Goal: Task Accomplishment & Management: Manage account settings

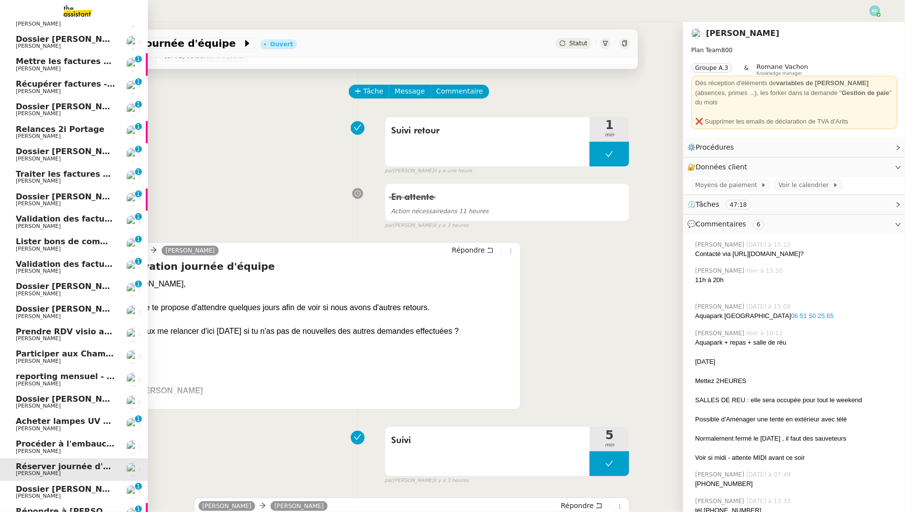
scroll to position [217, 0]
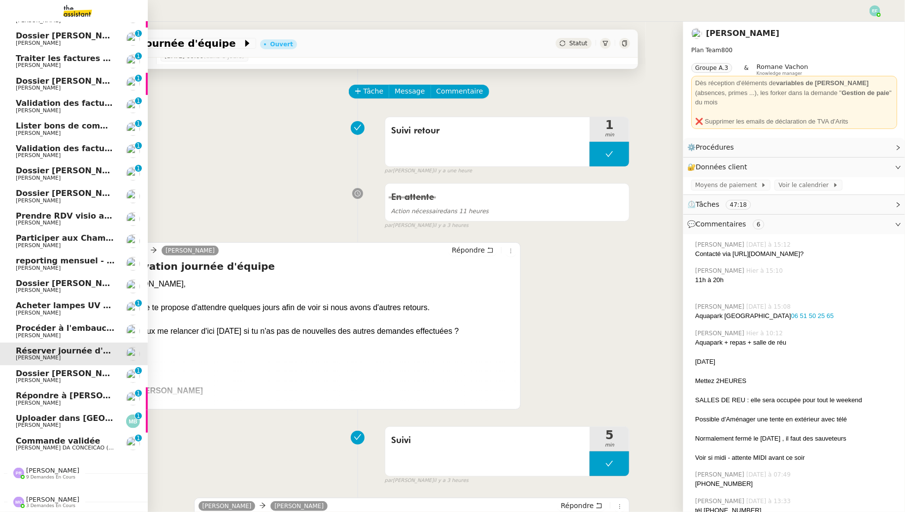
click at [67, 419] on span "Uploader dans Qonto" at bounding box center [96, 418] width 160 height 9
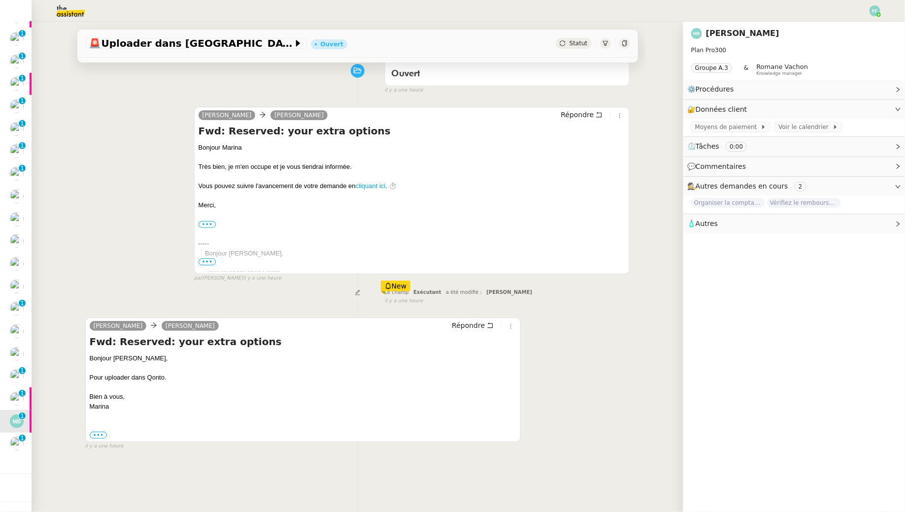
scroll to position [98, 0]
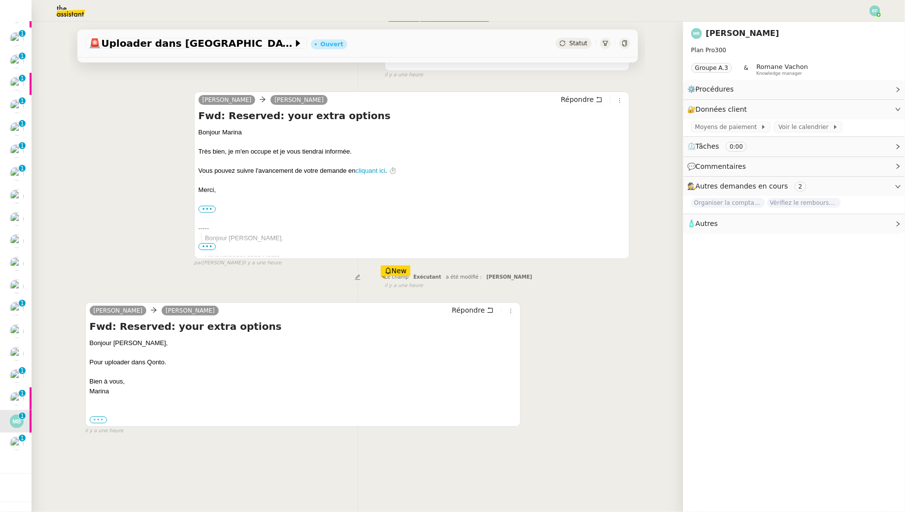
click at [97, 418] on label "•••" at bounding box center [99, 420] width 18 height 7
click at [0, 0] on input "•••" at bounding box center [0, 0] width 0 height 0
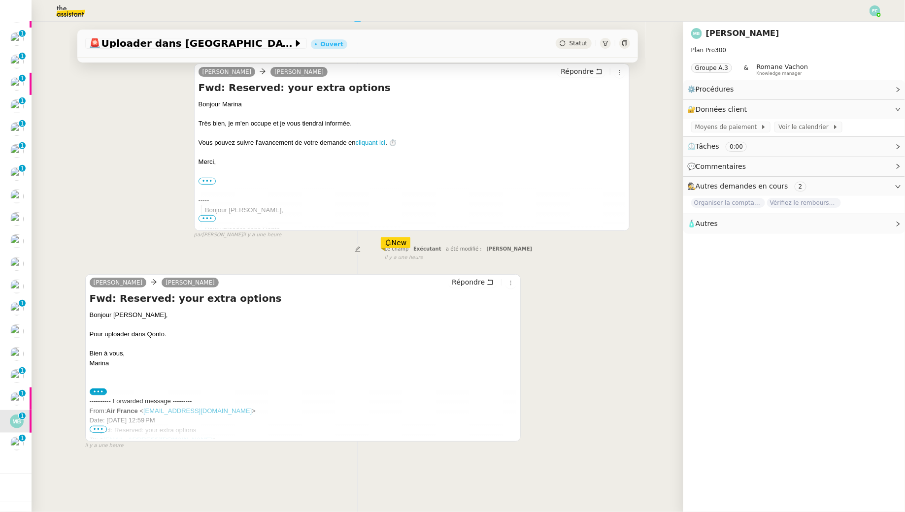
scroll to position [125, 0]
click at [100, 429] on span "•••" at bounding box center [99, 430] width 18 height 7
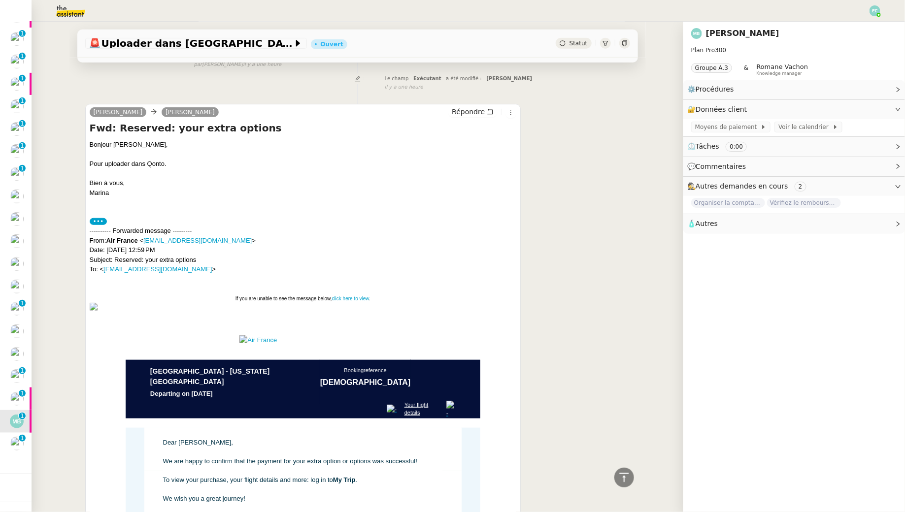
scroll to position [0, 0]
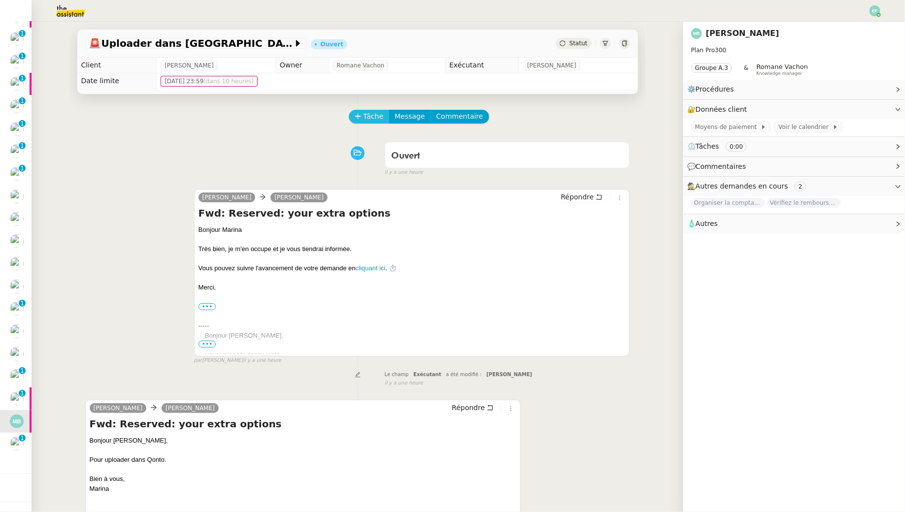
click at [370, 122] on span "Tâche" at bounding box center [374, 116] width 20 height 11
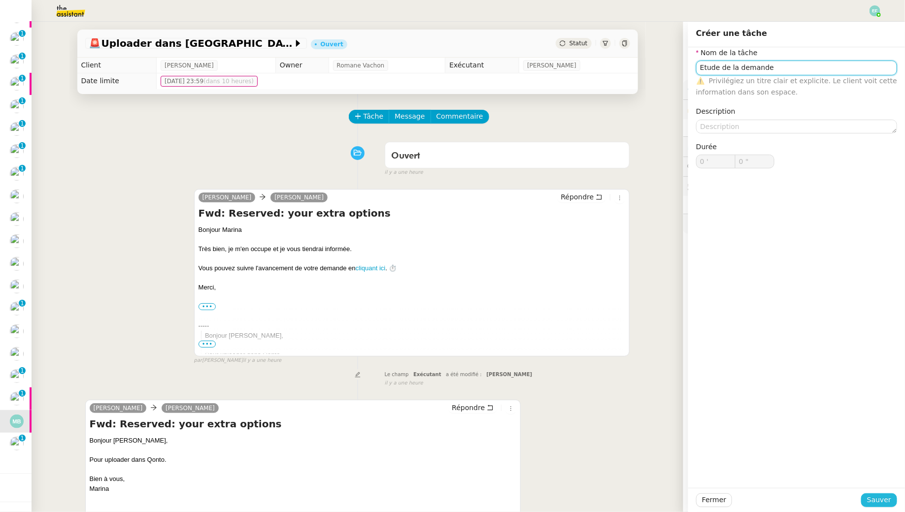
type input "Etude de la demande"
click at [873, 502] on span "Sauver" at bounding box center [879, 500] width 24 height 11
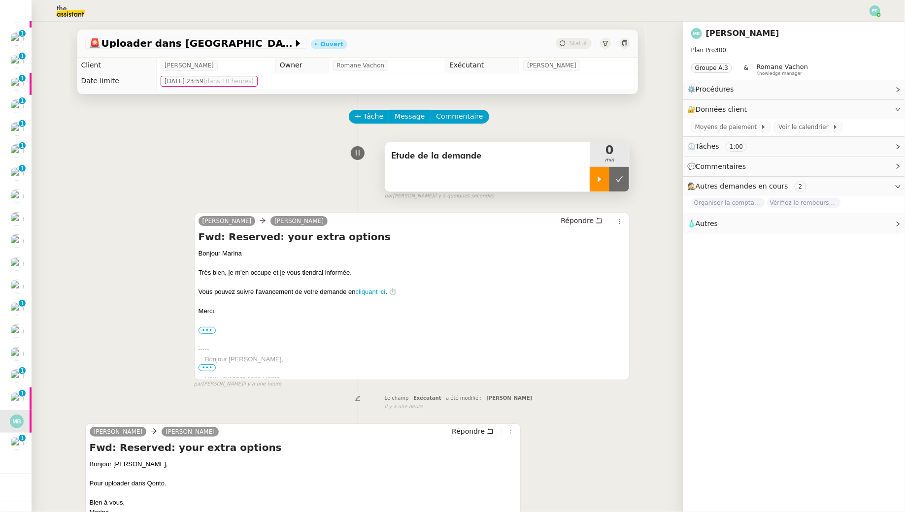
click at [595, 177] on div at bounding box center [600, 179] width 20 height 25
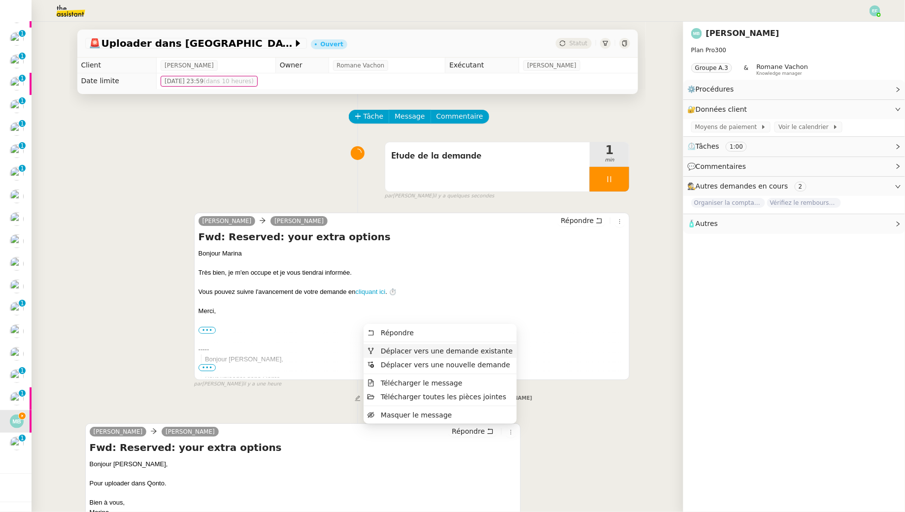
click at [497, 353] on span "Déplacer vers une demande existante" at bounding box center [447, 351] width 132 height 8
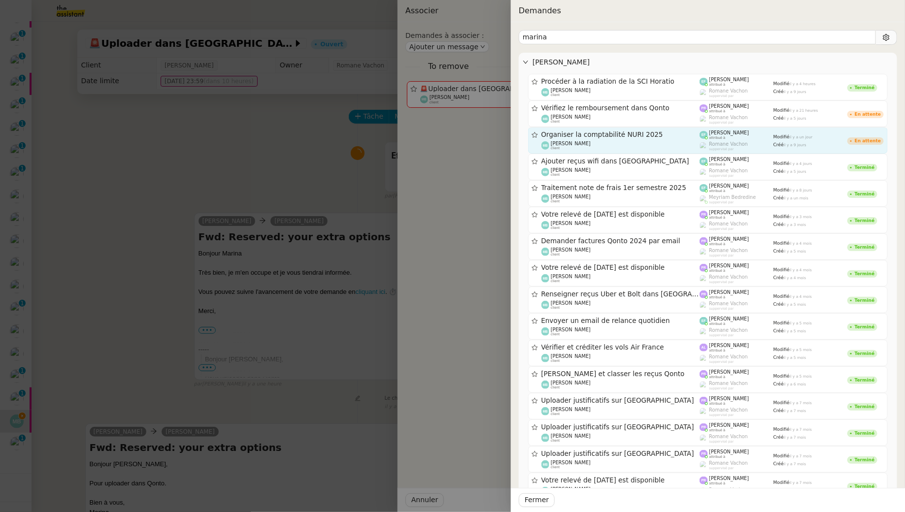
type input "marina"
click at [610, 145] on div "Marina Barthelemy client" at bounding box center [620, 146] width 159 height 10
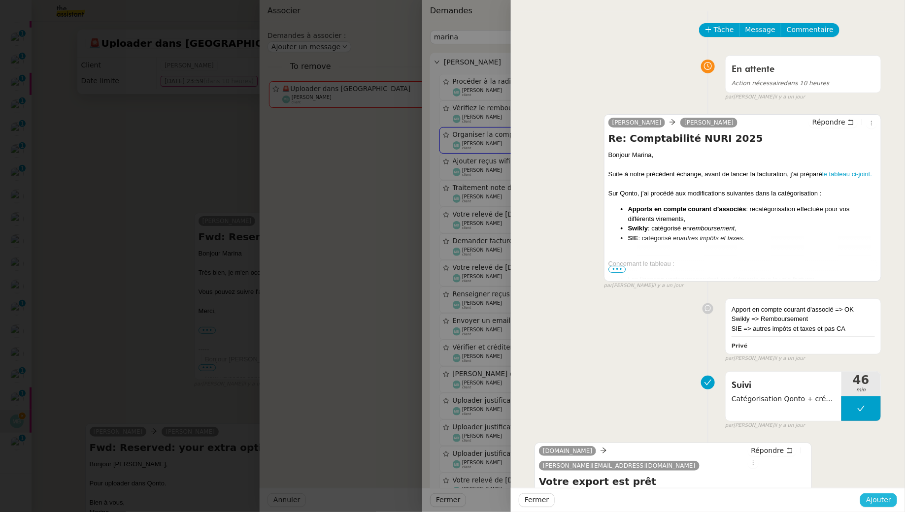
click at [884, 499] on span "Ajouter" at bounding box center [878, 500] width 25 height 11
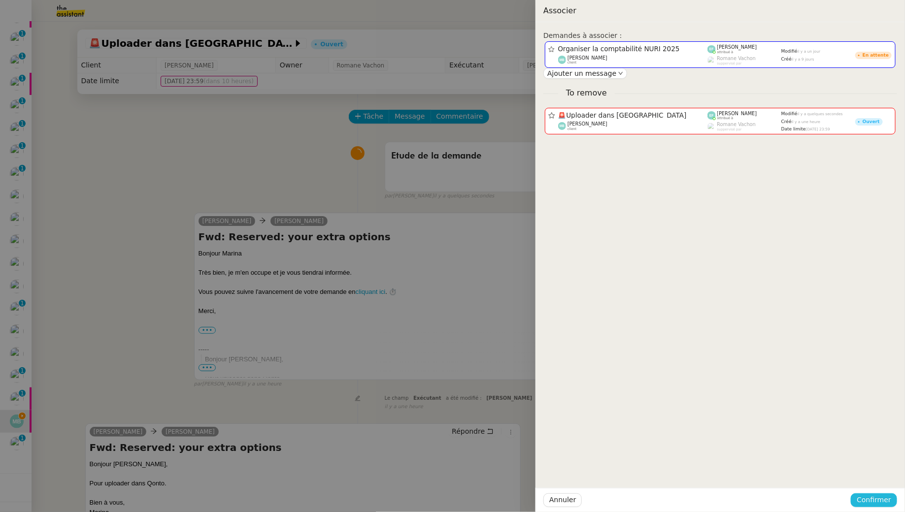
click at [879, 500] on span "Confirmer" at bounding box center [874, 500] width 34 height 11
click at [878, 471] on span "Ajouter" at bounding box center [875, 474] width 25 height 10
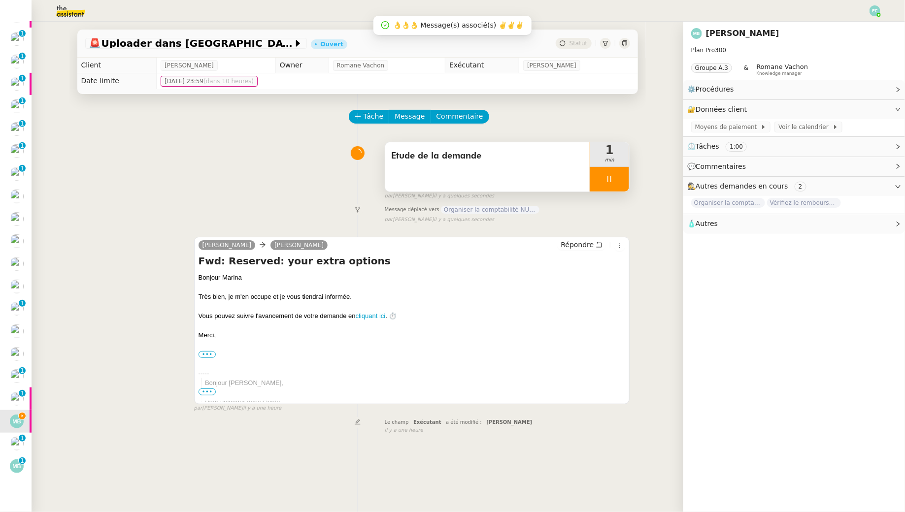
click at [619, 176] on div at bounding box center [609, 179] width 39 height 25
click at [626, 177] on button at bounding box center [619, 179] width 20 height 25
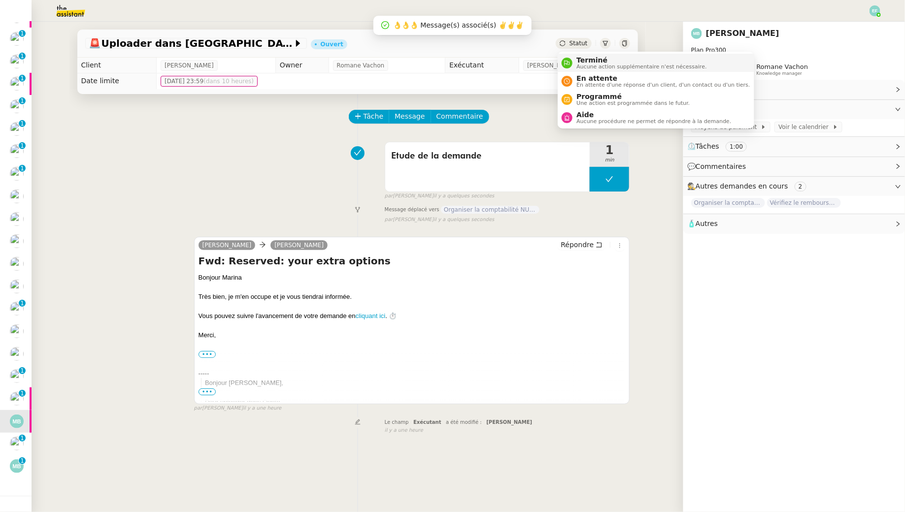
click at [576, 63] on div "Terminé Aucune action supplémentaire n'est nécessaire." at bounding box center [639, 62] width 134 height 13
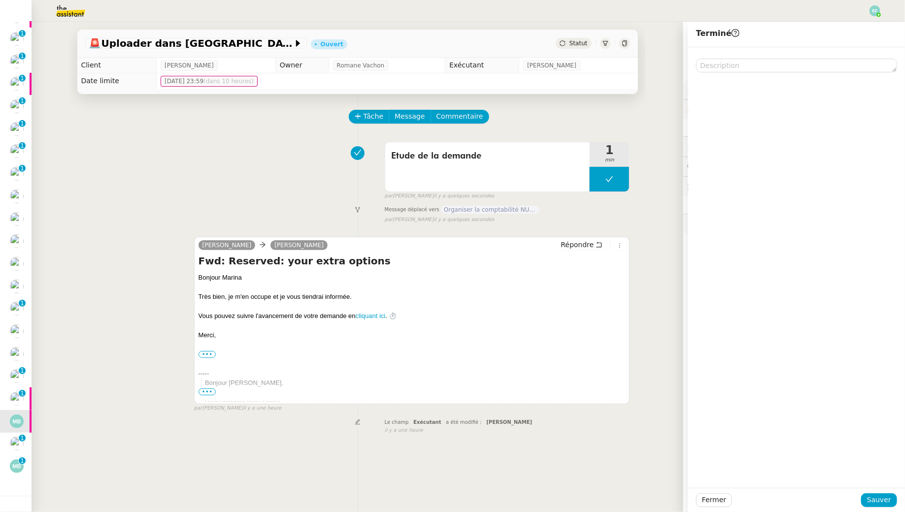
click at [878, 509] on div "Fermer Sauver" at bounding box center [796, 500] width 217 height 24
click at [871, 501] on span "Sauver" at bounding box center [879, 500] width 24 height 11
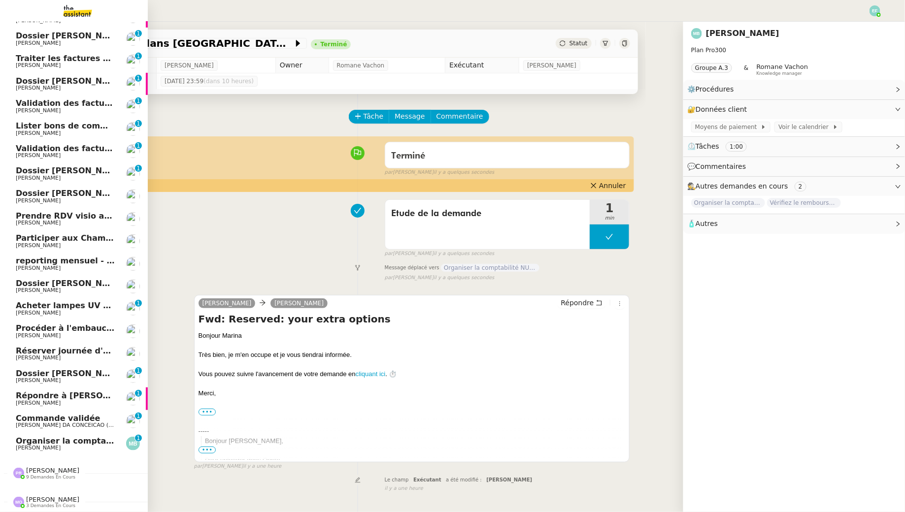
scroll to position [240, 0]
click at [55, 422] on span "Commande validée" at bounding box center [58, 417] width 85 height 9
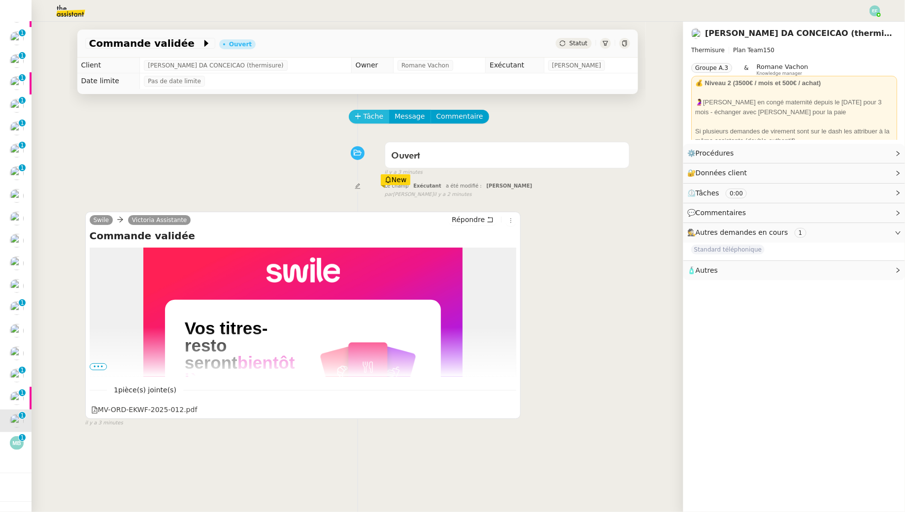
click at [374, 118] on span "Tâche" at bounding box center [374, 116] width 20 height 11
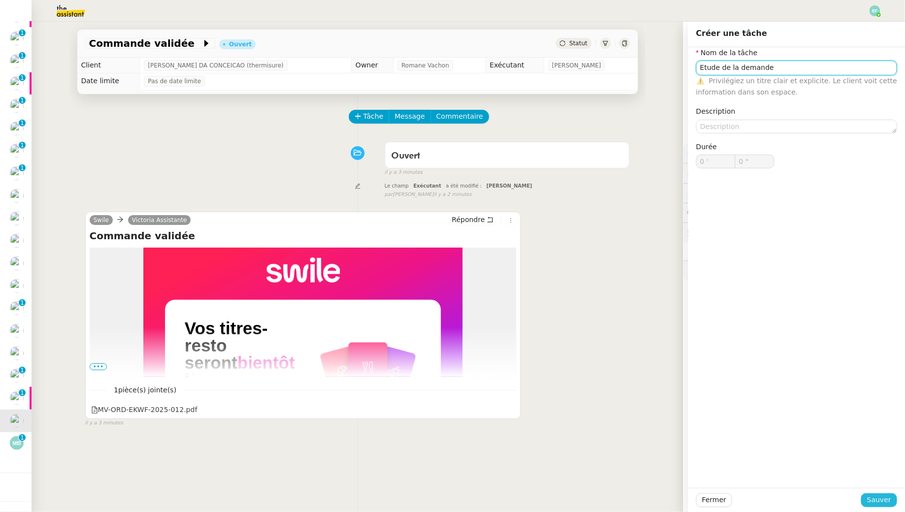
type input "Etude de la demande"
click at [877, 496] on span "Sauver" at bounding box center [879, 500] width 24 height 11
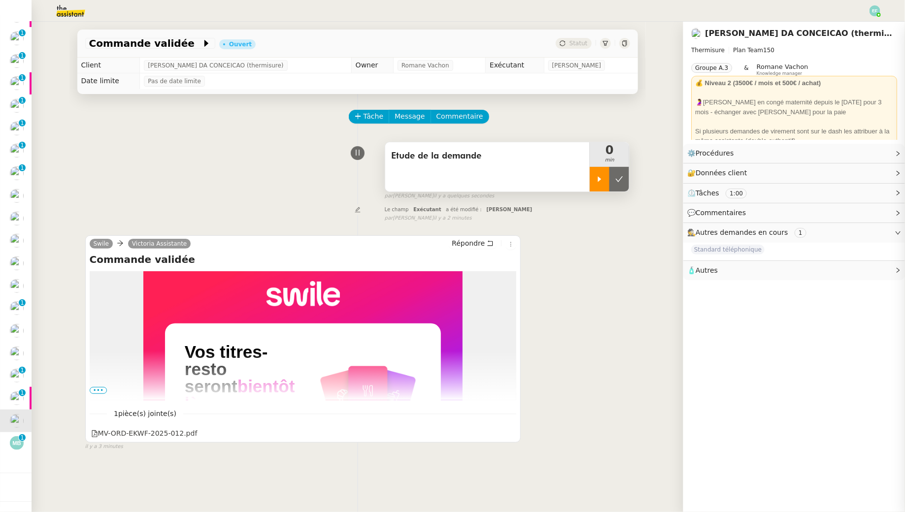
click at [595, 174] on div at bounding box center [600, 179] width 20 height 25
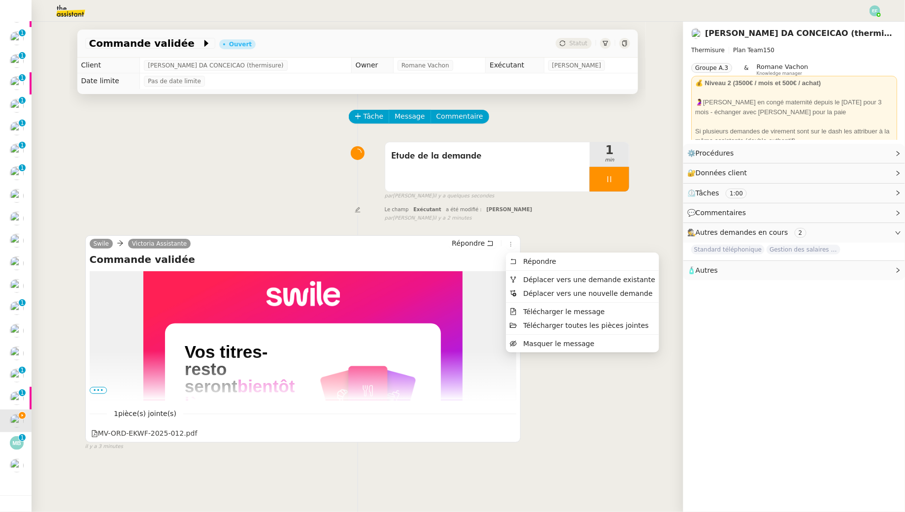
click at [524, 272] on ul "Répondre Déplacer vers une demande existante Déplacer vers une nouvelle demande…" at bounding box center [582, 303] width 153 height 100
click at [527, 277] on span "Déplacer vers une demande existante" at bounding box center [589, 280] width 132 height 8
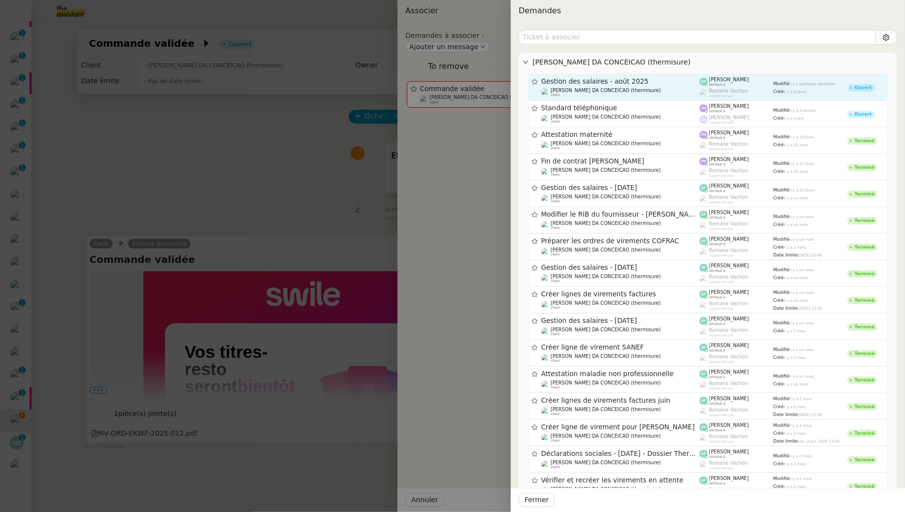
click at [593, 85] on div "Gestion des salaires - août 2025" at bounding box center [620, 81] width 159 height 8
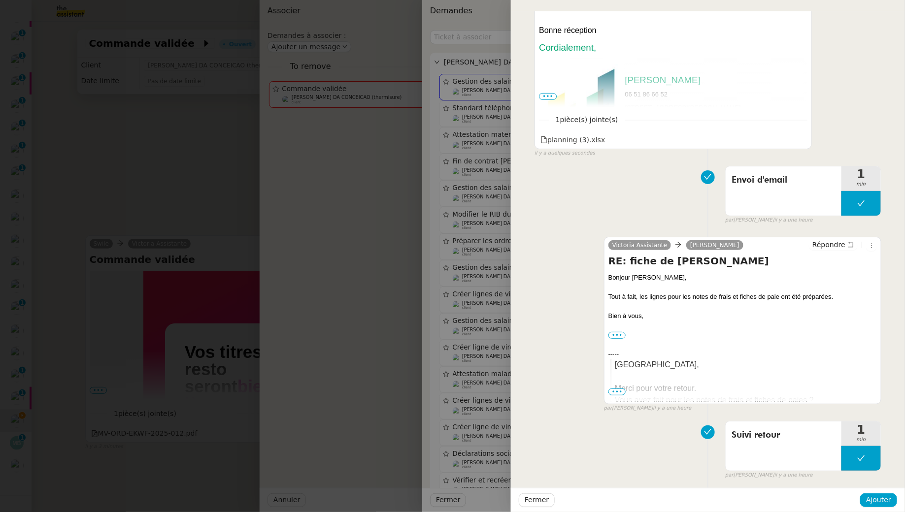
scroll to position [205, 0]
click at [874, 497] on span "Ajouter" at bounding box center [878, 500] width 25 height 11
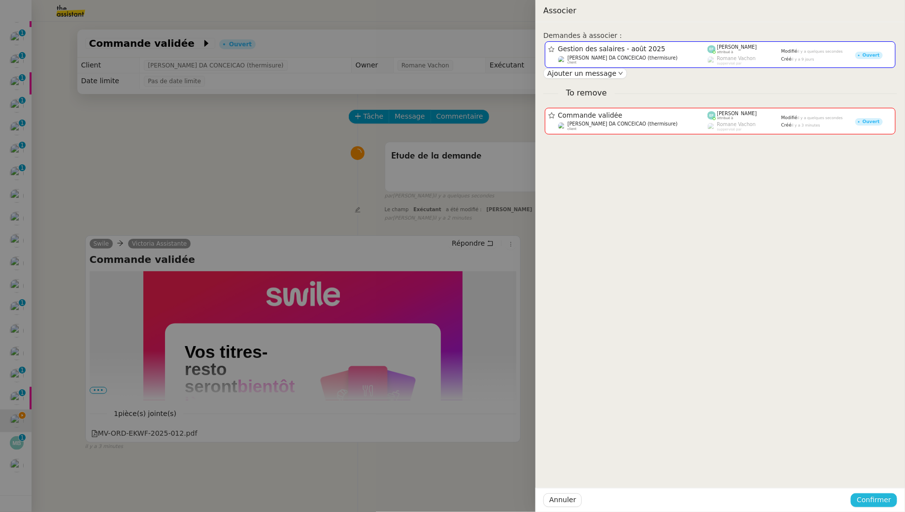
click at [878, 499] on span "Confirmer" at bounding box center [874, 500] width 34 height 11
click at [876, 471] on span "Ajouter" at bounding box center [875, 474] width 25 height 10
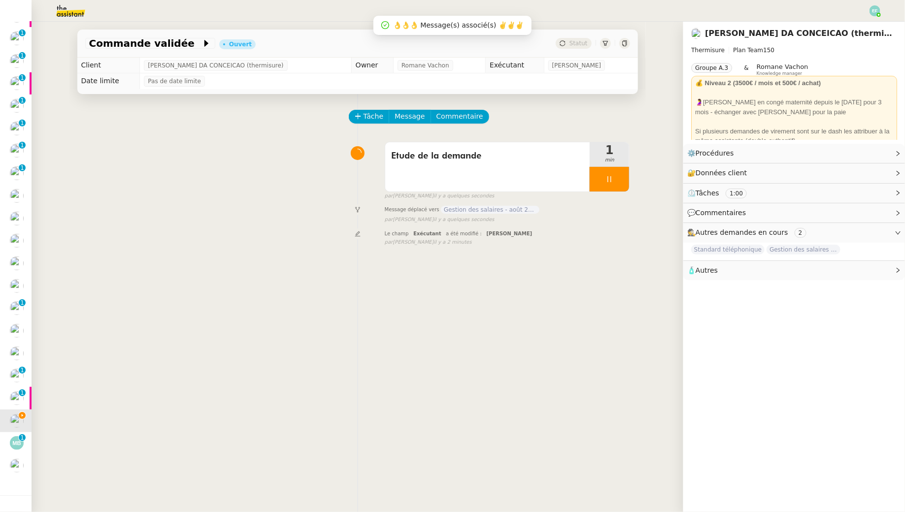
click at [631, 181] on div "Tâche Message Commentaire Veuillez patienter une erreur s'est produite 👌👌👌 mess…" at bounding box center [357, 350] width 576 height 512
click at [622, 179] on div at bounding box center [609, 179] width 39 height 25
click at [622, 179] on icon at bounding box center [619, 179] width 8 height 8
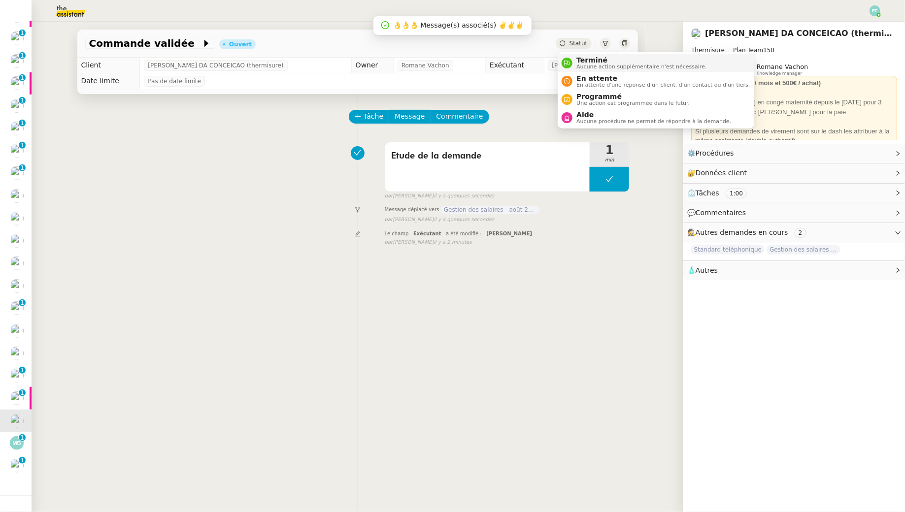
click at [578, 59] on span "Terminé" at bounding box center [641, 60] width 130 height 8
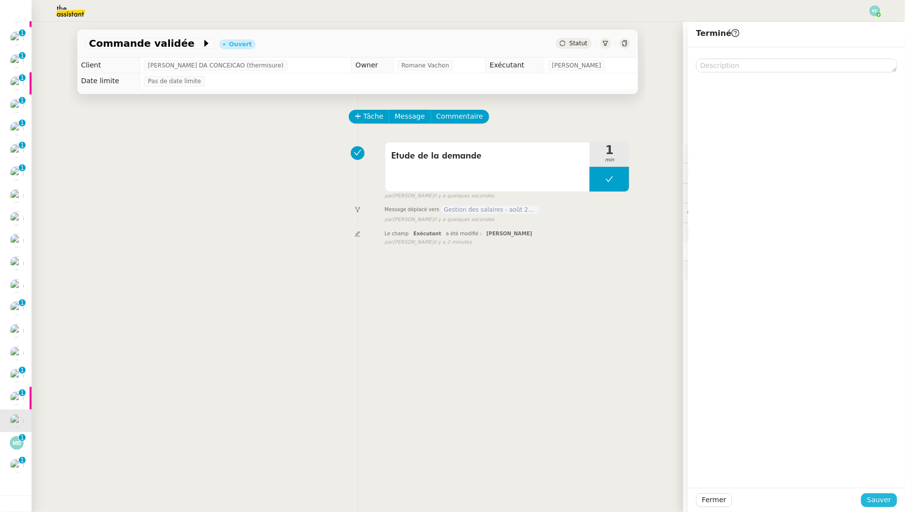
click at [886, 502] on span "Sauver" at bounding box center [879, 500] width 24 height 11
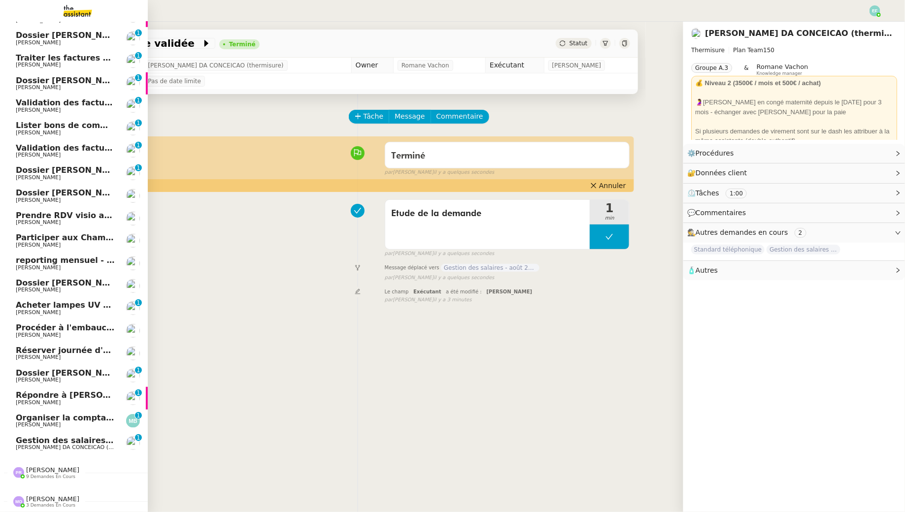
click at [41, 443] on span "Gestion des salaires - août 2025" at bounding box center [87, 440] width 143 height 9
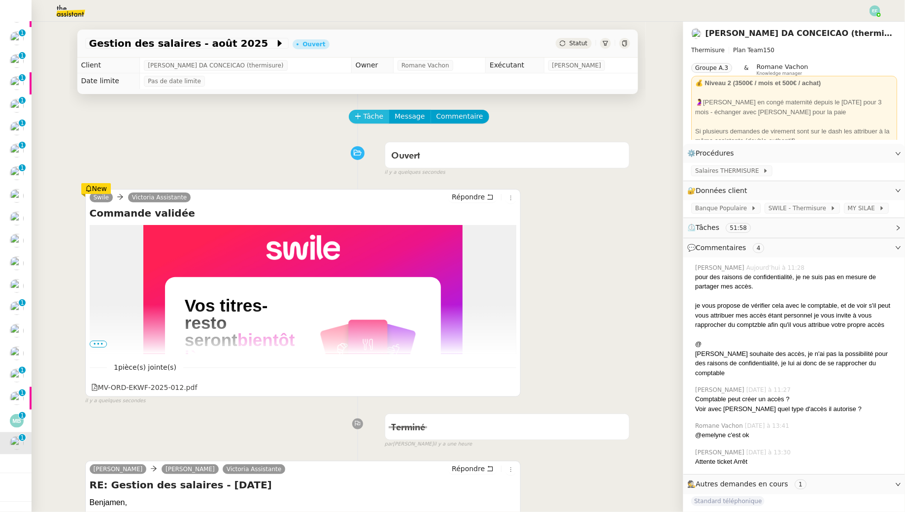
click at [371, 120] on span "Tâche" at bounding box center [374, 116] width 20 height 11
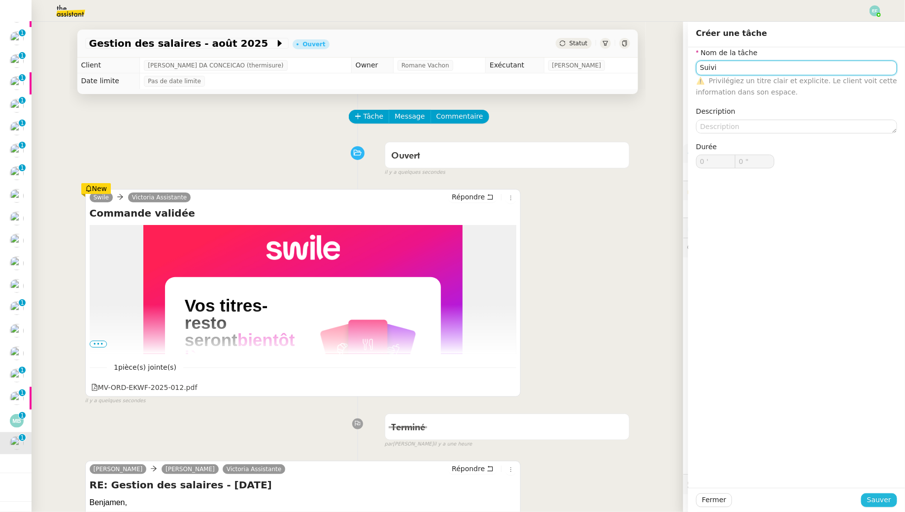
type input "Suivi"
click at [896, 502] on button "Sauver" at bounding box center [879, 501] width 36 height 14
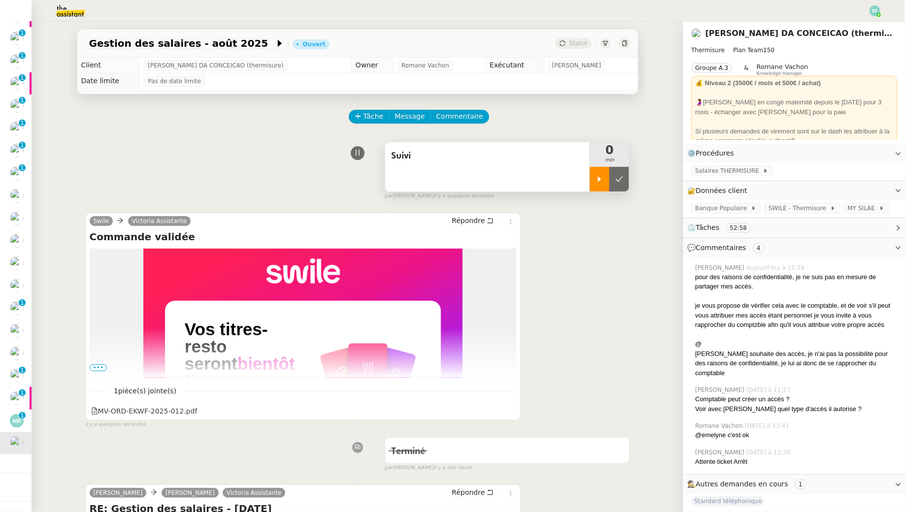
click at [599, 177] on icon at bounding box center [599, 178] width 3 height 5
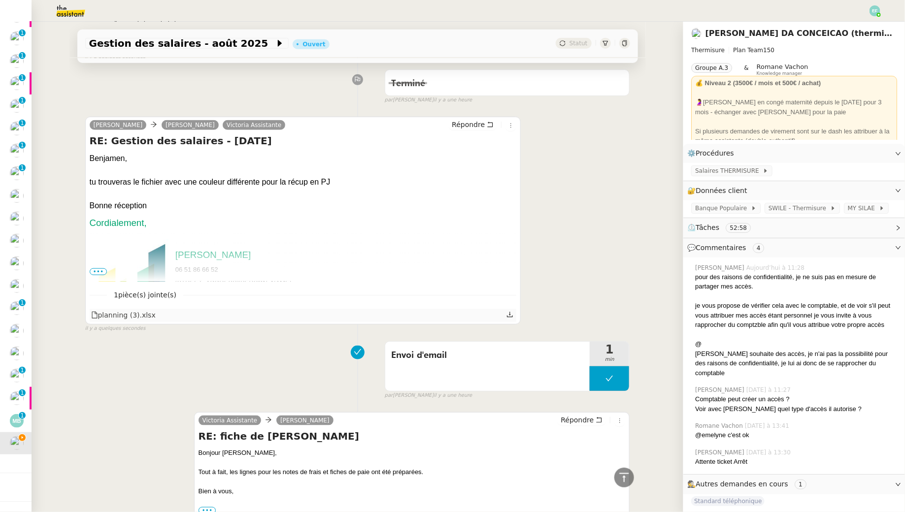
scroll to position [365, 0]
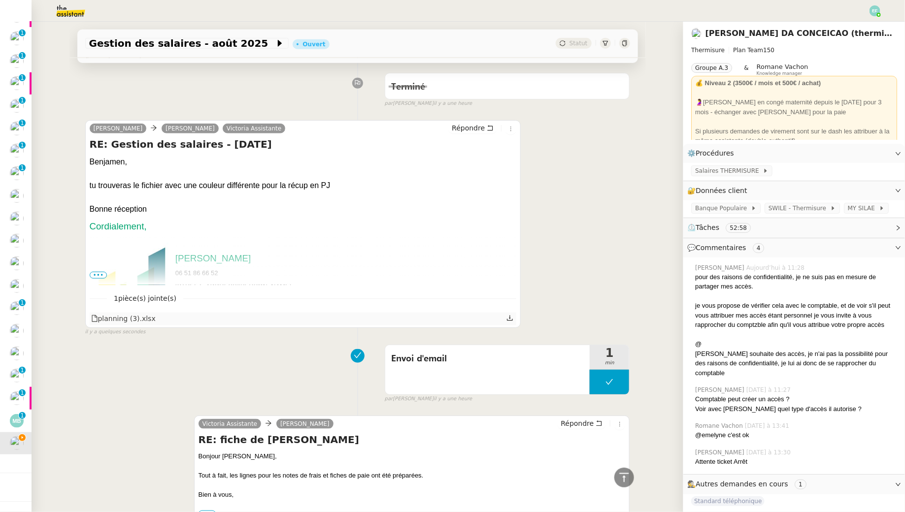
click at [511, 319] on icon at bounding box center [509, 318] width 7 height 7
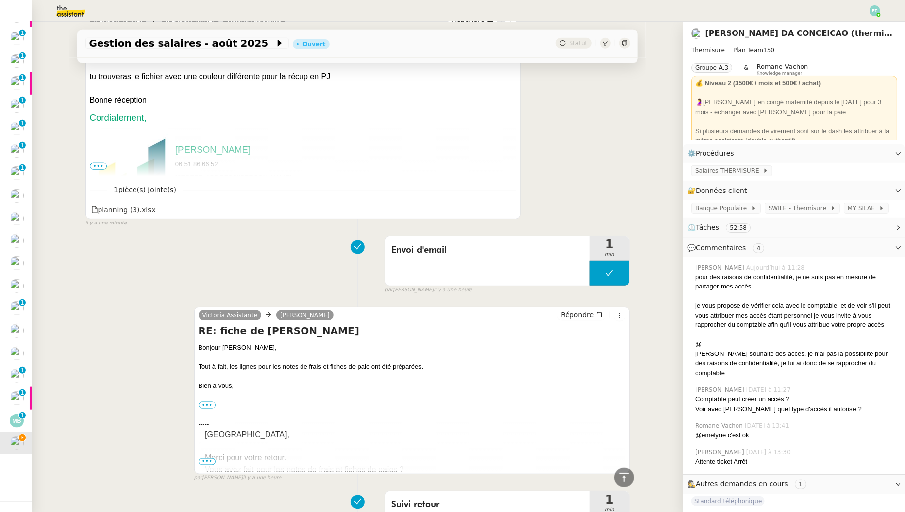
scroll to position [274, 0]
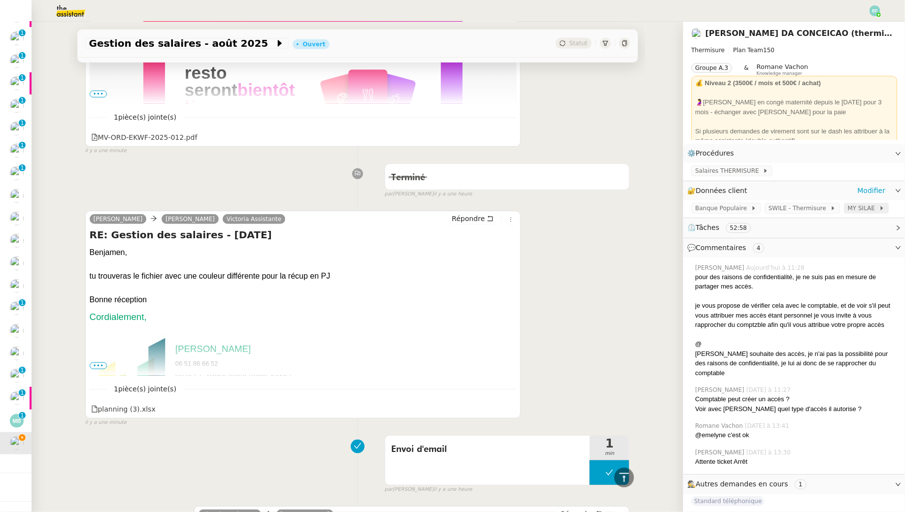
click at [853, 204] on span "MY SILAE" at bounding box center [863, 208] width 31 height 10
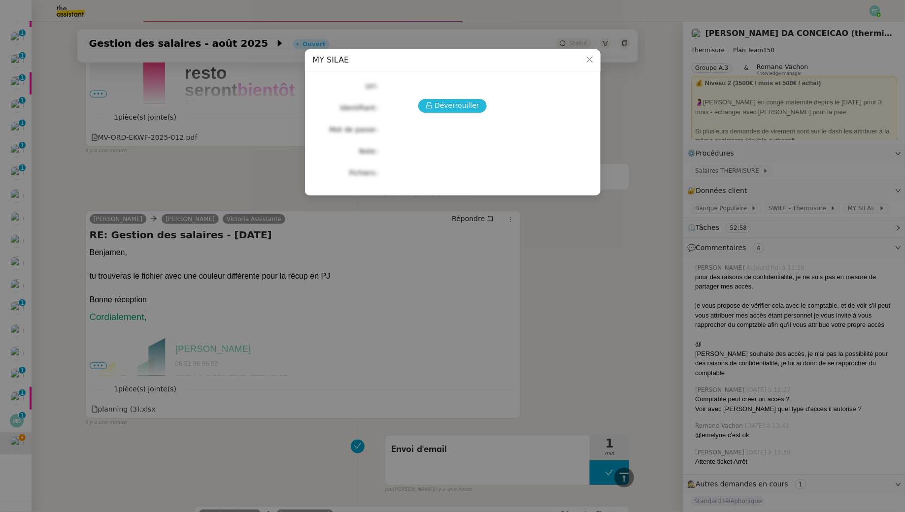
click at [444, 106] on span "Déverrouiller" at bounding box center [456, 105] width 45 height 11
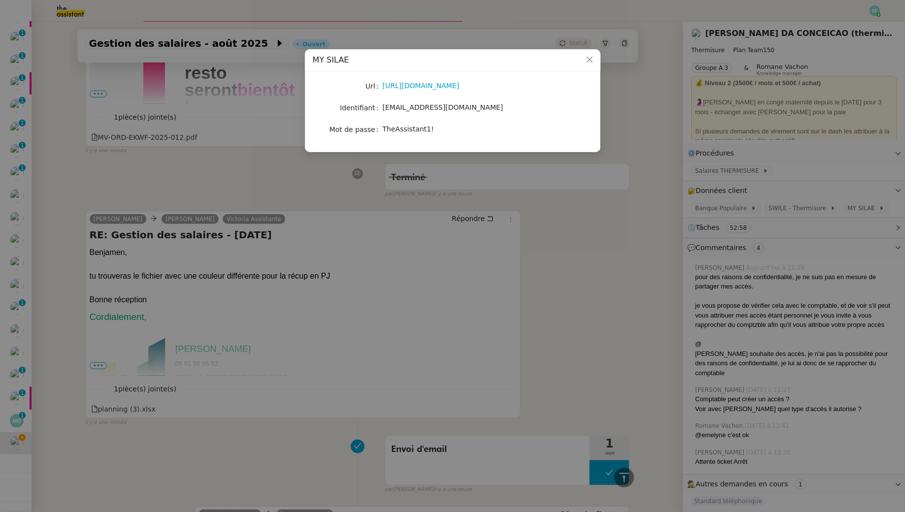
click at [423, 126] on span "TheAssistant1!" at bounding box center [408, 129] width 51 height 8
copy span "TheAssistant1!"
click at [343, 312] on nz-modal-container "MY SILAE Url https://my.silae.fr/sign-in?redirect=/home Identifiant victoria.as…" at bounding box center [452, 256] width 905 height 512
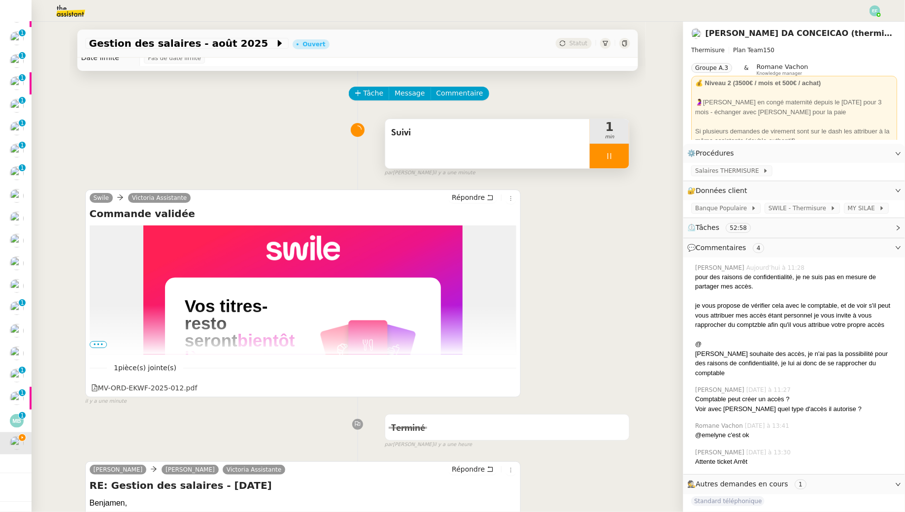
scroll to position [0, 0]
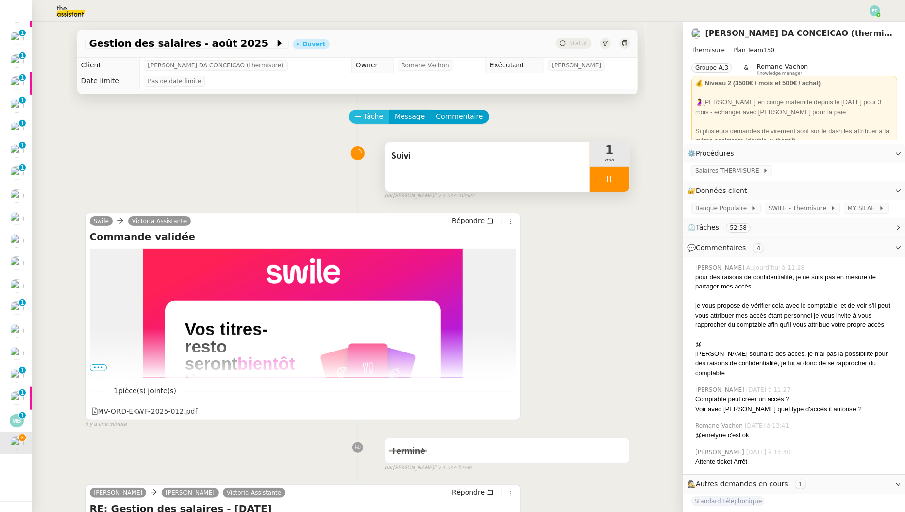
click at [364, 118] on span "Tâche" at bounding box center [374, 116] width 20 height 11
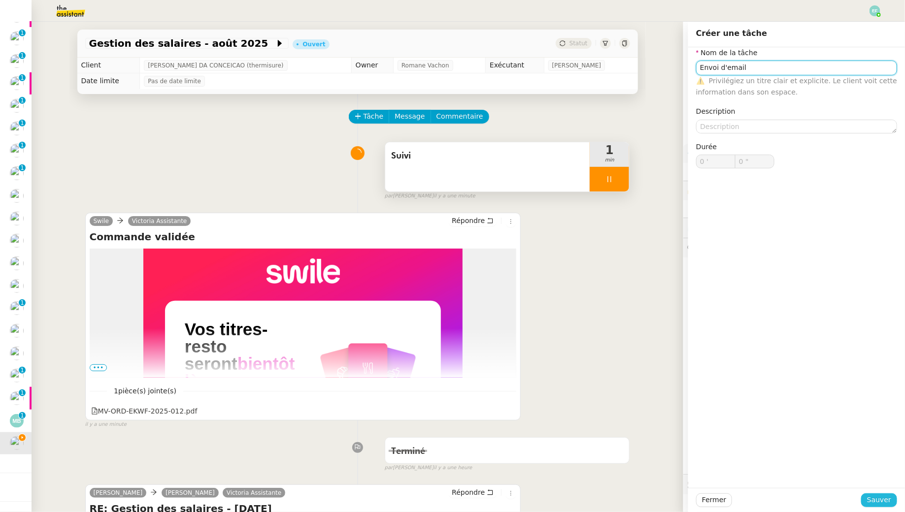
type input "Envoi d'email"
click at [882, 498] on span "Sauver" at bounding box center [879, 500] width 24 height 11
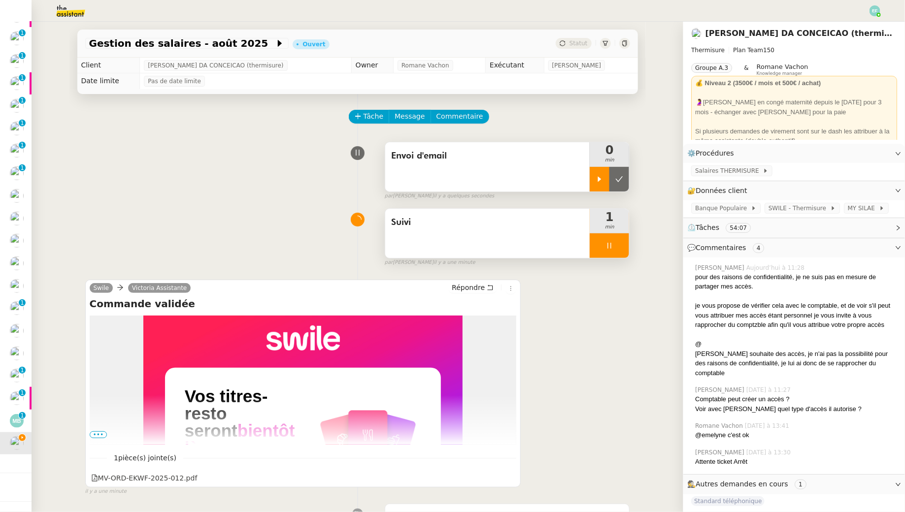
click at [592, 180] on div at bounding box center [600, 179] width 20 height 25
click at [625, 247] on div at bounding box center [609, 245] width 39 height 25
click at [625, 247] on button at bounding box center [619, 245] width 20 height 25
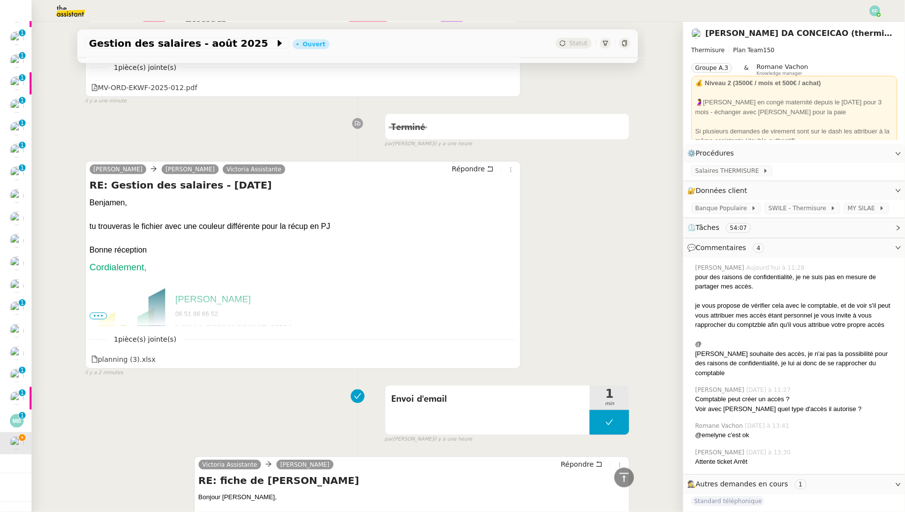
scroll to position [389, 0]
click at [491, 168] on icon at bounding box center [490, 170] width 5 height 5
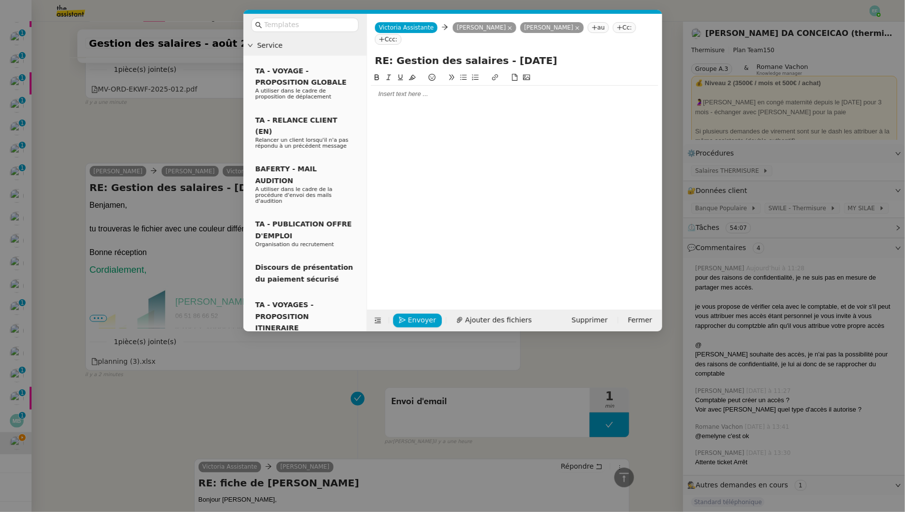
scroll to position [465, 0]
click at [579, 27] on icon at bounding box center [577, 28] width 4 height 4
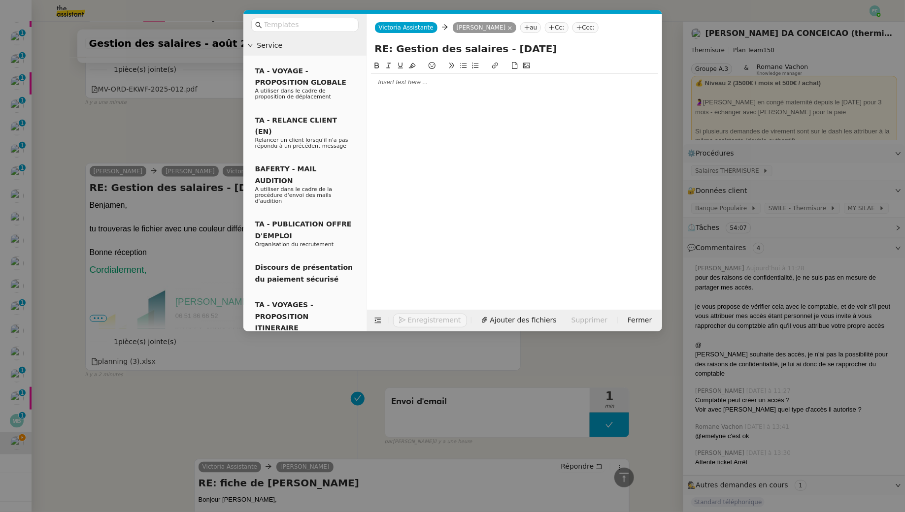
click at [458, 86] on div at bounding box center [514, 82] width 287 height 9
click at [517, 97] on div "Dans le cadre de votre précédent échange :" at bounding box center [514, 100] width 287 height 9
click at [465, 111] on li "Y a" at bounding box center [519, 109] width 278 height 9
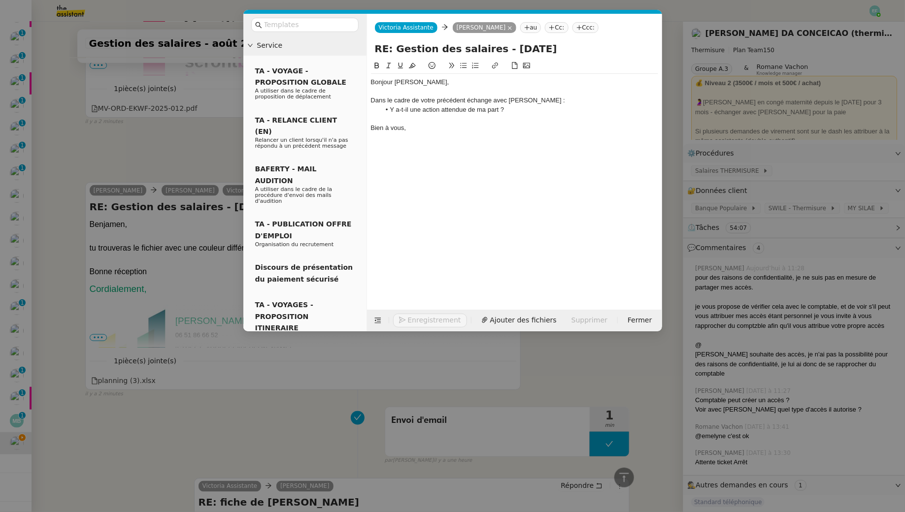
scroll to position [535, 0]
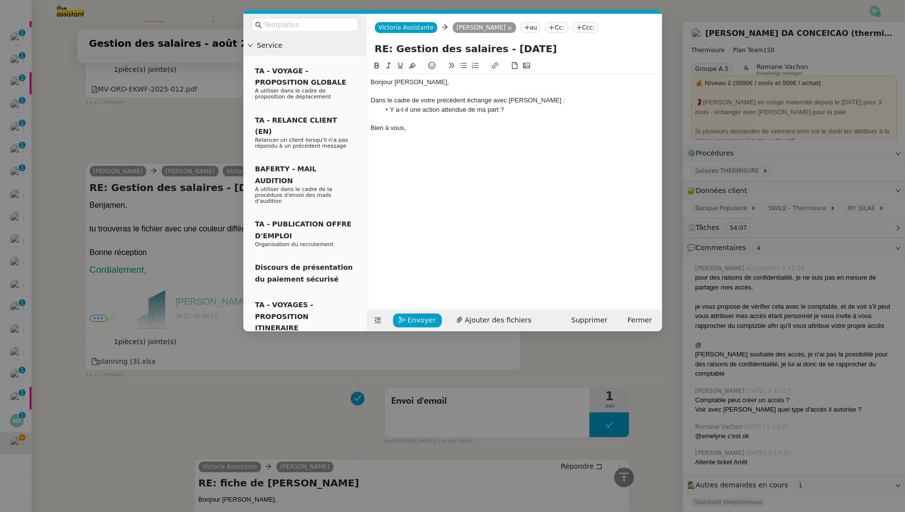
click at [512, 110] on li "Y a-t-il une action attendue de ma part ?" at bounding box center [519, 109] width 278 height 9
click at [442, 108] on li "Y a-t-il une action attendue de ma part ?" at bounding box center [519, 109] width 278 height 9
click at [420, 319] on span "Envoyer" at bounding box center [422, 320] width 28 height 11
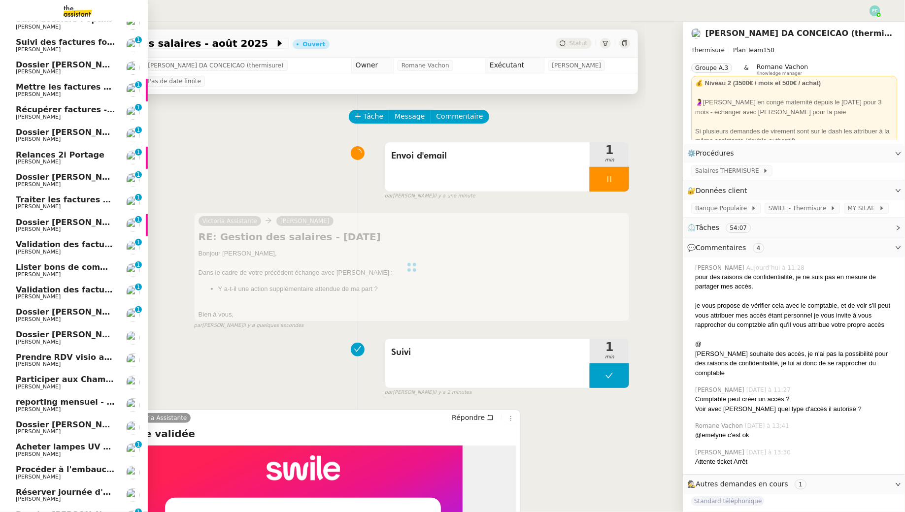
scroll to position [240, 0]
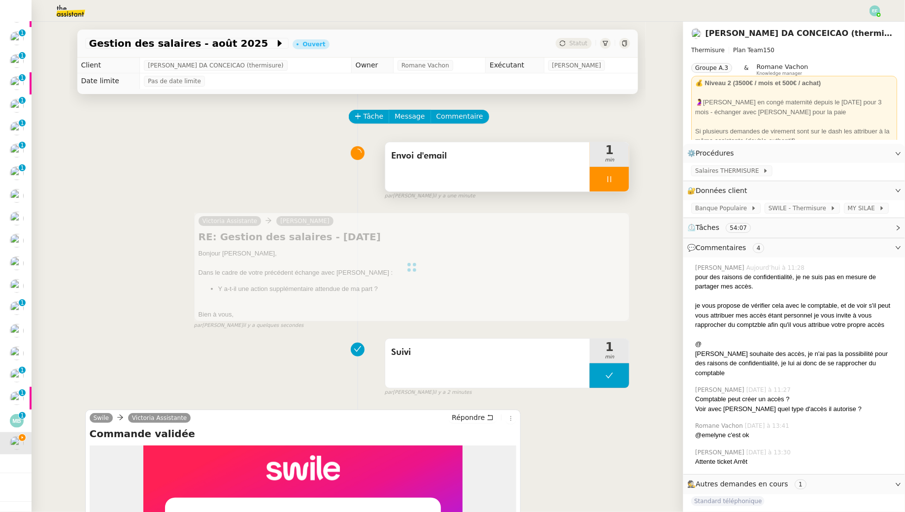
click at [608, 179] on icon at bounding box center [609, 179] width 8 height 8
click at [619, 181] on icon at bounding box center [619, 178] width 7 height 5
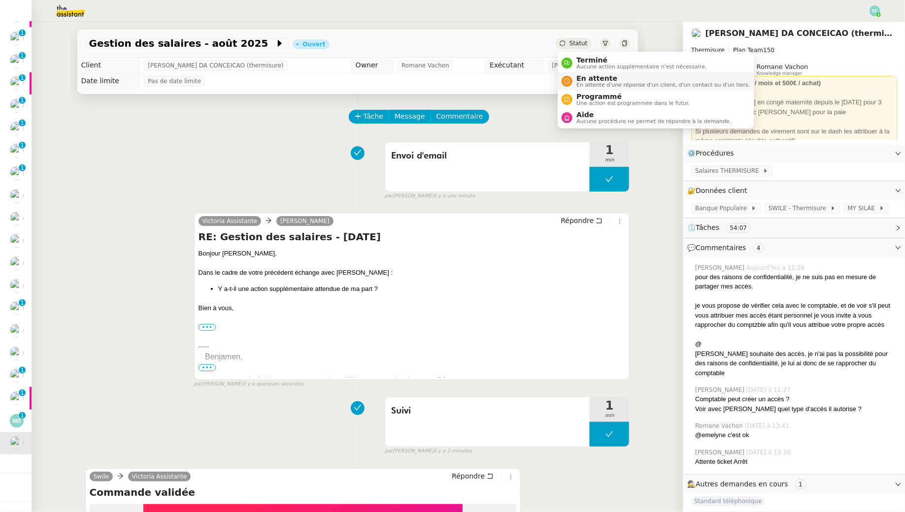
click at [576, 82] on span "En attente d'une réponse d'un client, d'un contact ou d'un tiers." at bounding box center [662, 84] width 173 height 5
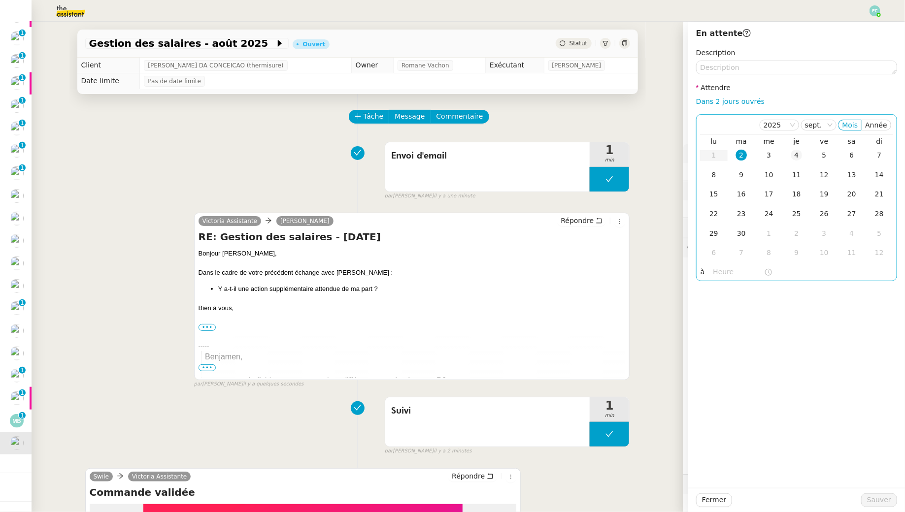
click at [794, 160] on div "4" at bounding box center [796, 155] width 11 height 11
click at [865, 499] on button "Sauver" at bounding box center [879, 501] width 36 height 14
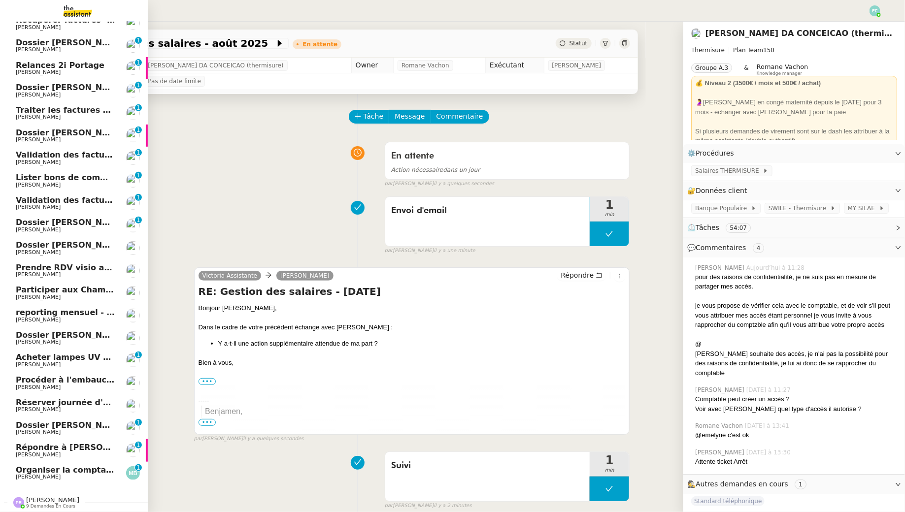
scroll to position [218, 0]
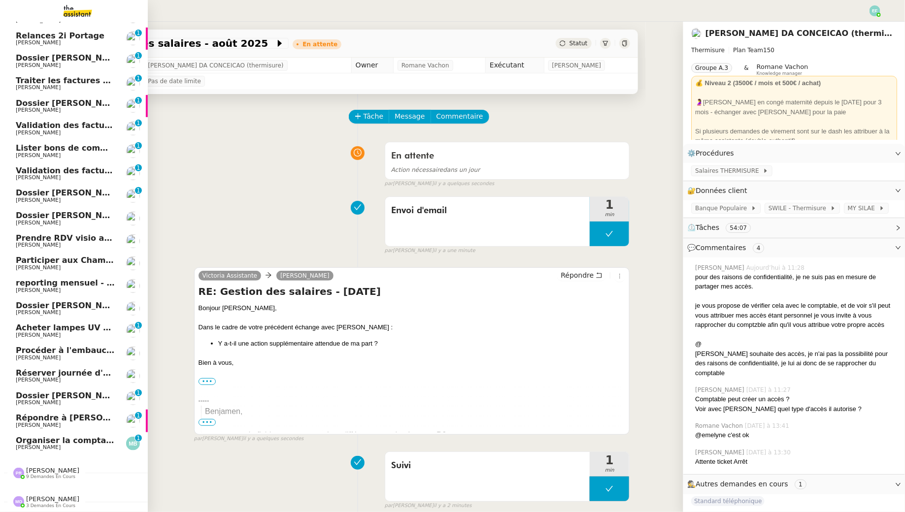
click at [78, 327] on span "Acheter lampes UV moustique" at bounding box center [83, 327] width 134 height 9
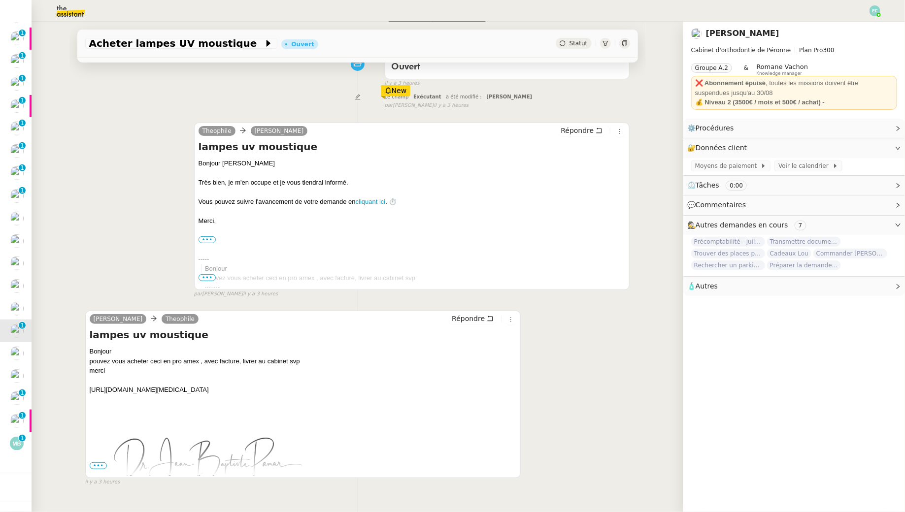
scroll to position [120, 0]
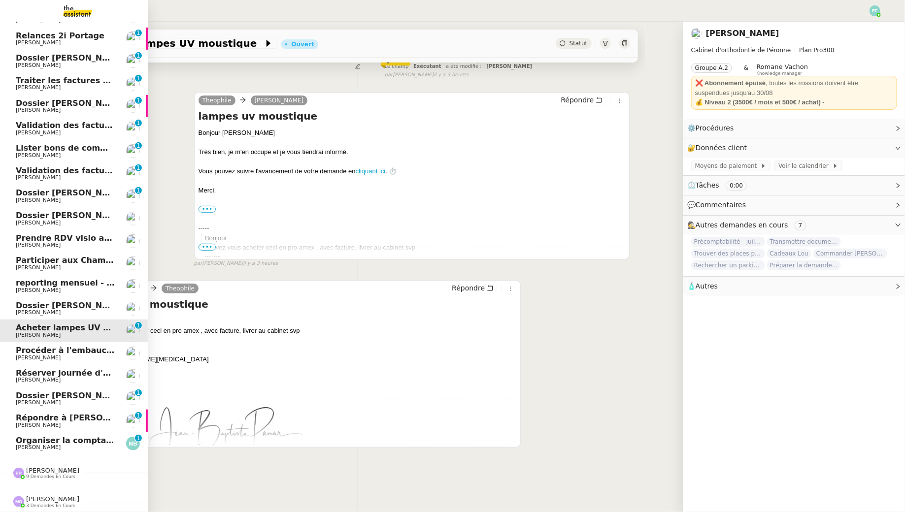
click at [61, 402] on span "[PERSON_NAME]" at bounding box center [66, 403] width 100 height 6
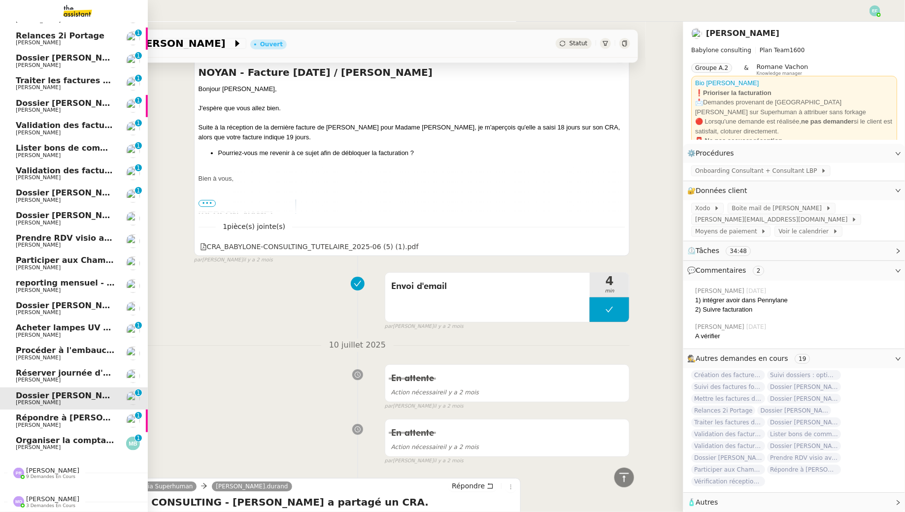
click at [79, 337] on span "[PERSON_NAME]" at bounding box center [66, 335] width 100 height 6
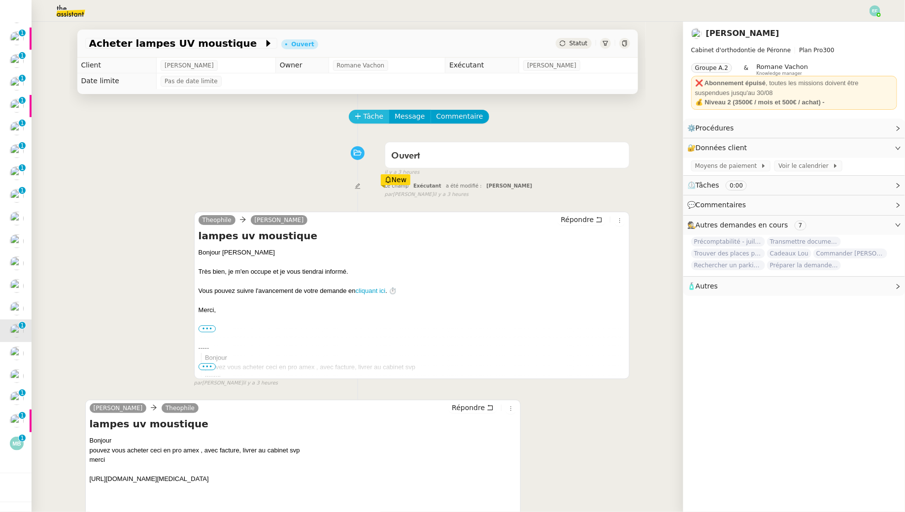
click at [379, 114] on span "Tâche" at bounding box center [374, 116] width 20 height 11
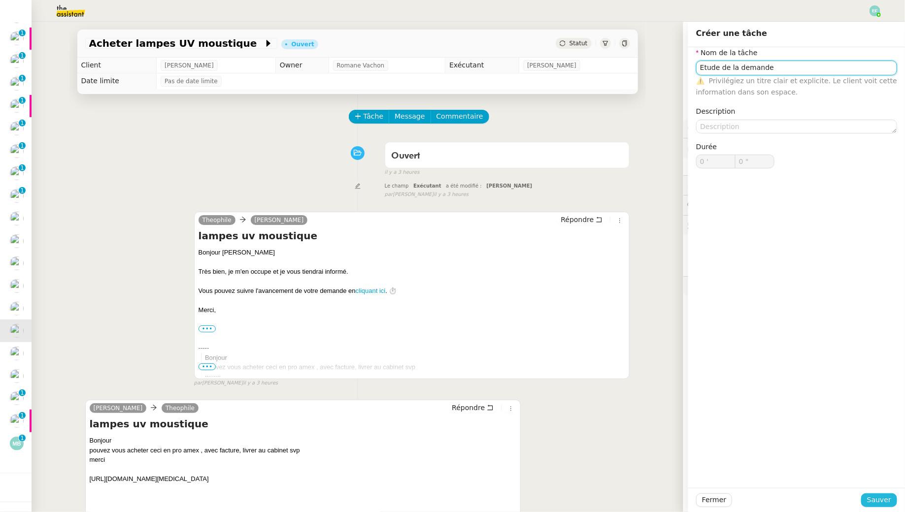
type input "Etude de la demande"
click at [870, 501] on span "Sauver" at bounding box center [879, 500] width 24 height 11
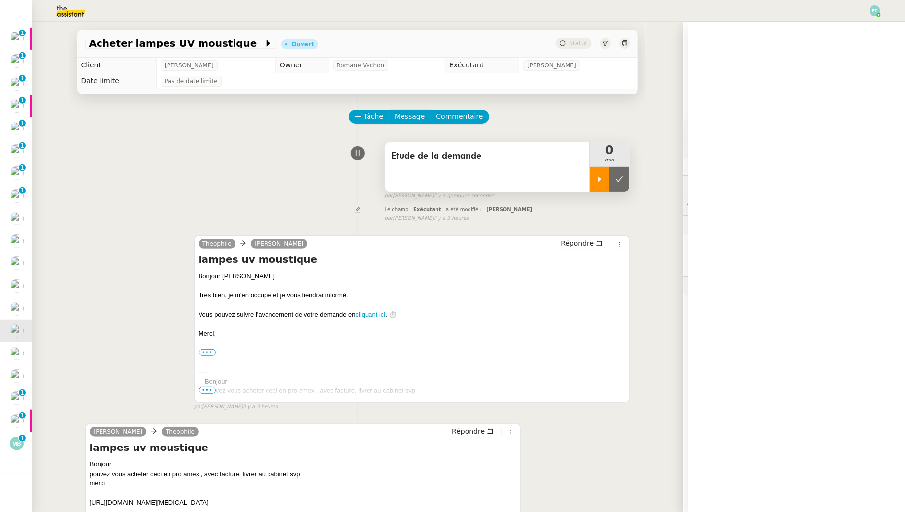
click at [598, 179] on icon at bounding box center [600, 179] width 8 height 8
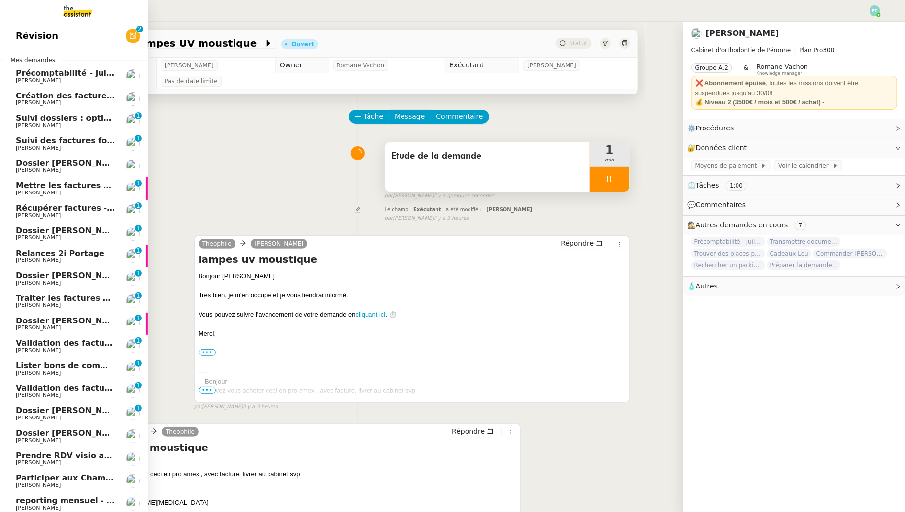
click at [57, 123] on span "[PERSON_NAME]" at bounding box center [66, 126] width 100 height 6
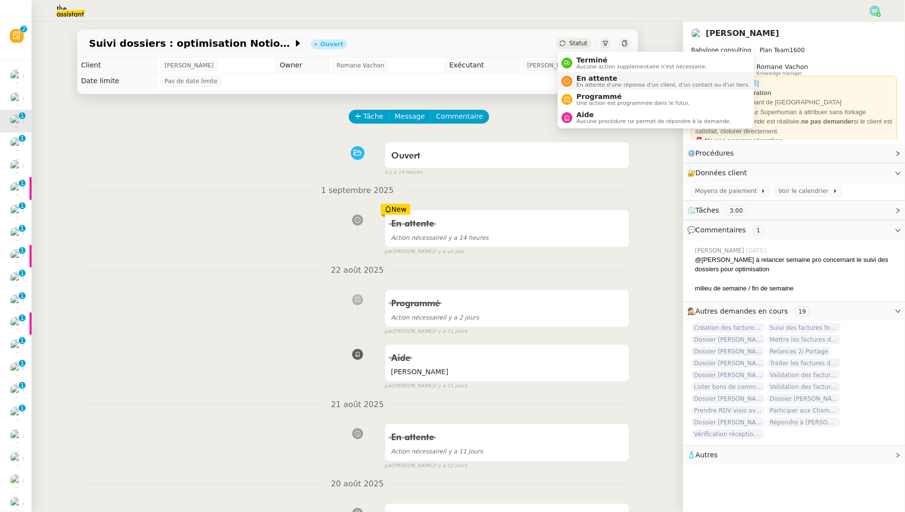
click at [587, 78] on span "En attente" at bounding box center [662, 78] width 173 height 8
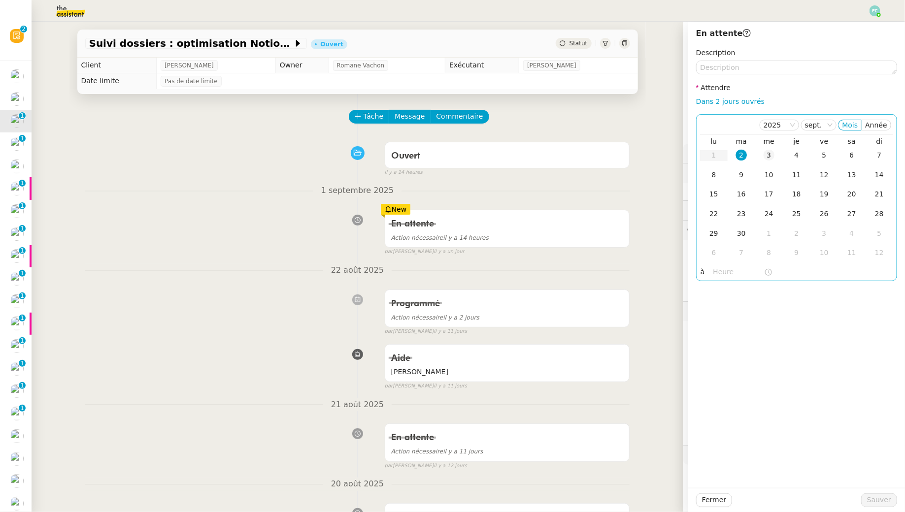
click at [769, 156] on div "3" at bounding box center [769, 155] width 11 height 11
click at [870, 503] on span "Sauver" at bounding box center [879, 500] width 24 height 11
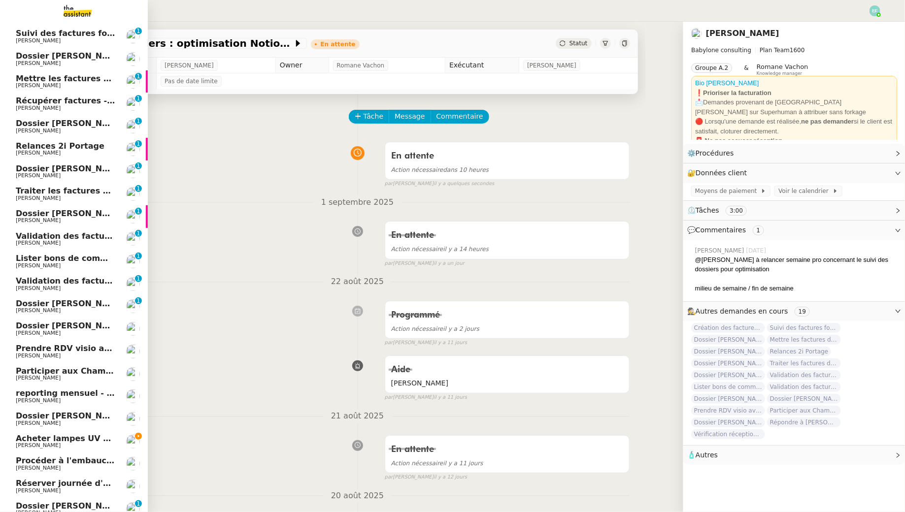
scroll to position [195, 0]
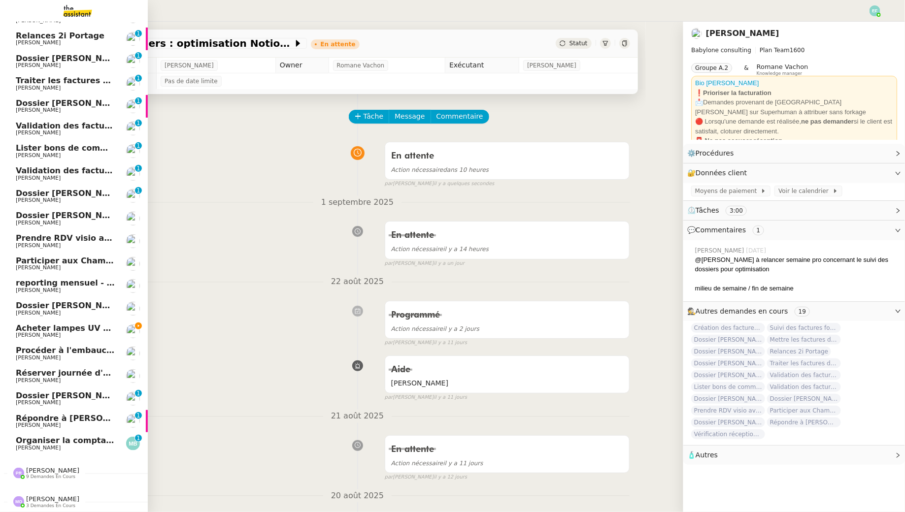
click at [90, 332] on span "Acheter lampes UV moustique" at bounding box center [83, 328] width 134 height 9
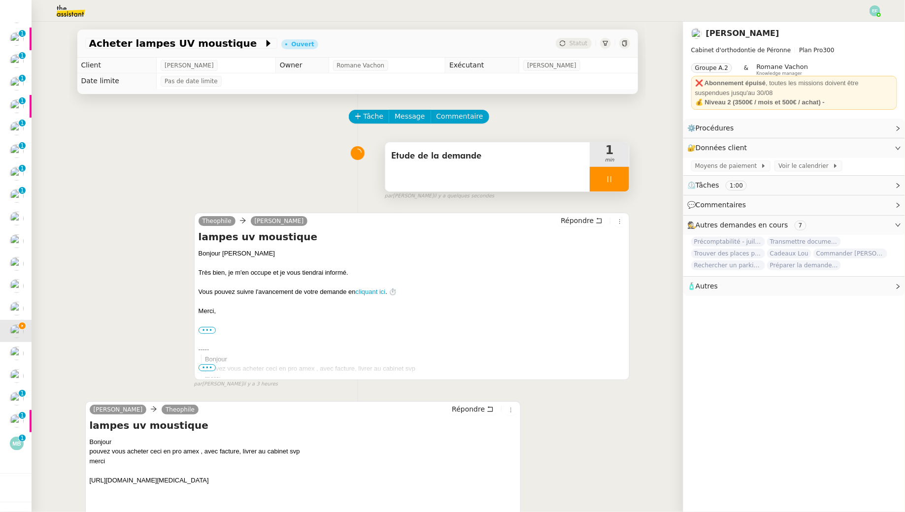
click at [604, 175] on div at bounding box center [609, 179] width 39 height 25
click at [614, 178] on button at bounding box center [619, 179] width 20 height 25
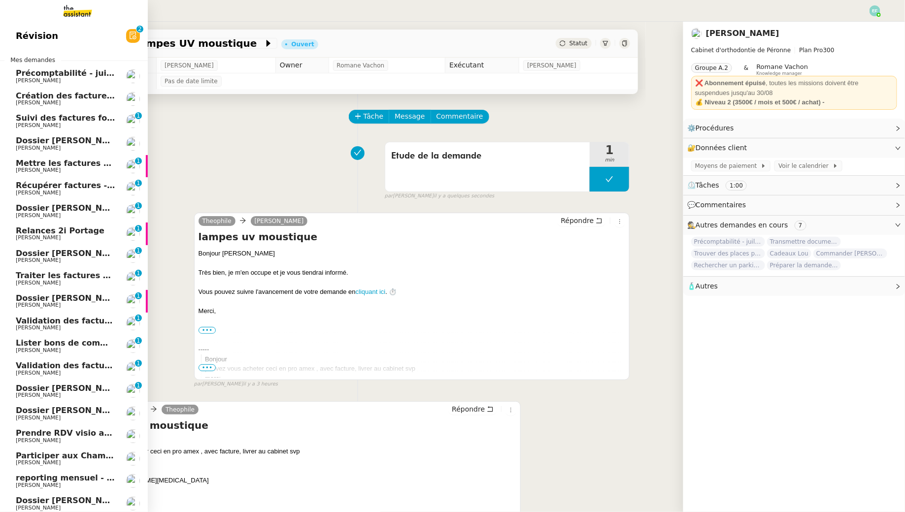
click at [82, 102] on span "[PERSON_NAME]" at bounding box center [66, 103] width 100 height 6
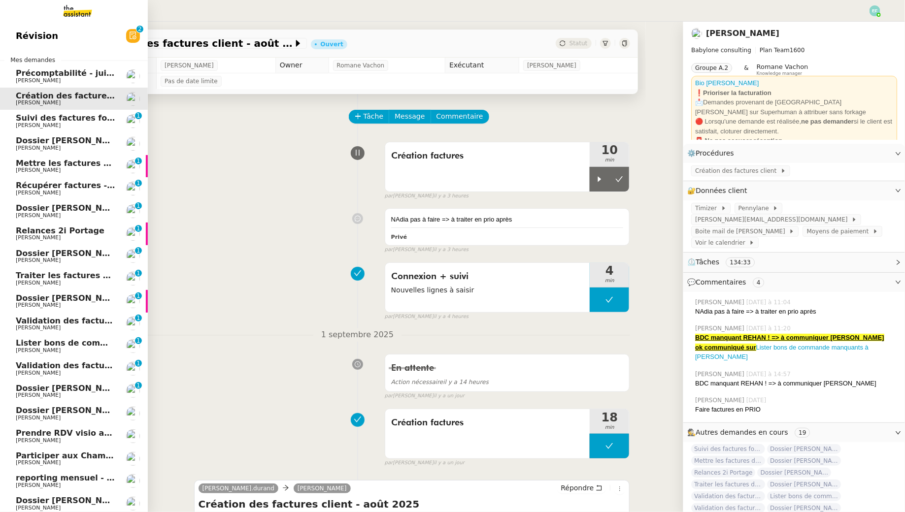
click at [21, 120] on span "Suivi des factures fournisseurs en attente de paiement - 1 septembre 2025" at bounding box center [183, 117] width 335 height 9
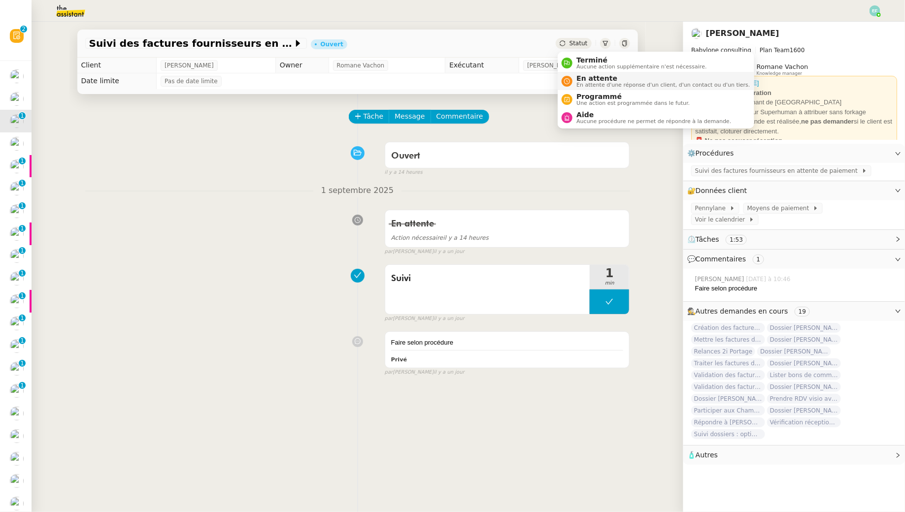
click at [577, 73] on li "En attente En attente d'une réponse d'un client, d'un contact ou d'un tiers." at bounding box center [656, 81] width 196 height 18
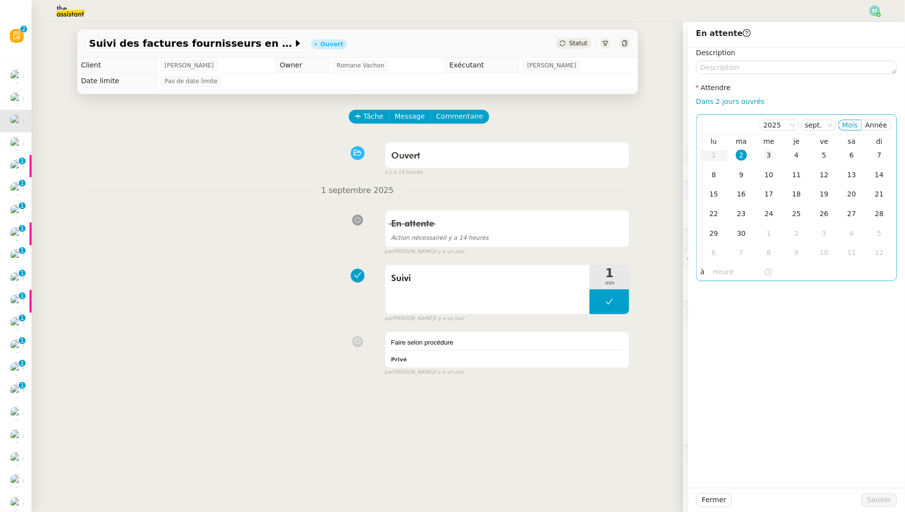
click at [771, 156] on div "3" at bounding box center [769, 155] width 11 height 11
click at [868, 492] on div "Fermer Sauver" at bounding box center [796, 500] width 217 height 24
click at [871, 497] on span "Sauver" at bounding box center [879, 500] width 24 height 11
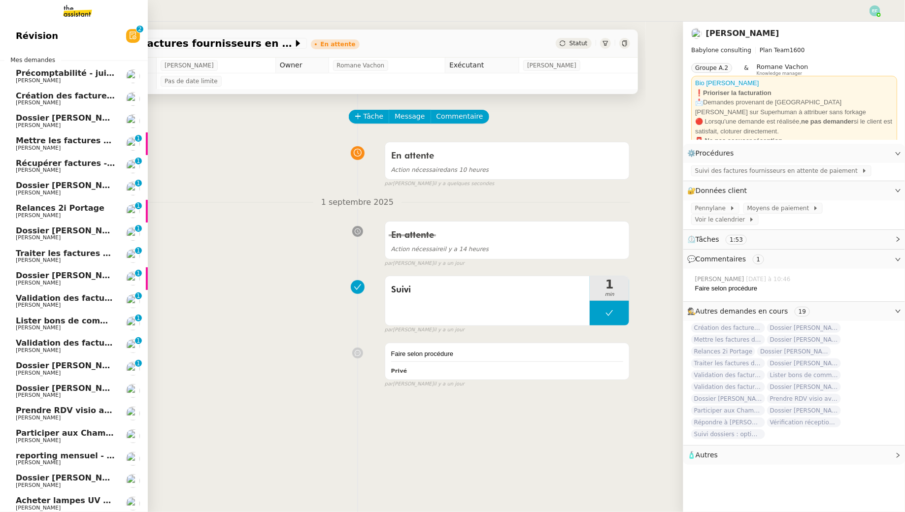
click at [38, 122] on span "Dossier [PERSON_NAME]" at bounding box center [70, 117] width 109 height 9
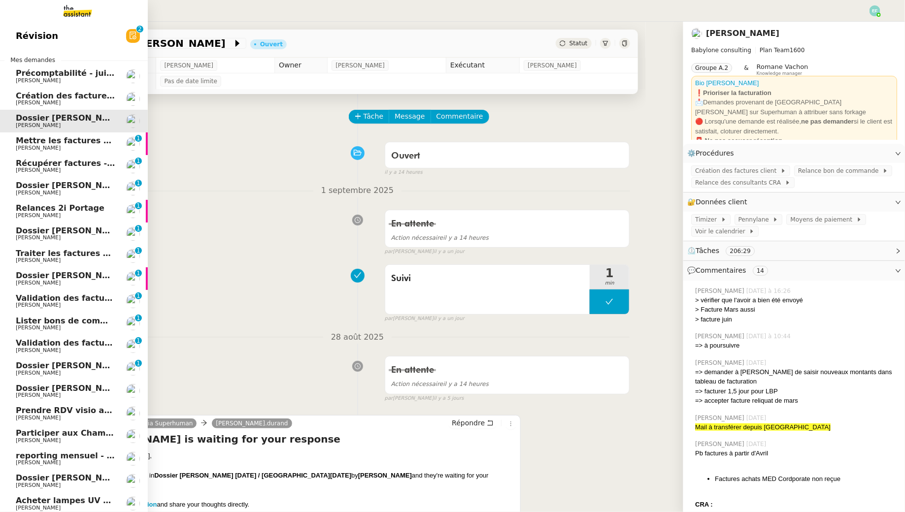
click at [25, 140] on span "Mettre les factures dans Pennylane" at bounding box center [95, 140] width 158 height 9
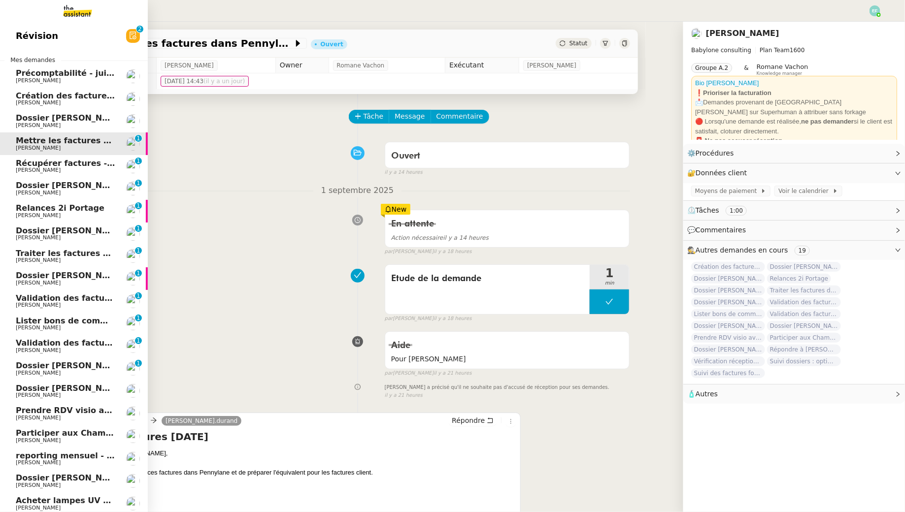
click at [22, 118] on span "Dossier [PERSON_NAME]" at bounding box center [70, 117] width 109 height 9
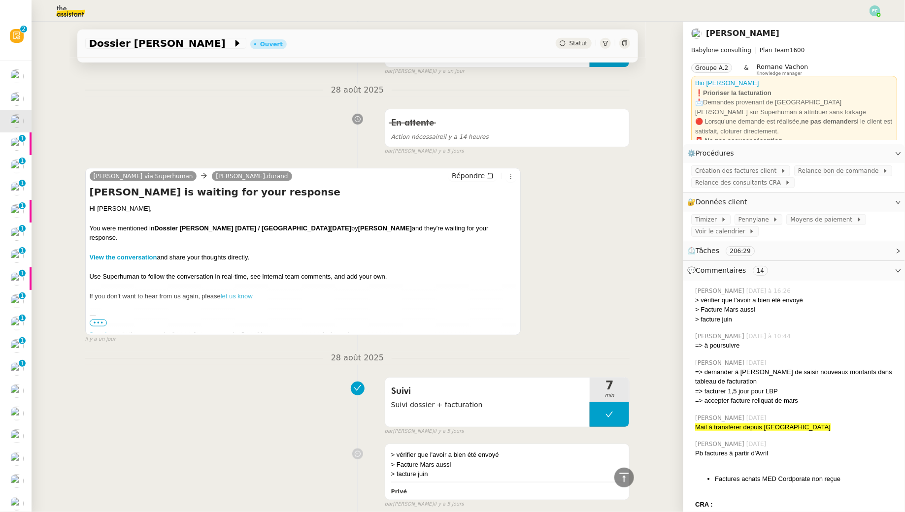
scroll to position [82, 0]
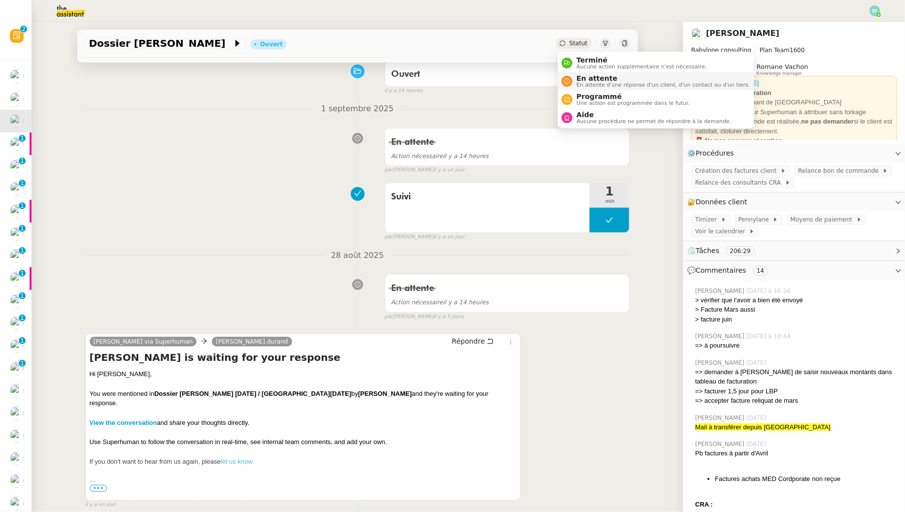
click at [580, 82] on span "En attente d'une réponse d'un client, d'un contact ou d'un tiers." at bounding box center [662, 84] width 173 height 5
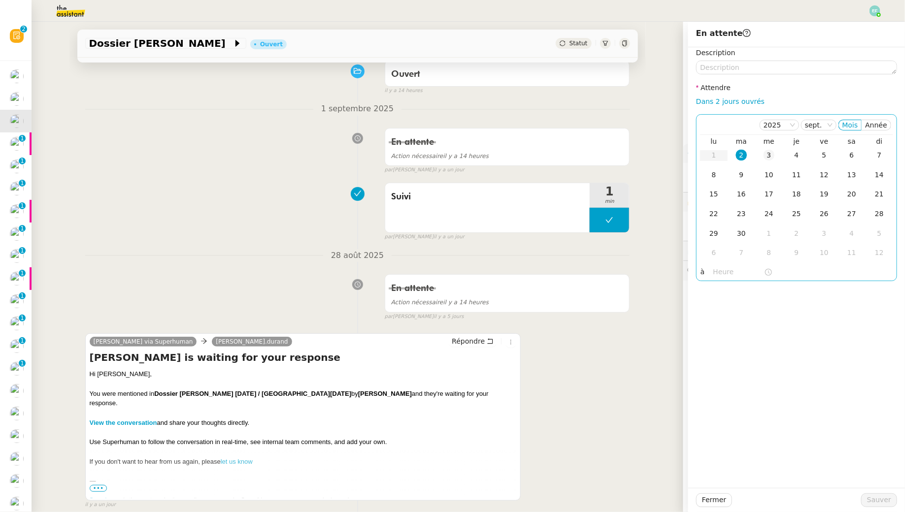
click at [772, 161] on td "3" at bounding box center [769, 156] width 28 height 20
click at [872, 498] on span "Sauver" at bounding box center [879, 500] width 24 height 11
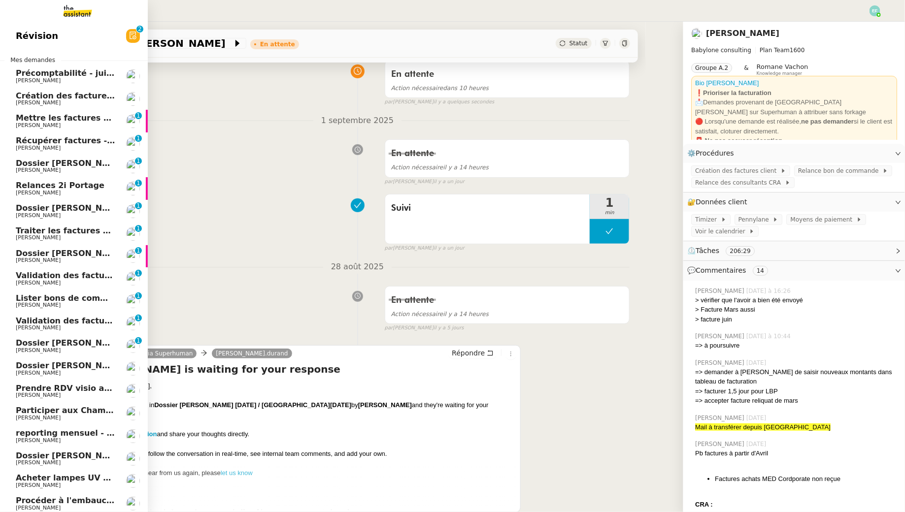
click at [44, 124] on span "[PERSON_NAME]" at bounding box center [38, 125] width 45 height 6
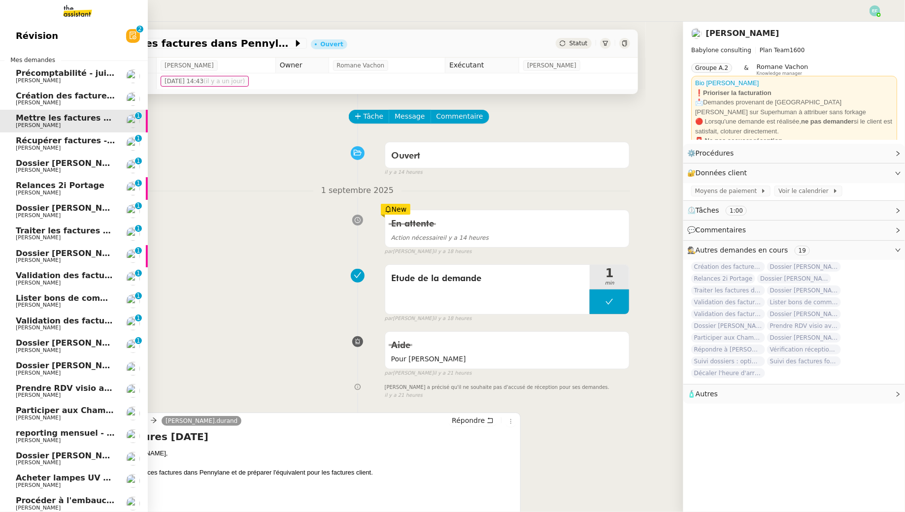
click at [17, 141] on span "Récupérer factures - août 2025" at bounding box center [85, 140] width 139 height 9
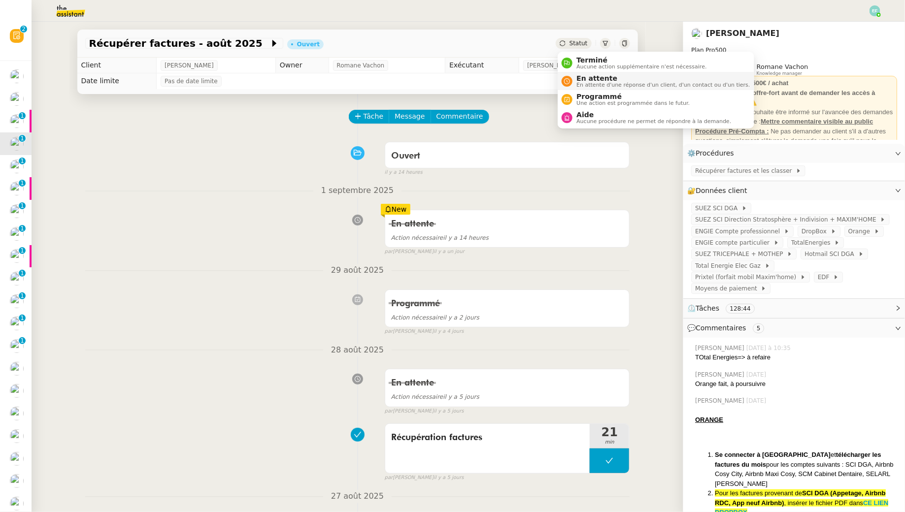
click at [582, 77] on span "En attente" at bounding box center [662, 78] width 173 height 8
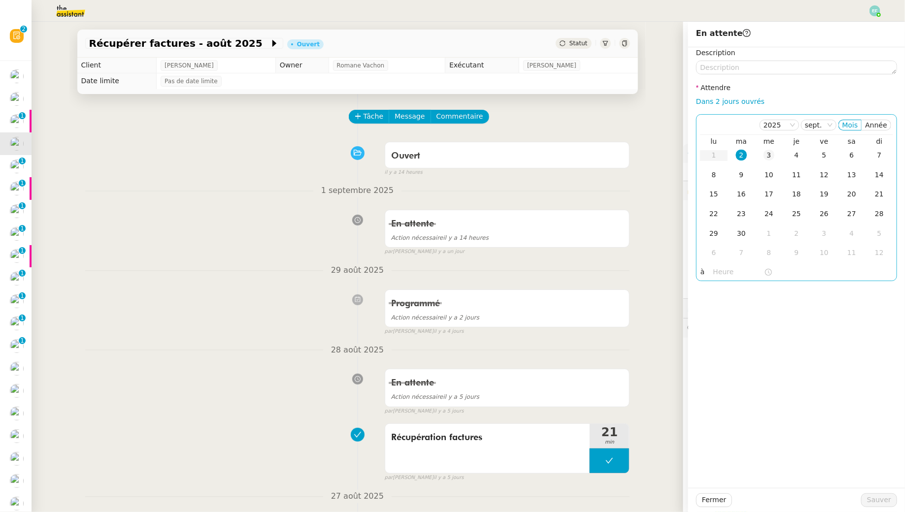
click at [775, 155] on td "3" at bounding box center [769, 156] width 28 height 20
click at [872, 499] on span "Sauver" at bounding box center [879, 500] width 24 height 11
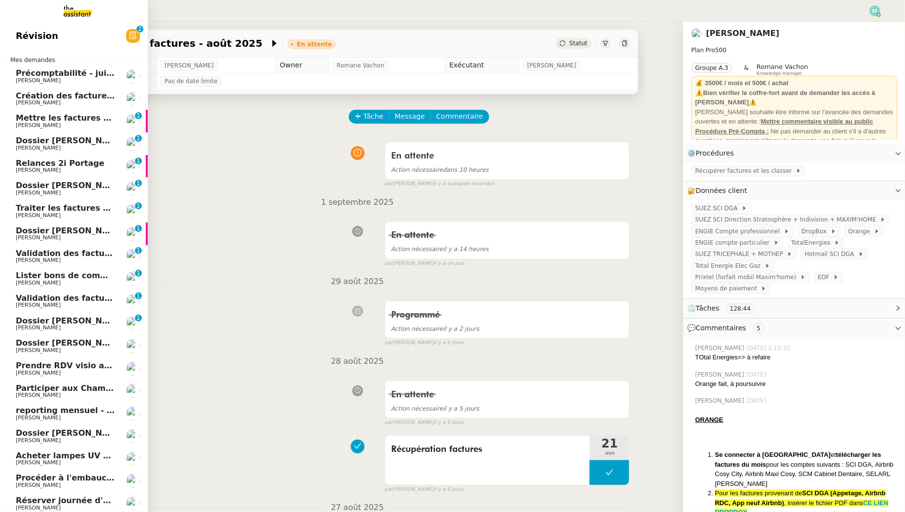
click at [29, 150] on span "[PERSON_NAME]" at bounding box center [38, 148] width 45 height 6
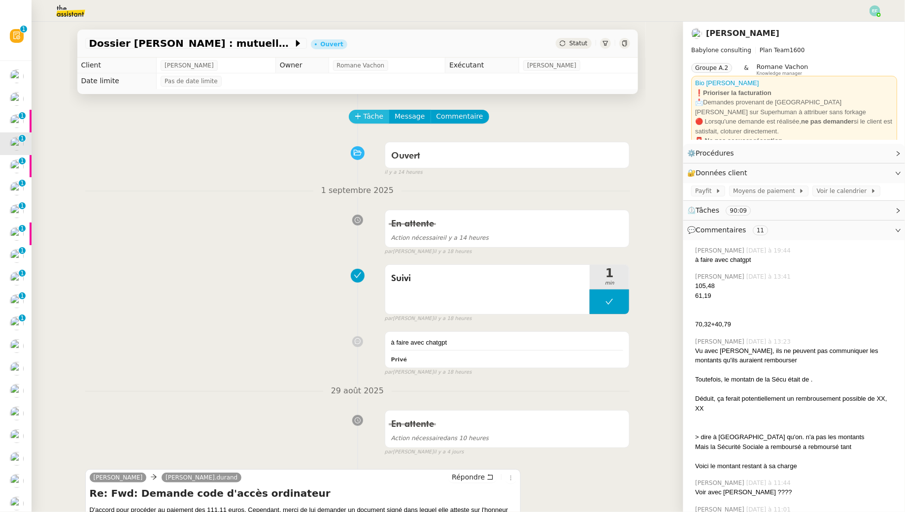
click at [370, 118] on span "Tâche" at bounding box center [374, 116] width 20 height 11
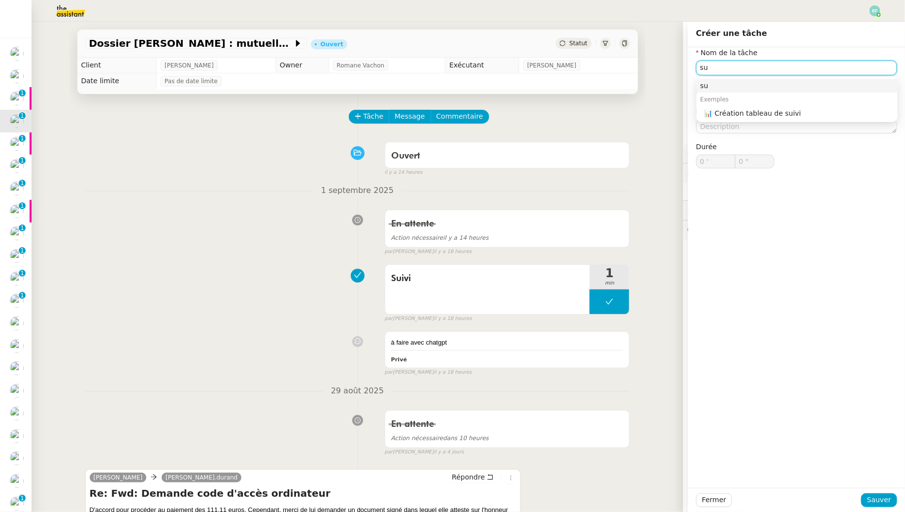
type input "s"
type input "Suivi"
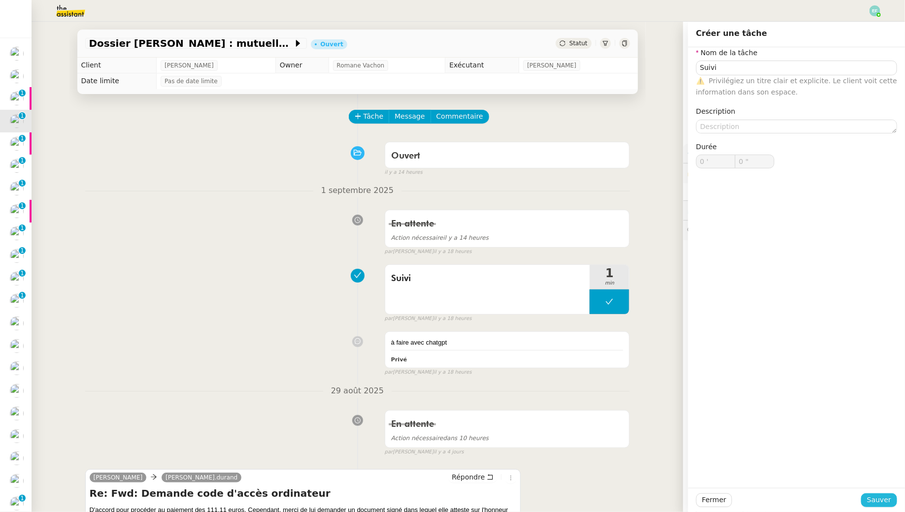
click at [871, 506] on button "Sauver" at bounding box center [879, 501] width 36 height 14
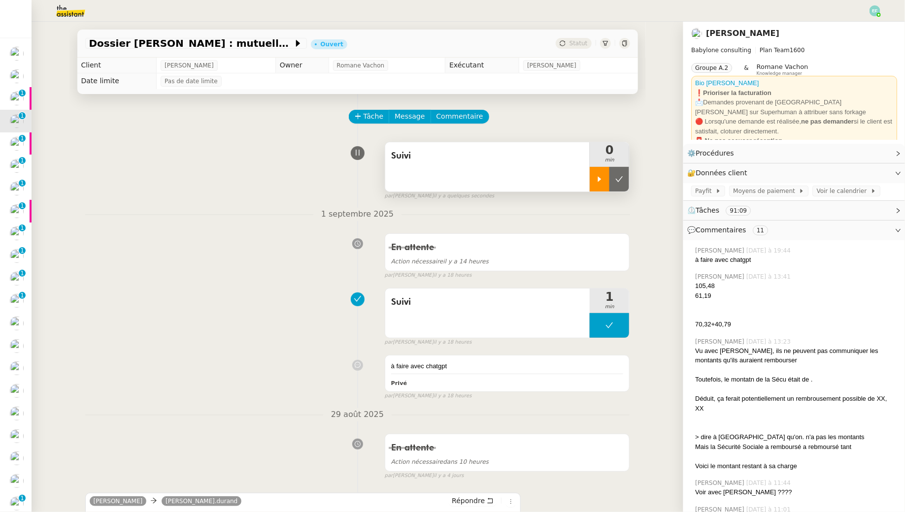
click at [599, 185] on div at bounding box center [600, 179] width 20 height 25
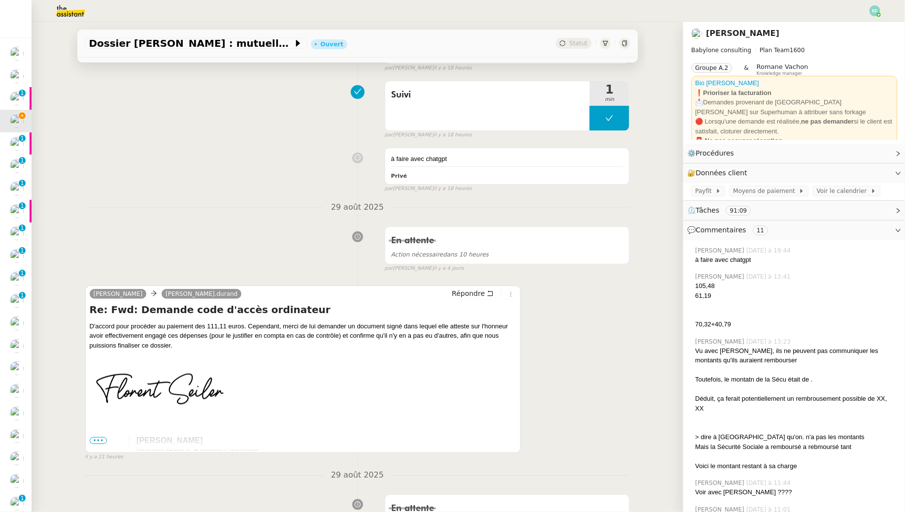
scroll to position [222, 0]
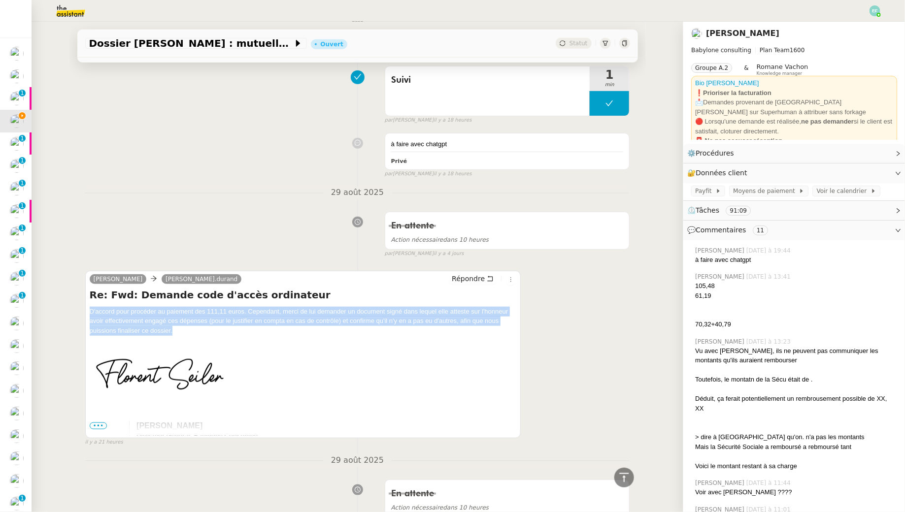
drag, startPoint x: 86, startPoint y: 307, endPoint x: 186, endPoint y: 332, distance: 103.1
click at [186, 332] on div "Florent Seiler Claudine.durand Répondre Re: Fwd: Demande code d'accès ordinateu…" at bounding box center [303, 354] width 436 height 167
copy div "D'accord pour procéder au paiement des 111,11 euros. Cependant, merci de lui de…"
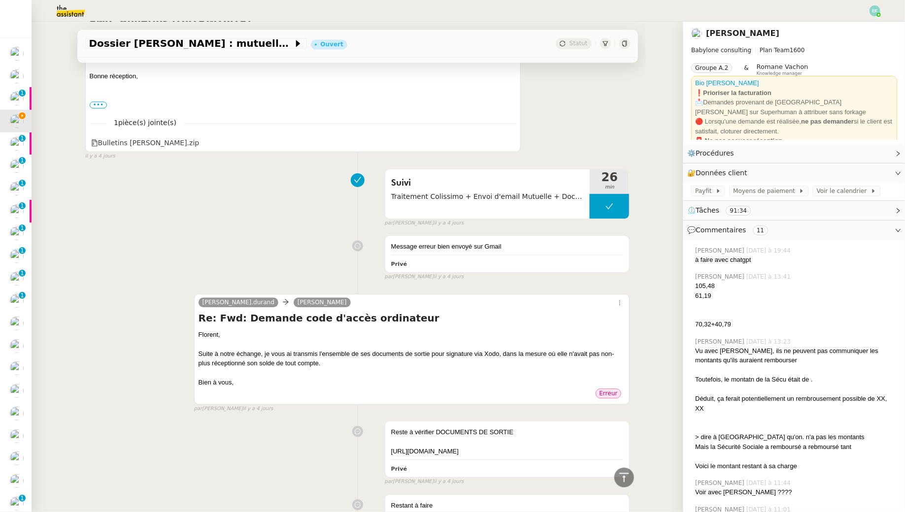
scroll to position [2797, 0]
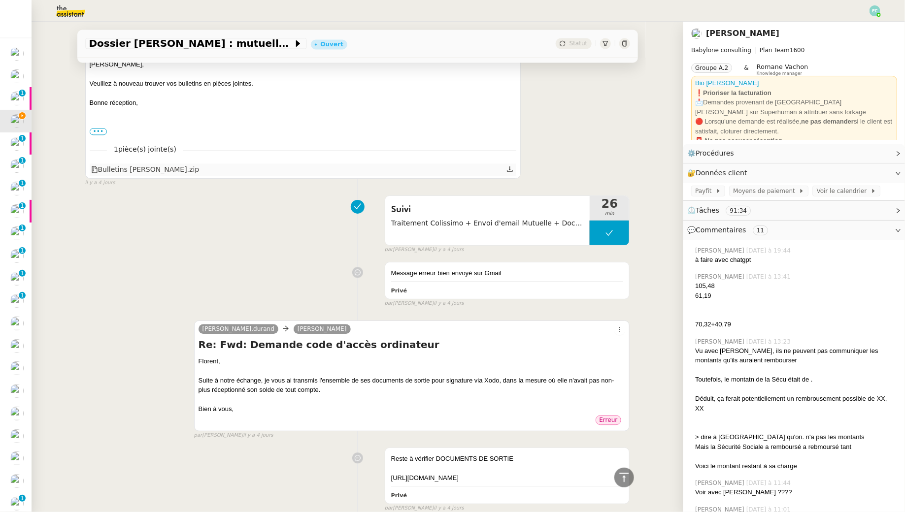
click at [513, 166] on icon at bounding box center [509, 169] width 7 height 7
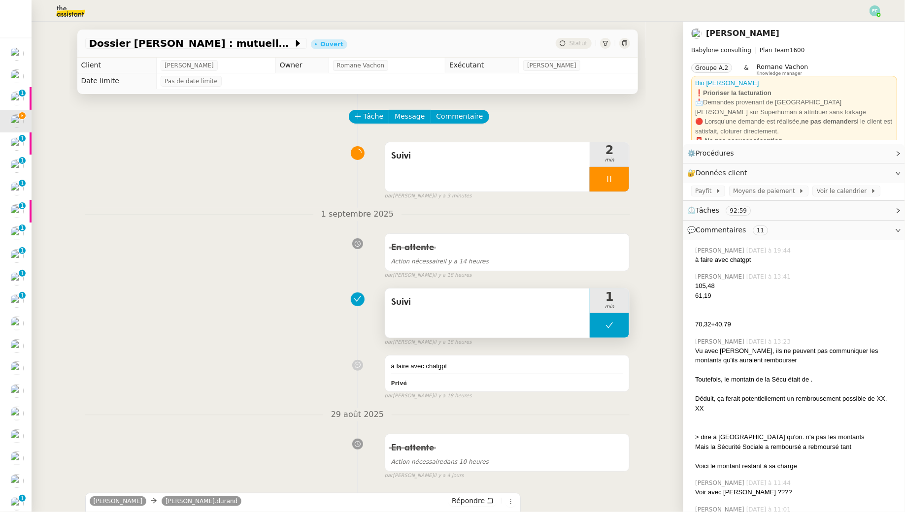
scroll to position [52, 0]
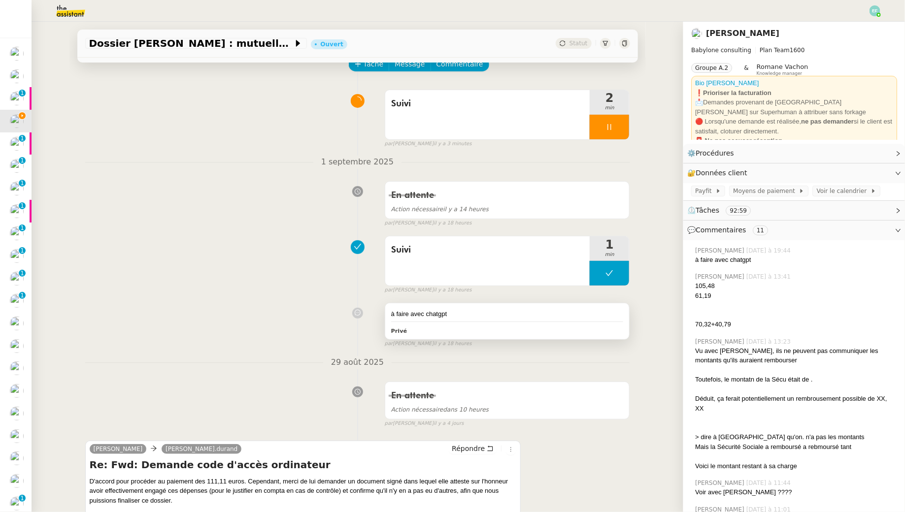
click at [551, 323] on div "à faire avec chatgpt Privé" at bounding box center [507, 321] width 244 height 36
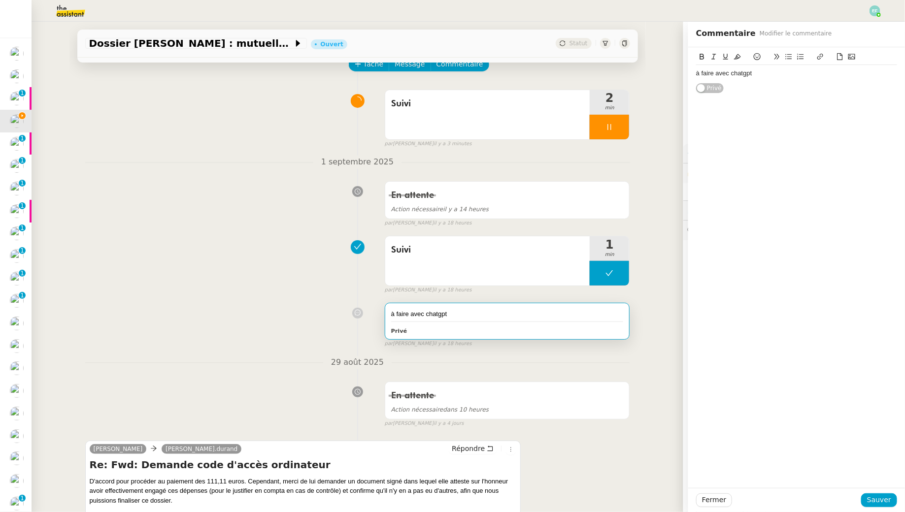
click at [736, 76] on div "à faire avec chatgpt" at bounding box center [796, 73] width 201 height 9
click at [873, 498] on span "Sauver" at bounding box center [879, 500] width 24 height 11
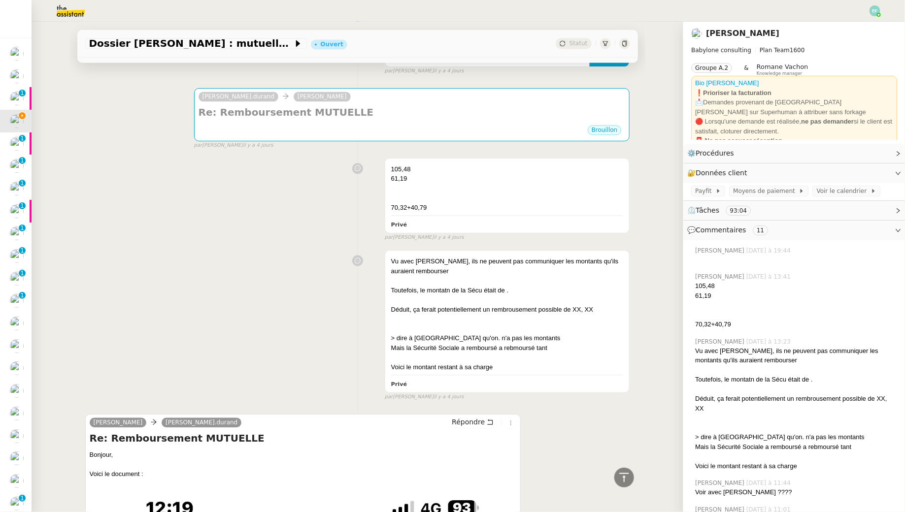
scroll to position [963, 0]
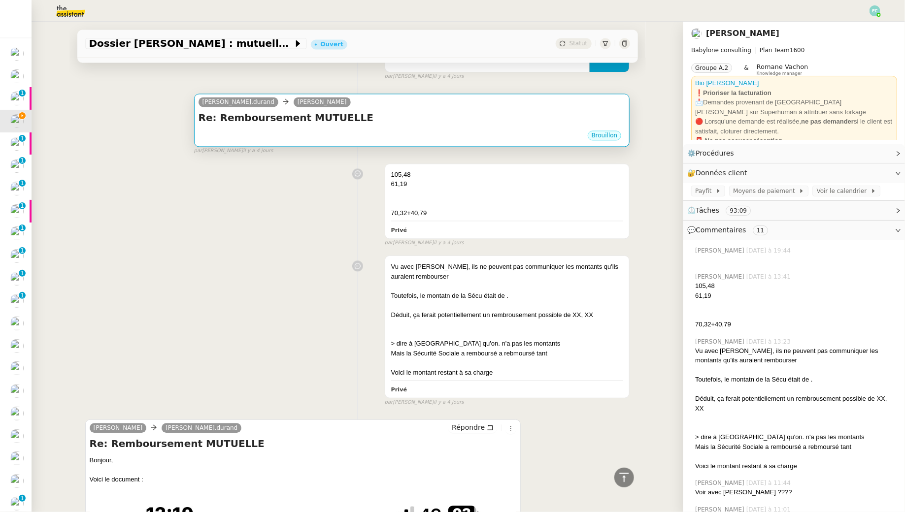
click at [491, 119] on h4 "Re: Remboursement MUTUELLE" at bounding box center [412, 118] width 427 height 14
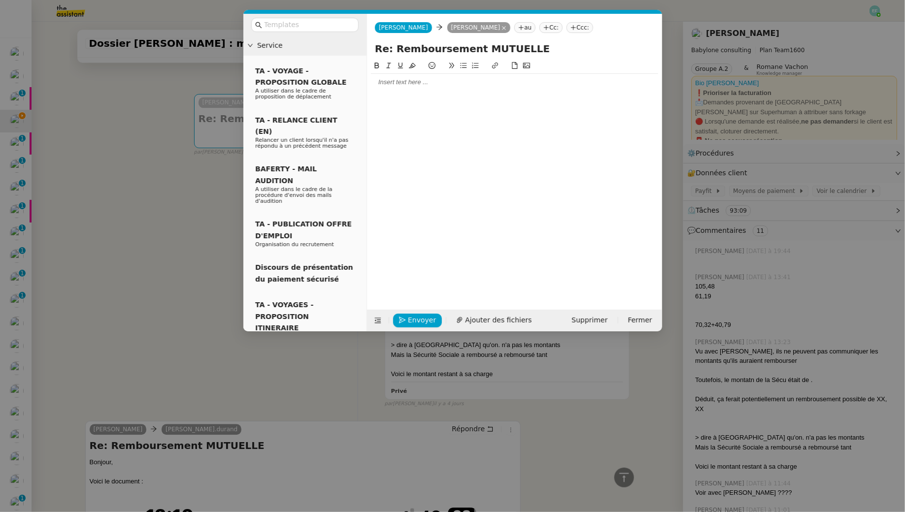
scroll to position [963, 0]
click at [593, 51] on input "Re: Remboursement MUTUELLE" at bounding box center [514, 48] width 279 height 15
type input "Re: Remboursement MUTUELLE //"
click at [463, 77] on div at bounding box center [514, 82] width 287 height 17
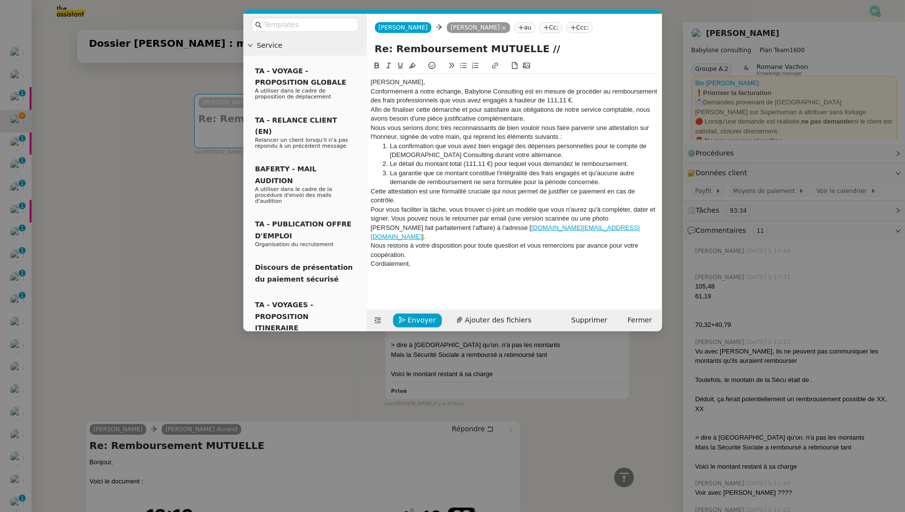
scroll to position [0, 0]
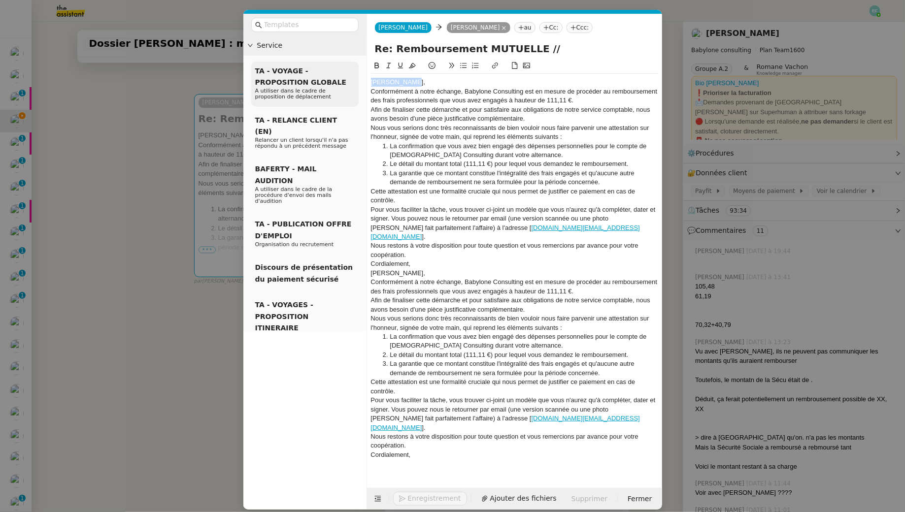
drag, startPoint x: 414, startPoint y: 85, endPoint x: 357, endPoint y: 79, distance: 57.9
click at [357, 79] on nz-layout "Service TA - VOYAGE - PROPOSITION GLOBALE A utiliser dans le cadre de propositi…" at bounding box center [452, 262] width 419 height 496
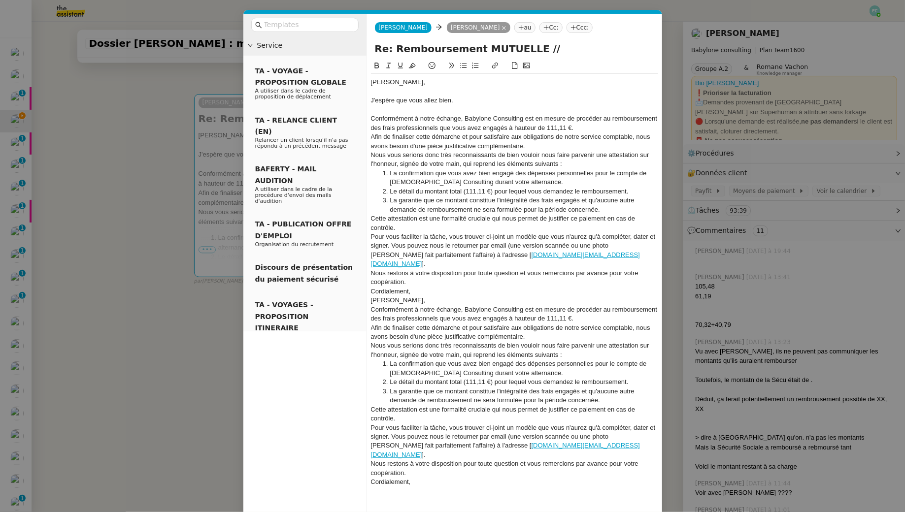
click at [587, 130] on div "Conformément à notre échange, Babylone Consulting est en mesure de procéder au …" at bounding box center [514, 123] width 287 height 18
drag, startPoint x: 591, startPoint y: 130, endPoint x: 547, endPoint y: 129, distance: 43.8
click at [547, 129] on div "Conformément à notre échange, Babylone Consulting est en mesure de procéder au …" at bounding box center [514, 123] width 287 height 18
click at [377, 69] on icon at bounding box center [376, 65] width 7 height 7
click at [580, 126] on div "Conformément à notre échange, Babylone Consulting est en mesure de procéder au …" at bounding box center [514, 123] width 287 height 18
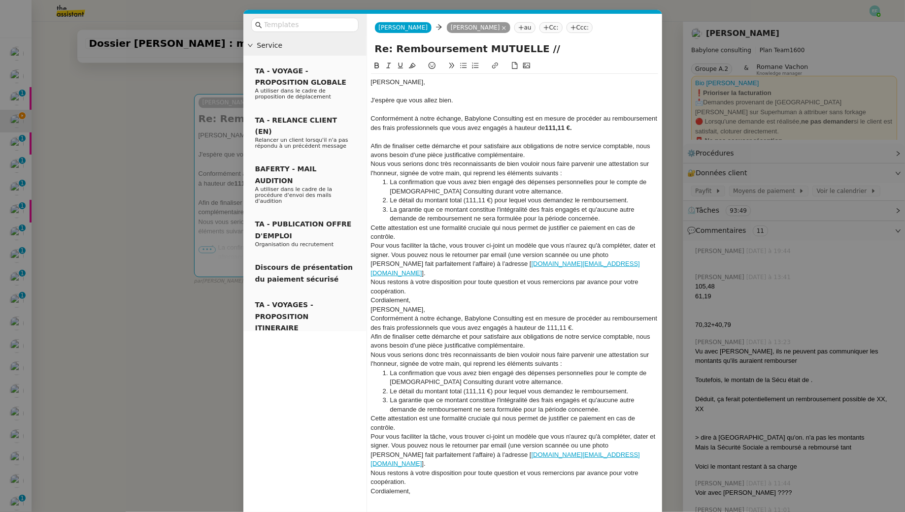
click at [570, 153] on div "Afin de finaliser cette démarche et pour satisfaire aux obligations de notre se…" at bounding box center [514, 151] width 287 height 18
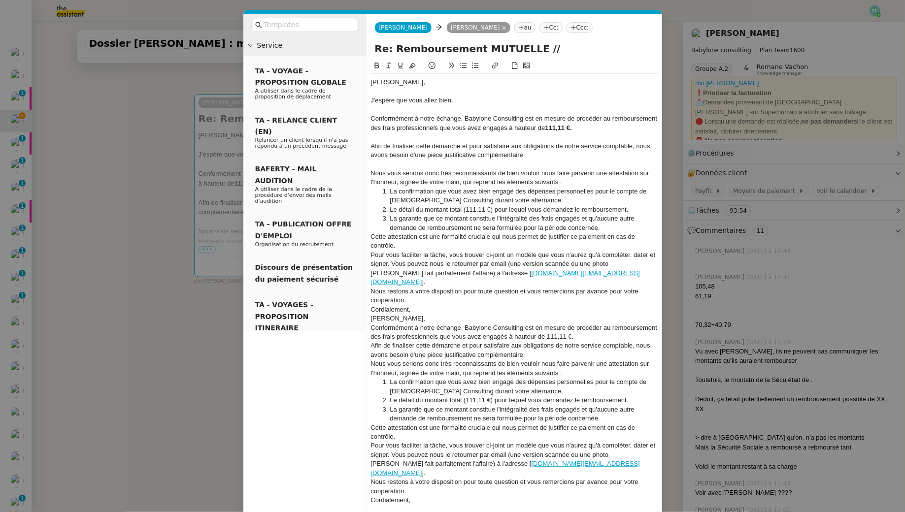
click at [508, 192] on li "La confirmation que vous avez bien engagé des dépenses personnelles pour le com…" at bounding box center [519, 196] width 278 height 18
click at [0, 0] on lt-span "engagé e" at bounding box center [0, 0] width 0 height 0
click at [622, 224] on li "La garantie que ce montant constitue l'intégralité des frais engagés et qu'aucu…" at bounding box center [519, 223] width 278 height 18
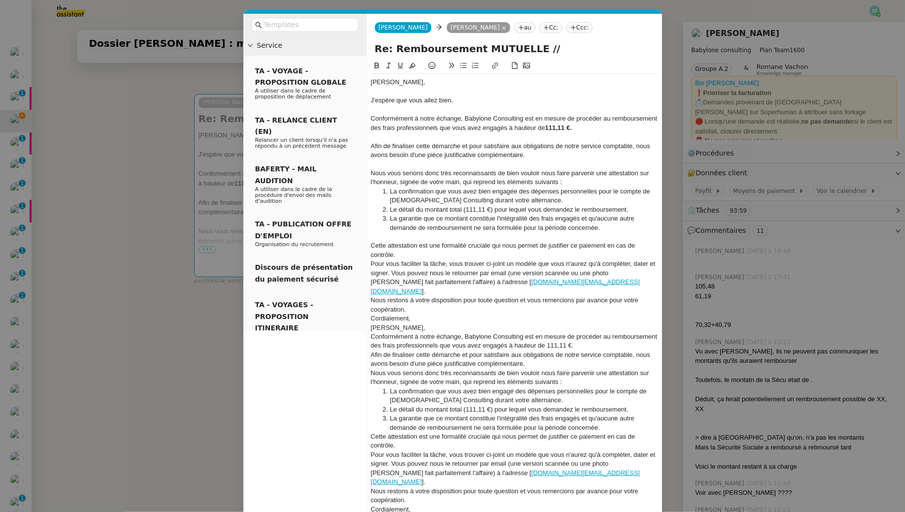
click at [423, 257] on div "Cette attestation est une formalité cruciale qui nous permet de justifier ce pa…" at bounding box center [514, 250] width 287 height 18
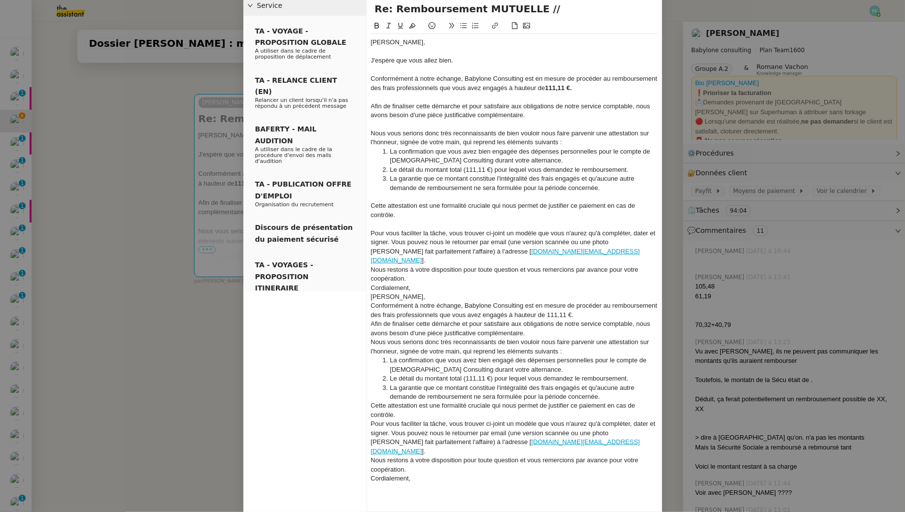
scroll to position [55, 0]
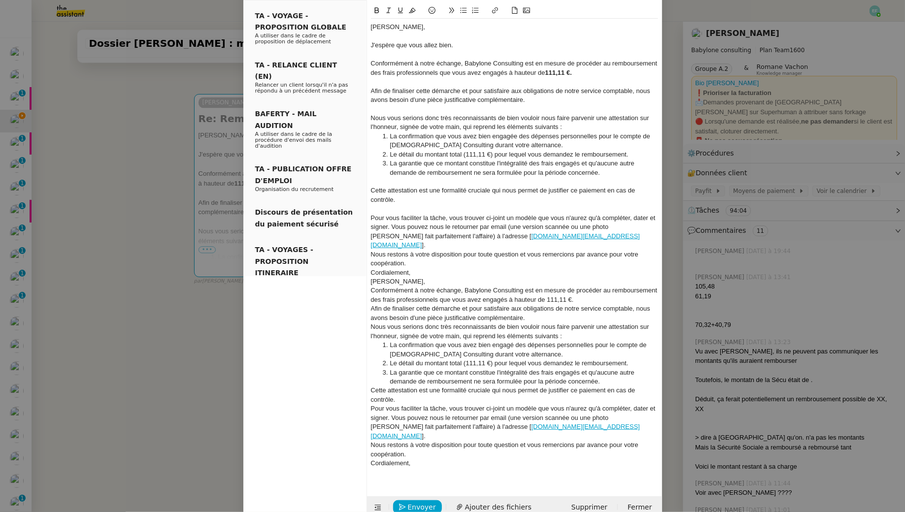
click at [392, 225] on div "Pour vous faciliter la tâche, vous trouver ci-joint un modèle que vous n'aurez …" at bounding box center [514, 232] width 287 height 36
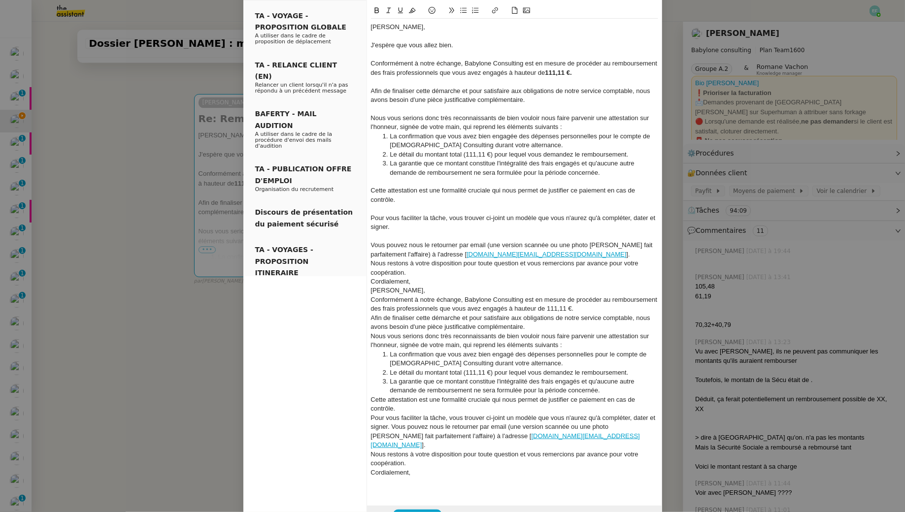
click at [397, 246] on div "Vous pouvez nous le retourner par email (une version scannée ou une photo clair…" at bounding box center [514, 250] width 287 height 18
click at [416, 243] on div "Vous pourrez nous le retourner par email (une version scannée ou une photo clai…" at bounding box center [514, 250] width 287 height 18
drag, startPoint x: 392, startPoint y: 254, endPoint x: 483, endPoint y: 244, distance: 92.2
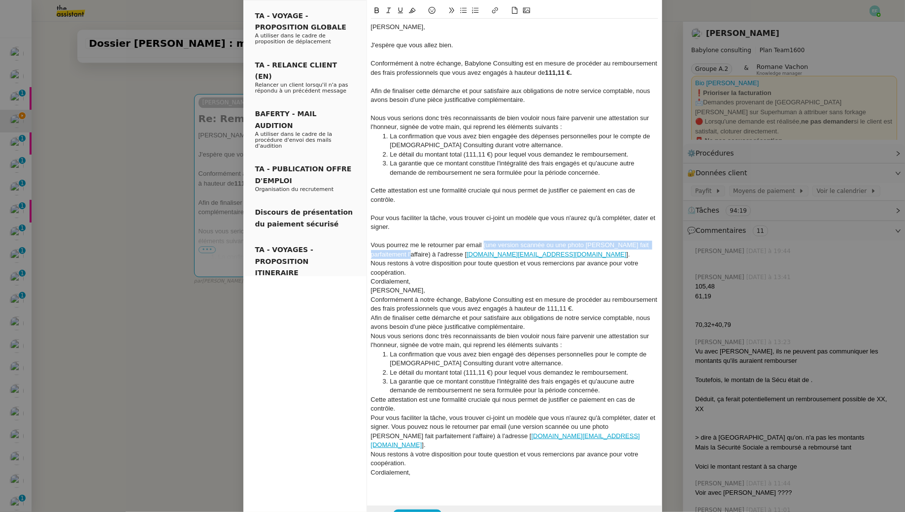
click at [483, 244] on div "Vous pourrez me le retourner par email (une version scannée ou une photo claire…" at bounding box center [514, 250] width 287 height 18
drag, startPoint x: 634, startPoint y: 249, endPoint x: 632, endPoint y: 243, distance: 6.2
click at [632, 243] on div "Bonjour Ilona, J'espère que vous allez bien. Conformément à notre échange, Baby…" at bounding box center [514, 254] width 287 height 471
drag, startPoint x: 641, startPoint y: 245, endPoint x: 484, endPoint y: 242, distance: 157.2
click at [484, 242] on div "Vous pourrez me le retourner par email à l'adresse [ adresse.email@babylonecons…" at bounding box center [514, 250] width 287 height 18
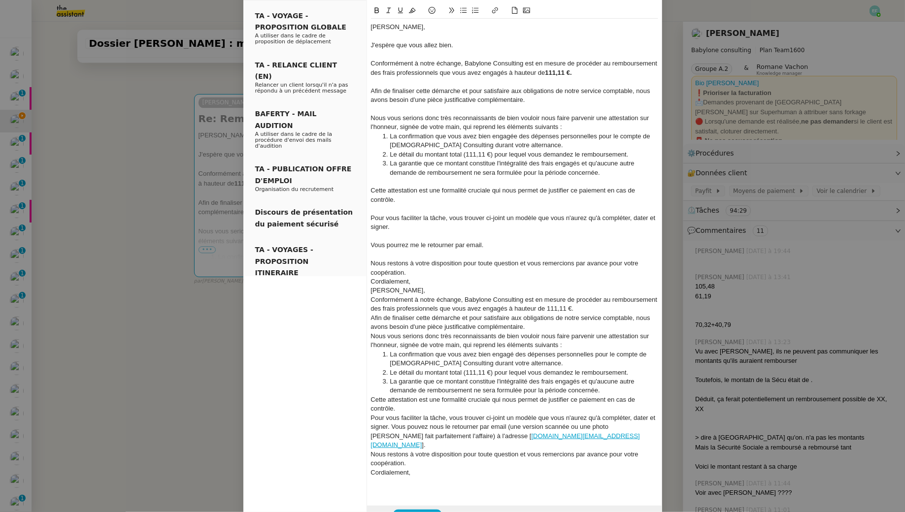
click at [378, 264] on div "Nous restons à votre disposition pour toute question et vous remercions par ava…" at bounding box center [514, 268] width 287 height 18
click at [386, 262] on div "Je restons à votre disposition pour toute question et vous remercions par avanc…" at bounding box center [514, 268] width 287 height 18
drag, startPoint x: 541, startPoint y: 264, endPoint x: 544, endPoint y: 271, distance: 8.0
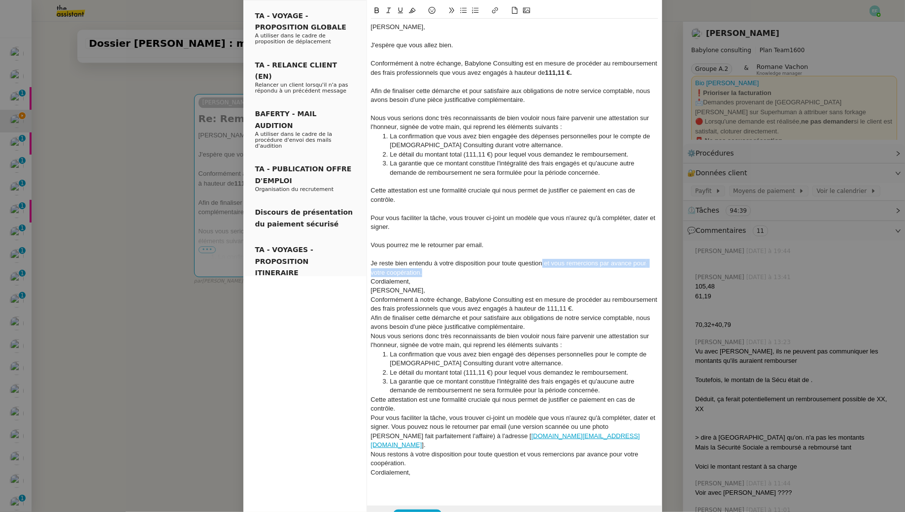
click at [544, 271] on div "Je reste bien entendu à votre disposition pour toute question et vous remercion…" at bounding box center [514, 268] width 287 height 18
drag, startPoint x: 409, startPoint y: 289, endPoint x: 363, endPoint y: 276, distance: 47.9
click at [363, 276] on nz-layout "Service TA - VOYAGE - PROPOSITION GLOBALE A utiliser dans le cadre de propositi…" at bounding box center [452, 243] width 419 height 569
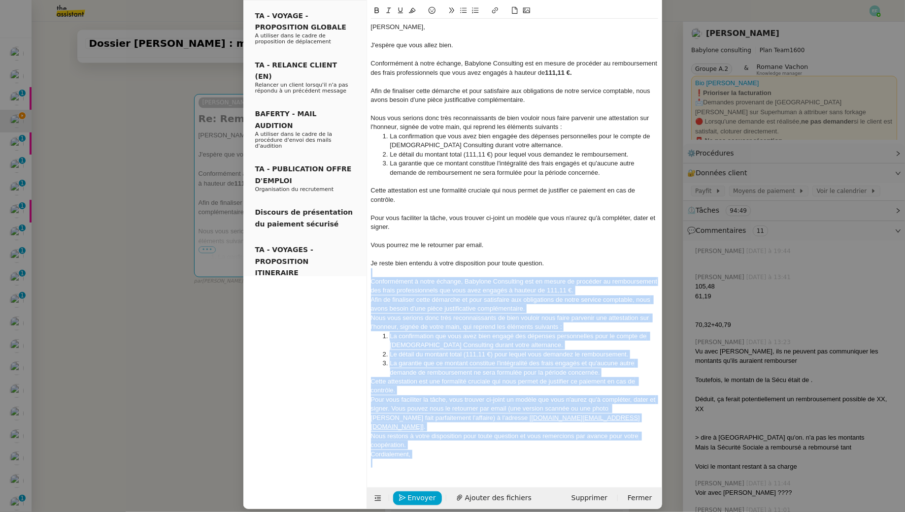
drag, startPoint x: 377, startPoint y: 274, endPoint x: 456, endPoint y: 451, distance: 193.4
click at [456, 451] on div "Bonjour Ilona, J'espère que vous allez bien. Conformément à notre échange, Baby…" at bounding box center [514, 245] width 287 height 453
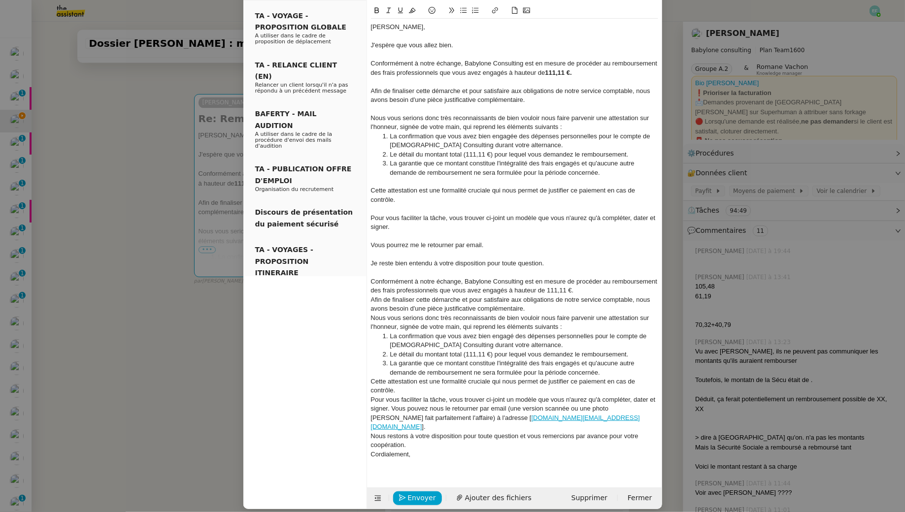
scroll to position [0, 0]
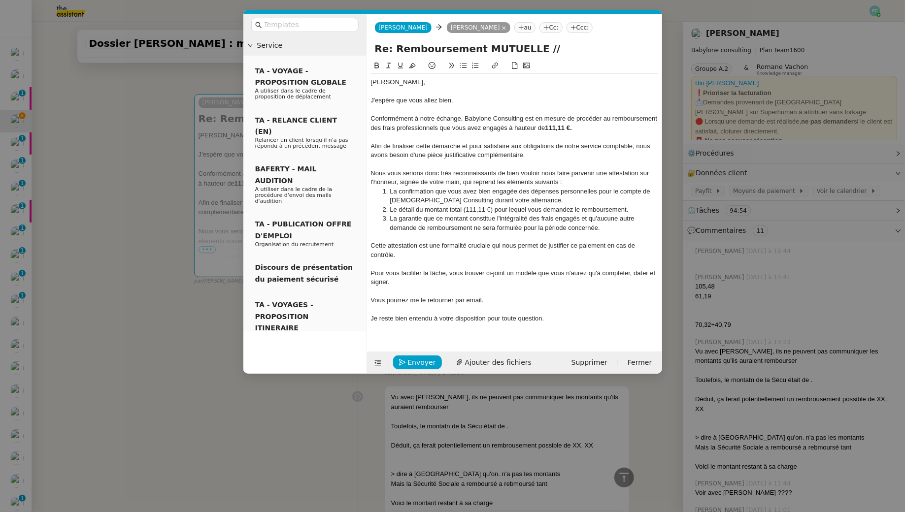
click at [377, 174] on div "Nous vous serions donc très reconnaissants de bien vouloir nous faire parvenir …" at bounding box center [514, 178] width 287 height 18
click at [407, 169] on div "Je vous serions donc très reconnaissants de bien vouloir nous faire parvenir un…" at bounding box center [514, 178] width 287 height 18
click at [527, 174] on div "Je vous serai donc très reconnaissants de bien vouloir nous faire parvenir une …" at bounding box center [514, 178] width 287 height 18
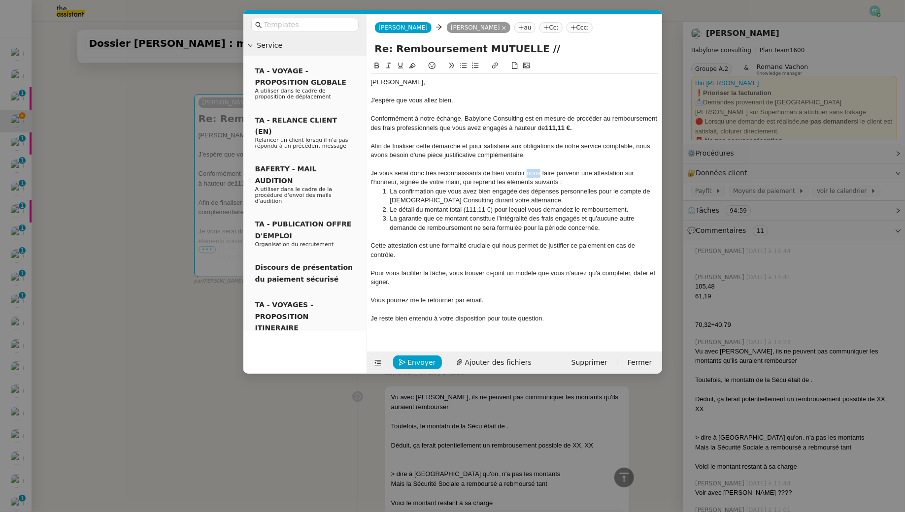
click at [527, 174] on div "Je vous serai donc très reconnaissants de bien vouloir nous faire parvenir une …" at bounding box center [514, 178] width 287 height 18
click at [478, 172] on div "Je vous serai donc très reconnaissants de bien vouloir me faire parvenir une at…" at bounding box center [514, 178] width 287 height 18
click at [0, 0] on lt-em "reconnaissant" at bounding box center [0, 0] width 0 height 0
click at [457, 234] on div at bounding box center [514, 236] width 287 height 9
drag, startPoint x: 407, startPoint y: 253, endPoint x: 368, endPoint y: 248, distance: 38.8
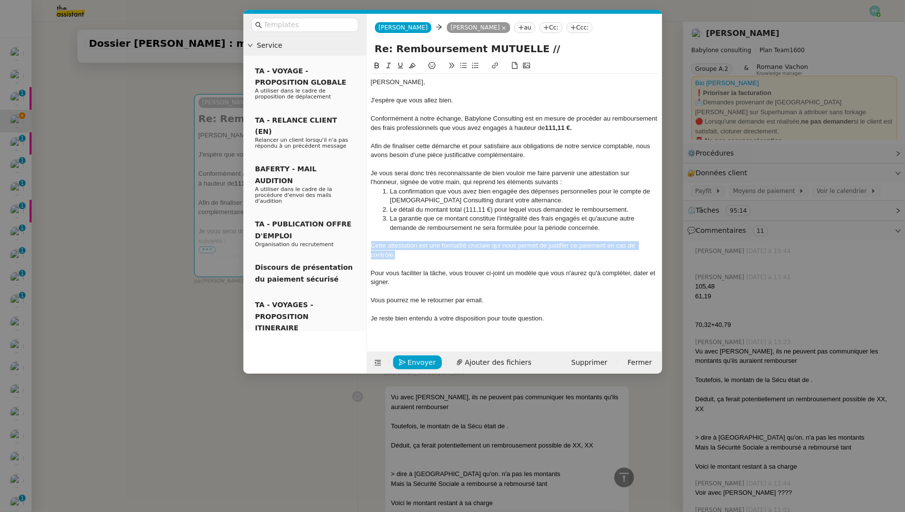
click at [369, 248] on nz-spin "Bonjour Ilona, J'espère que vous allez bien. Conformément à notre échange, Baby…" at bounding box center [514, 200] width 295 height 280
click at [388, 69] on icon at bounding box center [388, 65] width 7 height 7
click at [428, 285] on div "Pour vous faciliter la tâche, vous trouver ci-joint un modèle que vous n'aurez …" at bounding box center [514, 278] width 287 height 18
click at [493, 364] on span "Ajouter des fichiers" at bounding box center [498, 362] width 66 height 11
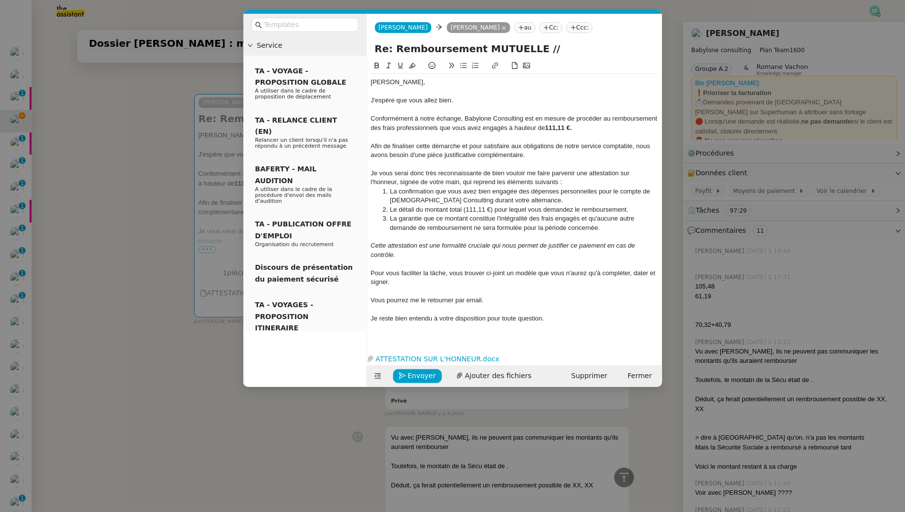
click at [108, 266] on nz-modal-container "Service TA - VOYAGE - PROPOSITION GLOBALE A utiliser dans le cadre de propositi…" at bounding box center [452, 256] width 905 height 512
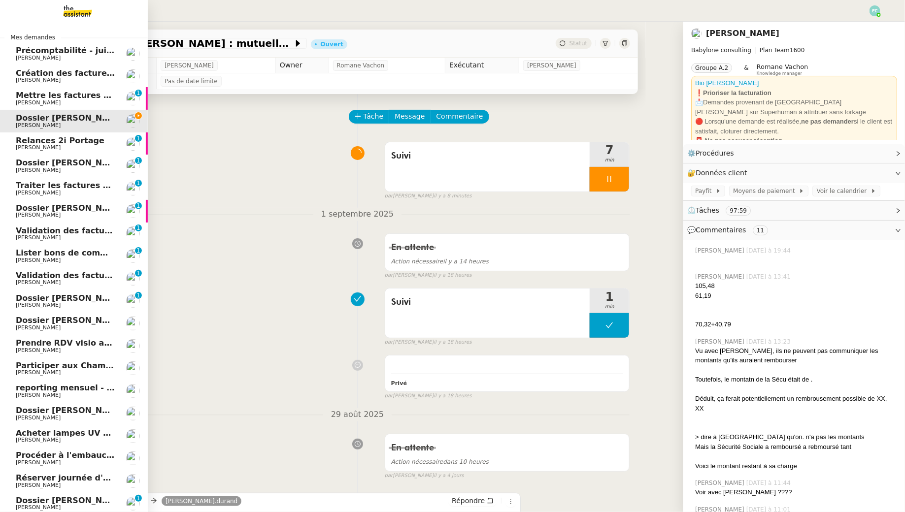
click at [78, 76] on span "Création des factures client - août 2025" at bounding box center [104, 72] width 177 height 9
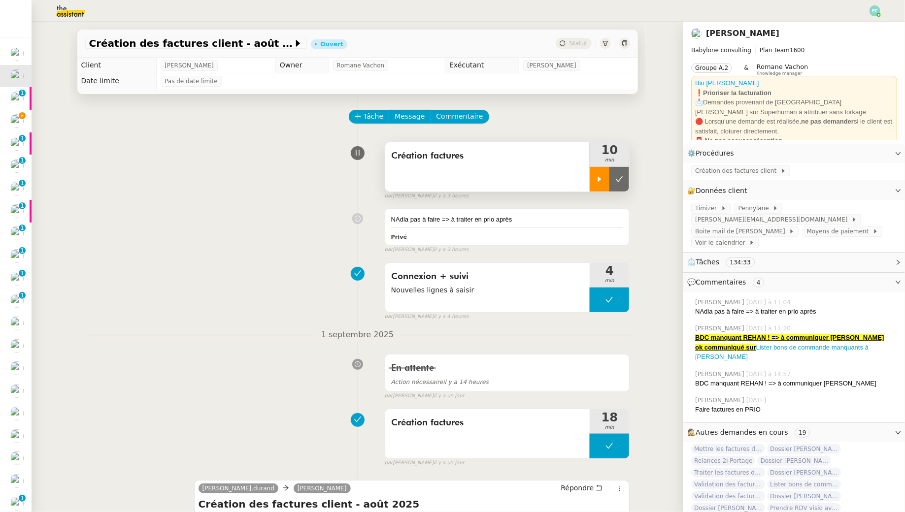
click at [600, 180] on icon at bounding box center [599, 178] width 3 height 5
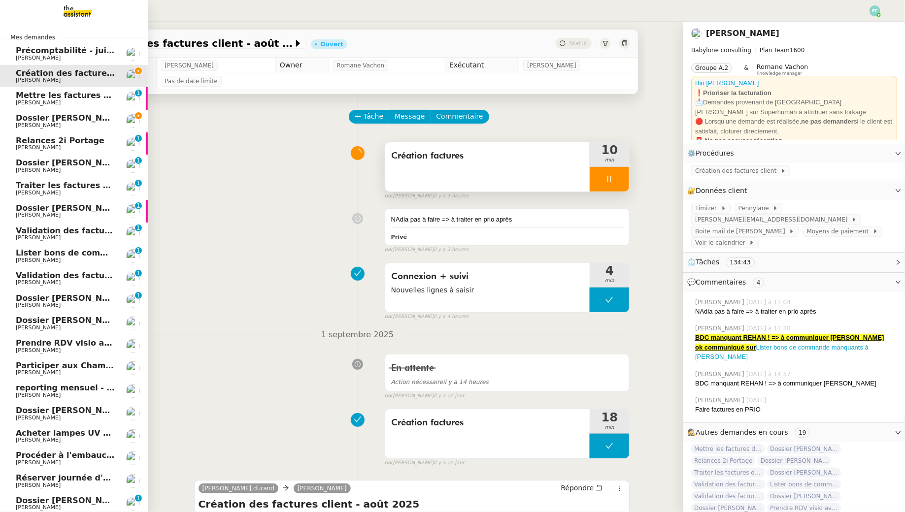
click at [21, 122] on span "[PERSON_NAME]" at bounding box center [38, 125] width 45 height 6
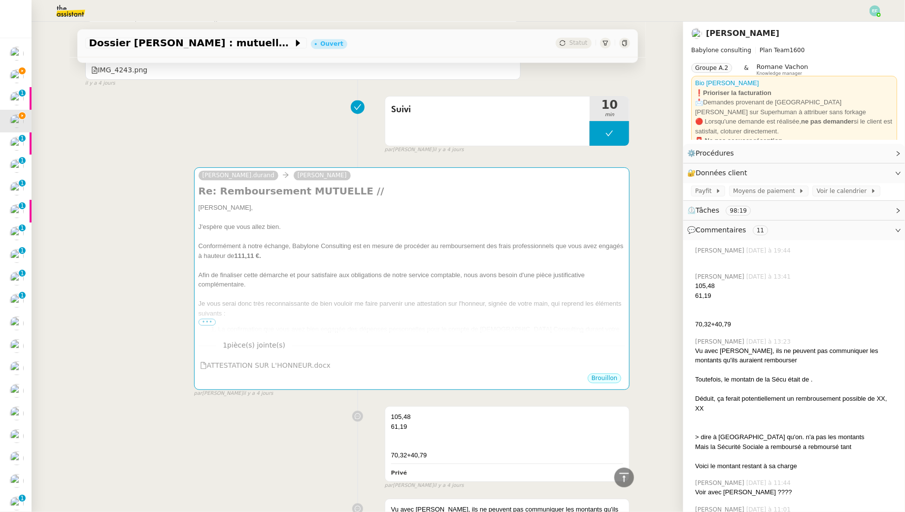
scroll to position [939, 0]
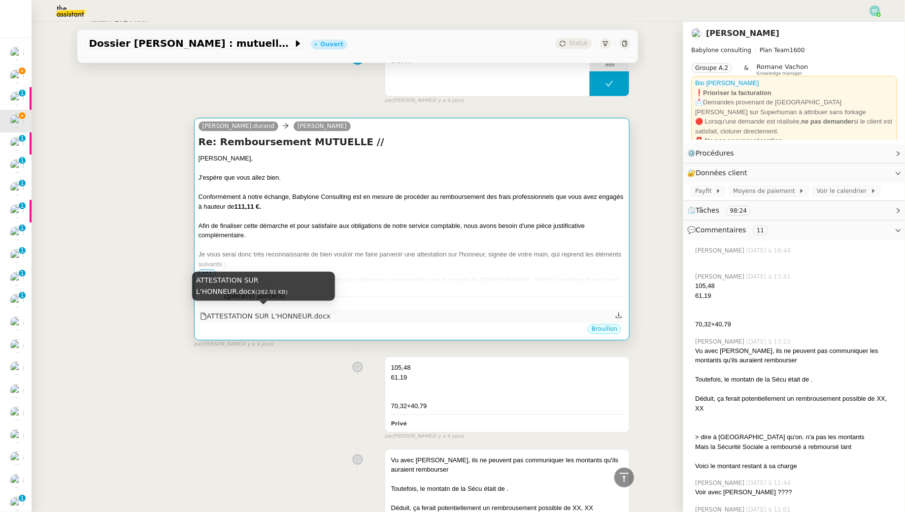
click at [312, 316] on div "ATTESTATION SUR L'HONNEUR.docx" at bounding box center [265, 316] width 131 height 11
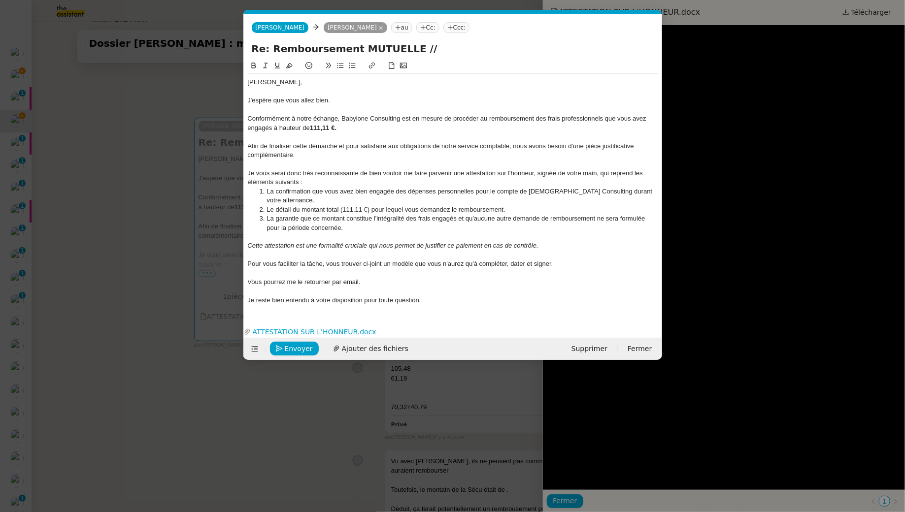
scroll to position [0, 21]
click at [137, 161] on nz-modal-container "Service TA - VOYAGE - PROPOSITION GLOBALE A utiliser dans le cadre de propositi…" at bounding box center [452, 256] width 905 height 512
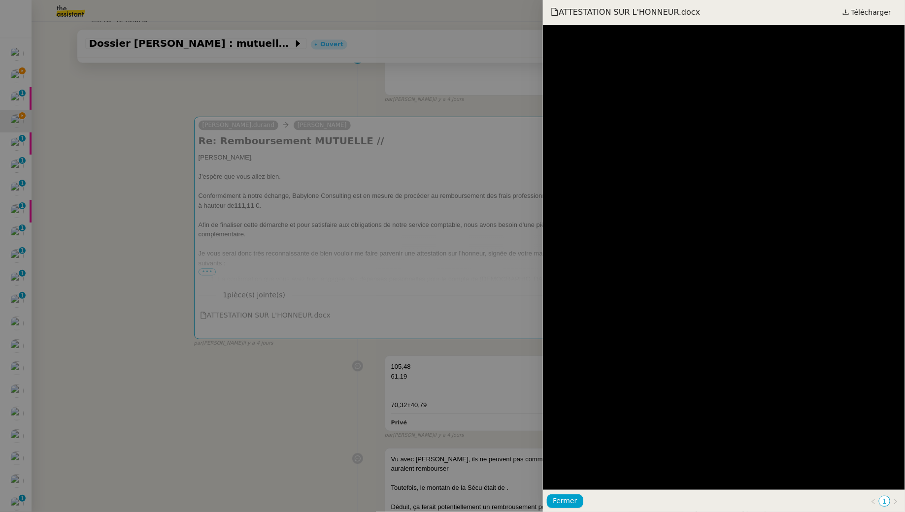
scroll to position [939, 0]
click at [137, 161] on div at bounding box center [452, 256] width 905 height 512
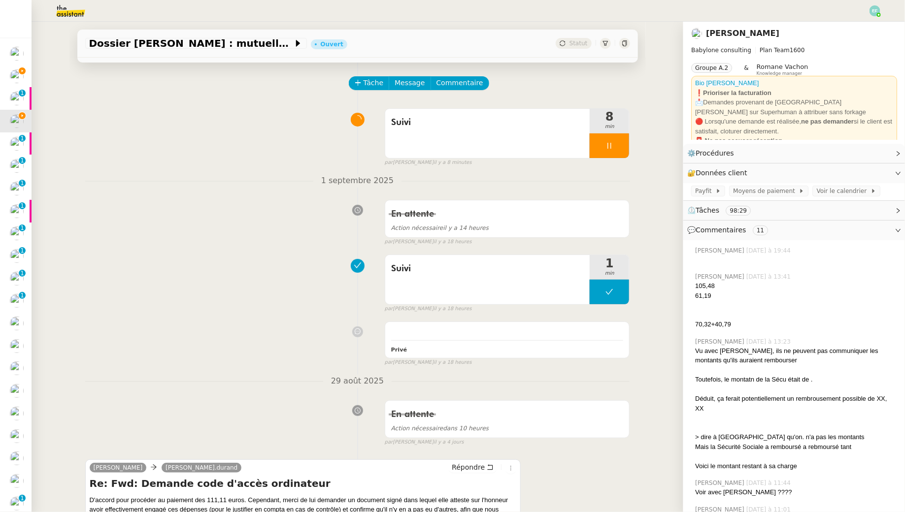
scroll to position [0, 0]
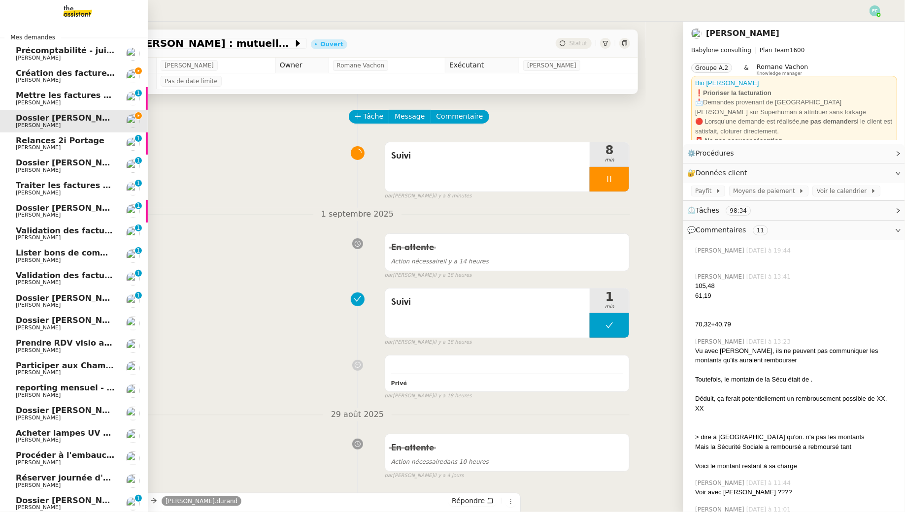
click at [27, 75] on span "Création des factures client - août 2025" at bounding box center [104, 72] width 177 height 9
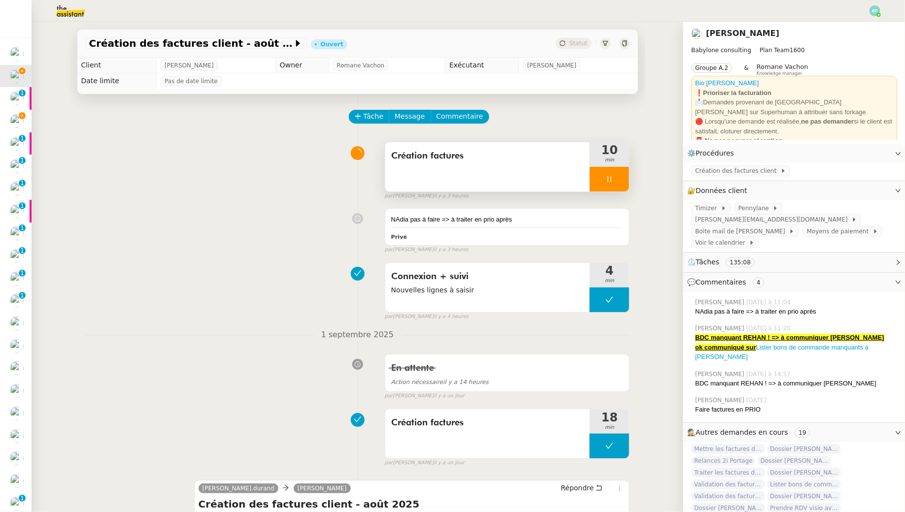
click at [607, 185] on div at bounding box center [609, 179] width 39 height 25
click at [603, 186] on div at bounding box center [600, 179] width 20 height 25
click at [463, 114] on span "Commentaire" at bounding box center [459, 116] width 47 height 11
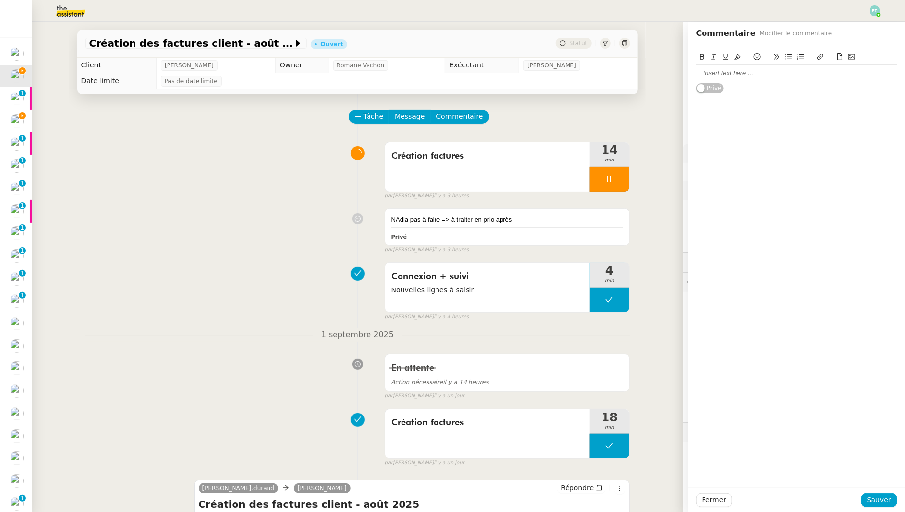
click at [790, 75] on div at bounding box center [796, 73] width 201 height 9
click at [888, 502] on span "Sauver" at bounding box center [879, 500] width 24 height 11
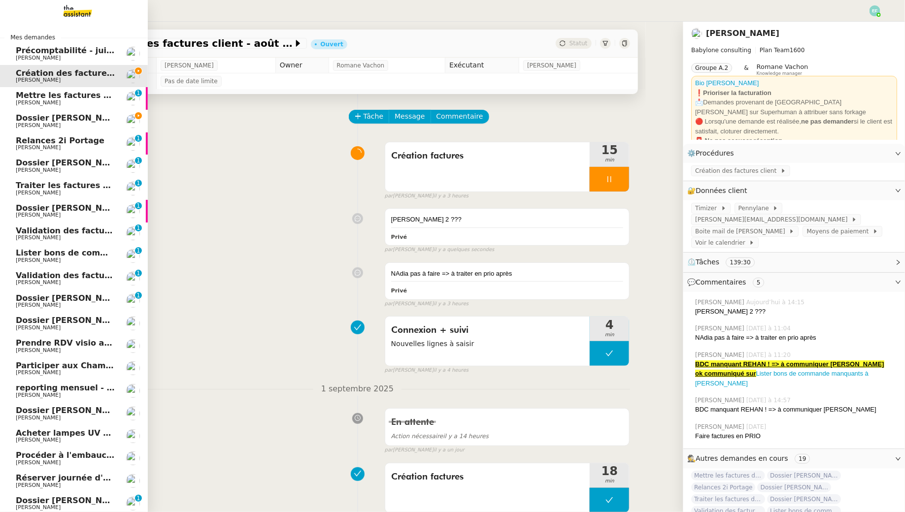
click at [25, 129] on link "Dossier Ilona Cartoux : mutuelle / ordinateur Florent Seiler" at bounding box center [74, 121] width 148 height 23
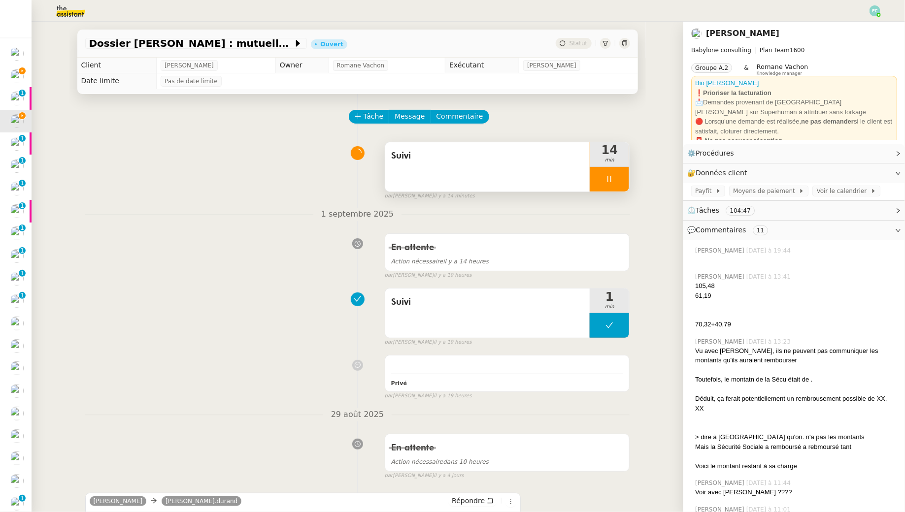
click at [616, 184] on div at bounding box center [609, 179] width 39 height 25
click at [620, 184] on button at bounding box center [619, 179] width 20 height 25
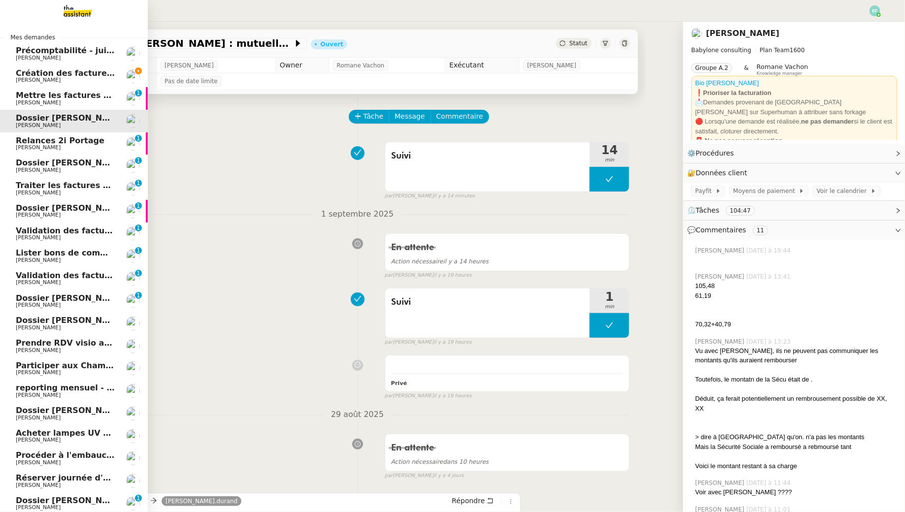
click at [74, 72] on span "Création des factures client - août 2025" at bounding box center [104, 72] width 177 height 9
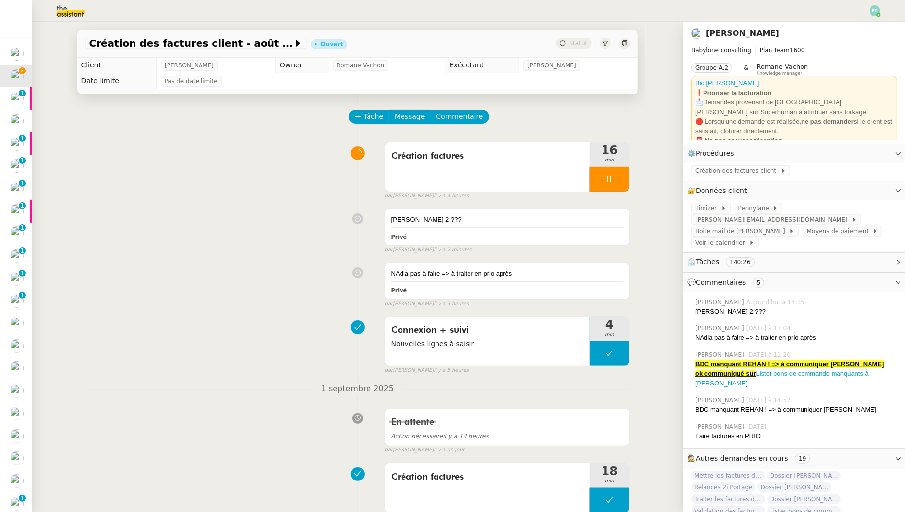
click at [506, 206] on div "MONIKA GRUBA 2 ??? Privé false par Emelyne F. il y a 2 minutes" at bounding box center [357, 229] width 545 height 50
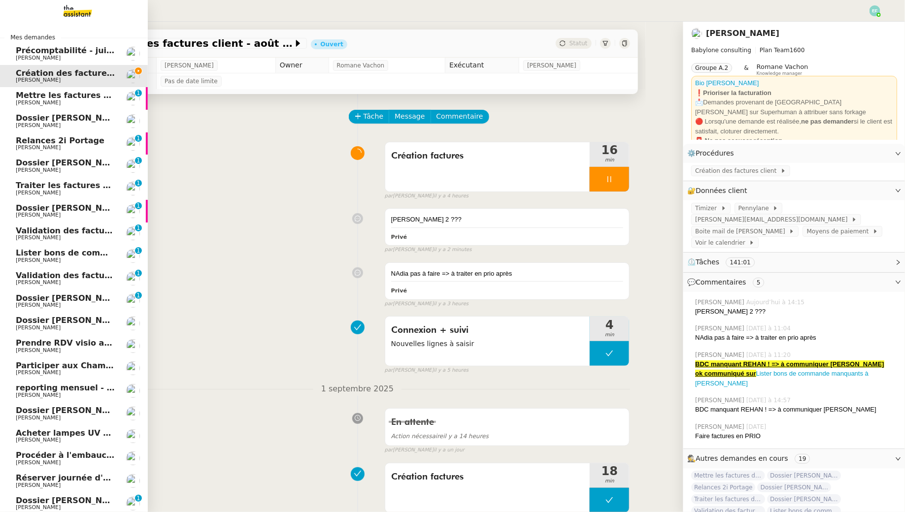
click at [22, 121] on span "Dossier [PERSON_NAME] : mutuelle / ordinateur" at bounding box center [122, 117] width 213 height 9
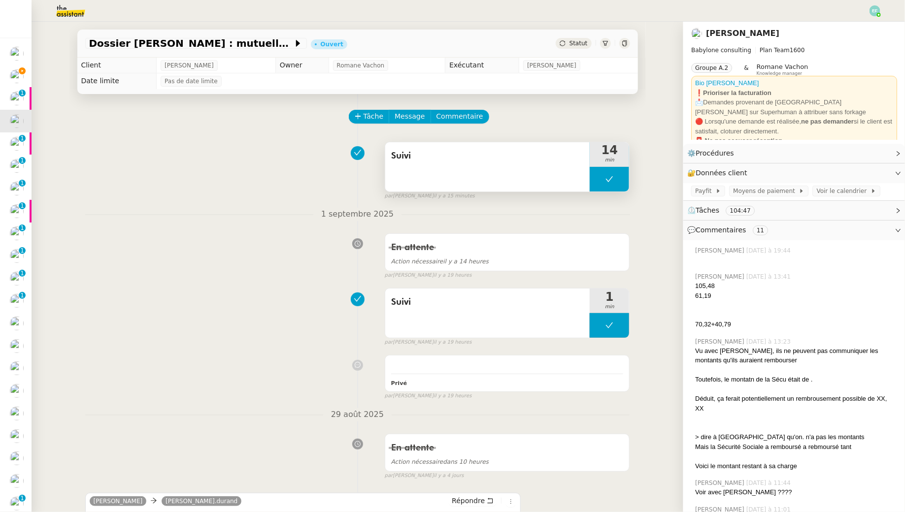
click at [611, 181] on icon at bounding box center [609, 179] width 8 height 8
click at [602, 181] on icon at bounding box center [600, 179] width 8 height 8
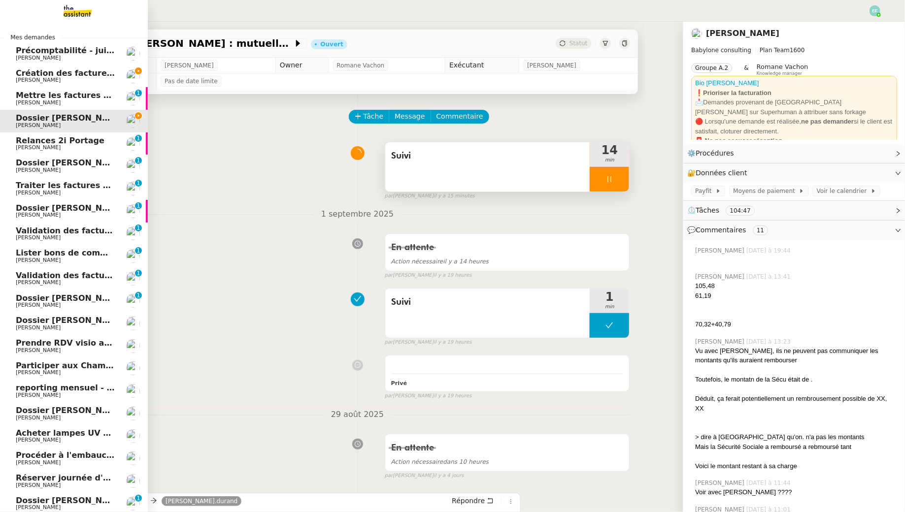
click at [18, 75] on span "Création des factures client - août 2025" at bounding box center [104, 72] width 177 height 9
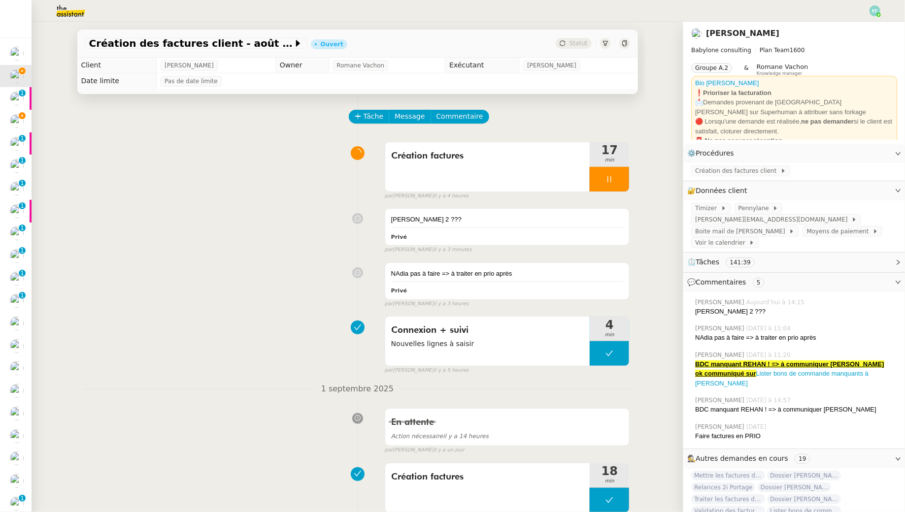
click at [74, 4] on img at bounding box center [63, 11] width 76 height 22
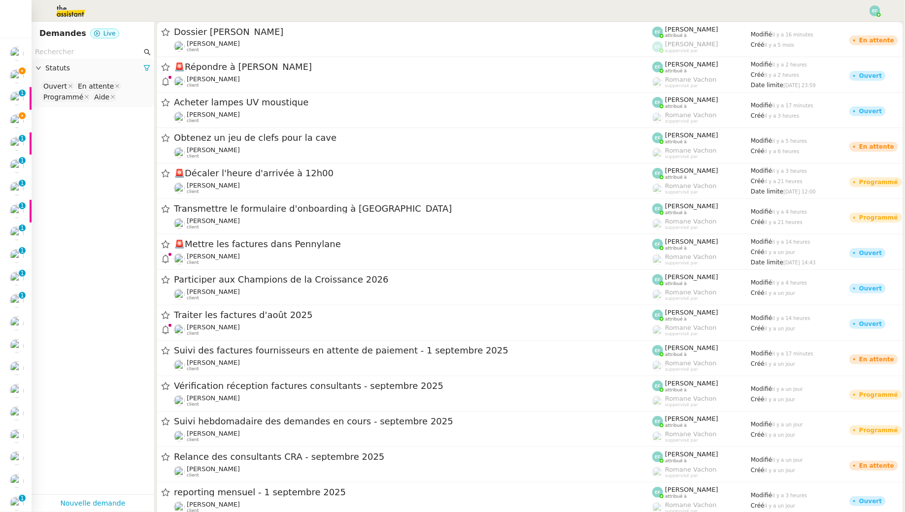
click at [72, 55] on input "text" at bounding box center [88, 51] width 107 height 11
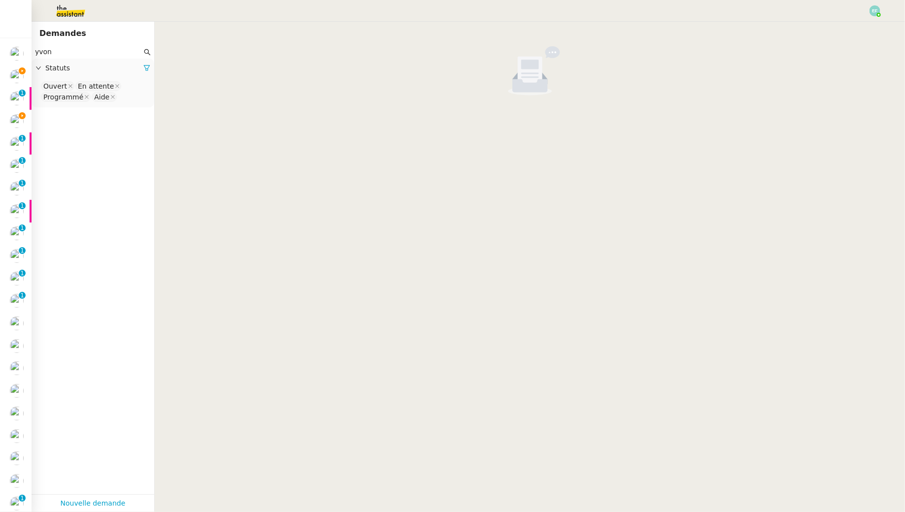
type input "yvon"
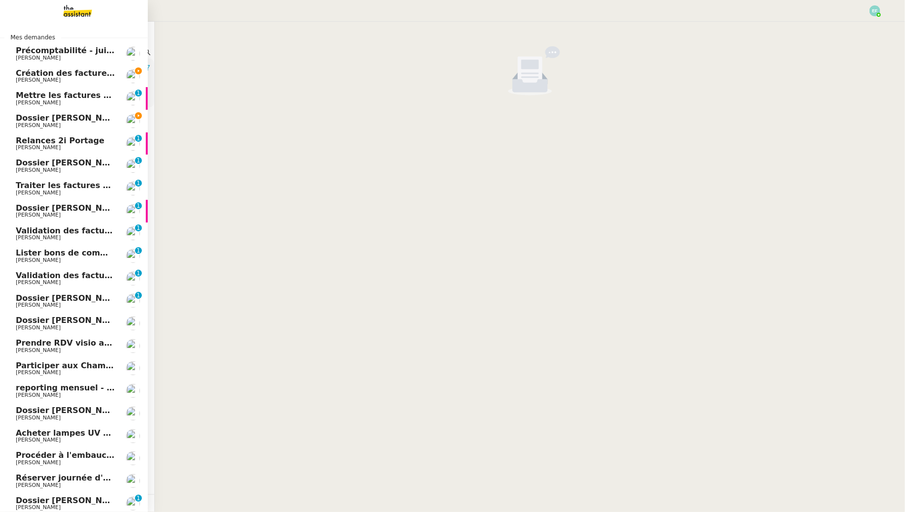
click at [20, 124] on span "[PERSON_NAME]" at bounding box center [38, 125] width 45 height 6
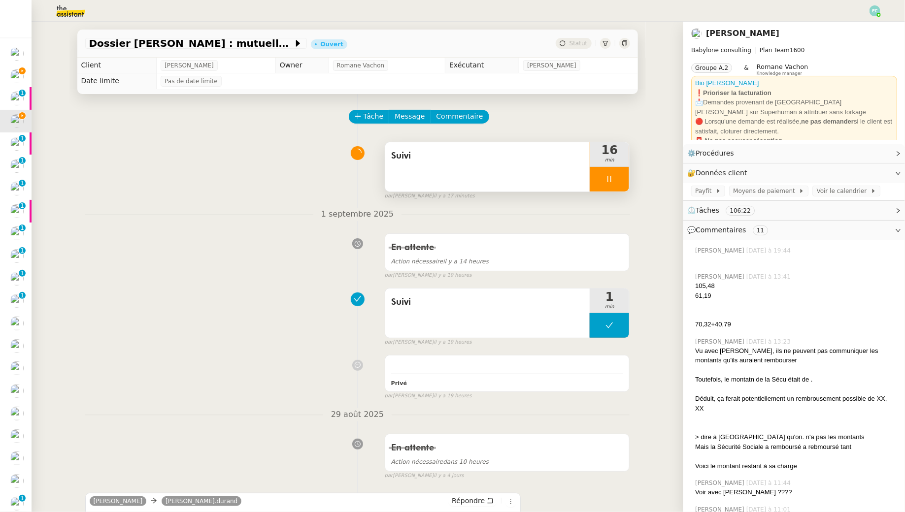
click at [602, 189] on div at bounding box center [609, 179] width 39 height 25
click at [615, 188] on button at bounding box center [619, 179] width 20 height 25
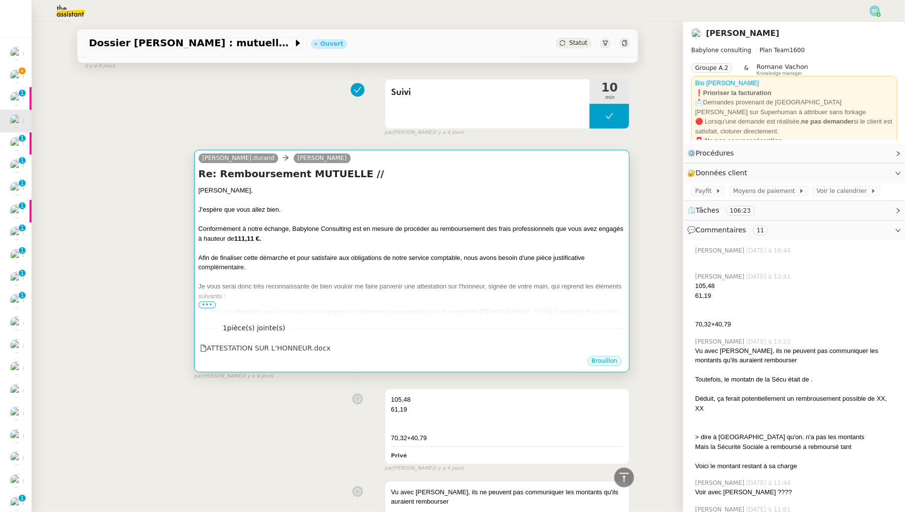
click at [394, 244] on div at bounding box center [412, 249] width 427 height 10
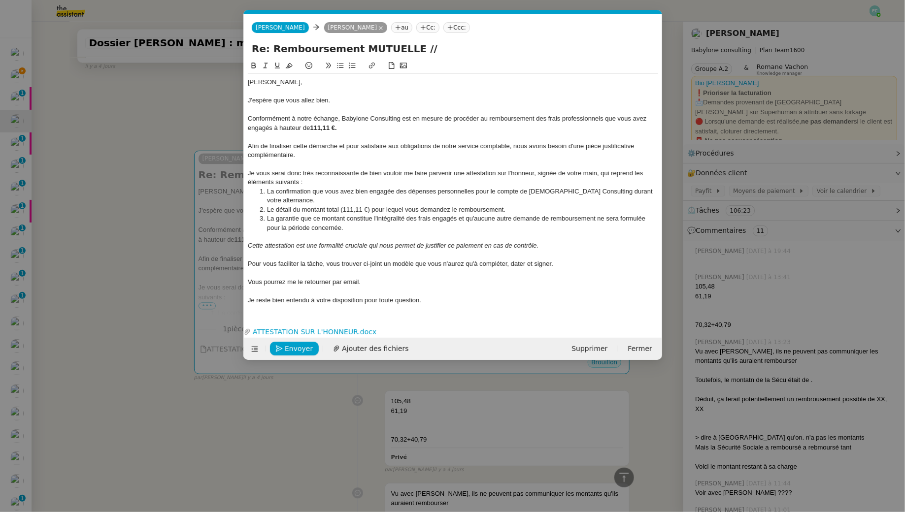
scroll to position [0, 21]
click at [299, 343] on span "Envoyer" at bounding box center [299, 348] width 28 height 11
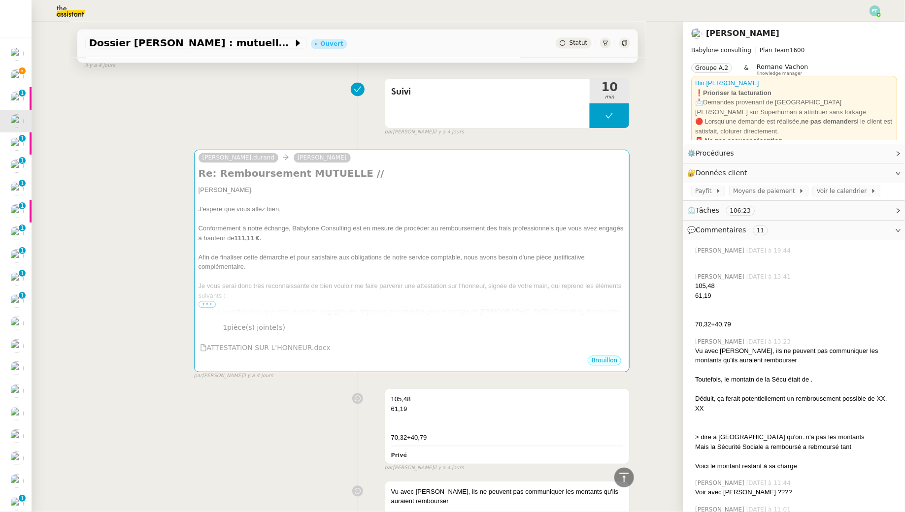
scroll to position [906, 0]
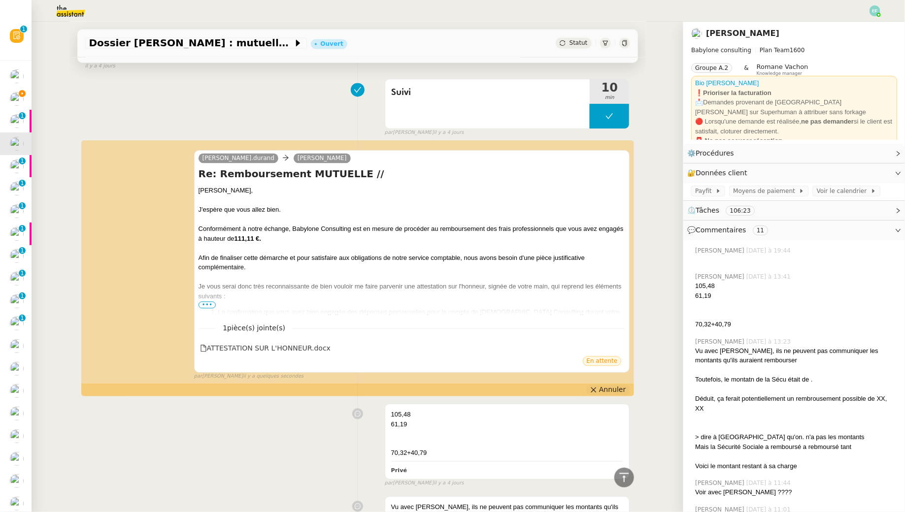
click at [597, 387] on icon at bounding box center [593, 390] width 7 height 7
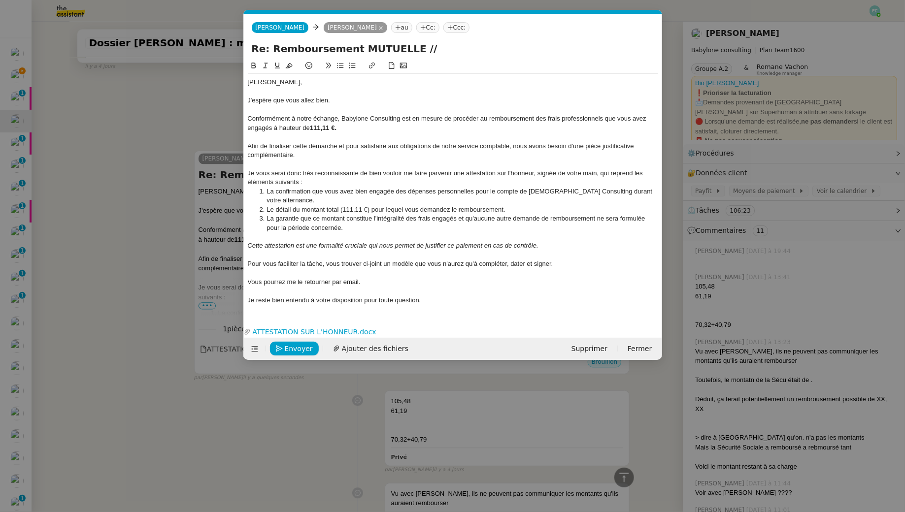
scroll to position [0, 21]
click at [422, 47] on input "Re: Remboursement MUTUELLE //" at bounding box center [453, 48] width 402 height 15
type input "Re: Remboursement MUTUELLE // Attestation sur l'honneur"
click at [304, 343] on span "Envoyer" at bounding box center [299, 348] width 28 height 11
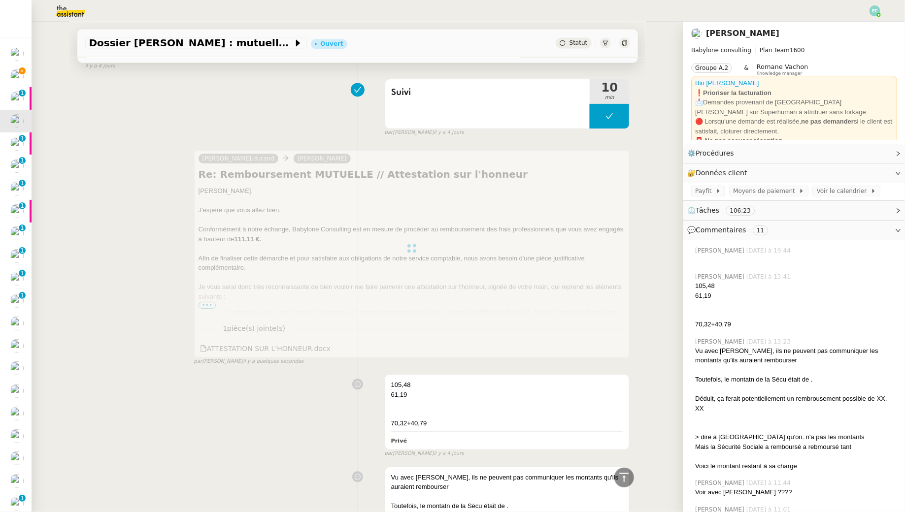
scroll to position [0, 0]
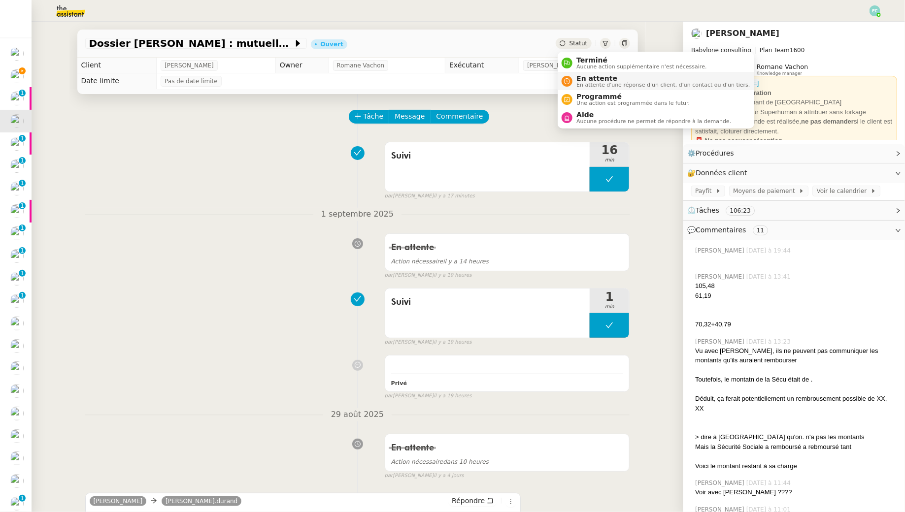
click at [581, 78] on span "En attente" at bounding box center [662, 78] width 173 height 8
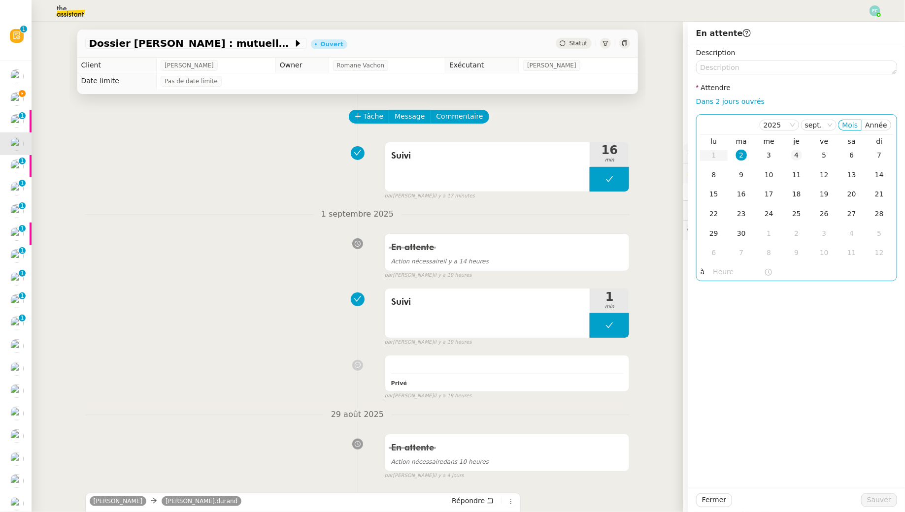
click at [793, 156] on div "4" at bounding box center [796, 155] width 11 height 11
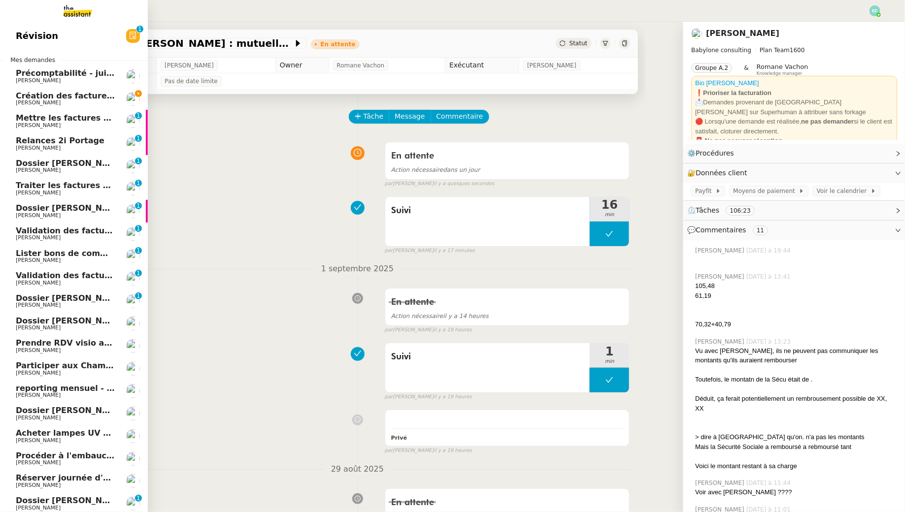
click at [24, 95] on span "Création des factures client - août 2025" at bounding box center [104, 95] width 177 height 9
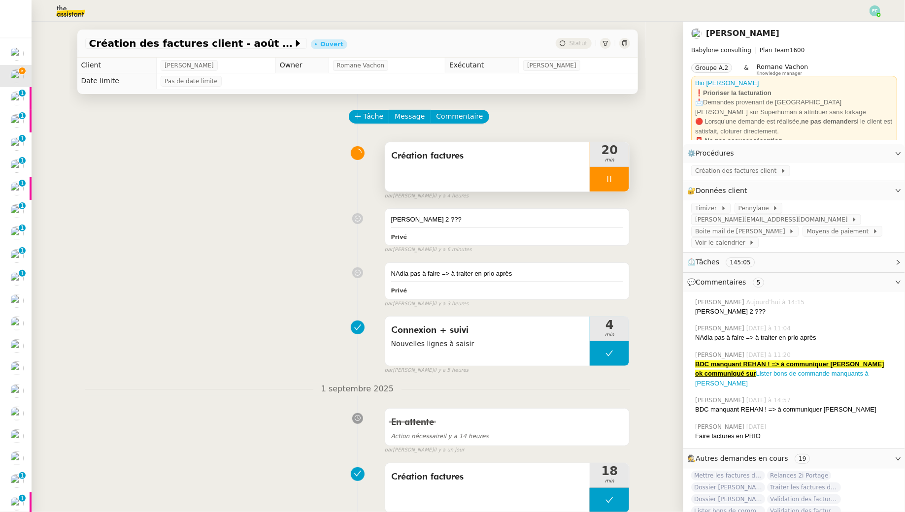
click at [601, 171] on div at bounding box center [609, 179] width 39 height 25
click at [612, 176] on button at bounding box center [619, 179] width 20 height 25
click at [541, 174] on div "Création factures" at bounding box center [487, 166] width 205 height 49
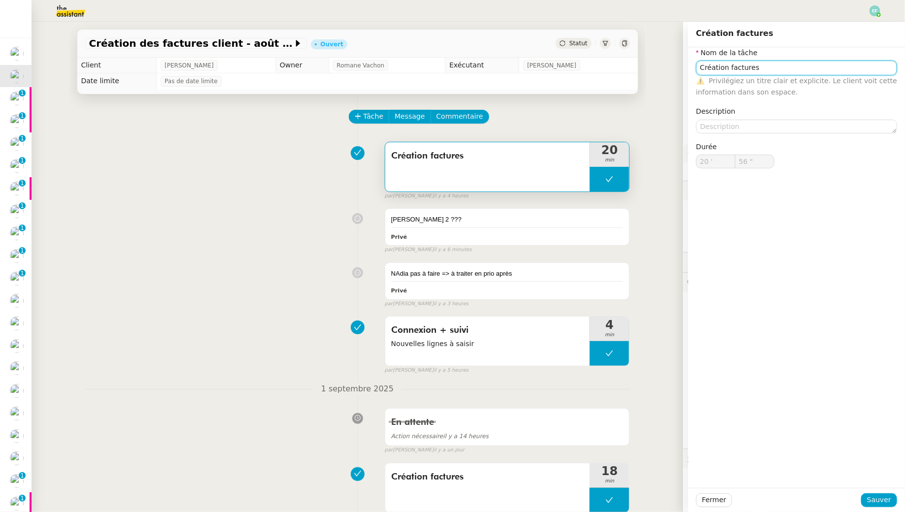
click at [729, 68] on input "Création factures" at bounding box center [796, 68] width 201 height 14
click at [823, 72] on input "Création + vérification factures" at bounding box center [796, 68] width 201 height 14
type input "Création + vérification factures à saisir"
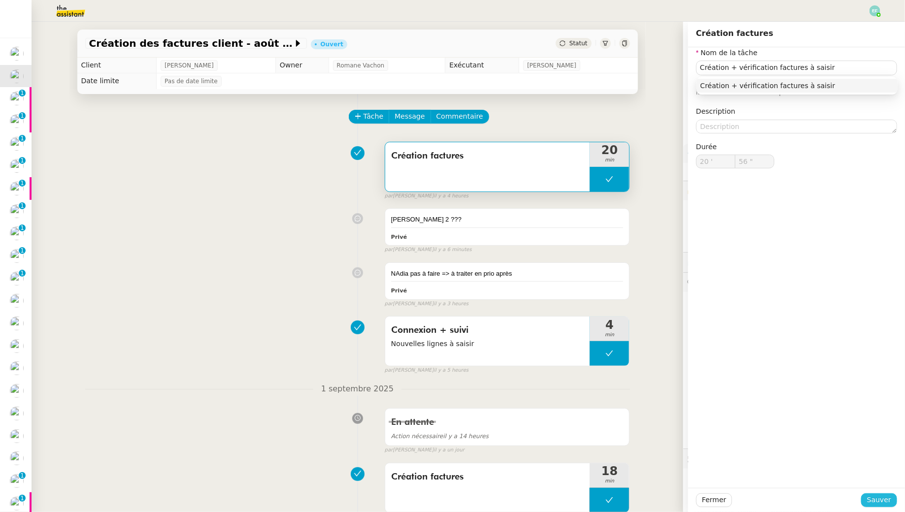
click at [883, 501] on span "Sauver" at bounding box center [879, 500] width 24 height 11
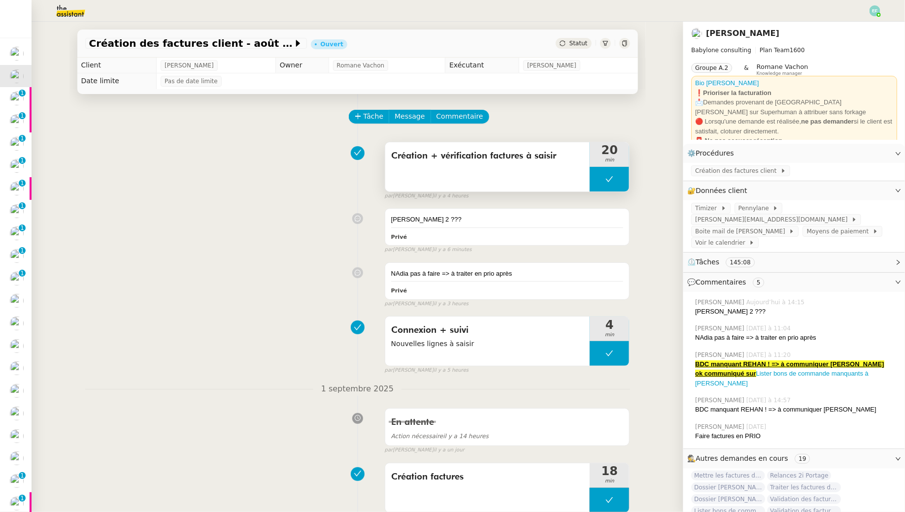
click at [614, 187] on button at bounding box center [609, 179] width 39 height 25
click at [592, 181] on div at bounding box center [600, 179] width 20 height 25
click at [605, 185] on div at bounding box center [609, 179] width 39 height 25
click at [520, 156] on span "Création + vérification factures à saisir" at bounding box center [487, 156] width 193 height 15
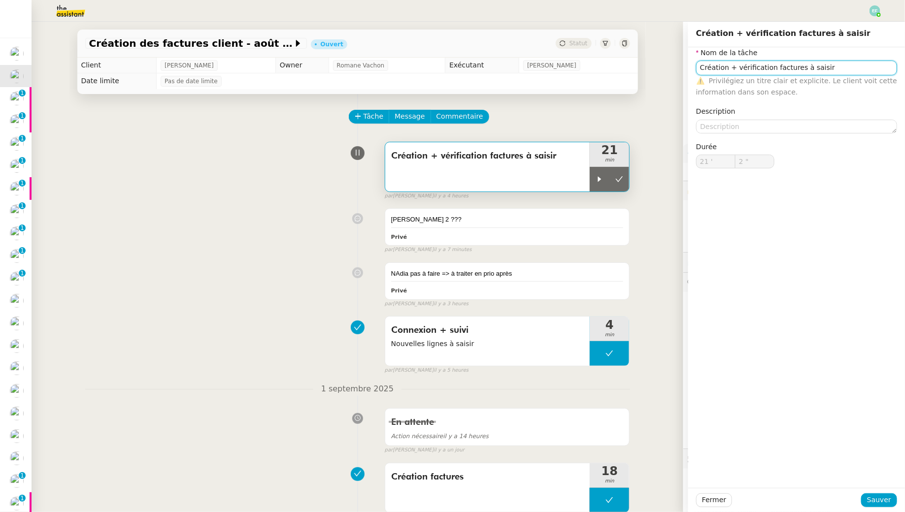
click at [778, 68] on input "Création + vérification factures à saisir" at bounding box center [796, 68] width 201 height 14
click at [831, 68] on input "Création + vérification factures à saisir" at bounding box center [796, 68] width 201 height 14
drag, startPoint x: 845, startPoint y: 68, endPoint x: 773, endPoint y: 67, distance: 71.9
click at [773, 67] on input "Création + vérification factures à saisir" at bounding box center [796, 68] width 201 height 14
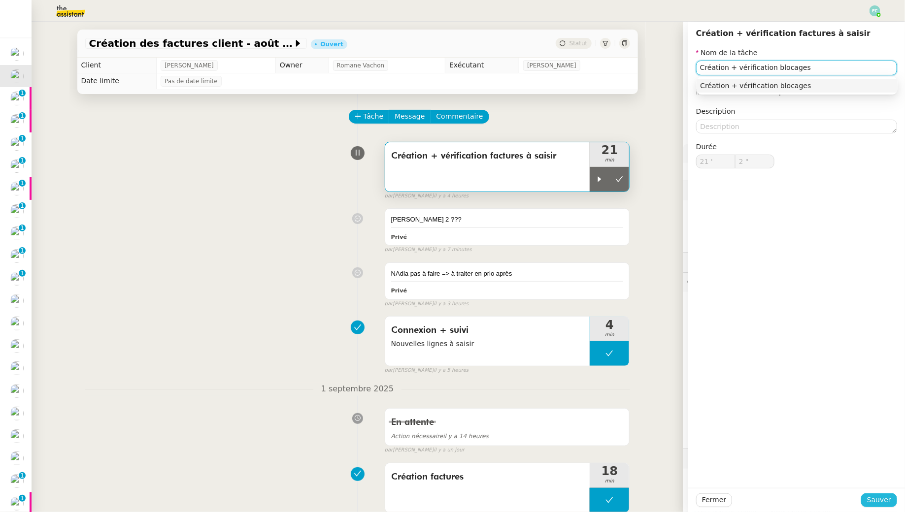
type input "Création + vérification blocages"
click at [876, 494] on button "Sauver" at bounding box center [879, 501] width 36 height 14
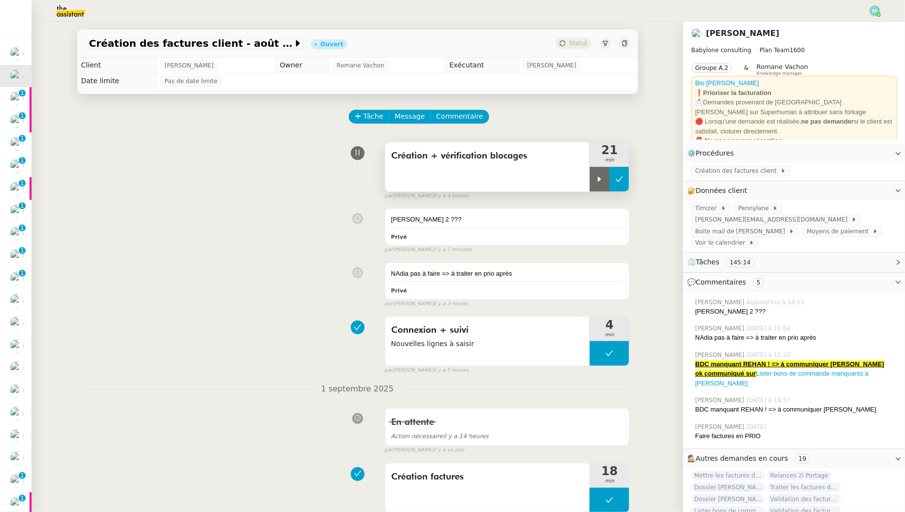
click at [615, 180] on button at bounding box center [619, 179] width 20 height 25
click at [515, 163] on span "Création + vérification blocages" at bounding box center [487, 156] width 193 height 15
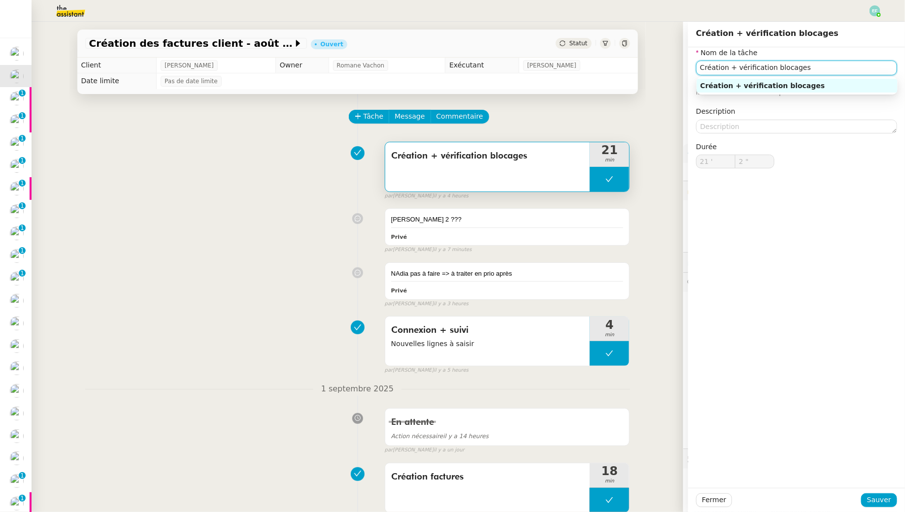
click at [730, 70] on input "Création + vérification blocages" at bounding box center [796, 68] width 201 height 14
type input "Création factures + vérification blocages"
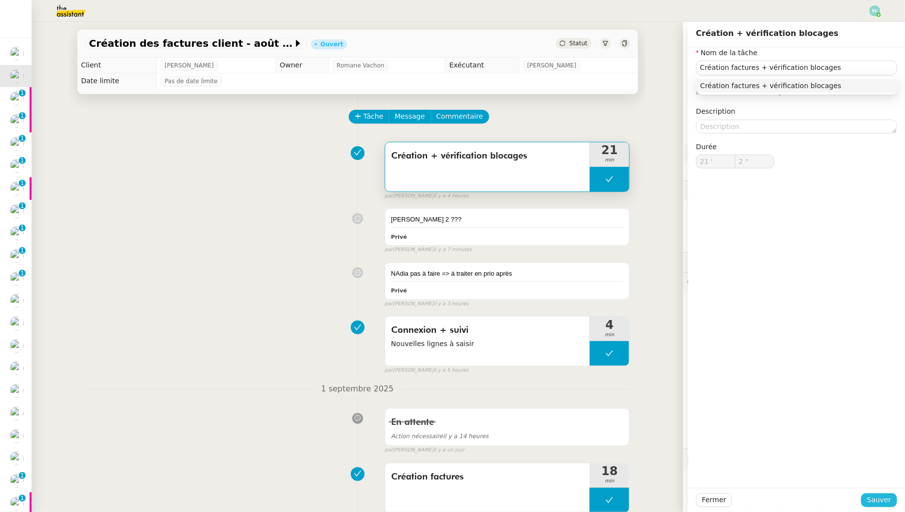
click at [874, 498] on span "Sauver" at bounding box center [879, 500] width 24 height 11
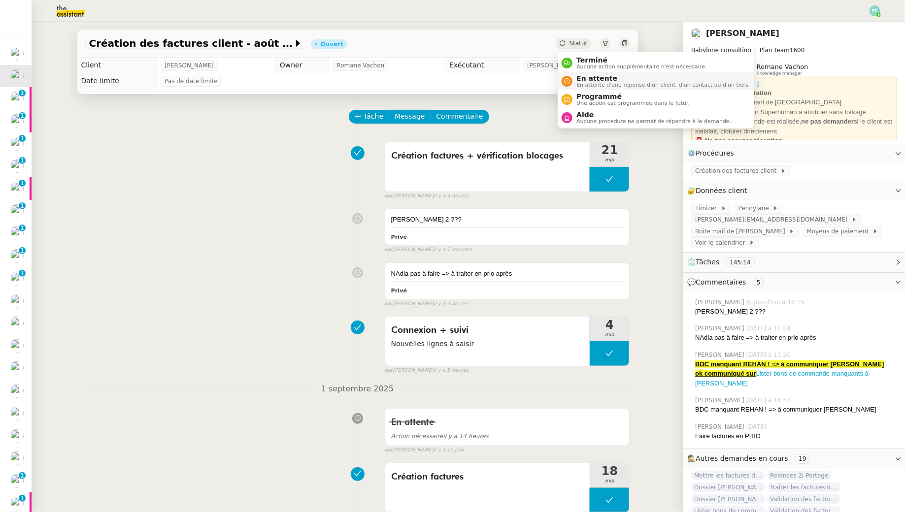
click at [590, 85] on span "En attente d'une réponse d'un client, d'un contact ou d'un tiers." at bounding box center [662, 84] width 173 height 5
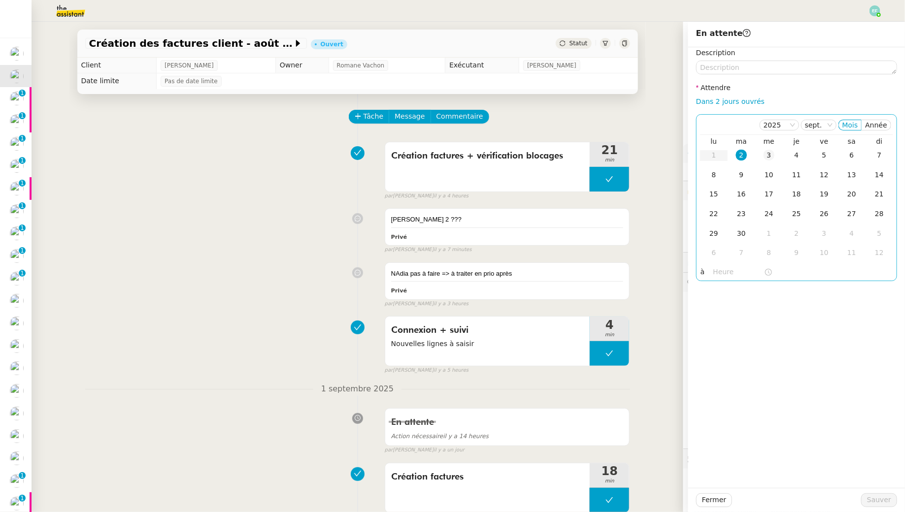
click at [769, 147] on td "3" at bounding box center [769, 156] width 28 height 20
click at [879, 502] on span "Sauver" at bounding box center [879, 500] width 24 height 11
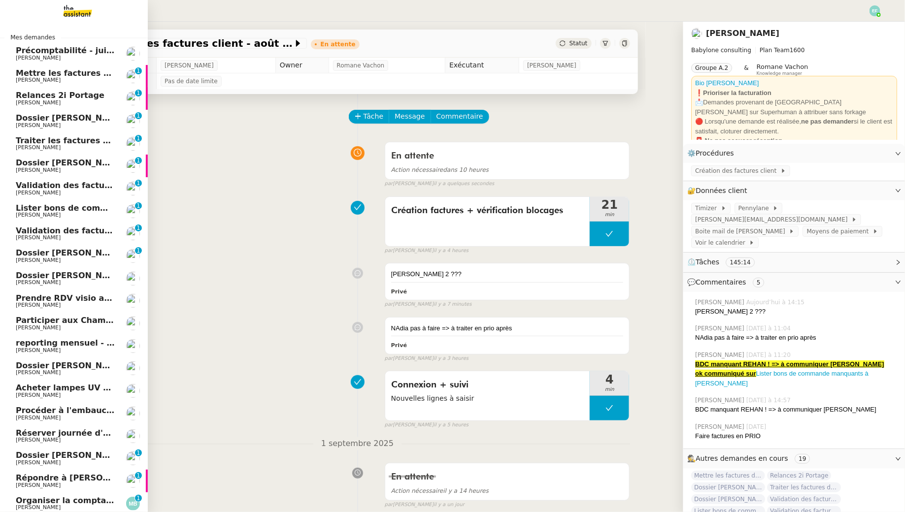
click at [50, 81] on span "[PERSON_NAME]" at bounding box center [66, 80] width 100 height 6
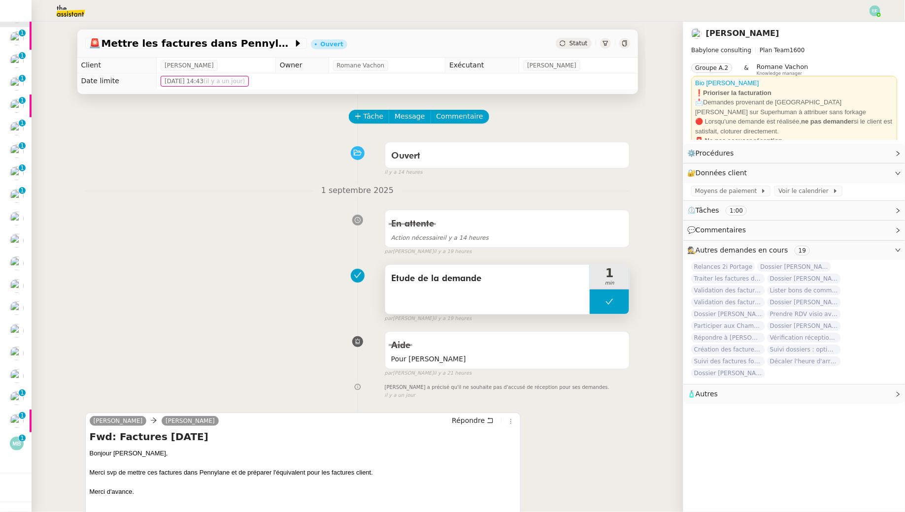
click at [617, 303] on button at bounding box center [609, 302] width 39 height 25
click at [599, 296] on div at bounding box center [600, 302] width 20 height 25
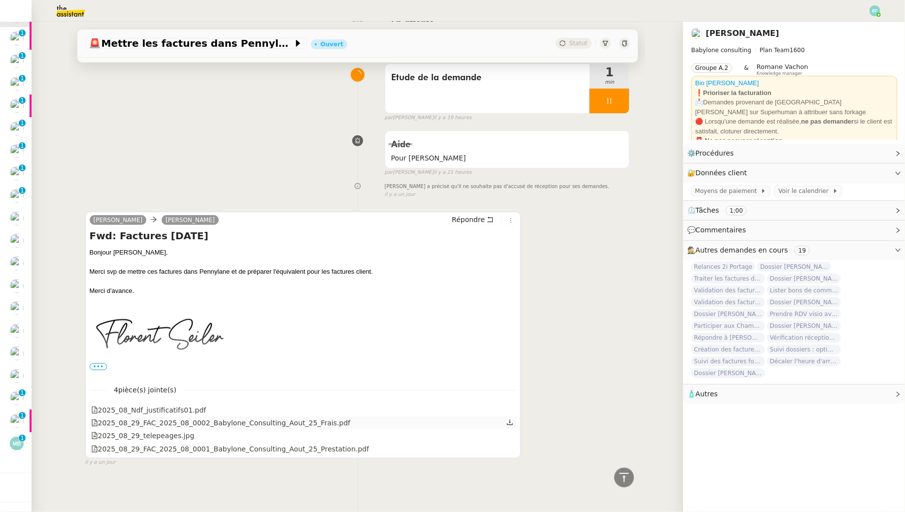
click at [511, 417] on link at bounding box center [509, 422] width 7 height 11
click at [508, 419] on icon at bounding box center [509, 422] width 7 height 7
click at [513, 432] on icon at bounding box center [509, 435] width 7 height 7
click at [512, 450] on icon at bounding box center [509, 448] width 7 height 7
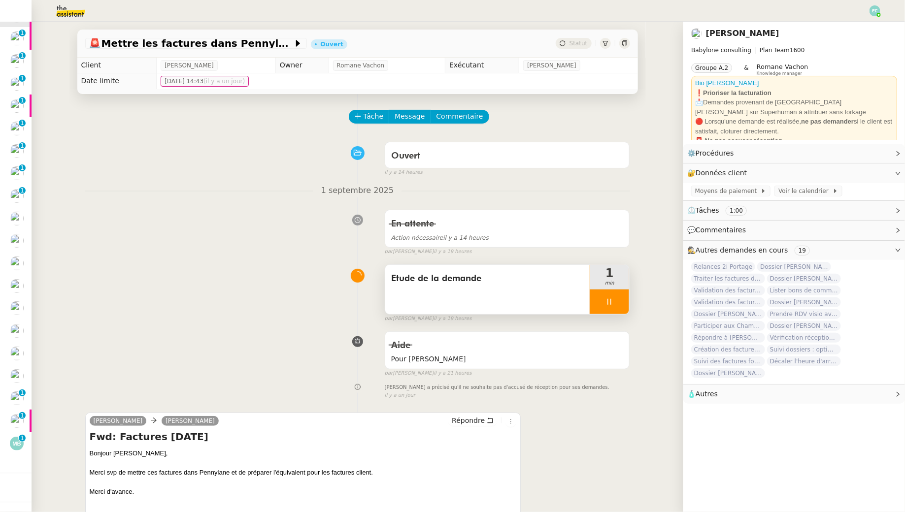
click at [620, 300] on div at bounding box center [609, 302] width 39 height 25
click at [623, 301] on icon at bounding box center [619, 302] width 8 height 8
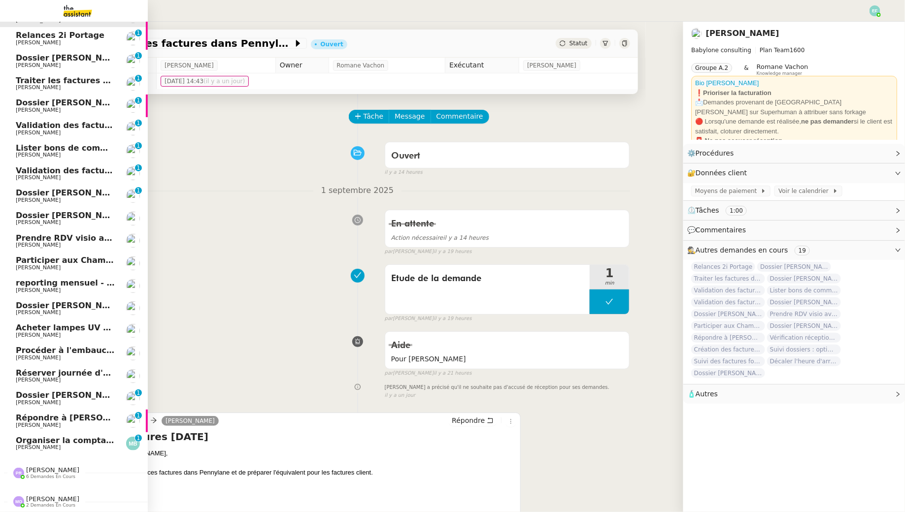
click at [27, 446] on span "[PERSON_NAME]" at bounding box center [38, 447] width 45 height 6
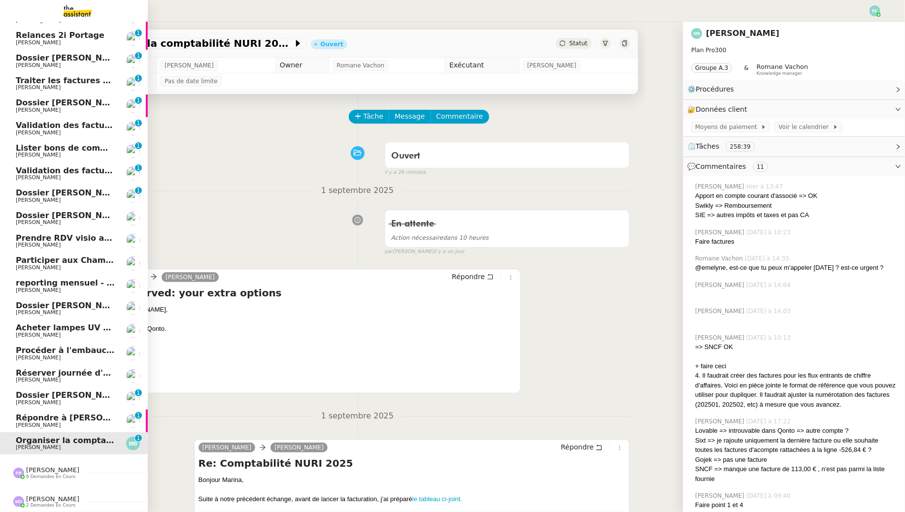
click at [35, 422] on span "[PERSON_NAME]" at bounding box center [38, 425] width 45 height 6
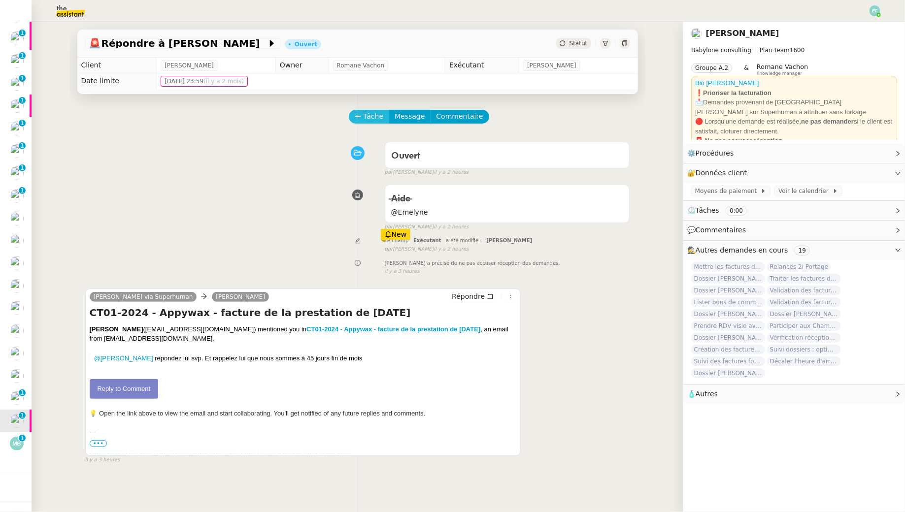
click at [375, 117] on span "Tâche" at bounding box center [374, 116] width 20 height 11
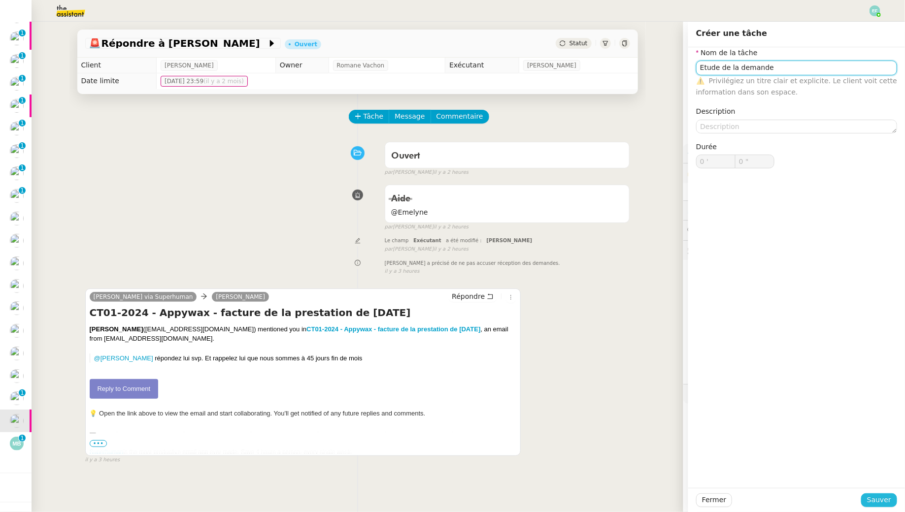
type input "Etude de la demande"
click at [870, 496] on span "Sauver" at bounding box center [879, 500] width 24 height 11
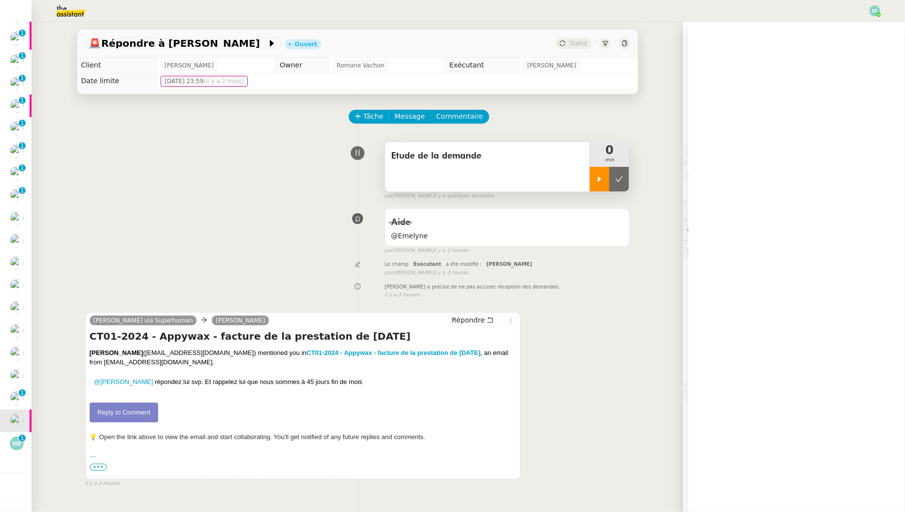
click at [592, 177] on div at bounding box center [600, 179] width 20 height 25
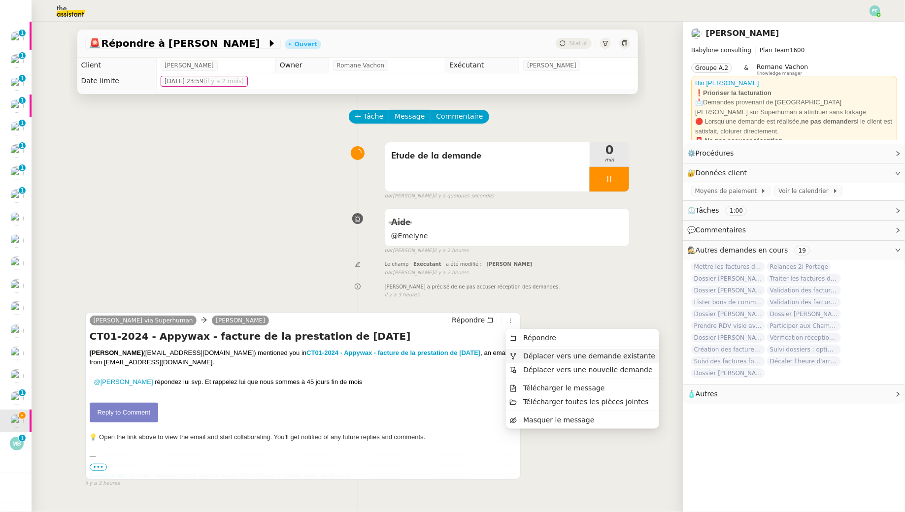
click at [519, 353] on span "Déplacer vers une demande existante" at bounding box center [582, 356] width 145 height 9
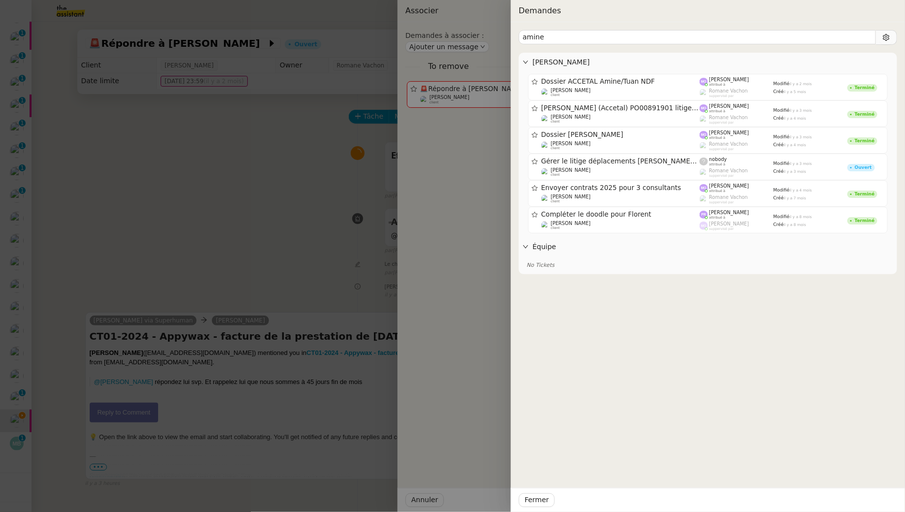
type input "amine"
click at [255, 176] on div at bounding box center [452, 256] width 905 height 512
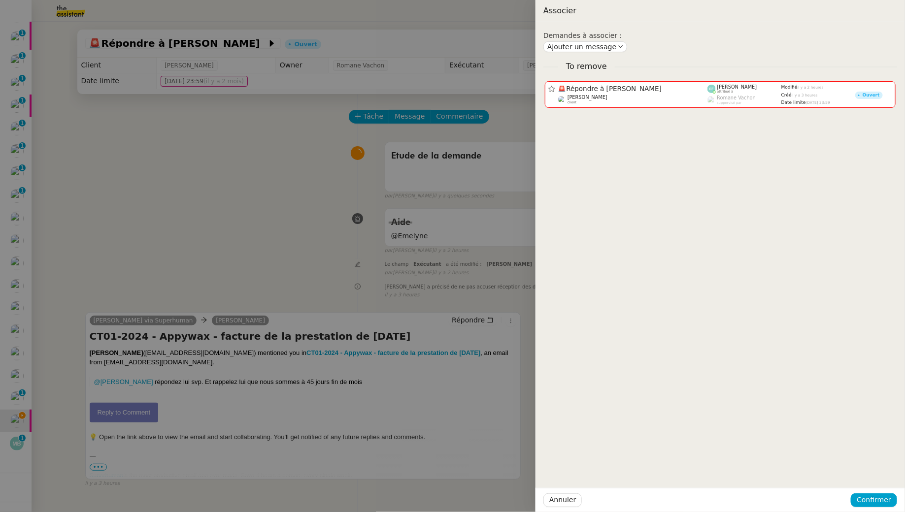
click at [255, 176] on div at bounding box center [452, 256] width 905 height 512
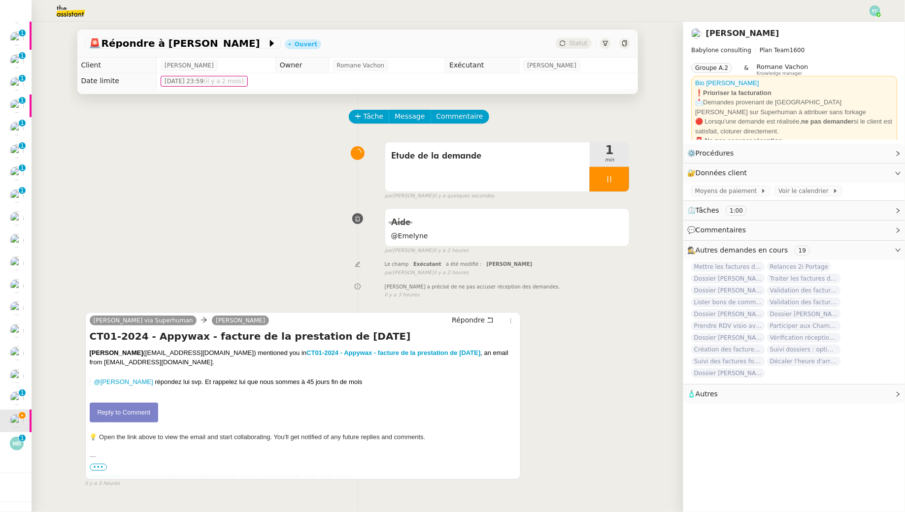
click at [207, 51] on div "🚨 Répondre à [PERSON_NAME] Ouvert Statut" at bounding box center [357, 44] width 561 height 28
click at [201, 45] on span "🚨 Répondre à [PERSON_NAME]" at bounding box center [178, 43] width 178 height 10
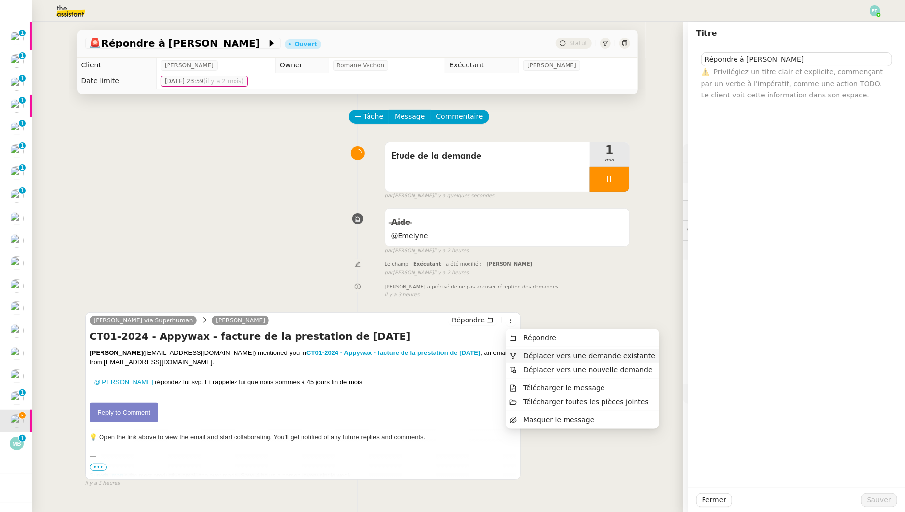
click at [516, 359] on span "Déplacer vers une demande existante" at bounding box center [582, 356] width 145 height 9
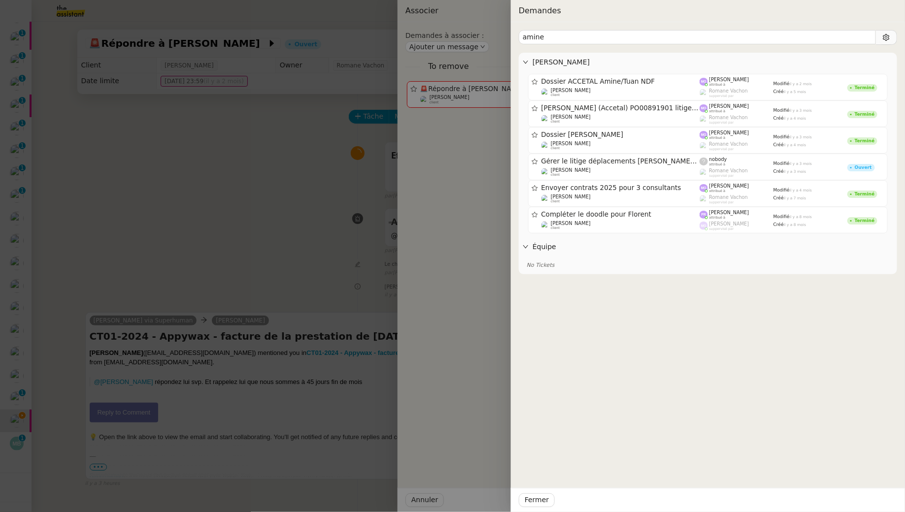
type input "amine"
click at [284, 148] on div at bounding box center [452, 256] width 905 height 512
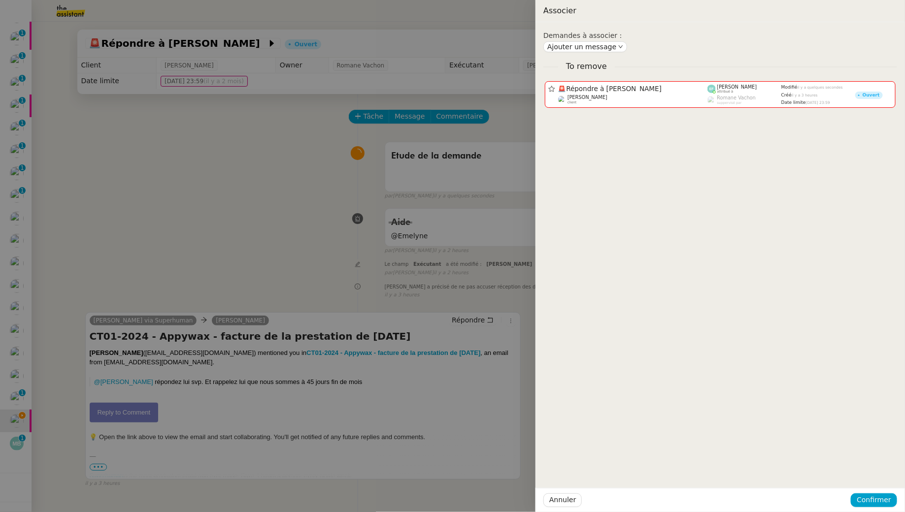
click at [218, 180] on div at bounding box center [452, 256] width 905 height 512
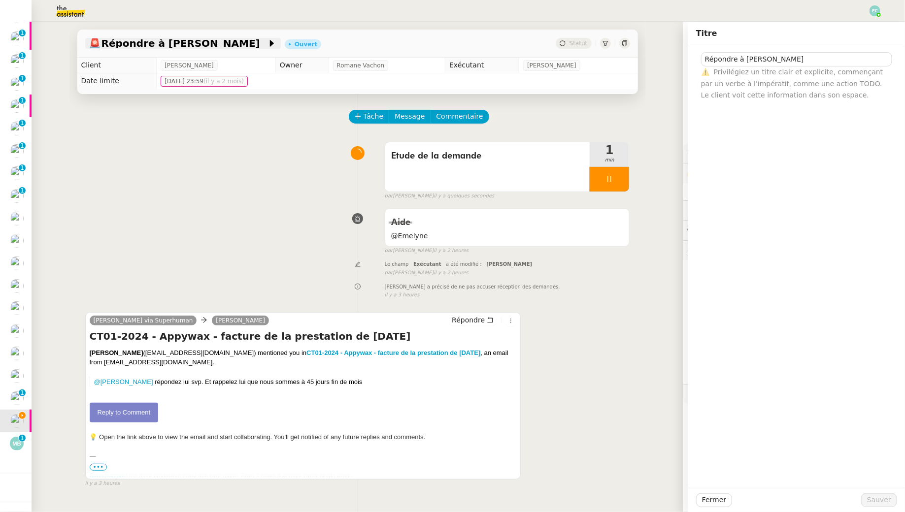
click at [166, 42] on span "🚨 Répondre à [PERSON_NAME]" at bounding box center [178, 43] width 178 height 10
click at [176, 44] on span "🚨 Répondre à [PERSON_NAME]" at bounding box center [178, 43] width 178 height 10
drag, startPoint x: 741, startPoint y: 57, endPoint x: 692, endPoint y: 57, distance: 49.3
click at [692, 57] on div "Répondre à [PERSON_NAME] ⚠️ Privilégiez un titre clair et explicite, commençant…" at bounding box center [796, 74] width 217 height 54
type input "Dossier [PERSON_NAME]"
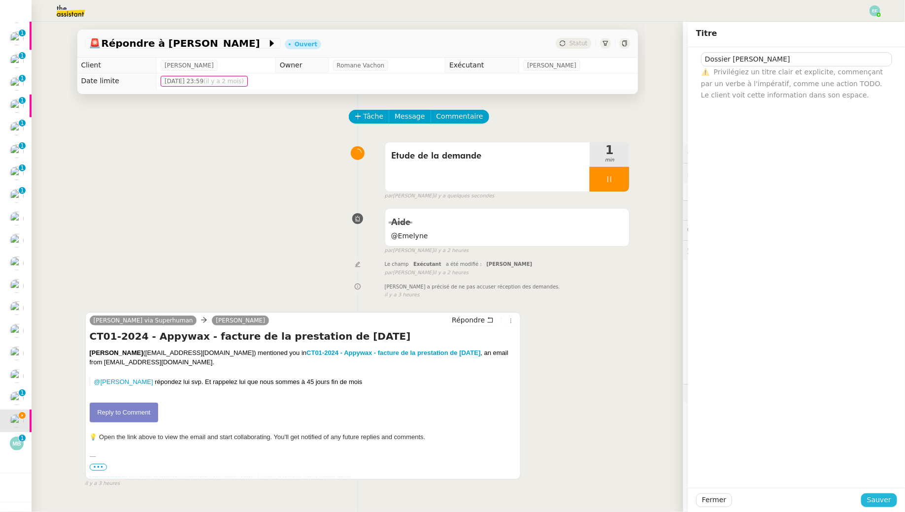
click at [876, 498] on span "Sauver" at bounding box center [879, 500] width 24 height 11
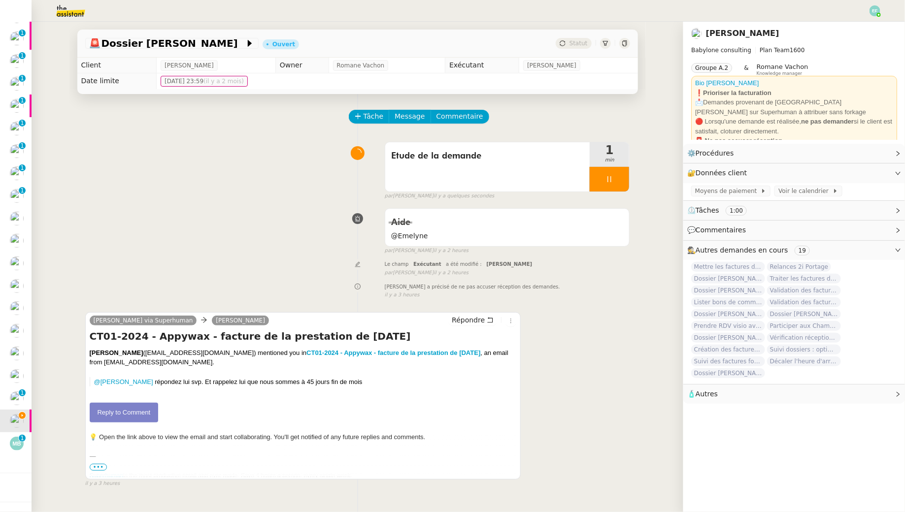
click at [125, 50] on div "🚨 Dossier [PERSON_NAME] Ouvert Statut" at bounding box center [357, 44] width 561 height 28
click at [124, 44] on span "🚨 Dossier [PERSON_NAME]" at bounding box center [167, 43] width 156 height 10
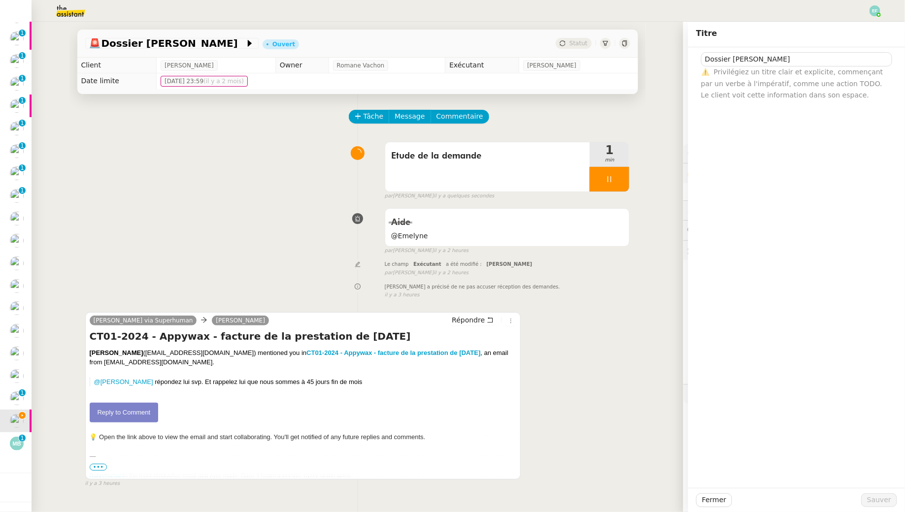
click at [278, 187] on div "Etude de la demande 1 min false par [PERSON_NAME] il y a quelques secondes" at bounding box center [357, 168] width 545 height 63
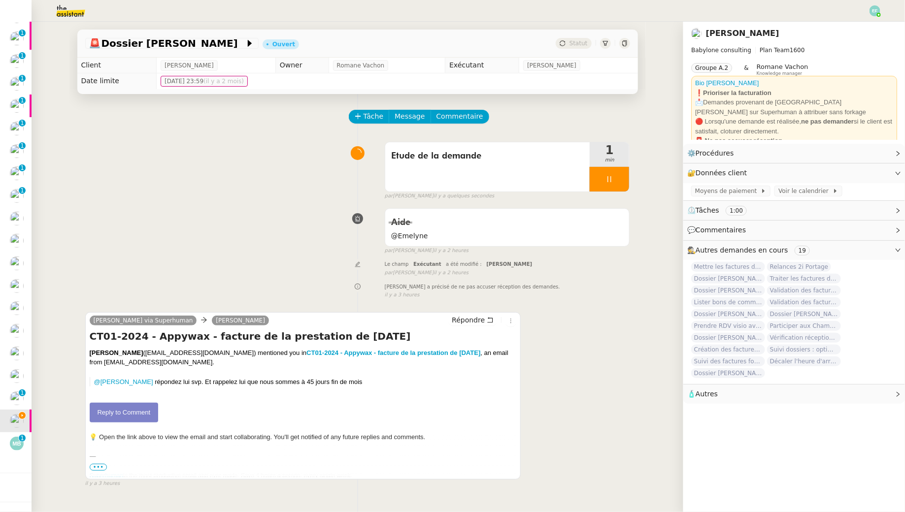
click at [145, 410] on link "Reply to Comment" at bounding box center [124, 413] width 69 height 20
click at [404, 117] on span "Message" at bounding box center [410, 116] width 30 height 11
click at [420, 136] on link "Nouvelle conversation" at bounding box center [455, 145] width 123 height 20
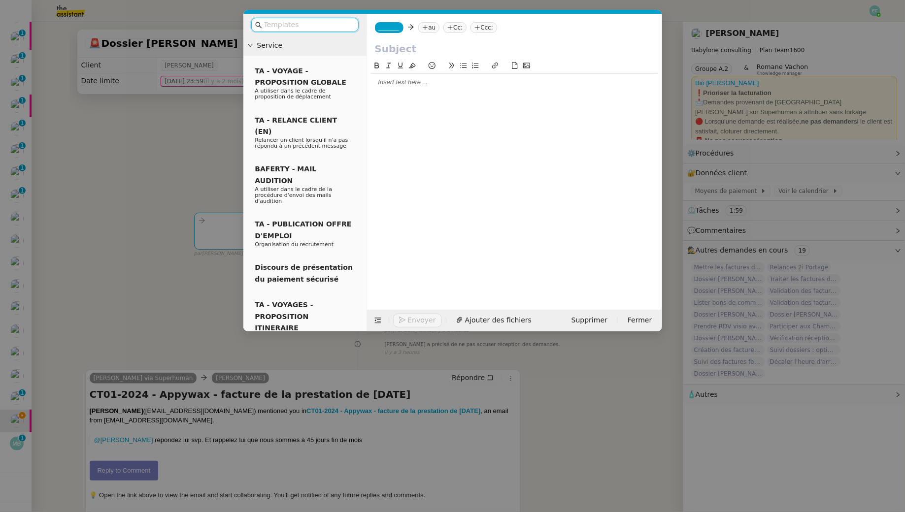
click at [437, 23] on nz-tag "au" at bounding box center [428, 27] width 21 height 11
paste input "amine.asgaraly@appywax.com"
type input "amine.asgaraly@appywax.com"
click at [474, 42] on span "[PERSON_NAME]" at bounding box center [474, 43] width 95 height 8
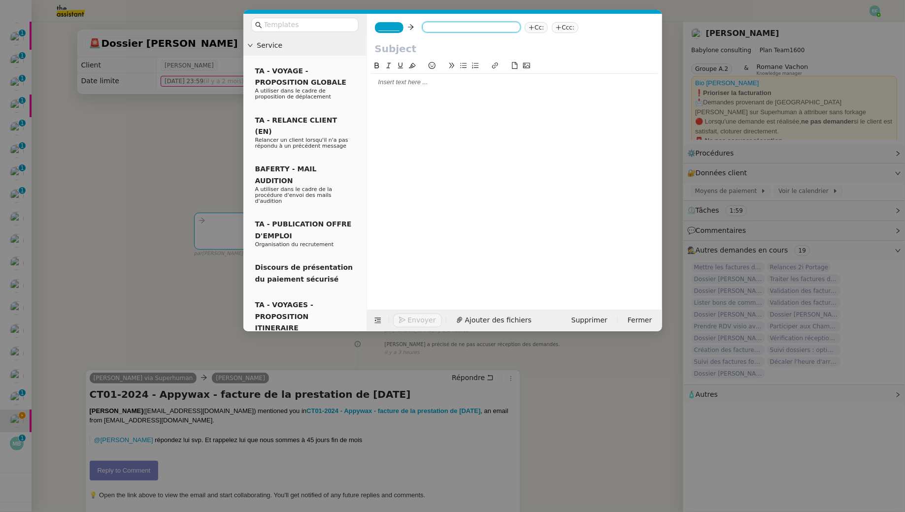
scroll to position [0, 0]
click at [394, 29] on span "_______" at bounding box center [389, 27] width 21 height 7
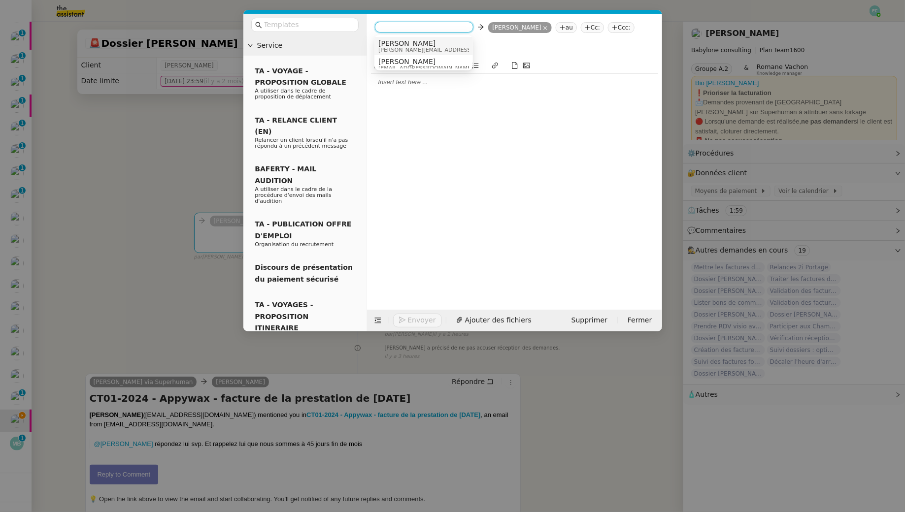
click at [422, 42] on span "[PERSON_NAME]" at bounding box center [448, 43] width 140 height 8
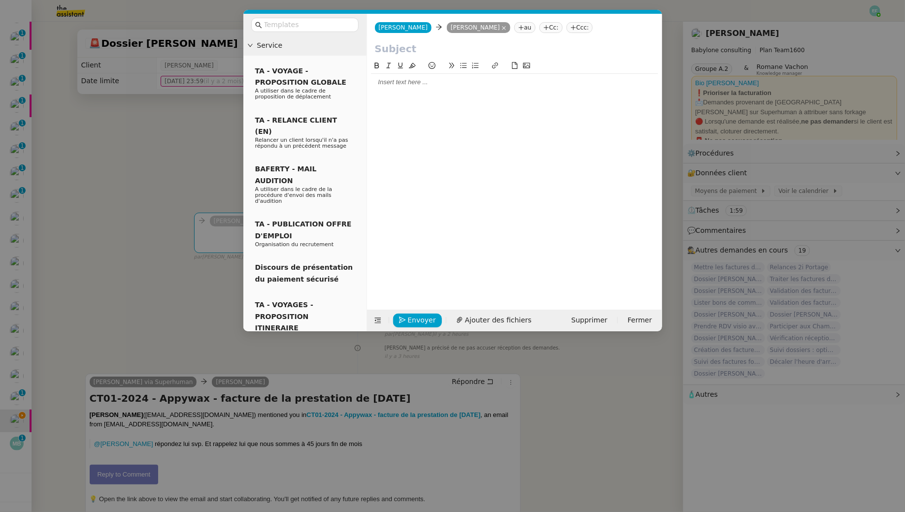
click at [151, 154] on nz-modal-container "Service TA - VOYAGE - PROPOSITION GLOBALE A utiliser dans le cadre de propositi…" at bounding box center [452, 256] width 905 height 512
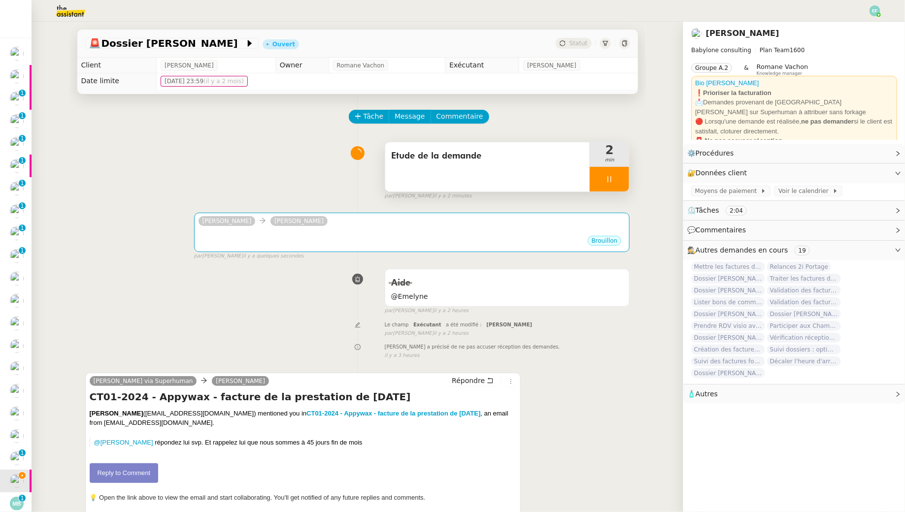
click at [618, 174] on div at bounding box center [609, 179] width 39 height 25
click at [618, 174] on button at bounding box center [619, 179] width 20 height 25
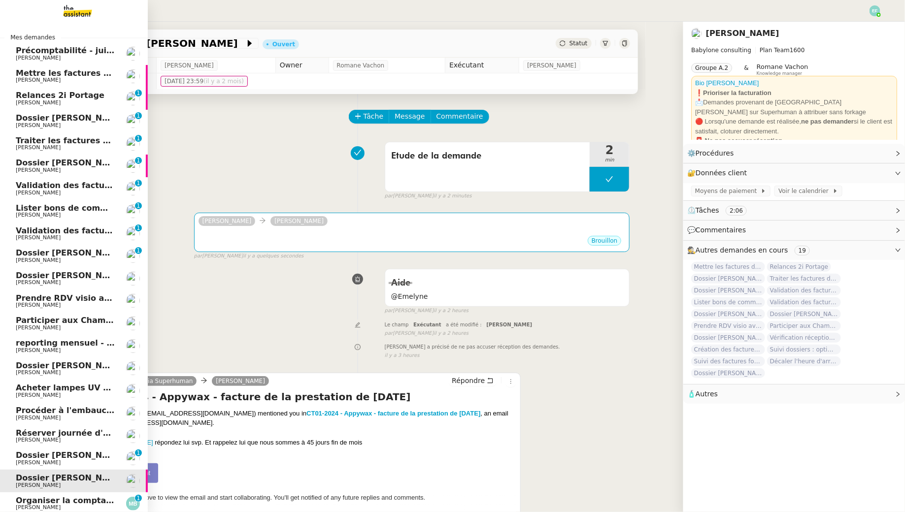
scroll to position [47, 0]
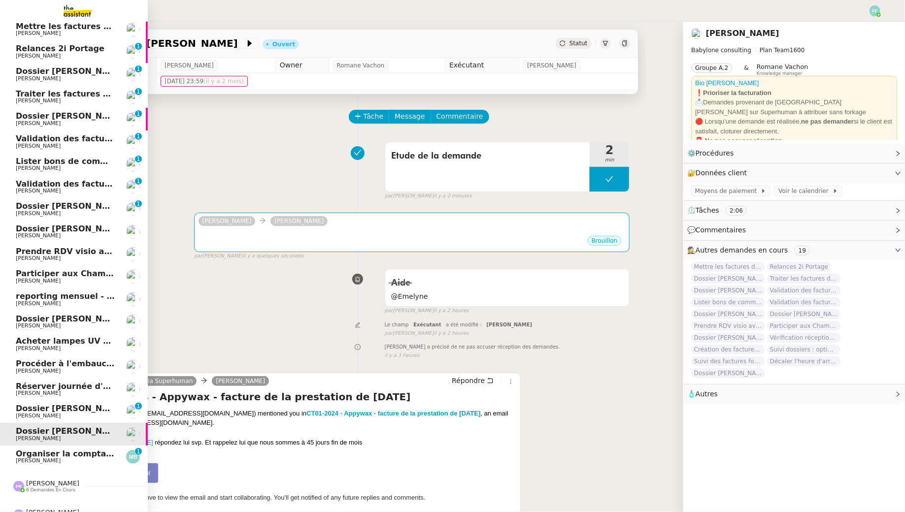
click at [33, 391] on span "[PERSON_NAME]" at bounding box center [38, 393] width 45 height 6
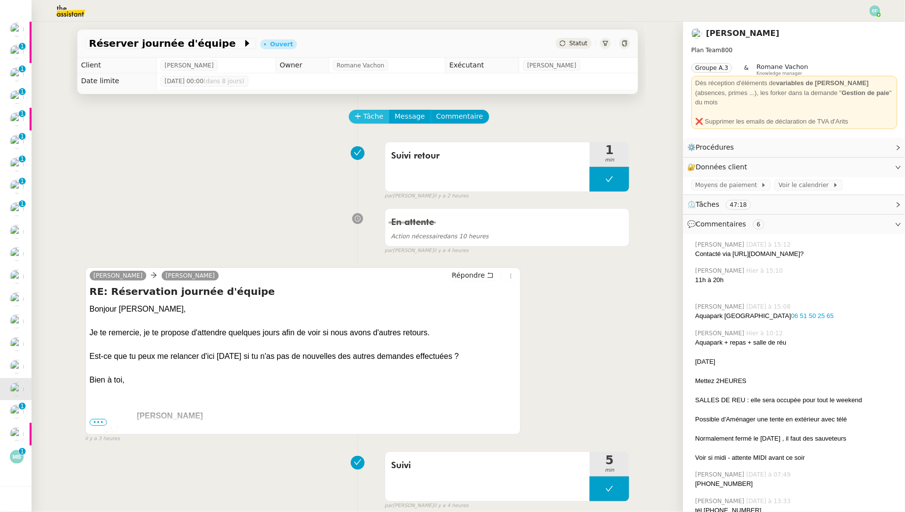
click at [360, 111] on button "Tâche" at bounding box center [369, 117] width 41 height 14
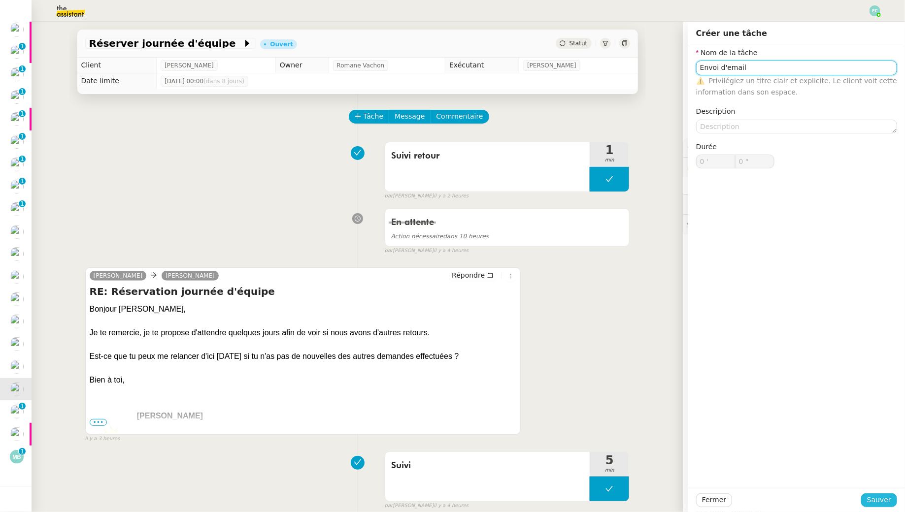
type input "Envoi d'email"
click at [876, 499] on span "Sauver" at bounding box center [879, 500] width 24 height 11
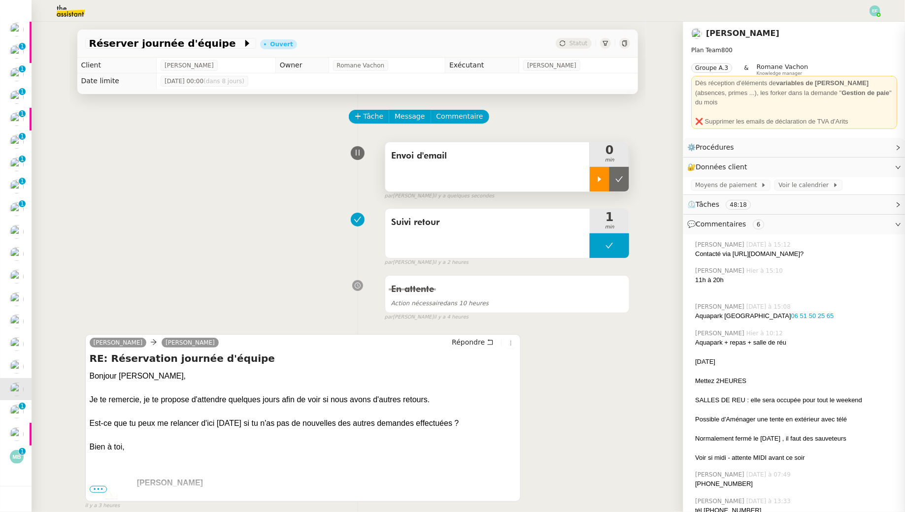
click at [601, 185] on div at bounding box center [600, 179] width 20 height 25
click at [491, 342] on icon at bounding box center [490, 342] width 7 height 7
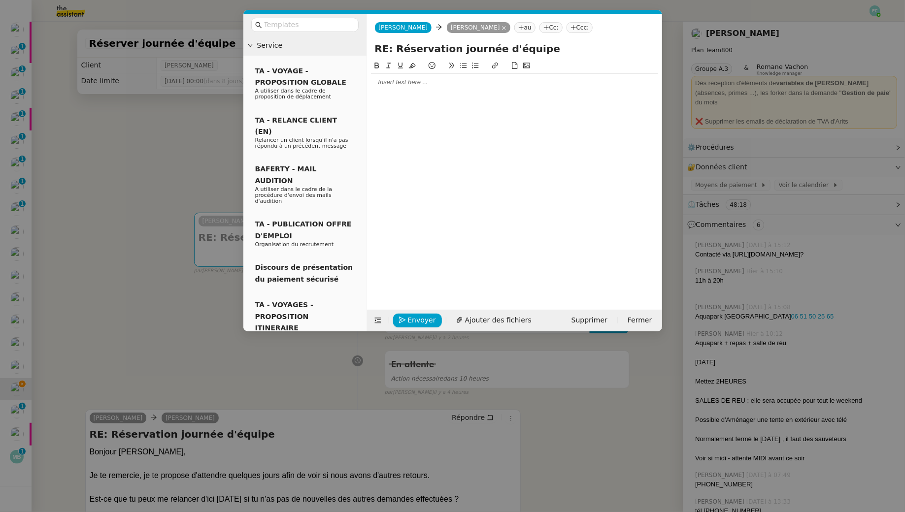
click at [440, 83] on div at bounding box center [514, 82] width 287 height 9
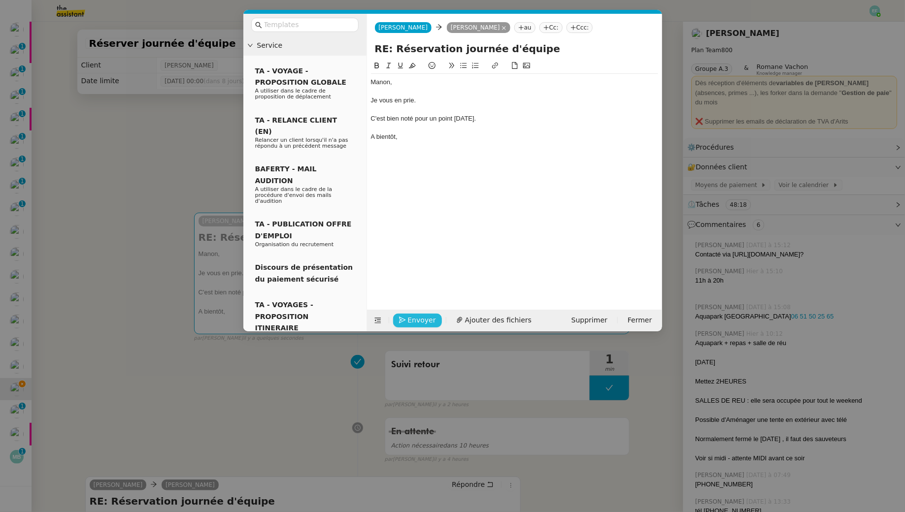
click at [414, 316] on span "Envoyer" at bounding box center [422, 320] width 28 height 11
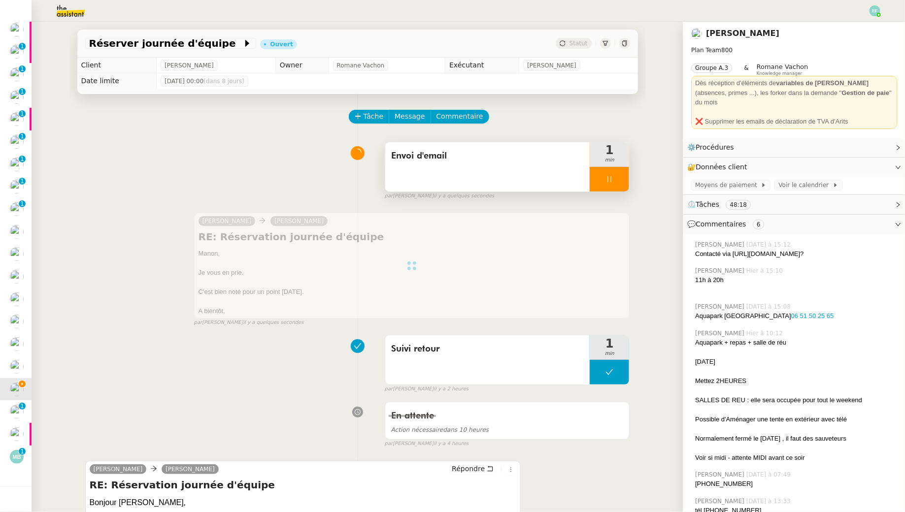
click at [618, 180] on div at bounding box center [609, 179] width 39 height 25
click at [618, 180] on icon at bounding box center [619, 178] width 7 height 5
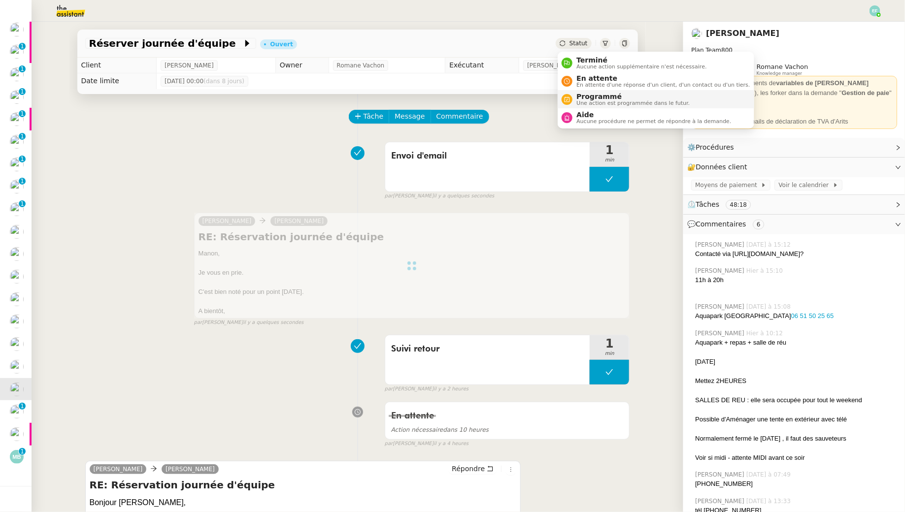
click at [582, 94] on span "Programmé" at bounding box center [632, 97] width 113 height 8
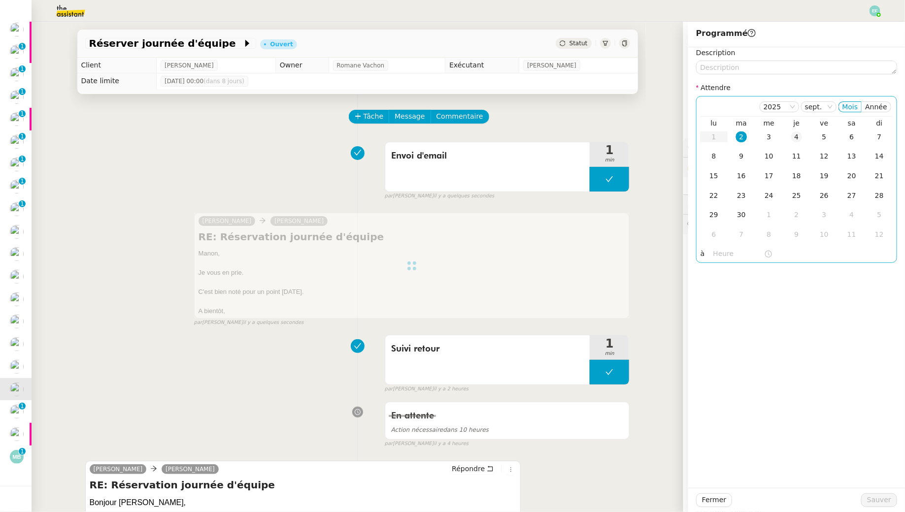
click at [790, 136] on td "4" at bounding box center [797, 138] width 28 height 20
click at [873, 499] on span "Sauver" at bounding box center [879, 500] width 24 height 11
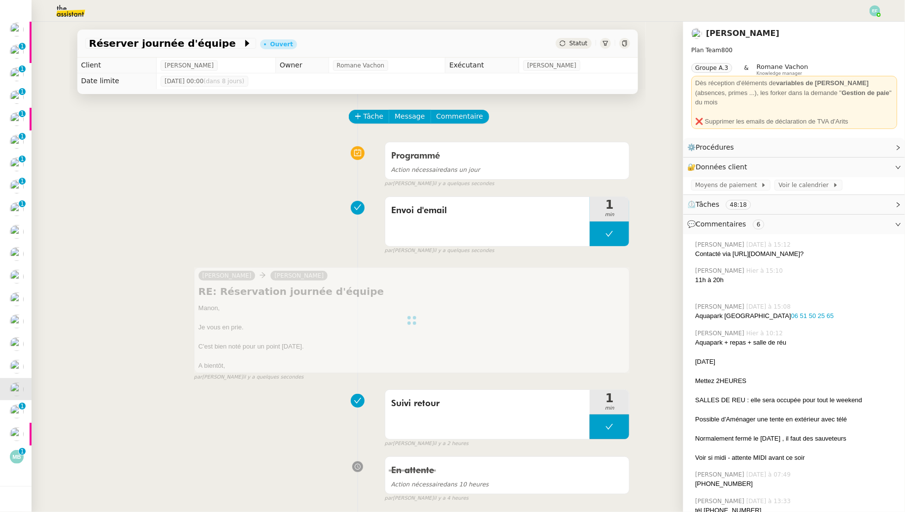
scroll to position [37, 0]
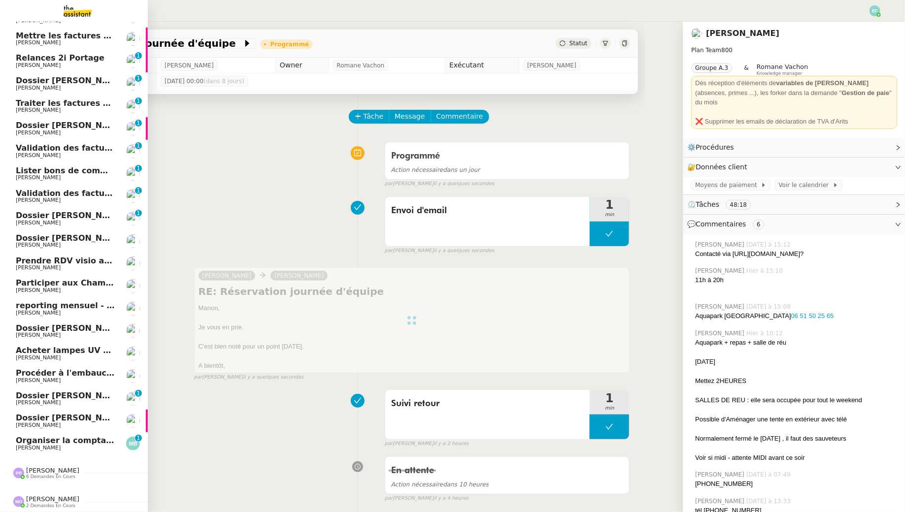
click at [53, 376] on span "Procéder à l'embauche d'[PERSON_NAME]" at bounding box center [109, 372] width 186 height 9
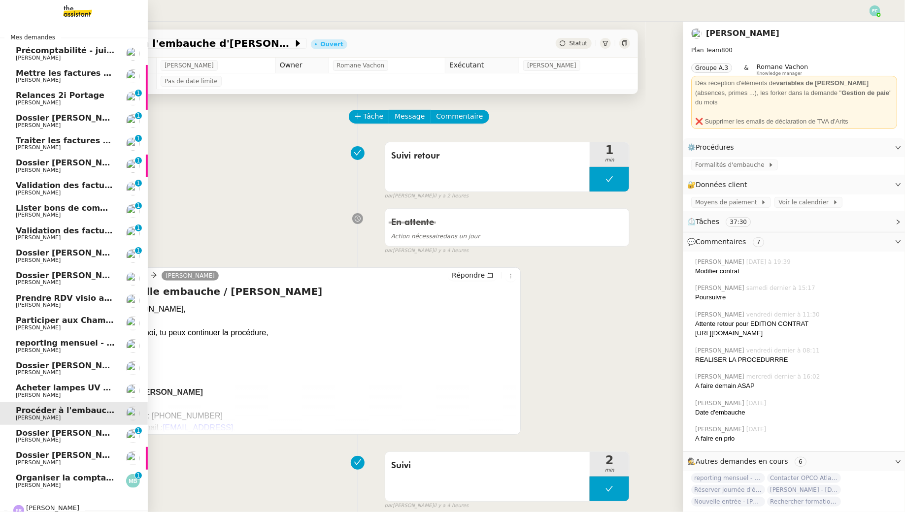
scroll to position [0, 0]
click at [100, 192] on span "[PERSON_NAME]" at bounding box center [66, 193] width 100 height 6
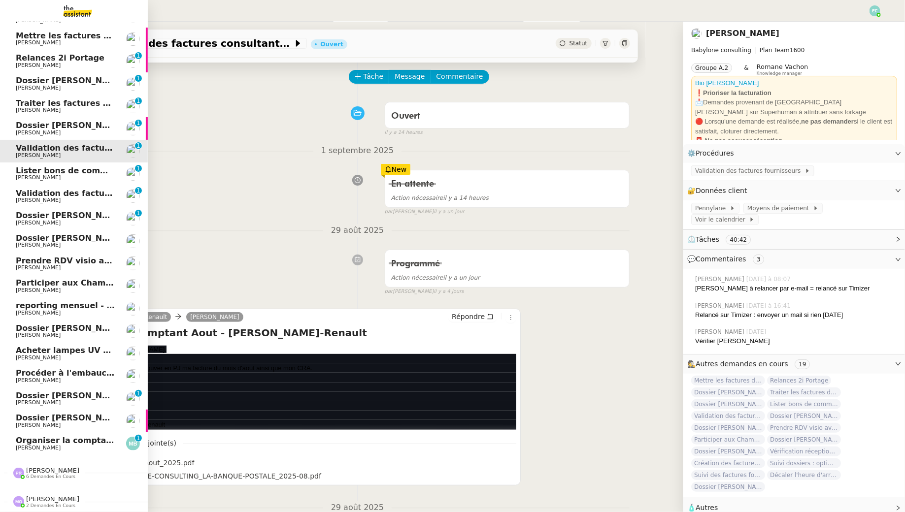
scroll to position [37, 0]
click at [53, 326] on span "Dossier [PERSON_NAME] / OPCO / Mediaschool - erreur de SIRET + résiliation cont…" at bounding box center [204, 328] width 377 height 9
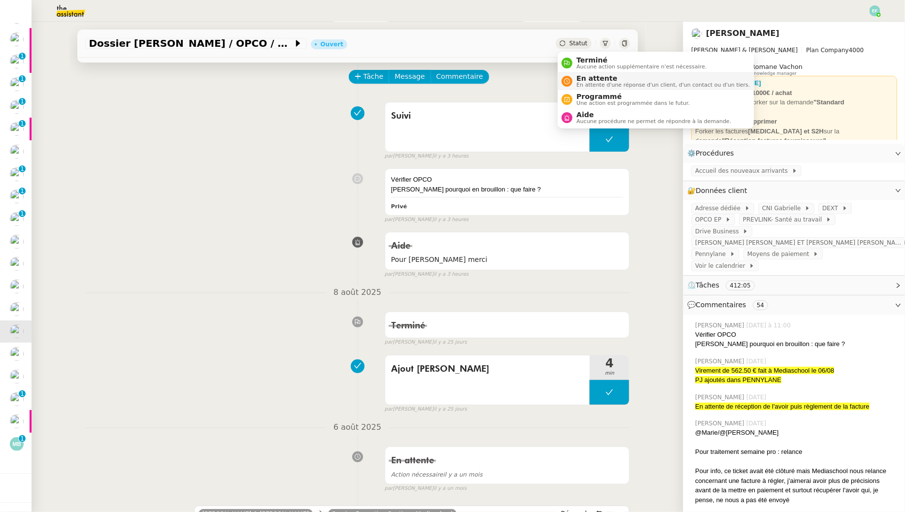
click at [593, 83] on span "En attente d'une réponse d'un client, d'un contact ou d'un tiers." at bounding box center [662, 84] width 173 height 5
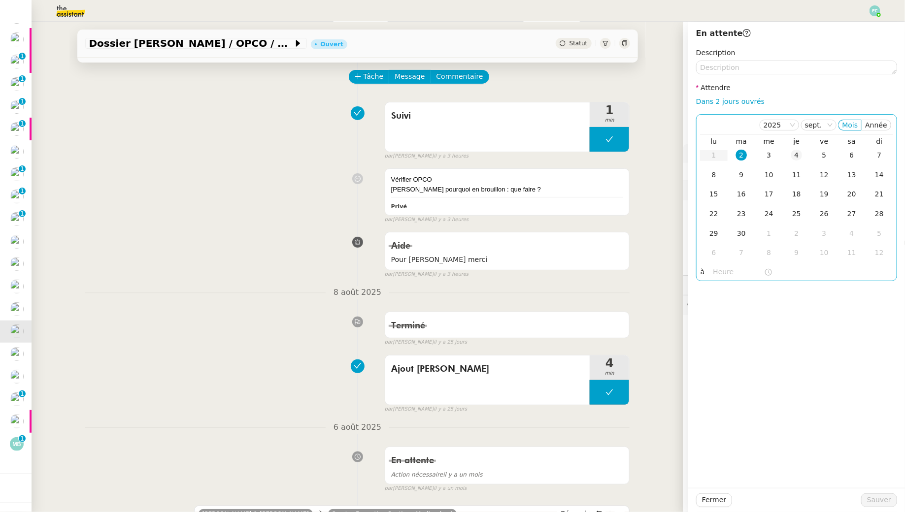
click at [800, 163] on td "4" at bounding box center [797, 156] width 28 height 20
click at [892, 503] on button "Sauver" at bounding box center [879, 501] width 36 height 14
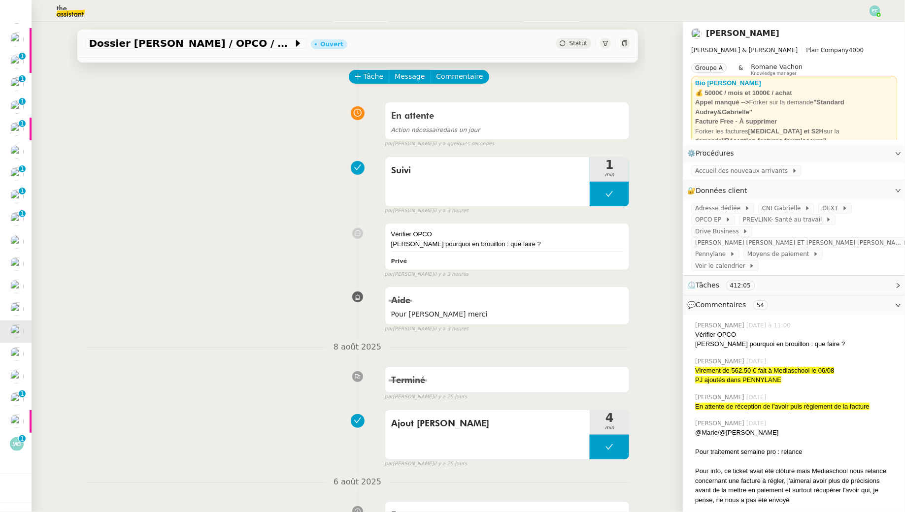
scroll to position [15, 0]
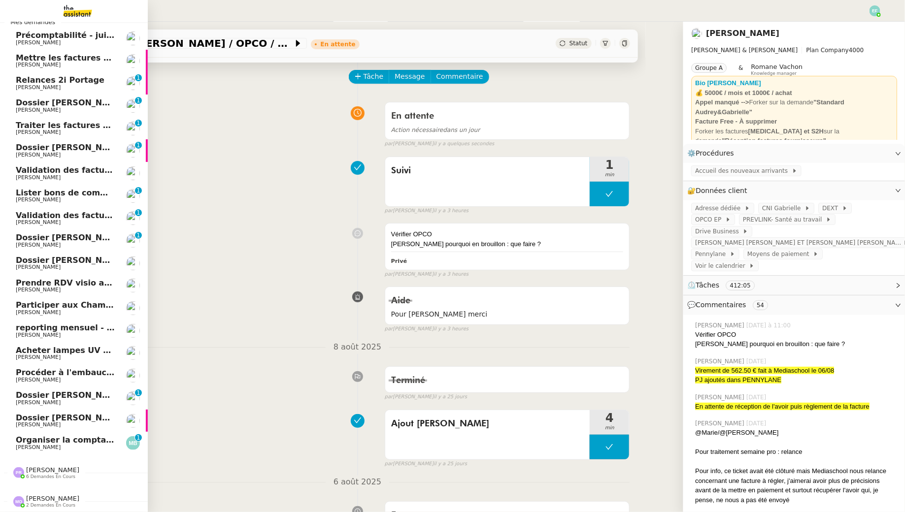
click at [22, 354] on span "Acheter lampes UV moustique" at bounding box center [83, 350] width 134 height 9
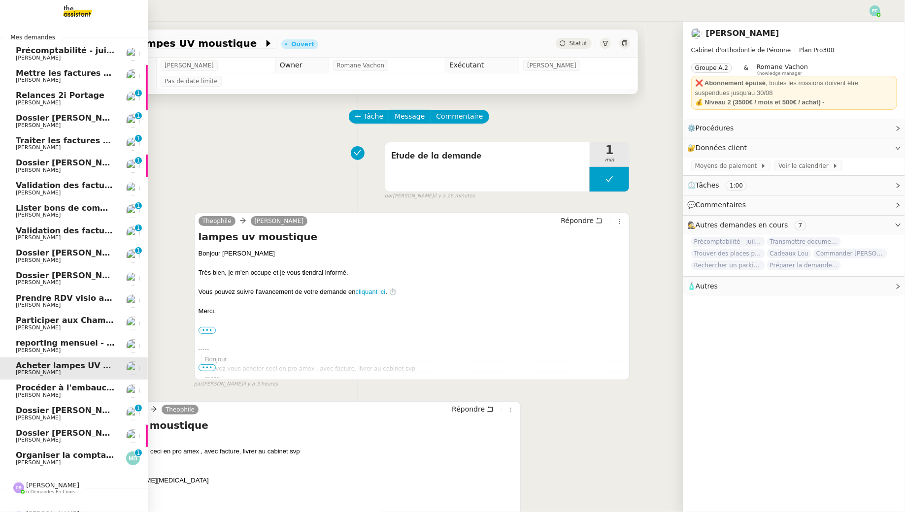
click at [75, 55] on span "[PERSON_NAME]" at bounding box center [66, 58] width 100 height 6
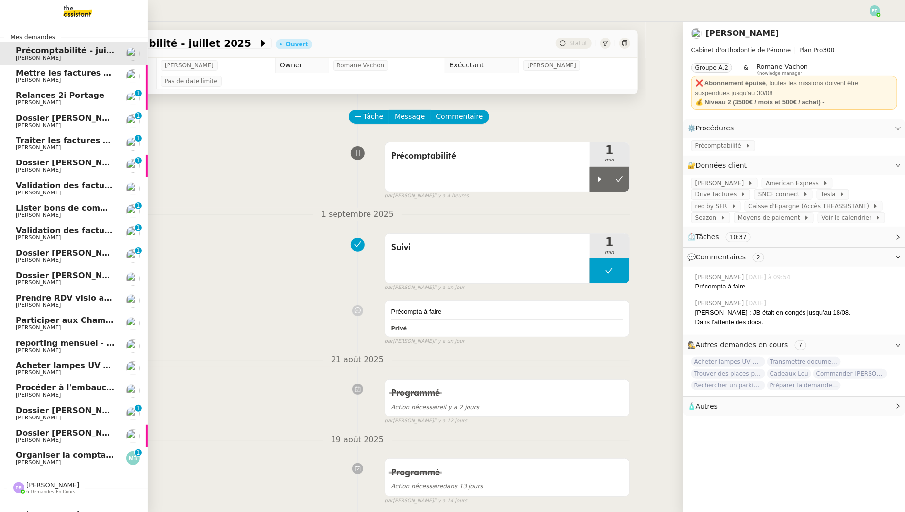
click at [78, 348] on span "[PERSON_NAME]" at bounding box center [66, 351] width 100 height 6
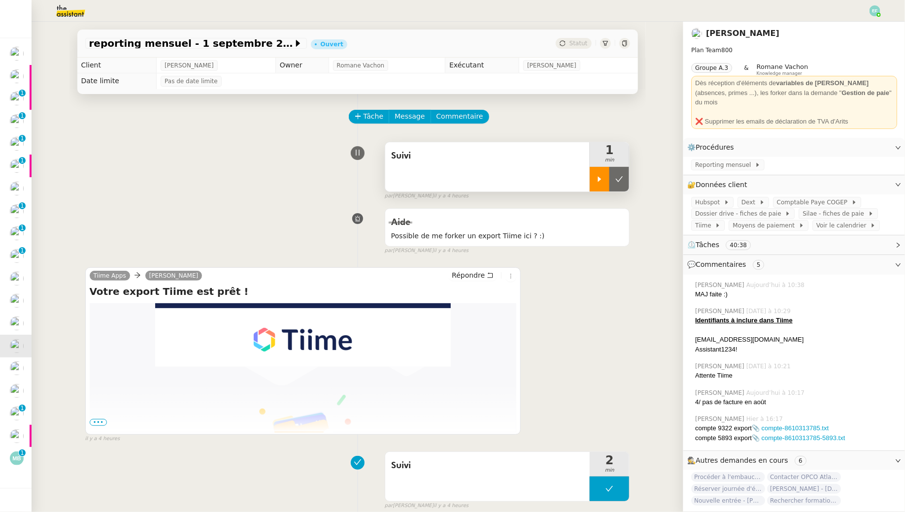
click at [596, 181] on icon at bounding box center [600, 179] width 8 height 8
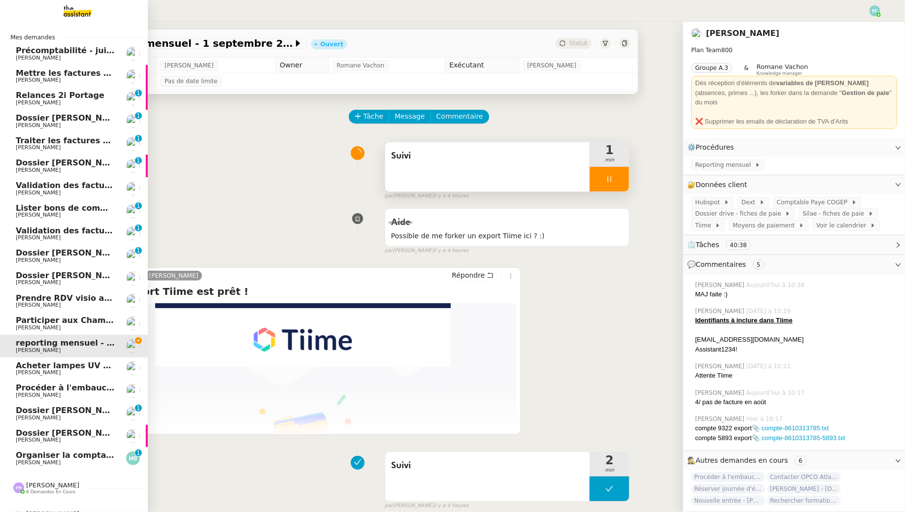
click at [42, 411] on span "Dossier [PERSON_NAME]" at bounding box center [70, 410] width 109 height 9
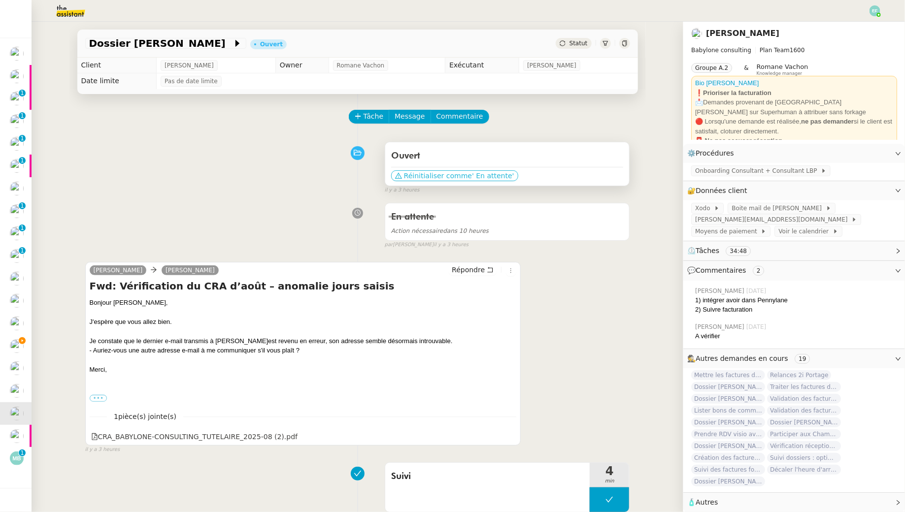
click at [439, 176] on span "Réinitialiser comme" at bounding box center [438, 176] width 68 height 10
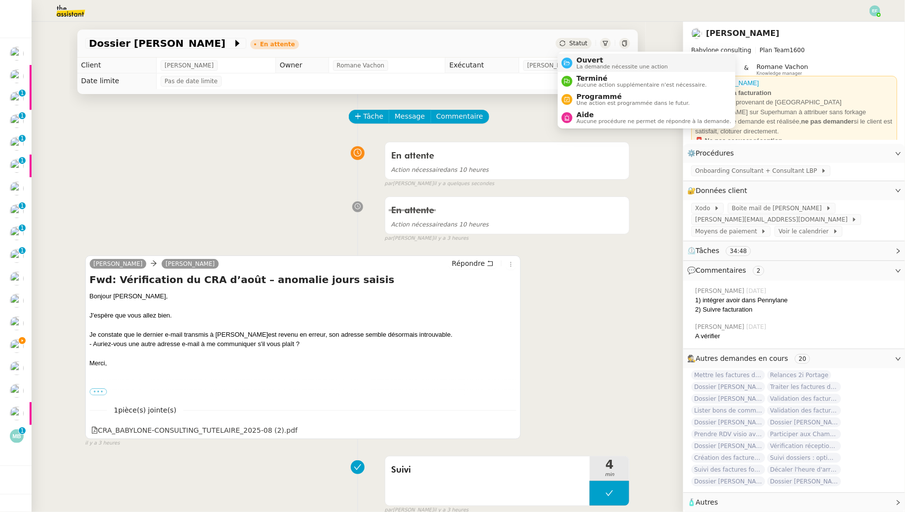
click at [582, 64] on span "La demande nécessite une action" at bounding box center [622, 66] width 92 height 5
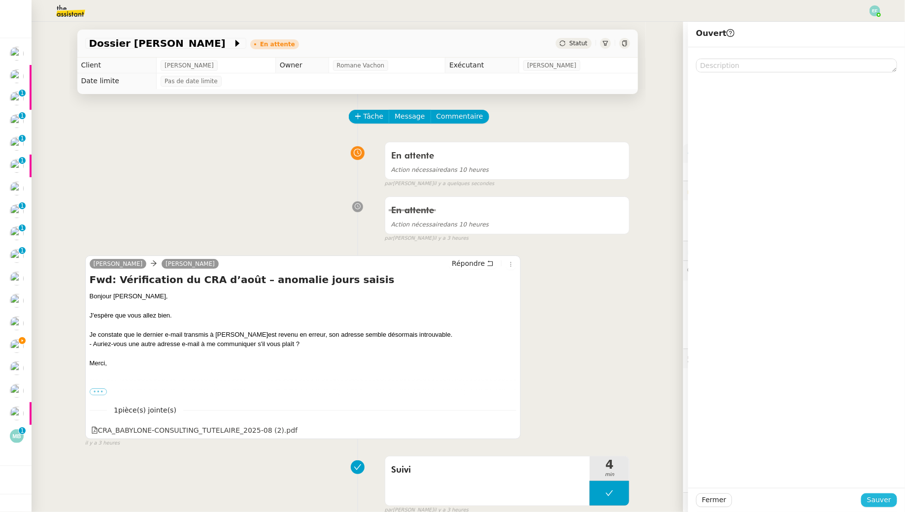
click at [875, 494] on button "Sauver" at bounding box center [879, 501] width 36 height 14
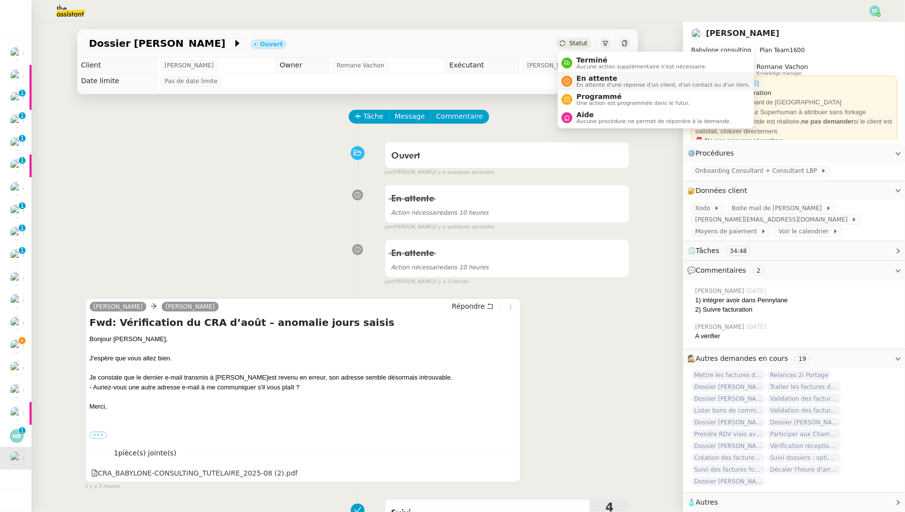
click at [584, 82] on span "En attente d'une réponse d'un client, d'un contact ou d'un tiers." at bounding box center [662, 84] width 173 height 5
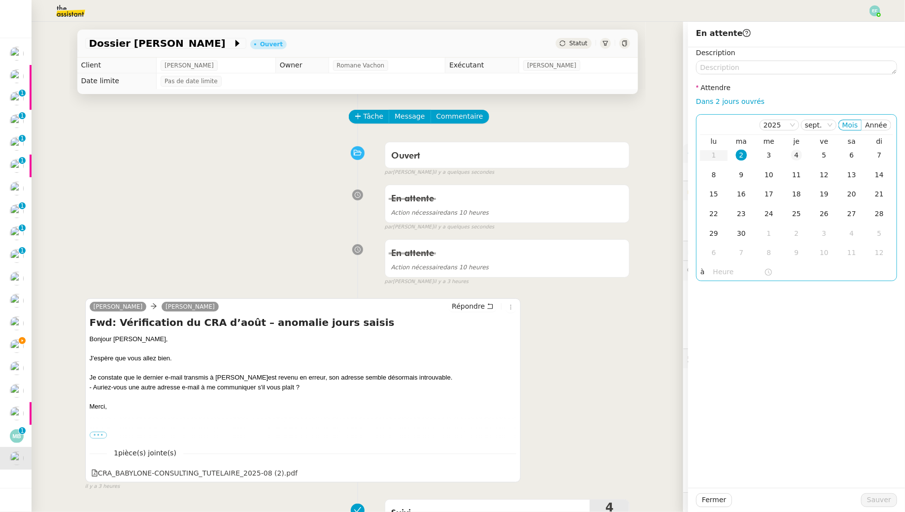
click at [796, 154] on div "4" at bounding box center [796, 155] width 11 height 11
click at [885, 499] on span "Sauver" at bounding box center [879, 500] width 24 height 11
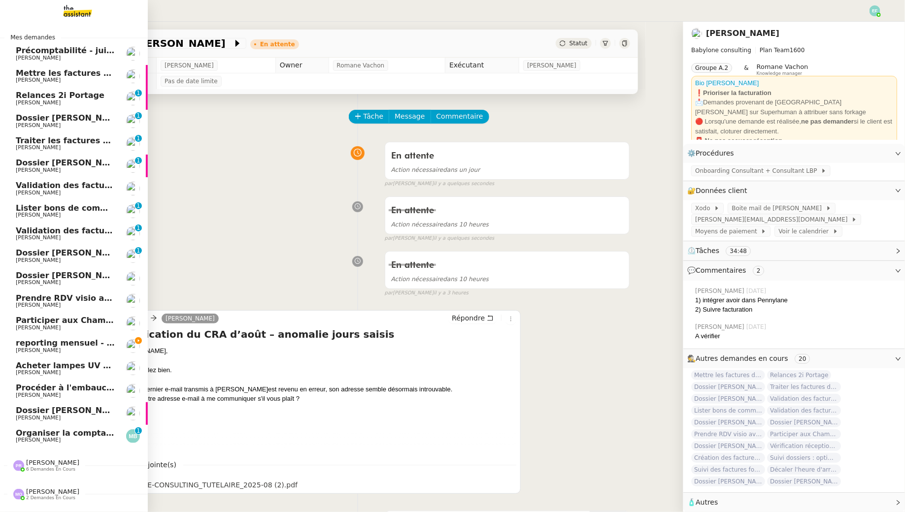
click at [89, 346] on span "reporting mensuel - 1 septembre 2025" at bounding box center [102, 342] width 172 height 9
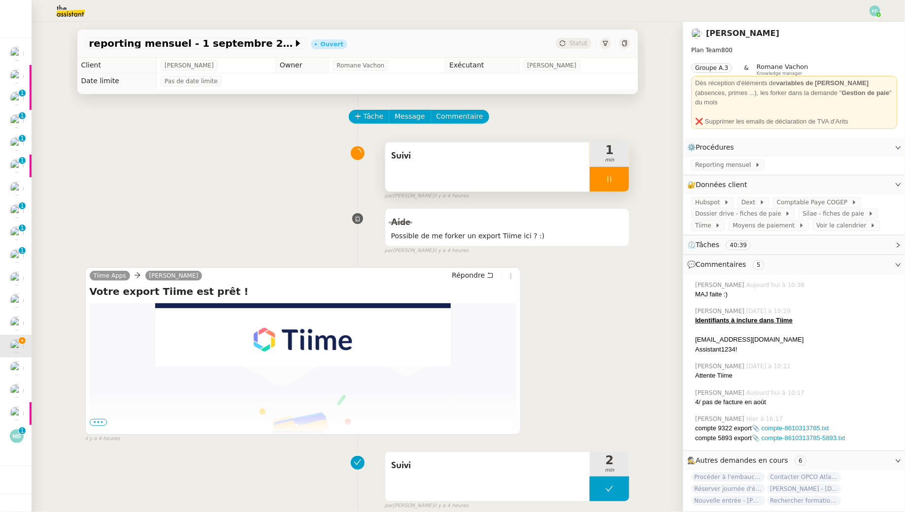
click at [603, 186] on div at bounding box center [609, 179] width 39 height 25
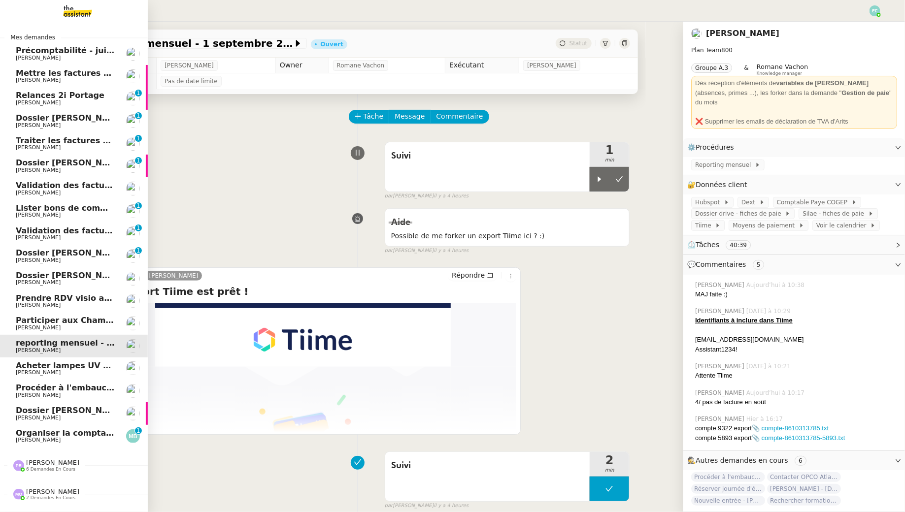
click at [64, 85] on link "Mettre les factures dans Pennylane Florent Seiler" at bounding box center [74, 76] width 148 height 23
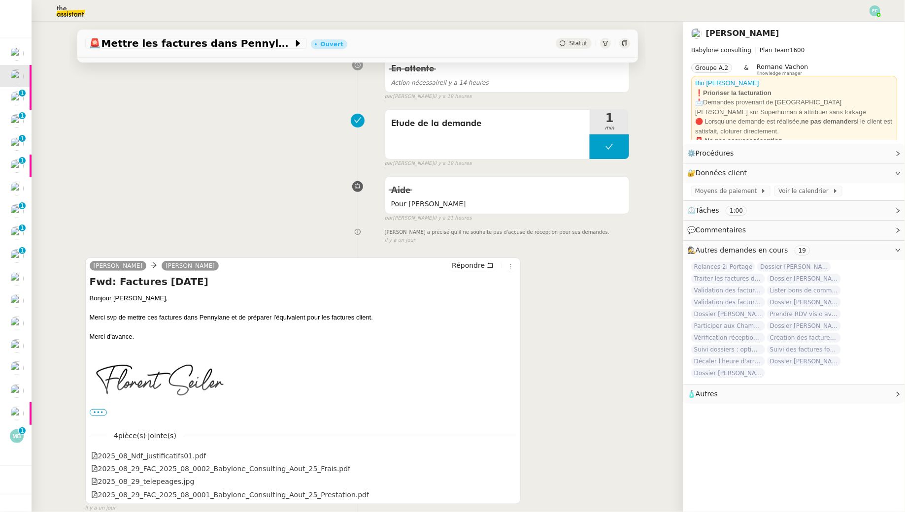
scroll to position [201, 0]
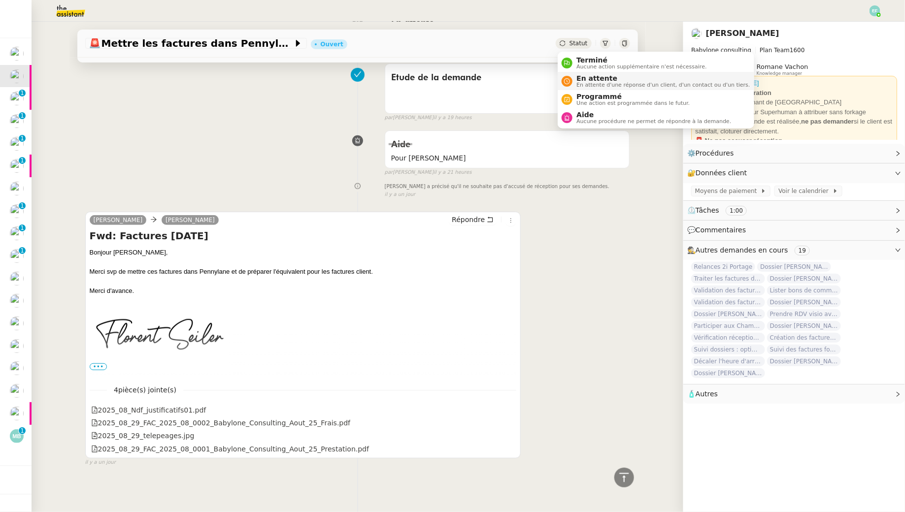
click at [578, 82] on span "En attente d'une réponse d'un client, d'un contact ou d'un tiers." at bounding box center [662, 84] width 173 height 5
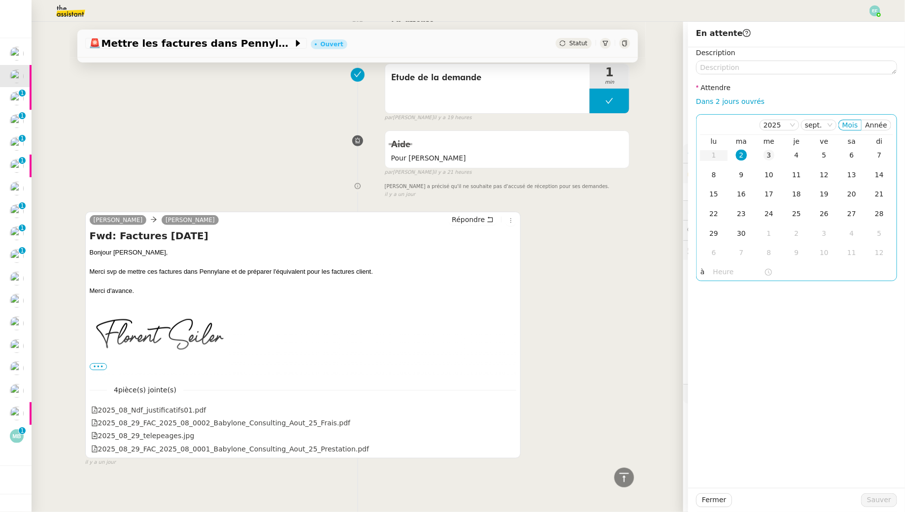
click at [766, 152] on div "3" at bounding box center [769, 155] width 11 height 11
click at [877, 498] on span "Sauver" at bounding box center [879, 500] width 24 height 11
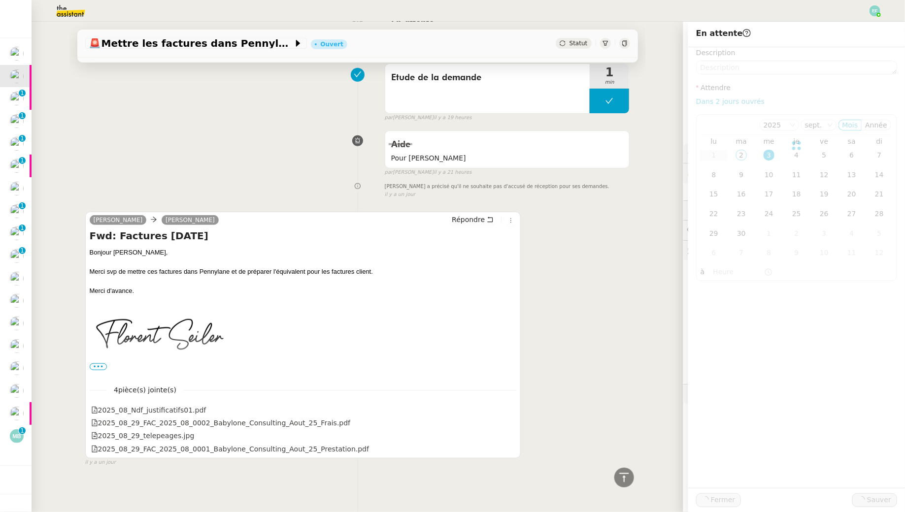
scroll to position [212, 0]
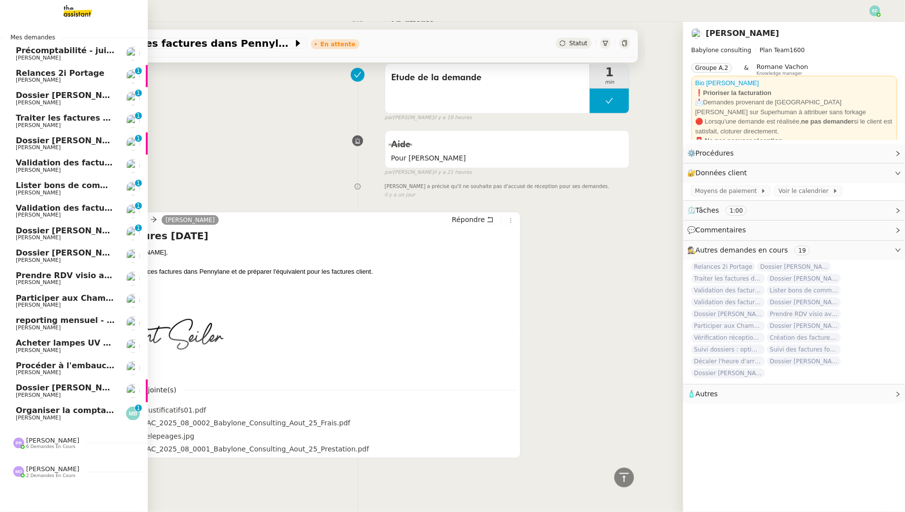
click at [41, 74] on span "Relances 2i Portage" at bounding box center [60, 72] width 89 height 9
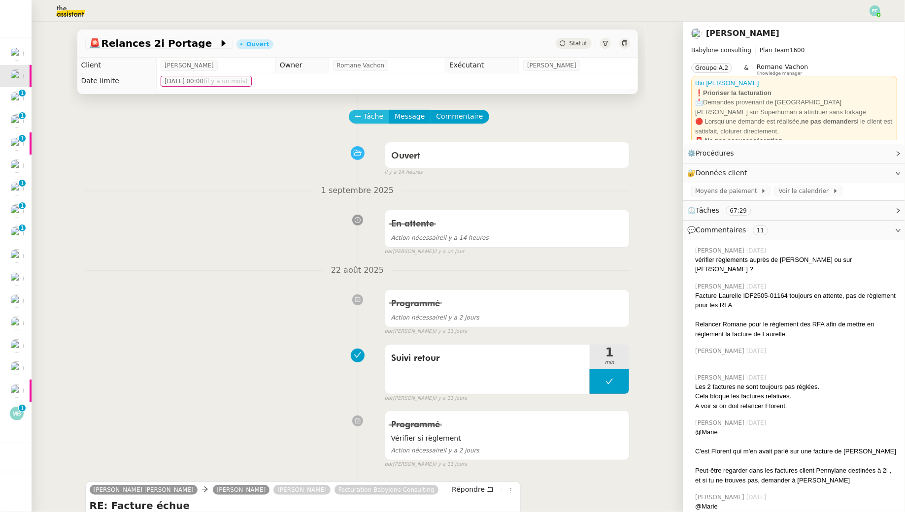
click at [373, 119] on span "Tâche" at bounding box center [374, 116] width 20 height 11
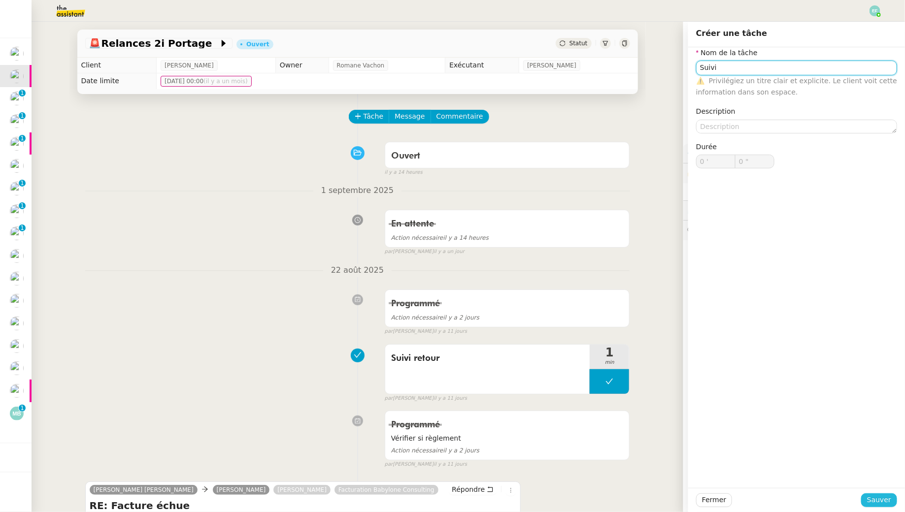
type input "Suivi"
click at [877, 498] on span "Sauver" at bounding box center [879, 500] width 24 height 11
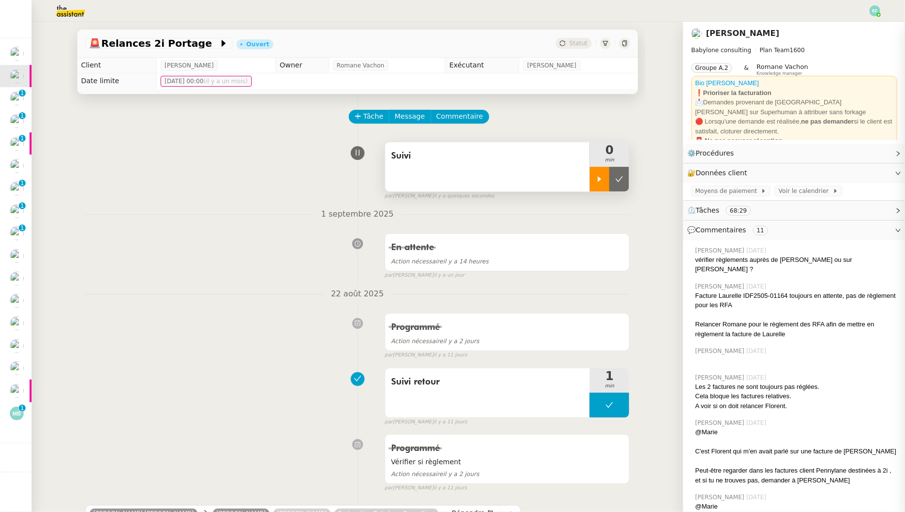
click at [600, 177] on icon at bounding box center [600, 179] width 8 height 8
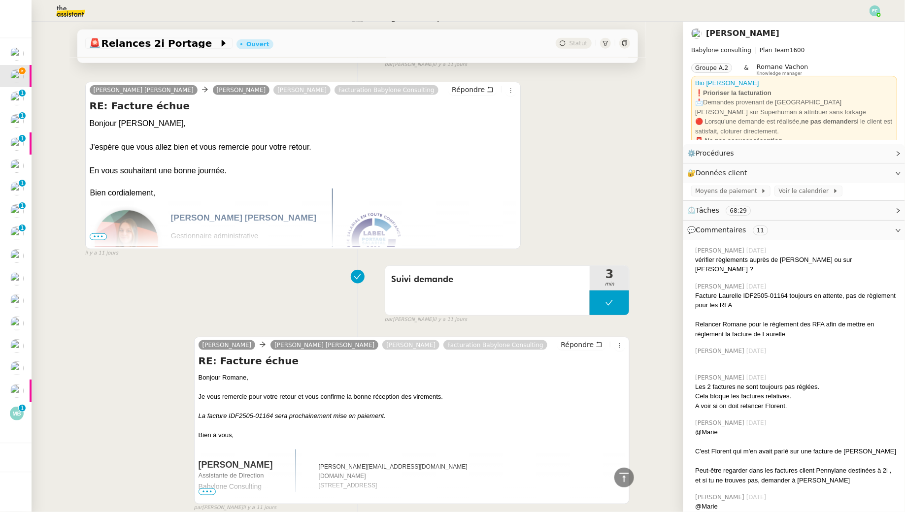
scroll to position [429, 0]
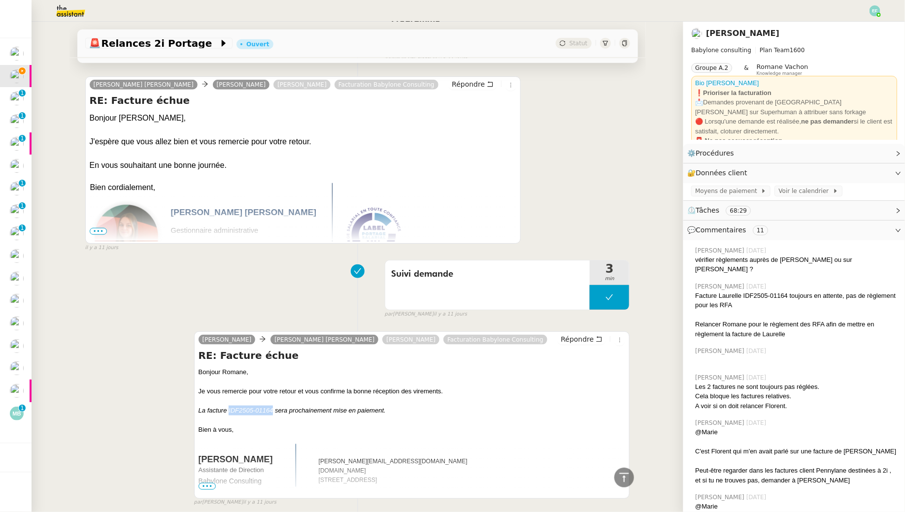
drag, startPoint x: 270, startPoint y: 407, endPoint x: 229, endPoint y: 407, distance: 41.4
click at [229, 407] on em "La facture IDF2505-01164 sera prochainement mise en paiement." at bounding box center [292, 410] width 187 height 7
copy em "IDF2505-01164"
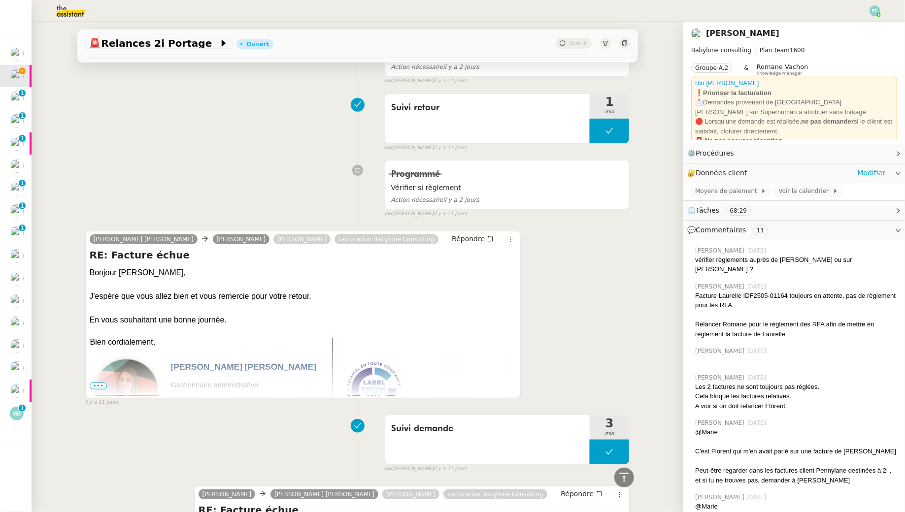
scroll to position [0, 0]
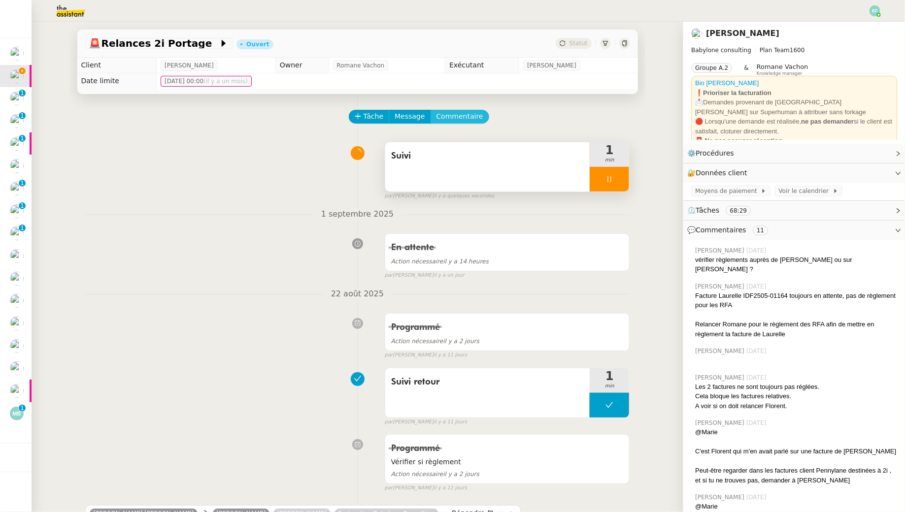
click at [474, 123] on button "Commentaire" at bounding box center [460, 117] width 59 height 14
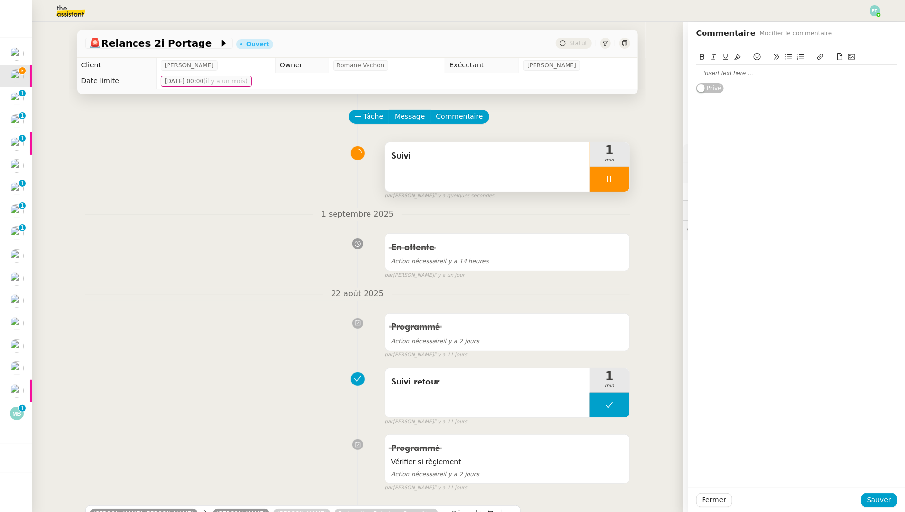
click at [730, 76] on div at bounding box center [796, 73] width 201 height 9
click at [697, 73] on div "Payé ok" at bounding box center [796, 73] width 201 height 9
click at [874, 495] on span "Sauver" at bounding box center [879, 500] width 24 height 11
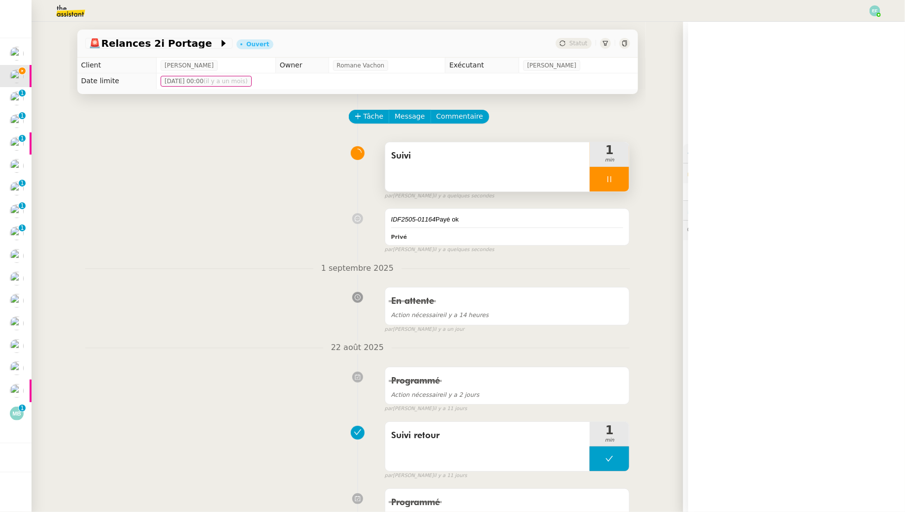
click at [621, 172] on div at bounding box center [609, 179] width 39 height 25
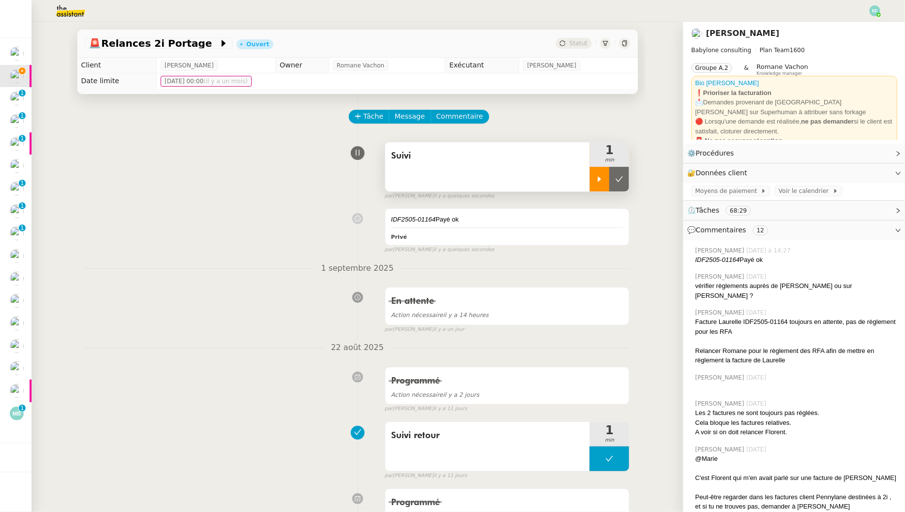
click at [621, 172] on button at bounding box center [619, 179] width 20 height 25
click at [458, 164] on div "Suivi" at bounding box center [487, 156] width 193 height 16
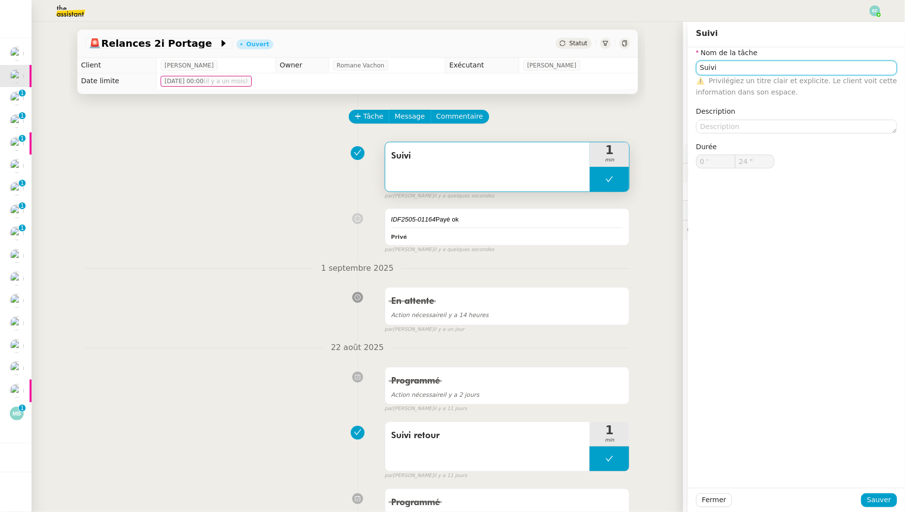
click at [708, 65] on input "Suivi" at bounding box center [796, 68] width 201 height 14
type input "Clôture"
click at [886, 500] on span "Sauver" at bounding box center [879, 500] width 24 height 11
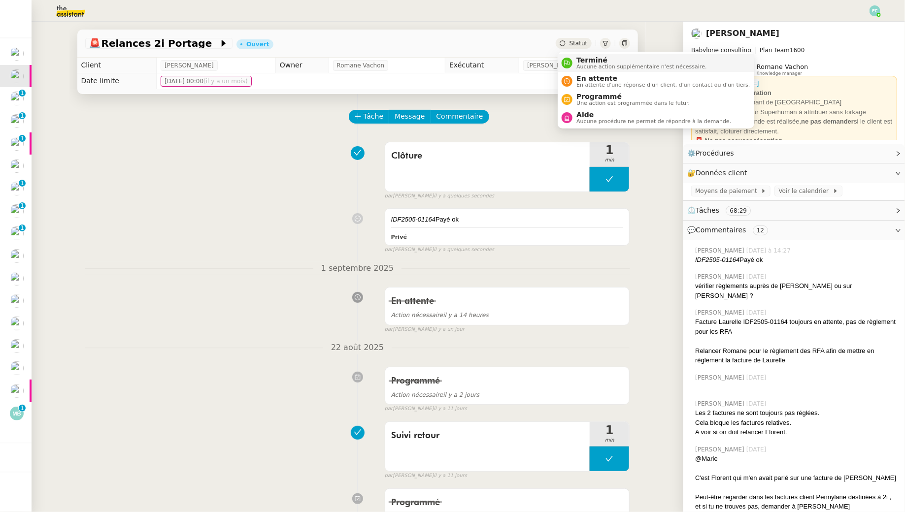
click at [585, 61] on span "Terminé" at bounding box center [641, 60] width 130 height 8
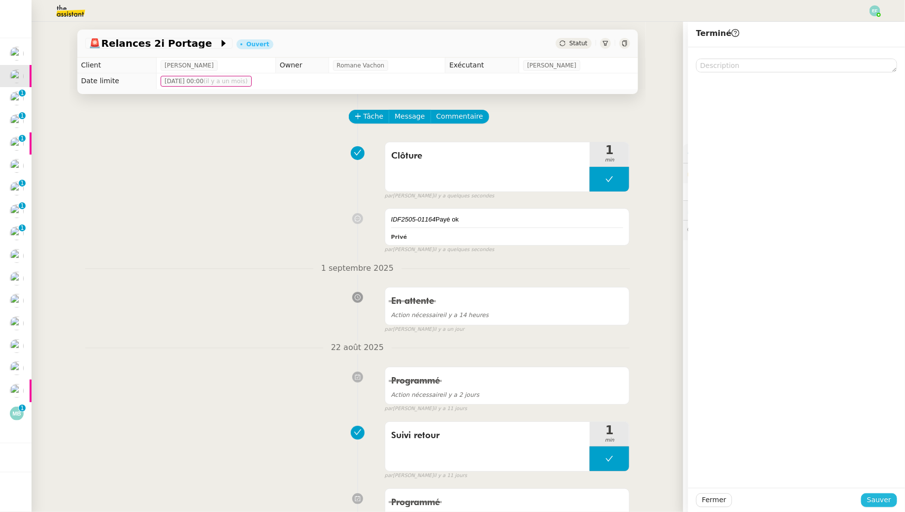
click at [879, 499] on span "Sauver" at bounding box center [879, 500] width 24 height 11
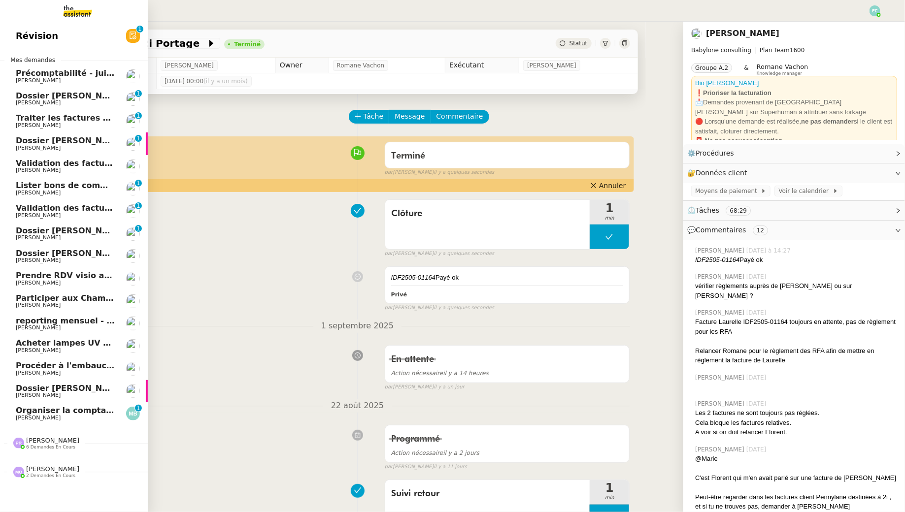
click at [33, 103] on span "[PERSON_NAME]" at bounding box center [38, 103] width 45 height 6
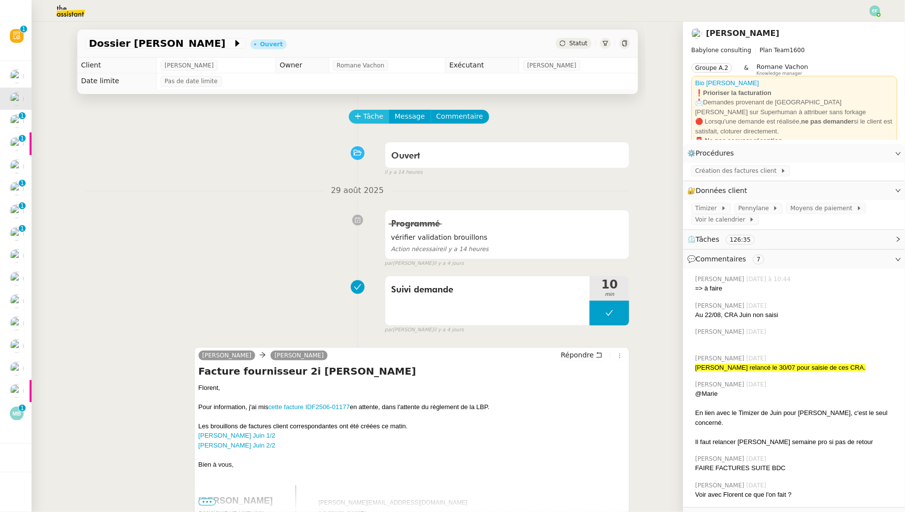
click at [372, 121] on span "Tâche" at bounding box center [374, 116] width 20 height 11
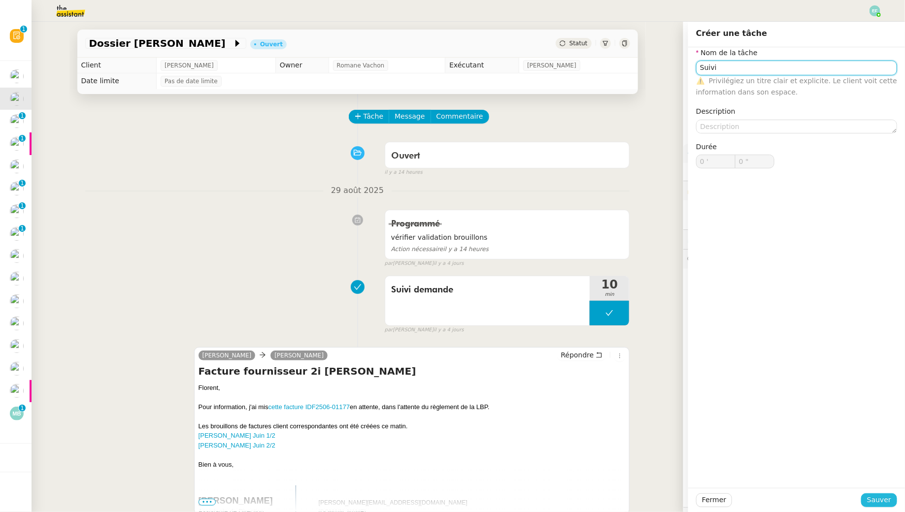
type input "Suivi"
click at [872, 505] on span "Sauver" at bounding box center [879, 500] width 24 height 11
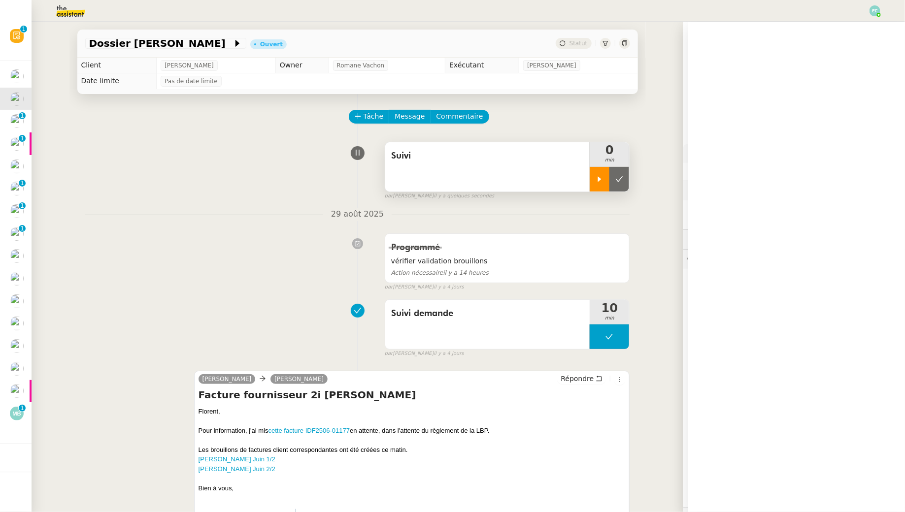
click at [603, 171] on div at bounding box center [600, 179] width 20 height 25
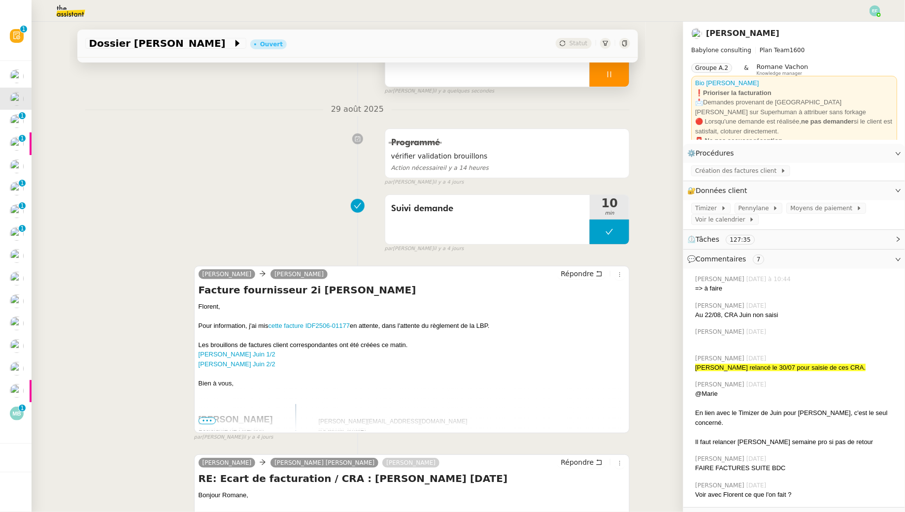
scroll to position [111, 0]
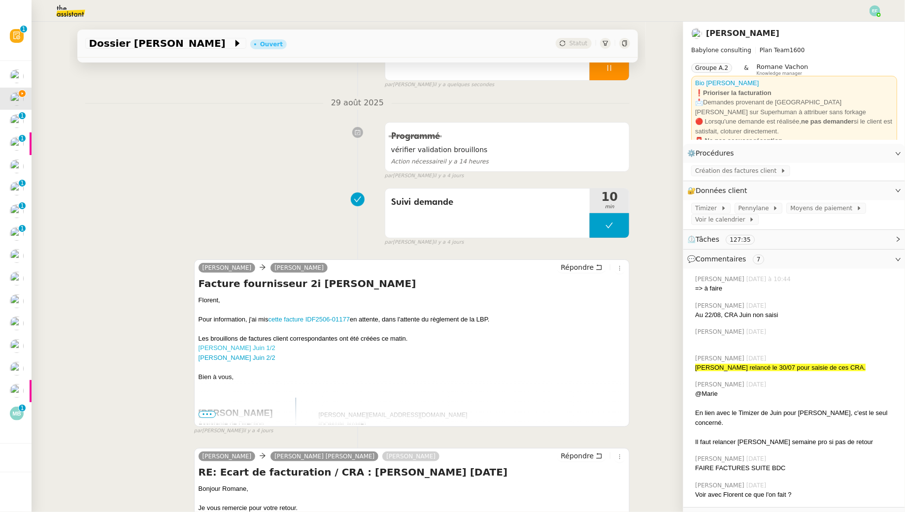
click at [224, 348] on link "Gérard Carré Juin 1/2" at bounding box center [237, 347] width 77 height 7
click at [249, 359] on link "Gérard Carré Juin 2/2" at bounding box center [237, 357] width 77 height 7
click at [331, 317] on link "cette facture IDF2506-01177" at bounding box center [309, 319] width 82 height 7
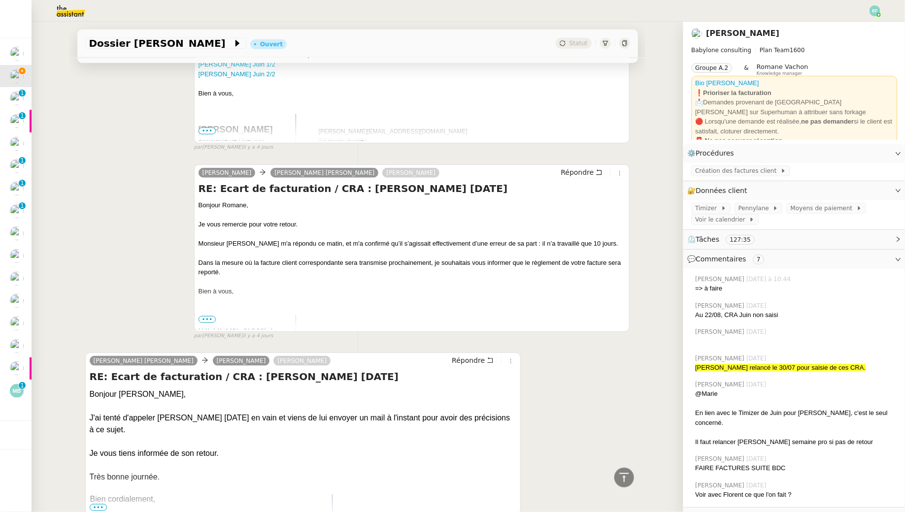
scroll to position [0, 0]
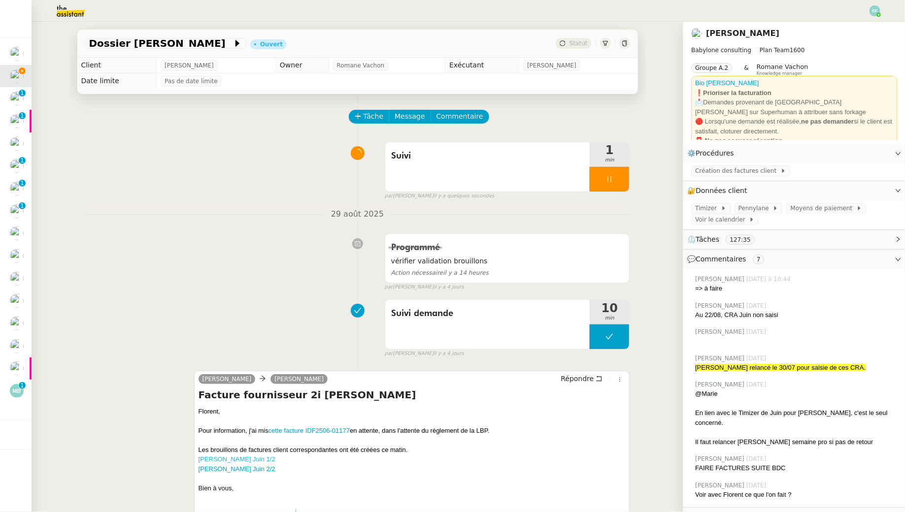
click at [251, 456] on link "Gérard Carré Juin 1/2" at bounding box center [237, 459] width 77 height 7
click at [450, 170] on div "Suivi" at bounding box center [487, 166] width 205 height 49
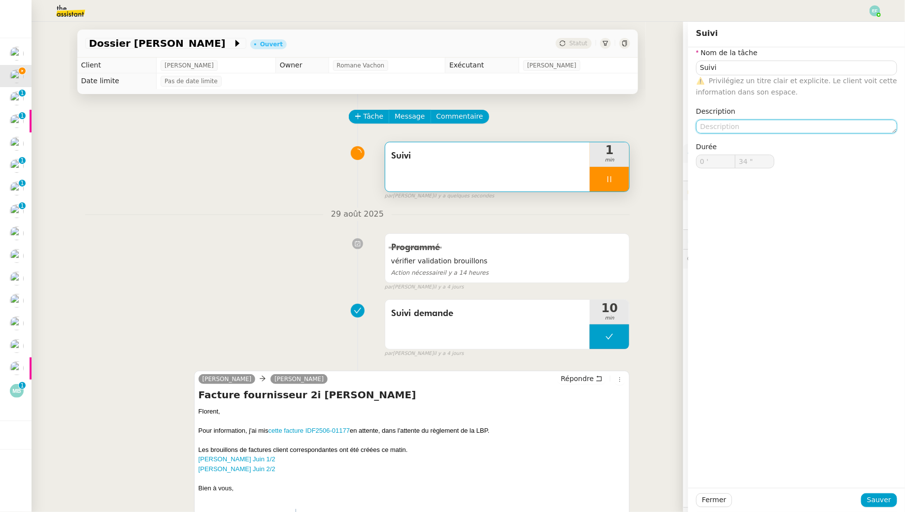
click at [748, 121] on textarea at bounding box center [796, 127] width 201 height 14
type textarea "V"
type input "35 ""
type textarea "Vérifier rè"
type input "36 ""
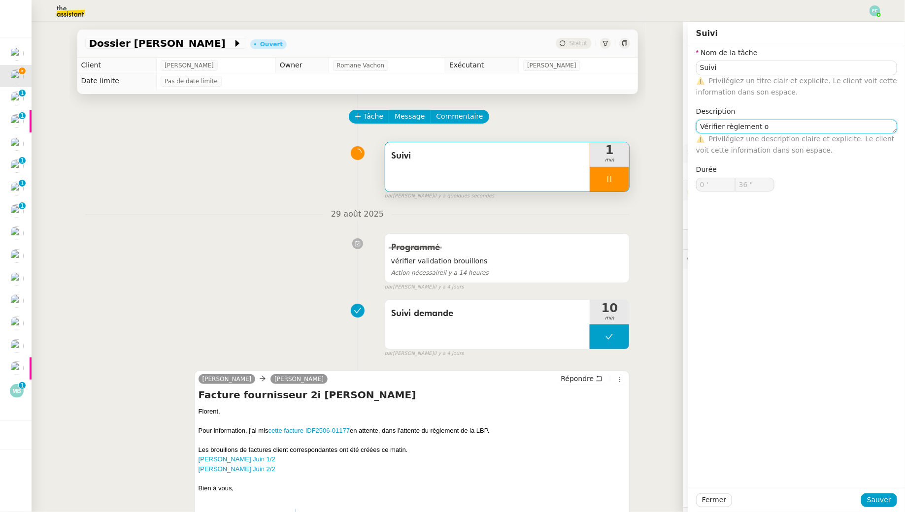
type textarea "Vérifier règlement oc"
type input "37 ""
type textarea "Vérifier règlement octobre"
type input "38 ""
type textarea "Vérifier règlement octobre"
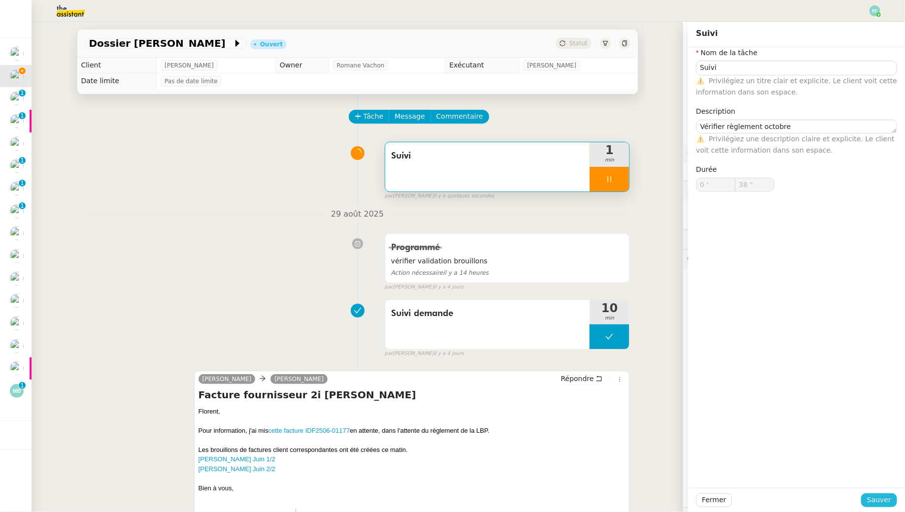
click at [883, 505] on span "Sauver" at bounding box center [879, 500] width 24 height 11
type input "39 ""
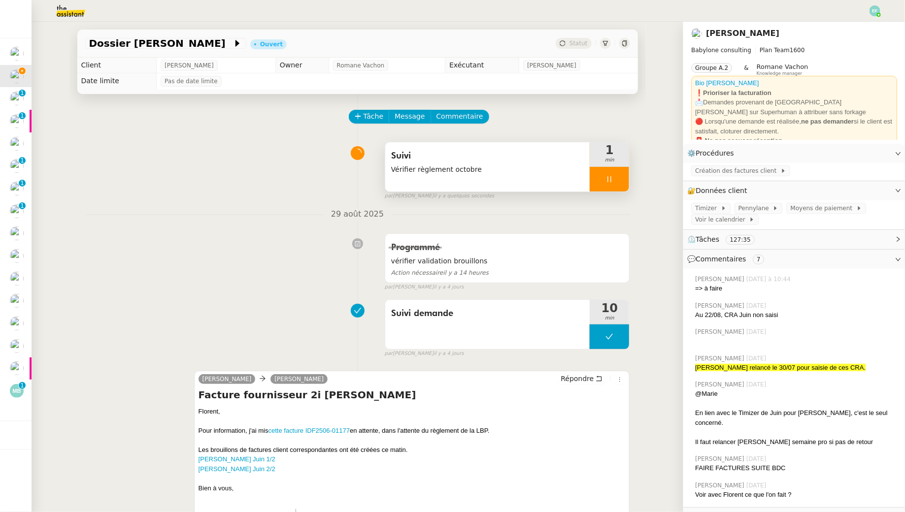
click at [621, 182] on div at bounding box center [609, 179] width 39 height 25
click at [621, 182] on icon at bounding box center [619, 179] width 8 height 8
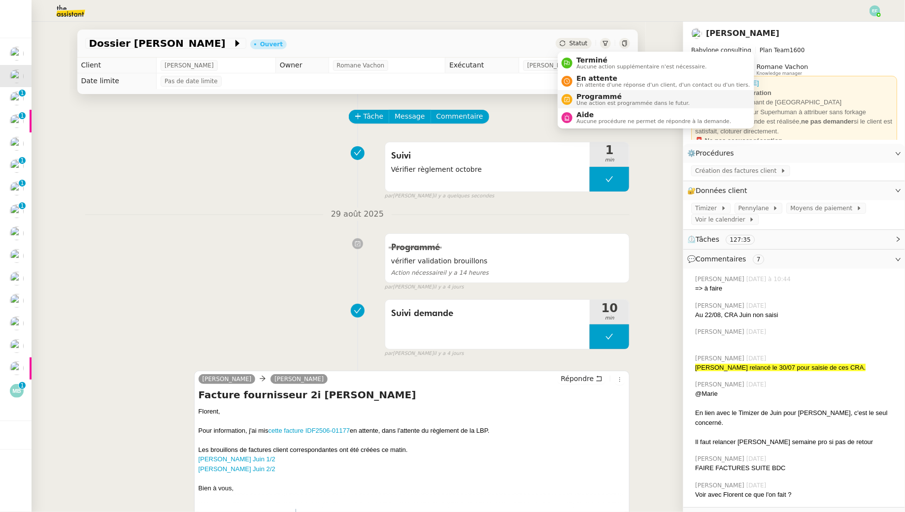
click at [585, 100] on span "Une action est programmée dans le futur." at bounding box center [632, 102] width 113 height 5
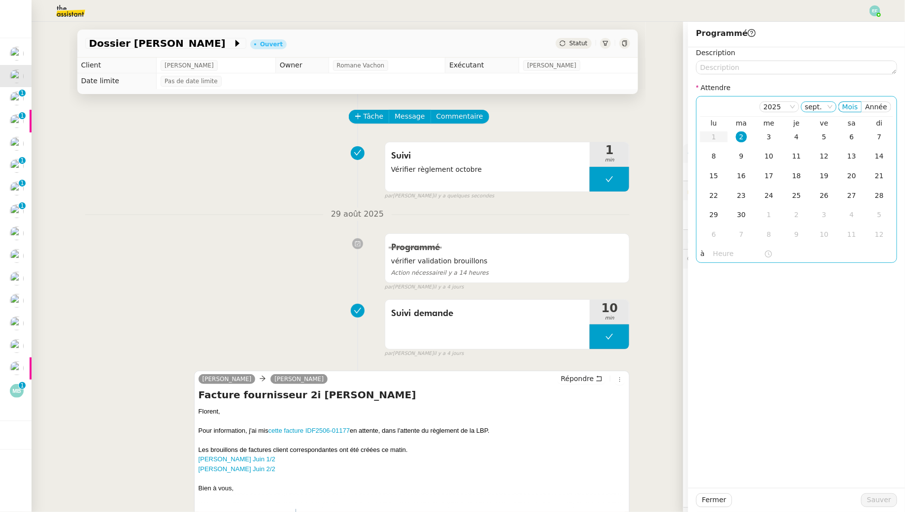
click at [824, 103] on nz-select-item "sept." at bounding box center [819, 107] width 28 height 10
click at [816, 185] on div "oct." at bounding box center [822, 184] width 27 height 9
click at [747, 176] on td "14" at bounding box center [742, 176] width 28 height 20
click at [717, 176] on div "13" at bounding box center [713, 175] width 11 height 11
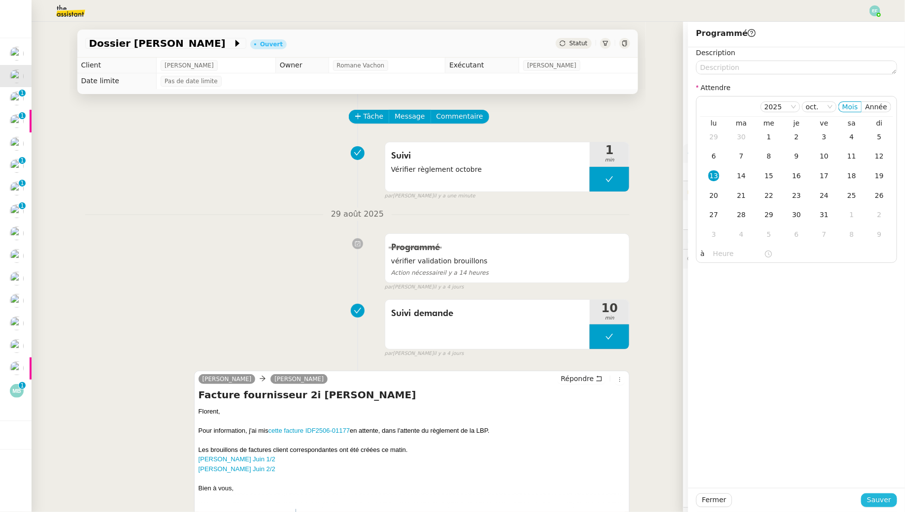
click at [884, 497] on span "Sauver" at bounding box center [879, 500] width 24 height 11
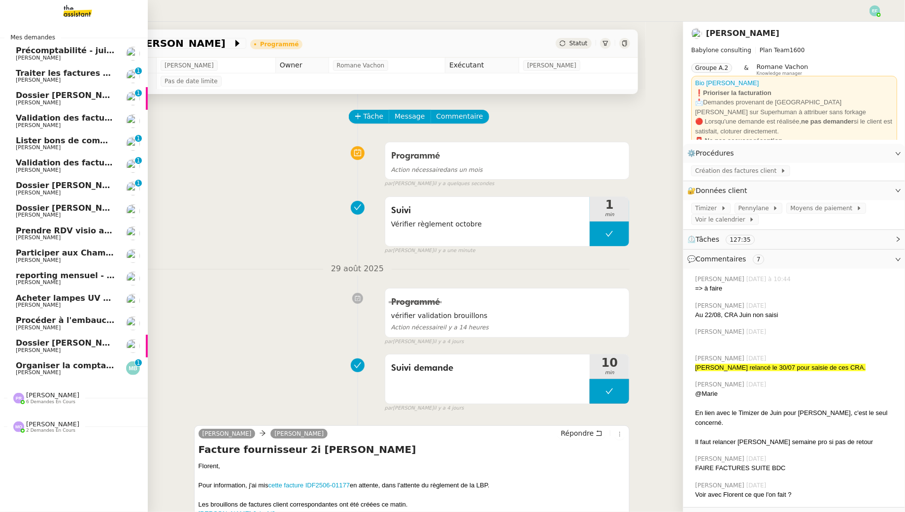
click at [38, 374] on span "[PERSON_NAME]" at bounding box center [38, 372] width 45 height 6
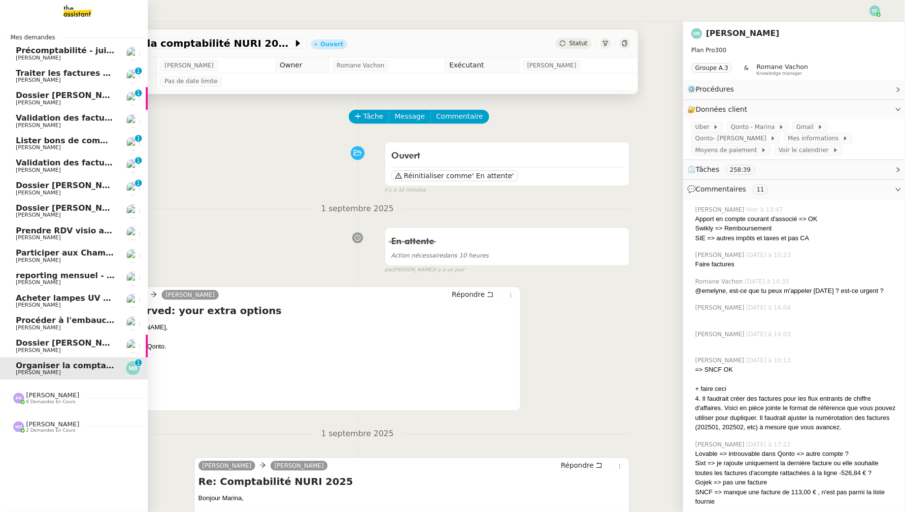
click at [75, 100] on span "Dossier [PERSON_NAME]-Renault" at bounding box center [89, 95] width 147 height 9
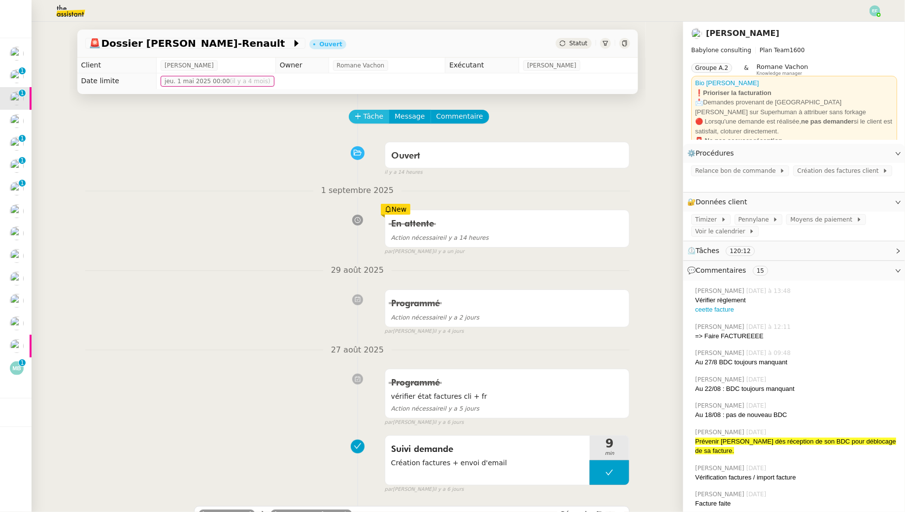
click at [371, 115] on span "Tâche" at bounding box center [374, 116] width 20 height 11
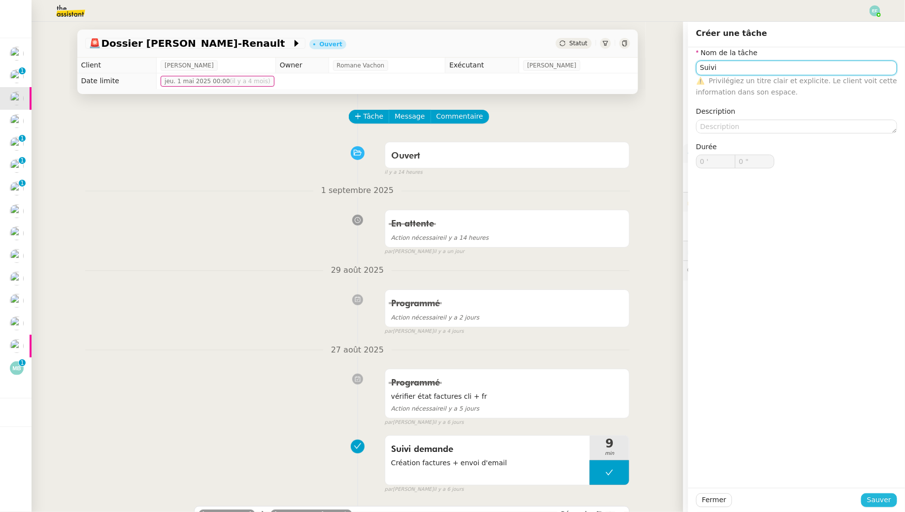
type input "Suivi"
click at [875, 495] on span "Sauver" at bounding box center [879, 500] width 24 height 11
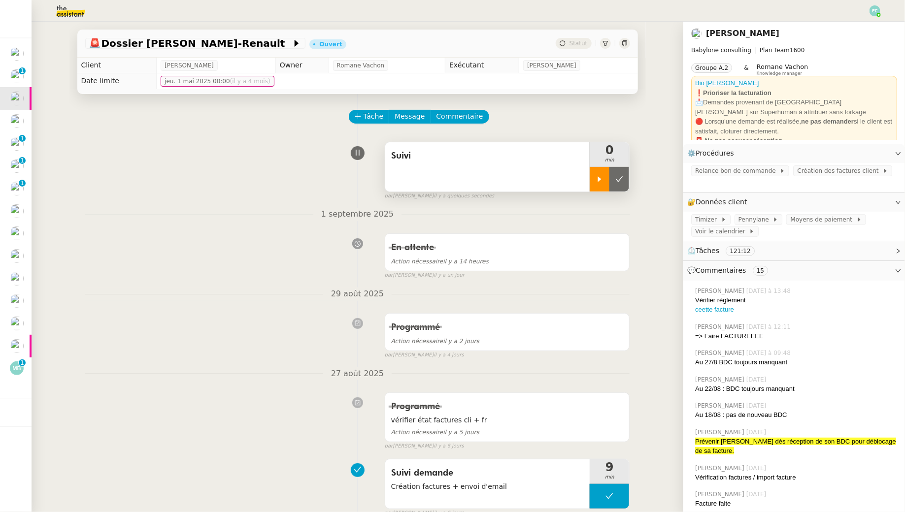
click at [598, 177] on icon at bounding box center [600, 179] width 8 height 8
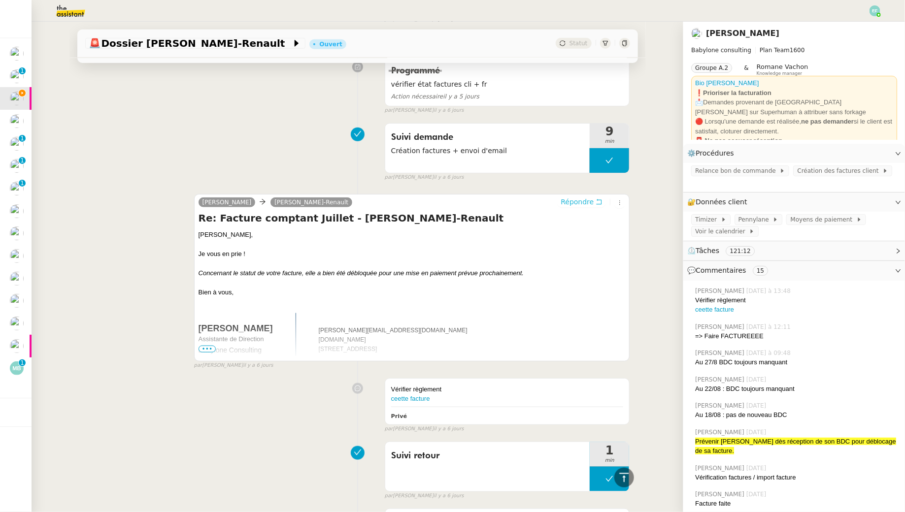
scroll to position [345, 0]
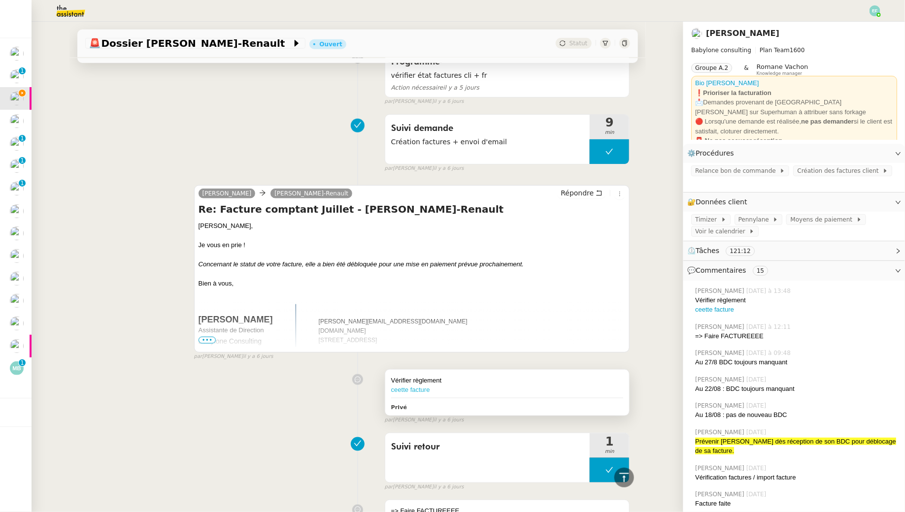
click at [425, 387] on link "ceette facture" at bounding box center [410, 389] width 39 height 7
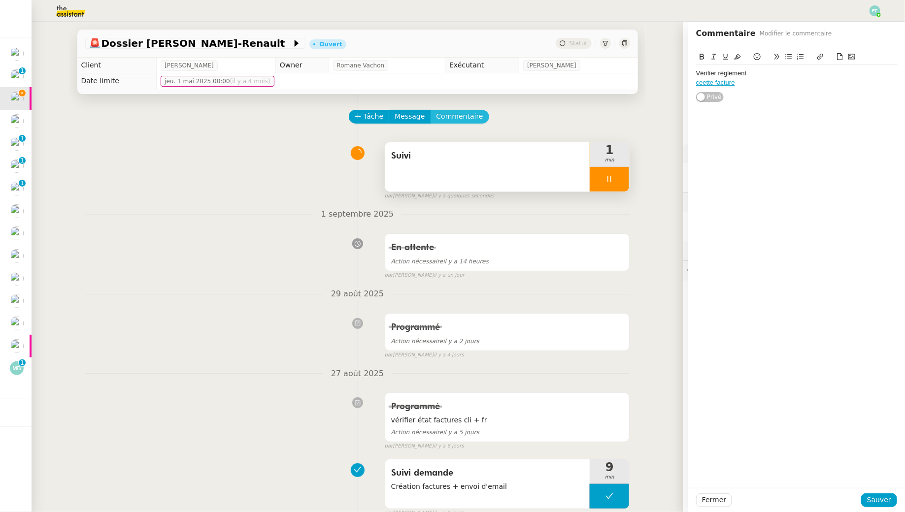
click at [464, 120] on span "Commentaire" at bounding box center [459, 116] width 47 height 11
click at [785, 70] on div at bounding box center [796, 73] width 201 height 9
drag, startPoint x: 781, startPoint y: 75, endPoint x: 646, endPoint y: 68, distance: 135.1
click at [646, 68] on app-ticket "🚨 Dossier Nicolas Guillet-Renault Ouvert Statut Client Florent Seiler Owner Rom…" at bounding box center [468, 267] width 873 height 491
click at [735, 70] on div at bounding box center [796, 73] width 201 height 9
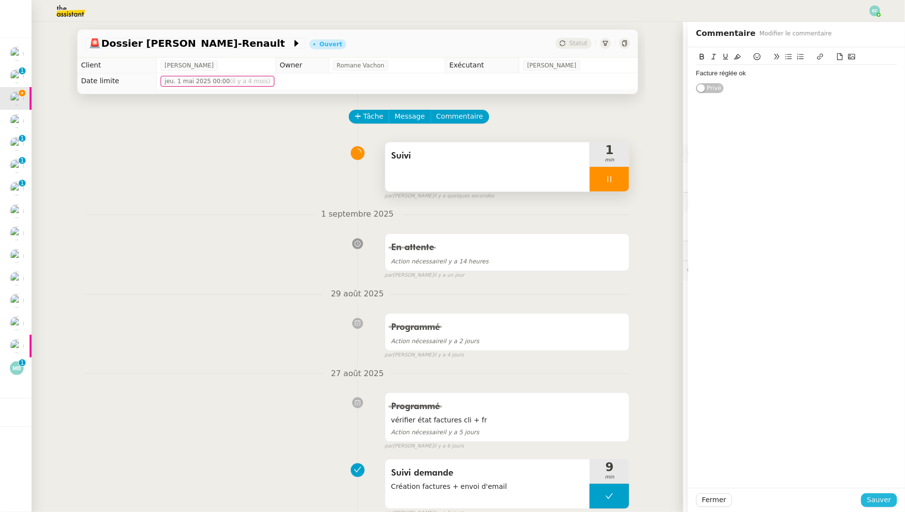
click at [889, 505] on span "Sauver" at bounding box center [879, 500] width 24 height 11
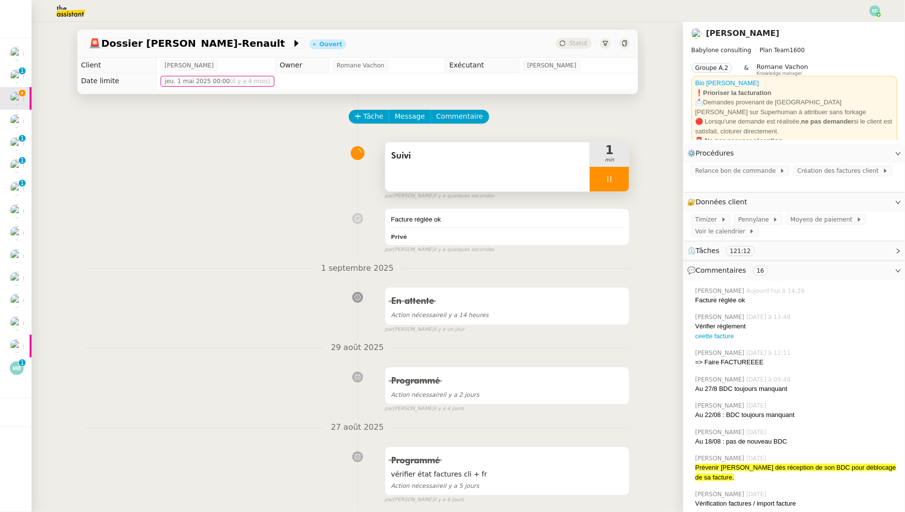
click at [511, 164] on div "Suivi" at bounding box center [487, 166] width 205 height 49
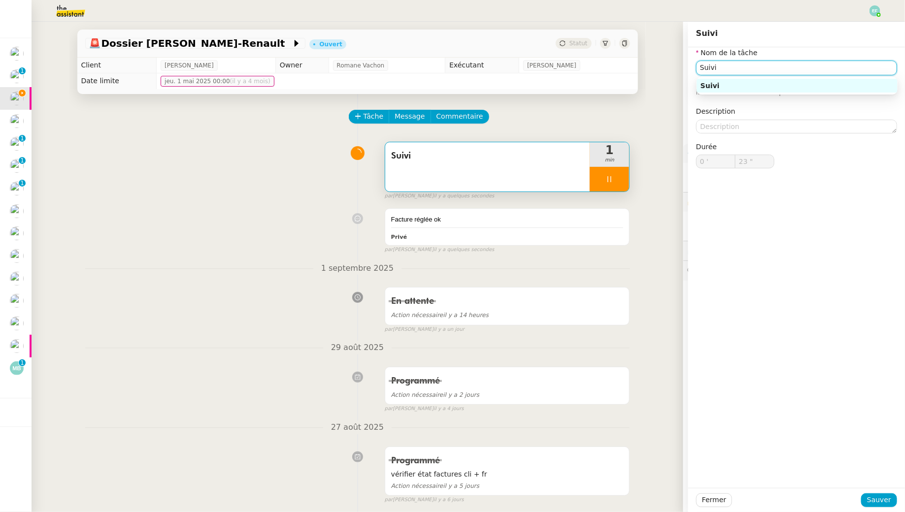
click at [712, 69] on input "Suivi" at bounding box center [796, 68] width 201 height 14
type input "24 ""
type input "Clôture"
type input "25 ""
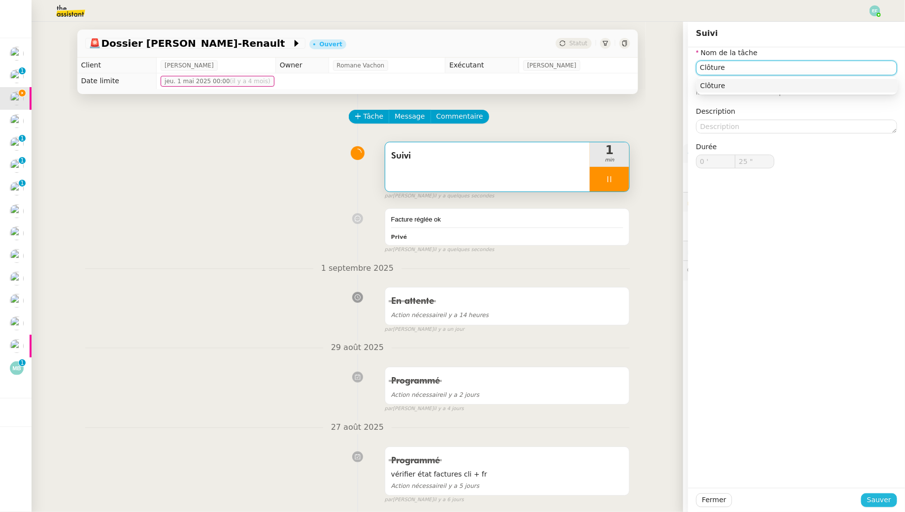
type input "Clôture"
click at [887, 501] on span "Sauver" at bounding box center [879, 500] width 24 height 11
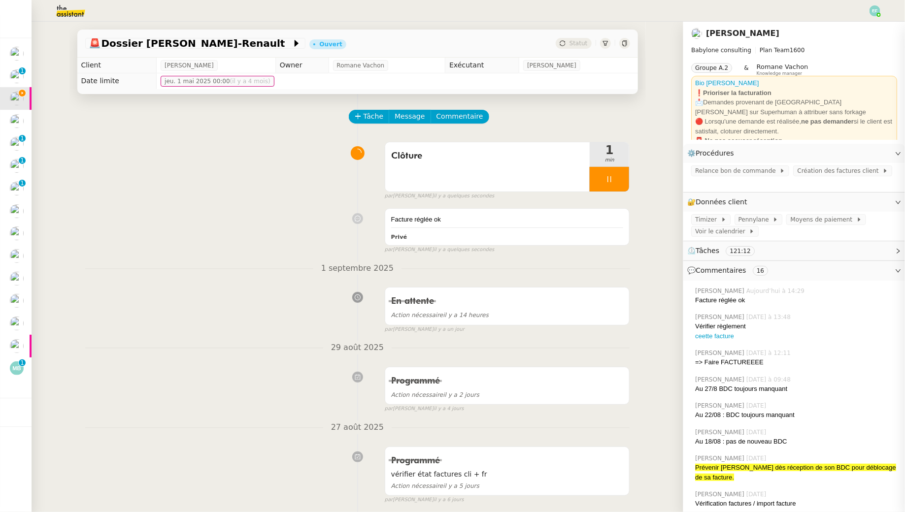
click at [611, 182] on icon at bounding box center [609, 179] width 8 height 8
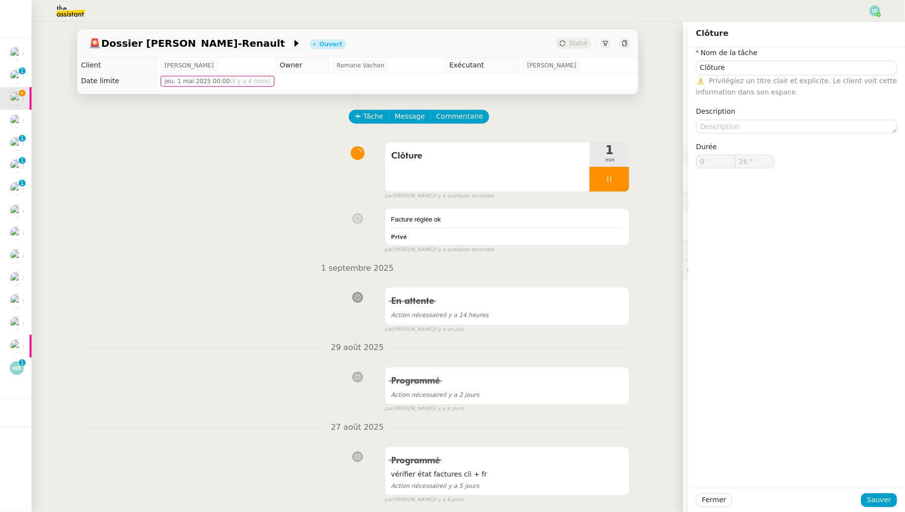
click at [625, 180] on icon at bounding box center [629, 179] width 8 height 8
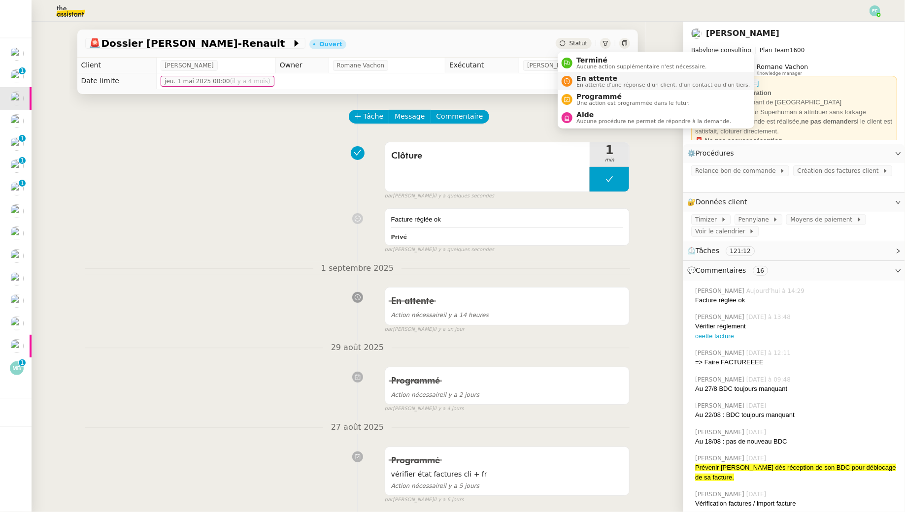
click at [581, 72] on li "En attente En attente d'une réponse d'un client, d'un contact ou d'un tiers." at bounding box center [656, 81] width 196 height 18
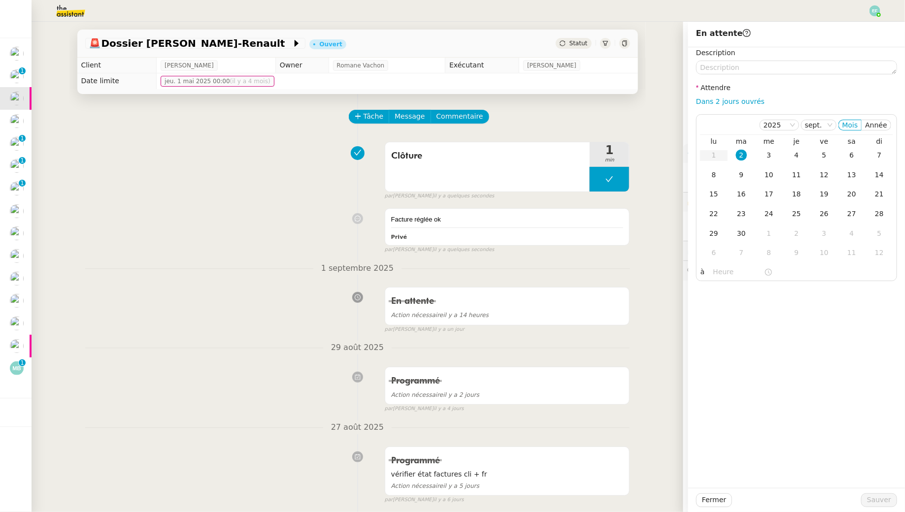
click at [580, 38] on div "Statut" at bounding box center [573, 43] width 35 height 11
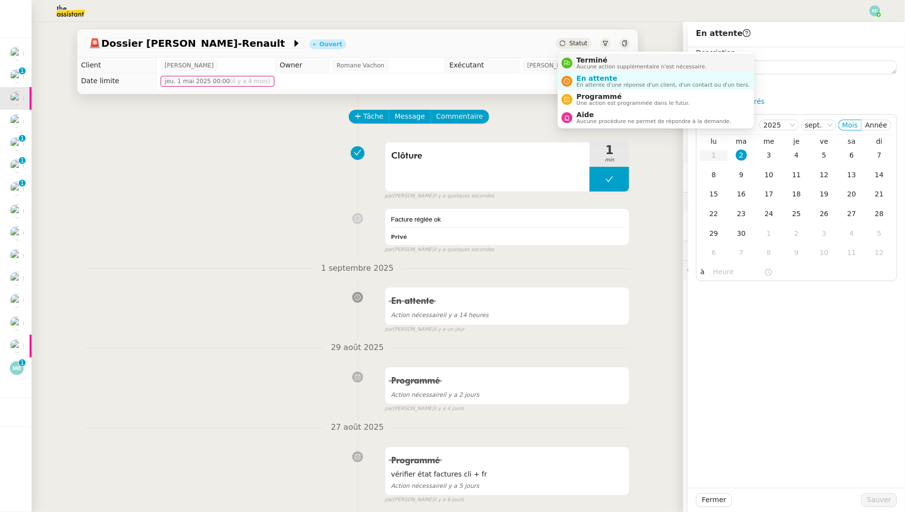
click at [582, 64] on span "Aucune action supplémentaire n'est nécessaire." at bounding box center [641, 66] width 130 height 5
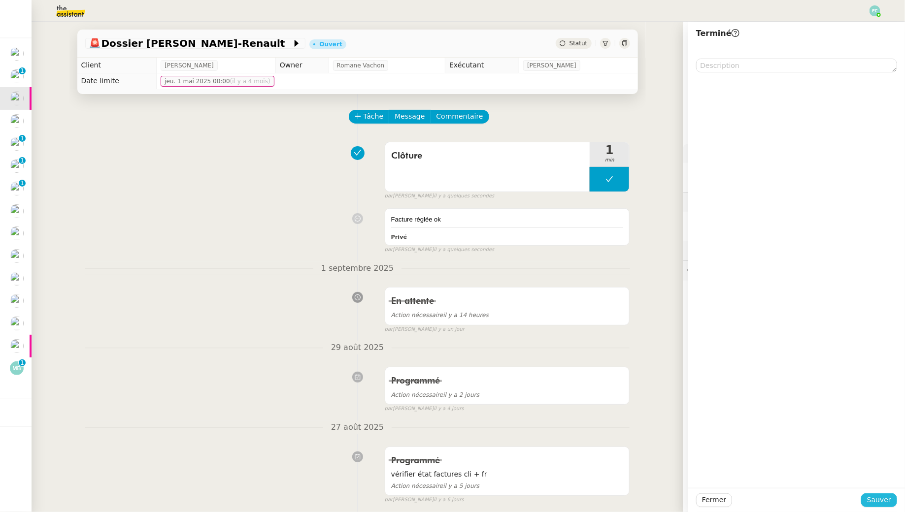
click at [882, 501] on span "Sauver" at bounding box center [879, 500] width 24 height 11
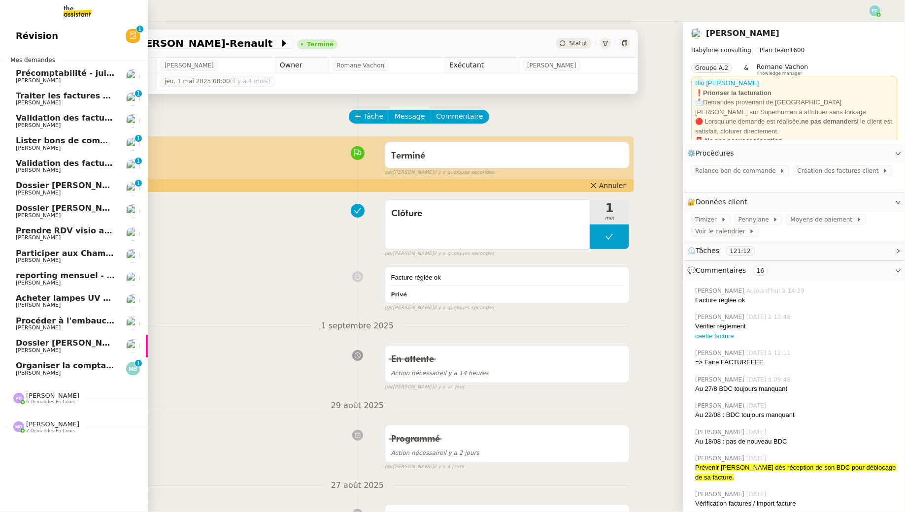
click at [45, 101] on span "[PERSON_NAME]" at bounding box center [38, 103] width 45 height 6
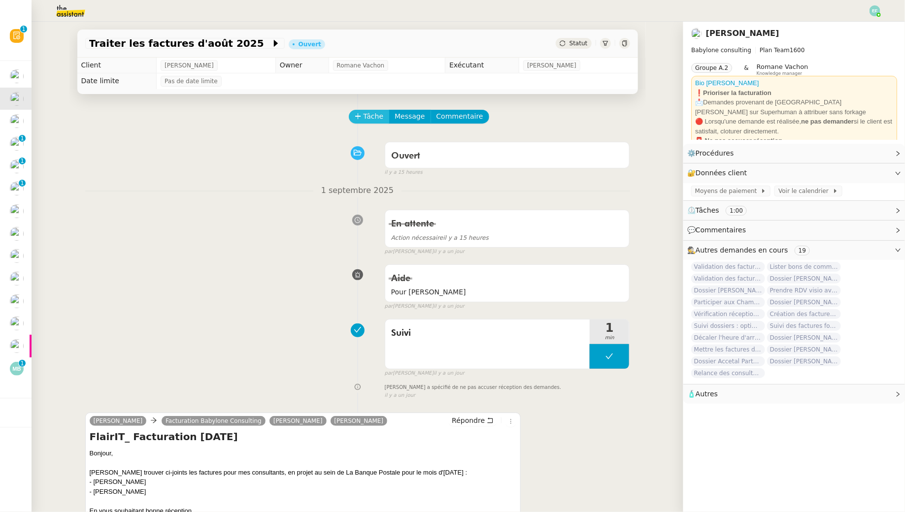
click at [367, 115] on span "Tâche" at bounding box center [374, 116] width 20 height 11
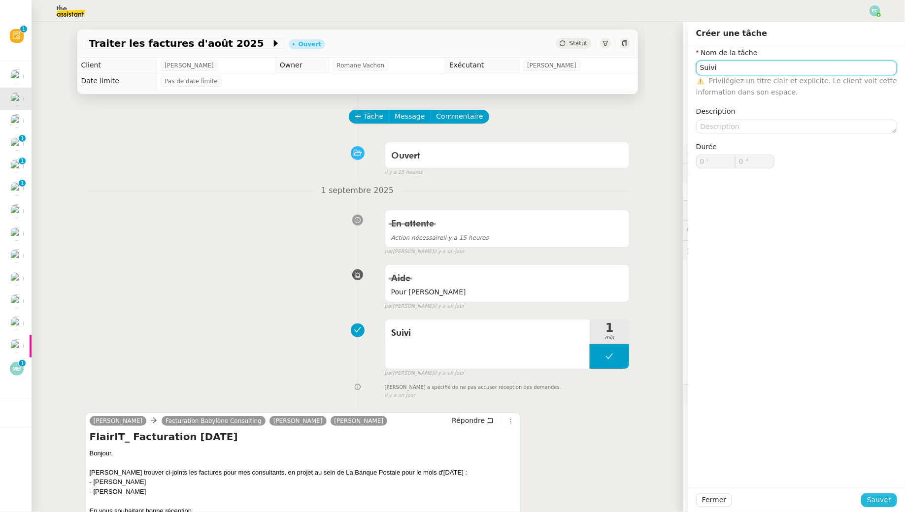
type input "Suivi"
click at [884, 495] on span "Sauver" at bounding box center [879, 500] width 24 height 11
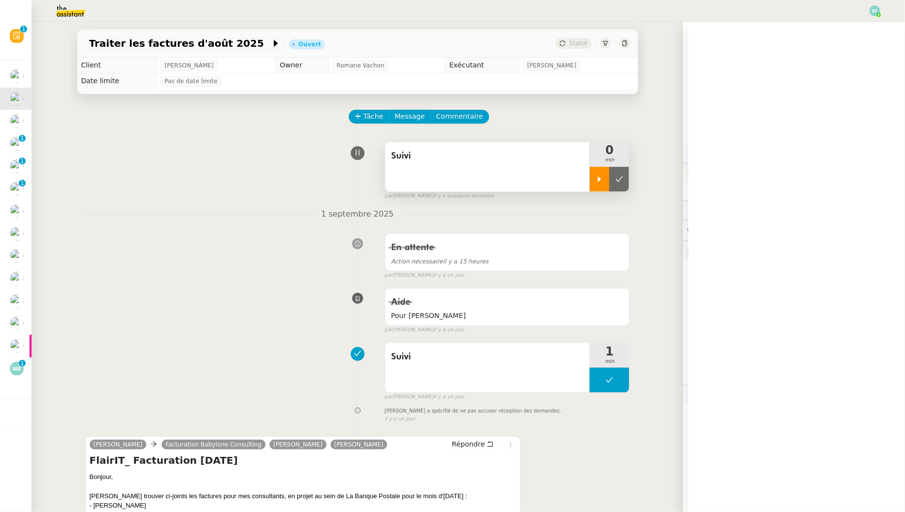
click at [598, 176] on icon at bounding box center [600, 179] width 8 height 8
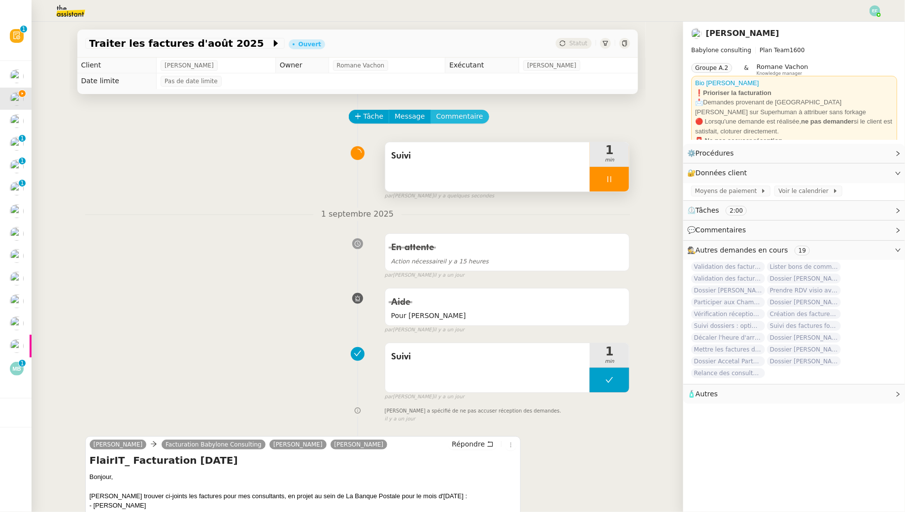
click at [480, 117] on button "Commentaire" at bounding box center [460, 117] width 59 height 14
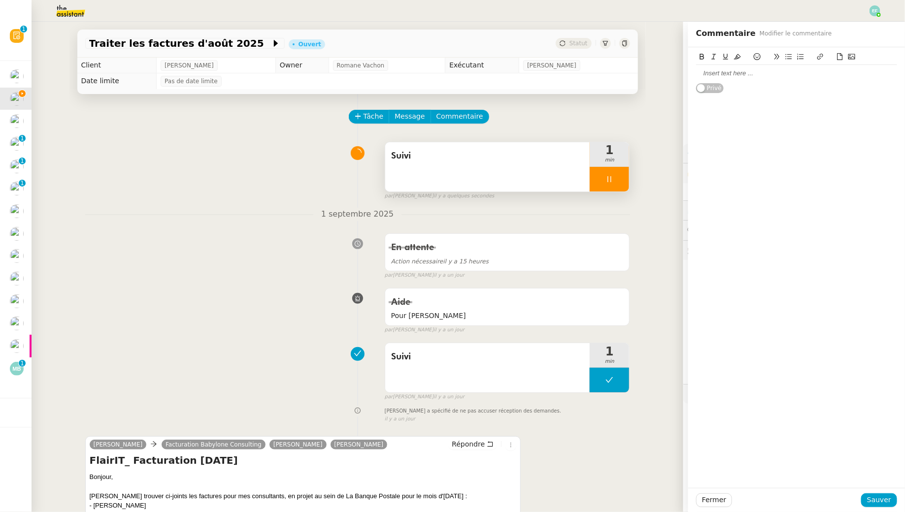
click at [756, 74] on div at bounding box center [796, 73] width 201 height 9
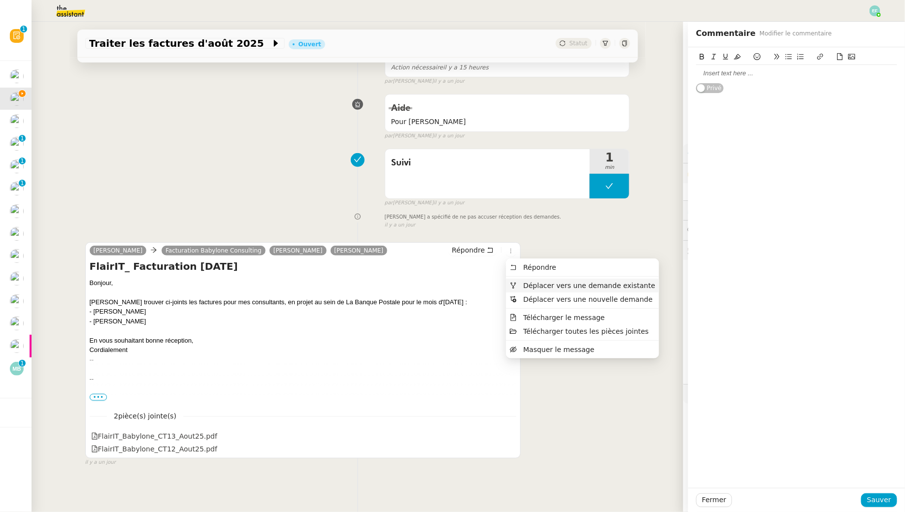
click at [516, 286] on span "Déplacer vers une demande existante" at bounding box center [582, 285] width 145 height 9
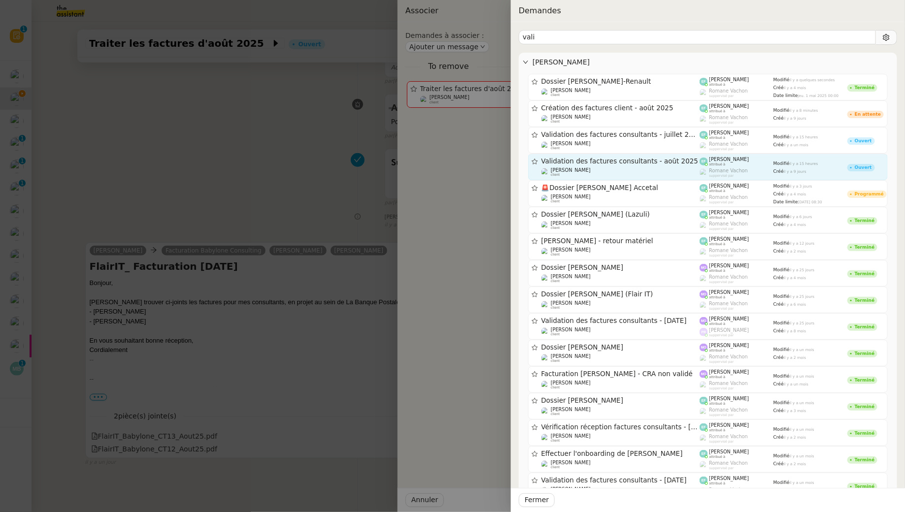
type input "vali"
click at [610, 160] on span "Validation des factures consultants - août 2025" at bounding box center [620, 161] width 159 height 7
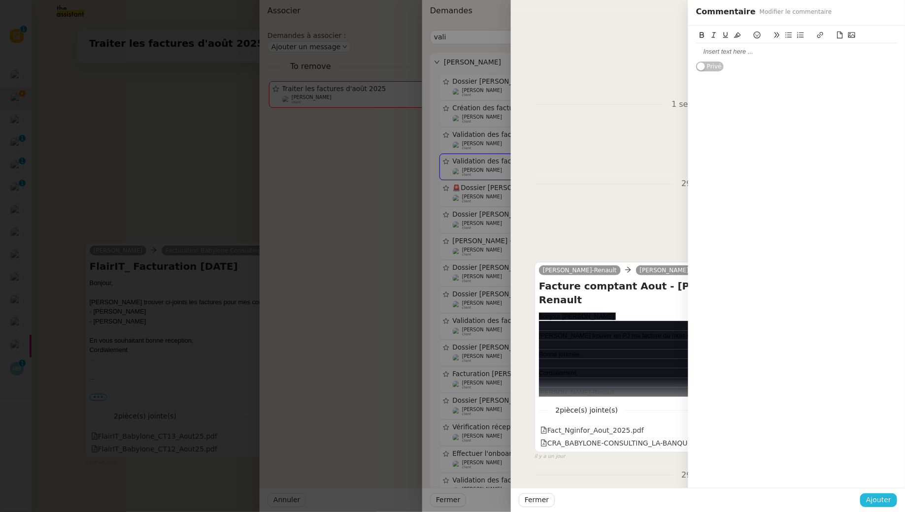
click at [886, 502] on span "Ajouter" at bounding box center [878, 500] width 25 height 11
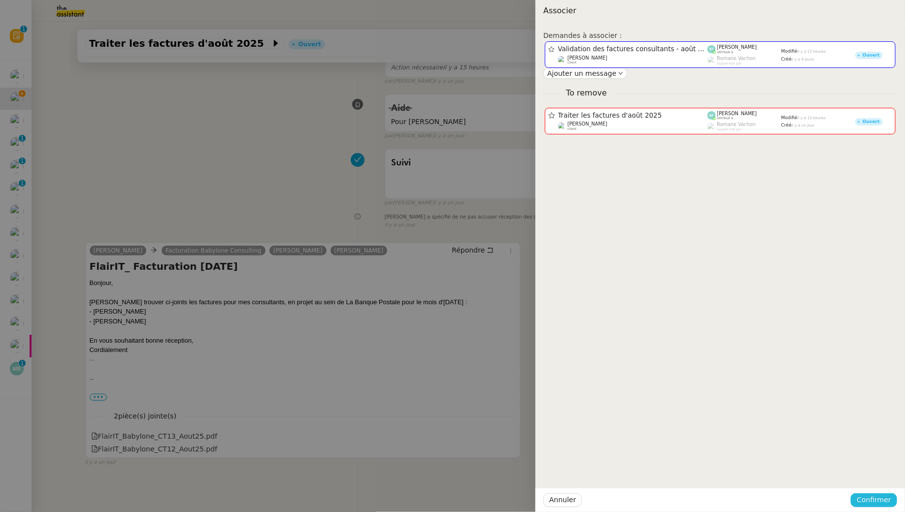
click at [886, 505] on span "Confirmer" at bounding box center [874, 500] width 34 height 11
click at [879, 470] on span "Ajouter" at bounding box center [875, 474] width 25 height 10
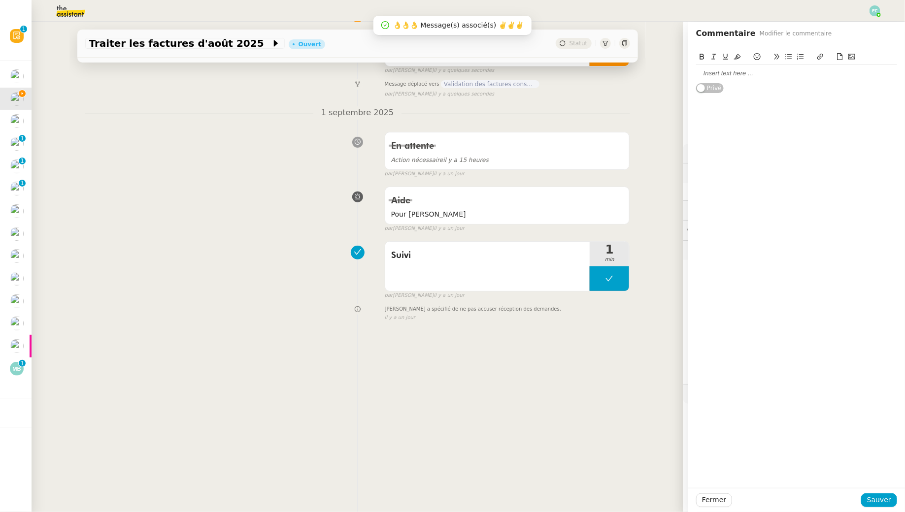
scroll to position [0, 0]
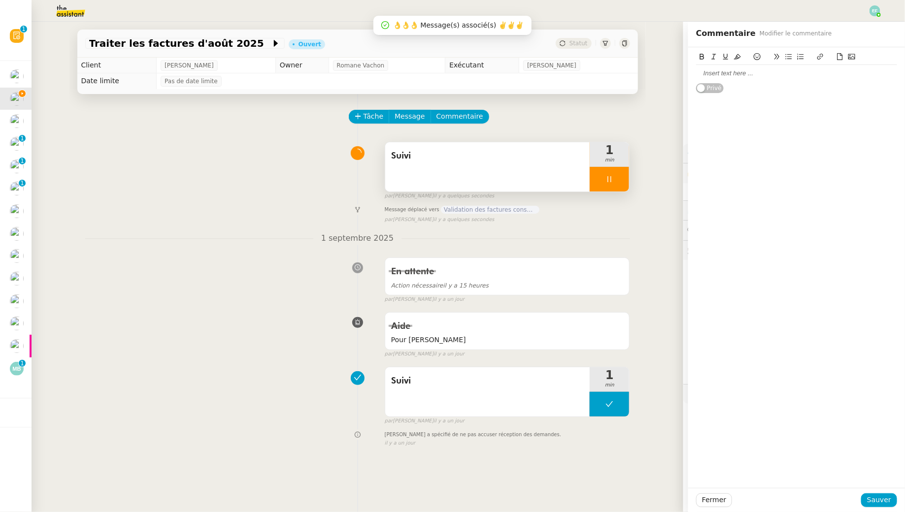
click at [614, 178] on div at bounding box center [609, 179] width 39 height 25
click at [616, 178] on icon at bounding box center [619, 179] width 8 height 8
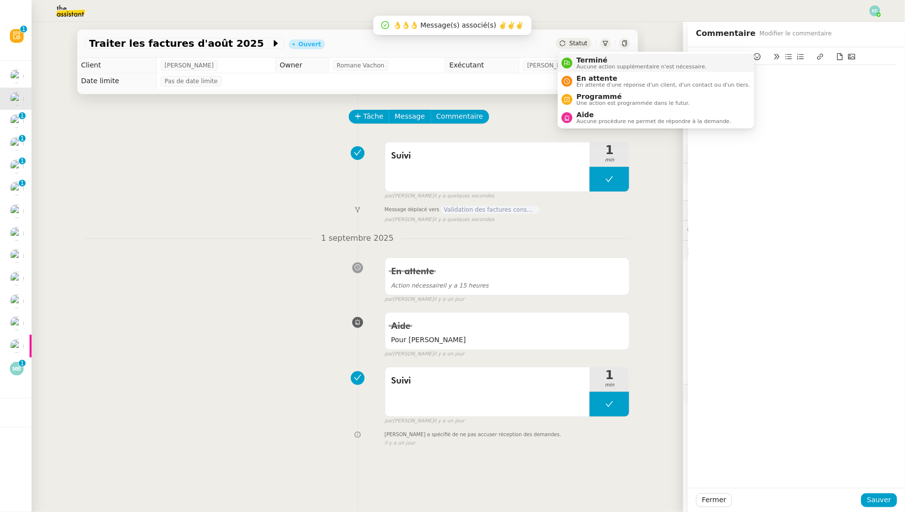
click at [578, 64] on span "Aucune action supplémentaire n'est nécessaire." at bounding box center [641, 66] width 130 height 5
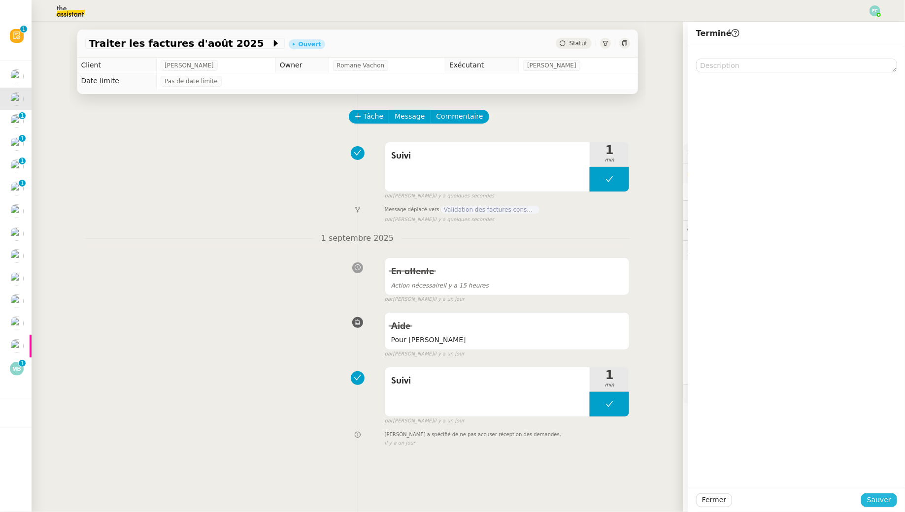
click at [869, 497] on button "Sauver" at bounding box center [879, 501] width 36 height 14
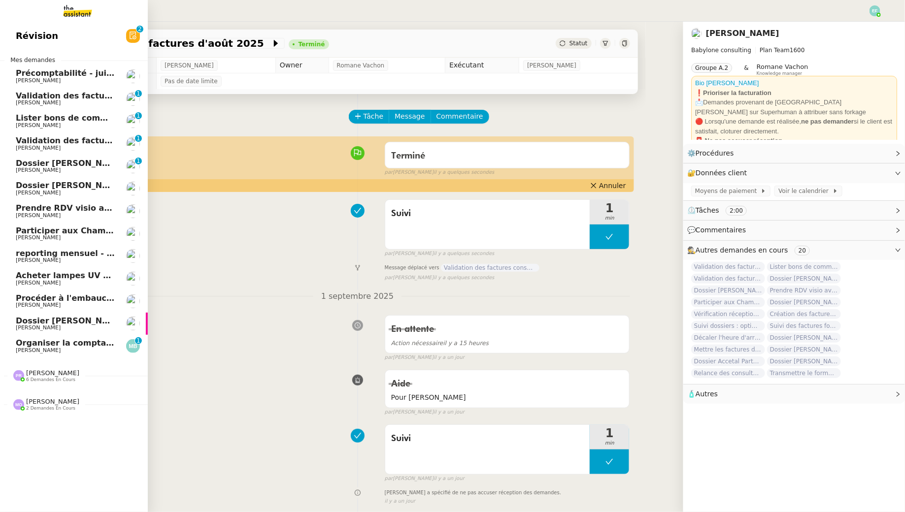
click at [47, 100] on span "[PERSON_NAME]" at bounding box center [38, 103] width 45 height 6
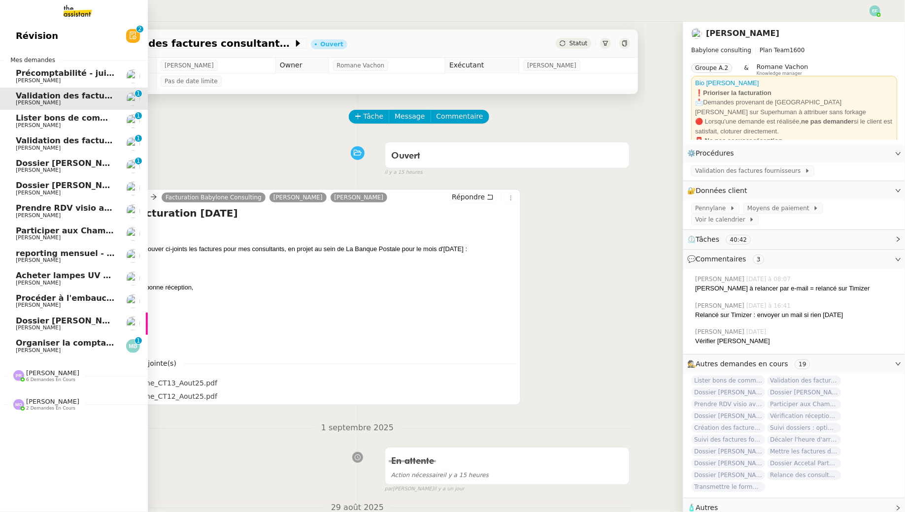
click at [51, 117] on span "Lister bons de commande manquants à [PERSON_NAME]" at bounding box center [141, 117] width 251 height 9
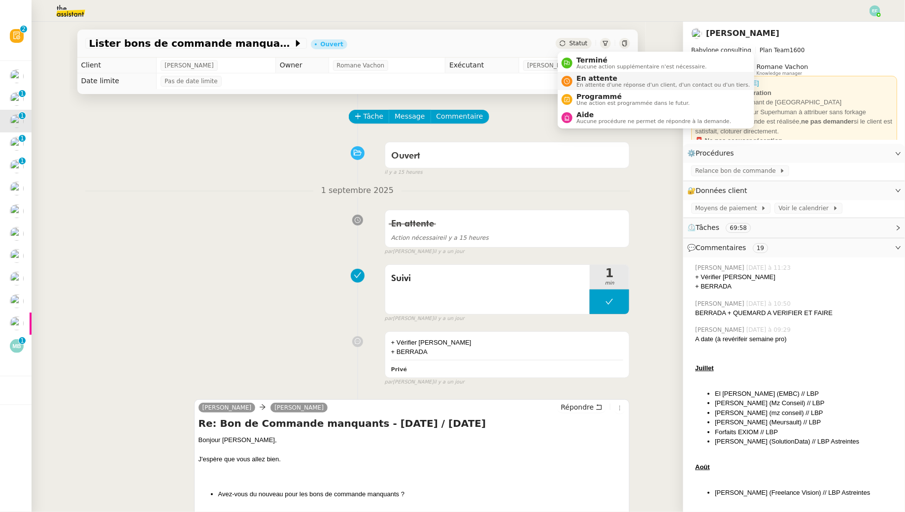
click at [586, 74] on span "En attente" at bounding box center [662, 78] width 173 height 8
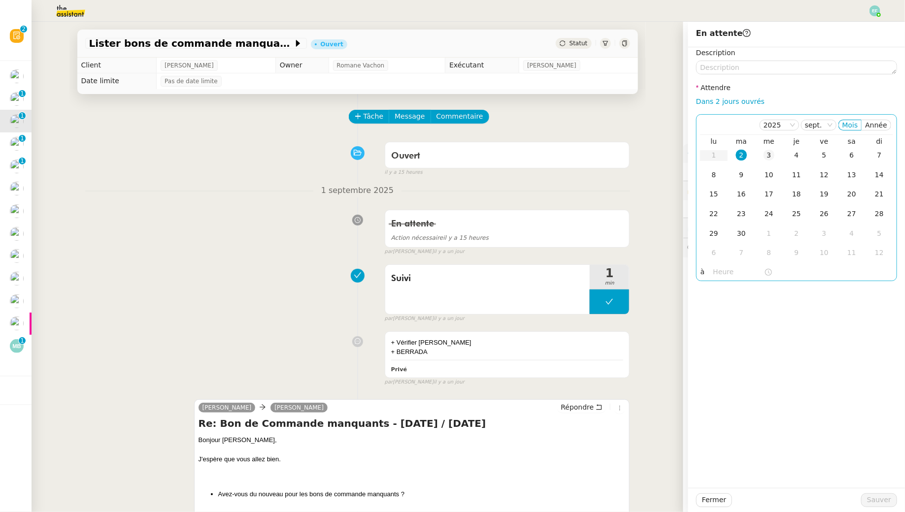
click at [774, 148] on td "3" at bounding box center [769, 156] width 28 height 20
click at [882, 496] on span "Sauver" at bounding box center [879, 500] width 24 height 11
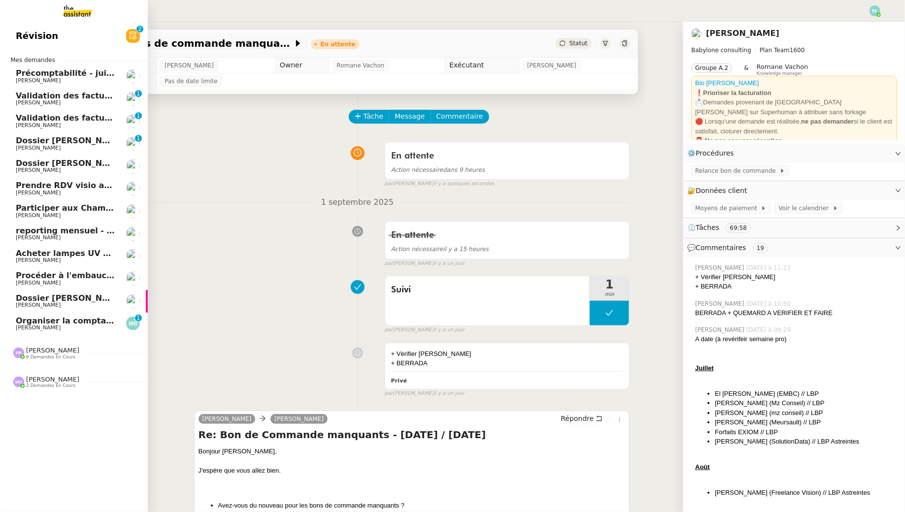
click at [38, 128] on span "[PERSON_NAME]" at bounding box center [38, 125] width 45 height 6
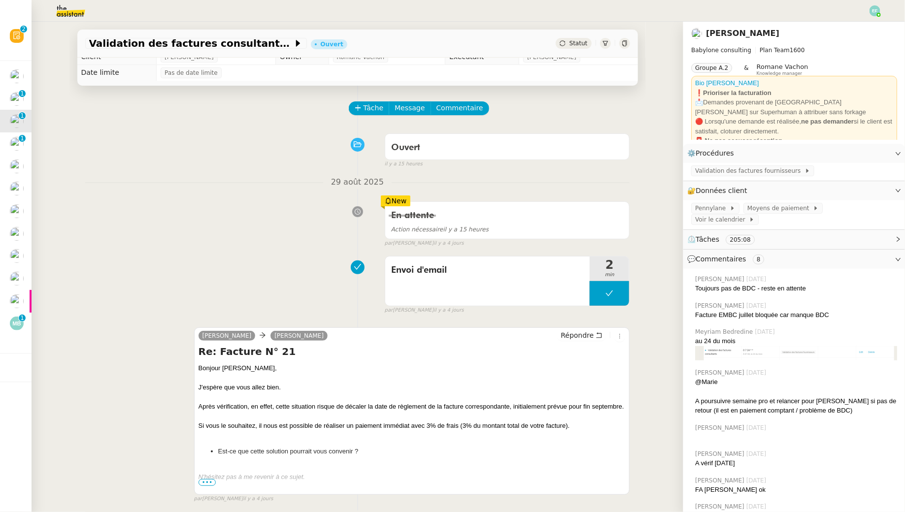
scroll to position [10, 0]
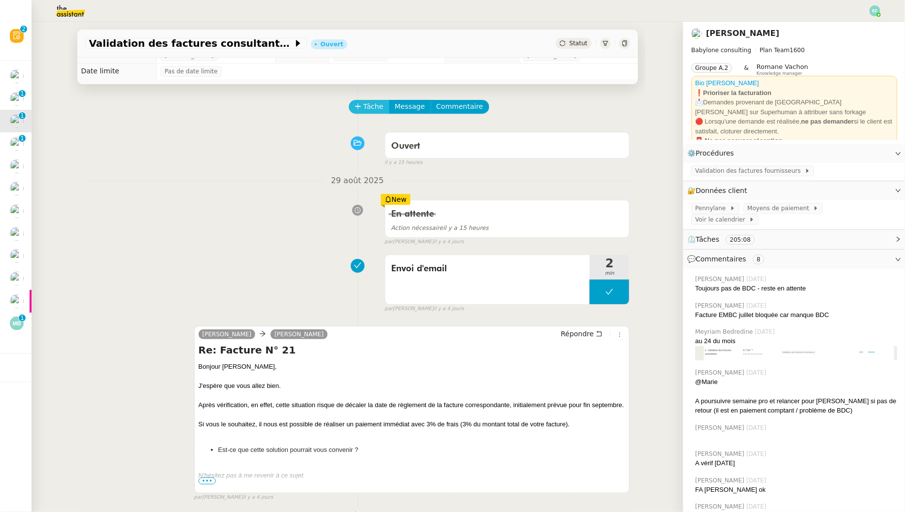
click at [374, 108] on span "Tâche" at bounding box center [374, 106] width 20 height 11
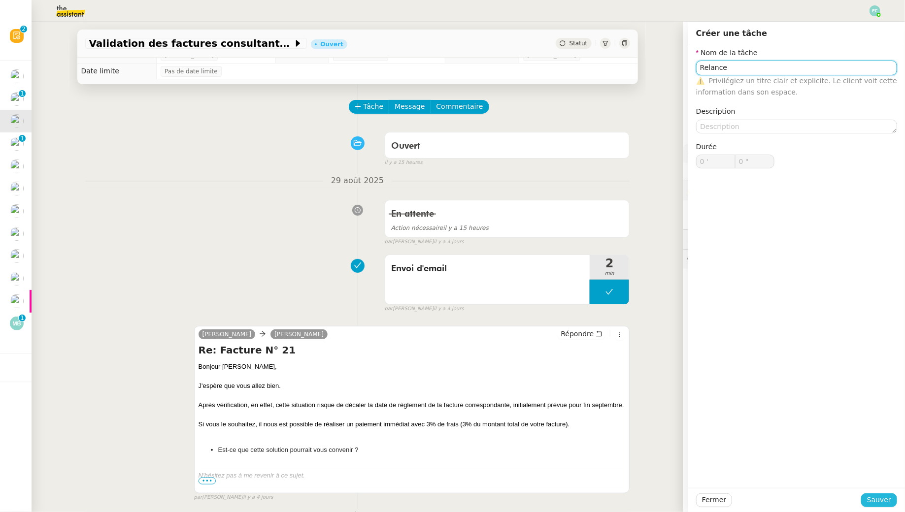
type input "Relance"
click at [883, 499] on span "Sauver" at bounding box center [879, 500] width 24 height 11
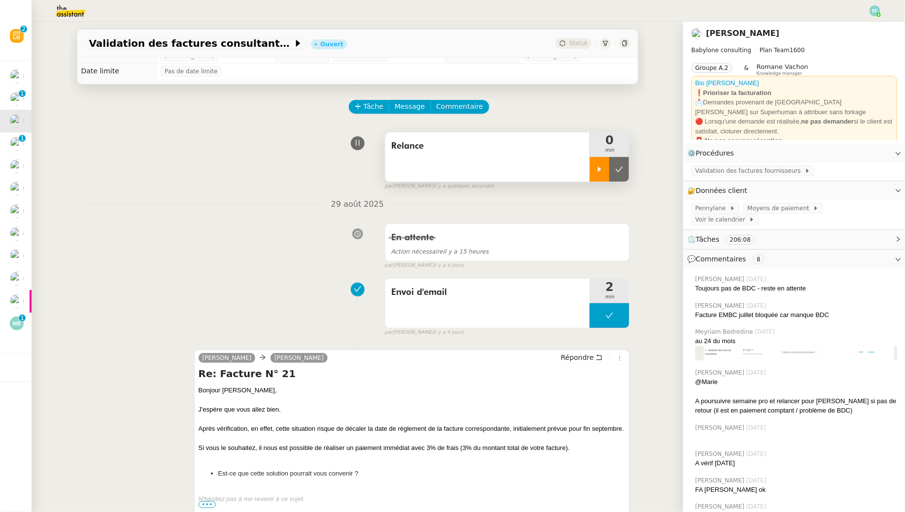
click at [598, 163] on div at bounding box center [600, 169] width 20 height 25
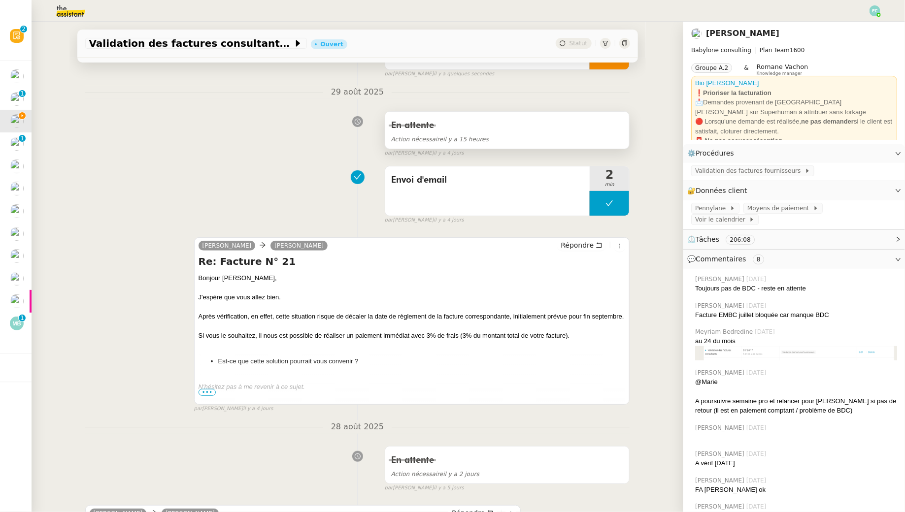
scroll to position [144, 0]
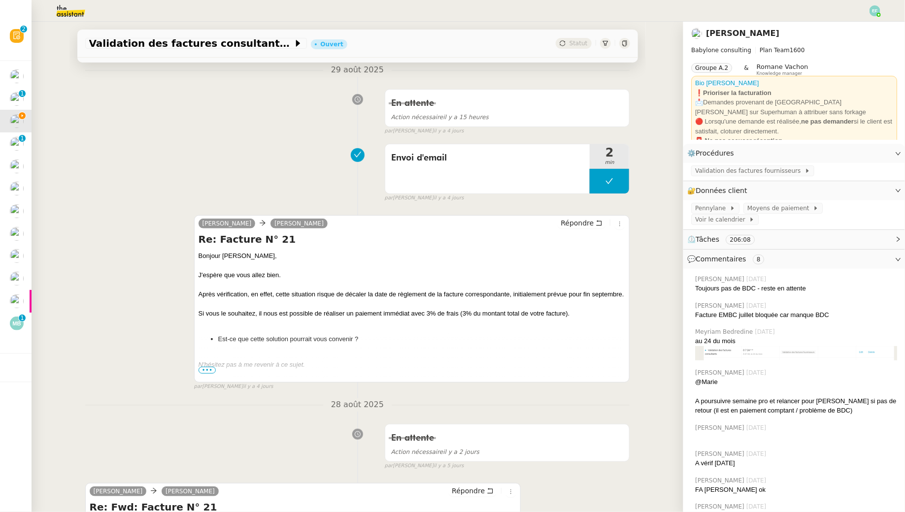
click at [204, 369] on span "•••" at bounding box center [208, 370] width 18 height 7
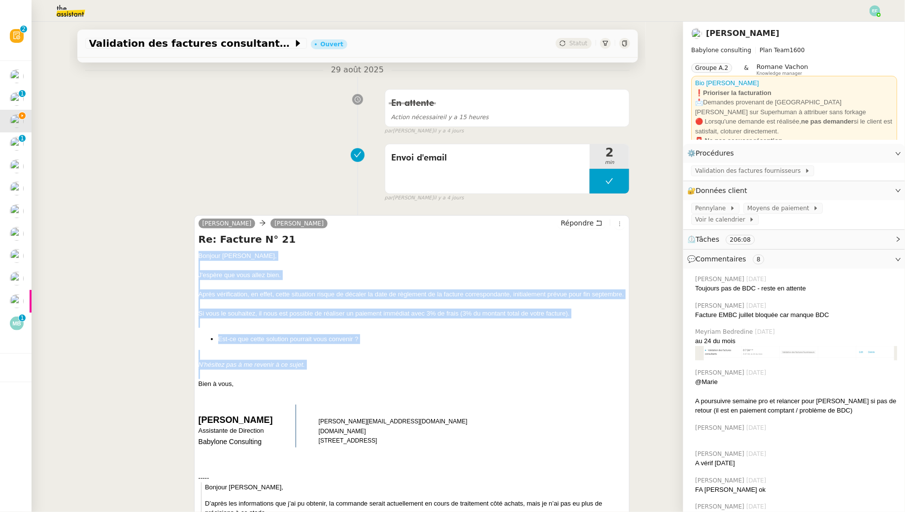
drag, startPoint x: 196, startPoint y: 258, endPoint x: 260, endPoint y: 377, distance: 135.5
click at [260, 377] on div "Claudine Durand Mehdi Berrada Répondre Re: Facture N° 21 Bonjour Mehdi, J'espèr…" at bounding box center [412, 425] width 436 height 420
drag, startPoint x: 253, startPoint y: 384, endPoint x: 196, endPoint y: 254, distance: 142.0
click at [196, 254] on div "Claudine Durand Mehdi Berrada Répondre Re: Facture N° 21 Bonjour Mehdi, J'espèr…" at bounding box center [412, 425] width 436 height 420
copy div "Bonjour Mehdi, J'espère que vous allez bien. Après vérification, en effet, cett…"
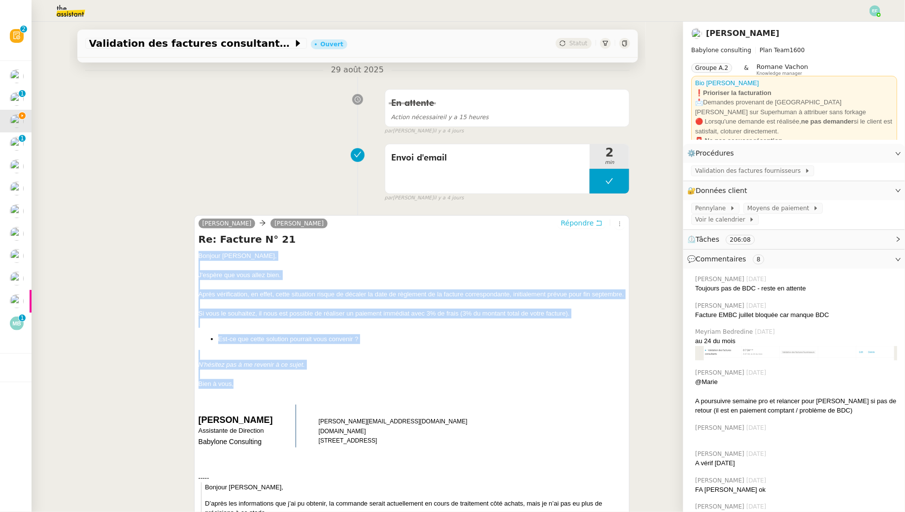
click at [598, 221] on icon at bounding box center [599, 223] width 7 height 7
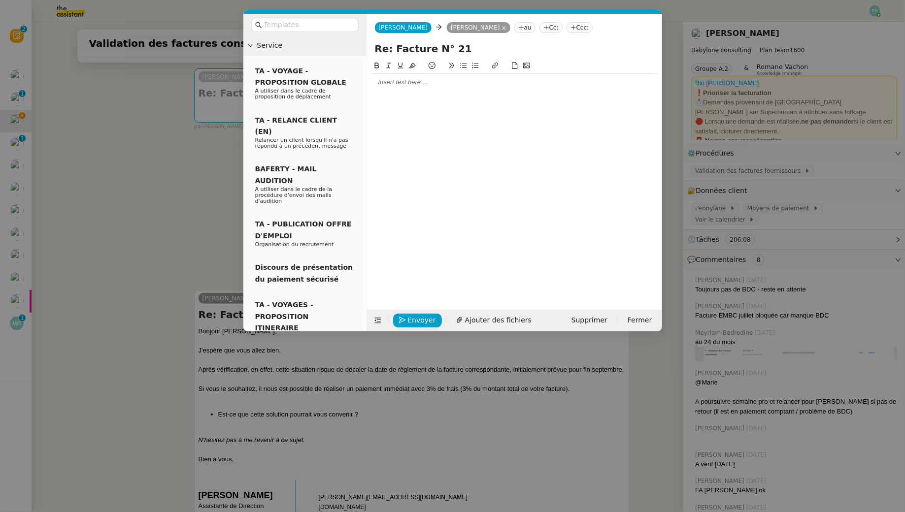
click at [467, 80] on div at bounding box center [514, 82] width 287 height 9
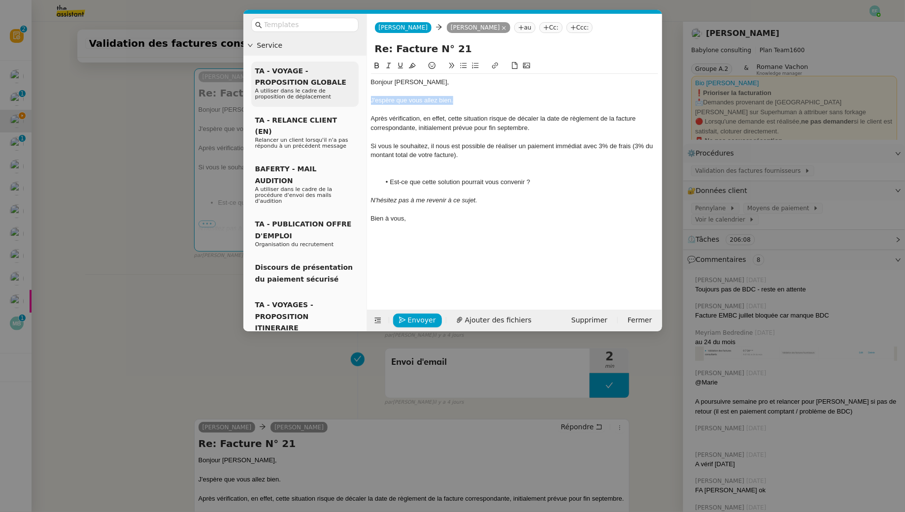
drag, startPoint x: 449, startPoint y: 98, endPoint x: 352, endPoint y: 98, distance: 97.5
click at [351, 98] on nz-layout "Service TA - VOYAGE - PROPOSITION GLOBALE A utiliser dans le cadre de propositi…" at bounding box center [452, 173] width 419 height 318
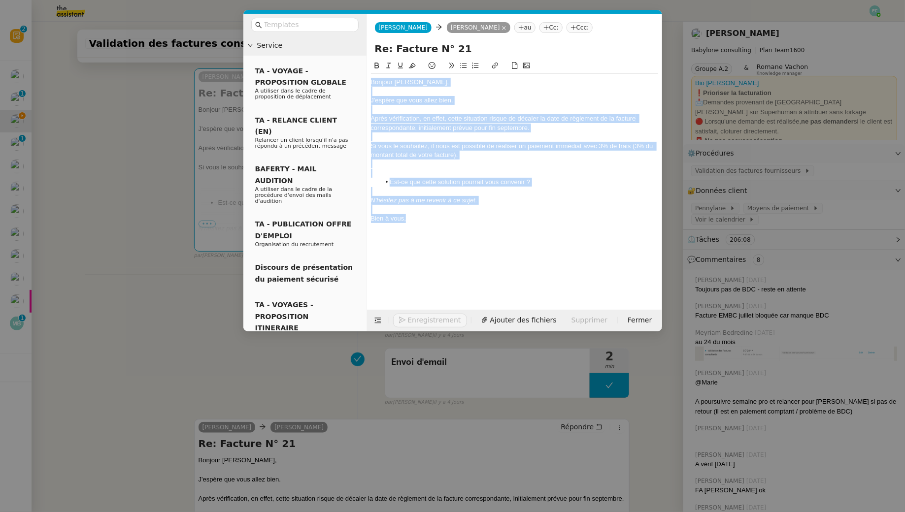
drag, startPoint x: 421, startPoint y: 222, endPoint x: 313, endPoint y: 15, distance: 233.8
click at [313, 15] on nz-layout "Service TA - VOYAGE - PROPOSITION GLOBALE A utiliser dans le cadre de propositi…" at bounding box center [452, 173] width 419 height 318
copy div "Bonjour Mehdi, J'espère que vous allez bien. Après vérification, en effet, cett…"
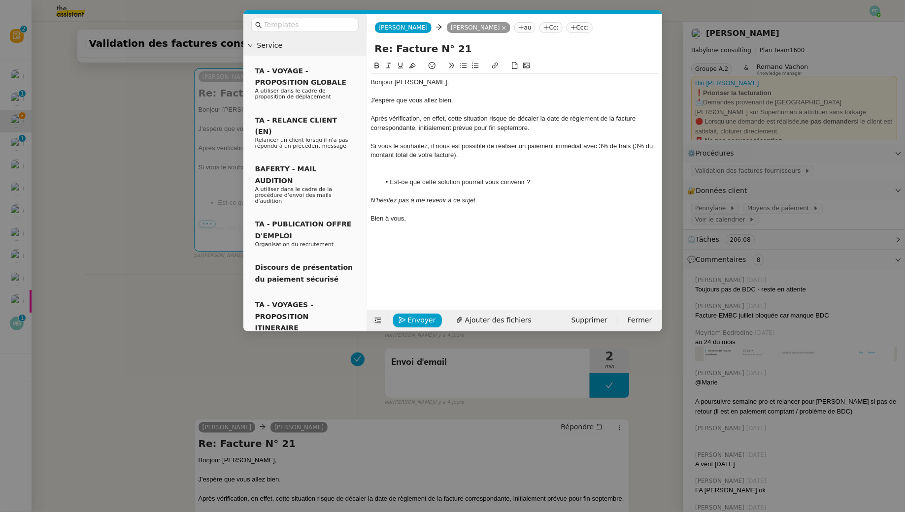
click at [373, 118] on div "Après vérification, en effet, cette situation risque de décaler la date de règl…" at bounding box center [514, 123] width 287 height 18
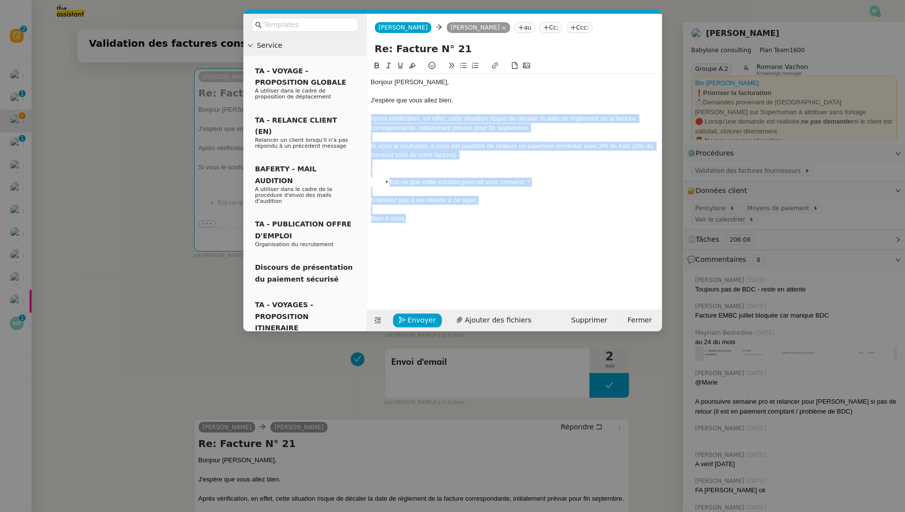
drag, startPoint x: 372, startPoint y: 117, endPoint x: 445, endPoint y: 235, distance: 139.2
click at [445, 235] on div "Bonjour Mehdi, J'espère que vous allez bien. Après vérification, en effet, cett…" at bounding box center [514, 177] width 287 height 234
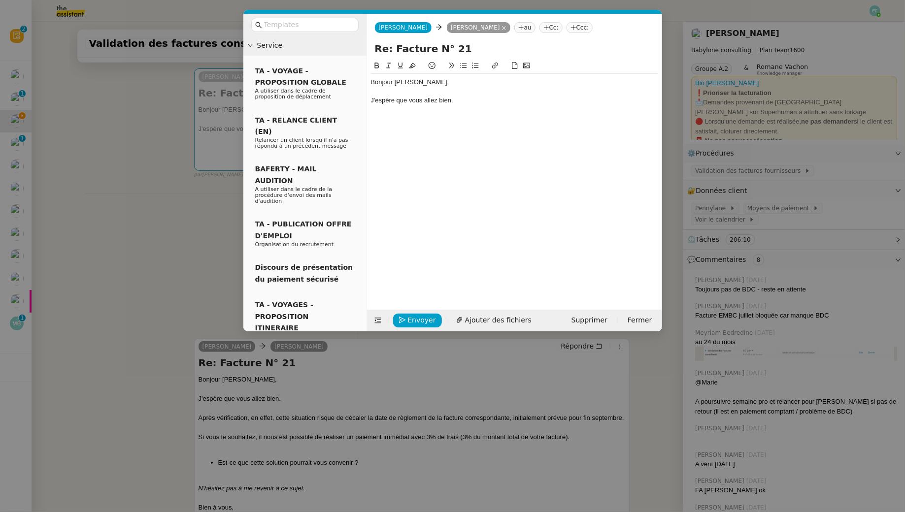
click at [492, 106] on div at bounding box center [514, 109] width 287 height 9
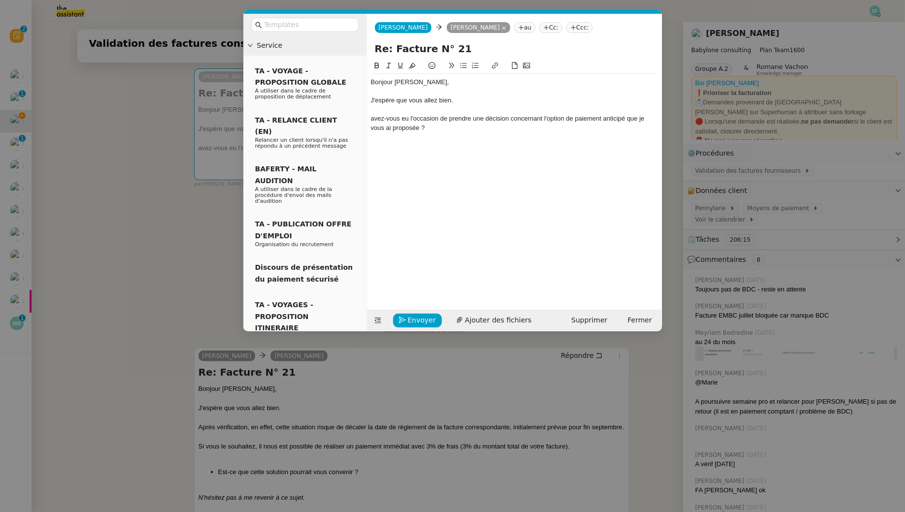
click at [372, 116] on div "avez-vous eu l'occasion de prendre une décision concernant l'option de paiement…" at bounding box center [514, 123] width 287 height 18
click at [486, 127] on div "Avez-vous eu l'occasion de prendre une décision concernant l'option de paiement…" at bounding box center [514, 123] width 287 height 18
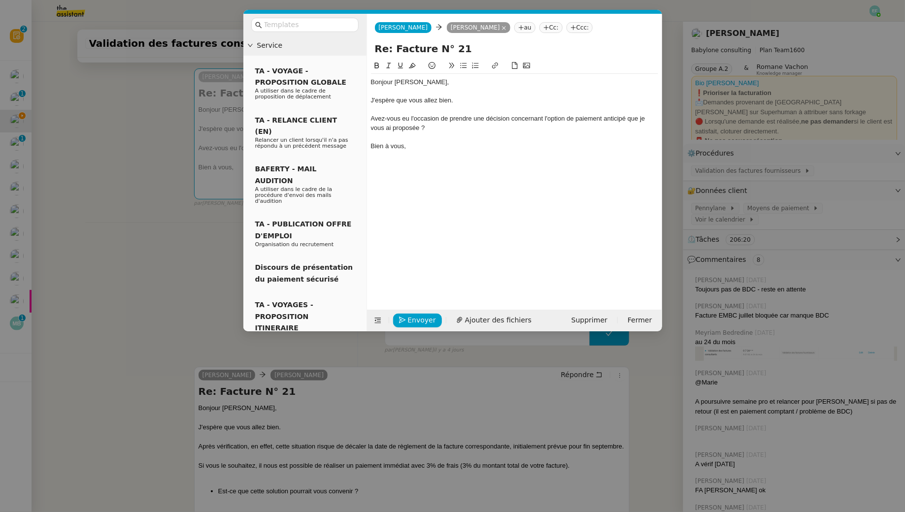
click at [436, 126] on div "Avez-vous eu l'occasion de prendre une décision concernant l'option de paiement…" at bounding box center [514, 123] width 287 height 18
click at [422, 324] on span "Envoyer" at bounding box center [422, 320] width 28 height 11
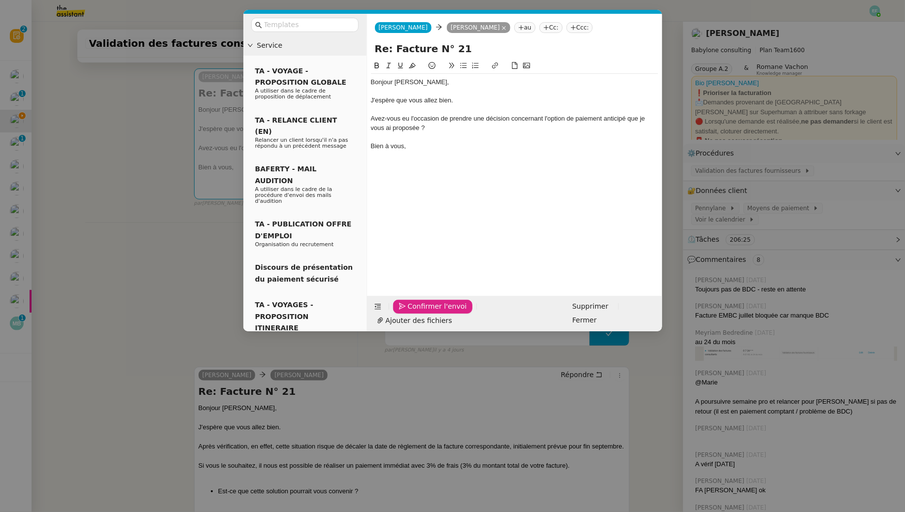
click at [422, 312] on span "Confirmer l'envoi" at bounding box center [437, 306] width 59 height 11
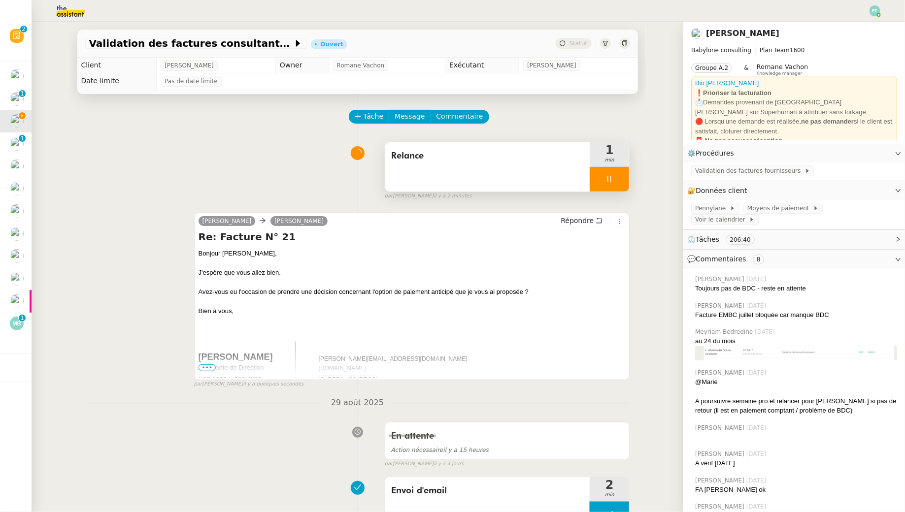
click at [610, 187] on div at bounding box center [609, 179] width 39 height 25
click at [625, 183] on button at bounding box center [619, 179] width 20 height 25
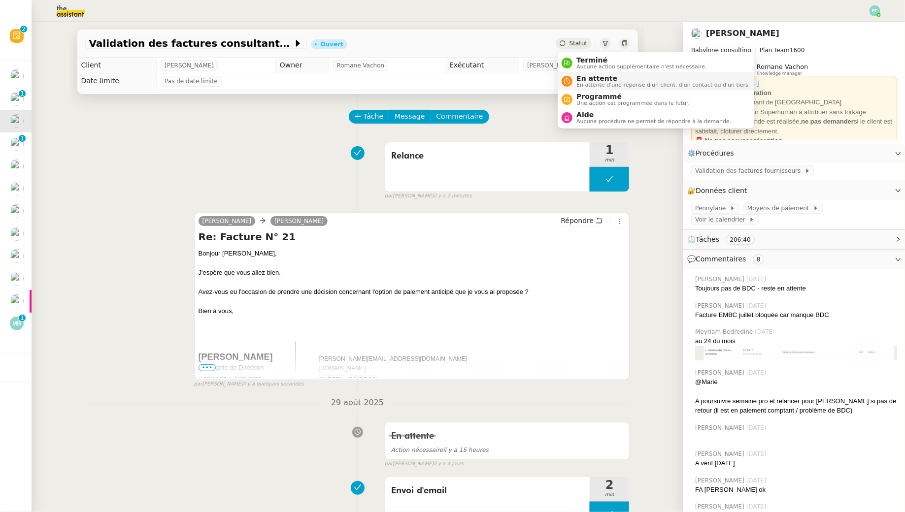
click at [582, 83] on span "En attente d'une réponse d'un client, d'un contact ou d'un tiers." at bounding box center [662, 84] width 173 height 5
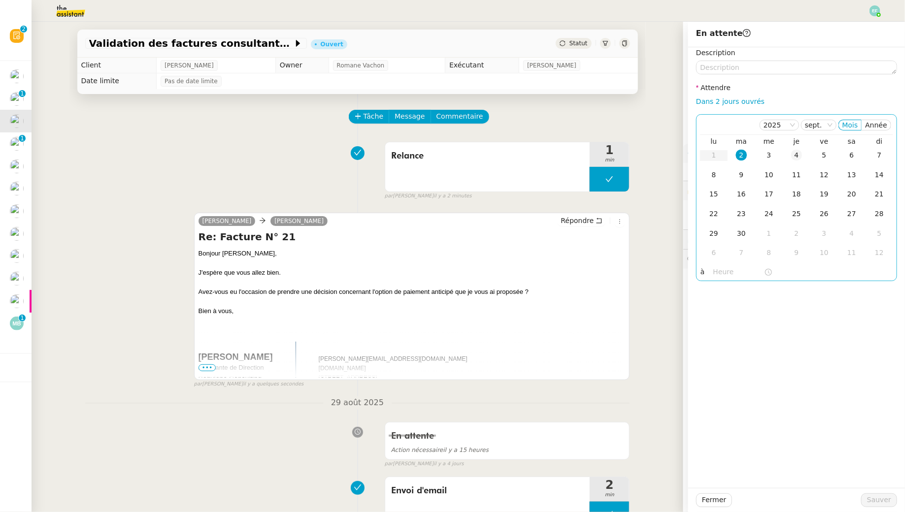
click at [791, 151] on div "4" at bounding box center [796, 155] width 11 height 11
click at [868, 500] on button "Sauver" at bounding box center [879, 501] width 36 height 14
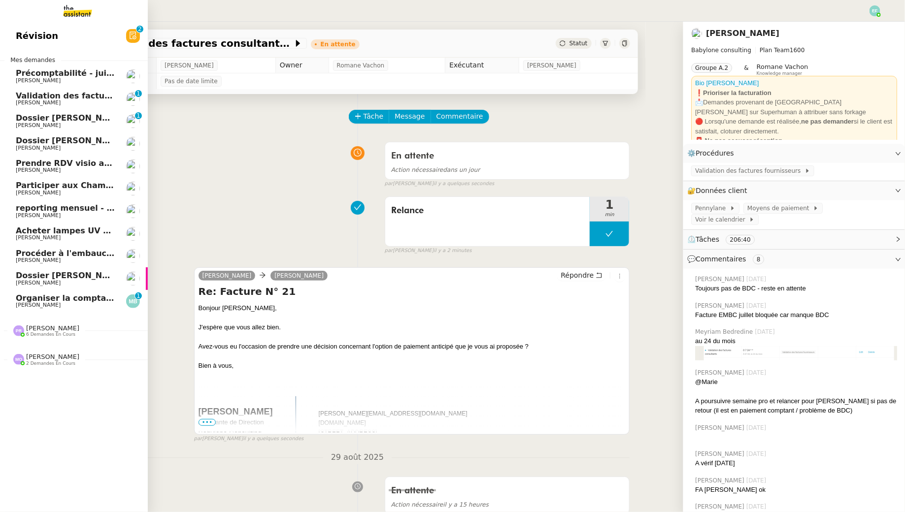
click at [27, 122] on span "Dossier [PERSON_NAME]" at bounding box center [70, 117] width 109 height 9
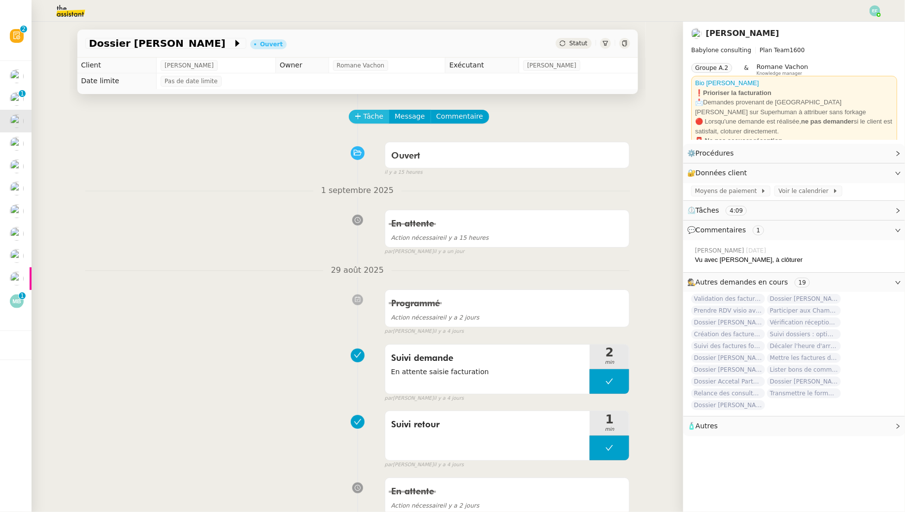
click at [368, 116] on span "Tâche" at bounding box center [374, 116] width 20 height 11
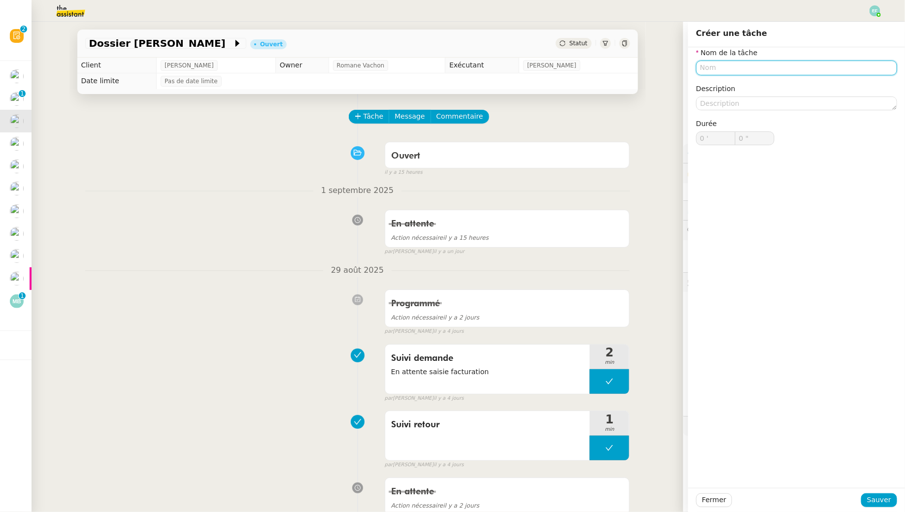
type input "Q"
type input "Suivi"
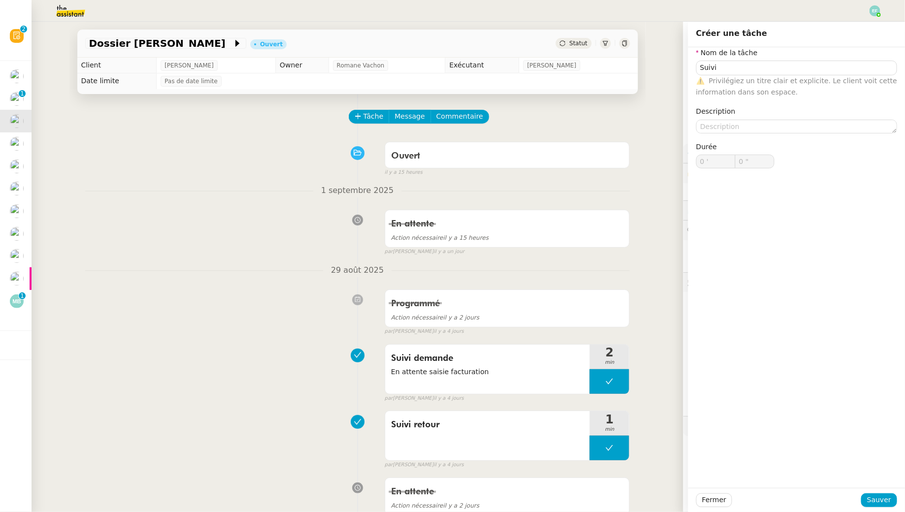
click at [874, 489] on div "Fermer Sauver" at bounding box center [796, 500] width 217 height 24
click at [888, 498] on span "Sauver" at bounding box center [879, 500] width 24 height 11
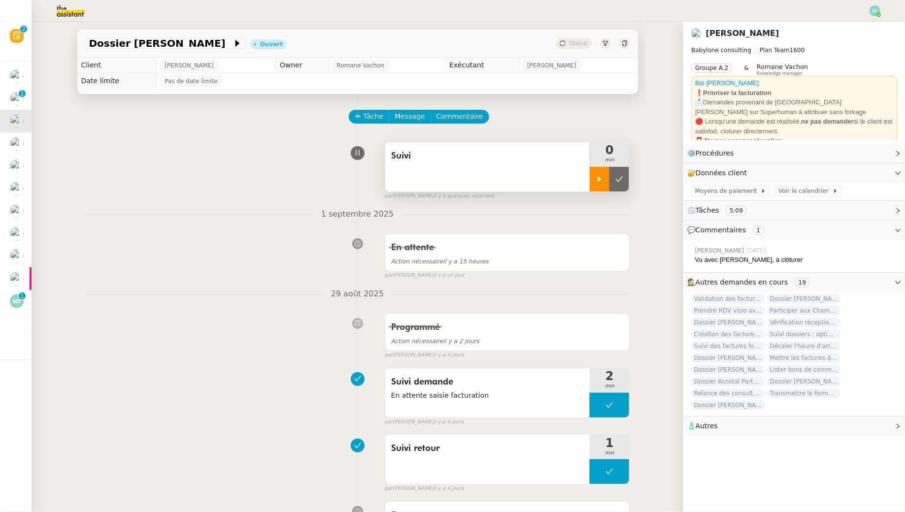
click at [598, 173] on div at bounding box center [600, 179] width 20 height 25
click at [461, 115] on span "Commentaire" at bounding box center [459, 116] width 47 height 11
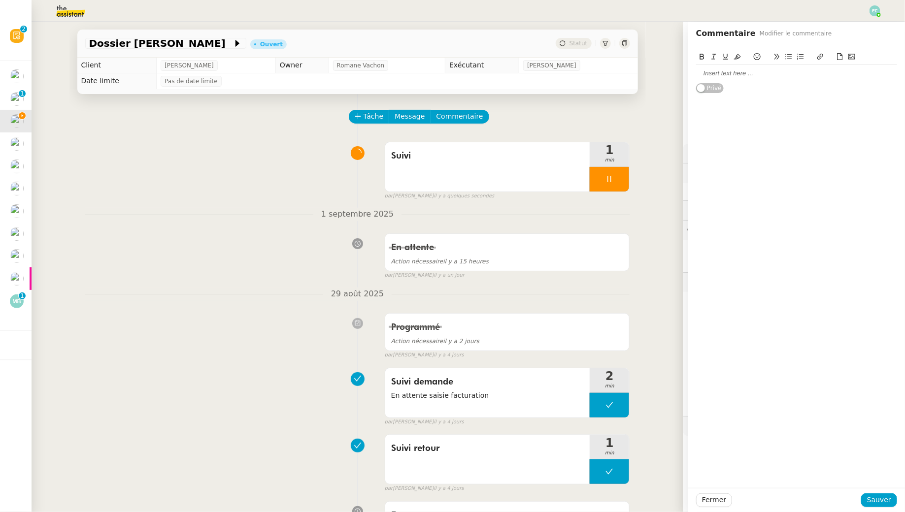
click at [721, 67] on div at bounding box center [796, 73] width 201 height 17
click at [877, 500] on span "Sauver" at bounding box center [879, 500] width 24 height 11
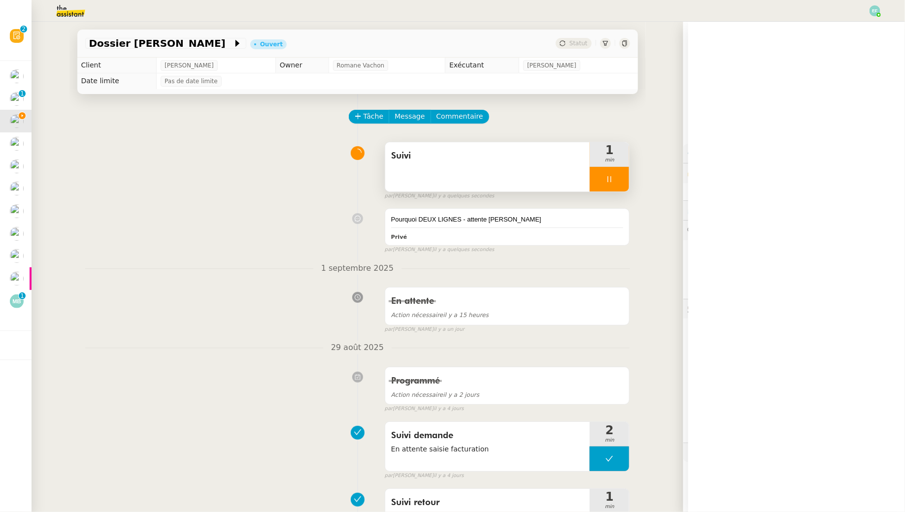
click at [621, 184] on div at bounding box center [609, 179] width 39 height 25
click at [629, 184] on button at bounding box center [629, 179] width 0 height 25
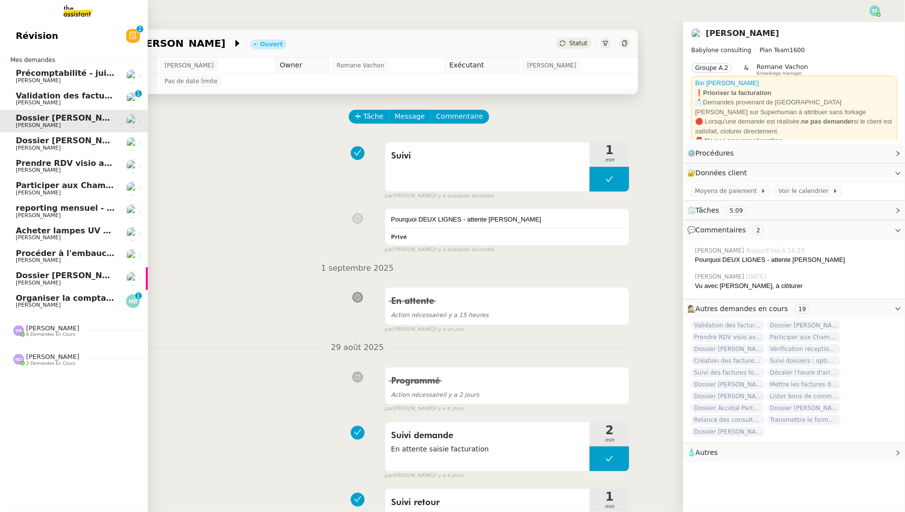
click at [17, 141] on span "Dossier [PERSON_NAME]" at bounding box center [70, 140] width 109 height 9
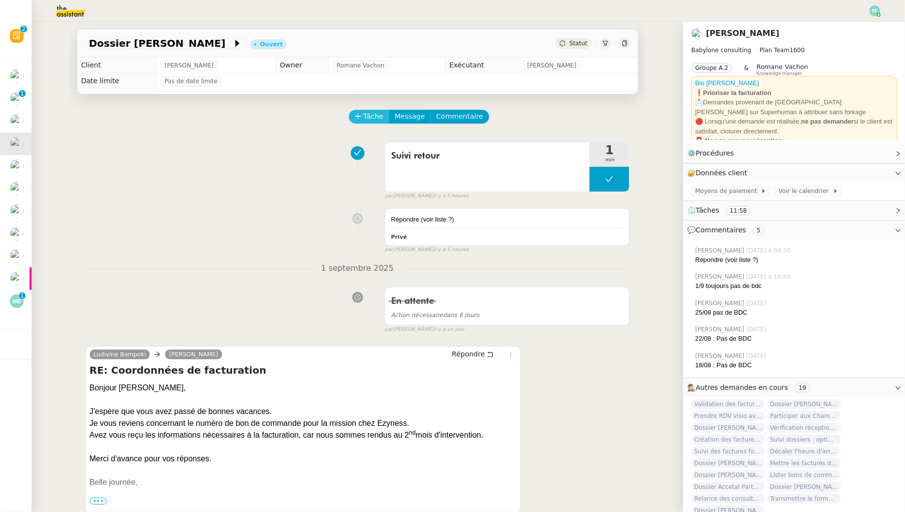
click at [377, 115] on span "Tâche" at bounding box center [374, 116] width 20 height 11
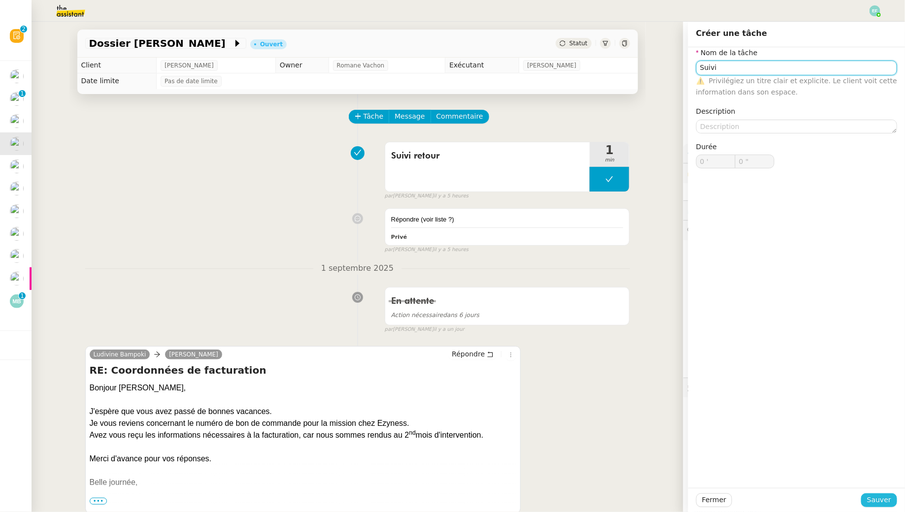
type input "Suivi"
click at [871, 497] on span "Sauver" at bounding box center [879, 500] width 24 height 11
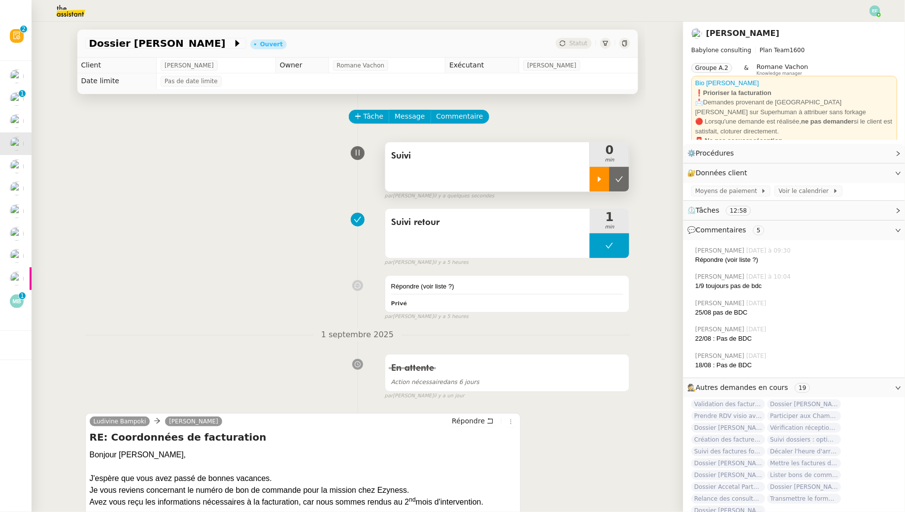
click at [596, 170] on div at bounding box center [600, 179] width 20 height 25
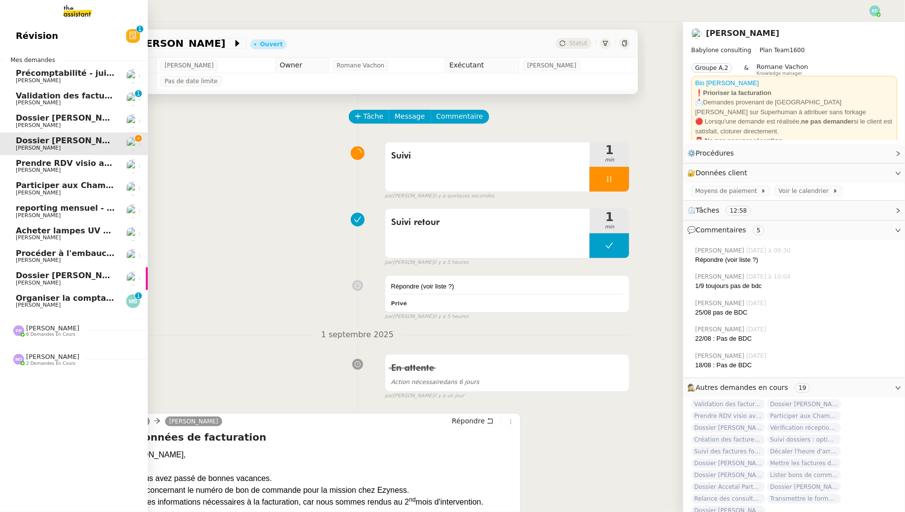
click at [80, 10] on img at bounding box center [70, 11] width 76 height 22
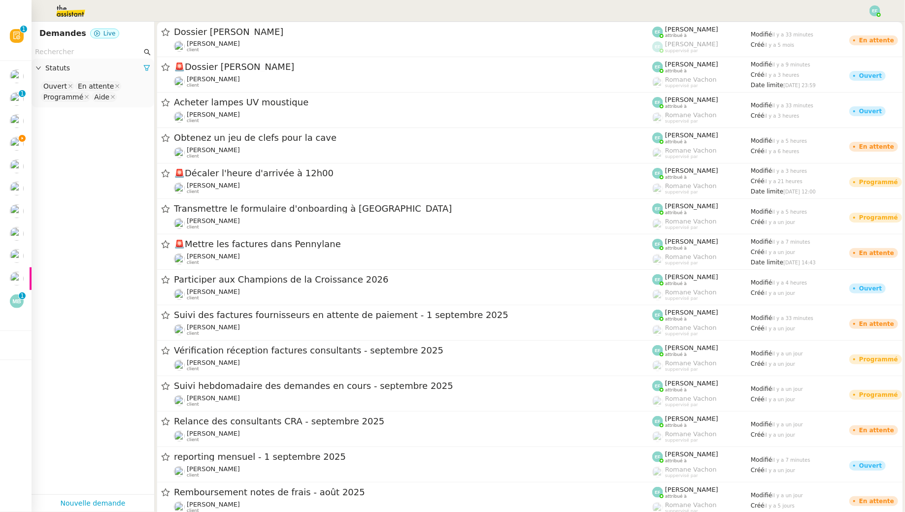
click at [101, 50] on input "text" at bounding box center [88, 51] width 107 height 11
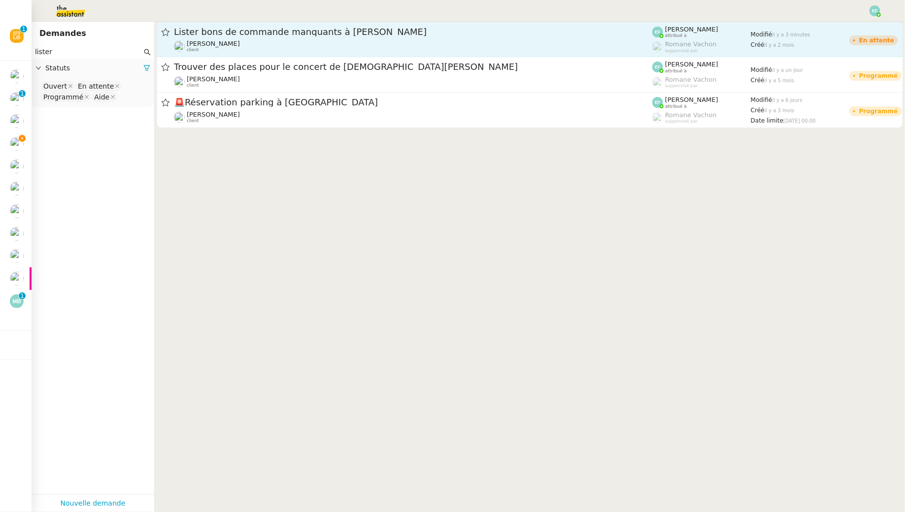
type input "lister"
click at [247, 45] on div "Florent Seiler client" at bounding box center [413, 46] width 478 height 13
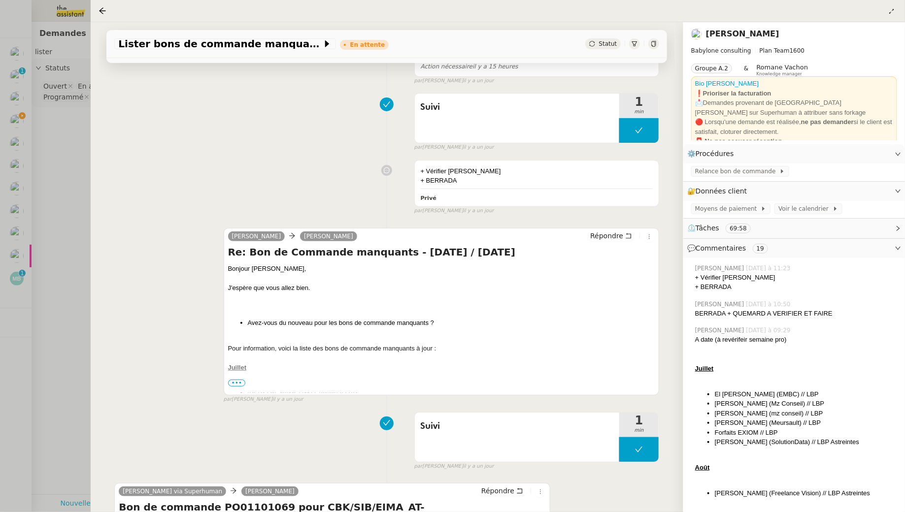
scroll to position [215, 0]
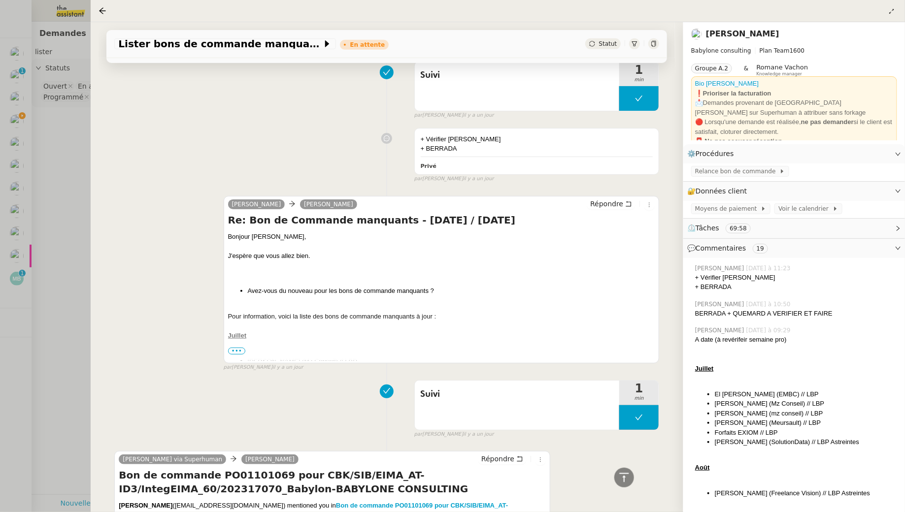
click at [237, 349] on span "•••" at bounding box center [237, 351] width 18 height 7
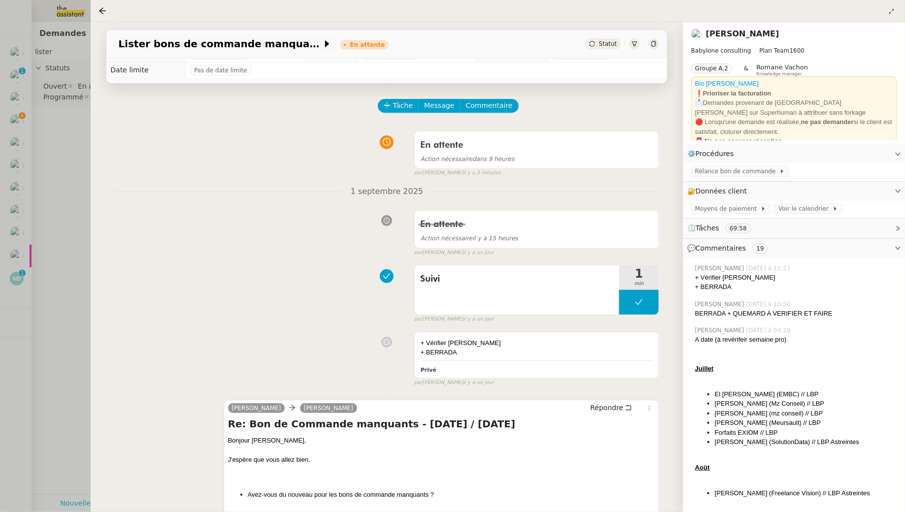
scroll to position [0, 0]
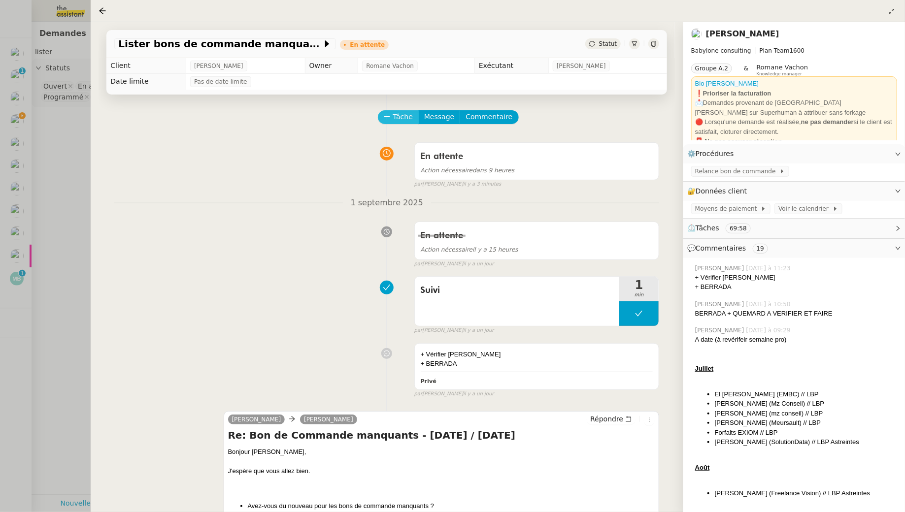
click at [401, 115] on span "Tâche" at bounding box center [403, 116] width 20 height 11
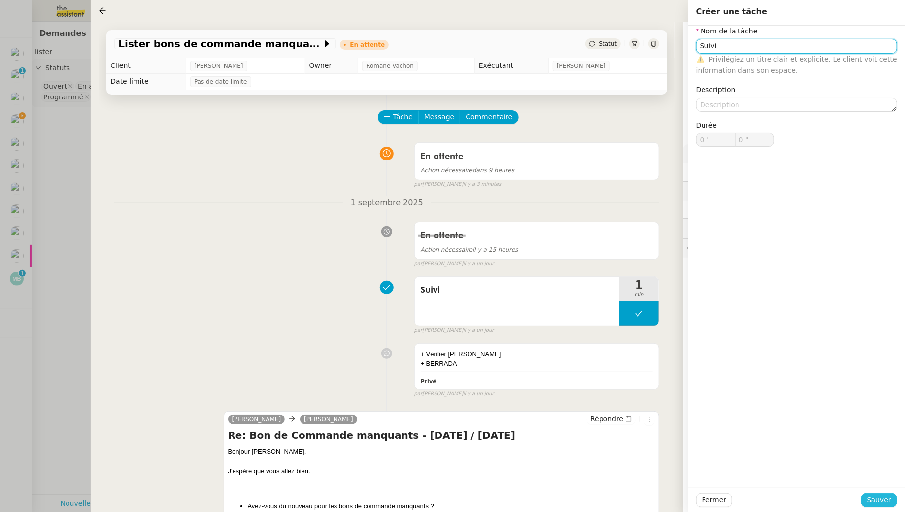
type input "Suivi"
click at [877, 502] on span "Sauver" at bounding box center [879, 500] width 24 height 11
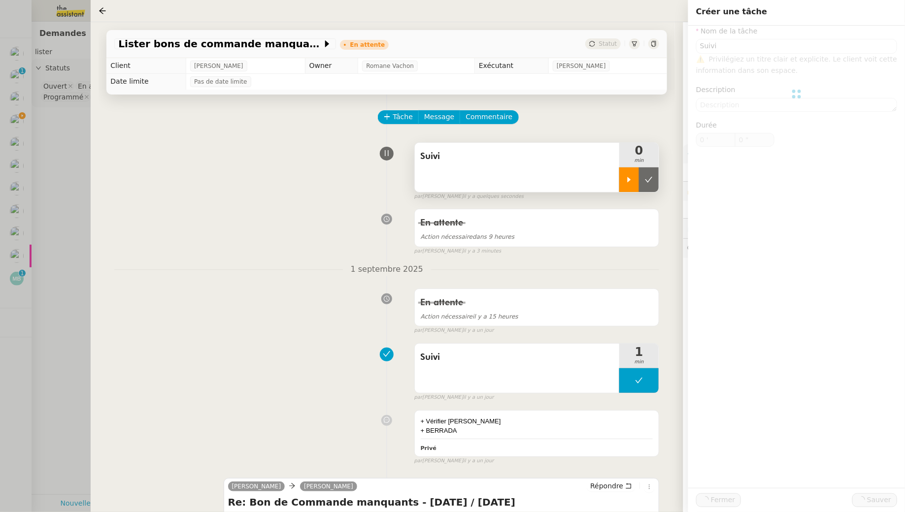
click at [621, 176] on div at bounding box center [629, 179] width 20 height 25
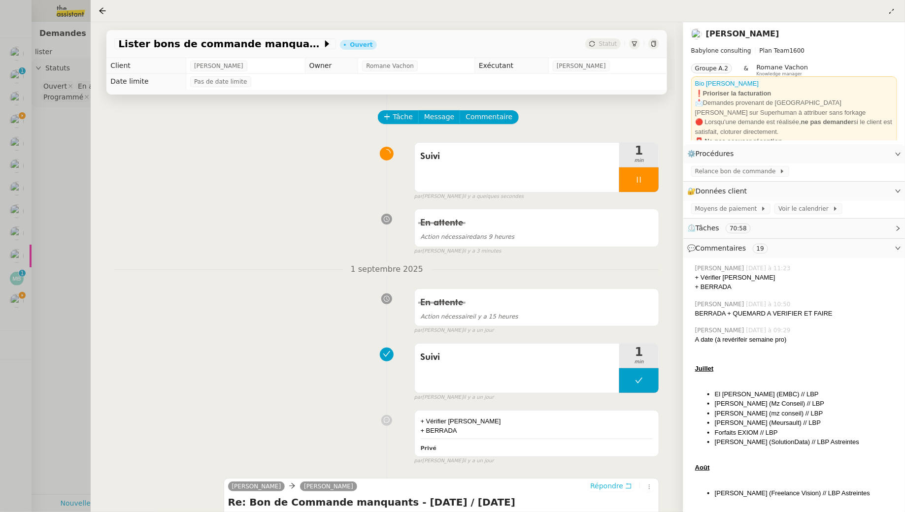
click at [628, 484] on icon at bounding box center [628, 486] width 7 height 7
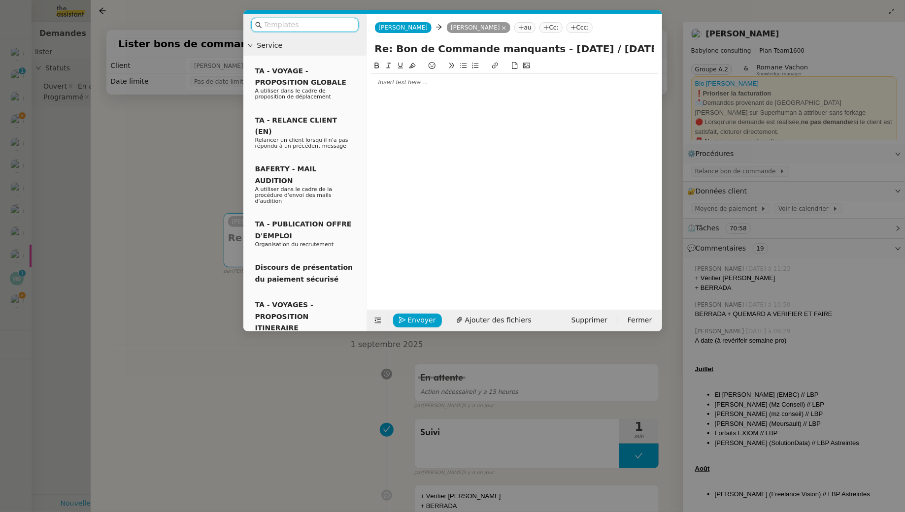
click at [446, 78] on div at bounding box center [514, 82] width 287 height 9
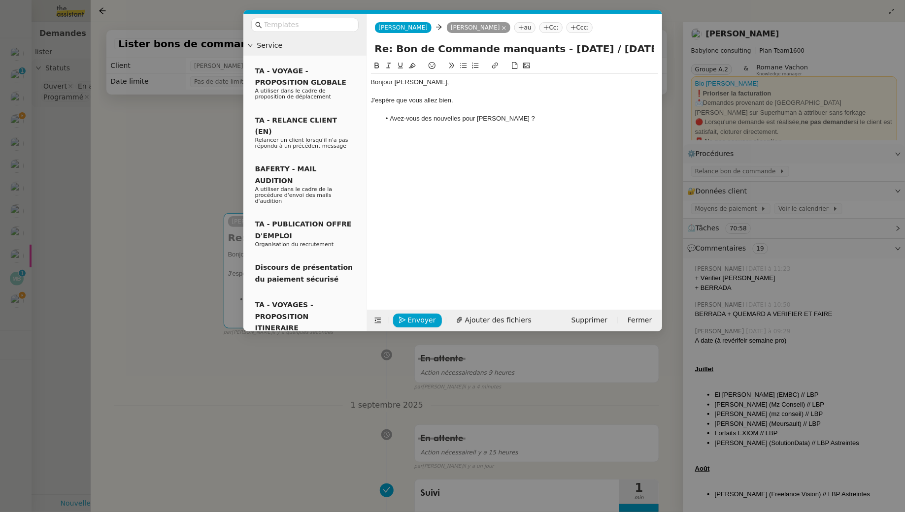
click at [476, 119] on li "Avez-vous des nouvelles pour Anna ?" at bounding box center [519, 118] width 278 height 9
click at [576, 119] on li "Avez-vous des nouvelles pour le bon de commande d'Anna ?" at bounding box center [519, 118] width 278 height 9
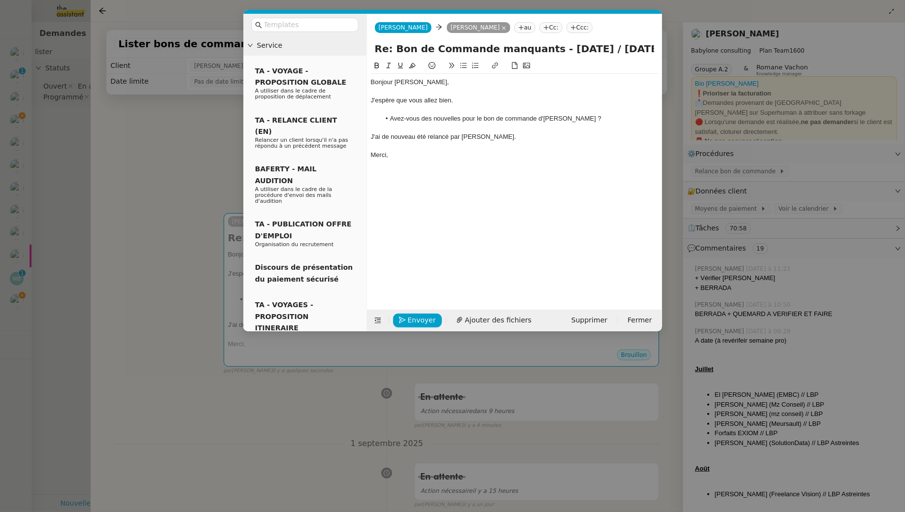
click at [61, 174] on nz-modal-container "Service TA - VOYAGE - PROPOSITION GLOBALE A utiliser dans le cadre de propositi…" at bounding box center [452, 256] width 905 height 512
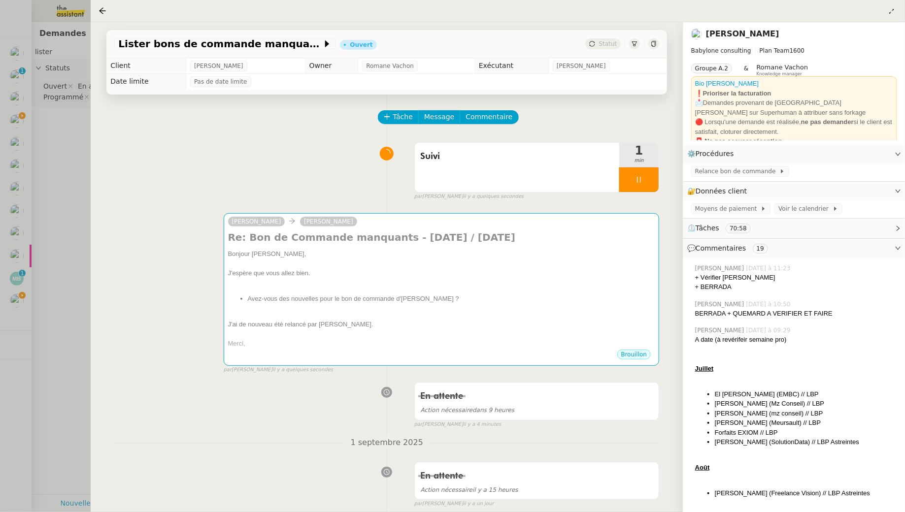
scroll to position [391, 0]
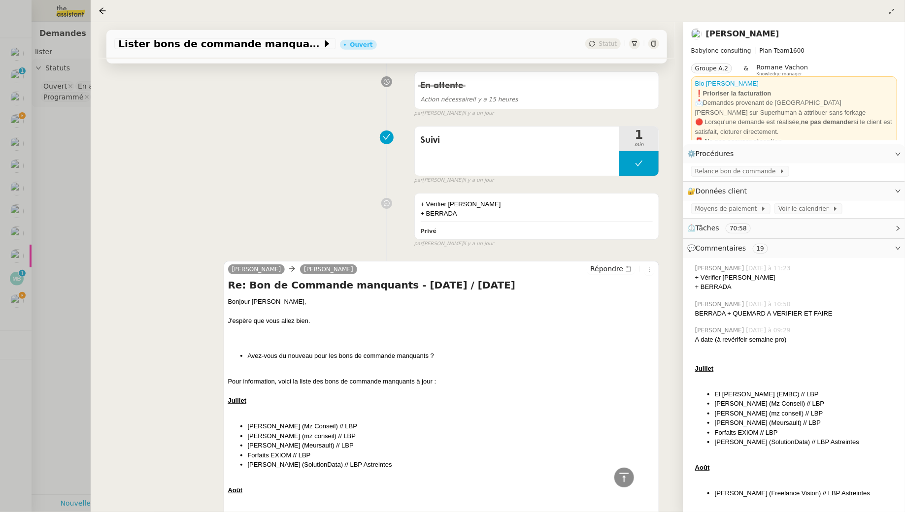
click at [20, 312] on div at bounding box center [452, 256] width 905 height 512
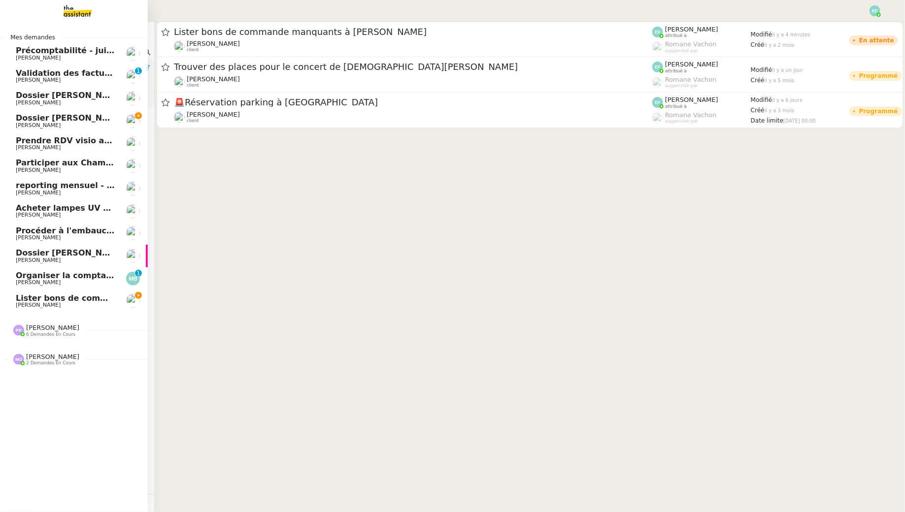
click at [34, 302] on span "[PERSON_NAME]" at bounding box center [38, 305] width 45 height 6
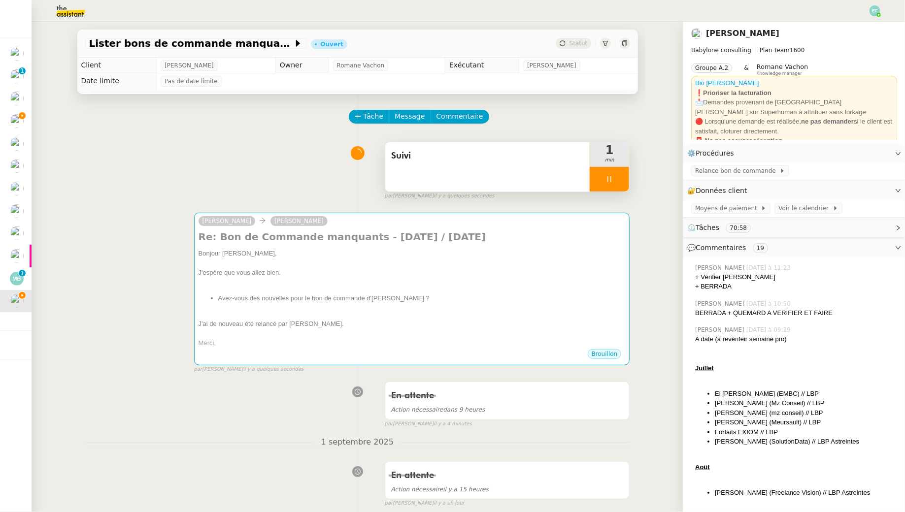
click at [620, 182] on div at bounding box center [609, 179] width 39 height 25
click at [597, 184] on div at bounding box center [600, 179] width 20 height 25
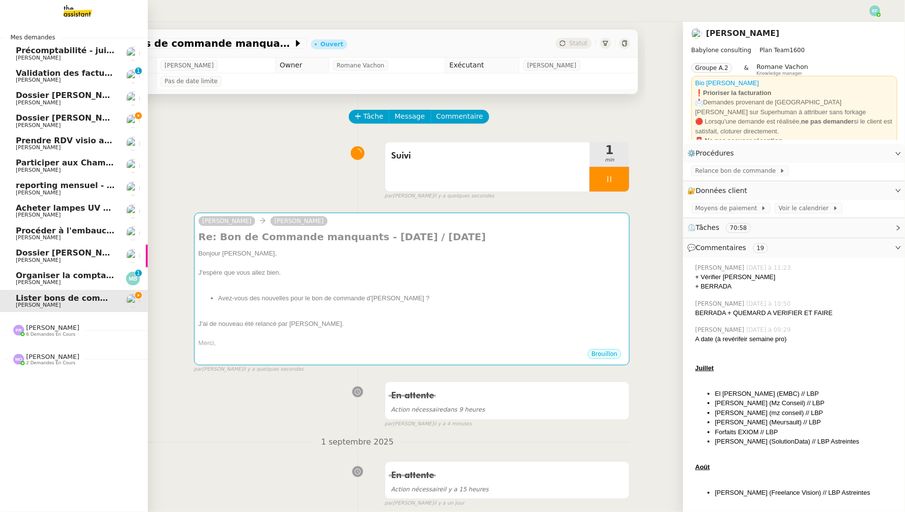
click at [18, 125] on span "[PERSON_NAME]" at bounding box center [38, 125] width 45 height 6
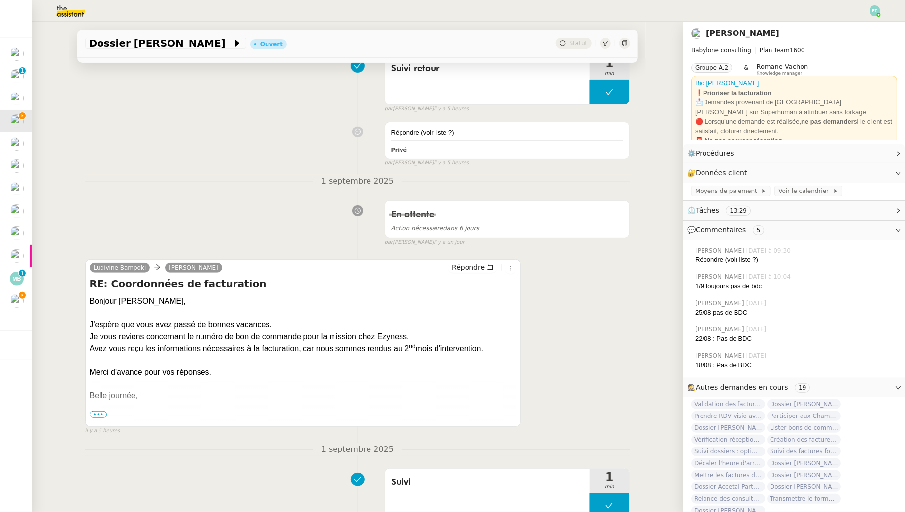
scroll to position [510, 0]
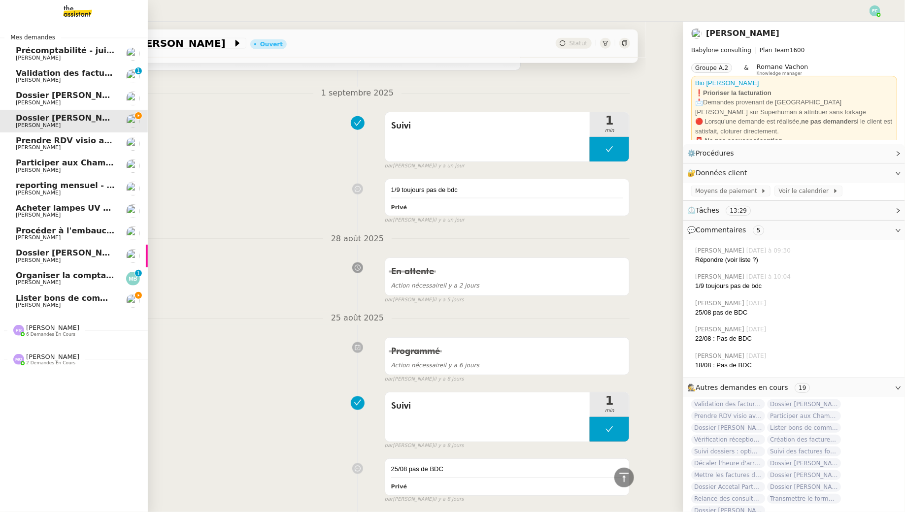
click at [25, 299] on span "Lister bons de commande manquants à [PERSON_NAME]" at bounding box center [141, 298] width 251 height 9
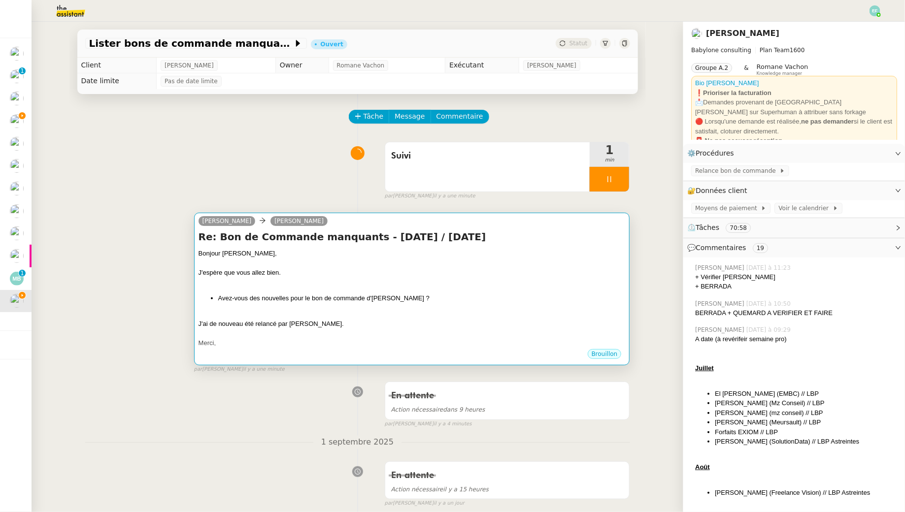
click at [537, 234] on h4 "Re: Bon de Commande manquants - Juillet 2025 / Août 2025" at bounding box center [412, 237] width 427 height 14
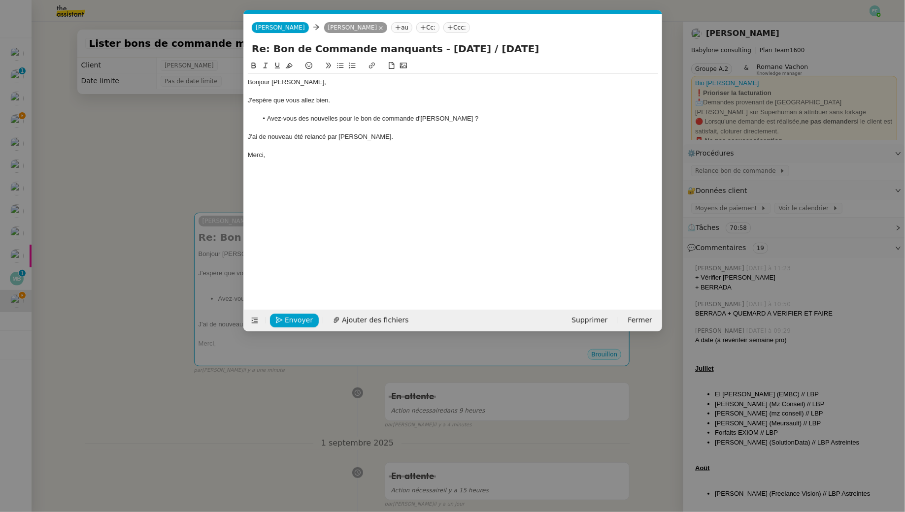
scroll to position [0, 21]
click at [439, 116] on li "Avez-vous des nouvelles pour le bon de commande d'Anna ?" at bounding box center [457, 118] width 401 height 9
click at [373, 136] on div "J'ai de nouveau été relancé par Meursault." at bounding box center [453, 137] width 410 height 9
drag, startPoint x: 280, startPoint y: 159, endPoint x: 231, endPoint y: 154, distance: 49.0
click at [231, 154] on nz-modal-container "Service TA - VOYAGE - PROPOSITION GLOBALE A utiliser dans le cadre de propositi…" at bounding box center [452, 256] width 905 height 512
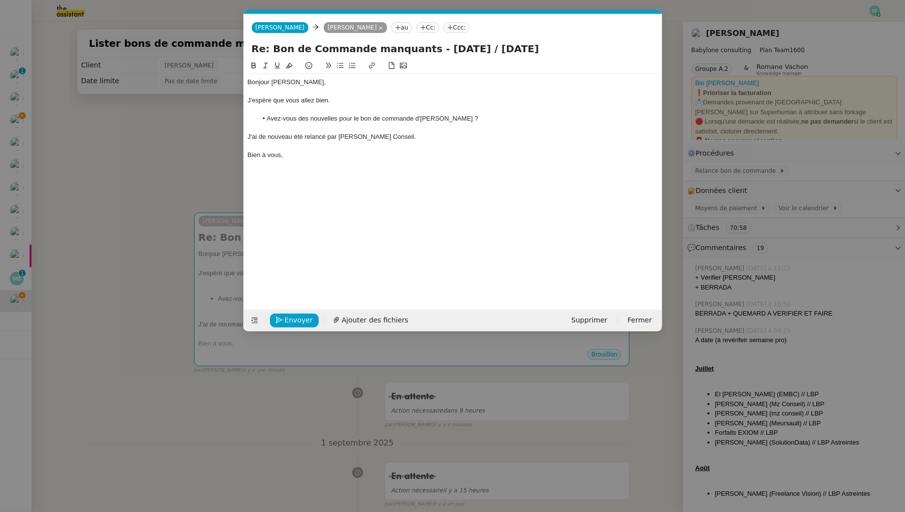
click at [541, 52] on input "Re: Bon de Commande manquants - Juillet 2025 / Août 2025" at bounding box center [453, 48] width 402 height 15
type input "Re: Bon de Commande manquants - Juillet 2025 / Août 2025 Anna Oumouratou"
click at [424, 31] on nz-tag "Cc:" at bounding box center [427, 27] width 23 height 11
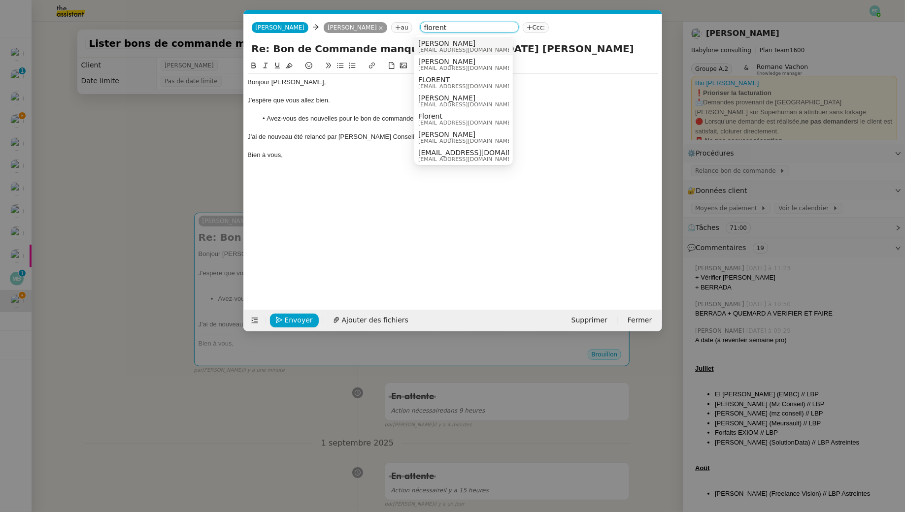
type input "florent"
click at [459, 46] on span "[PERSON_NAME]" at bounding box center [465, 43] width 95 height 8
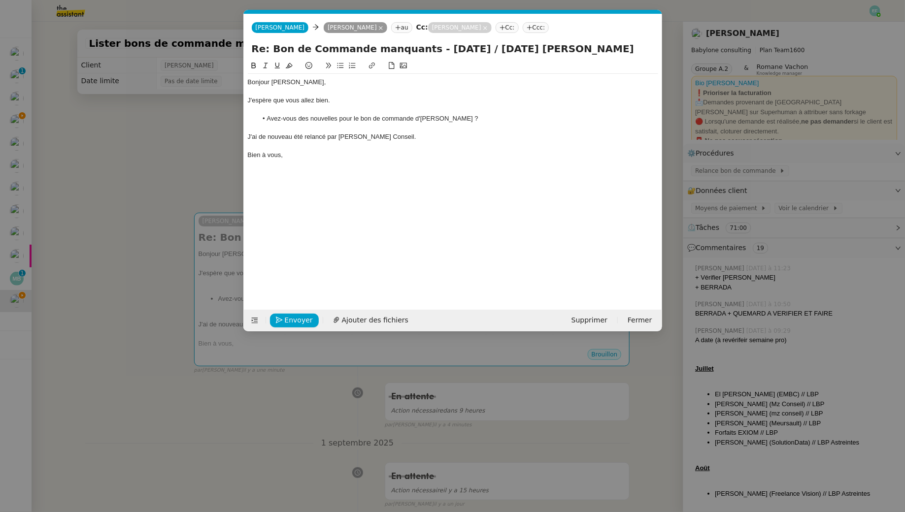
click at [370, 96] on div "J'espère que vous allez bien." at bounding box center [453, 100] width 410 height 9
click at [291, 319] on span "Envoyer" at bounding box center [299, 320] width 28 height 11
click at [291, 319] on span "Confirmer l'envoi" at bounding box center [314, 320] width 59 height 11
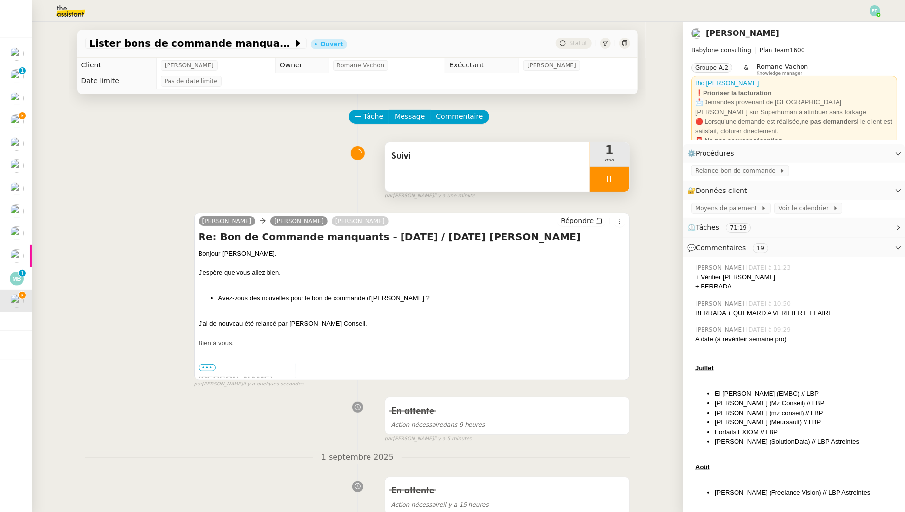
click at [605, 178] on div at bounding box center [609, 179] width 39 height 25
click at [618, 181] on icon at bounding box center [619, 178] width 7 height 5
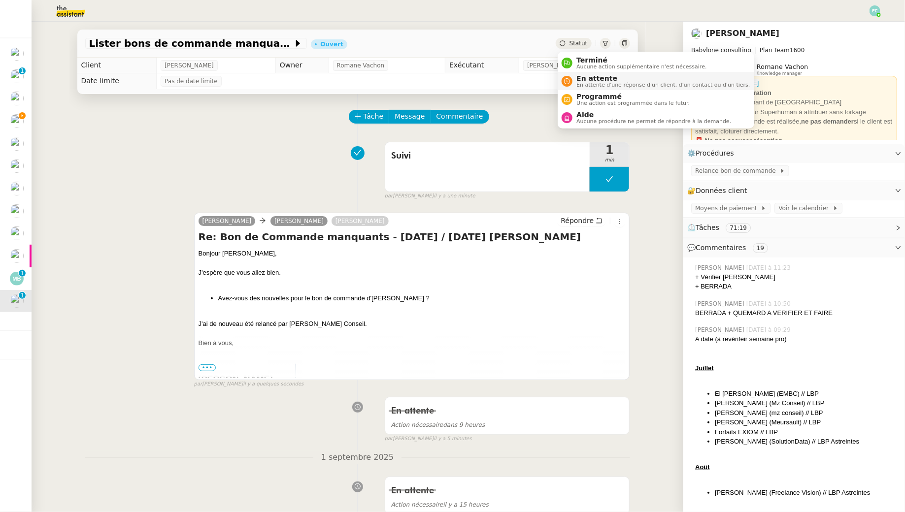
click at [582, 79] on span "En attente" at bounding box center [662, 78] width 173 height 8
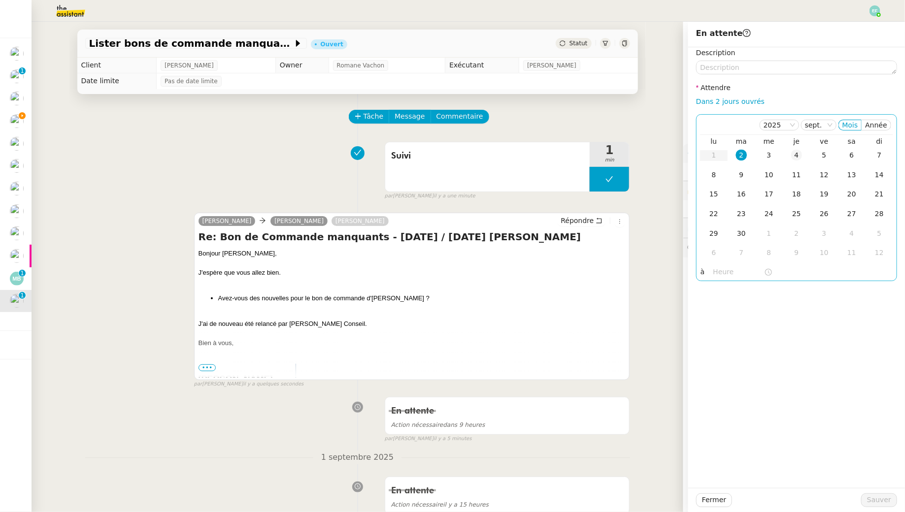
click at [795, 152] on div "4" at bounding box center [796, 155] width 11 height 11
click at [878, 497] on span "Sauver" at bounding box center [879, 500] width 24 height 11
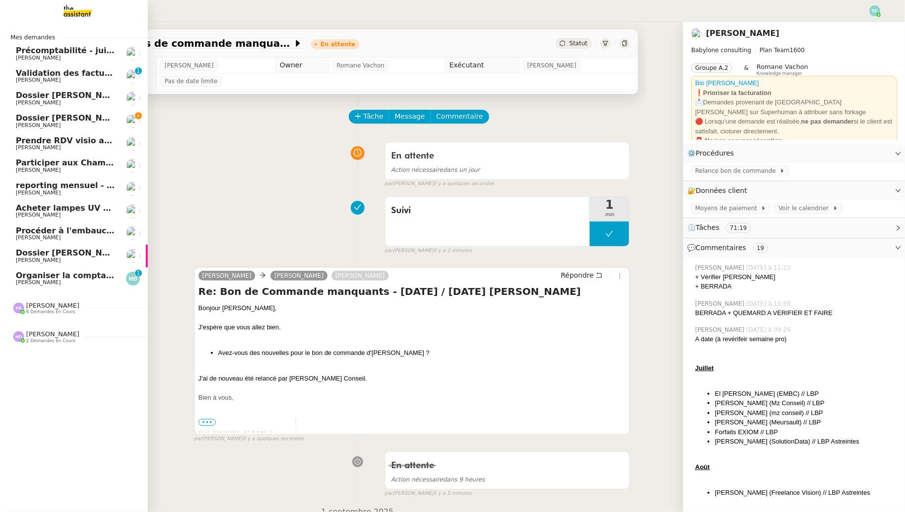
click at [23, 119] on span "Dossier [PERSON_NAME]" at bounding box center [70, 117] width 109 height 9
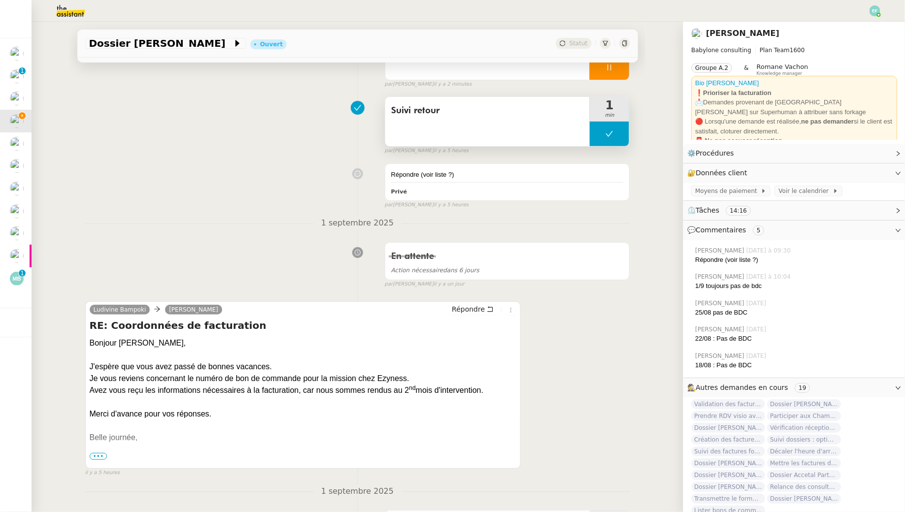
scroll to position [111, 0]
click at [493, 310] on icon at bounding box center [490, 309] width 7 height 7
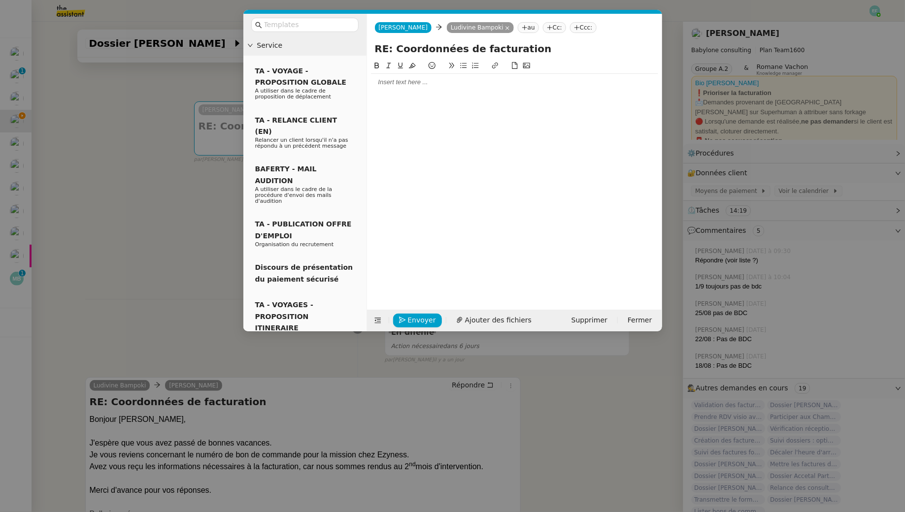
click at [405, 84] on div at bounding box center [514, 82] width 287 height 9
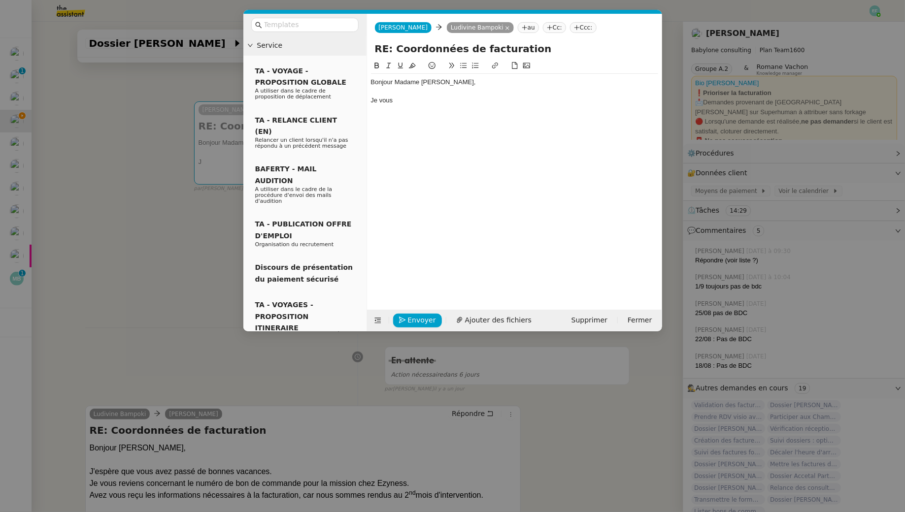
click at [75, 257] on nz-modal-container "Service TA - VOYAGE - PROPOSITION GLOBALE A utiliser dans le cadre de propositi…" at bounding box center [452, 256] width 905 height 512
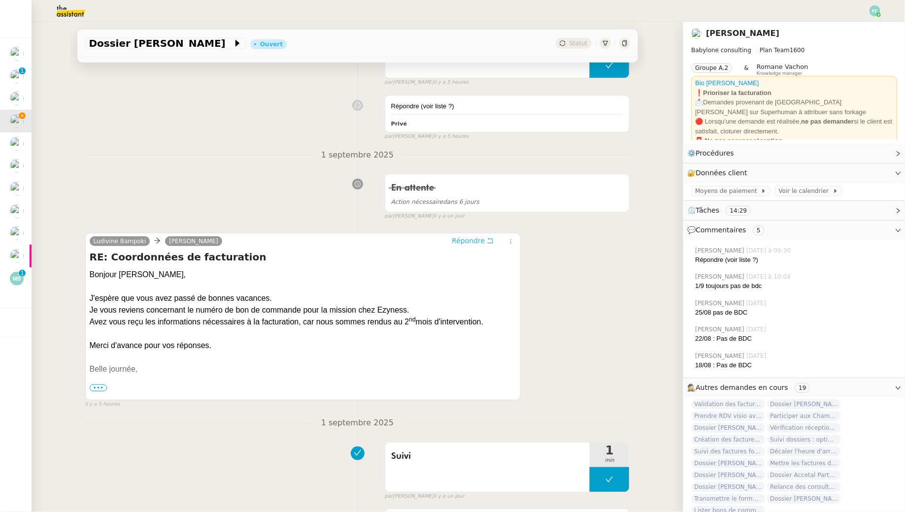
scroll to position [324, 0]
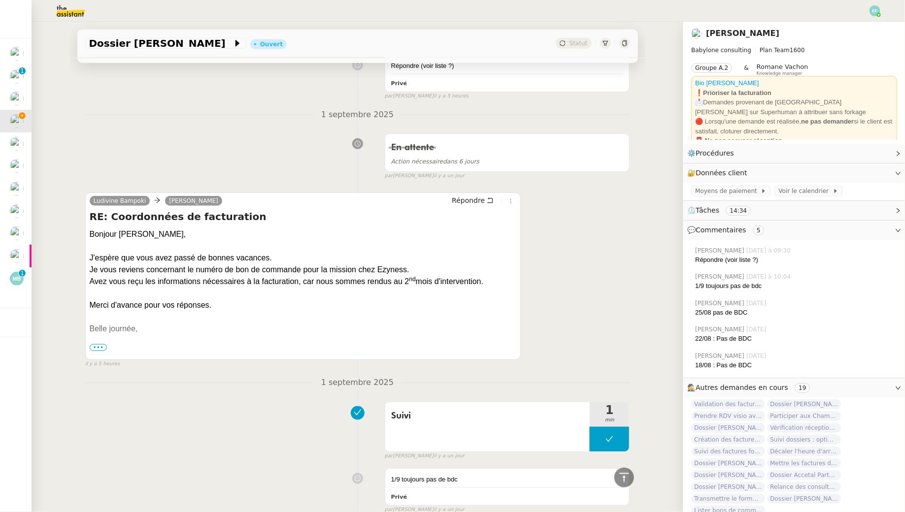
drag, startPoint x: 88, startPoint y: 231, endPoint x: 144, endPoint y: 330, distance: 113.4
click at [144, 330] on div "Ludivine Bampoki Claudine Durand Répondre RE: Coordonnées de facturation Bonjou…" at bounding box center [303, 276] width 436 height 167
copy div "Bonjour Mme DURAND, J'espère que vous avez passé de bonnes vacances. Je vous re…"
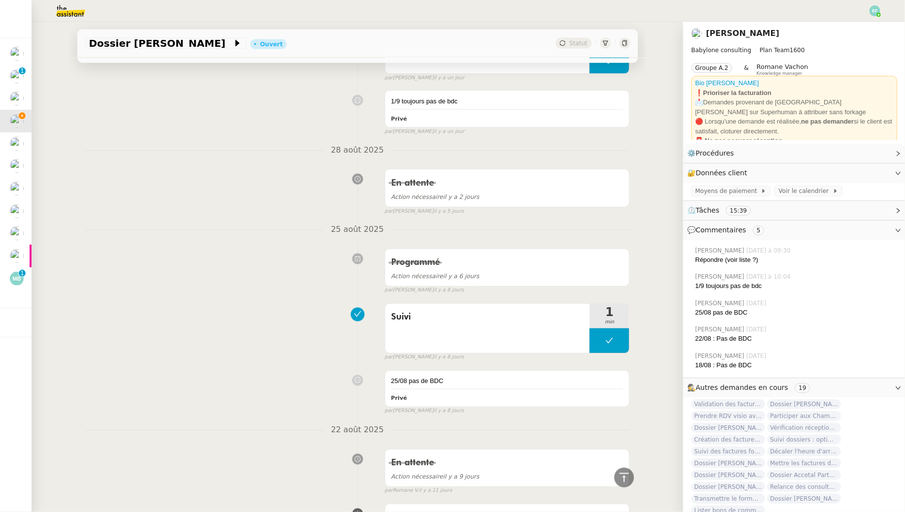
scroll to position [0, 0]
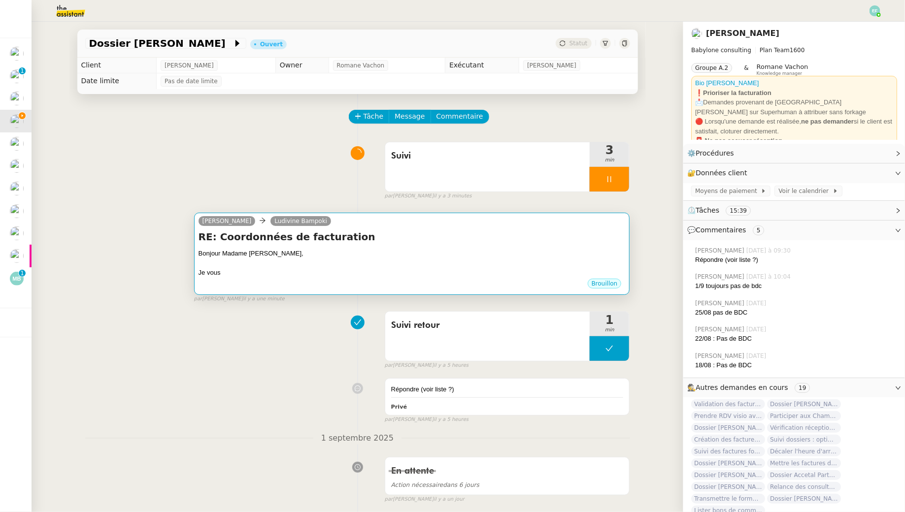
click at [469, 240] on h4 "RE: Coordonnées de facturation" at bounding box center [412, 237] width 427 height 14
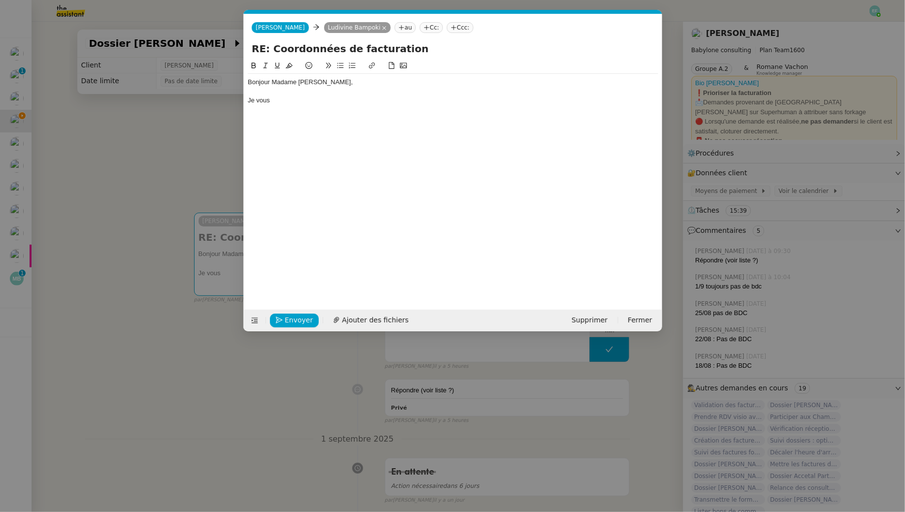
scroll to position [0, 21]
drag, startPoint x: 281, startPoint y: 97, endPoint x: 203, endPoint y: 96, distance: 77.8
click at [203, 96] on nz-modal-container "Service TA - VOYAGE - PROPOSITION GLOBALE A utiliser dans le cadre de propositi…" at bounding box center [452, 256] width 905 height 512
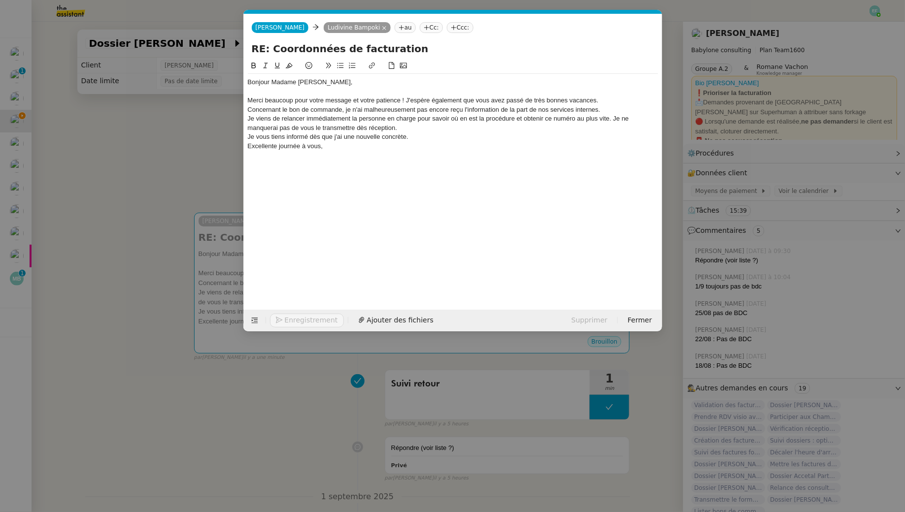
click at [256, 98] on div "Merci beaucoup pour votre message et votre patience ! J'espère également que vo…" at bounding box center [453, 100] width 410 height 9
click at [303, 102] on div "Je vous remercie beaucoup pour votre message et votre patience ! J'espère égale…" at bounding box center [453, 100] width 410 height 9
click at [407, 100] on div "Je vous remercie pour votre message et votre patience ! J'espère également que …" at bounding box center [453, 100] width 410 height 9
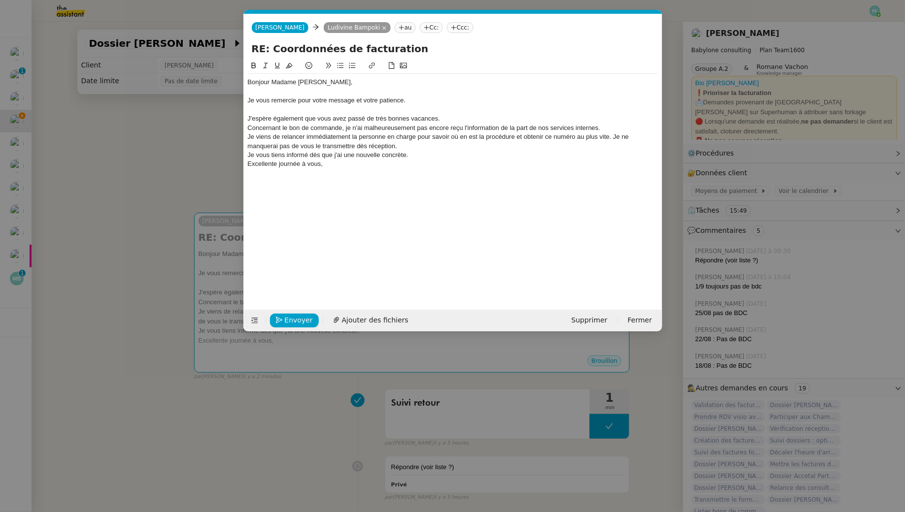
click at [477, 119] on div "J'espère également que vous avez passé de très bonnes vacances." at bounding box center [453, 118] width 410 height 9
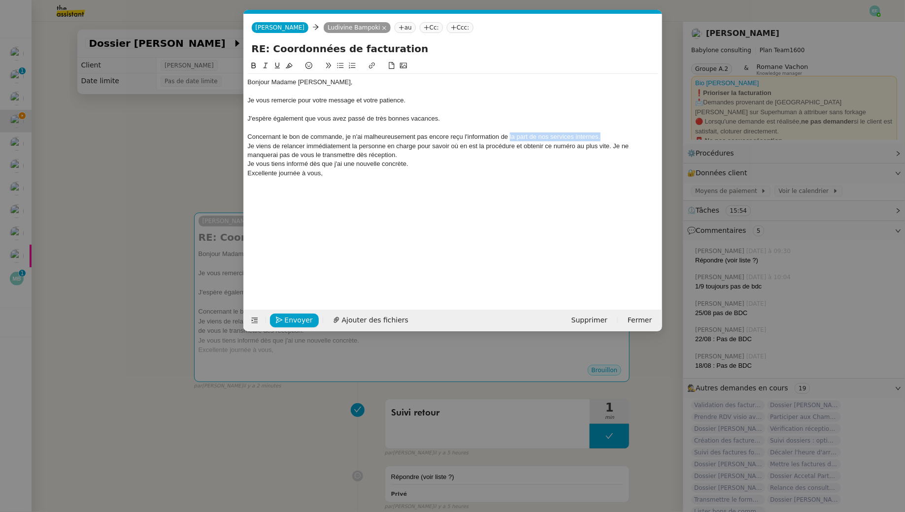
drag, startPoint x: 600, startPoint y: 139, endPoint x: 509, endPoint y: 137, distance: 90.6
click at [509, 137] on div "Concernant le bon de commande, je n'ai malheureusement pas encore reçu l'inform…" at bounding box center [453, 137] width 410 height 9
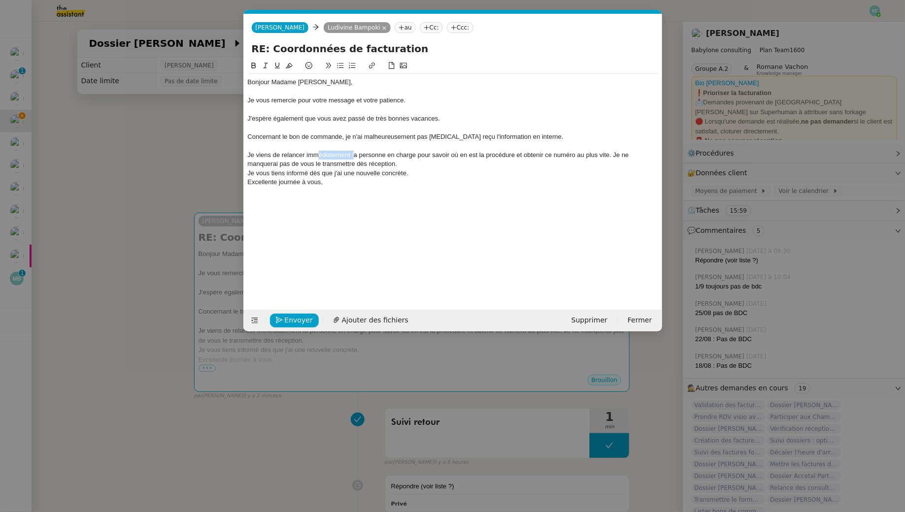
drag, startPoint x: 353, startPoint y: 153, endPoint x: 319, endPoint y: 153, distance: 34.0
click at [319, 153] on div "Je viens de relancer immédiatement la personne en charge pour savoir où en est …" at bounding box center [453, 160] width 410 height 18
drag, startPoint x: 372, startPoint y: 154, endPoint x: 475, endPoint y: 156, distance: 103.0
click at [475, 156] on div "Je viens de relancer la personne en charge pour savoir où en est la procédure e…" at bounding box center [453, 160] width 410 height 18
click at [557, 155] on div "Je viens de relancer la personne en charge des bons de commande en vue d'obteni…" at bounding box center [453, 160] width 410 height 18
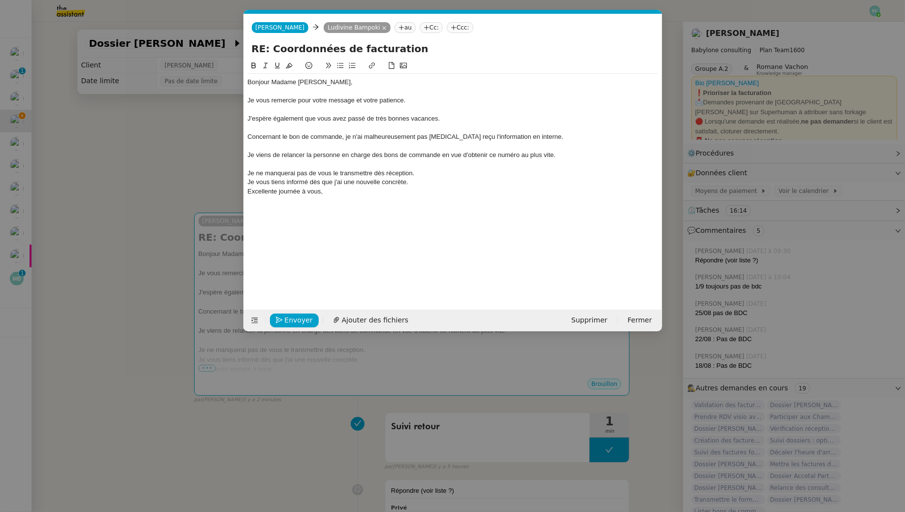
click at [454, 171] on div "Je ne manquerai pas de vous le transmettre dès réception." at bounding box center [453, 173] width 410 height 9
drag, startPoint x: 428, startPoint y: 191, endPoint x: 241, endPoint y: 193, distance: 186.7
click at [241, 193] on nz-modal-container "Service TA - VOYAGE - PROPOSITION GLOBALE A utiliser dans le cadre de propositi…" at bounding box center [452, 256] width 905 height 512
click at [535, 136] on div "Concernant le bon de commande, je n'ai malheureusement pas encore reçu l'inform…" at bounding box center [453, 137] width 410 height 9
click at [396, 161] on div at bounding box center [453, 164] width 410 height 9
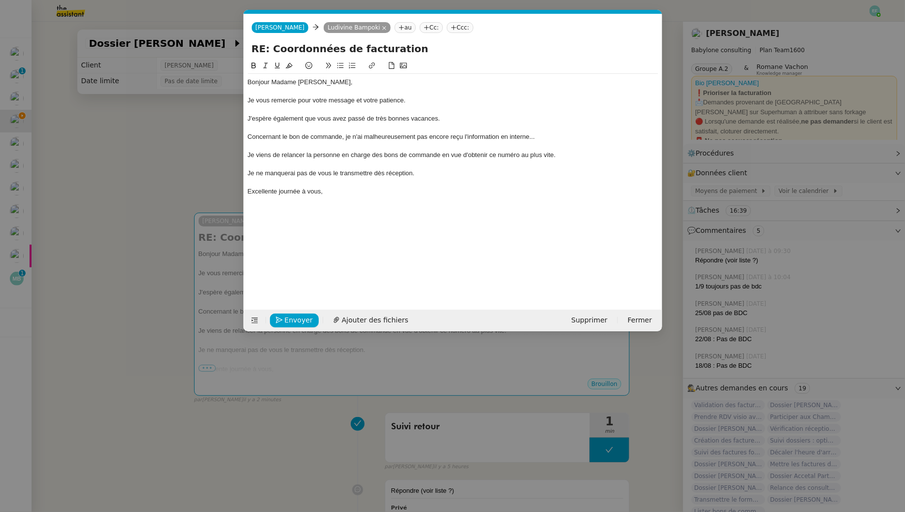
click at [255, 192] on div "Excellente journée à vous," at bounding box center [453, 191] width 410 height 9
click at [296, 319] on span "Envoyer" at bounding box center [299, 320] width 28 height 11
click at [296, 319] on span "Confirmer l'envoi" at bounding box center [314, 320] width 59 height 11
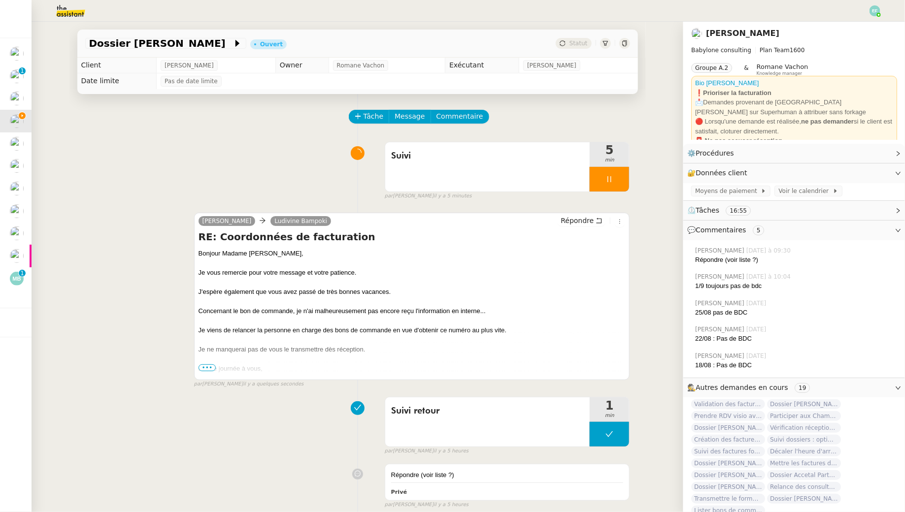
click at [208, 366] on span "•••" at bounding box center [208, 368] width 18 height 7
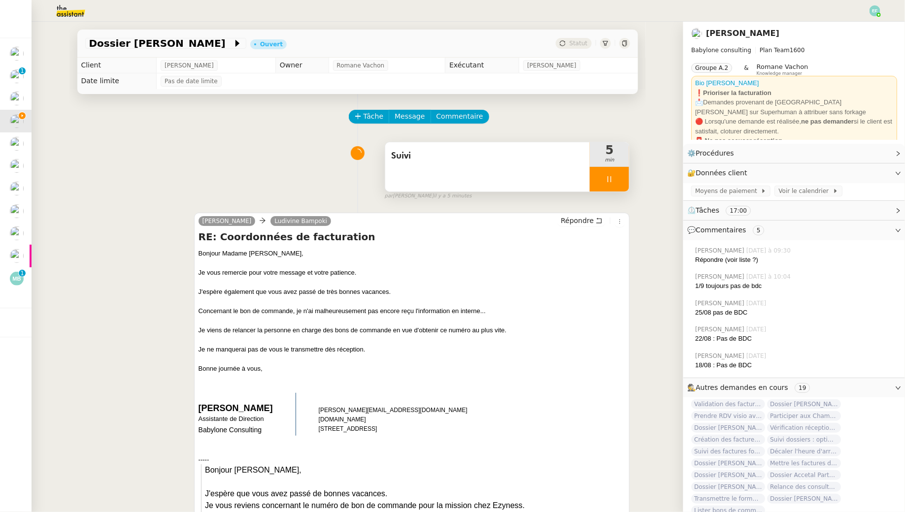
click at [612, 178] on icon at bounding box center [609, 179] width 8 height 8
click at [621, 178] on icon at bounding box center [619, 178] width 7 height 5
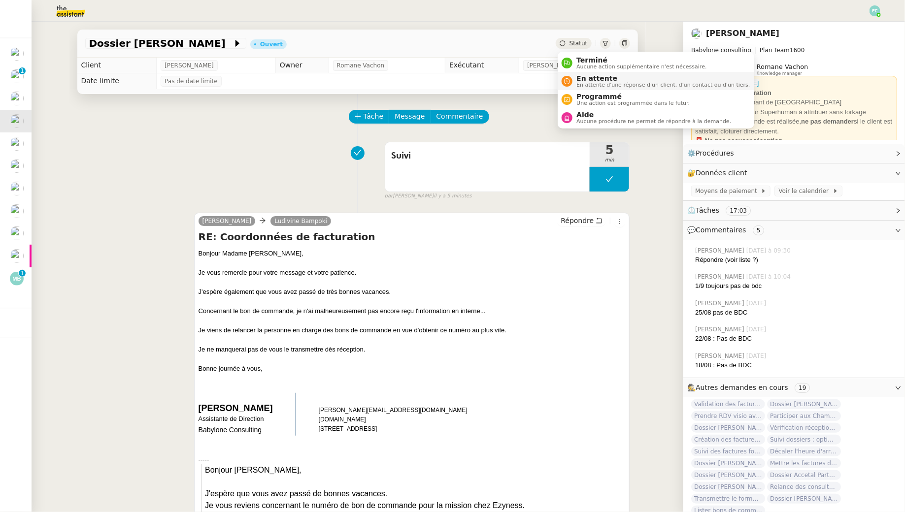
click at [585, 74] on span "En attente" at bounding box center [662, 78] width 173 height 8
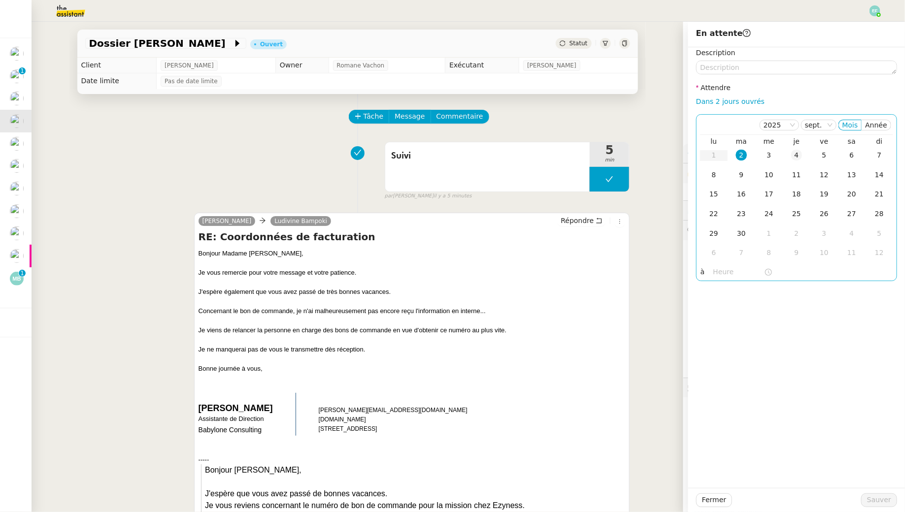
click at [791, 159] on td "4" at bounding box center [797, 156] width 28 height 20
drag, startPoint x: 871, startPoint y: 501, endPoint x: 876, endPoint y: 496, distance: 7.3
click at [876, 496] on span "Sauver" at bounding box center [879, 500] width 24 height 11
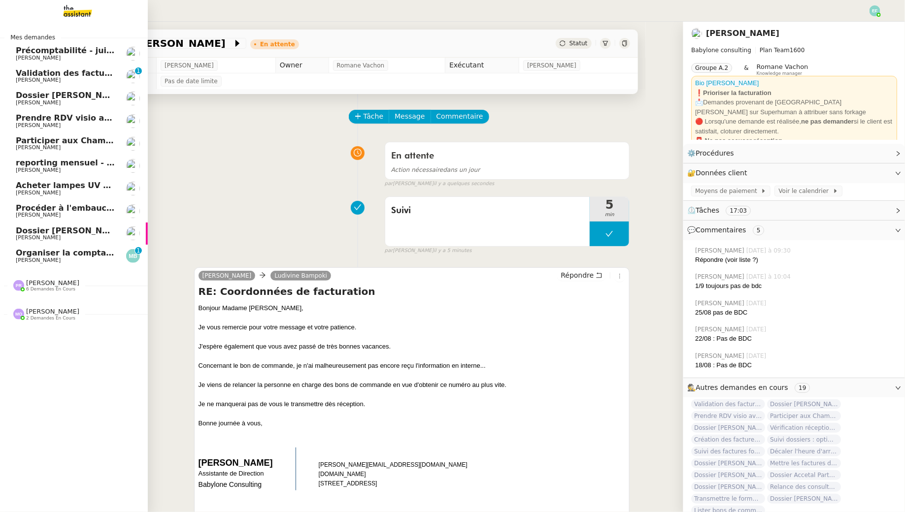
click at [47, 97] on span "Dossier Monika Gruba" at bounding box center [70, 95] width 109 height 9
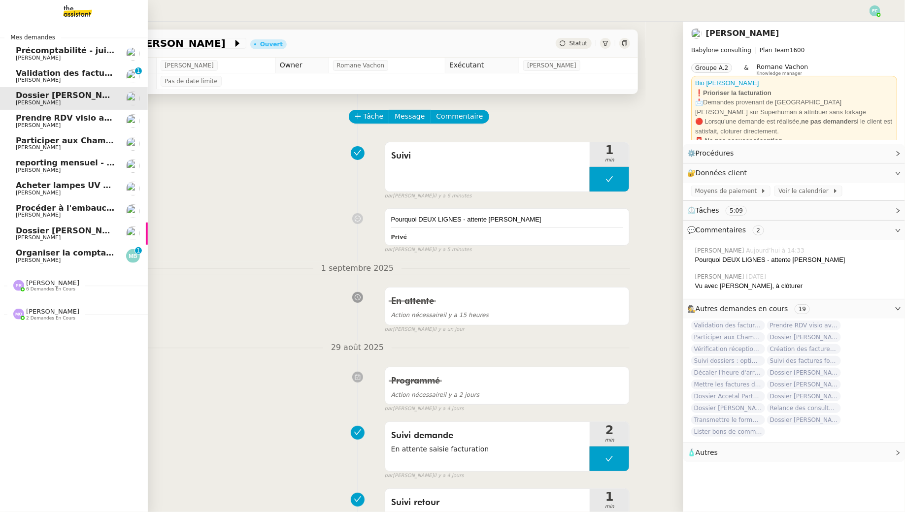
click at [23, 120] on span "Prendre RDV visio avec cabinet comptable" at bounding box center [110, 117] width 189 height 9
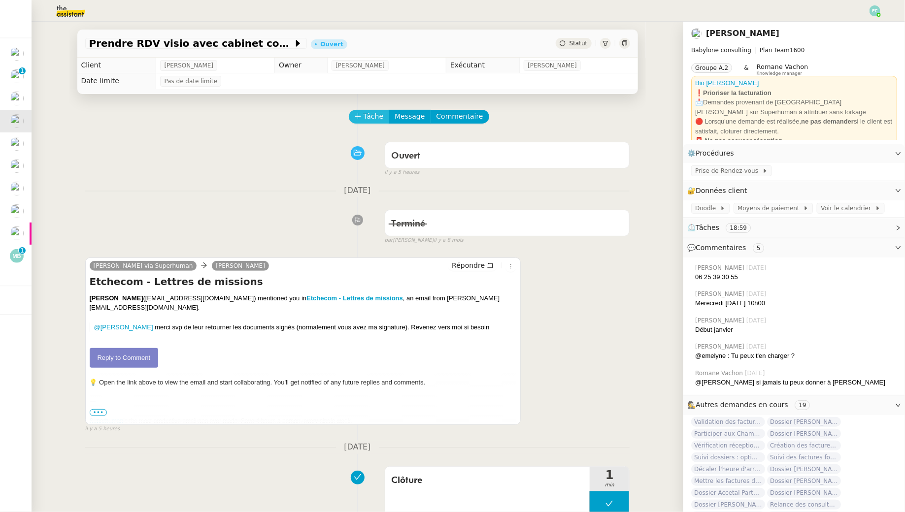
click at [368, 116] on span "Tâche" at bounding box center [374, 116] width 20 height 11
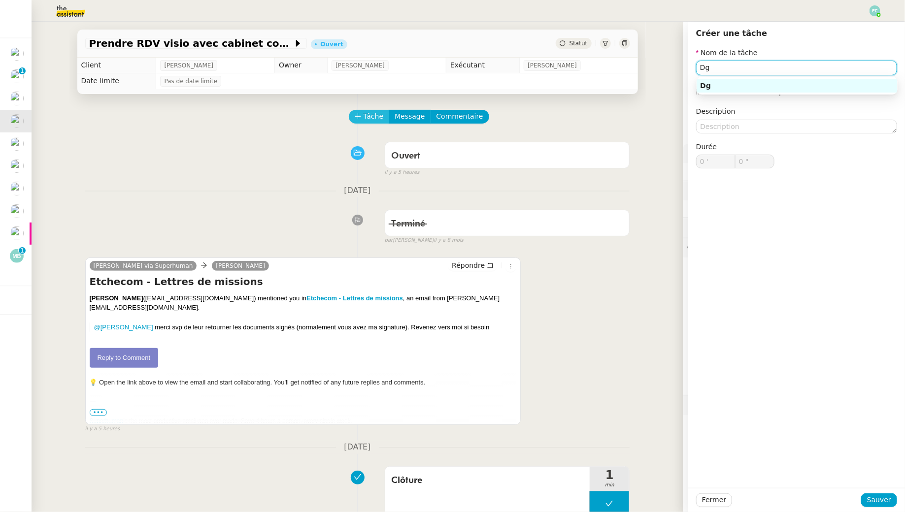
type input "D"
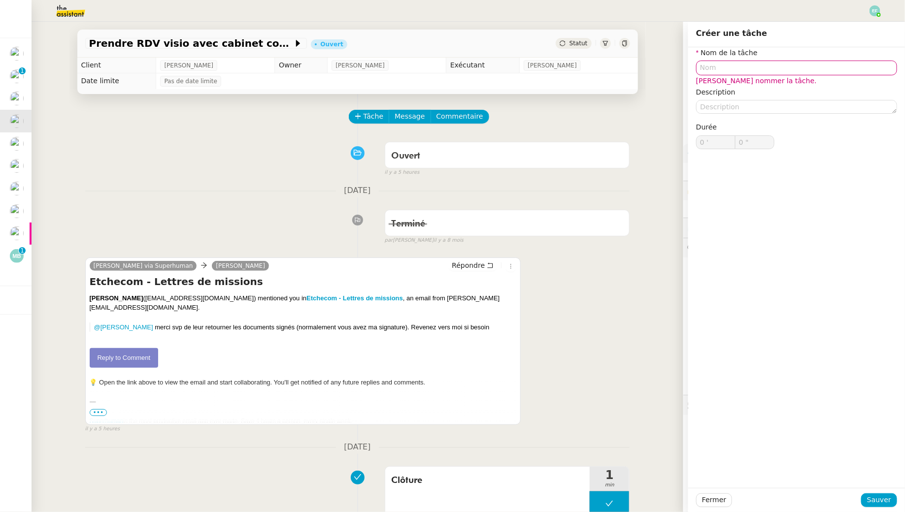
click at [160, 203] on div "30 décembre 2024 Terminé false par Emelyne F. il y a 8 mois 👌👌👌 message envoyé …" at bounding box center [357, 214] width 545 height 60
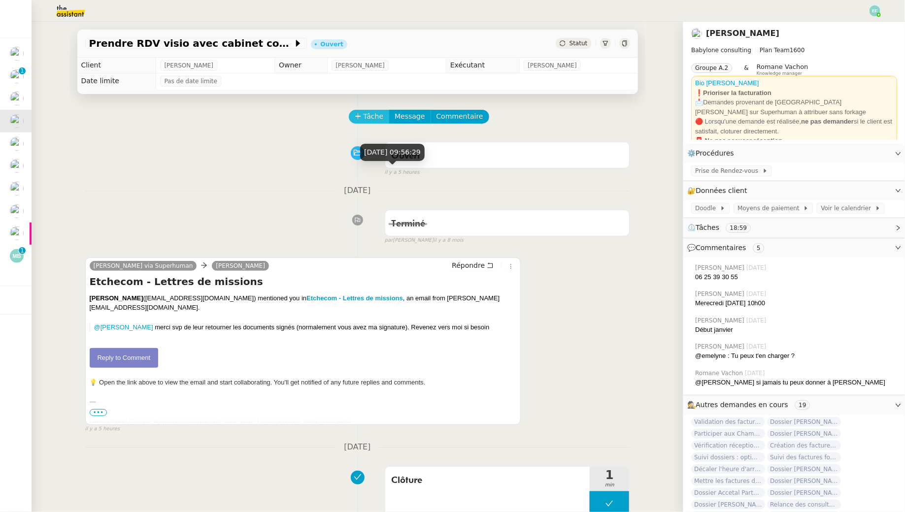
click at [376, 117] on span "Tâche" at bounding box center [374, 116] width 20 height 11
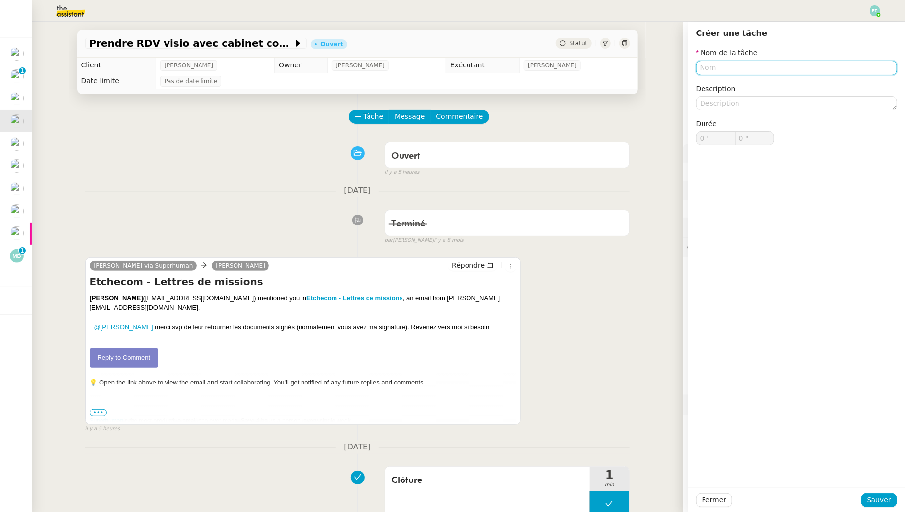
click at [769, 65] on input "text" at bounding box center [796, 68] width 201 height 14
type input "Etude de la demande"
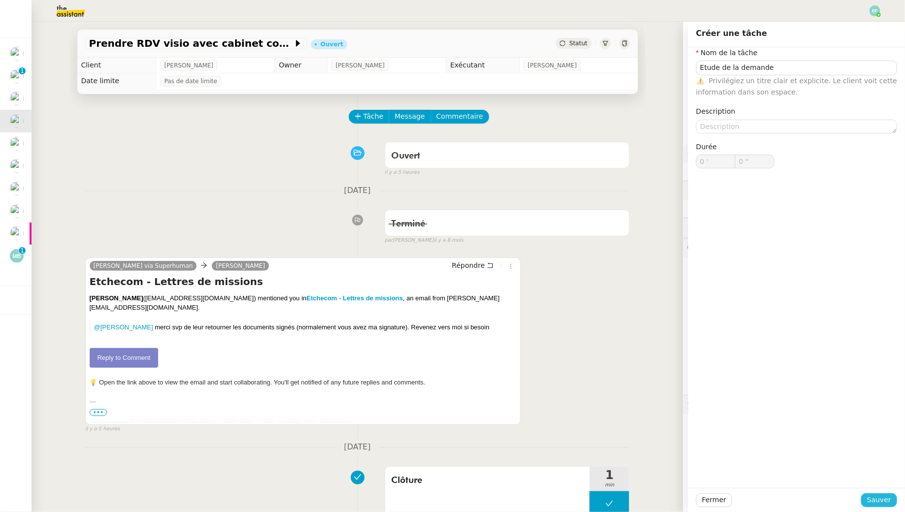
click at [875, 501] on span "Sauver" at bounding box center [879, 500] width 24 height 11
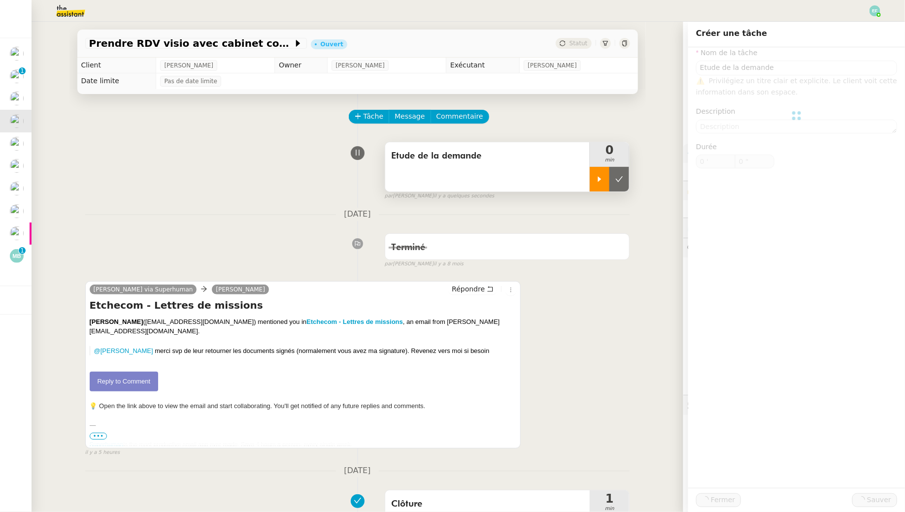
click at [600, 177] on icon at bounding box center [600, 179] width 8 height 8
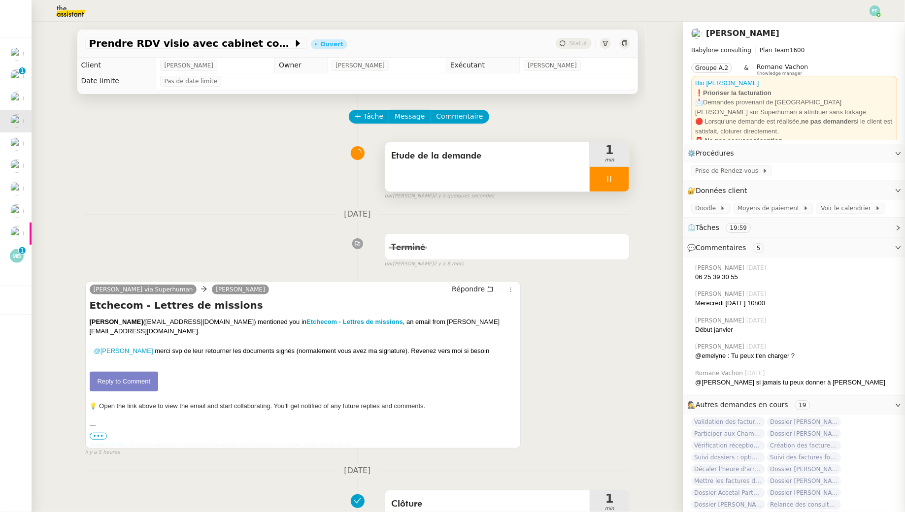
click at [126, 375] on link "Reply to Comment" at bounding box center [124, 382] width 69 height 20
click at [616, 183] on div at bounding box center [609, 179] width 39 height 25
click at [616, 183] on button at bounding box center [619, 179] width 20 height 25
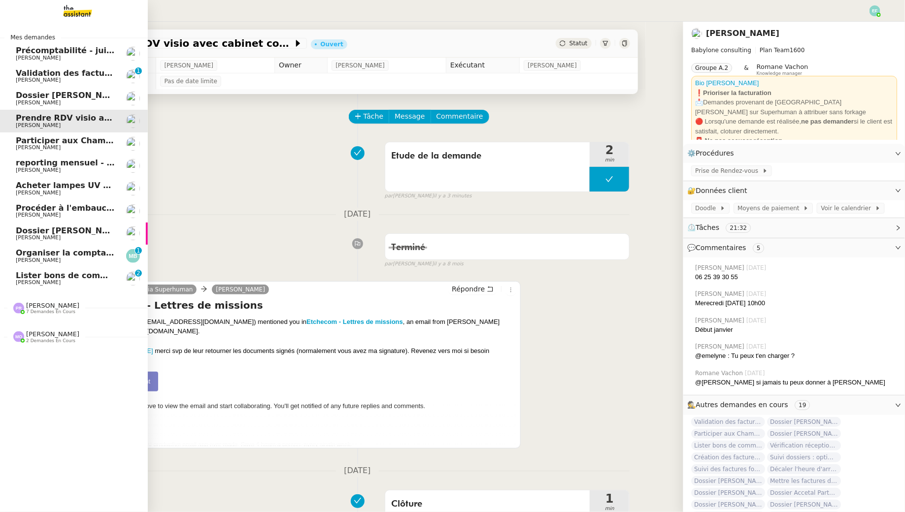
click at [18, 256] on span "Organiser la comptabilité NURI 2025" at bounding box center [97, 252] width 163 height 9
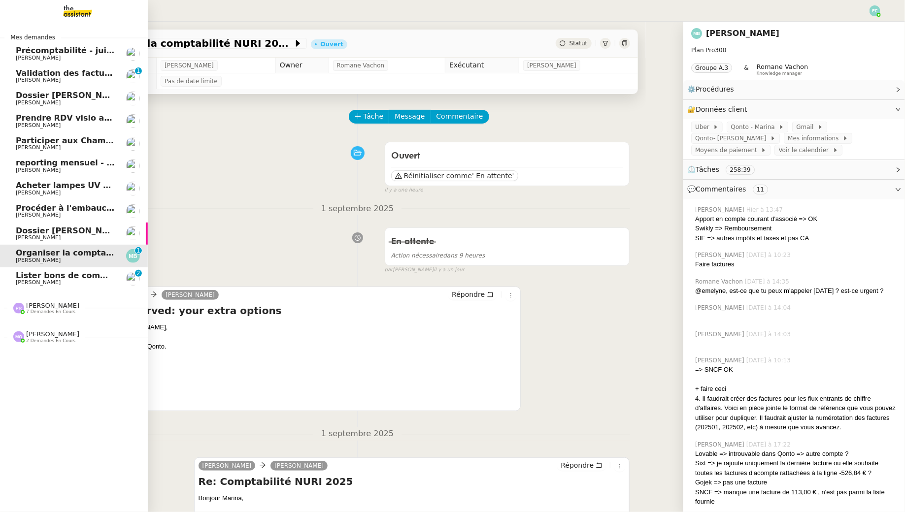
click at [22, 281] on span "[PERSON_NAME]" at bounding box center [38, 282] width 45 height 6
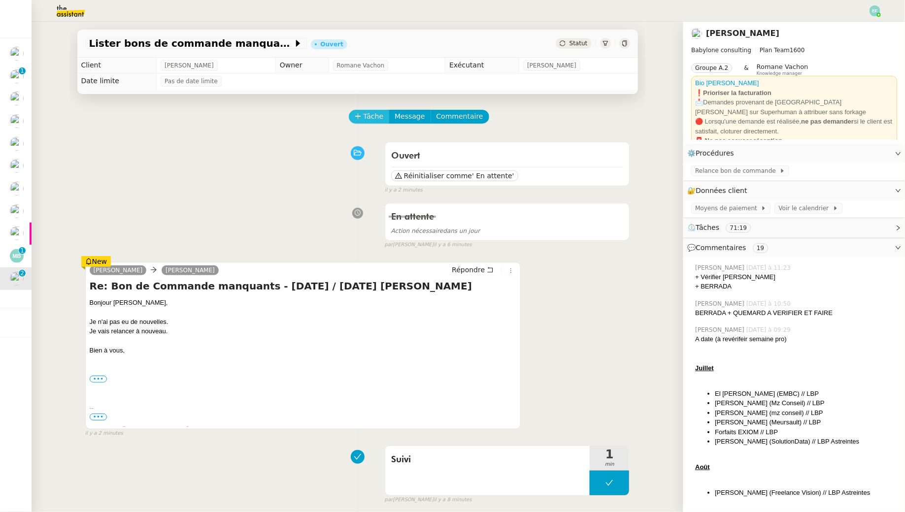
click at [376, 118] on span "Tâche" at bounding box center [374, 116] width 20 height 11
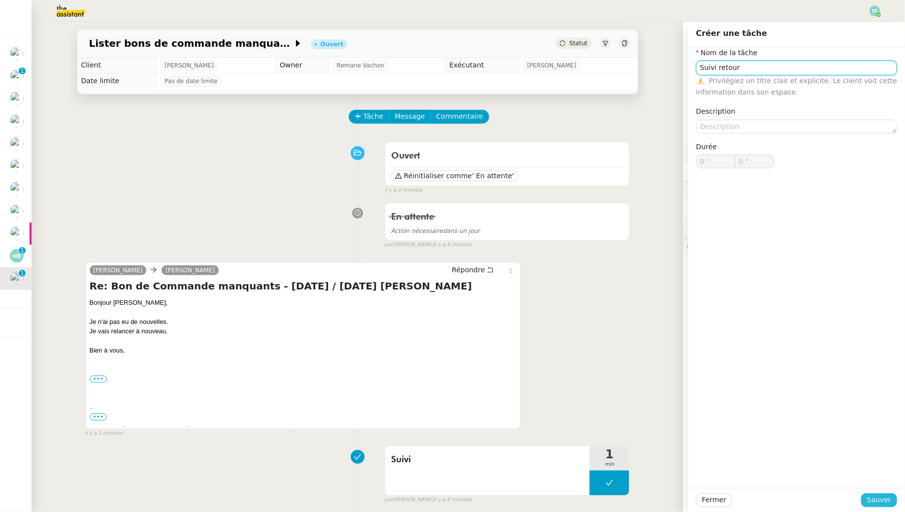
type input "Suivi retour"
click at [876, 495] on span "Sauver" at bounding box center [879, 500] width 24 height 11
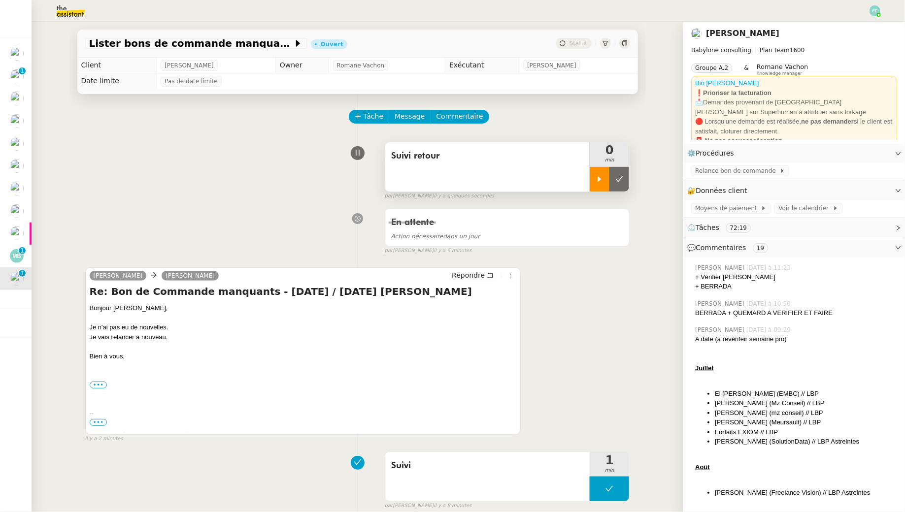
click at [595, 173] on div at bounding box center [600, 179] width 20 height 25
click at [616, 179] on div at bounding box center [609, 179] width 39 height 25
click at [623, 179] on icon at bounding box center [619, 179] width 8 height 8
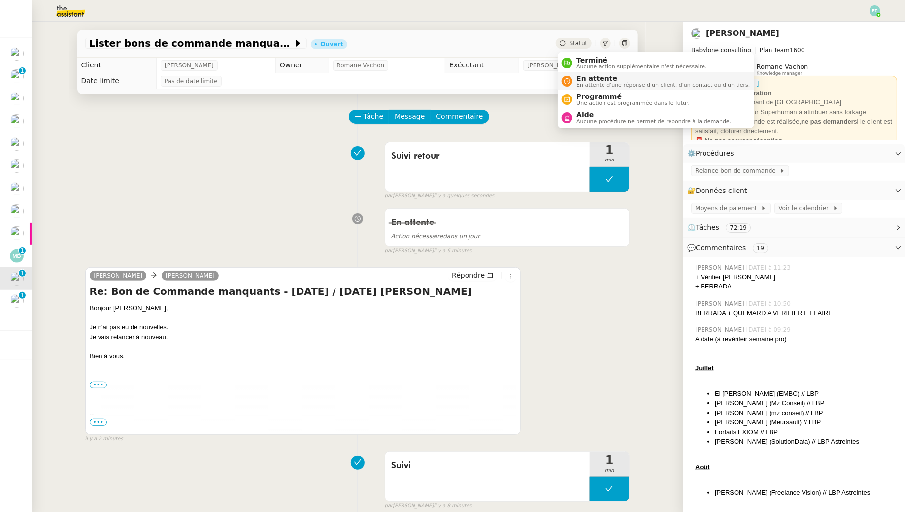
click at [581, 80] on span "En attente" at bounding box center [662, 78] width 173 height 8
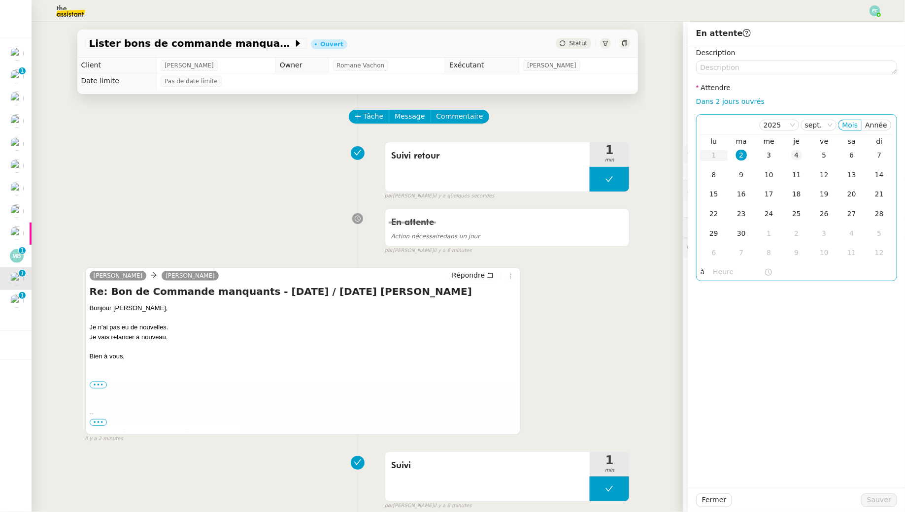
click at [794, 155] on div "4" at bounding box center [796, 155] width 11 height 11
click at [886, 498] on span "Sauver" at bounding box center [879, 500] width 24 height 11
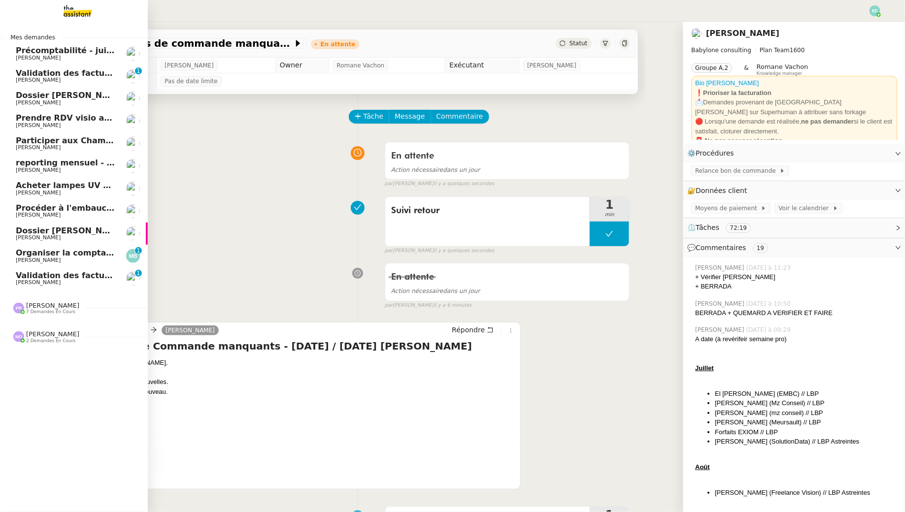
click at [42, 285] on span "[PERSON_NAME]" at bounding box center [38, 282] width 45 height 6
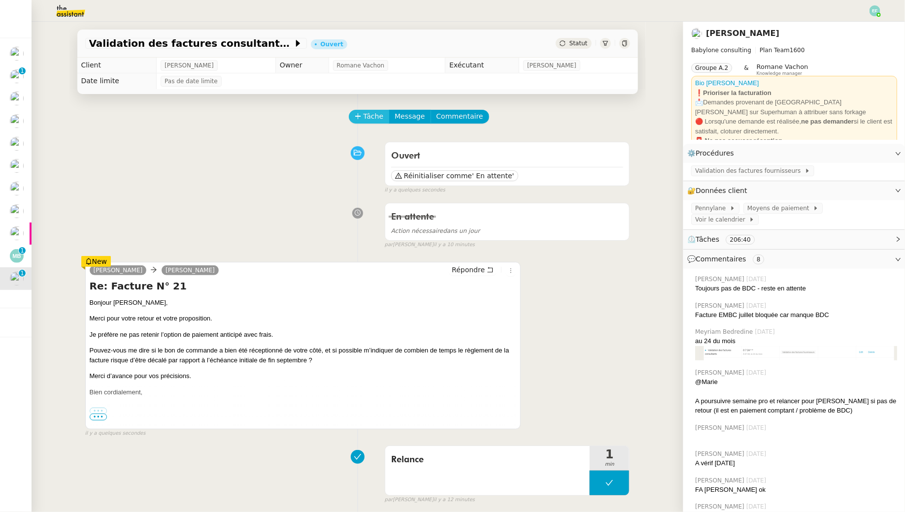
click at [375, 116] on span "Tâche" at bounding box center [374, 116] width 20 height 11
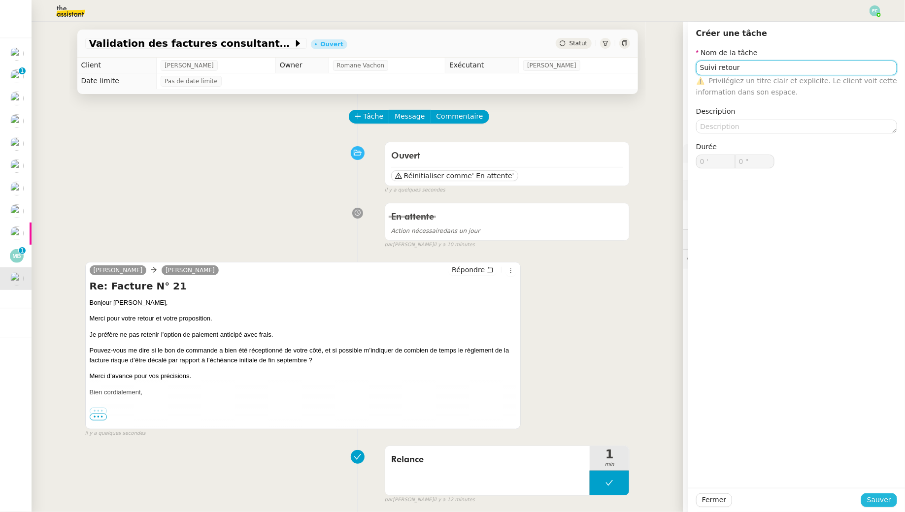
type input "Suivi retour"
click at [878, 498] on span "Sauver" at bounding box center [879, 500] width 24 height 11
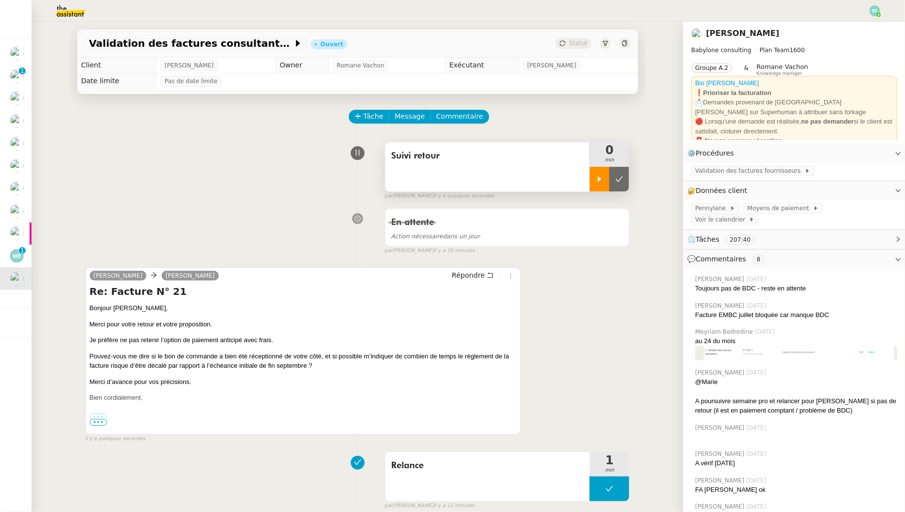
click at [598, 182] on icon at bounding box center [600, 179] width 8 height 8
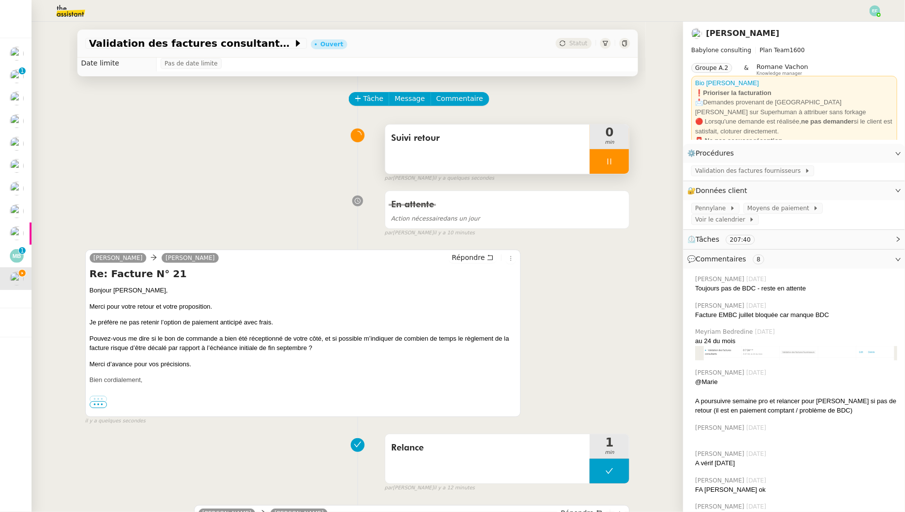
scroll to position [20, 0]
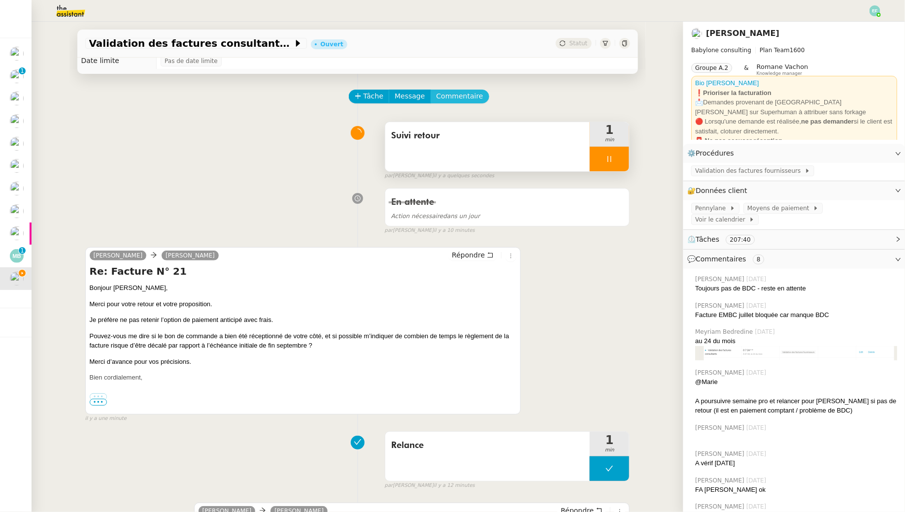
click at [466, 94] on span "Commentaire" at bounding box center [459, 96] width 47 height 11
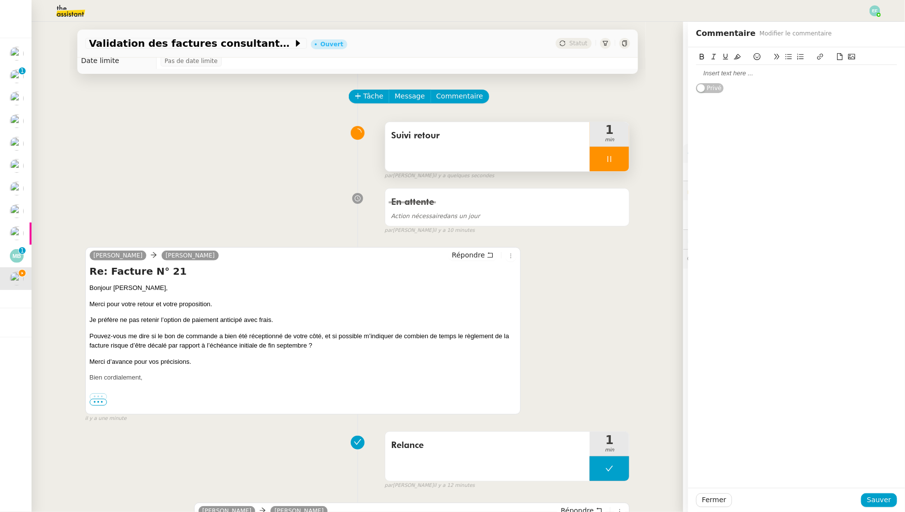
click at [715, 78] on div at bounding box center [796, 73] width 201 height 17
click at [886, 499] on span "Sauver" at bounding box center [879, 500] width 24 height 11
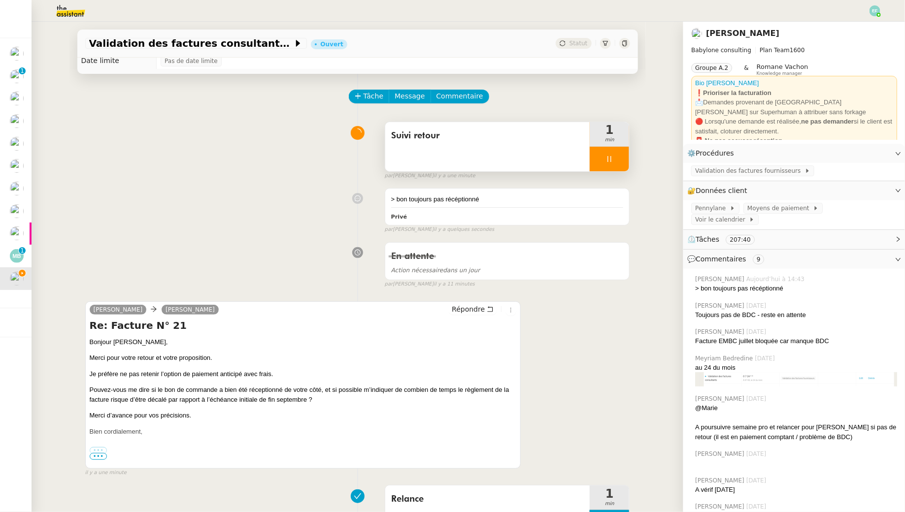
click at [598, 156] on div at bounding box center [609, 159] width 39 height 25
click at [605, 157] on div at bounding box center [600, 159] width 20 height 25
click at [620, 158] on div at bounding box center [609, 159] width 39 height 25
click at [620, 158] on icon at bounding box center [619, 159] width 8 height 8
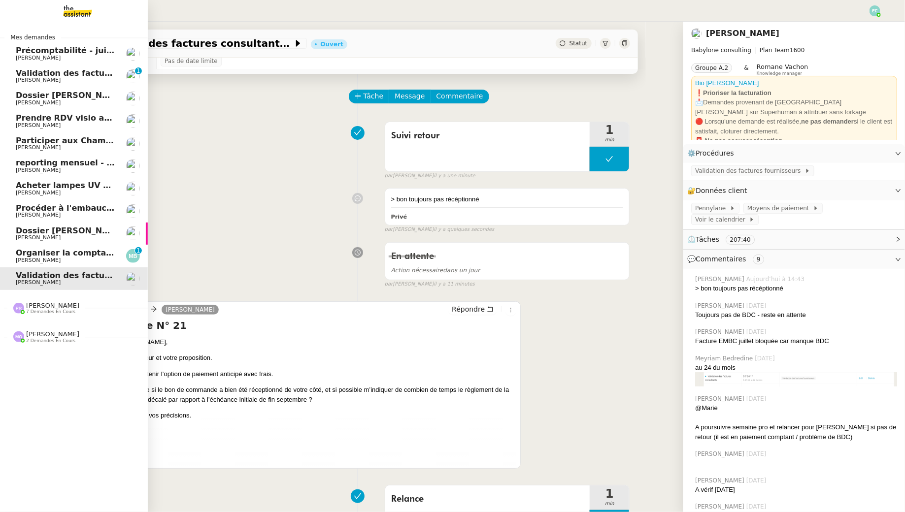
click at [29, 77] on span "Validation des factures consultants - août 2025" at bounding box center [121, 72] width 211 height 9
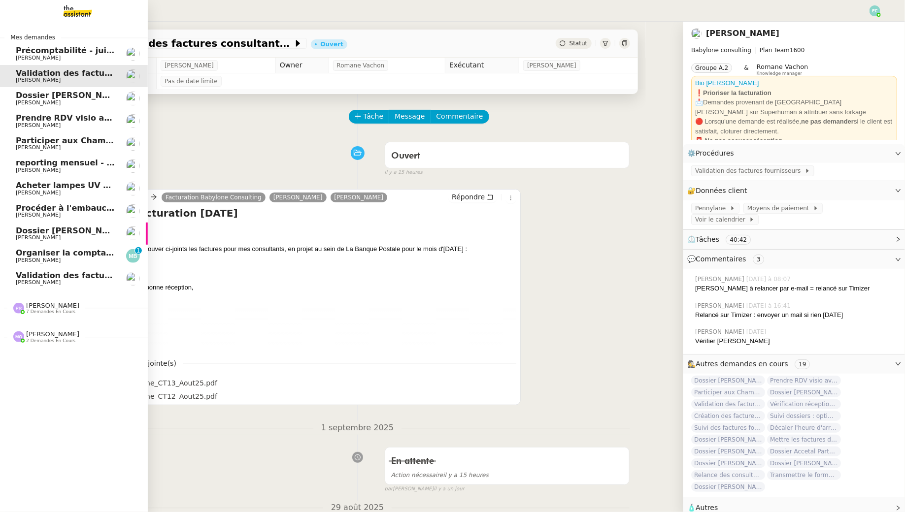
click at [64, 291] on div "Pauline Ribas 7 demandes en cours" at bounding box center [74, 304] width 148 height 29
click at [61, 283] on span "[PERSON_NAME]" at bounding box center [66, 283] width 100 height 6
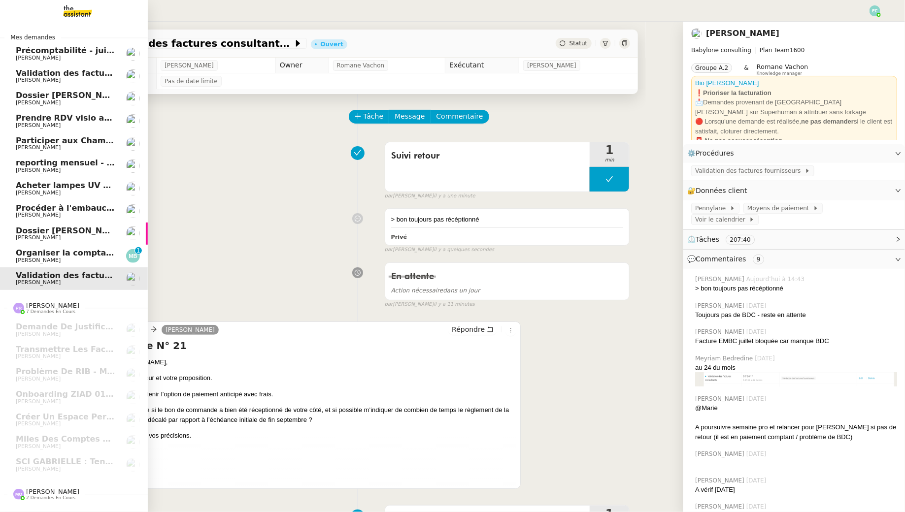
click at [60, 52] on span "Précomptabilité - juillet 2025" at bounding box center [81, 50] width 130 height 9
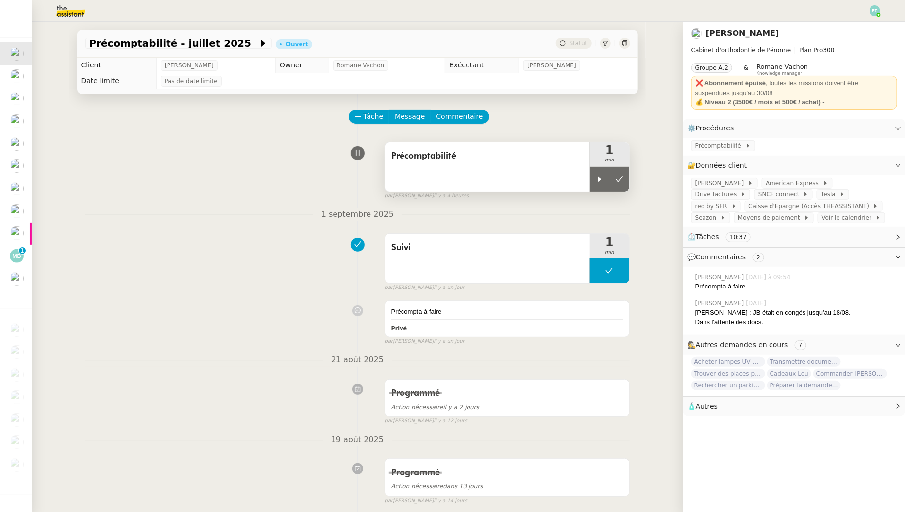
click at [586, 177] on div "Précomptabilité" at bounding box center [487, 166] width 205 height 49
click at [603, 178] on icon at bounding box center [600, 179] width 8 height 8
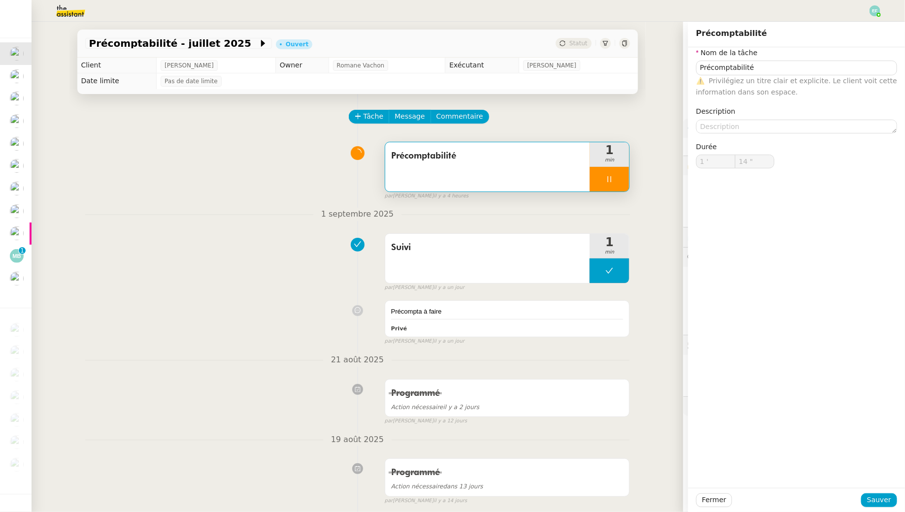
type input "Précomptabilité"
type input "1 '"
type input "14 ""
type input "Précomptabilité"
type input "1 '"
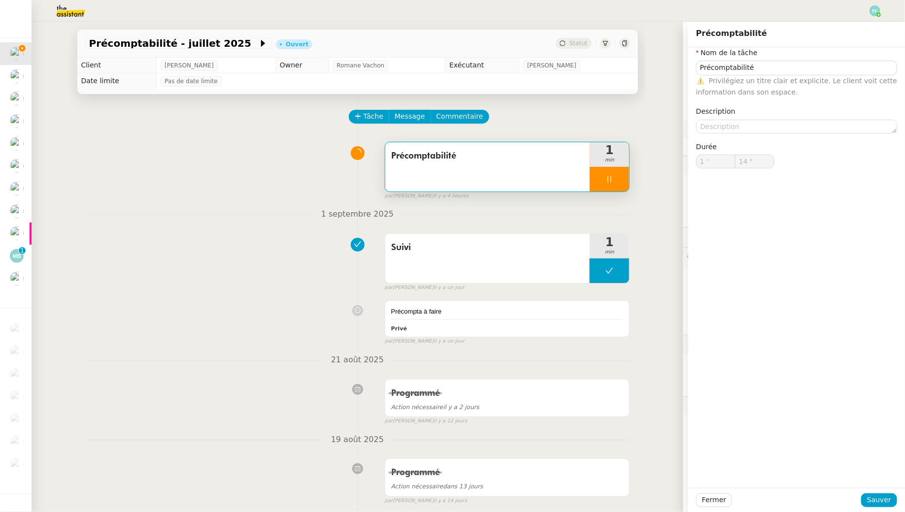
type input "14 ""
click at [286, 176] on div "Précomptabilité 1 min false par Emelyne F. il y a 4 heures" at bounding box center [357, 168] width 545 height 63
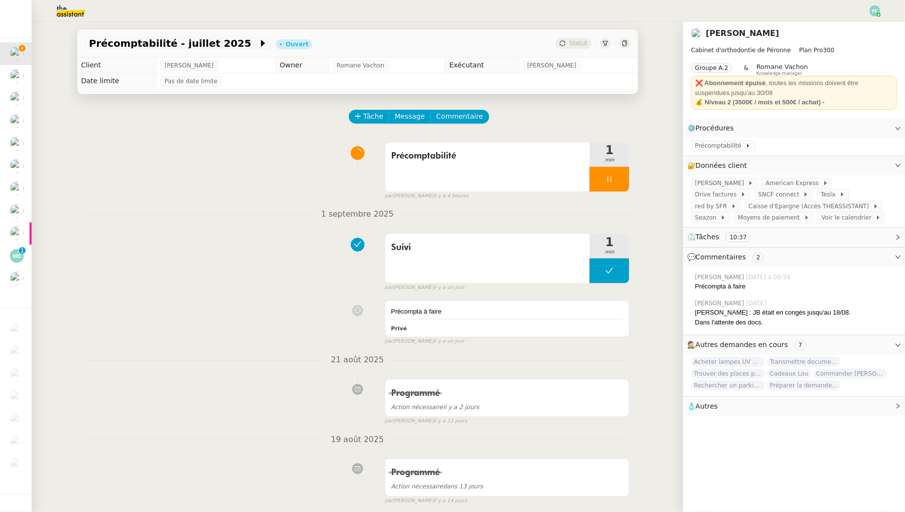
click at [879, 12] on img at bounding box center [874, 10] width 11 height 11
click at [873, 33] on li "Suivi" at bounding box center [848, 28] width 64 height 14
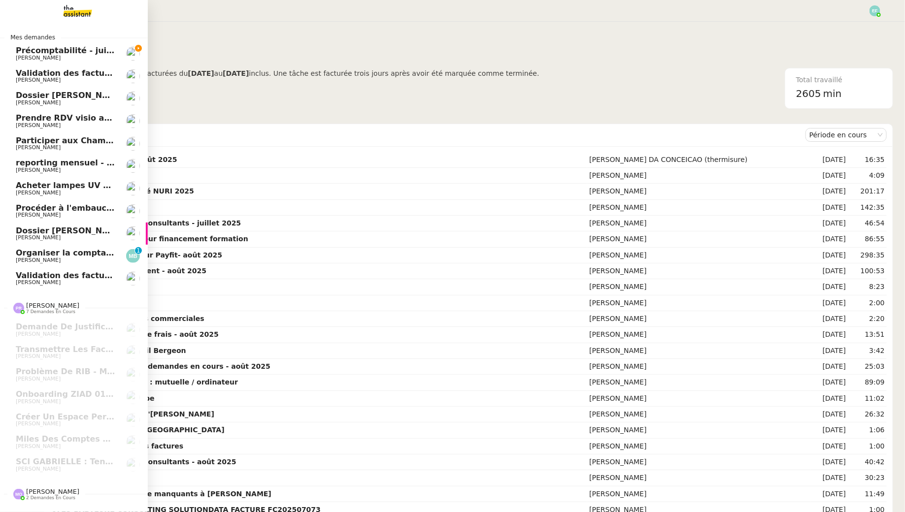
click at [26, 46] on link "Précomptabilité - juillet 2025 Jean-Baptiste Pamar" at bounding box center [74, 53] width 148 height 23
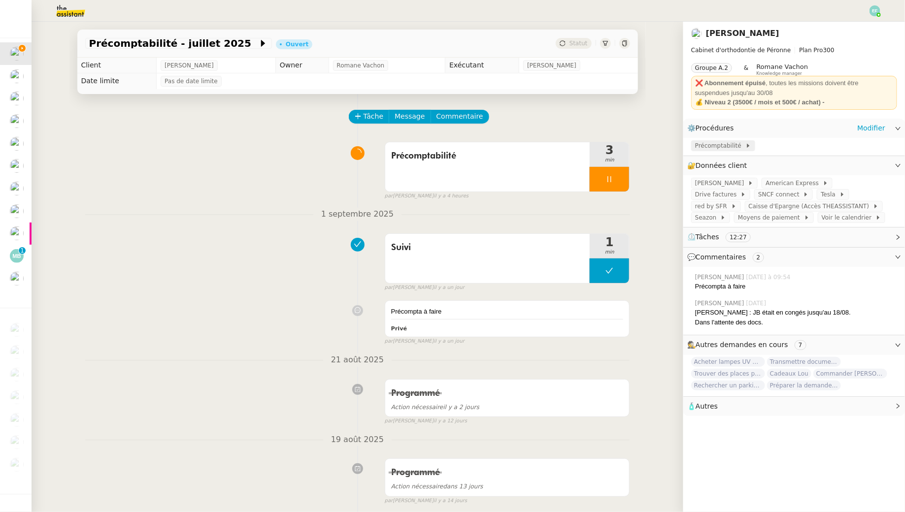
click at [732, 146] on span "Précomptabilité" at bounding box center [720, 146] width 50 height 10
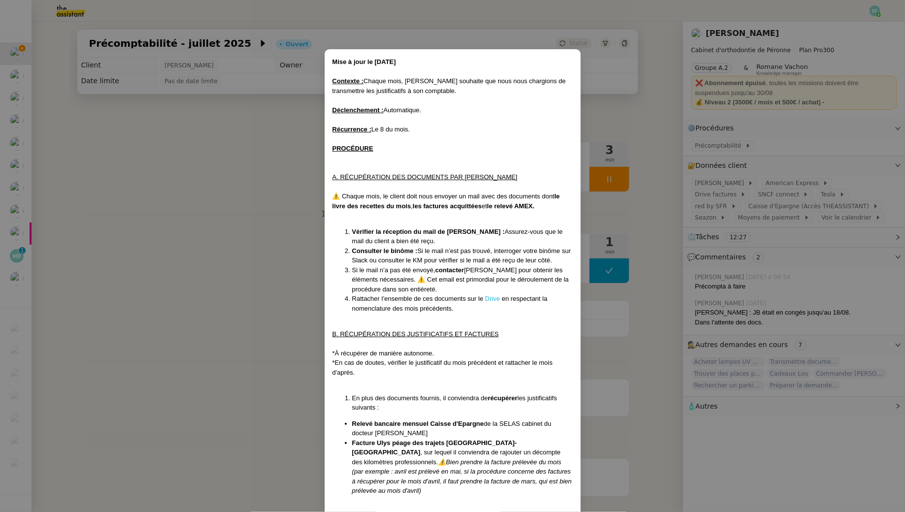
click at [491, 298] on link "Drive" at bounding box center [492, 298] width 15 height 7
click at [493, 298] on link "Drive" at bounding box center [492, 298] width 15 height 7
click at [253, 227] on nz-modal-container "Mise à jour le 09/05/2025 Contexte : Chaque mois, Jean-Baptiste souhaite que no…" at bounding box center [452, 256] width 905 height 512
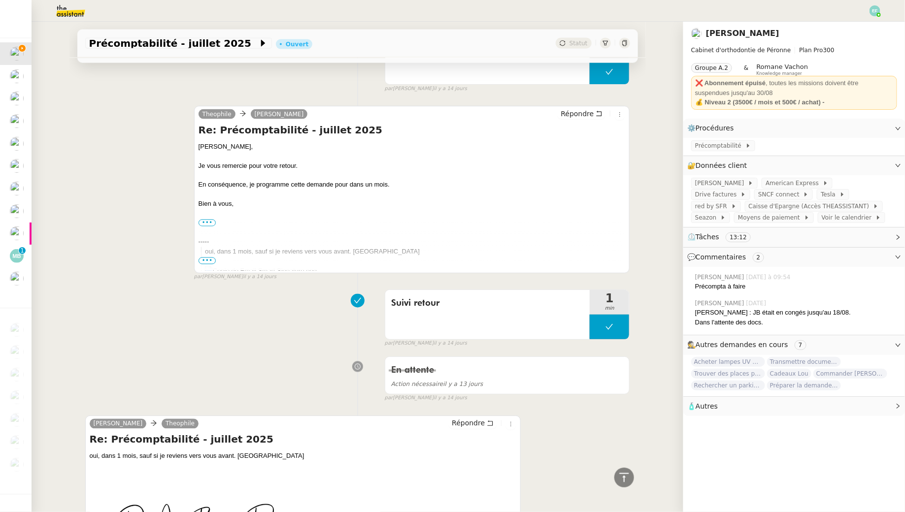
scroll to position [525, 0]
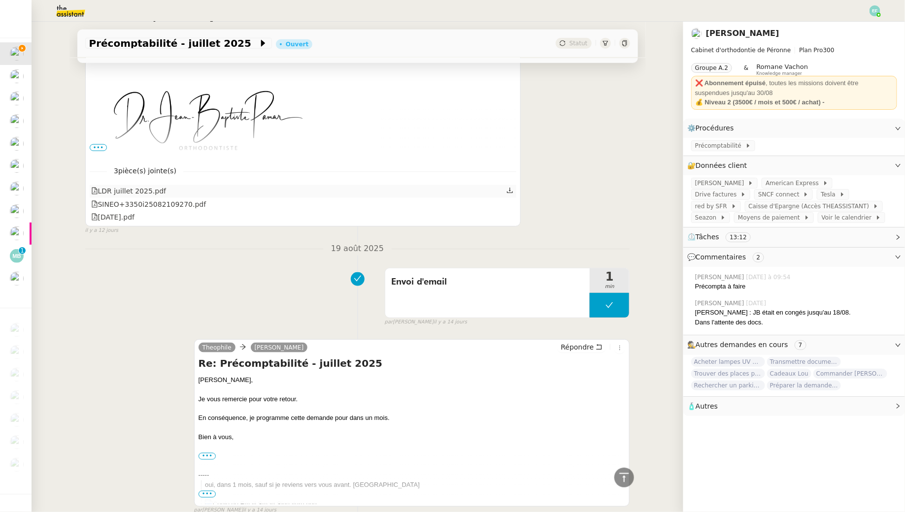
click at [514, 189] on div at bounding box center [510, 191] width 8 height 13
click at [510, 189] on icon at bounding box center [510, 190] width 6 height 5
click at [511, 202] on icon at bounding box center [509, 203] width 7 height 7
click at [510, 213] on icon at bounding box center [509, 216] width 7 height 7
click at [738, 145] on span "Précomptabilité" at bounding box center [720, 146] width 50 height 10
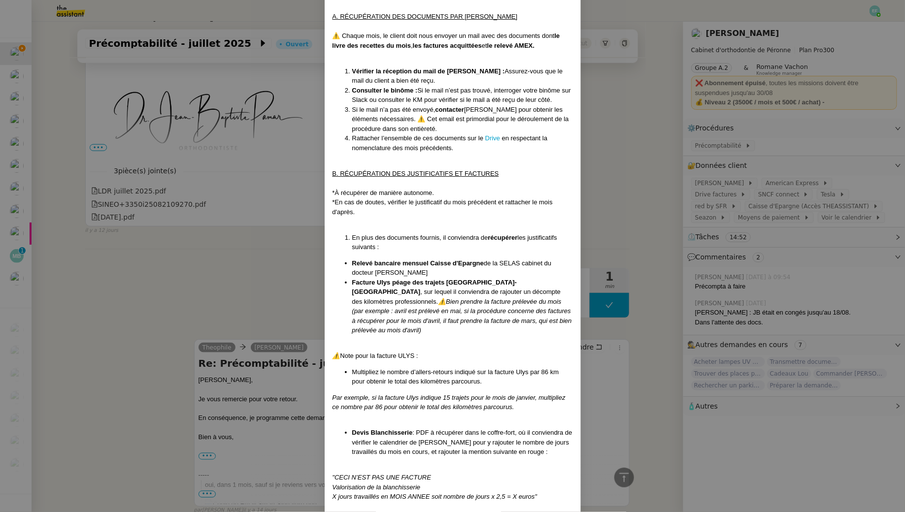
scroll to position [170, 0]
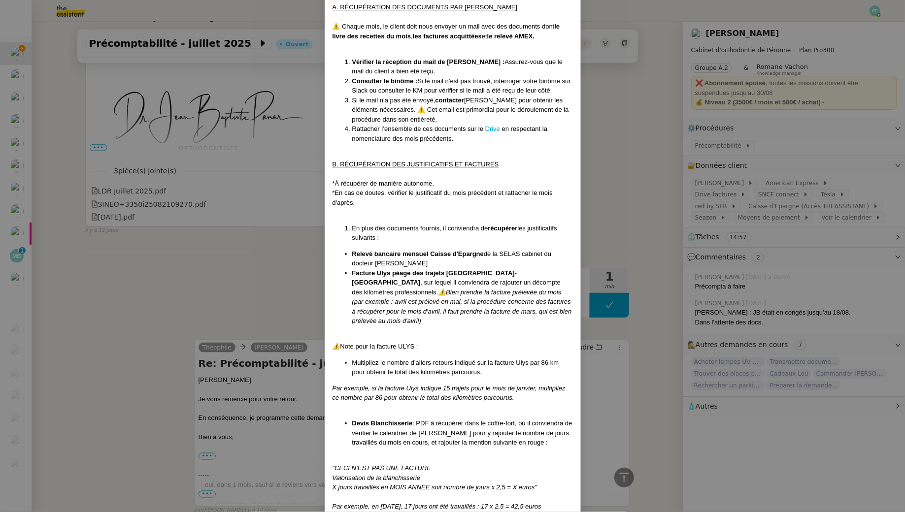
click at [606, 197] on nz-modal-container "Mise à jour le 09/05/2025 Contexte : Chaque mois, Jean-Baptiste souhaite que no…" at bounding box center [452, 256] width 905 height 512
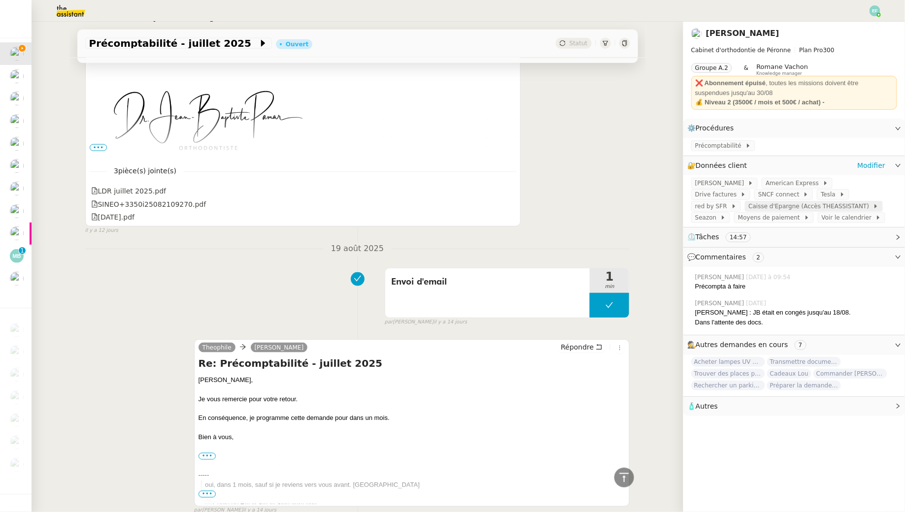
click at [869, 206] on span at bounding box center [871, 206] width 4 height 7
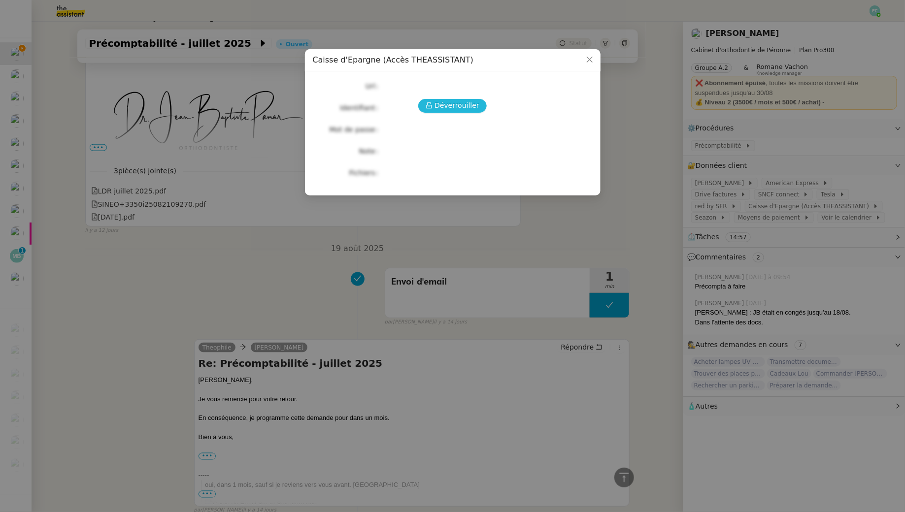
click at [468, 105] on span "Déverrouiller" at bounding box center [456, 105] width 45 height 11
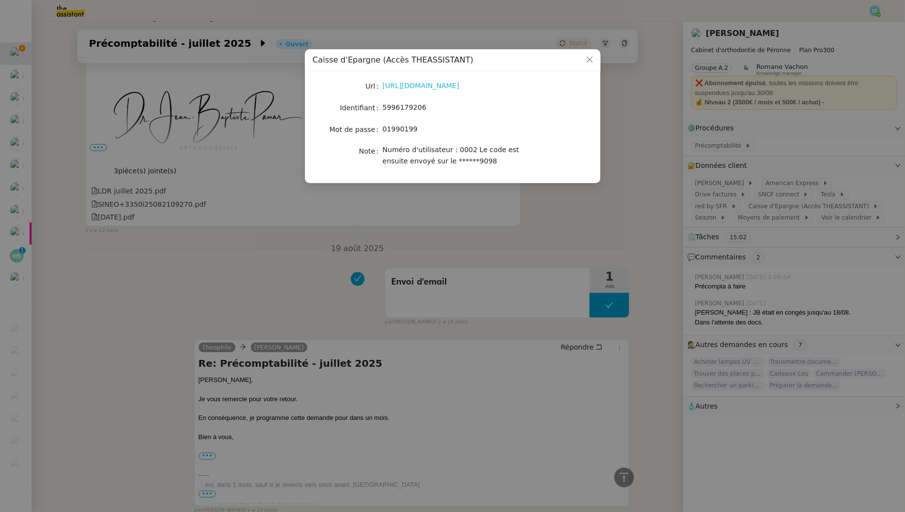
click at [451, 86] on link "https://www.caisse-epargne.fr/hauts-de-france/banque-a-distance/acceder-compte/" at bounding box center [421, 86] width 77 height 8
click at [204, 242] on nz-modal-container "Caisse d'Epargne (Accès THEASSISTANT) Url https://www.caisse-epargne.fr/hauts-d…" at bounding box center [452, 256] width 905 height 512
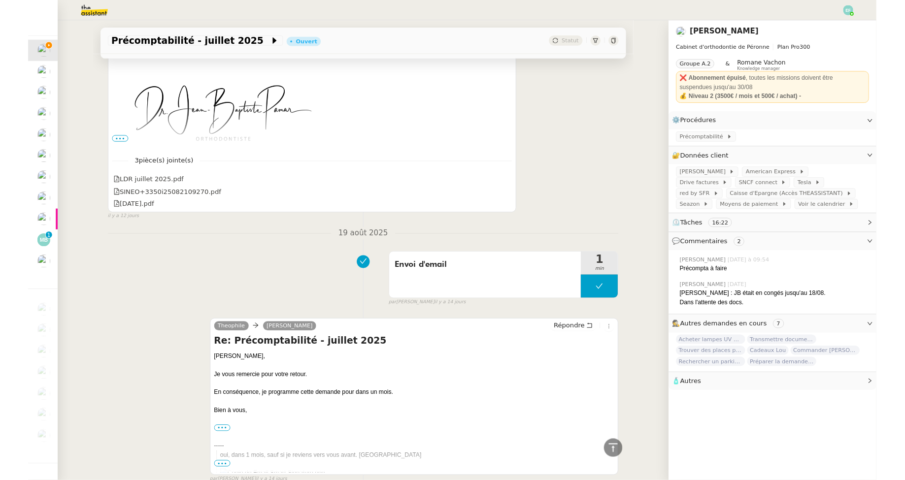
scroll to position [0, 0]
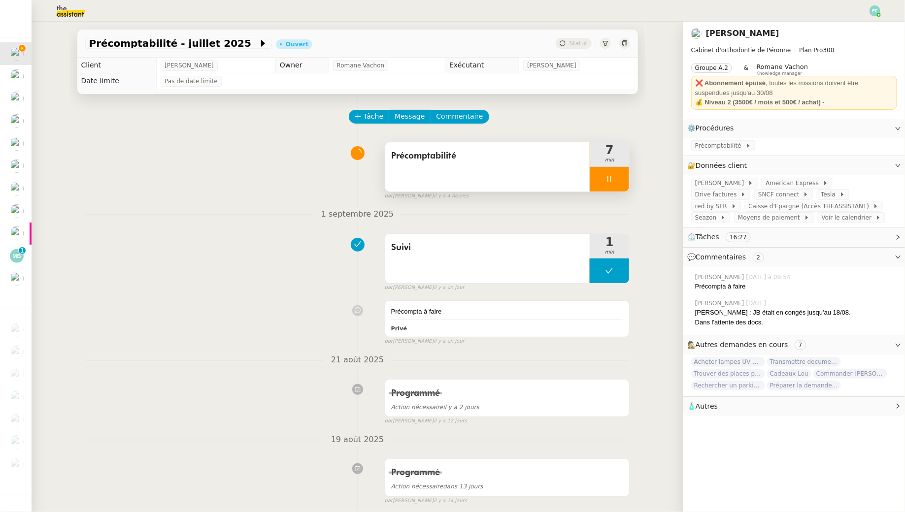
click at [602, 184] on div at bounding box center [609, 179] width 39 height 25
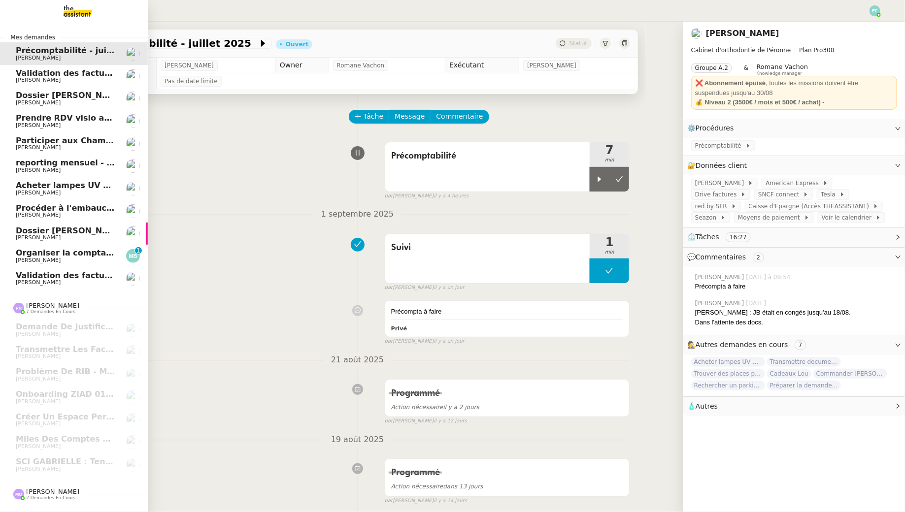
click at [75, 104] on span "[PERSON_NAME]" at bounding box center [66, 103] width 100 height 6
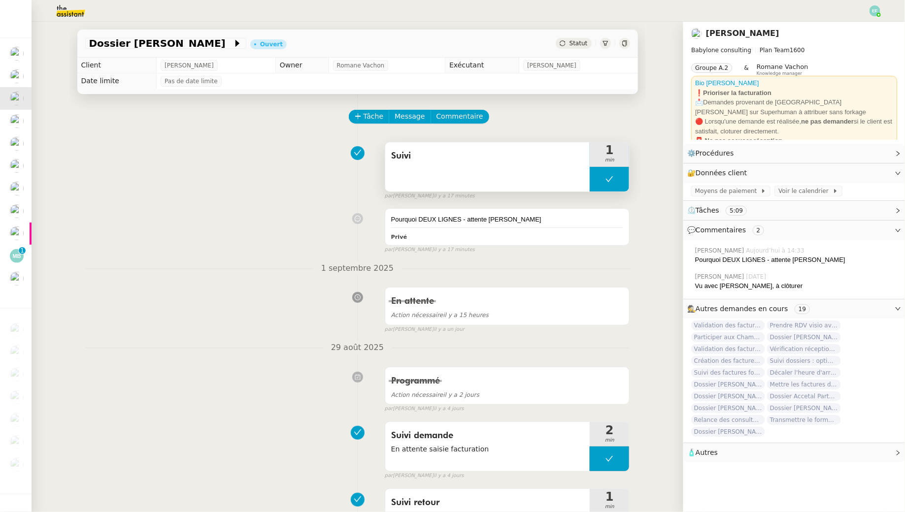
click at [612, 182] on icon at bounding box center [609, 179] width 8 height 8
click at [600, 179] on icon at bounding box center [599, 178] width 3 height 5
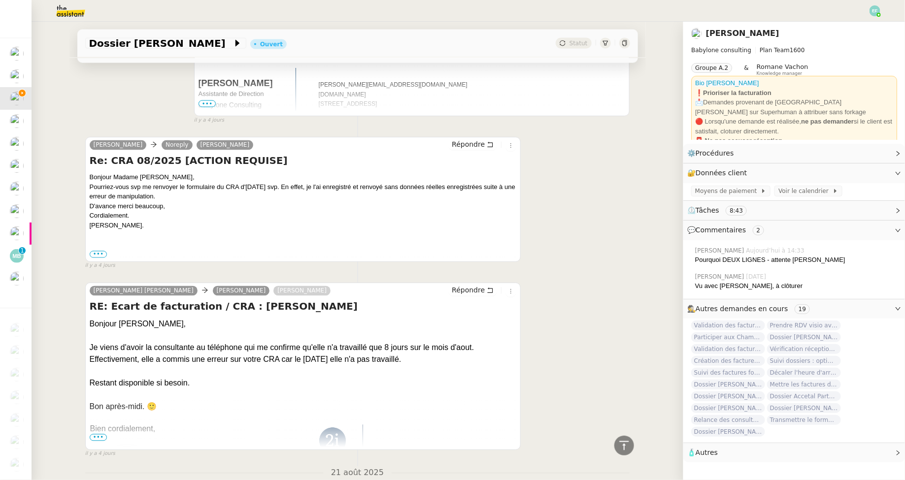
scroll to position [804, 0]
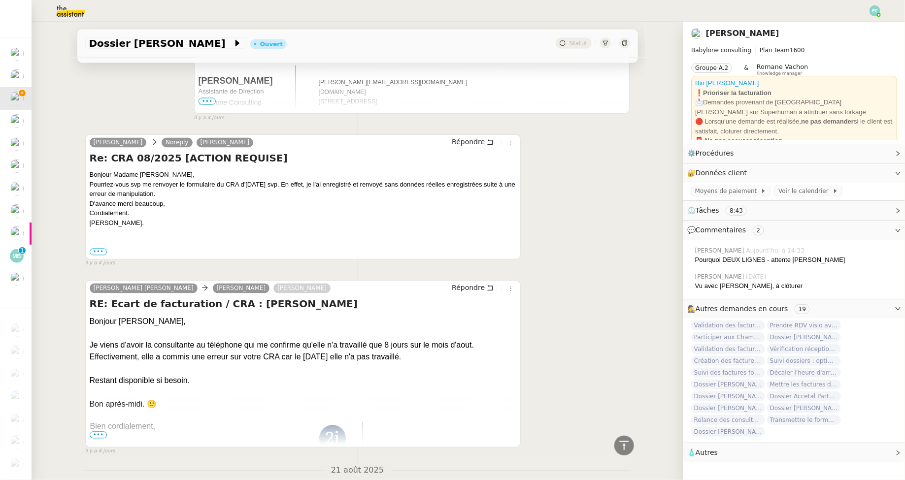
drag, startPoint x: 141, startPoint y: 173, endPoint x: 145, endPoint y: 207, distance: 34.3
click at [145, 207] on div "Bonjour Madame Durand, Pourriez-vous svp me renvoyer le formulaire du CRA d'Aoû…" at bounding box center [303, 199] width 427 height 58
click at [145, 209] on div "Cordialement." at bounding box center [303, 214] width 427 height 10
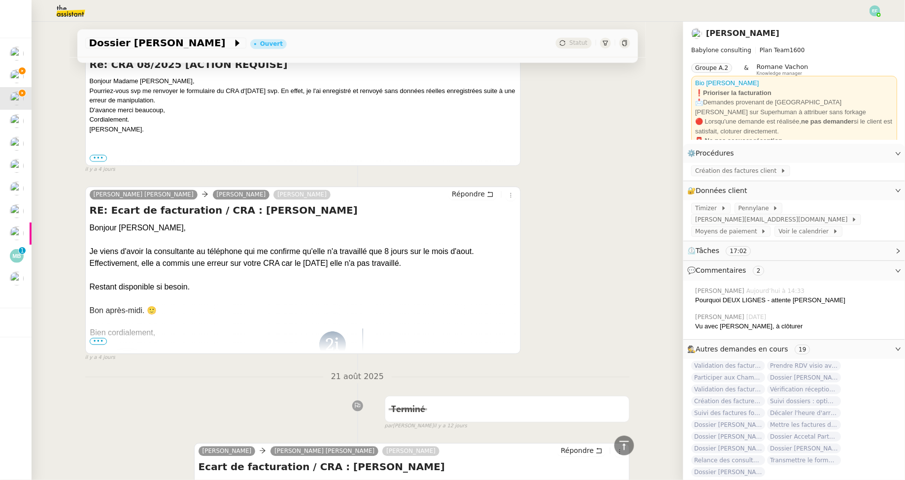
scroll to position [899, 0]
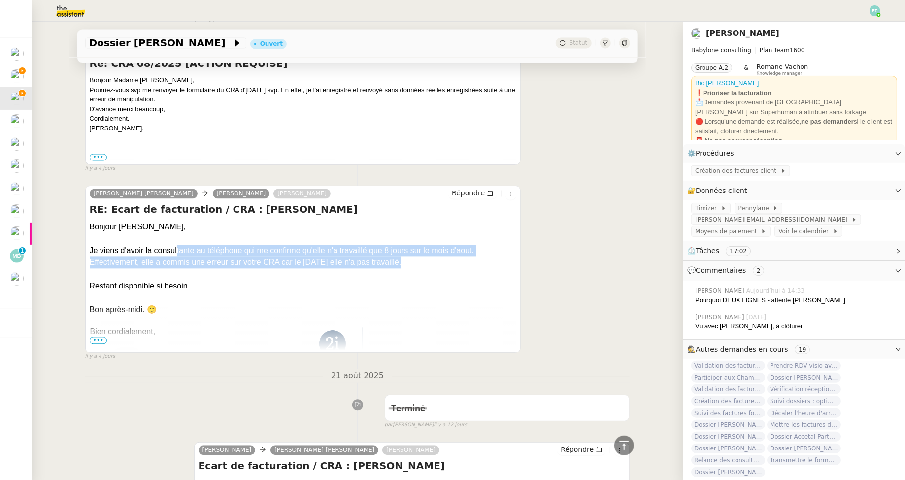
drag, startPoint x: 175, startPoint y: 248, endPoint x: 180, endPoint y: 272, distance: 24.1
click at [180, 272] on div at bounding box center [303, 275] width 427 height 12
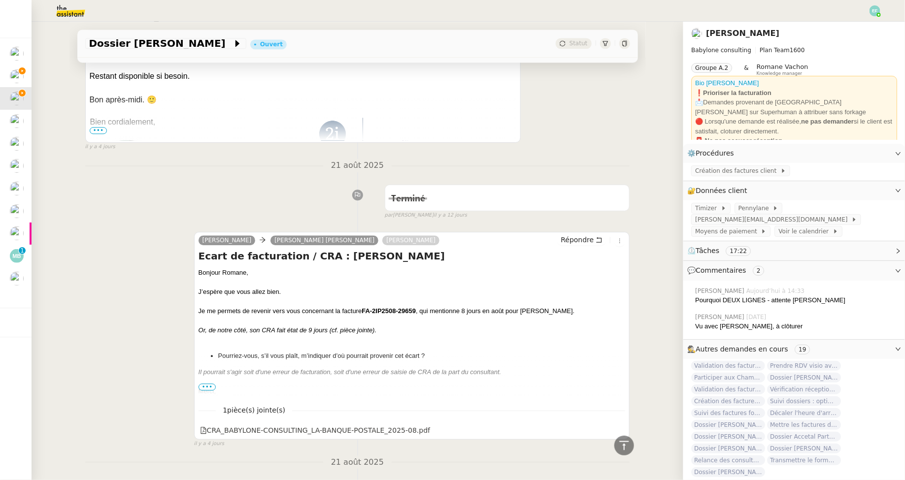
scroll to position [1112, 0]
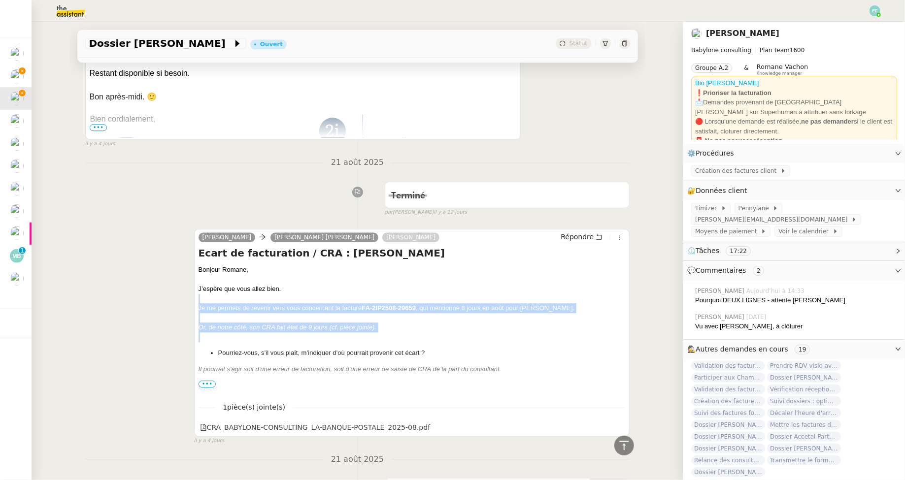
drag, startPoint x: 237, startPoint y: 298, endPoint x: 237, endPoint y: 332, distance: 34.5
click at [237, 332] on div "Bonjour Romane, J’espère que vous allez bien. Je me permets de revenir vers vou…" at bounding box center [412, 368] width 427 height 206
click at [237, 332] on div at bounding box center [412, 337] width 427 height 10
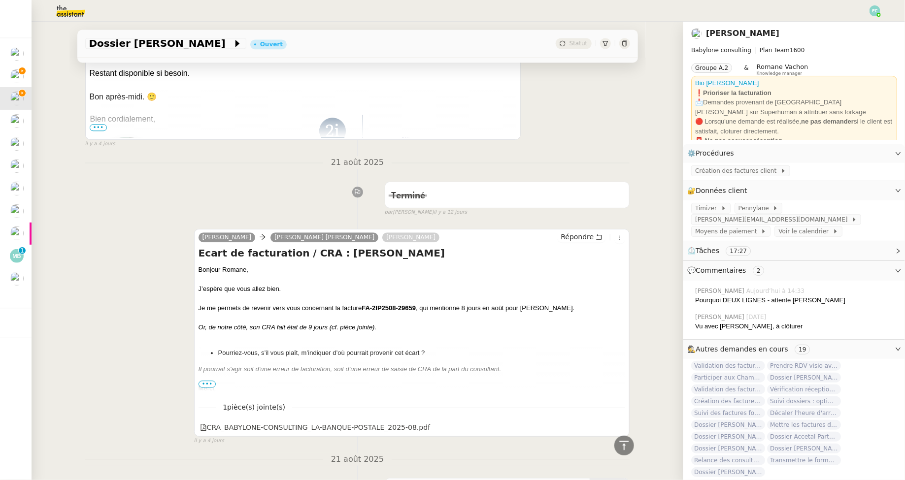
click at [210, 381] on span "•••" at bounding box center [208, 384] width 18 height 7
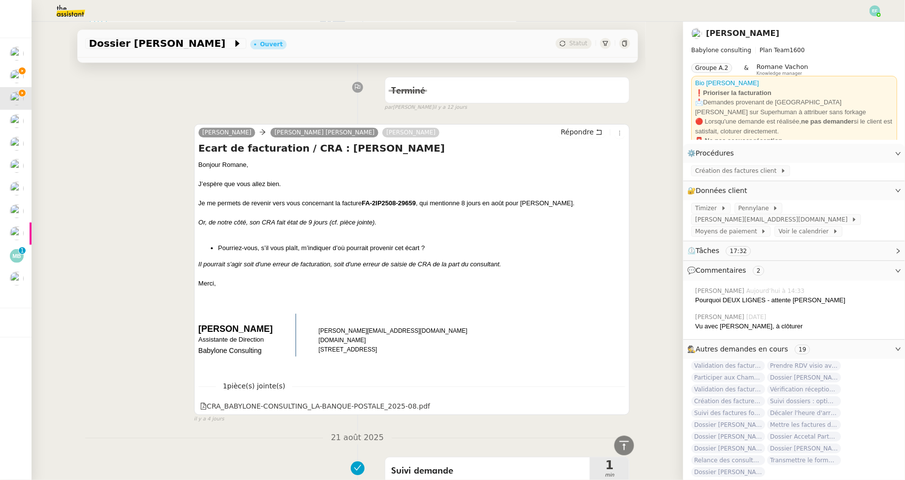
scroll to position [1225, 0]
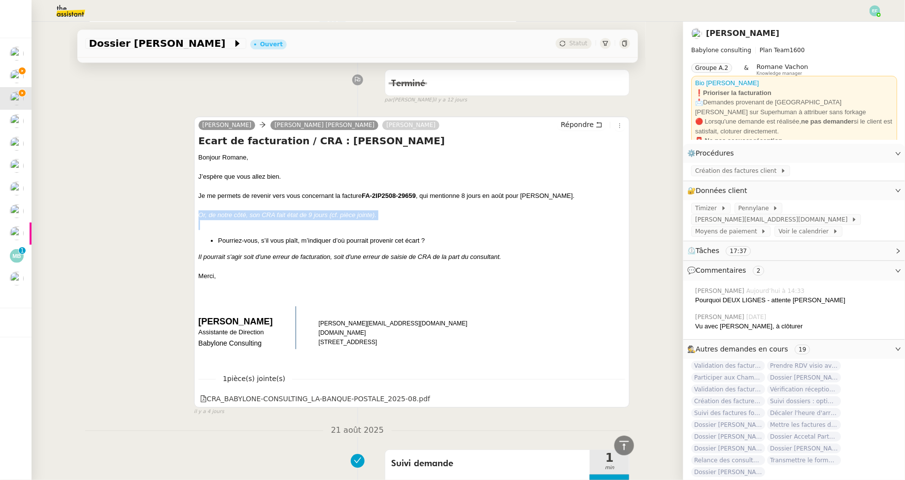
drag, startPoint x: 198, startPoint y: 210, endPoint x: 325, endPoint y: 219, distance: 126.9
click at [325, 219] on div "Bonjour Romane, J’espère que vous allez bien. Je me permets de revenir vers vou…" at bounding box center [412, 256] width 427 height 206
drag, startPoint x: 316, startPoint y: 196, endPoint x: 316, endPoint y: 227, distance: 30.5
click at [316, 227] on div "Bonjour Romane, J’espère que vous allez bien. Je me permets de revenir vers vou…" at bounding box center [412, 256] width 427 height 206
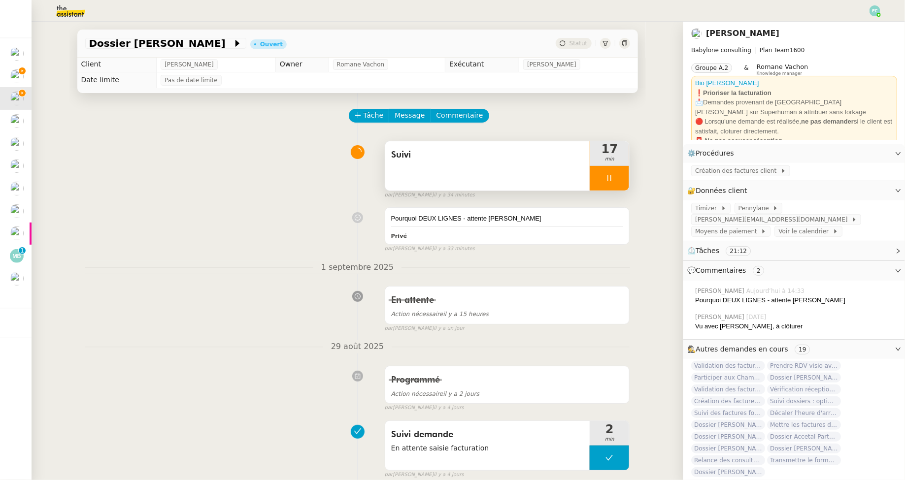
scroll to position [0, 0]
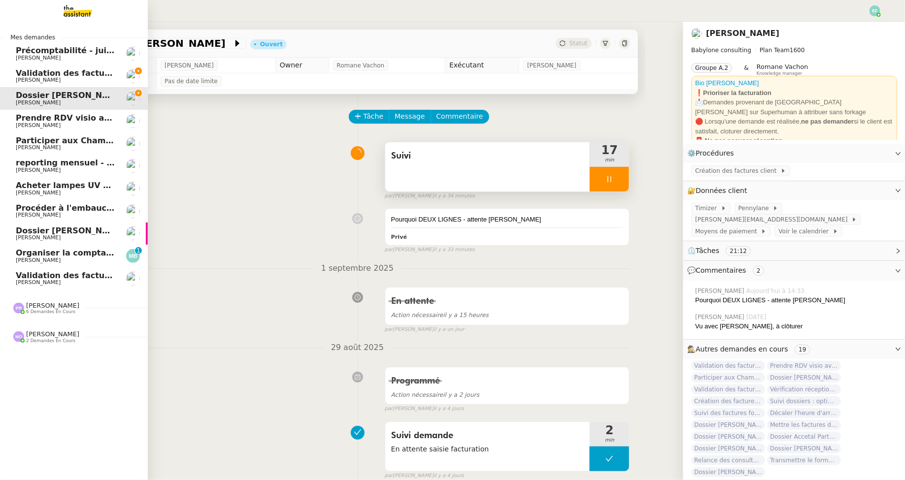
click at [16, 77] on span "[PERSON_NAME]" at bounding box center [38, 80] width 45 height 6
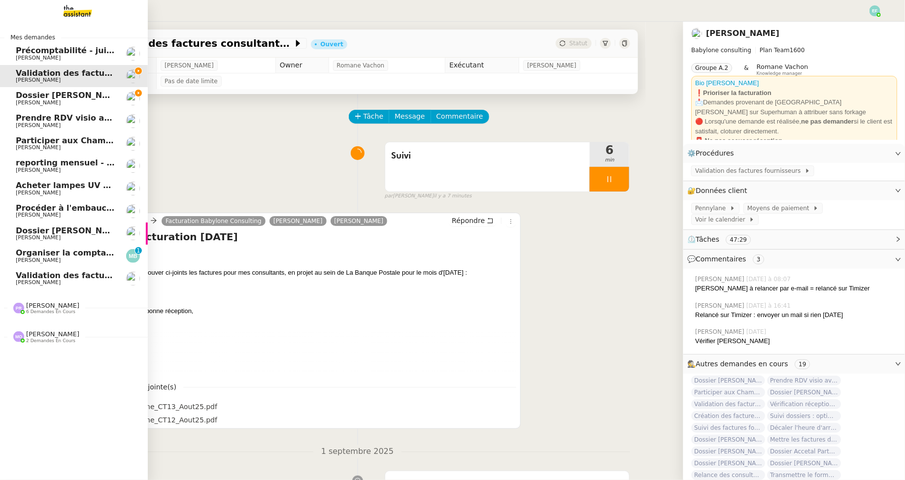
click at [17, 99] on span "Dossier Monika Gruba" at bounding box center [70, 95] width 109 height 9
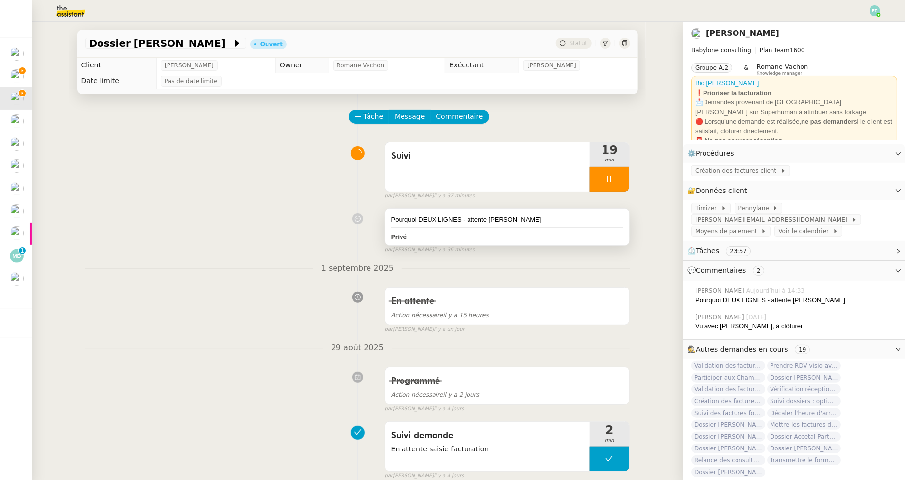
click at [545, 234] on div "Privé" at bounding box center [507, 236] width 232 height 11
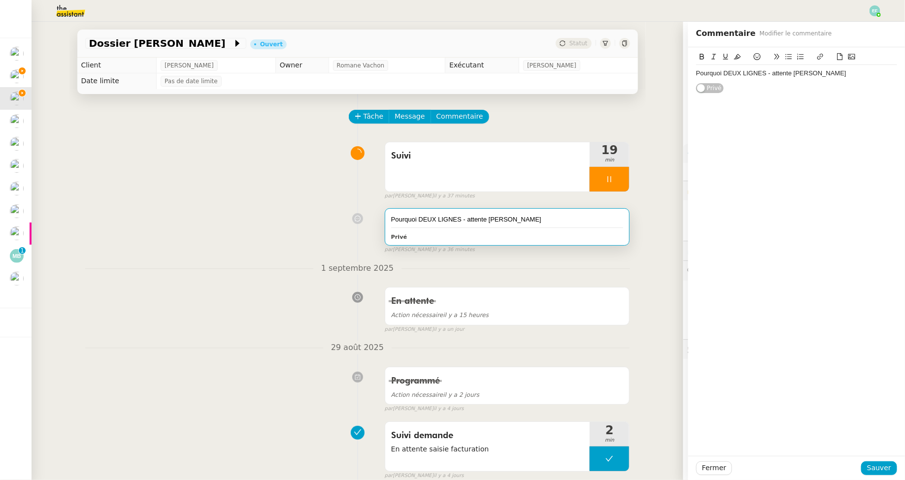
click at [863, 70] on div "Pourquoi DEUX LIGNES - attente Marie" at bounding box center [796, 73] width 201 height 9
click at [877, 467] on span "Sauver" at bounding box center [879, 468] width 24 height 11
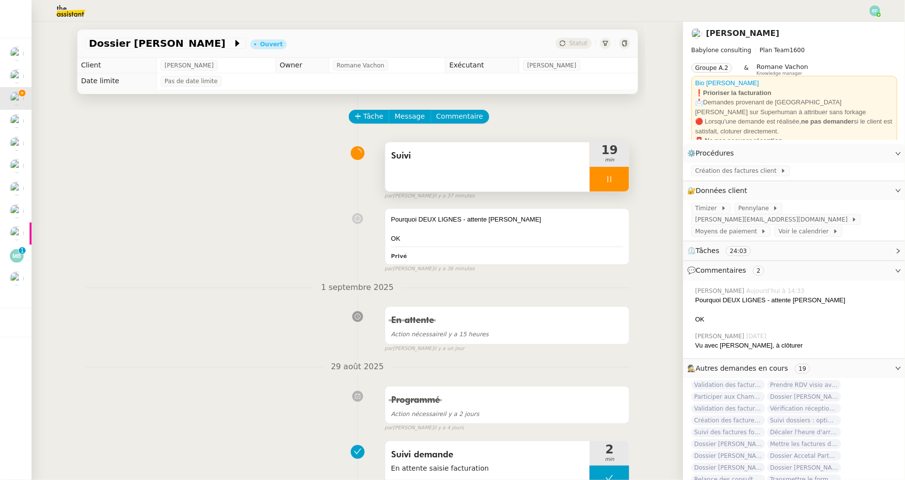
click at [606, 177] on icon at bounding box center [609, 179] width 8 height 8
click at [625, 177] on button at bounding box center [619, 179] width 20 height 25
click at [482, 169] on div "Suivi" at bounding box center [487, 166] width 205 height 49
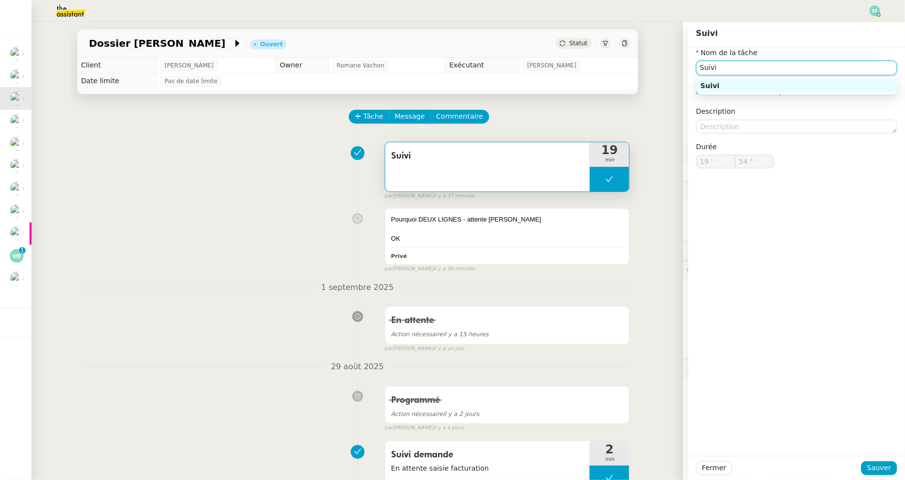
click at [784, 67] on input "Suivi" at bounding box center [796, 68] width 201 height 14
type input "Suivi + clôture"
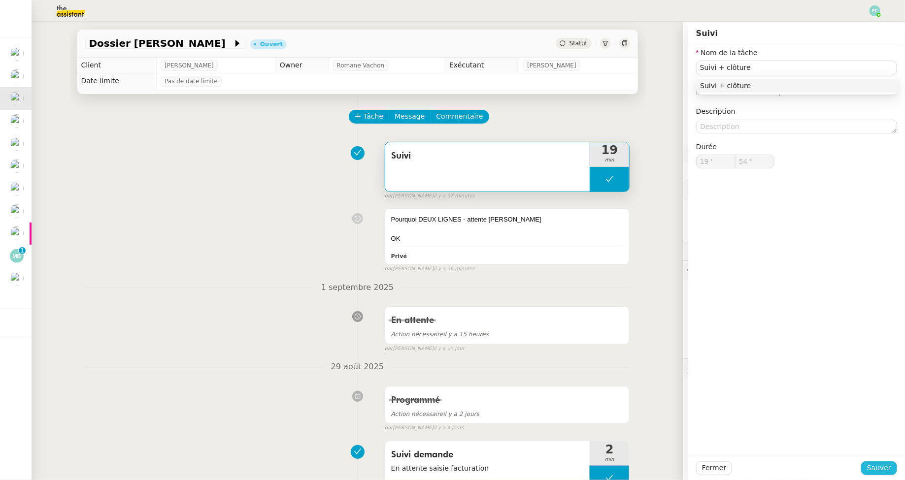
click at [879, 468] on span "Sauver" at bounding box center [879, 468] width 24 height 11
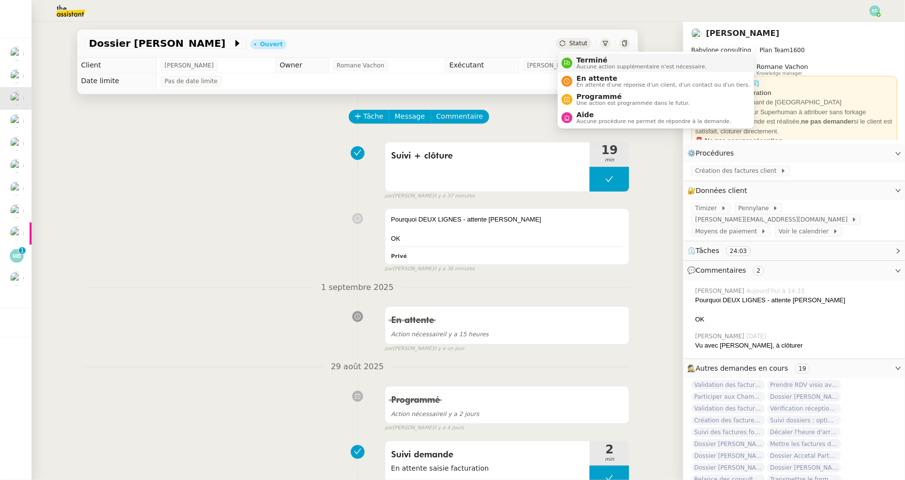
click at [579, 69] on span "Aucune action supplémentaire n'est nécessaire." at bounding box center [641, 66] width 130 height 5
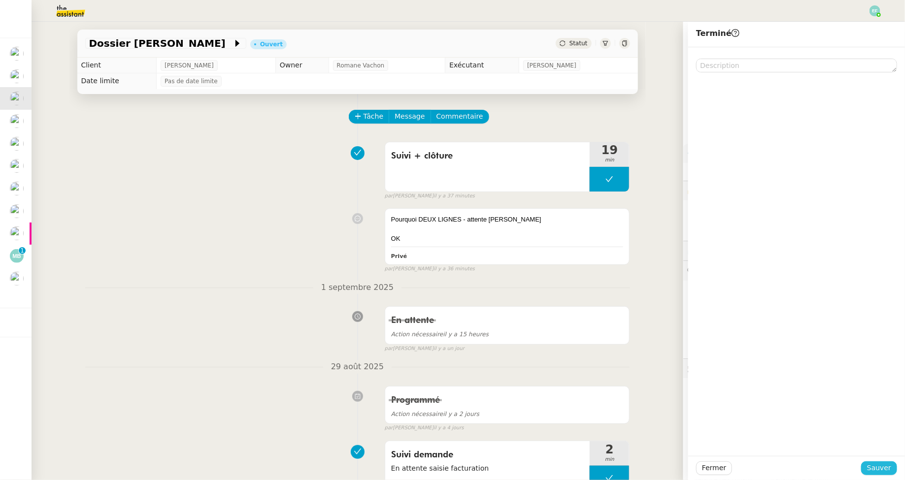
click at [891, 469] on span "Sauver" at bounding box center [879, 468] width 24 height 11
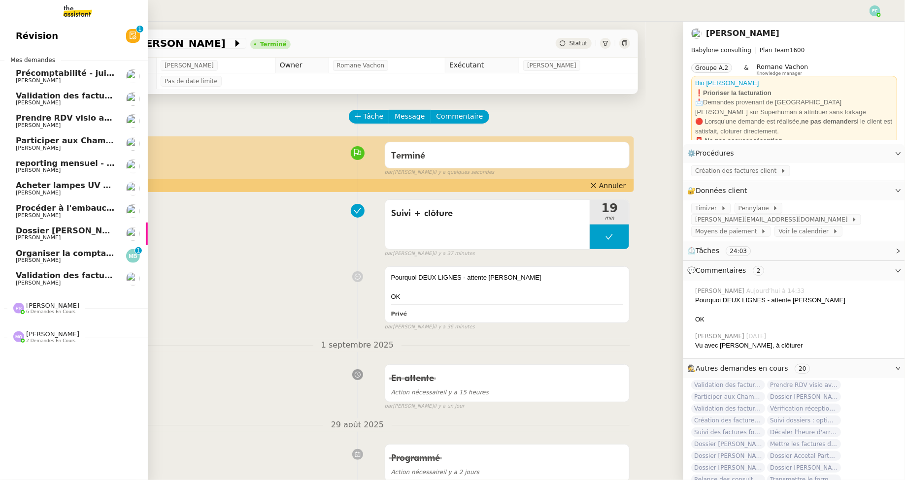
click at [35, 269] on link "Validation des factures consultants - juillet 2025 Florent Seiler" at bounding box center [74, 278] width 148 height 23
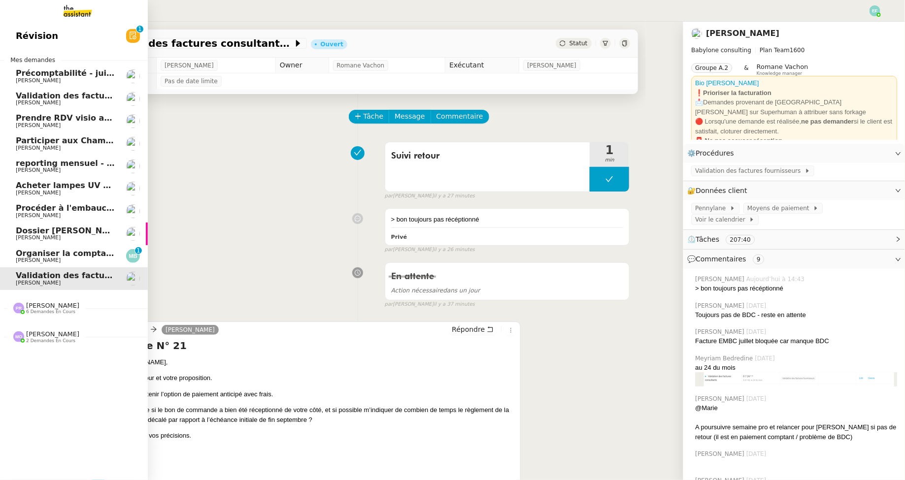
click at [59, 259] on span "Marina Barthelemy" at bounding box center [38, 260] width 45 height 6
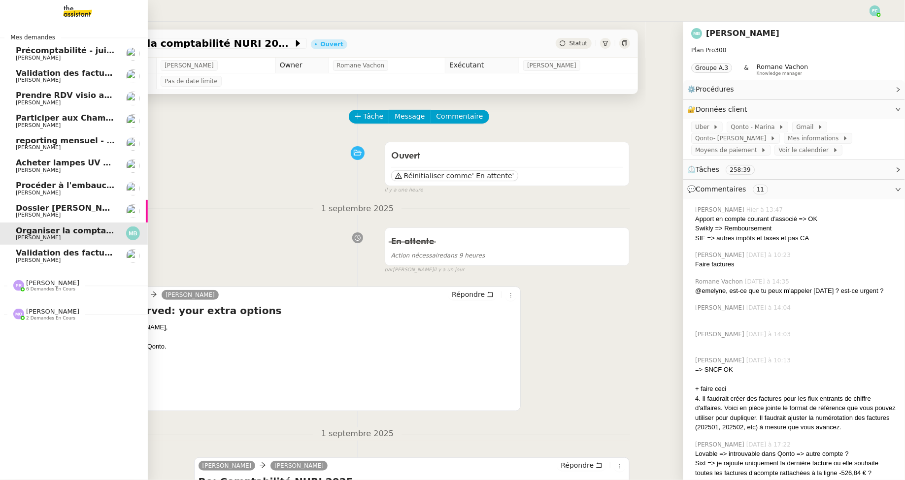
click at [56, 259] on span "[PERSON_NAME]" at bounding box center [66, 261] width 100 height 6
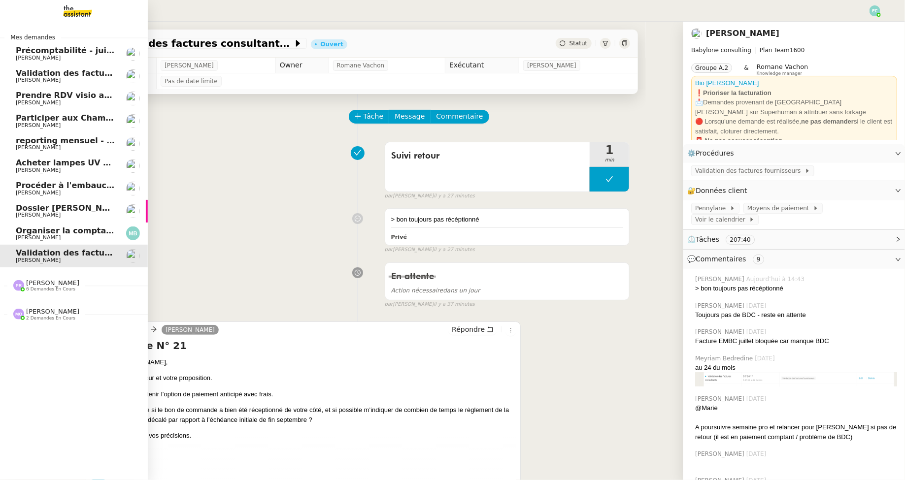
click at [57, 237] on span "Marina Barthelemy" at bounding box center [38, 237] width 45 height 6
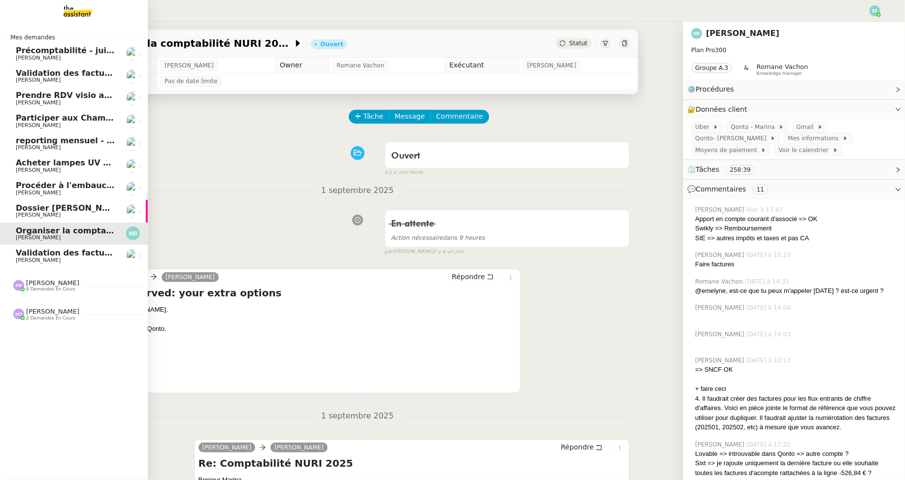
click at [33, 321] on div "Marie Orsoni 2 demandes en cours" at bounding box center [74, 310] width 148 height 29
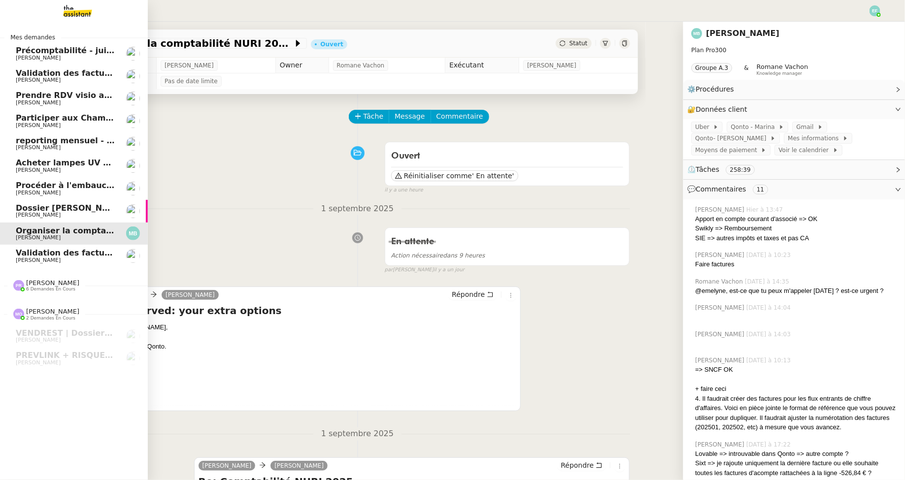
click at [77, 168] on span "[PERSON_NAME]" at bounding box center [66, 170] width 100 height 6
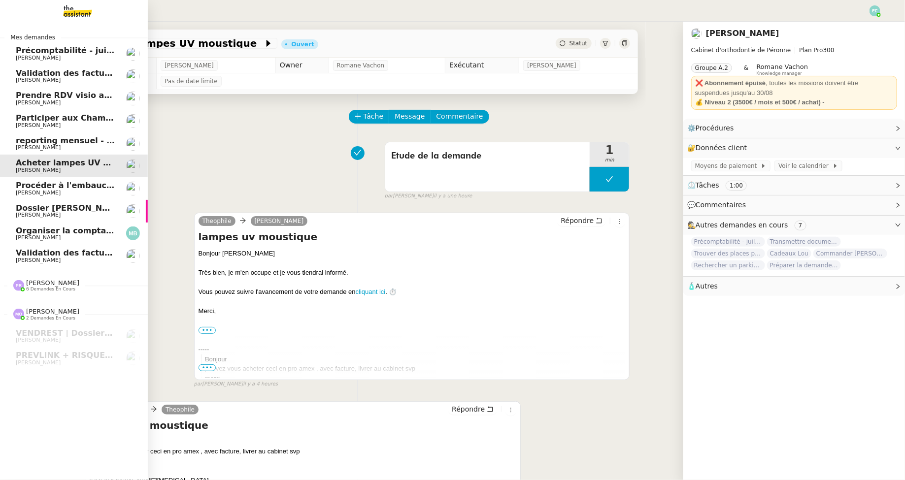
click at [101, 51] on span "Précomptabilité - juillet 2025" at bounding box center [81, 50] width 130 height 9
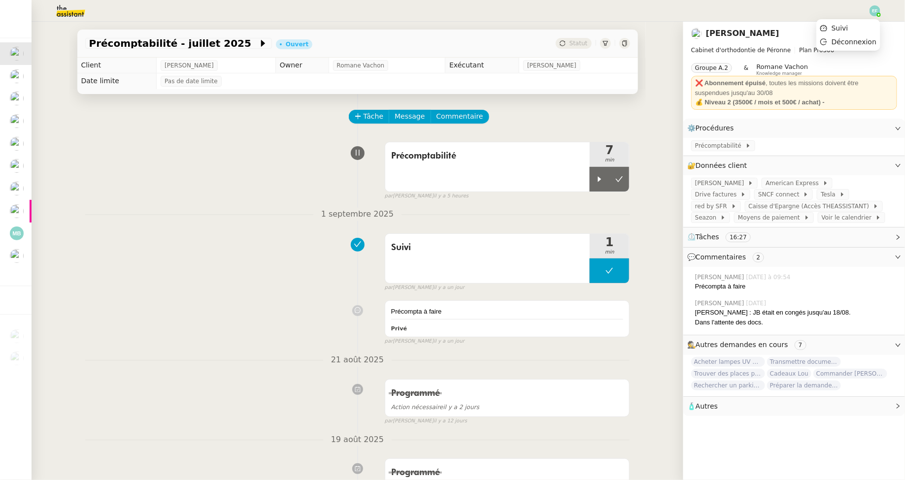
click at [873, 10] on img at bounding box center [874, 10] width 11 height 11
click at [859, 23] on li "Suivi" at bounding box center [848, 28] width 64 height 14
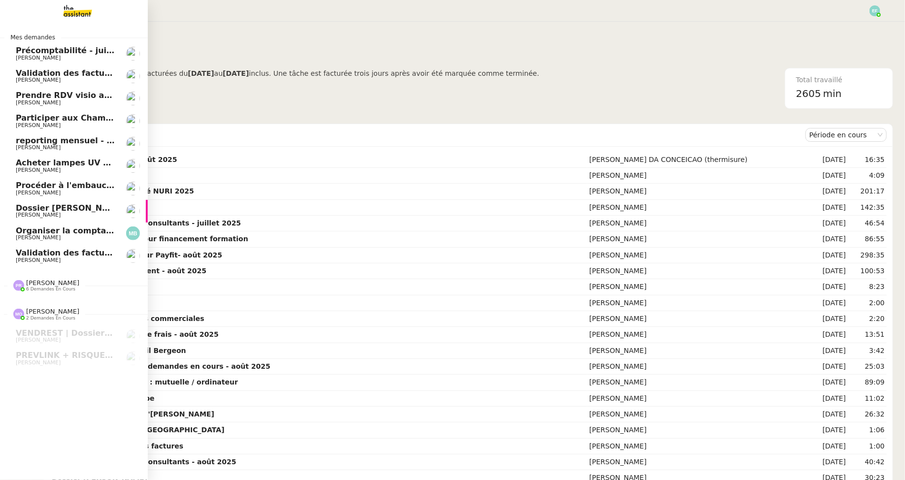
click at [46, 84] on link "Validation des factures consultants - août 2025 Florent Seiler" at bounding box center [74, 76] width 148 height 23
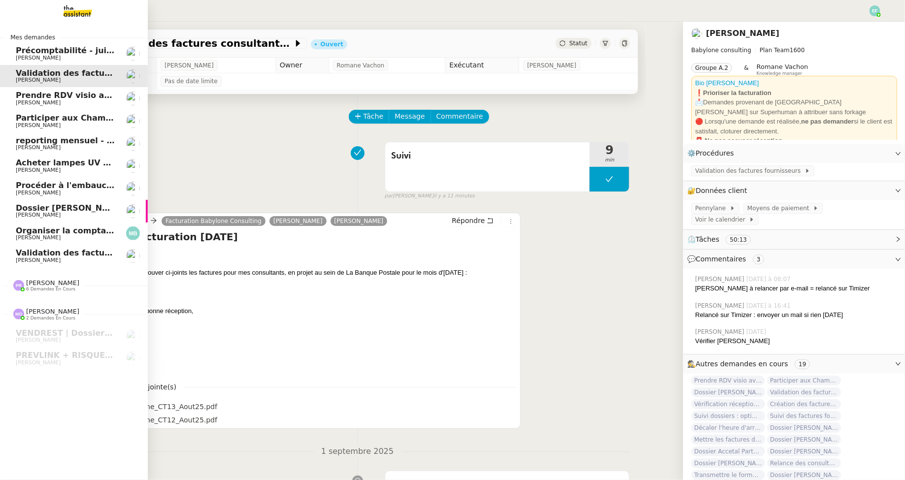
click at [56, 107] on link "Prendre RDV visio avec cabinet comptable Florent Seiler" at bounding box center [74, 98] width 148 height 23
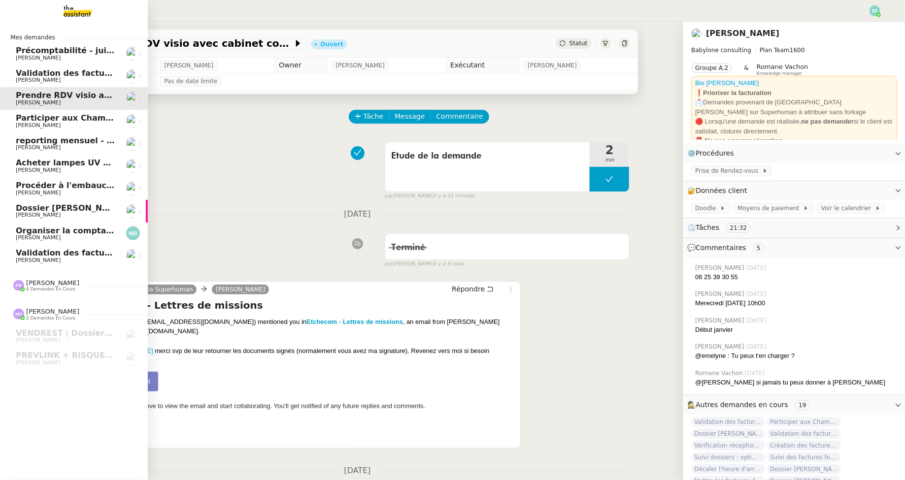
click at [29, 233] on span "Organiser la comptabilité NURI 2025" at bounding box center [97, 230] width 163 height 9
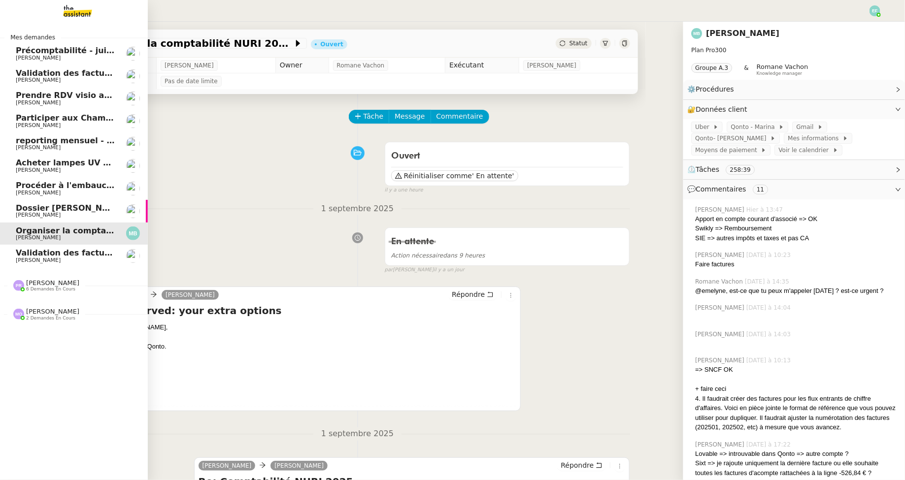
click at [85, 157] on link "Acheter lampes UV moustique [PERSON_NAME]" at bounding box center [74, 166] width 148 height 23
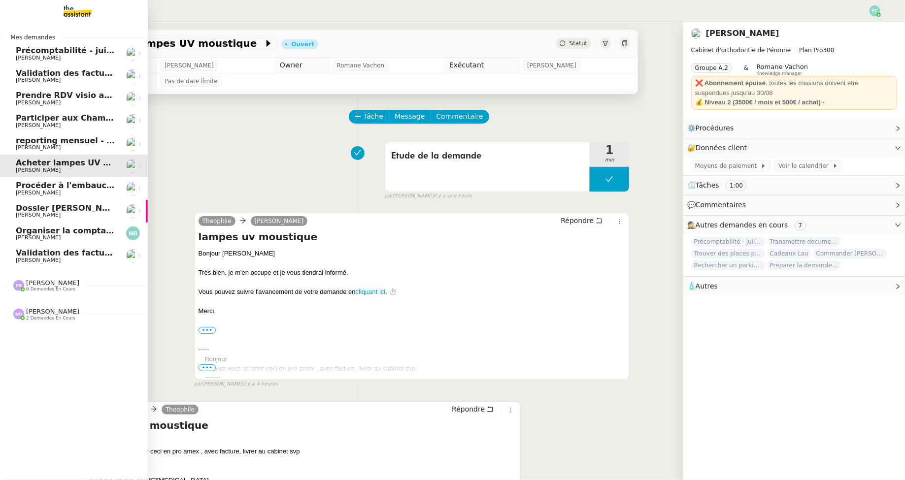
click at [95, 55] on span "[PERSON_NAME]" at bounding box center [66, 58] width 100 height 6
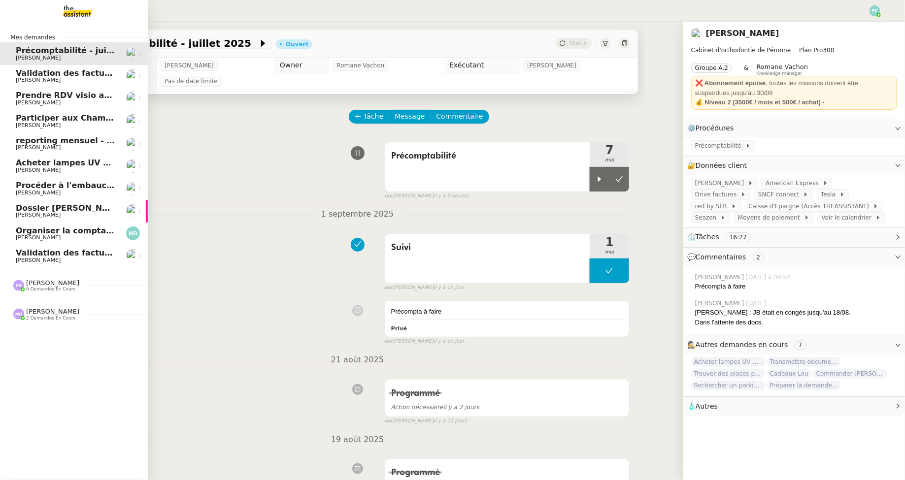
click at [96, 140] on span "reporting mensuel - 1 septembre 2025" at bounding box center [102, 140] width 172 height 9
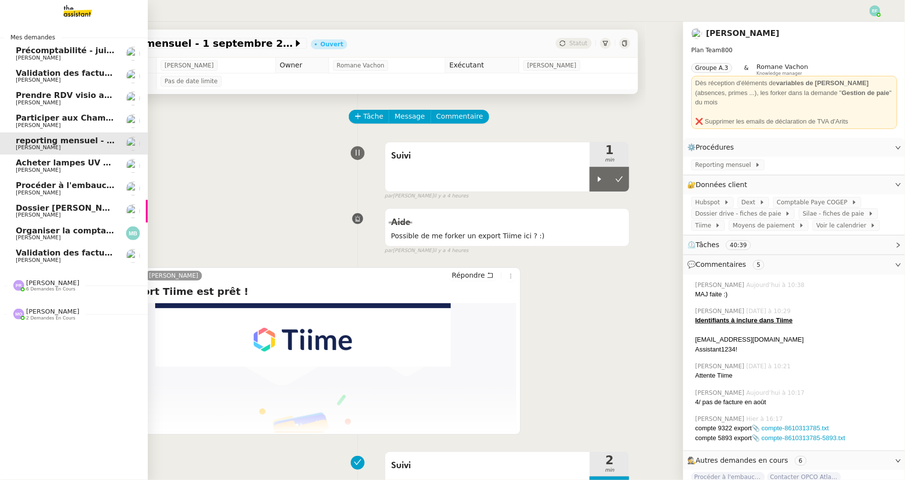
click at [54, 74] on span "Validation des factures consultants - août 2025" at bounding box center [121, 72] width 211 height 9
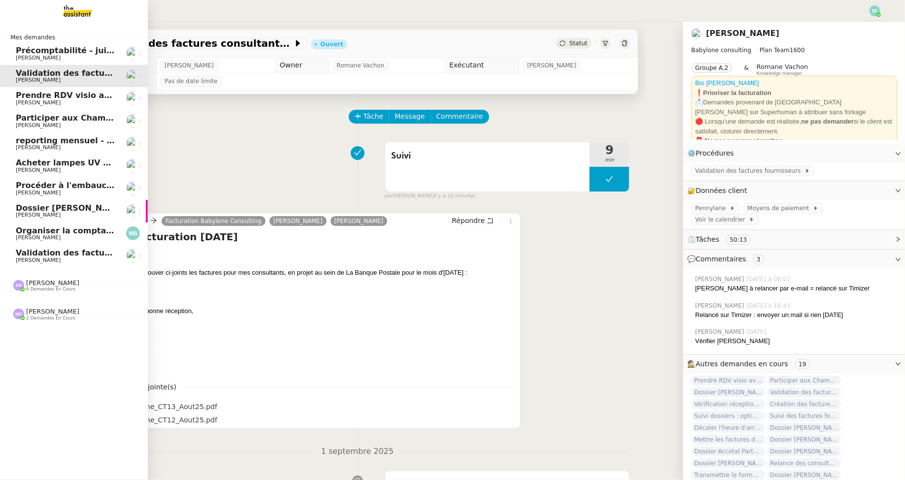
click at [72, 104] on span "[PERSON_NAME]" at bounding box center [66, 103] width 100 height 6
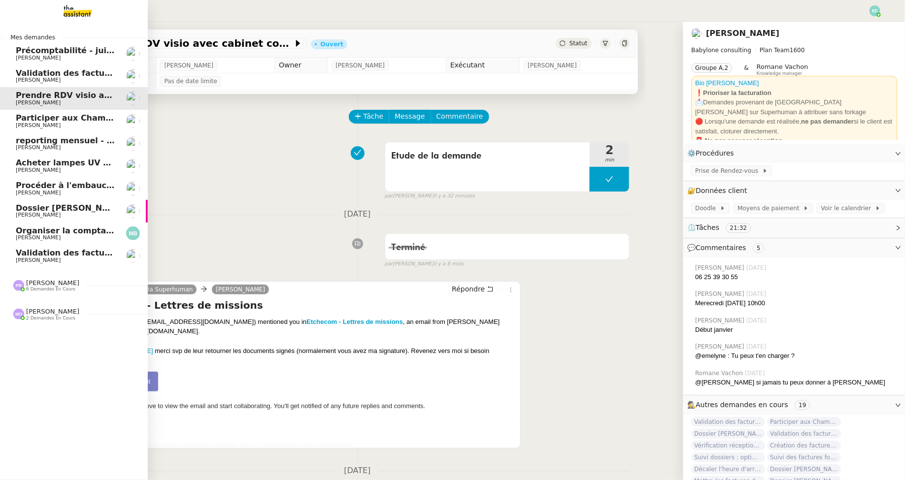
click at [77, 122] on span "Participer aux Champions de la Croissance 2026" at bounding box center [123, 117] width 214 height 9
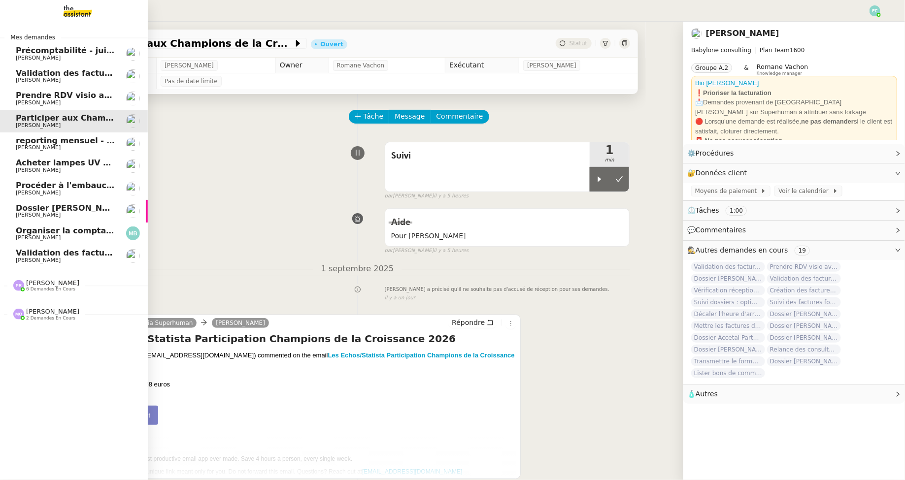
click at [119, 143] on link "reporting mensuel - [DATE] [PERSON_NAME]" at bounding box center [74, 144] width 148 height 23
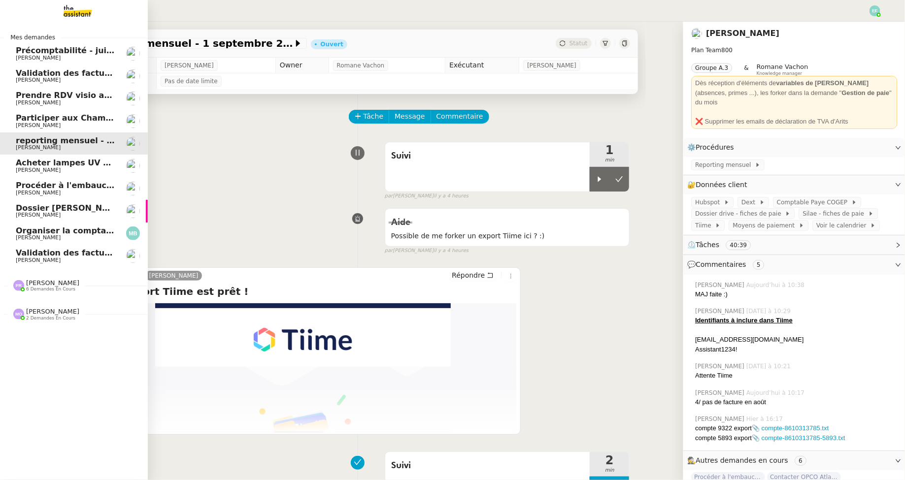
click at [82, 159] on span "Acheter lampes UV moustique" at bounding box center [83, 162] width 134 height 9
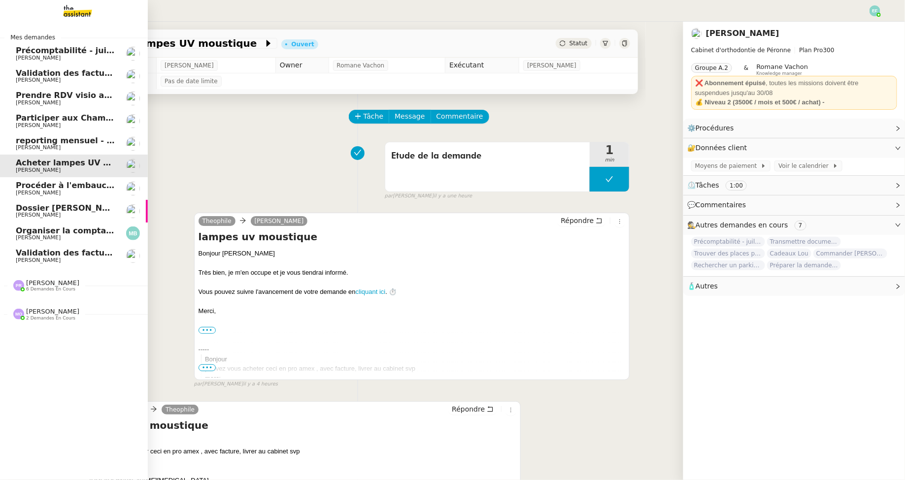
click at [79, 179] on link "Procéder à l'embauche d'[PERSON_NAME]" at bounding box center [74, 188] width 148 height 23
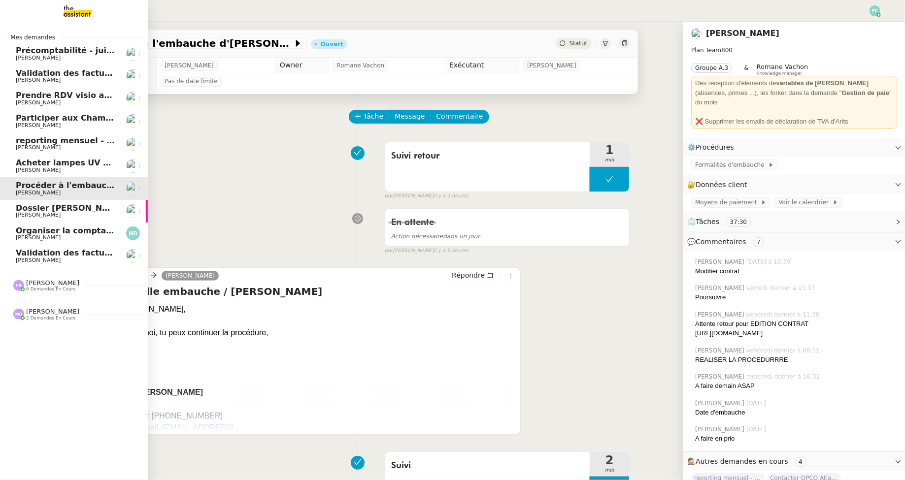
click at [69, 209] on span "Dossier [PERSON_NAME]" at bounding box center [70, 207] width 109 height 9
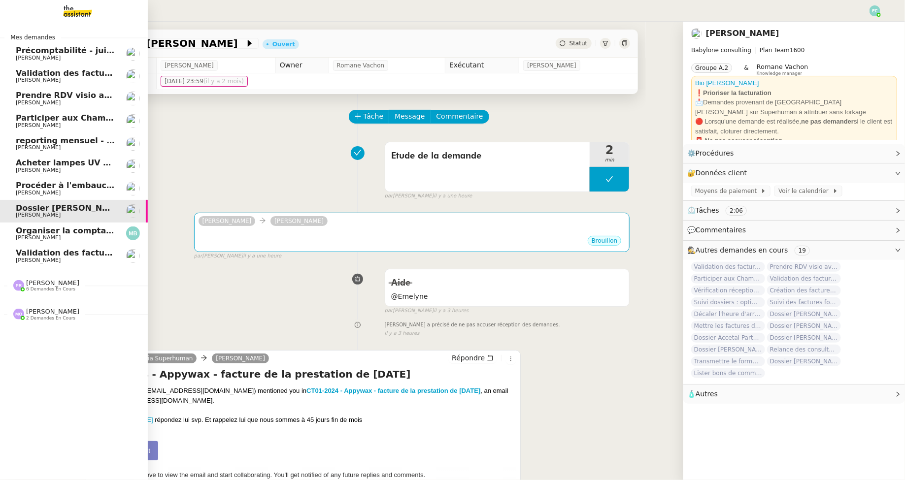
click at [67, 161] on span "Acheter lampes UV moustique" at bounding box center [83, 162] width 134 height 9
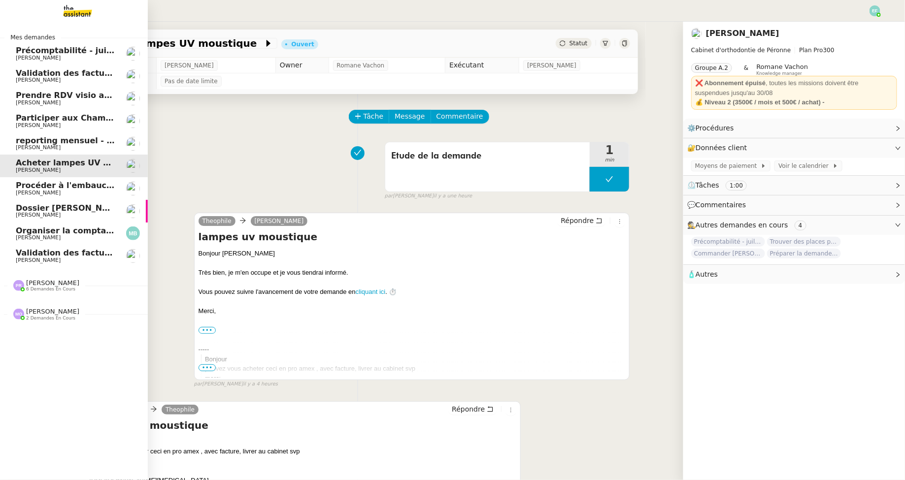
click at [70, 190] on span "[PERSON_NAME]" at bounding box center [66, 193] width 100 height 6
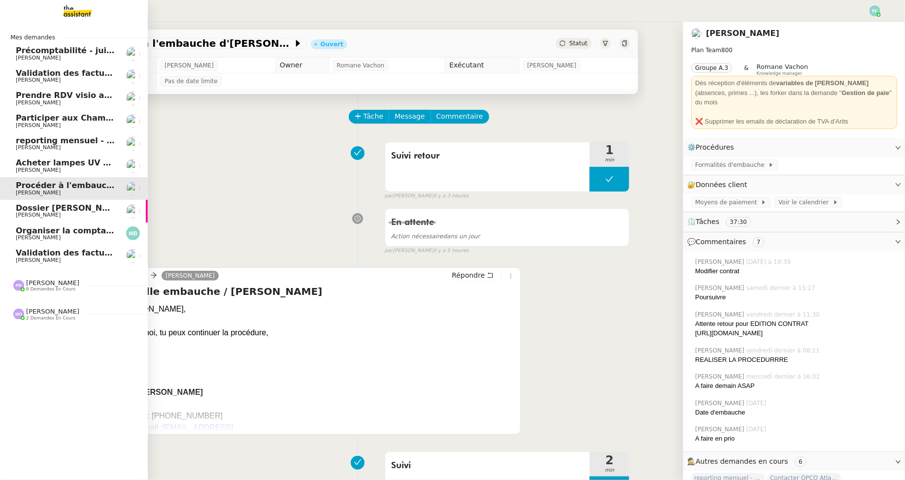
click at [74, 219] on link "Dossier Amine Asgaraly Florent Seiler" at bounding box center [74, 211] width 148 height 23
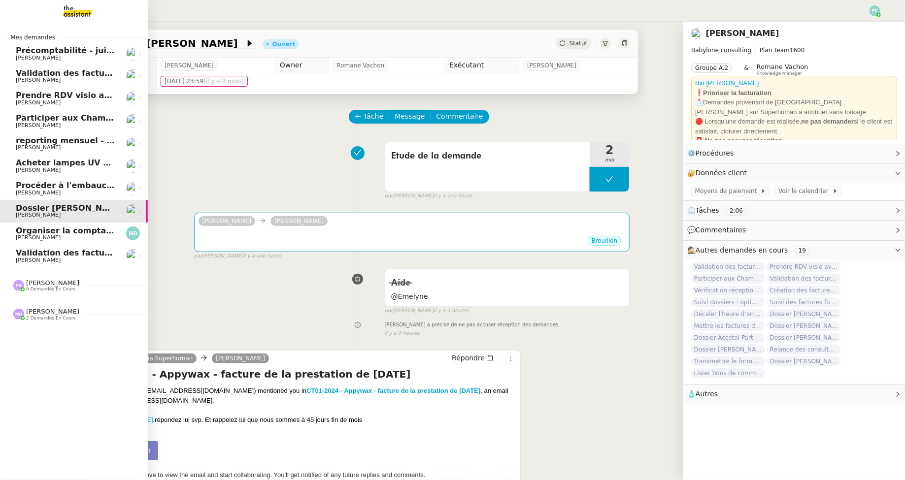
click at [71, 164] on span "Acheter lampes UV moustique" at bounding box center [83, 162] width 134 height 9
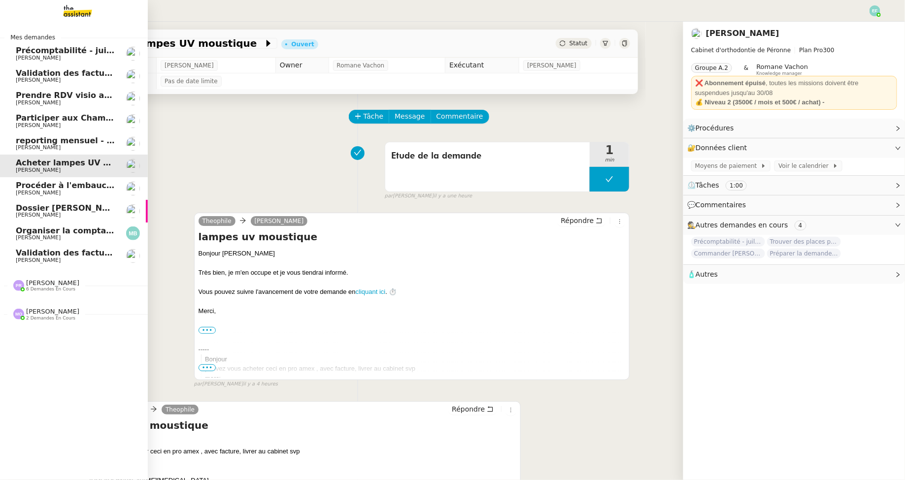
click at [67, 141] on span "reporting mensuel - 1 septembre 2025" at bounding box center [102, 140] width 172 height 9
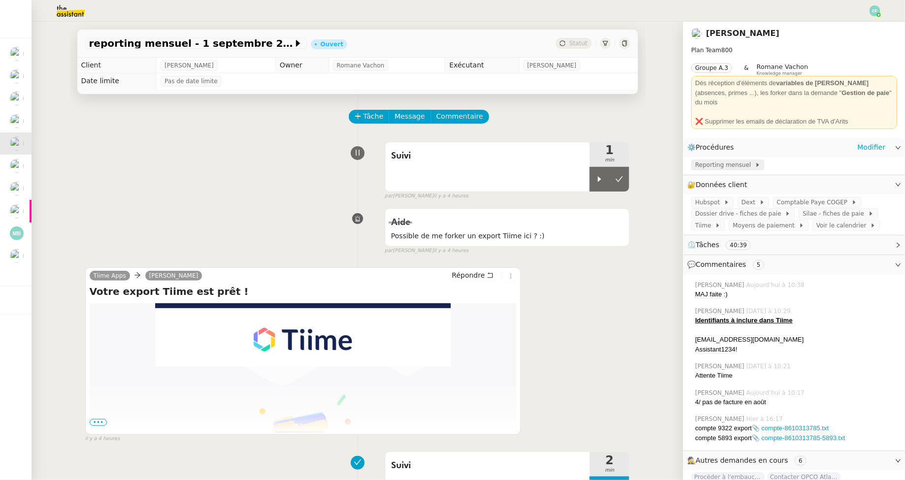
click at [711, 160] on span "Reporting mensuel" at bounding box center [725, 165] width 60 height 10
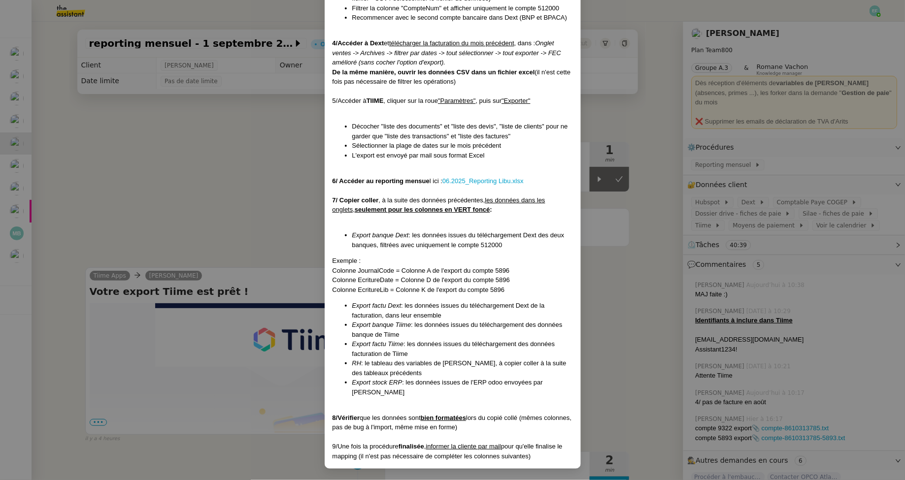
scroll to position [306, 0]
click at [184, 160] on nz-modal-container "Créée le 30/08/2024 MAJ le 19/08/2025 Contexte : La cliente souhaite que l'on t…" at bounding box center [452, 240] width 905 height 480
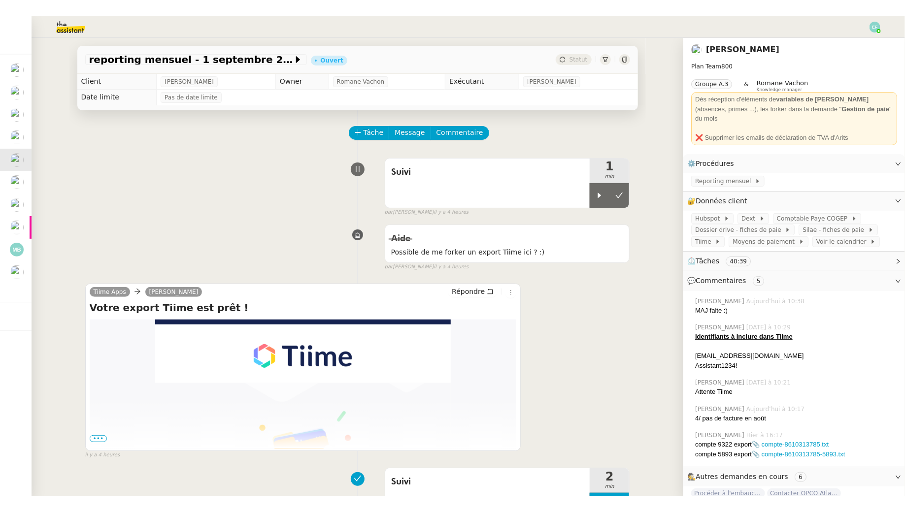
scroll to position [258, 0]
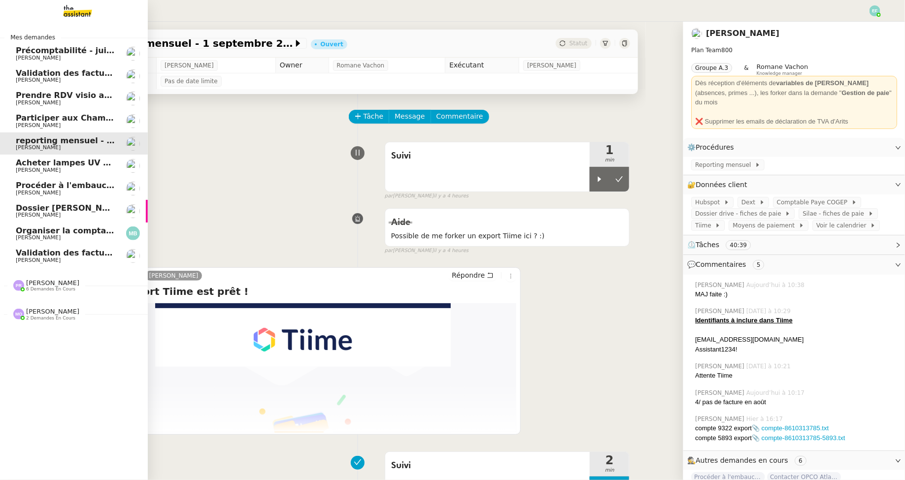
click at [58, 316] on span "2 demandes en cours" at bounding box center [50, 318] width 49 height 5
click at [62, 284] on span "[PERSON_NAME]" at bounding box center [52, 282] width 53 height 7
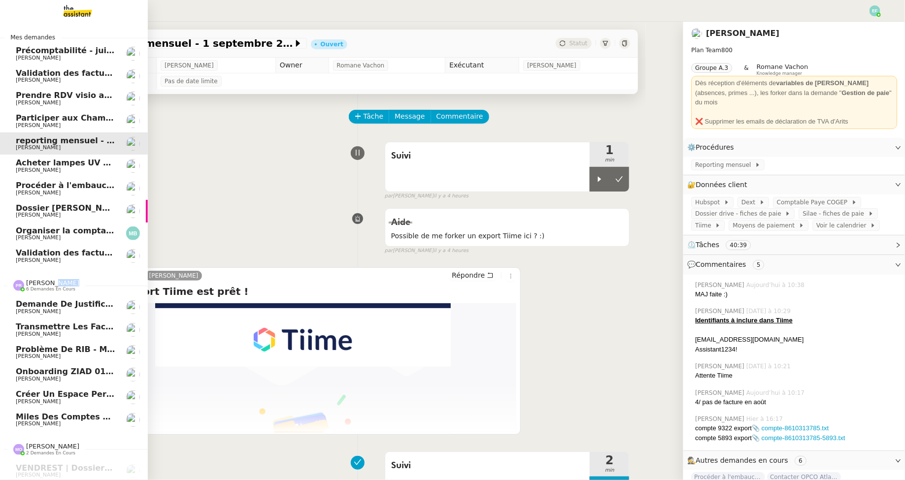
click at [62, 284] on span "[PERSON_NAME]" at bounding box center [52, 282] width 53 height 7
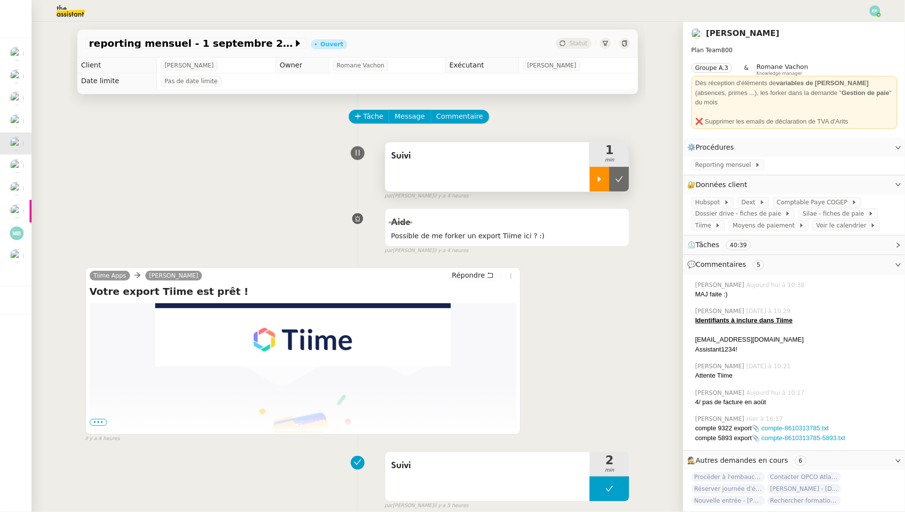
click at [599, 186] on div at bounding box center [600, 179] width 20 height 25
click at [699, 160] on span "Reporting mensuel" at bounding box center [725, 165] width 60 height 10
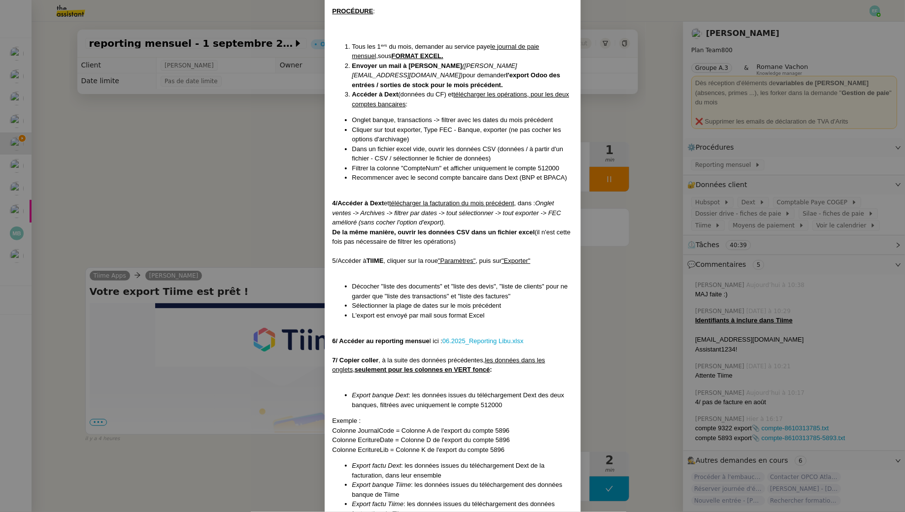
scroll to position [152, 0]
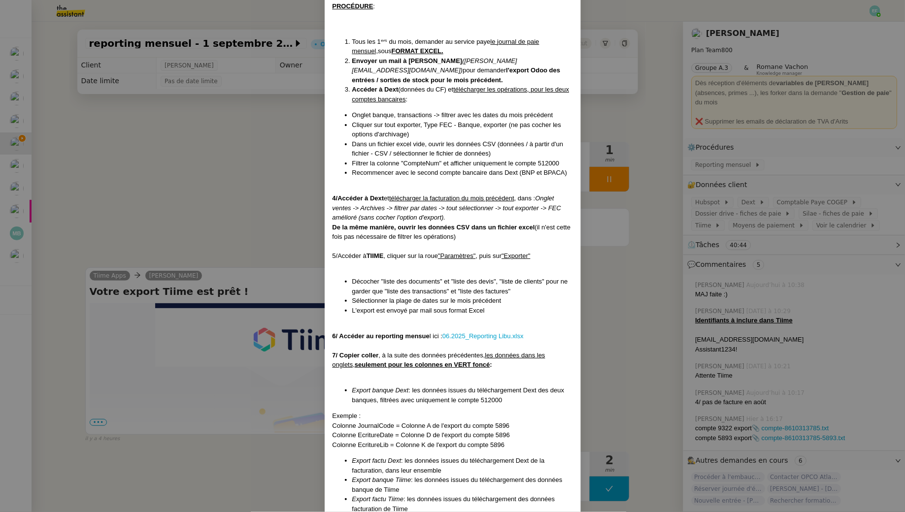
click at [193, 180] on nz-modal-container "Créée le 30/08/2024 MAJ le 19/08/2025 Contexte : La cliente souhaite que l'on t…" at bounding box center [452, 256] width 905 height 512
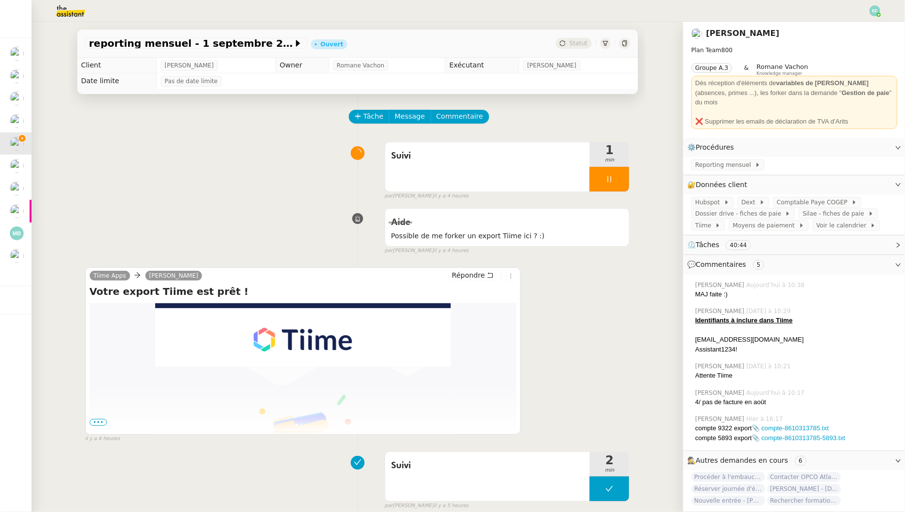
click at [99, 419] on span "•••" at bounding box center [99, 422] width 18 height 7
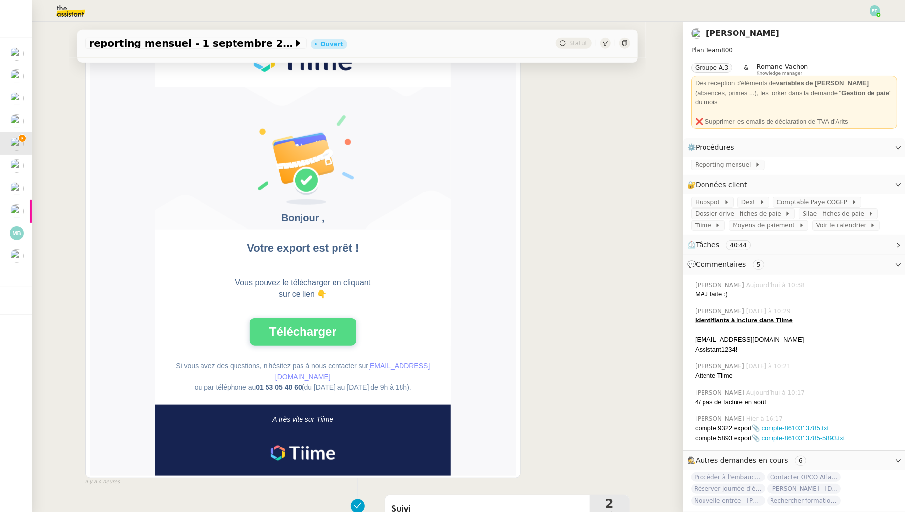
scroll to position [305, 0]
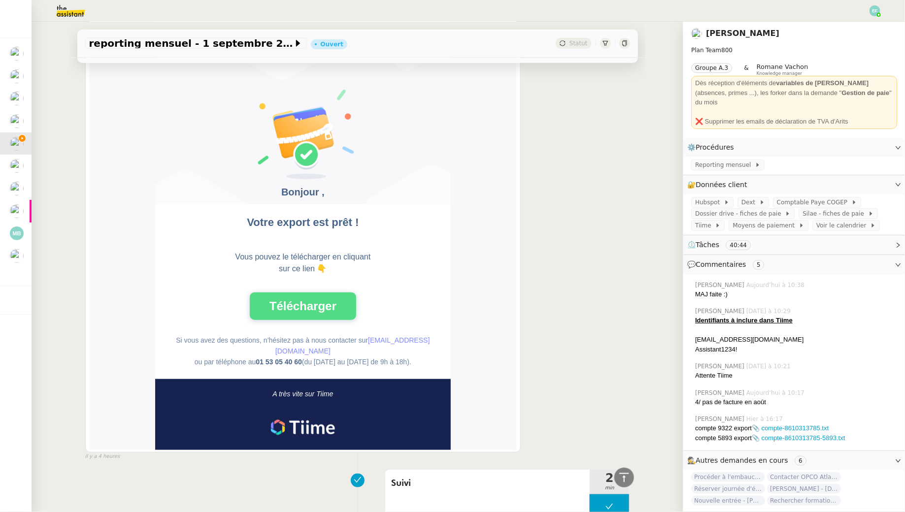
click at [326, 306] on link "Télécharger" at bounding box center [303, 307] width 106 height 28
click at [738, 160] on span "Reporting mensuel" at bounding box center [725, 165] width 60 height 10
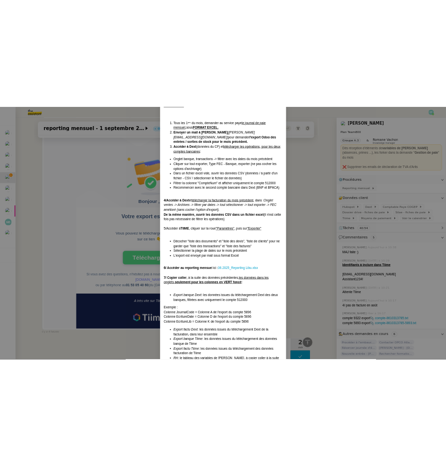
scroll to position [163, 0]
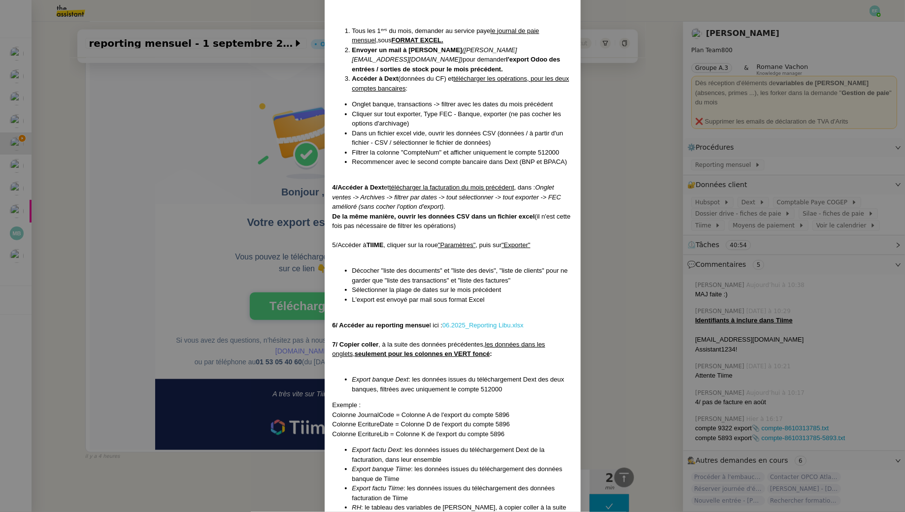
click at [491, 323] on link "06.2025_Reporting Libu.xlsx" at bounding box center [482, 325] width 81 height 7
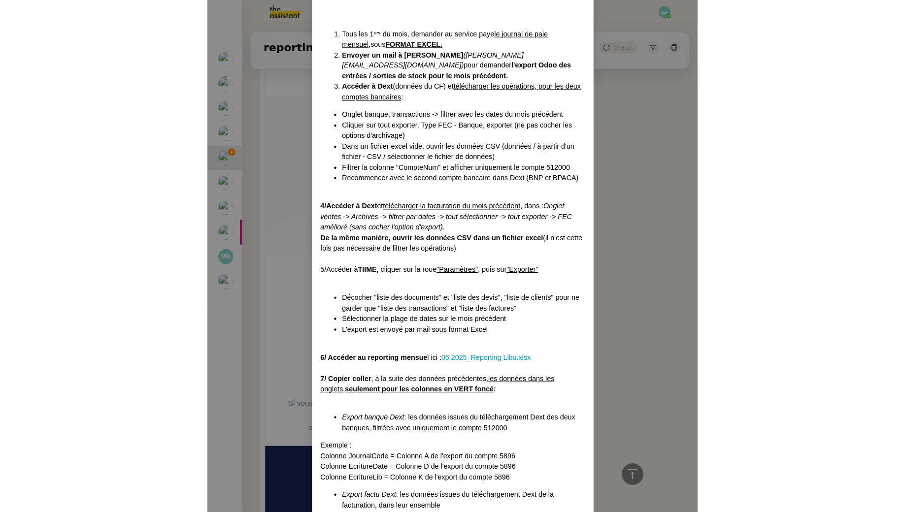
scroll to position [253, 0]
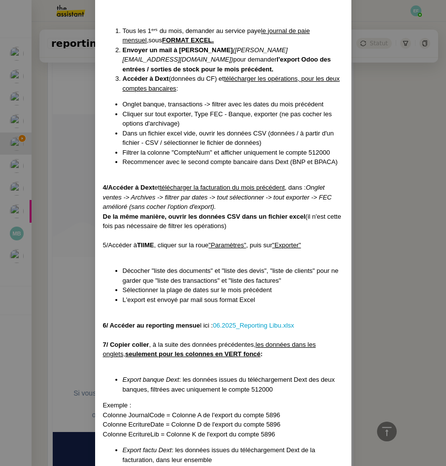
click at [54, 187] on nz-modal-container "Créée le 30/08/2024 MAJ le 19/08/2025 Contexte : La cliente souhaite que l'on t…" at bounding box center [223, 233] width 446 height 466
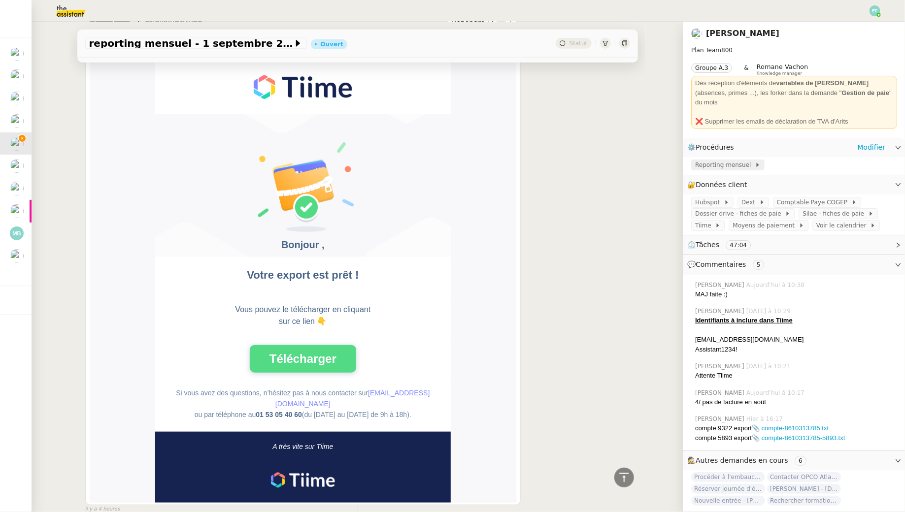
click at [745, 160] on span "Reporting mensuel" at bounding box center [725, 165] width 60 height 10
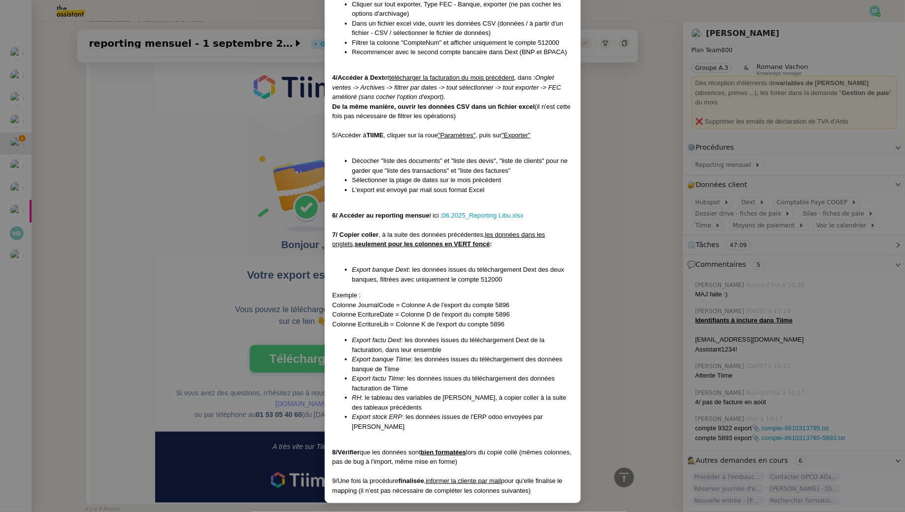
scroll to position [275, 0]
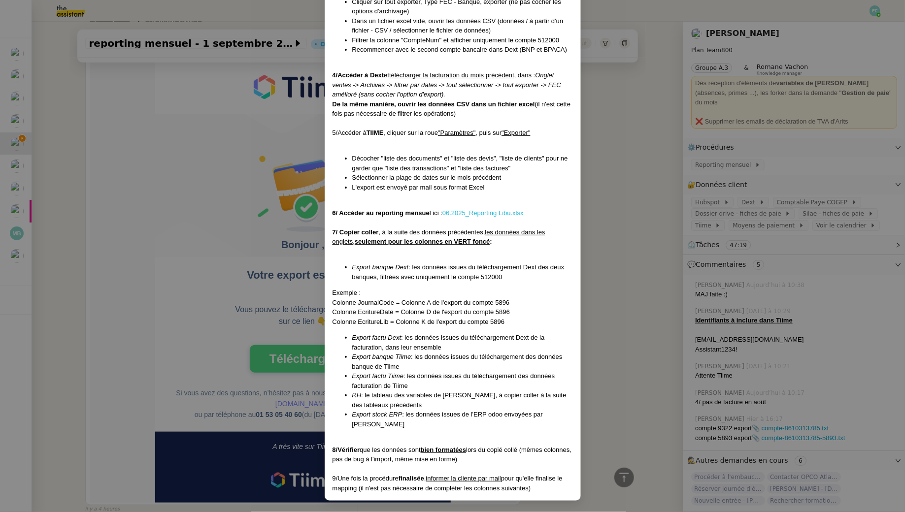
click at [457, 213] on link "06.2025_Reporting Libu.xlsx" at bounding box center [482, 212] width 81 height 7
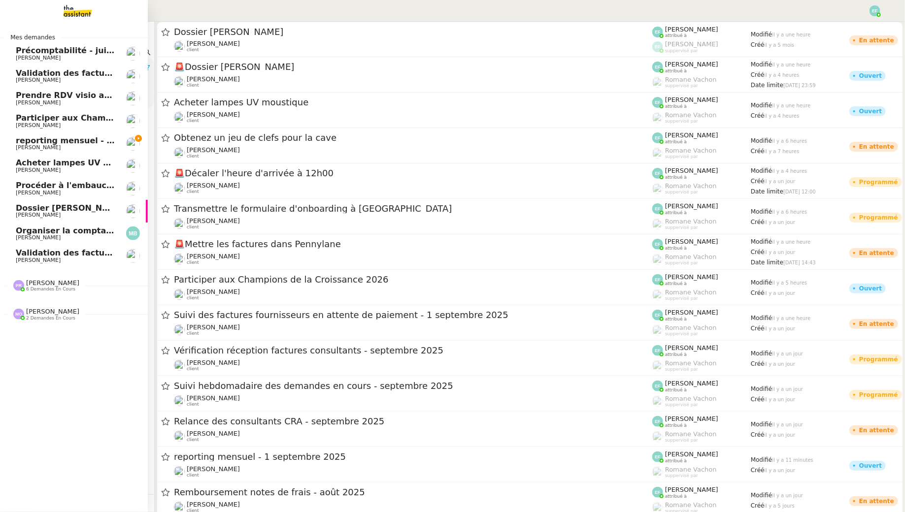
click at [20, 142] on span "reporting mensuel - 1 septembre 2025" at bounding box center [102, 140] width 172 height 9
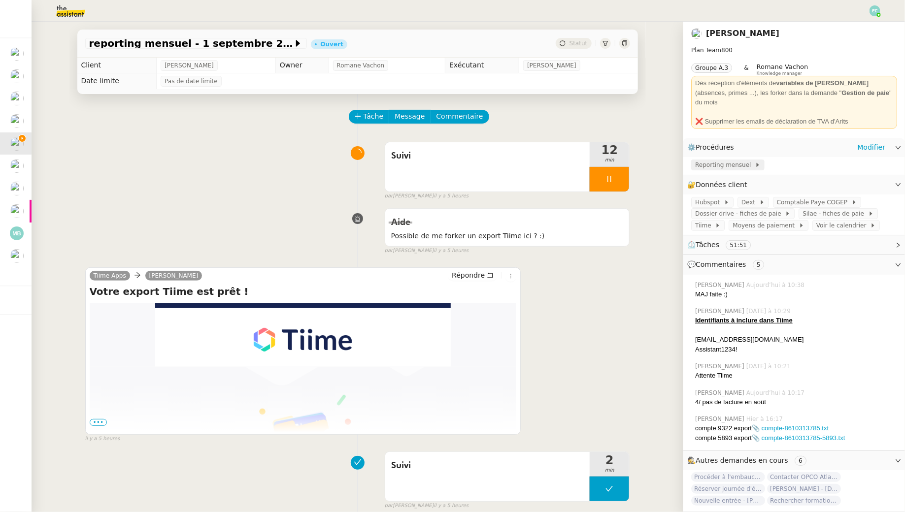
click at [723, 160] on span "Reporting mensuel" at bounding box center [725, 165] width 60 height 10
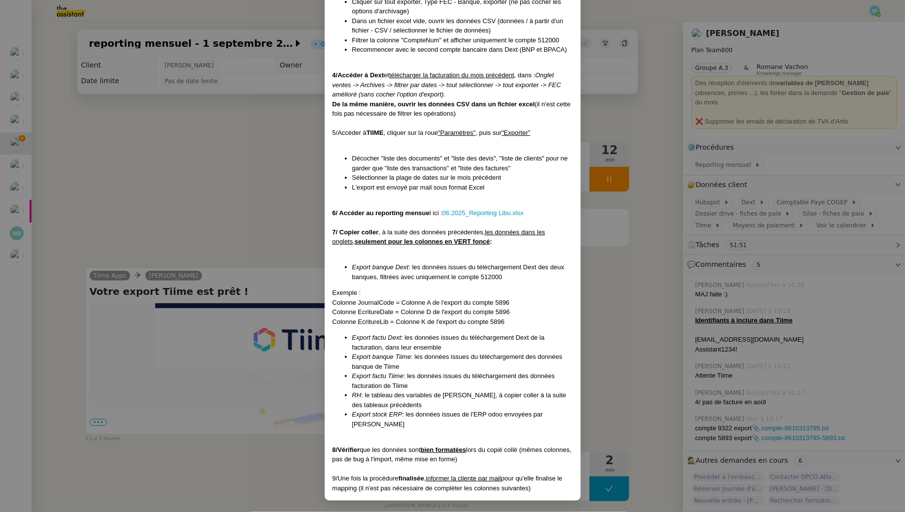
scroll to position [274, 0]
click at [253, 237] on nz-modal-container "Créée le [DATE] MAJ le [DATE] Contexte : La cliente souhaite que l'on traite et…" at bounding box center [452, 256] width 905 height 512
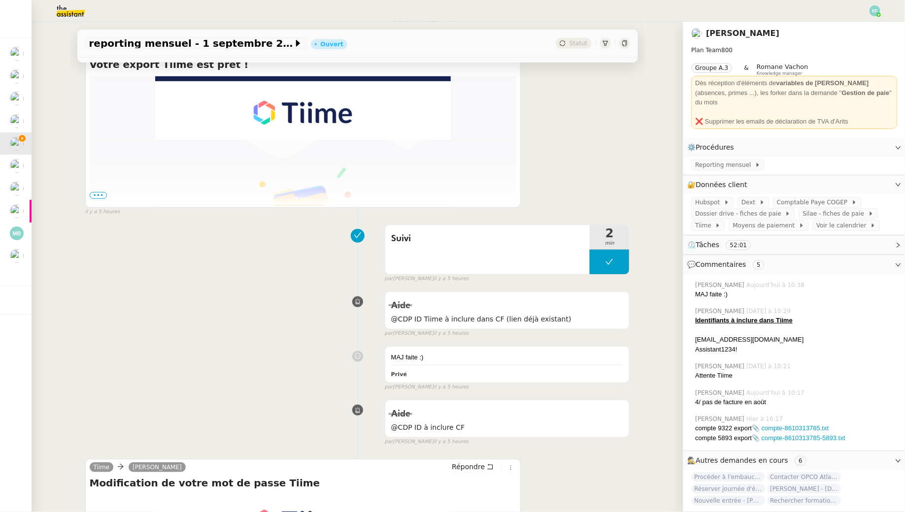
scroll to position [189, 0]
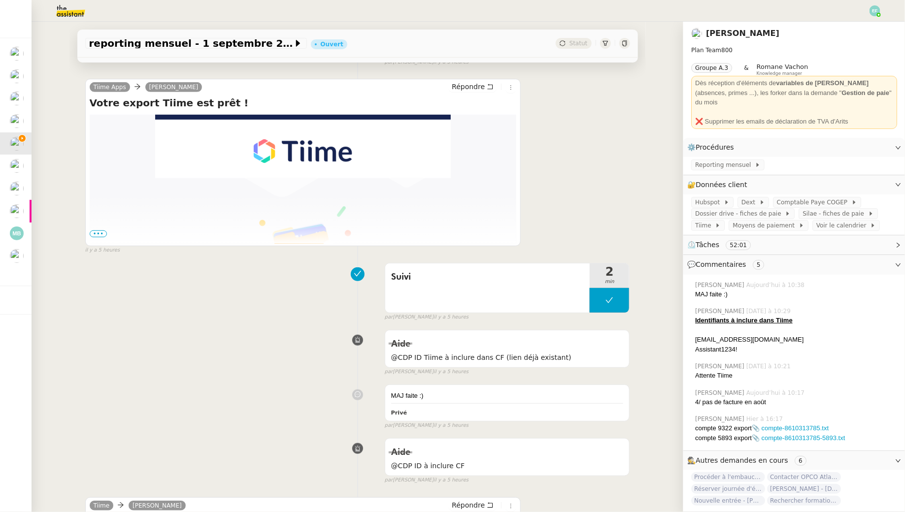
click at [99, 234] on span "•••" at bounding box center [99, 234] width 18 height 7
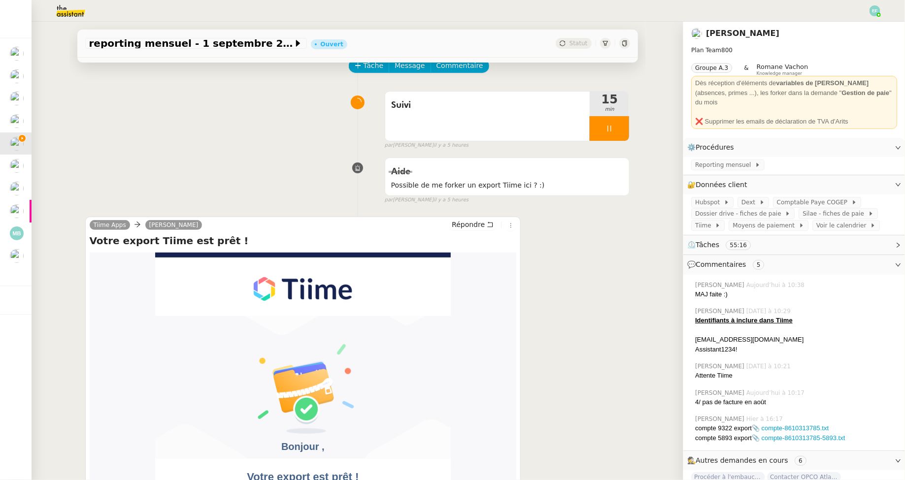
scroll to position [0, 0]
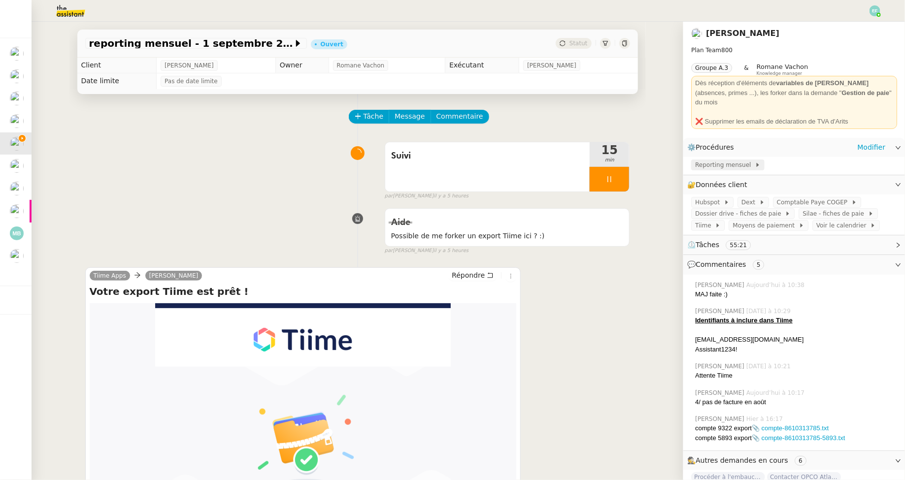
click at [727, 160] on span "Reporting mensuel" at bounding box center [725, 165] width 60 height 10
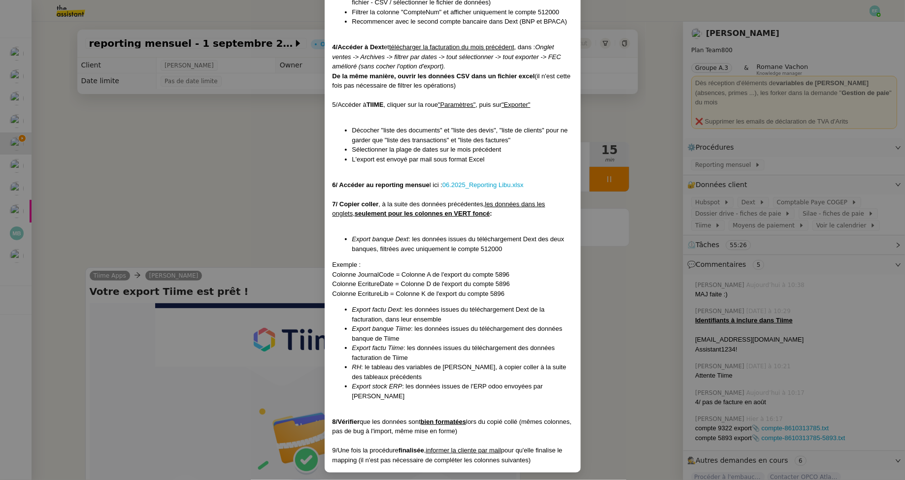
scroll to position [294, 0]
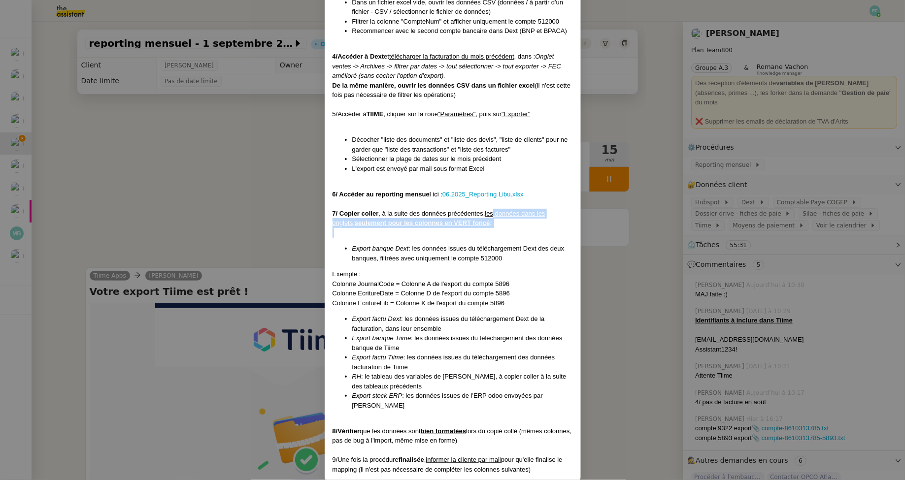
drag, startPoint x: 495, startPoint y: 211, endPoint x: 495, endPoint y: 228, distance: 16.3
click at [495, 228] on div "Créée le [DATE] MAJ le [DATE] Contexte : La cliente souhaite que l'on traite et…" at bounding box center [452, 119] width 240 height 711
click at [495, 228] on div at bounding box center [452, 233] width 240 height 10
drag, startPoint x: 458, startPoint y: 222, endPoint x: 458, endPoint y: 243, distance: 21.2
click at [458, 243] on div "Créée le [DATE] MAJ le [DATE] Contexte : La cliente souhaite que l'on traite et…" at bounding box center [452, 119] width 240 height 711
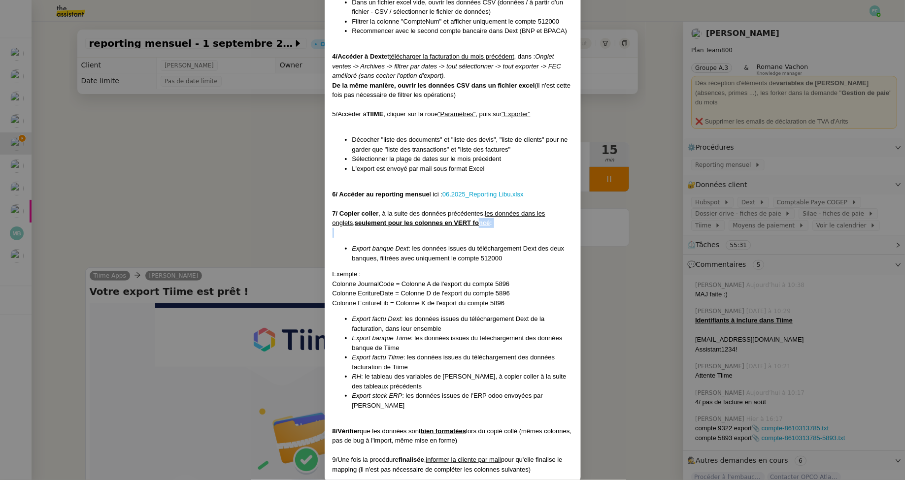
click at [458, 244] on li "Export banque Dext : les données issues du téléchargement Dext des deux banques…" at bounding box center [462, 253] width 221 height 19
drag, startPoint x: 425, startPoint y: 248, endPoint x: 425, endPoint y: 267, distance: 19.2
click at [425, 268] on div "Créée le [DATE] MAJ le [DATE] Contexte : La cliente souhaite que l'on traite et…" at bounding box center [452, 119] width 240 height 711
click at [425, 267] on div "Créée le [DATE] MAJ le [DATE] Contexte : La cliente souhaite que l'on traite et…" at bounding box center [452, 119] width 240 height 711
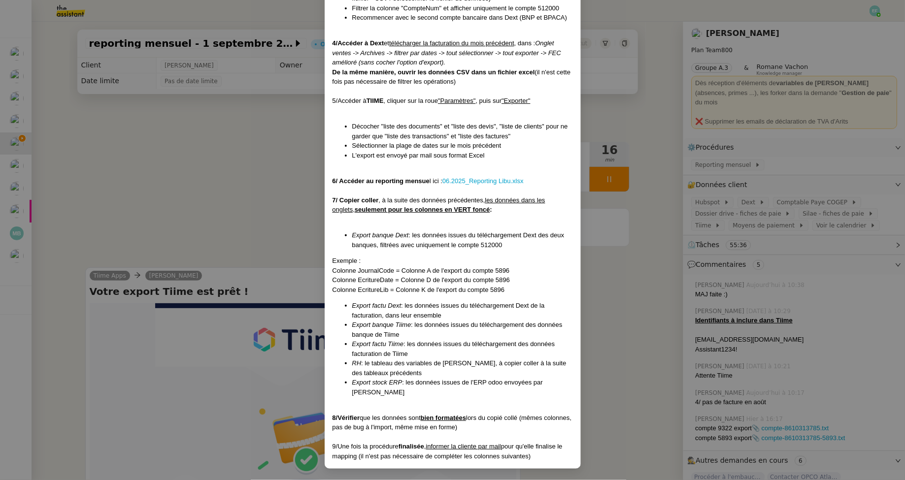
drag, startPoint x: 344, startPoint y: 304, endPoint x: 399, endPoint y: 336, distance: 64.0
click at [399, 336] on ul "Export factu Dext : les données issues du téléchargement Dext de la facturation…" at bounding box center [452, 349] width 240 height 96
click at [261, 163] on nz-modal-container "Créée le [DATE] MAJ le [DATE] Contexte : La cliente souhaite que l'on traite et…" at bounding box center [452, 240] width 905 height 480
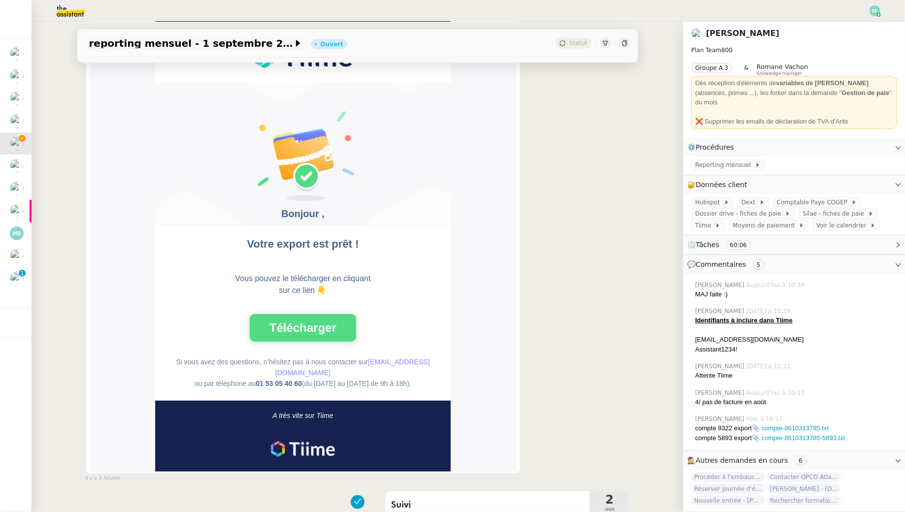
scroll to position [282, 0]
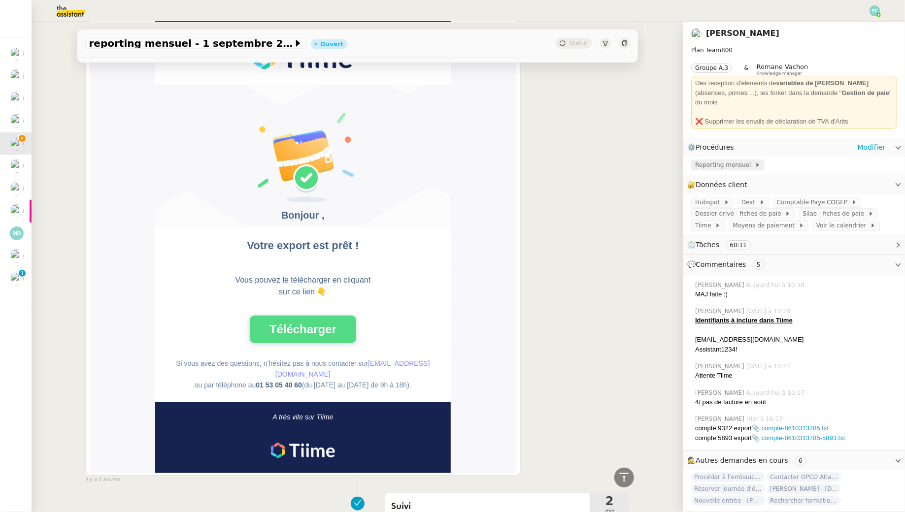
click at [717, 160] on span "Reporting mensuel" at bounding box center [725, 165] width 60 height 10
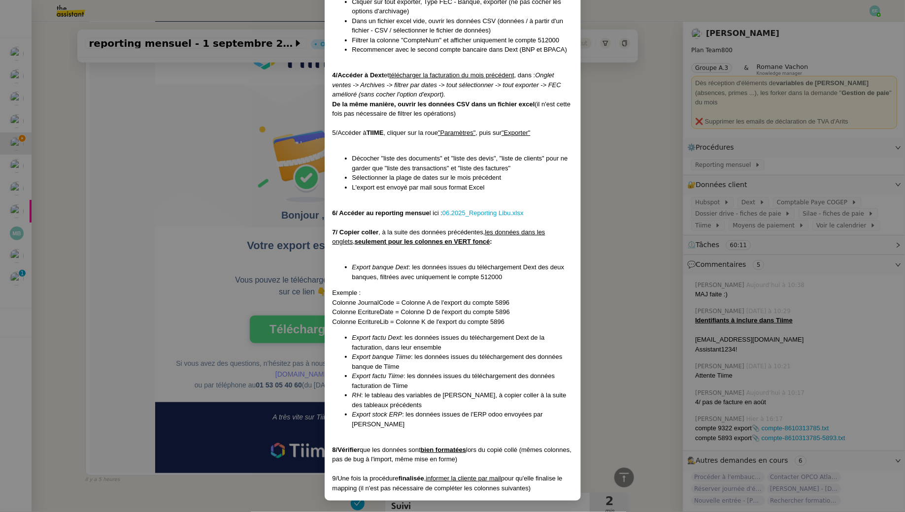
scroll to position [273, 0]
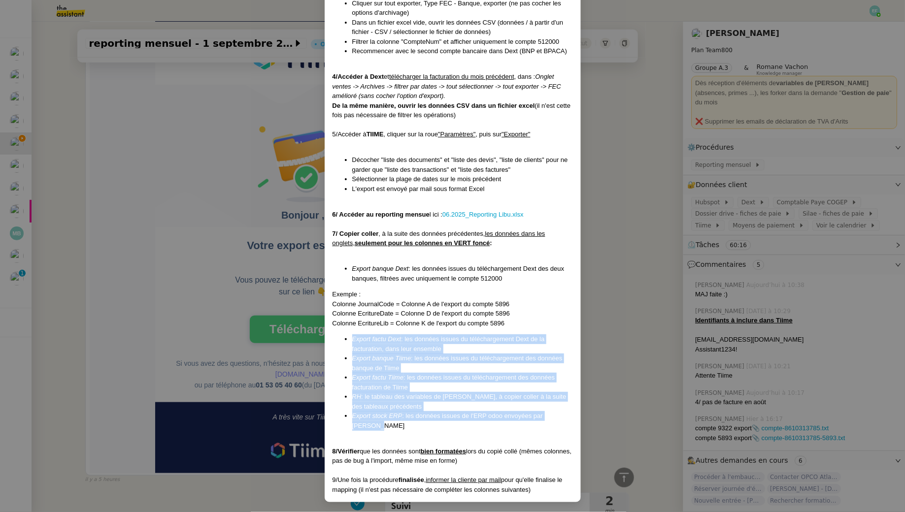
drag, startPoint x: 344, startPoint y: 334, endPoint x: 404, endPoint y: 426, distance: 108.9
click at [404, 426] on ul "Export factu Dext : les données issues du téléchargement Dext de la facturation…" at bounding box center [452, 382] width 240 height 96
copy ul "Export factu Dext : les données issues du téléchargement Dext de la facturation…"
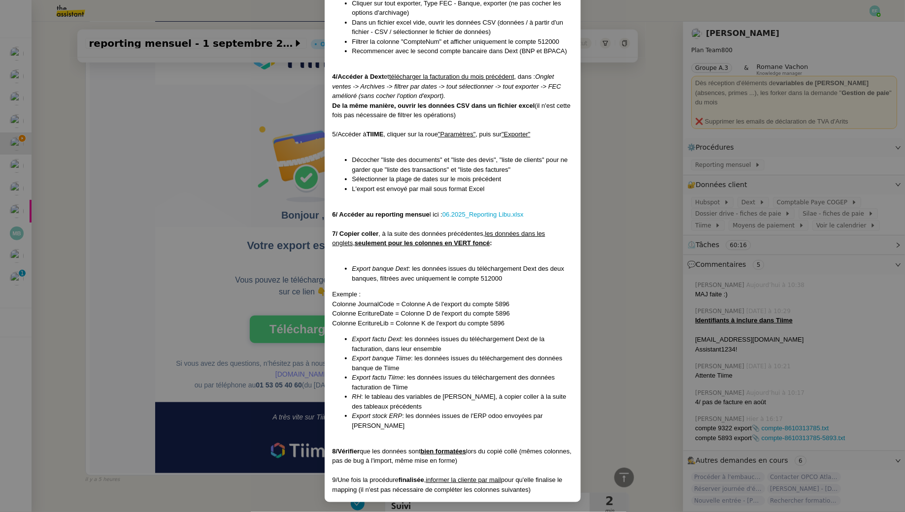
click at [178, 206] on nz-modal-container "Créée le [DATE] MAJ le [DATE] Contexte : La cliente souhaite que l'on traite et…" at bounding box center [452, 256] width 905 height 512
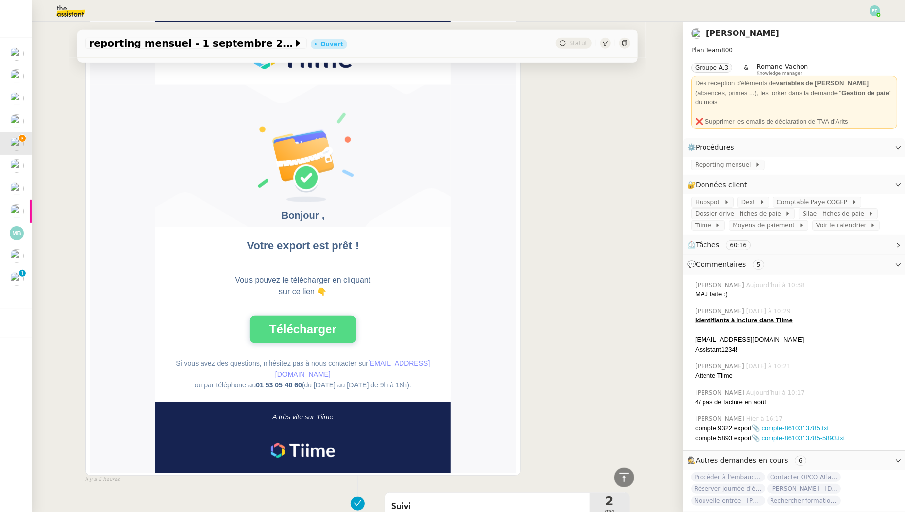
scroll to position [0, 0]
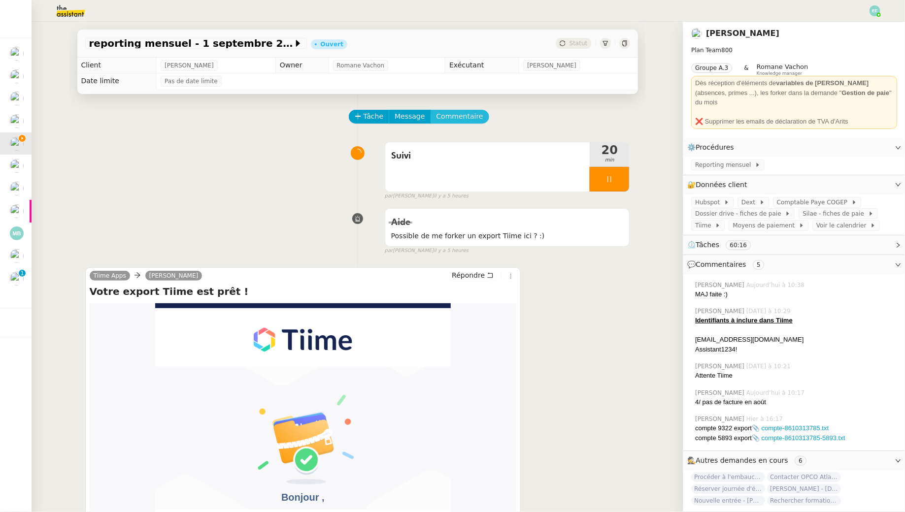
click at [453, 114] on span "Commentaire" at bounding box center [459, 116] width 47 height 11
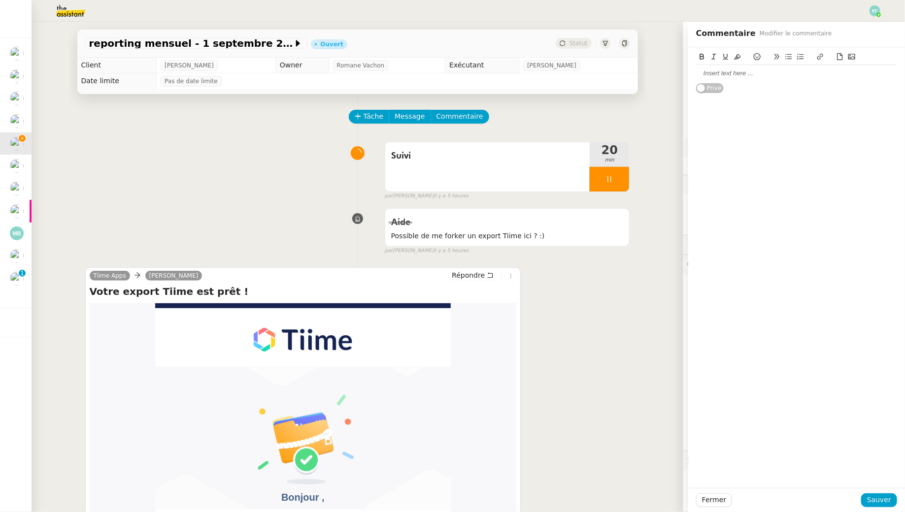
click at [738, 79] on div at bounding box center [796, 73] width 201 height 17
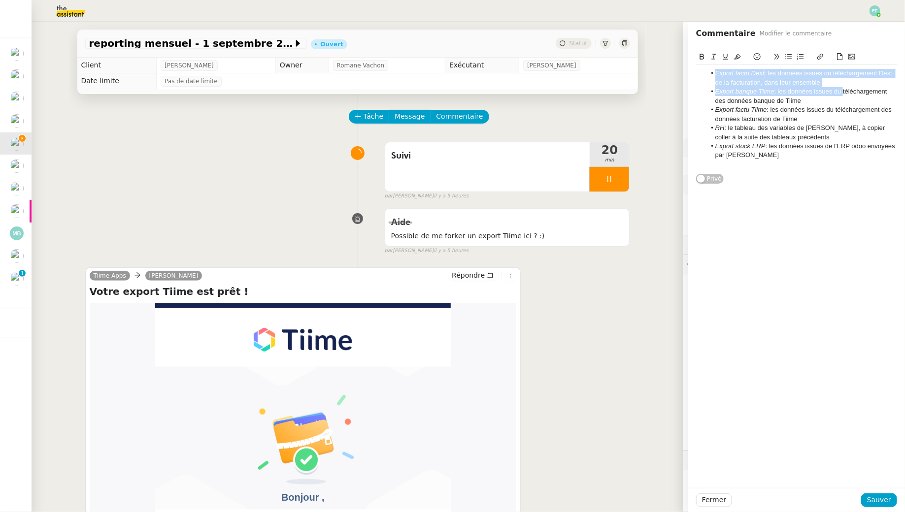
drag, startPoint x: 707, startPoint y: 72, endPoint x: 842, endPoint y: 87, distance: 135.2
click at [842, 87] on ul "Export factu Dext : les données issues du téléchargement Dext de la facturation…" at bounding box center [796, 114] width 201 height 91
click at [842, 87] on li "Export banque Tiime : les données issues du téléchargement des données banque d…" at bounding box center [802, 96] width 192 height 18
click at [758, 79] on li "Export factu Dext : les données issues du téléchargement Dext de la facturation…" at bounding box center [802, 78] width 192 height 18
drag, startPoint x: 708, startPoint y: 76, endPoint x: 817, endPoint y: 100, distance: 111.0
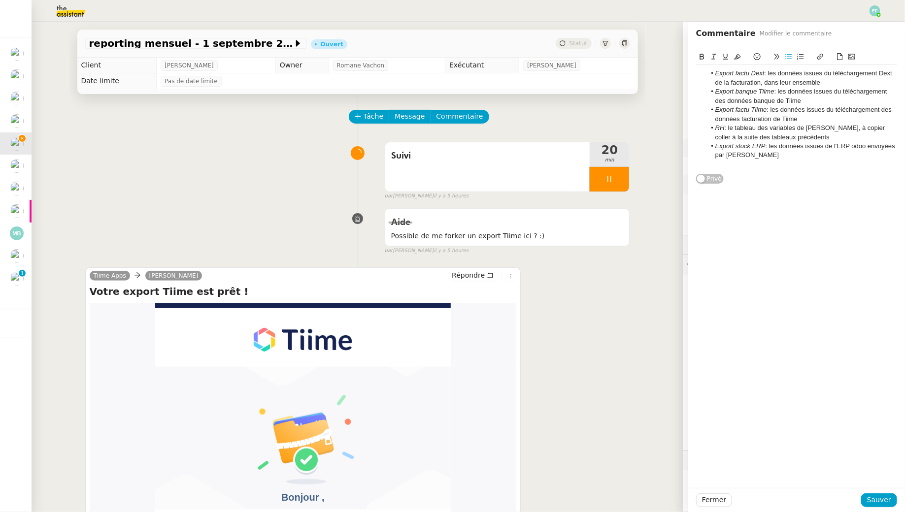
click at [817, 100] on ul "Export factu Dext : les données issues du téléchargement Dext de la facturation…" at bounding box center [796, 114] width 201 height 91
click at [739, 55] on icon at bounding box center [737, 56] width 7 height 7
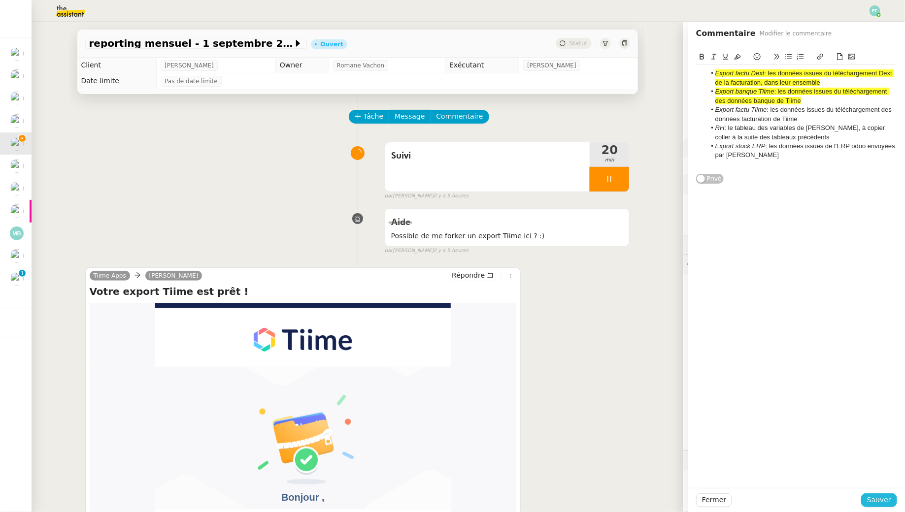
click at [885, 499] on span "Sauver" at bounding box center [879, 500] width 24 height 11
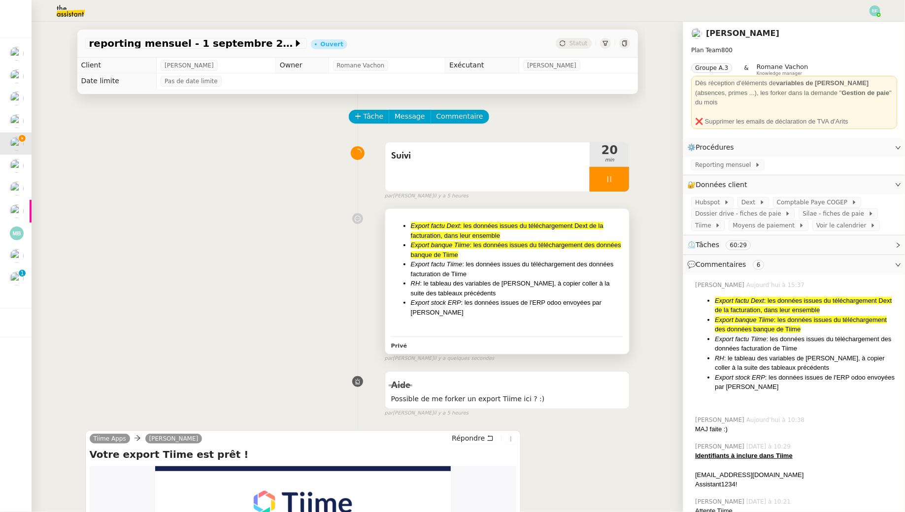
click at [566, 302] on li "Export stock ERP : les données issues de l'ERP odoo envoyées par [PERSON_NAME]" at bounding box center [517, 307] width 213 height 19
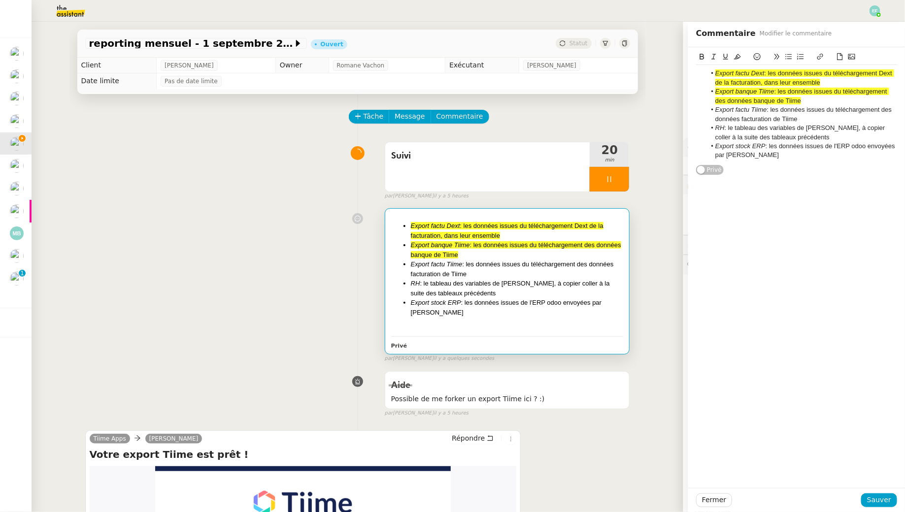
click at [816, 117] on li "Export factu Tiime : les données issues du téléchargement des données facturati…" at bounding box center [802, 114] width 192 height 18
click at [820, 113] on li "Export factu Tiime : les données issues du téléchargement des données facturati…" at bounding box center [802, 114] width 192 height 18
click at [816, 118] on li "Export factu Tiime : les données issues du téléchargement des données facturati…" at bounding box center [802, 114] width 192 height 18
drag, startPoint x: 872, startPoint y: 121, endPoint x: 711, endPoint y: 112, distance: 161.3
click at [711, 112] on li "Export factu Tiime : les données issues du téléchargement des données facturati…" at bounding box center [802, 114] width 192 height 18
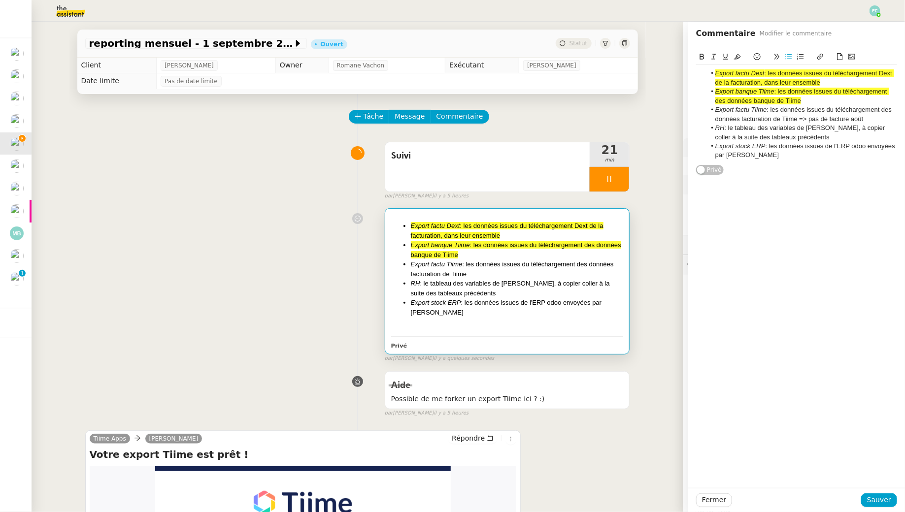
click at [739, 57] on icon at bounding box center [737, 56] width 7 height 7
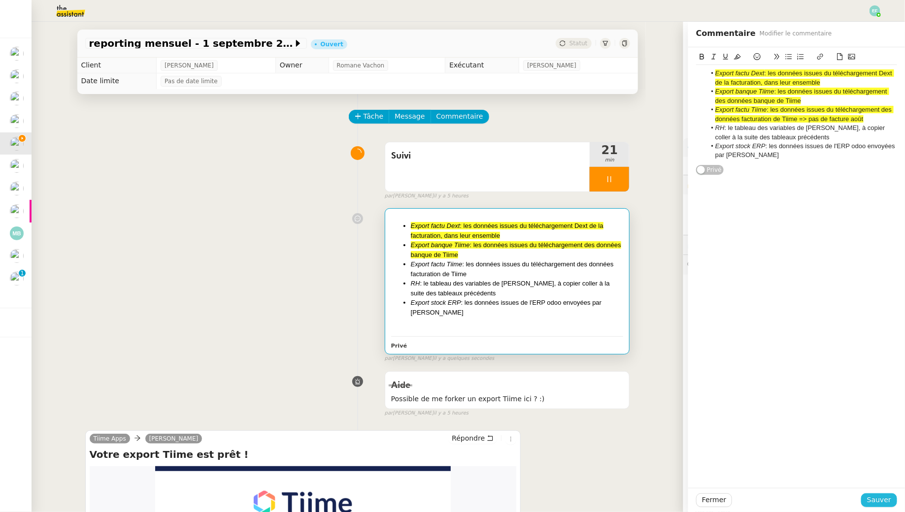
click at [886, 503] on span "Sauver" at bounding box center [879, 500] width 24 height 11
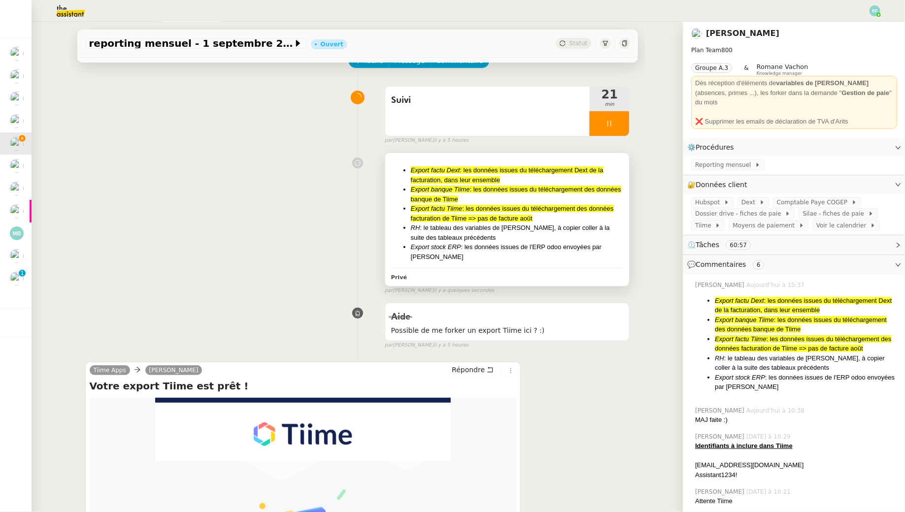
scroll to position [62, 0]
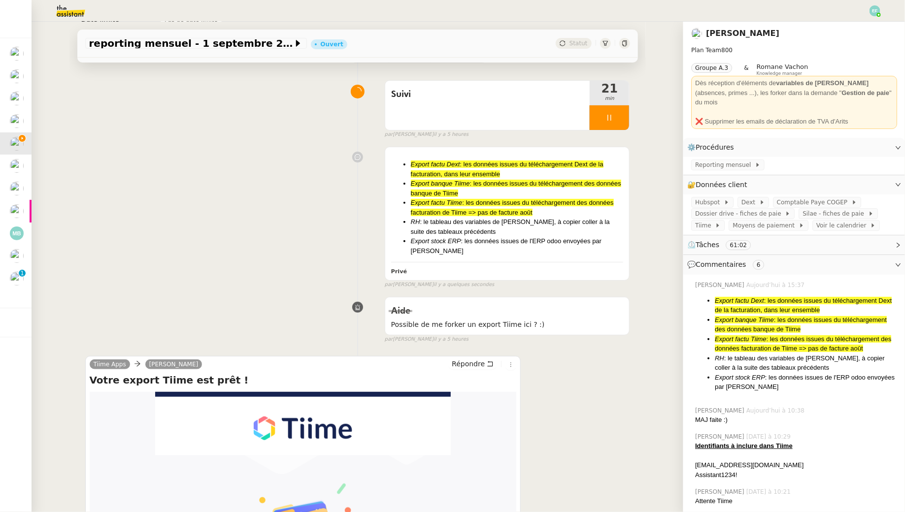
click at [317, 234] on div "Export factu Dext : les données issues du téléchargement Dext de la facturation…" at bounding box center [357, 215] width 545 height 146
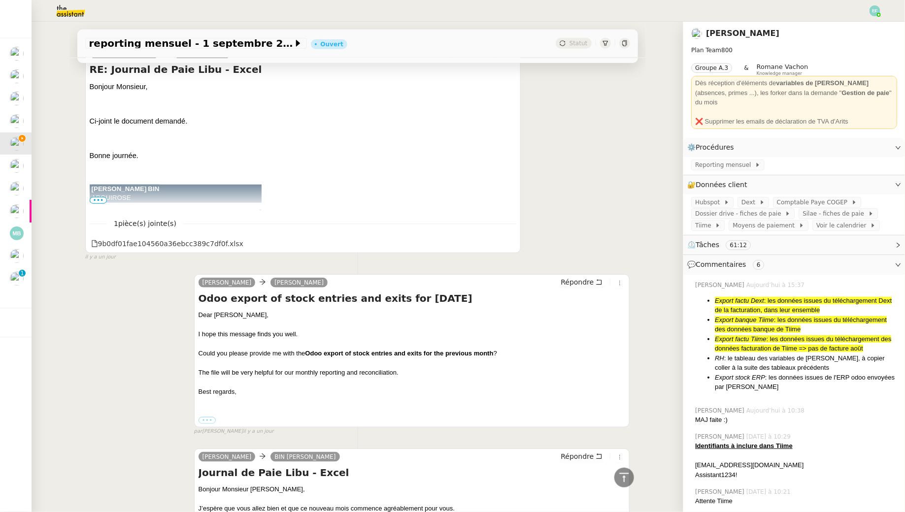
scroll to position [2193, 0]
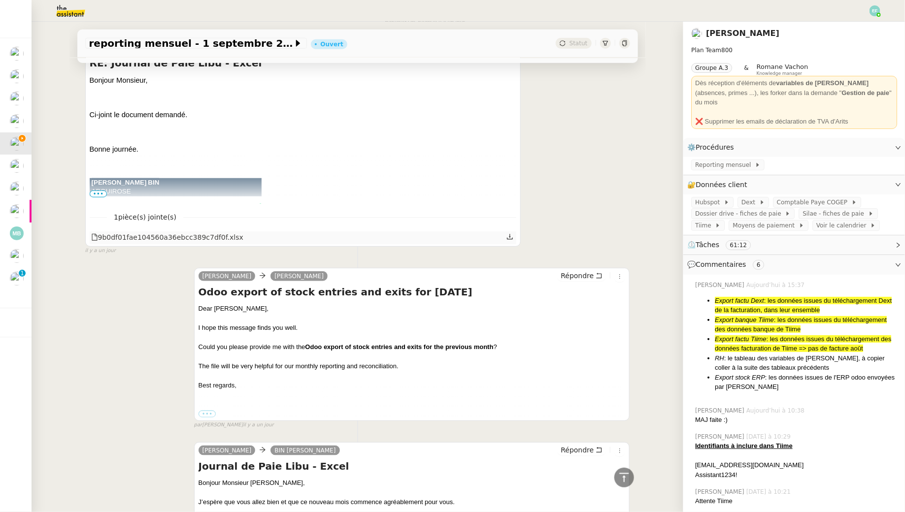
click at [509, 233] on icon at bounding box center [509, 236] width 7 height 7
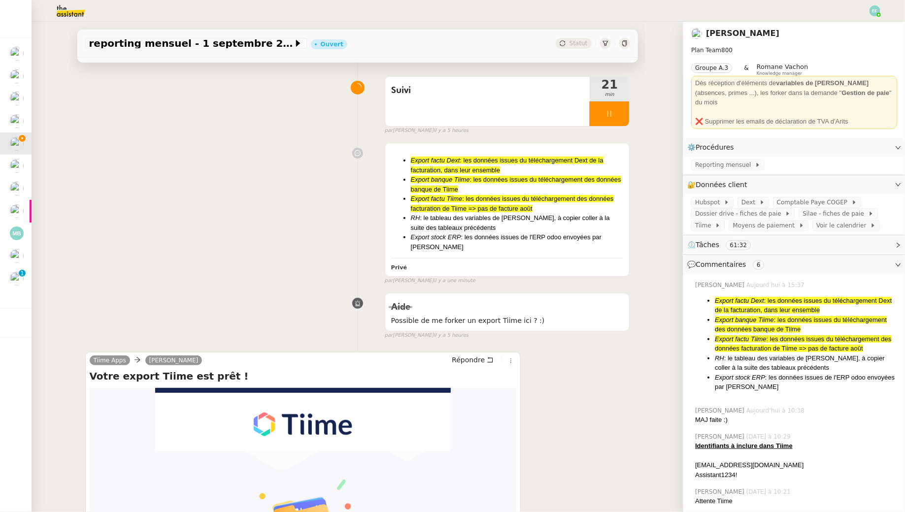
scroll to position [0, 0]
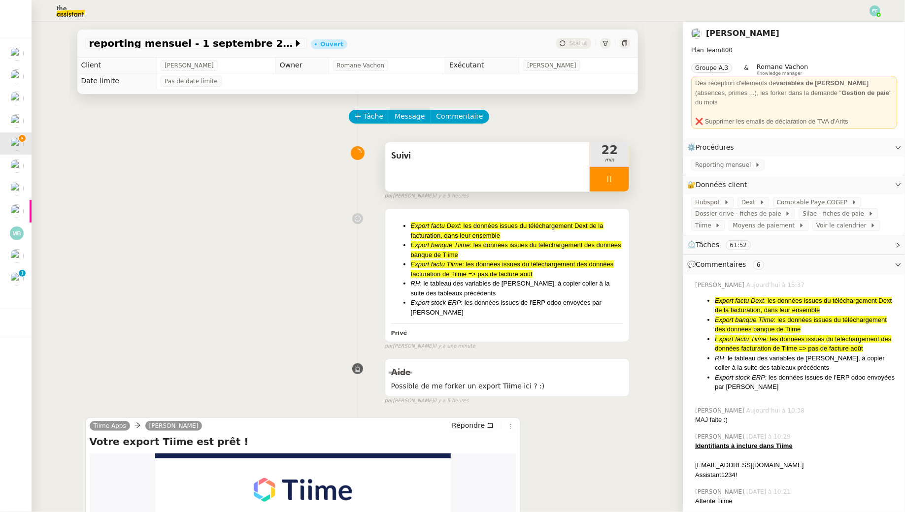
click at [603, 182] on div at bounding box center [609, 179] width 39 height 25
click at [602, 176] on icon at bounding box center [600, 179] width 8 height 8
click at [605, 186] on div at bounding box center [609, 179] width 39 height 25
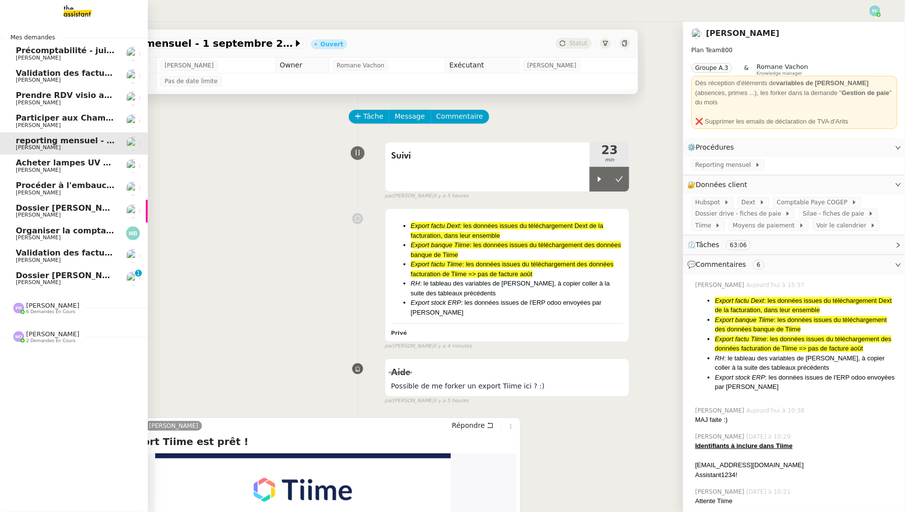
click at [20, 277] on span "Dossier [PERSON_NAME] : mutuelle / ordinateur" at bounding box center [122, 275] width 213 height 9
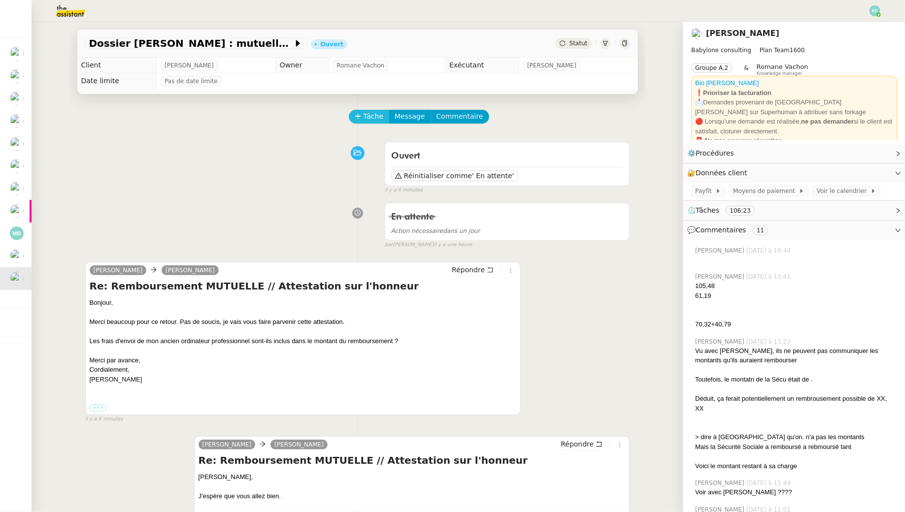
click at [368, 116] on span "Tâche" at bounding box center [374, 116] width 20 height 11
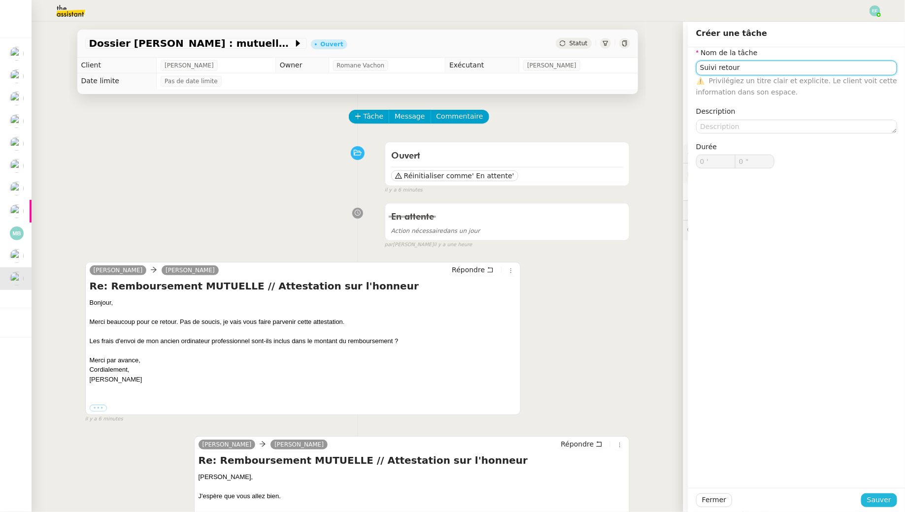
type input "Suivi retour"
click at [880, 503] on span "Sauver" at bounding box center [879, 500] width 24 height 11
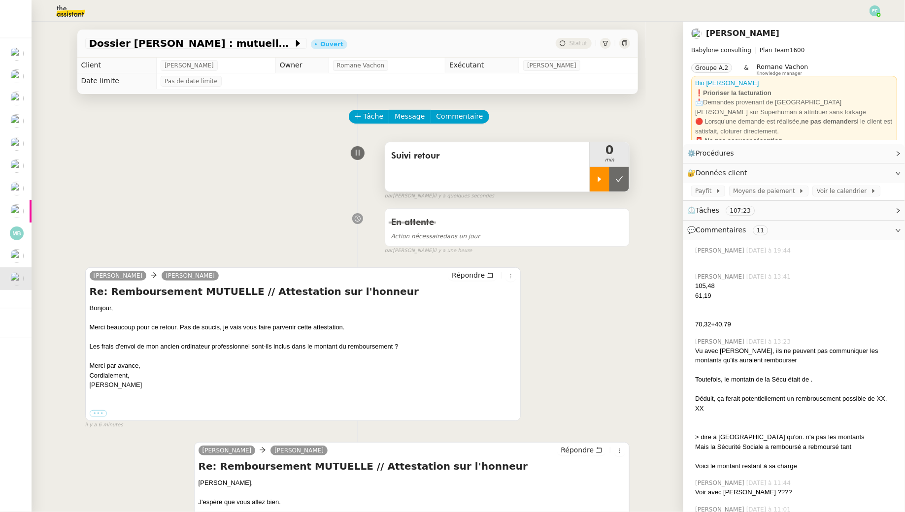
click at [603, 180] on icon at bounding box center [600, 179] width 8 height 8
click at [466, 116] on span "Commentaire" at bounding box center [459, 116] width 47 height 11
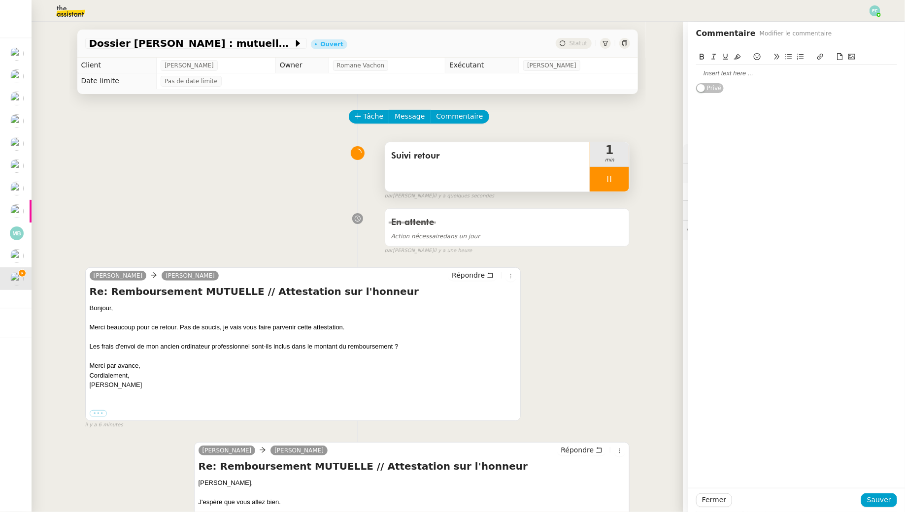
click at [751, 78] on div at bounding box center [796, 73] width 201 height 17
click at [879, 499] on span "Sauver" at bounding box center [879, 500] width 24 height 11
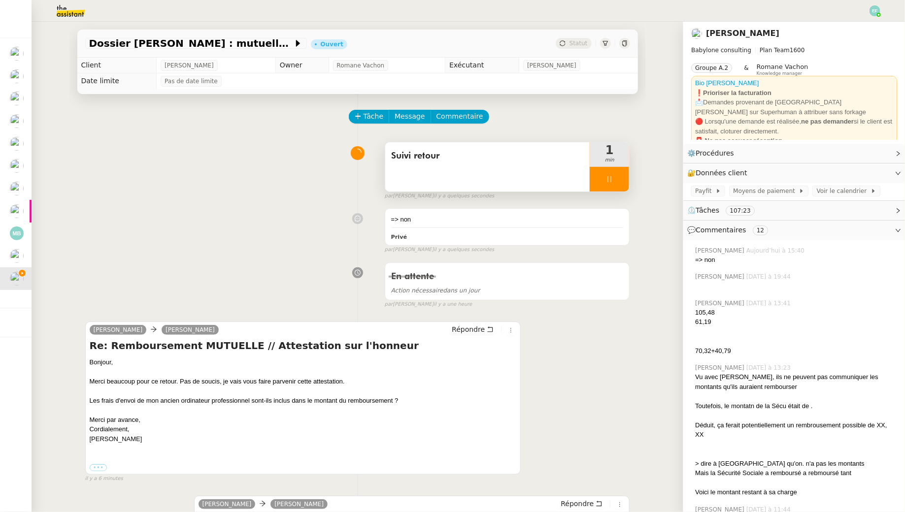
click at [613, 177] on icon at bounding box center [609, 179] width 8 height 8
click at [619, 177] on icon at bounding box center [619, 179] width 8 height 8
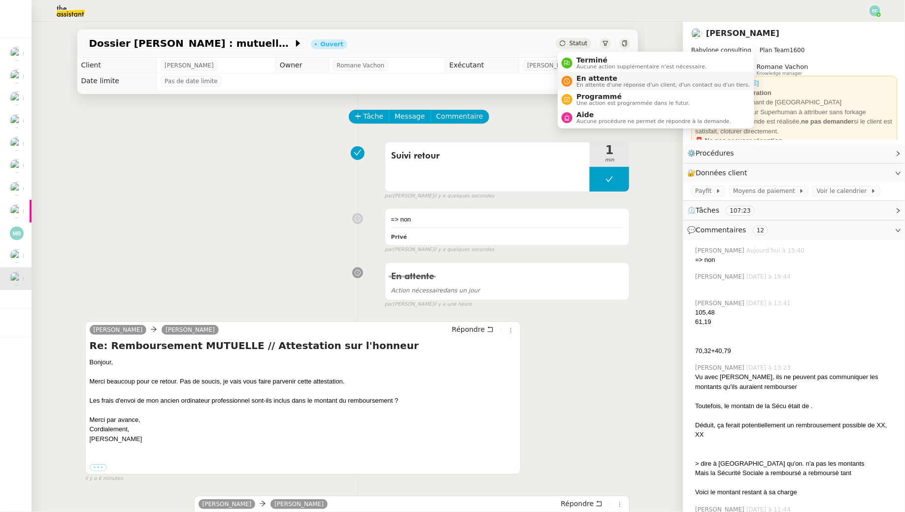
click at [577, 75] on span "En attente" at bounding box center [662, 78] width 173 height 8
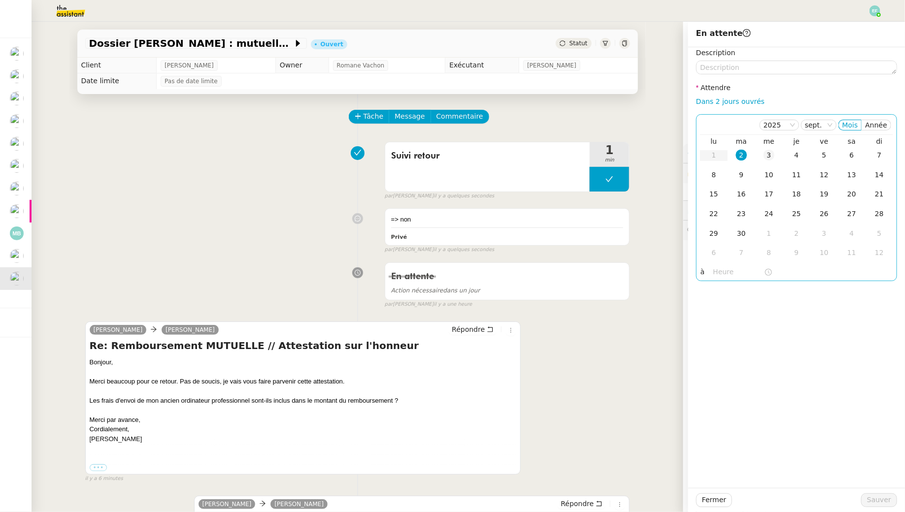
click at [767, 159] on div "3" at bounding box center [769, 155] width 11 height 11
click at [869, 502] on span "Sauver" at bounding box center [879, 500] width 24 height 11
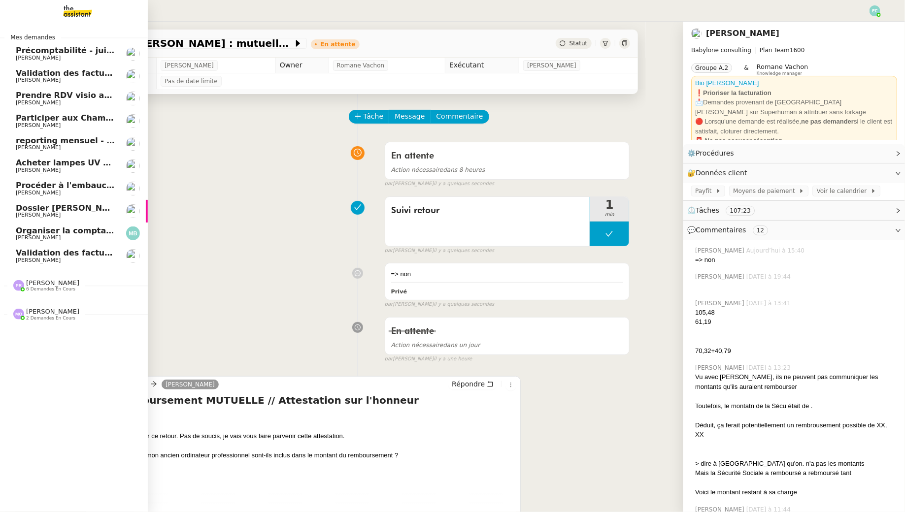
click at [55, 252] on span "Validation des factures consultants - juillet 2025" at bounding box center [124, 252] width 216 height 9
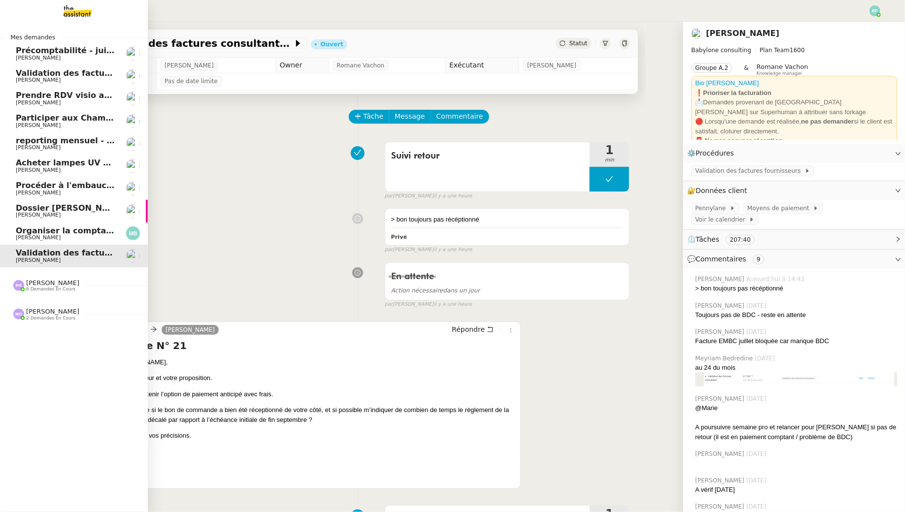
click at [76, 45] on link "Précomptabilité - [DATE] [PERSON_NAME]" at bounding box center [74, 53] width 148 height 23
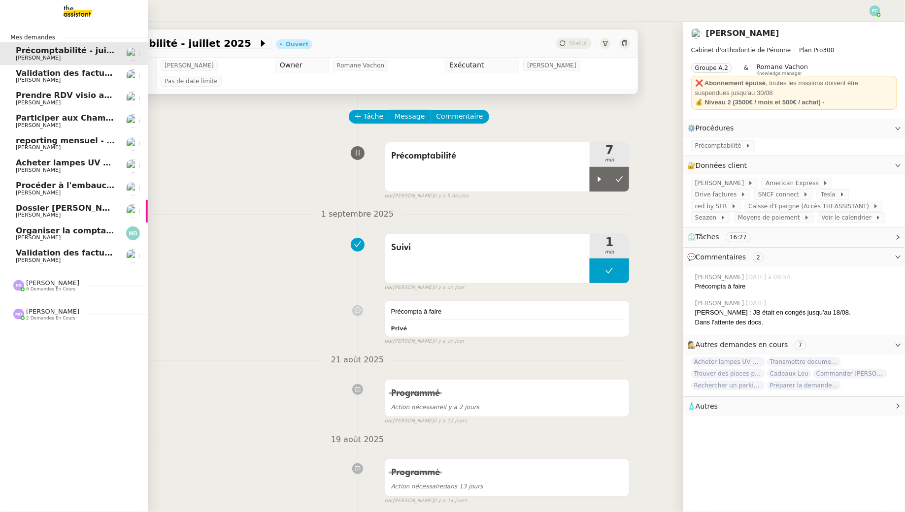
click at [13, 83] on link "Validation des factures consultants - [DATE] [PERSON_NAME]" at bounding box center [74, 76] width 148 height 23
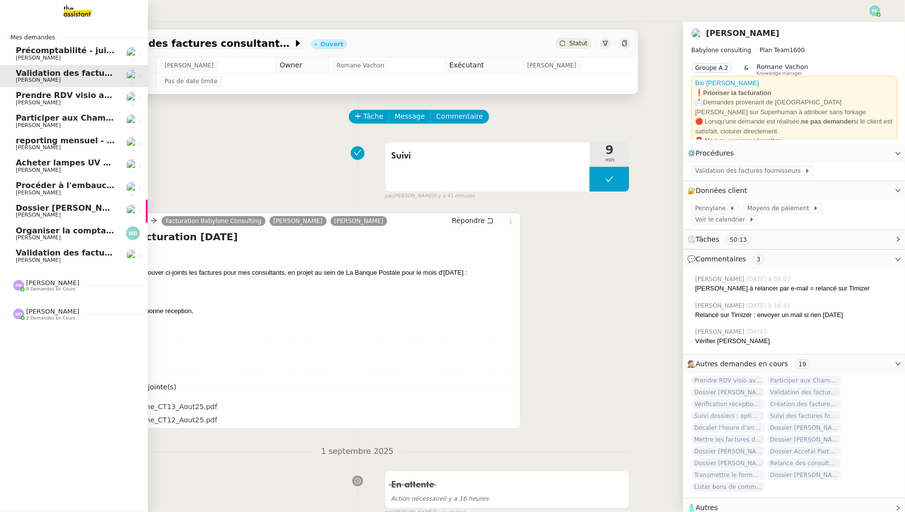
click at [93, 51] on span "Précomptabilité - juillet 2025" at bounding box center [81, 50] width 130 height 9
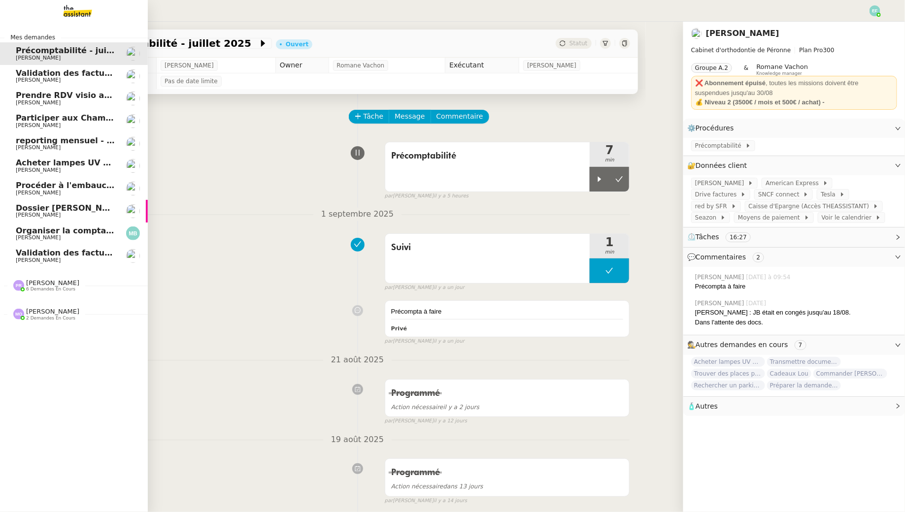
click at [27, 102] on span "[PERSON_NAME]" at bounding box center [38, 103] width 45 height 6
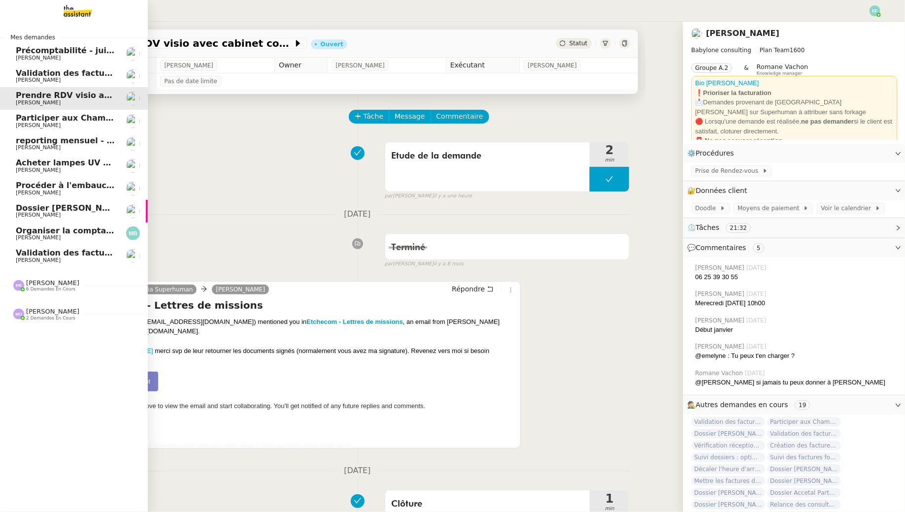
click at [70, 148] on span "[PERSON_NAME]" at bounding box center [66, 148] width 100 height 6
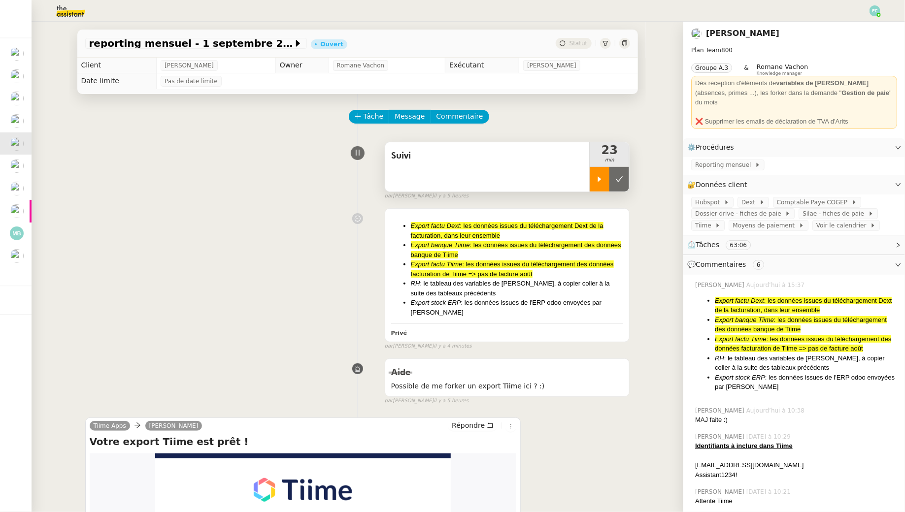
click at [600, 182] on icon at bounding box center [600, 179] width 8 height 8
click at [872, 13] on img at bounding box center [874, 10] width 11 height 11
click at [871, 12] on img at bounding box center [874, 10] width 11 height 11
click at [848, 25] on span "Suivi" at bounding box center [839, 28] width 17 height 8
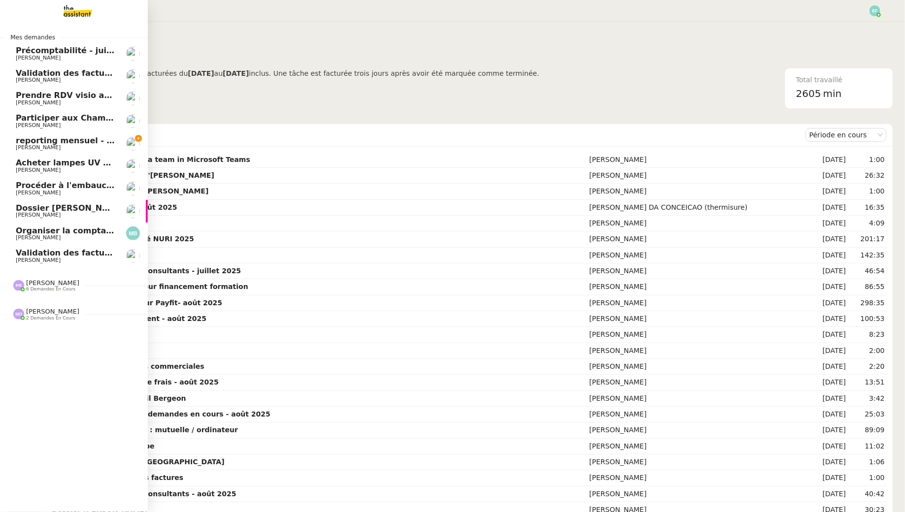
click at [23, 145] on span "[PERSON_NAME]" at bounding box center [38, 147] width 45 height 6
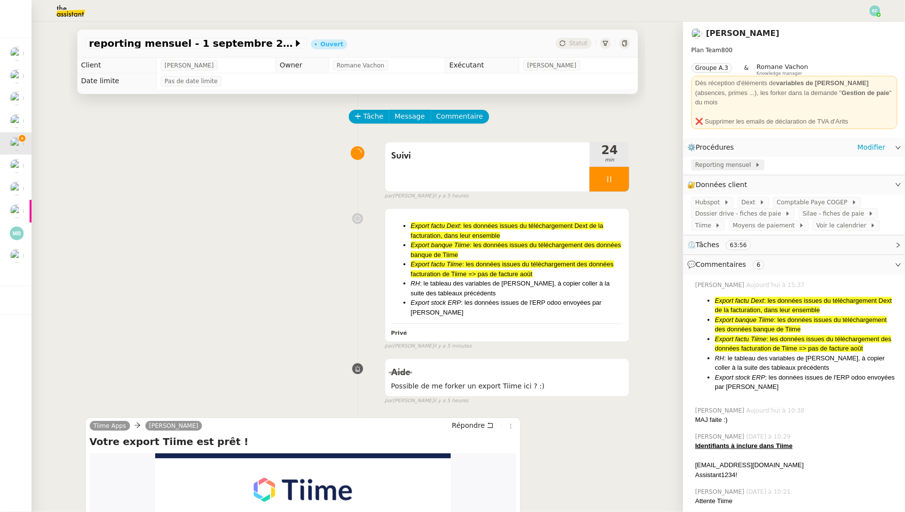
click at [729, 160] on span "Reporting mensuel" at bounding box center [725, 165] width 60 height 10
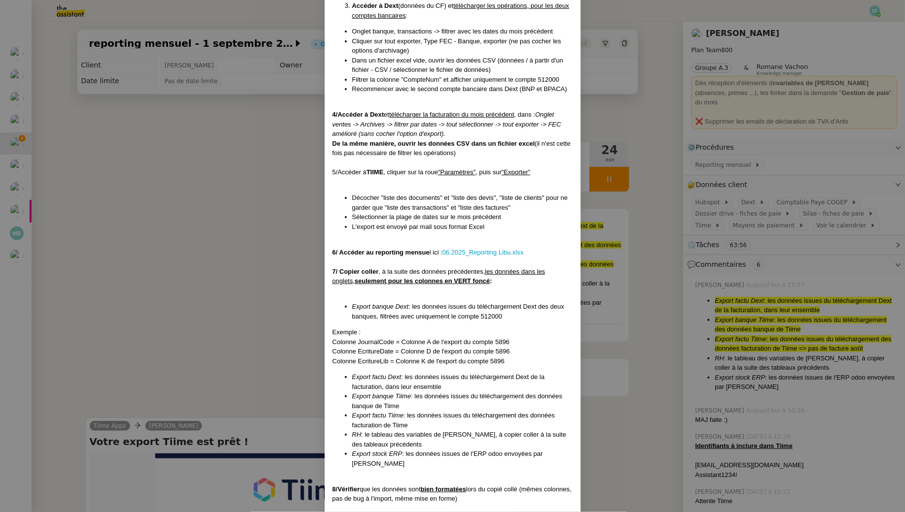
scroll to position [236, 0]
click at [244, 306] on nz-modal-container "Créée le [DATE] MAJ le [DATE] Contexte : La cliente souhaite que l'on traite et…" at bounding box center [452, 256] width 905 height 512
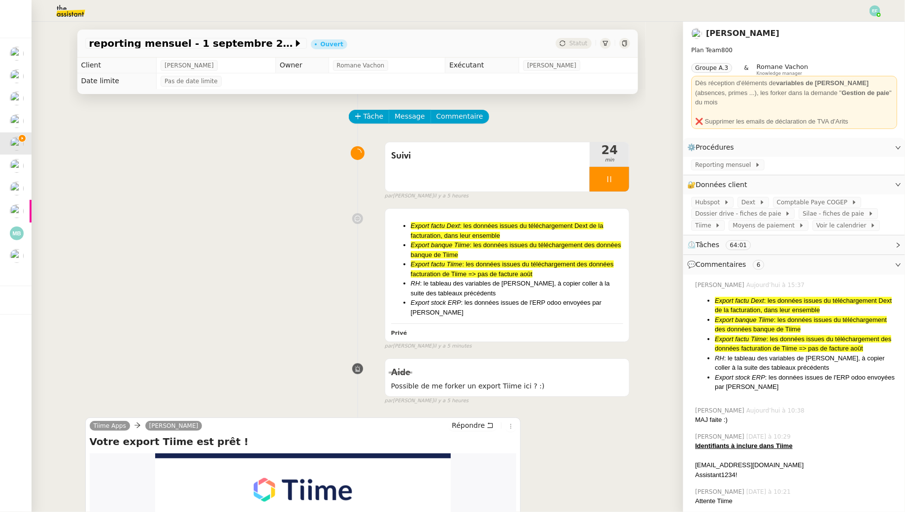
scroll to position [226, 0]
click at [711, 160] on span "Reporting mensuel" at bounding box center [725, 165] width 60 height 10
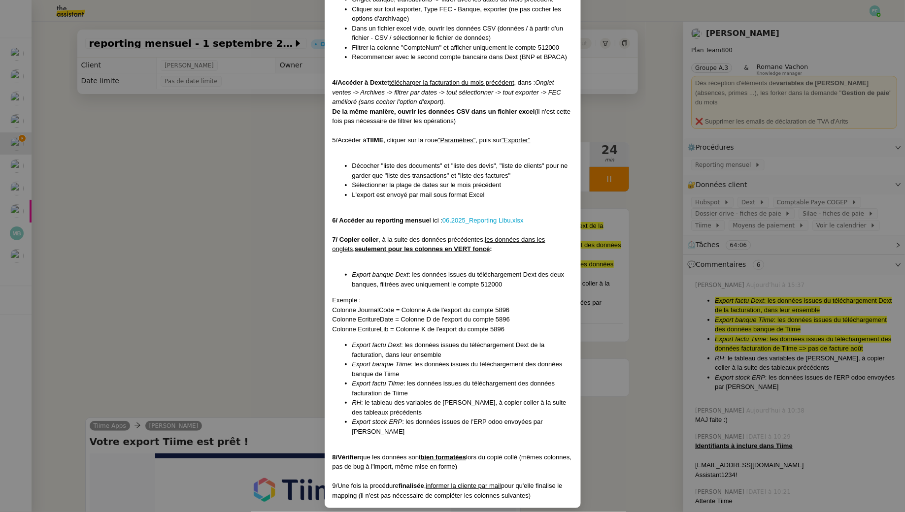
scroll to position [273, 0]
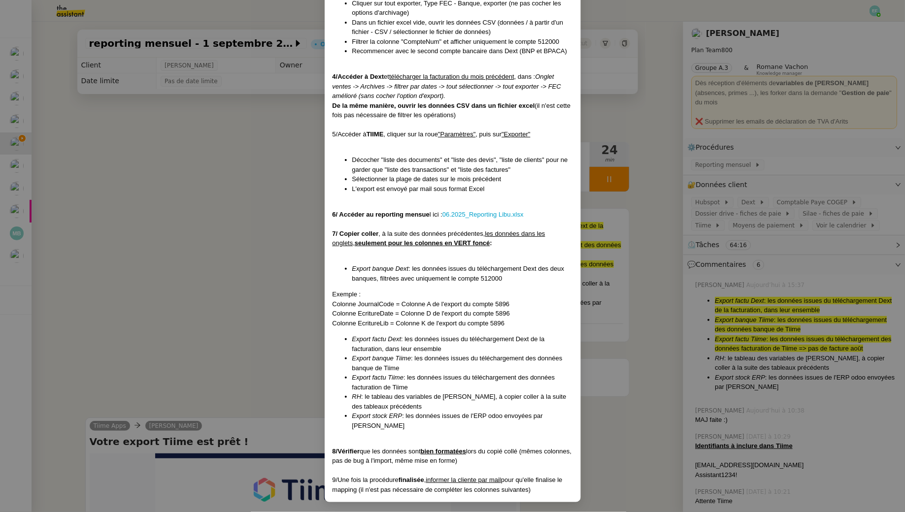
click at [323, 231] on nz-modal-container "Créée le [DATE] MAJ le [DATE] Contexte : La cliente souhaite que l'on traite et…" at bounding box center [452, 256] width 905 height 512
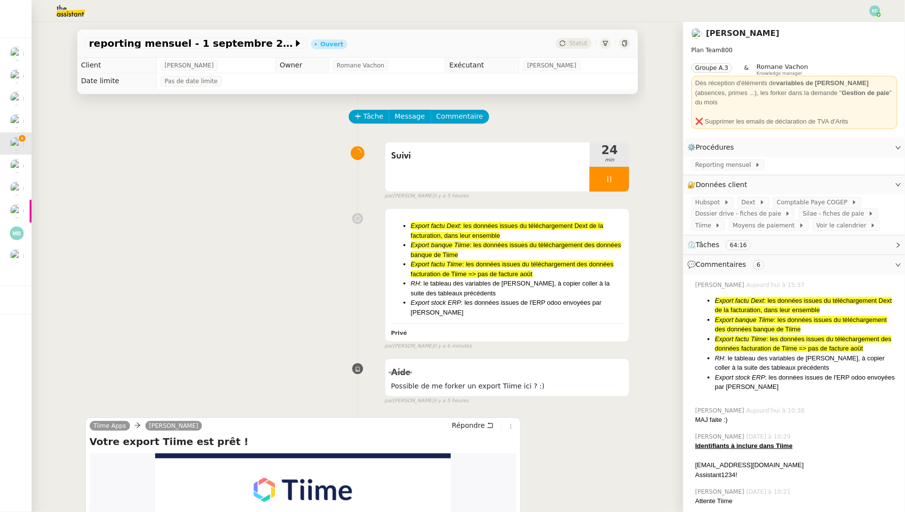
scroll to position [226, 0]
click at [279, 221] on div "Export factu Dext : les données issues du téléchargement Dext de la facturation…" at bounding box center [357, 277] width 545 height 146
click at [622, 178] on div at bounding box center [609, 179] width 39 height 25
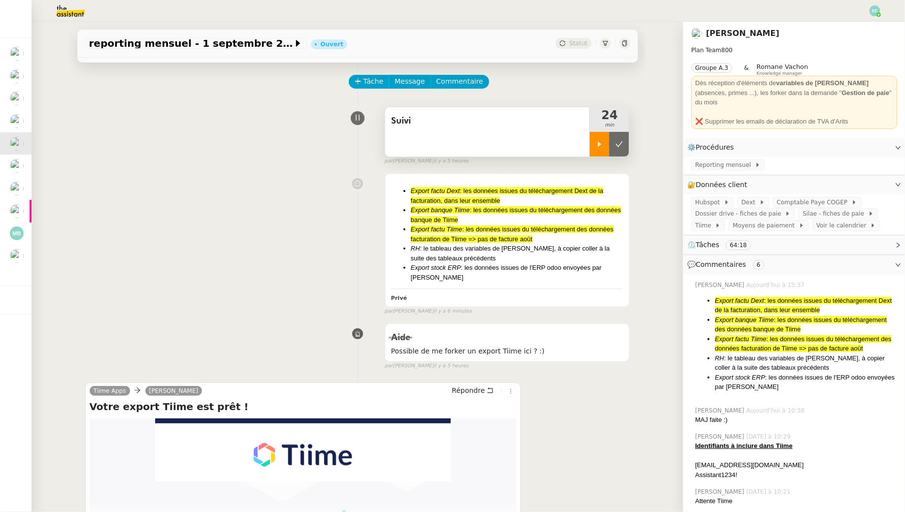
scroll to position [0, 0]
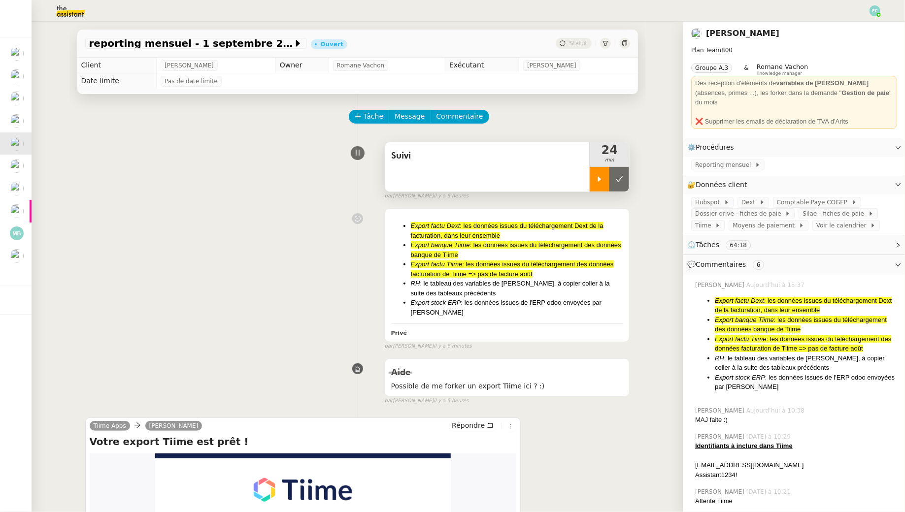
click at [602, 176] on icon at bounding box center [600, 179] width 8 height 8
click at [725, 160] on span "Reporting mensuel" at bounding box center [725, 165] width 60 height 10
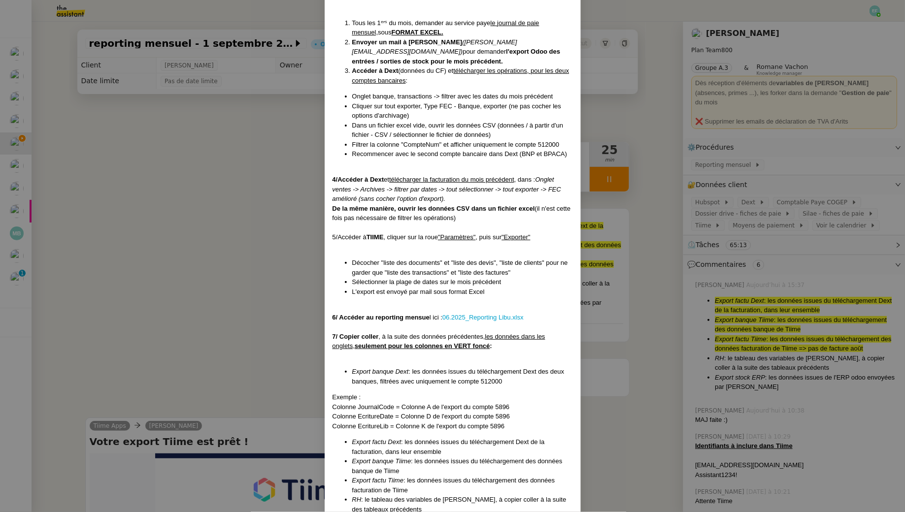
scroll to position [275, 0]
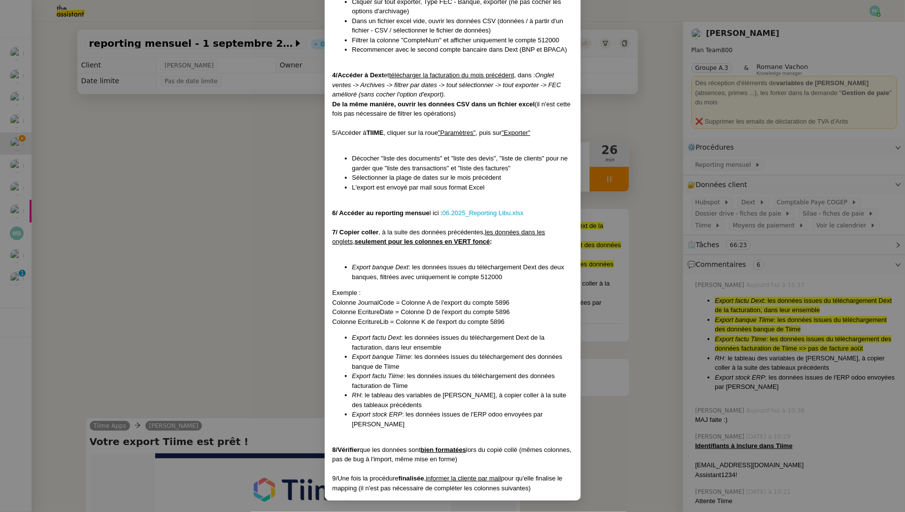
click at [150, 285] on nz-modal-container "Créée le [DATE] MAJ le [DATE] Contexte : La cliente souhaite que l'on traite et…" at bounding box center [452, 256] width 905 height 512
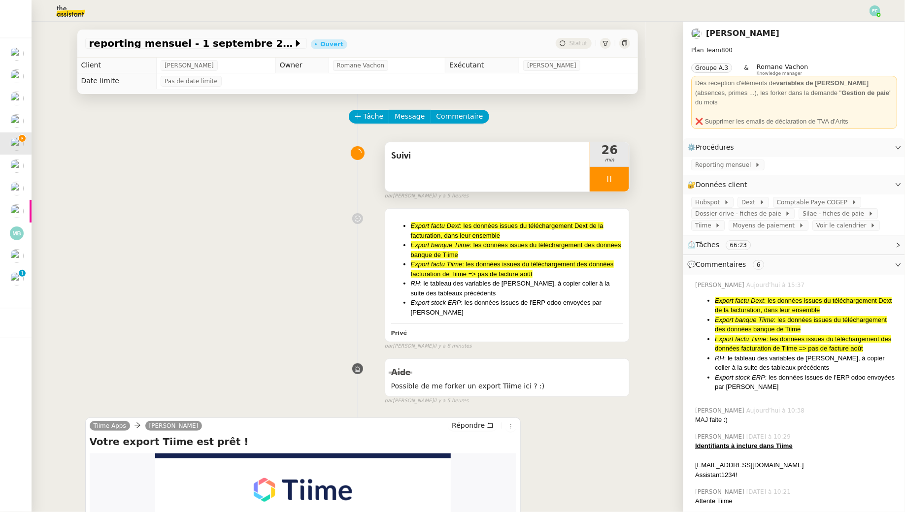
scroll to position [226, 0]
click at [615, 175] on div at bounding box center [609, 179] width 39 height 25
click at [596, 181] on div at bounding box center [600, 179] width 20 height 25
click at [534, 273] on li "Export factu Tiime : les données issues du téléchargement des données facturati…" at bounding box center [517, 269] width 213 height 19
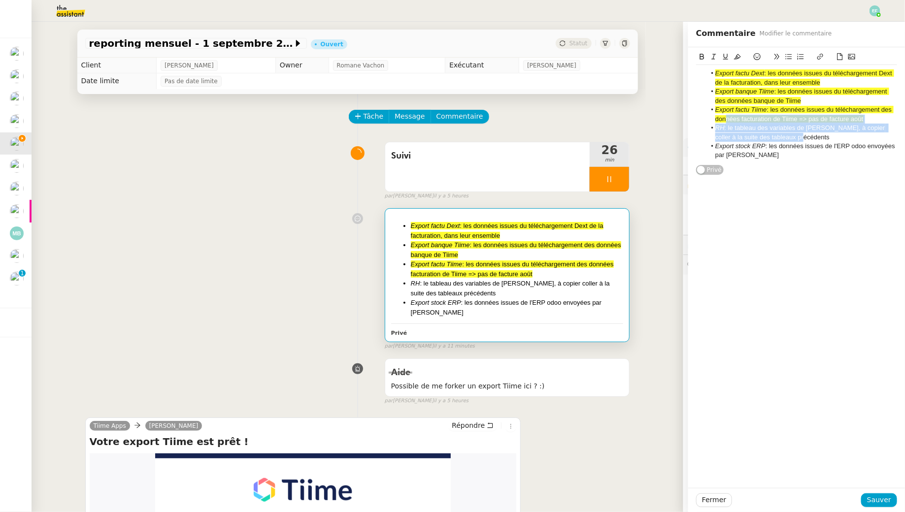
drag, startPoint x: 790, startPoint y: 136, endPoint x: 724, endPoint y: 122, distance: 67.5
click at [724, 122] on ul "Export factu Dext : les données issues du téléchargement Dext de la facturation…" at bounding box center [796, 114] width 201 height 91
click at [737, 59] on icon at bounding box center [737, 56] width 7 height 7
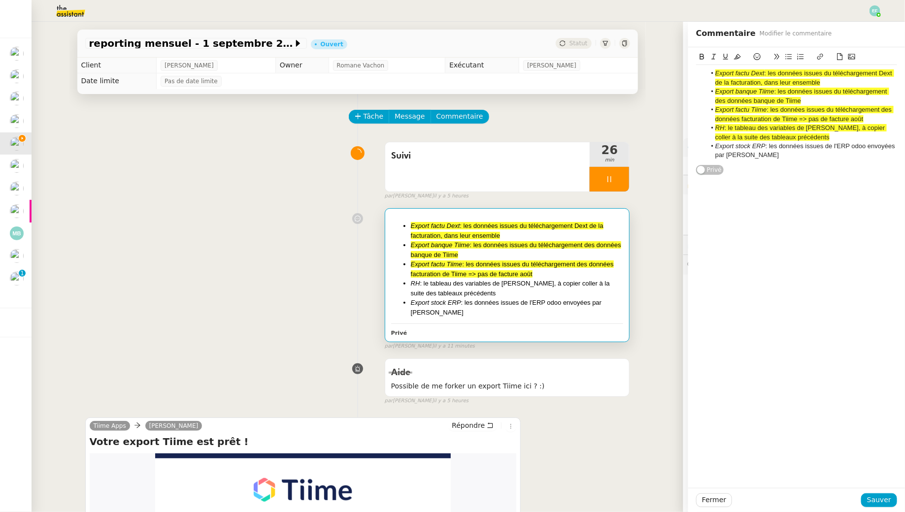
click at [768, 153] on li "Export stock ERP : les données issues de l'ERP odoo envoyées par [PERSON_NAME]" at bounding box center [802, 151] width 192 height 18
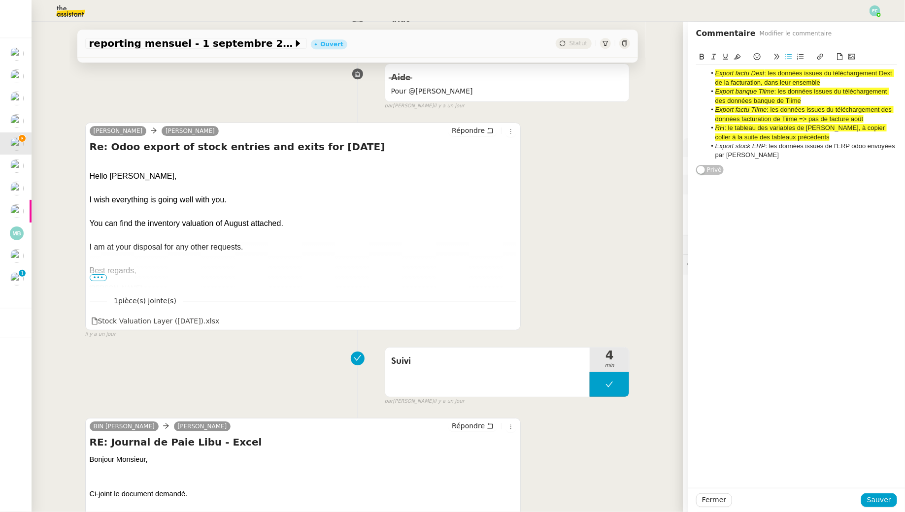
scroll to position [1493, 0]
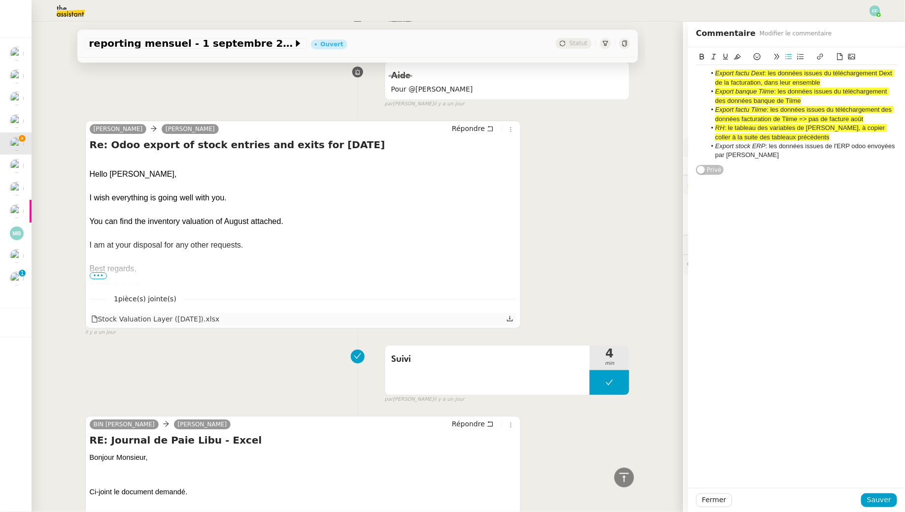
click at [509, 315] on icon at bounding box center [509, 318] width 7 height 7
drag, startPoint x: 783, startPoint y: 157, endPoint x: 718, endPoint y: 135, distance: 68.5
click at [718, 135] on ul "Export factu Dext : les données issues du téléchargement Dext de la facturation…" at bounding box center [796, 114] width 201 height 91
click at [740, 58] on icon at bounding box center [737, 56] width 7 height 7
click at [875, 500] on span "Sauver" at bounding box center [879, 500] width 24 height 11
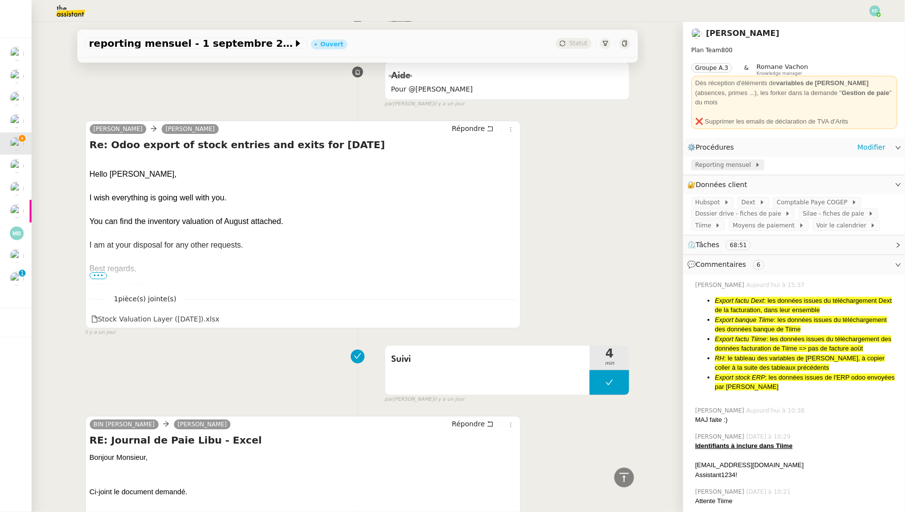
click at [719, 160] on span "Reporting mensuel" at bounding box center [725, 165] width 60 height 10
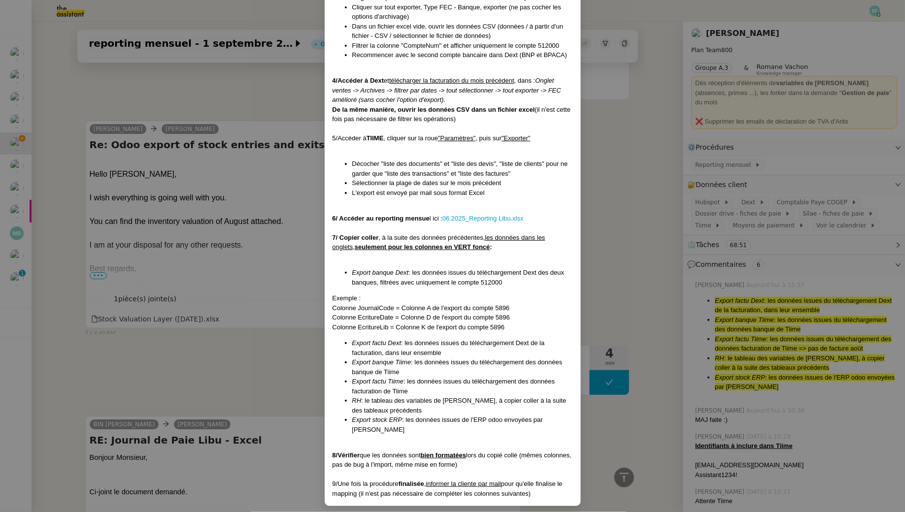
scroll to position [275, 0]
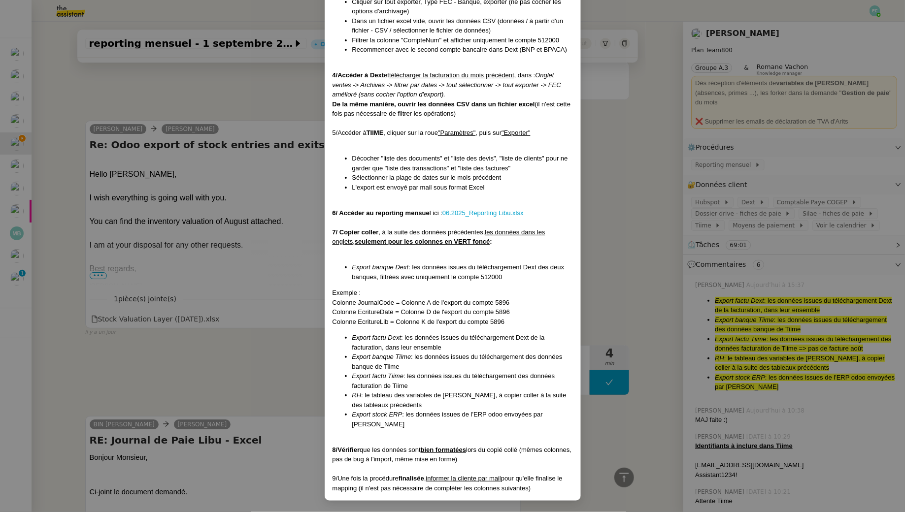
drag, startPoint x: 542, startPoint y: 488, endPoint x: 327, endPoint y: 472, distance: 215.9
click at [327, 472] on div "Créée le [DATE] MAJ le [DATE] Contexte : La cliente souhaite que l'on traite et…" at bounding box center [453, 137] width 256 height 727
copy div "9/Une fois la procédure finalisée , informer la cliente par mail pour qu'elle f…"
click at [257, 196] on nz-modal-container "Créée le [DATE] MAJ le [DATE] Contexte : La cliente souhaite que l'on traite et…" at bounding box center [452, 256] width 905 height 512
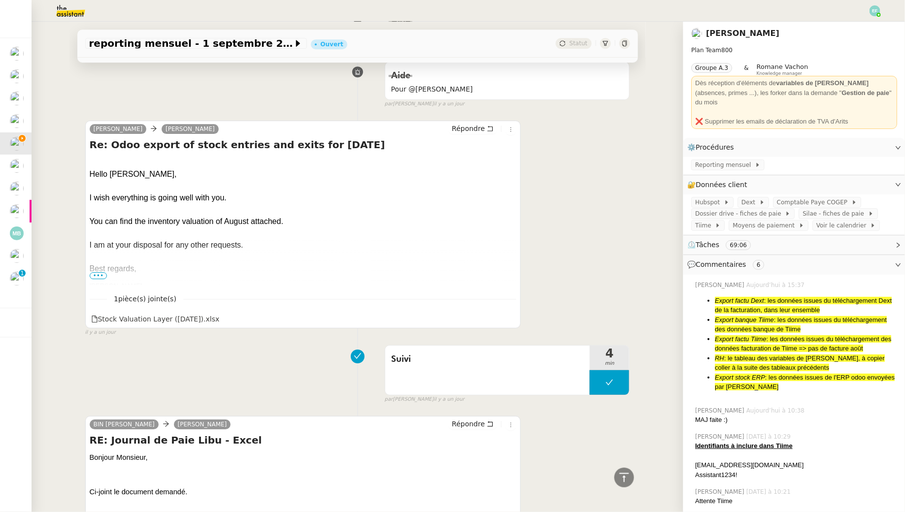
click at [278, 204] on div at bounding box center [303, 210] width 427 height 12
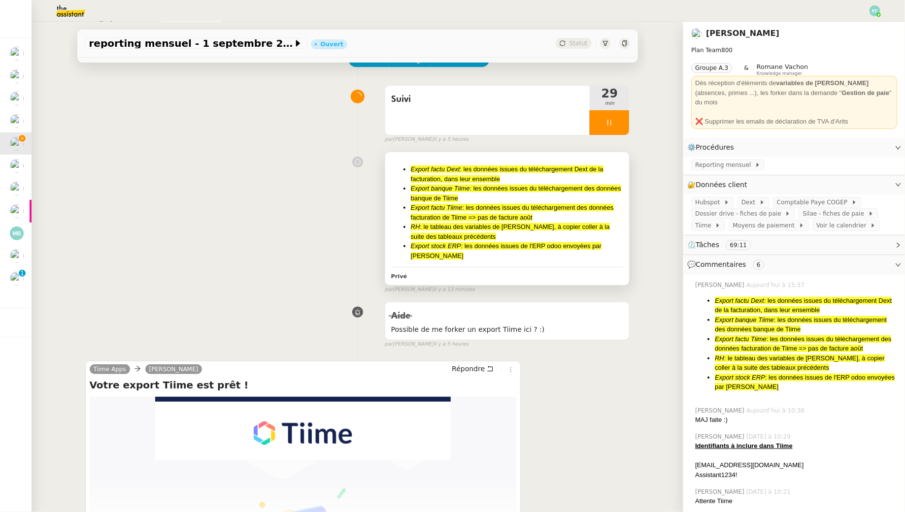
scroll to position [0, 0]
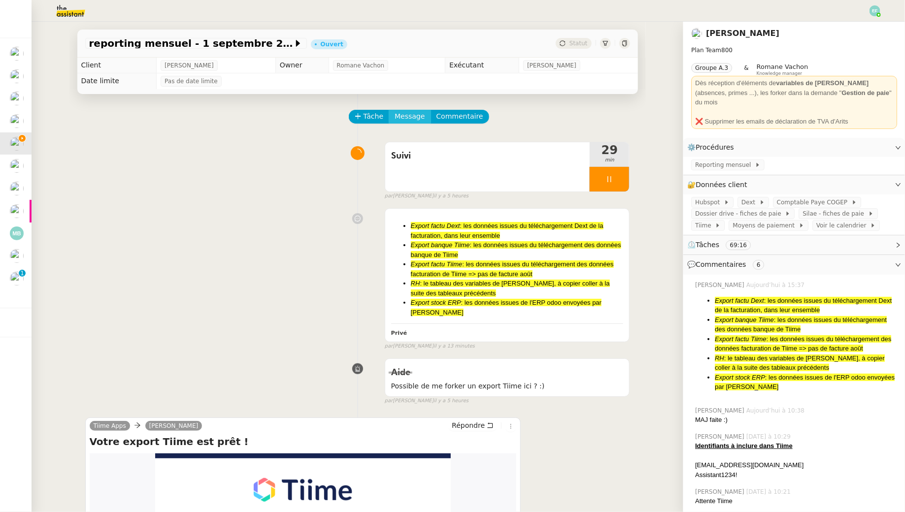
click at [415, 118] on span "Message" at bounding box center [410, 116] width 30 height 11
click at [421, 143] on span "Nouvelle conversation" at bounding box center [452, 145] width 87 height 8
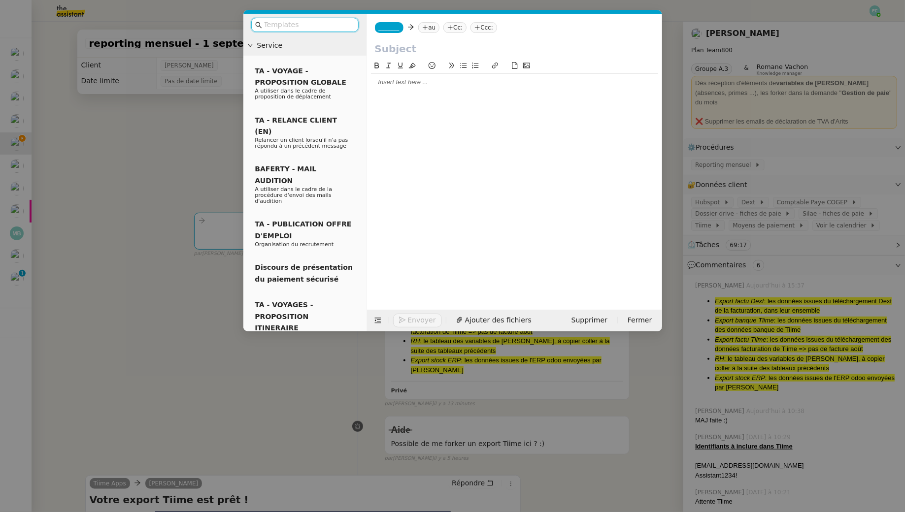
click at [325, 23] on input "text" at bounding box center [308, 24] width 89 height 11
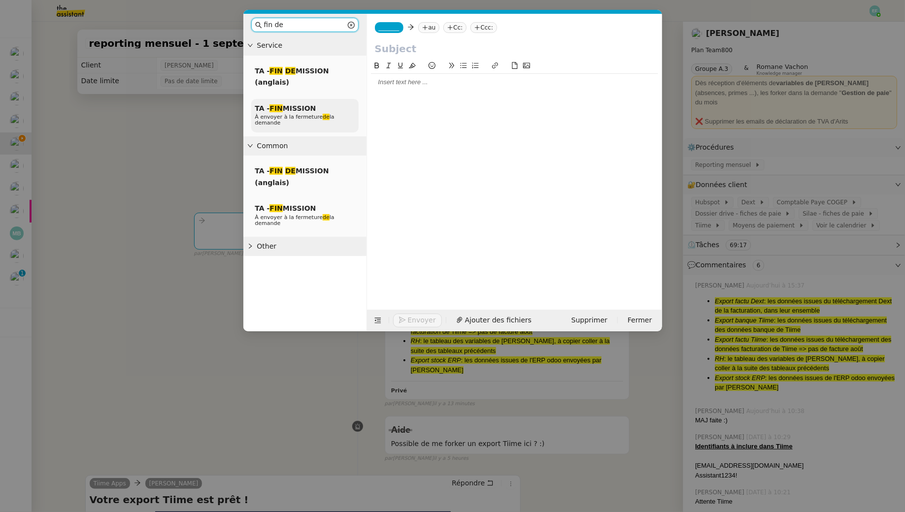
type input "fin de"
click at [323, 114] on em "de" at bounding box center [326, 117] width 7 height 6
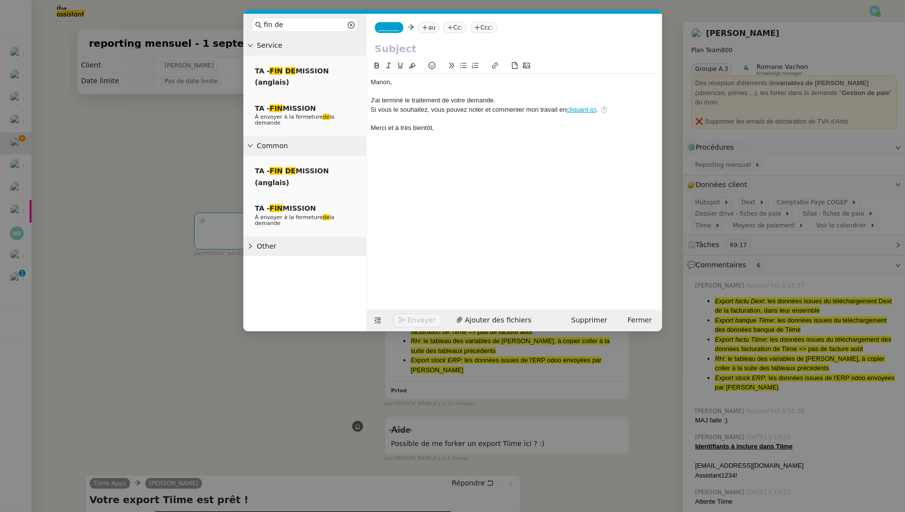
click at [393, 26] on span "_______" at bounding box center [389, 27] width 21 height 7
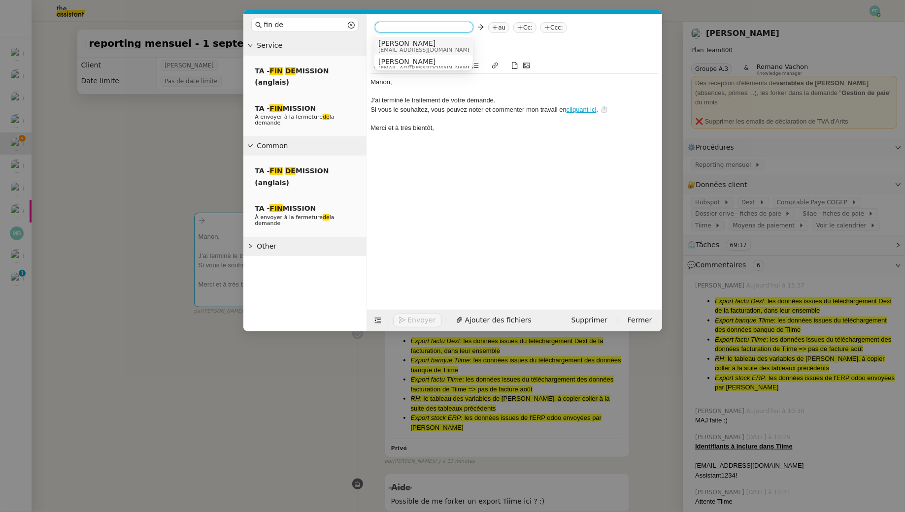
click at [148, 152] on nz-modal-container "fin de Service TA - FIN DE MISSION (anglais) TA - FIN MISSION À envoyer à la fe…" at bounding box center [452, 256] width 905 height 512
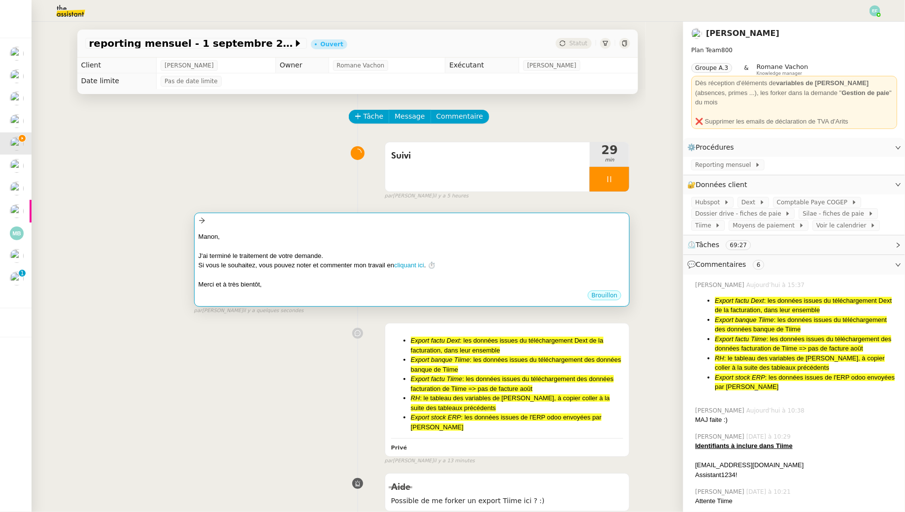
click at [360, 237] on div "﻿Manon﻿," at bounding box center [412, 237] width 427 height 10
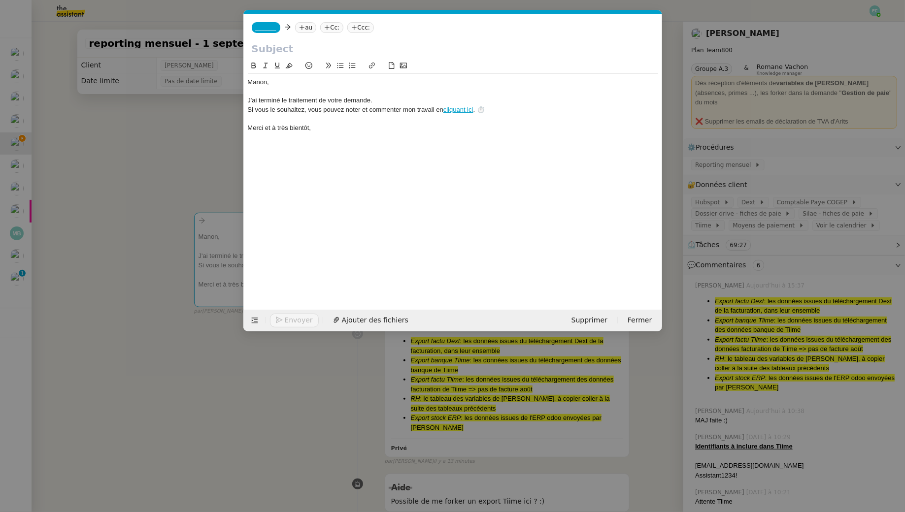
scroll to position [0, 38]
click at [164, 129] on nz-modal-container "fin de Service TA - FIN DE MISSION (anglais) TA - FIN MISSION À envoyer à la fe…" at bounding box center [452, 256] width 905 height 512
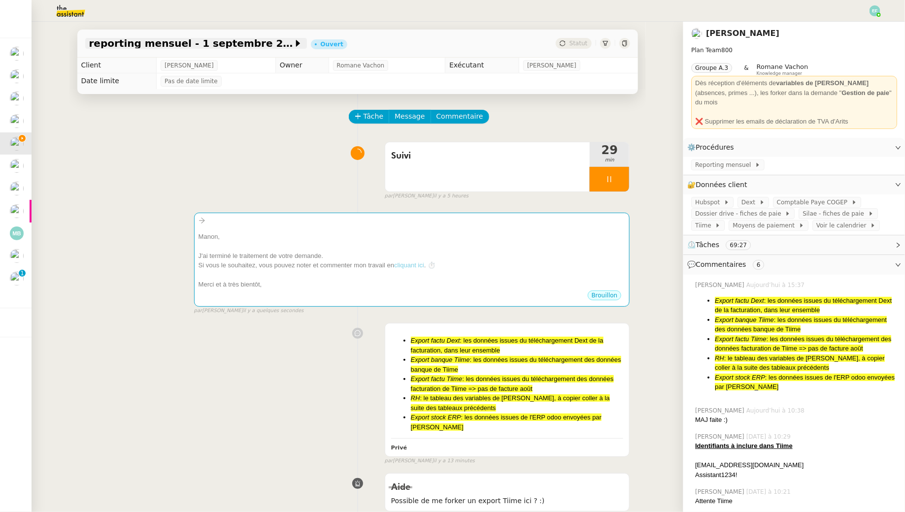
click at [212, 40] on span "reporting mensuel - 1 septembre 2025" at bounding box center [191, 43] width 204 height 10
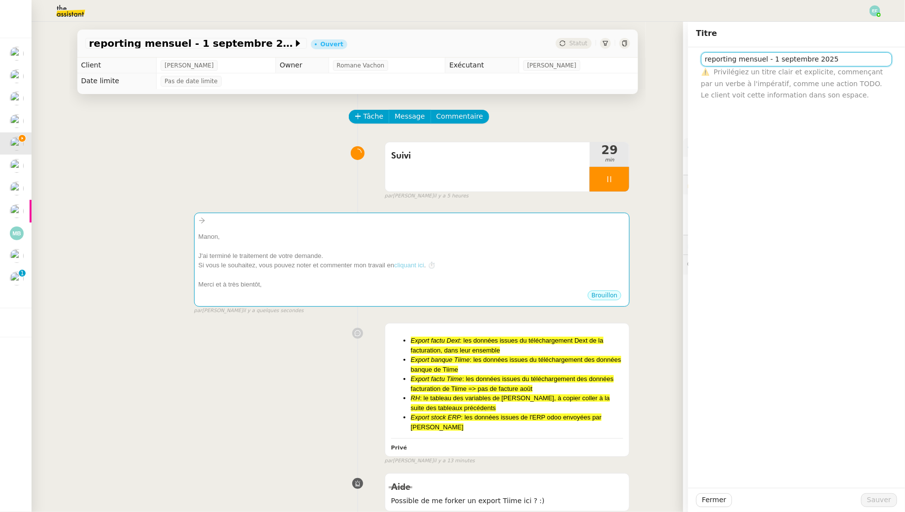
click at [755, 63] on input "reporting mensuel - 1 septembre 2025" at bounding box center [796, 59] width 191 height 14
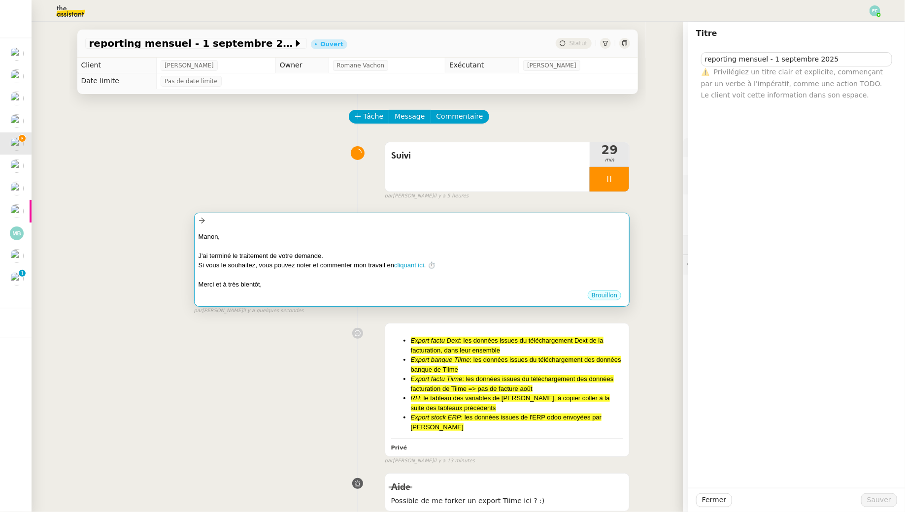
click at [513, 223] on div at bounding box center [412, 220] width 427 height 11
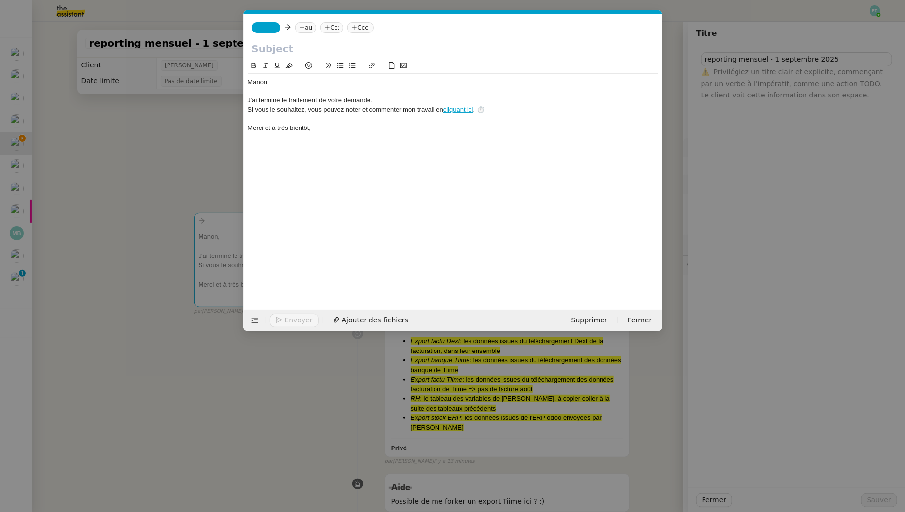
scroll to position [0, 38]
click at [285, 46] on input "text" at bounding box center [453, 48] width 402 height 15
paste input "reporting mensuel - 1 septembre 2025"
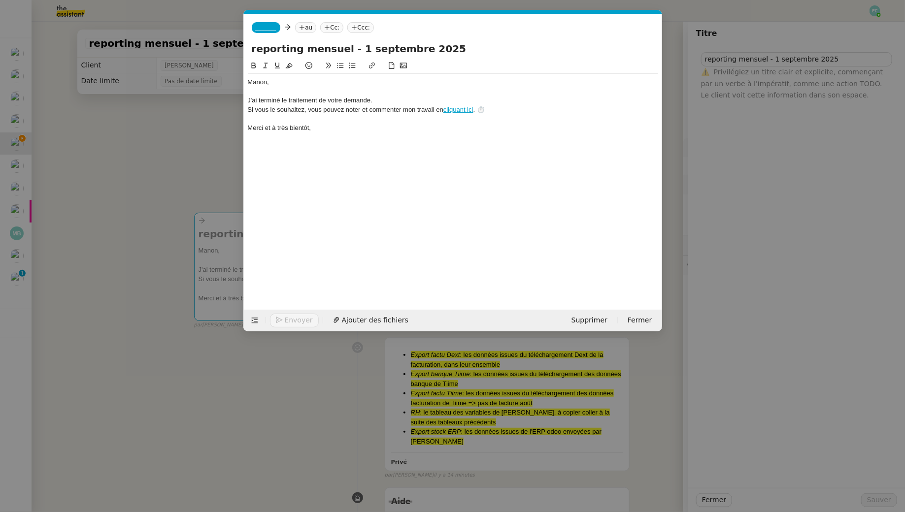
click at [256, 49] on input "reporting mensuel - 1 septembre 2025" at bounding box center [453, 48] width 402 height 15
type input "Reporting mensuel - [DATE]"
click at [264, 28] on span "_______" at bounding box center [266, 27] width 21 height 7
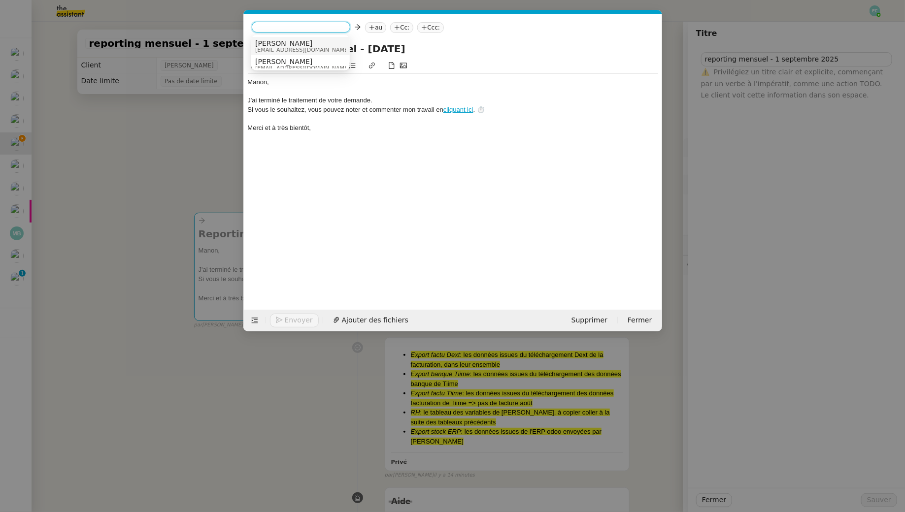
click at [301, 44] on div "Sam [EMAIL_ADDRESS][DOMAIN_NAME]" at bounding box center [300, 45] width 91 height 13
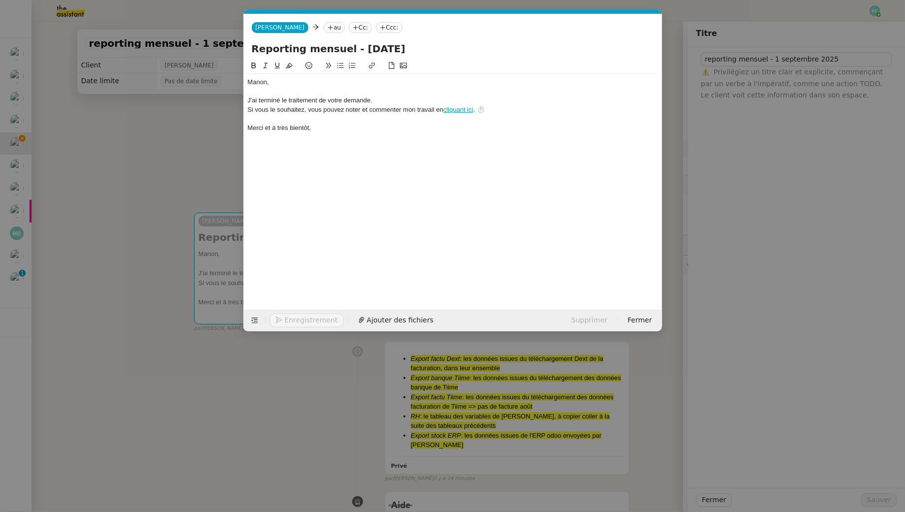
click at [324, 28] on nz-tag "au" at bounding box center [334, 27] width 21 height 11
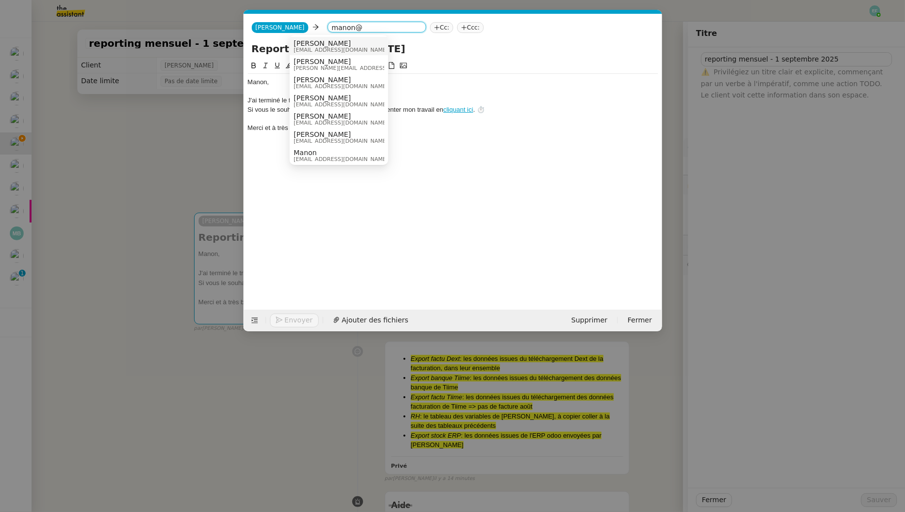
type input "manon@"
click at [326, 50] on span "[EMAIL_ADDRESS][DOMAIN_NAME]" at bounding box center [341, 49] width 95 height 5
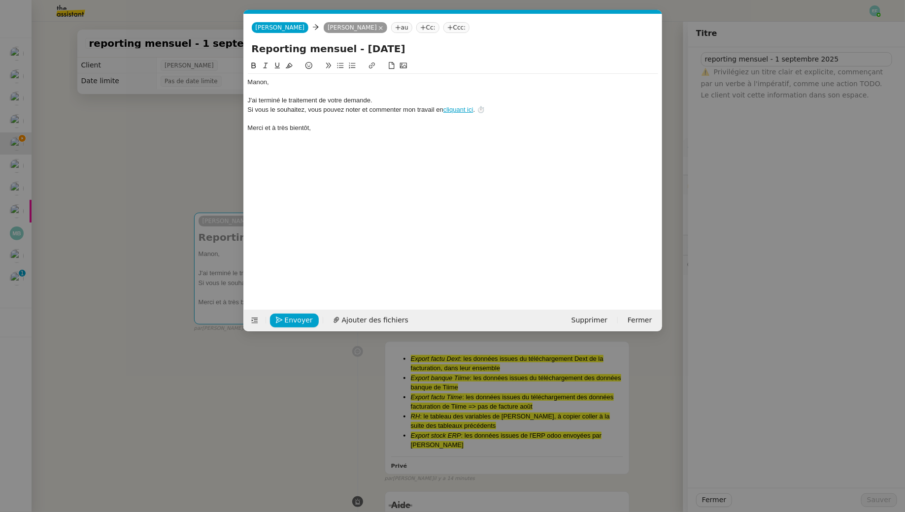
click at [297, 84] on div "Manon﻿," at bounding box center [453, 82] width 410 height 9
drag, startPoint x: 278, startPoint y: 81, endPoint x: 192, endPoint y: 72, distance: 86.2
click at [192, 72] on nz-modal-container "fin de Service TA - FIN DE MISSION (anglais) TA - FIN MISSION À envoyer à la fe…" at bounding box center [452, 256] width 905 height 512
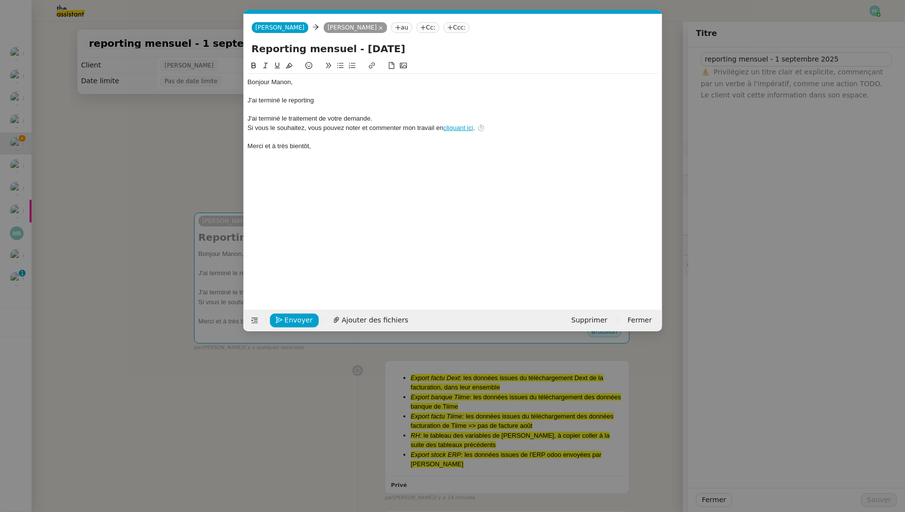
click at [287, 101] on div "J'ai terminé le reporting" at bounding box center [453, 100] width 410 height 9
click at [355, 98] on div "J'ai terminé la saisie du reporting" at bounding box center [453, 100] width 410 height 9
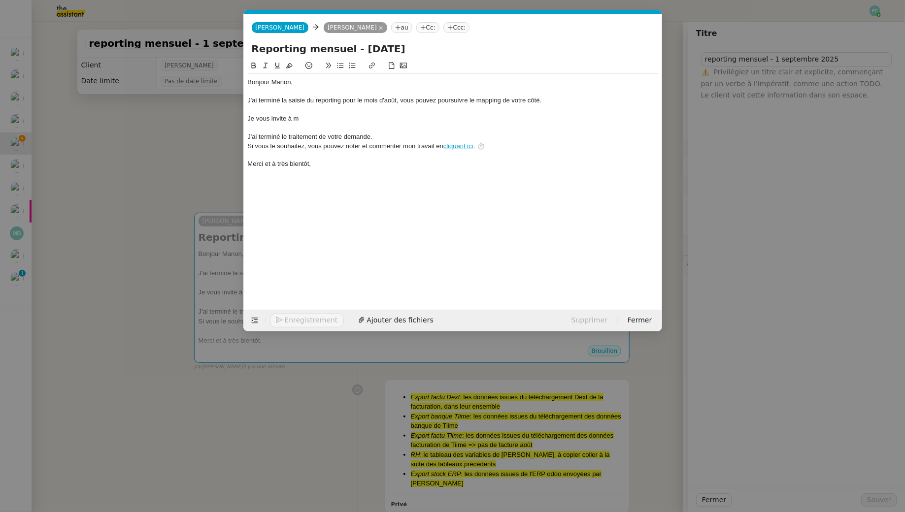
click at [160, 131] on nz-modal-container "fin de Service TA - FIN DE MISSION (anglais) TA - FIN MISSION À envoyer à la fe…" at bounding box center [452, 256] width 905 height 512
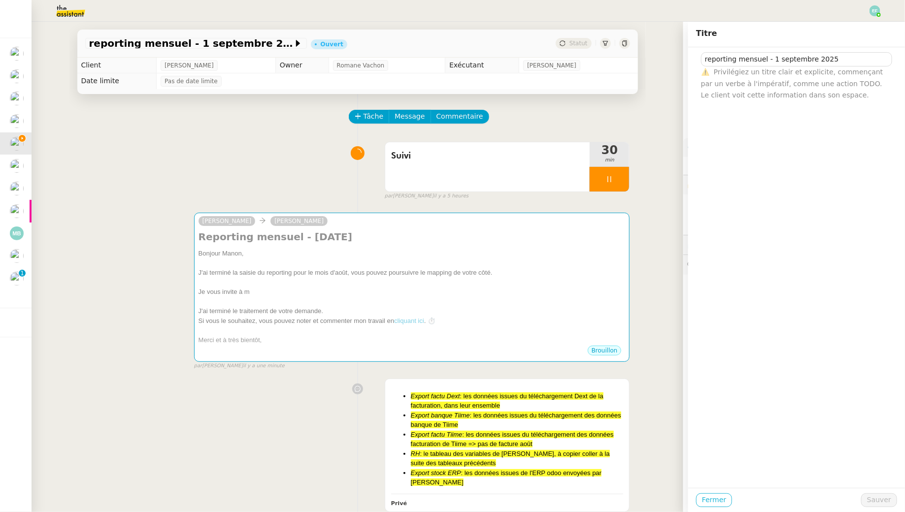
click at [715, 501] on span "Fermer" at bounding box center [714, 500] width 24 height 11
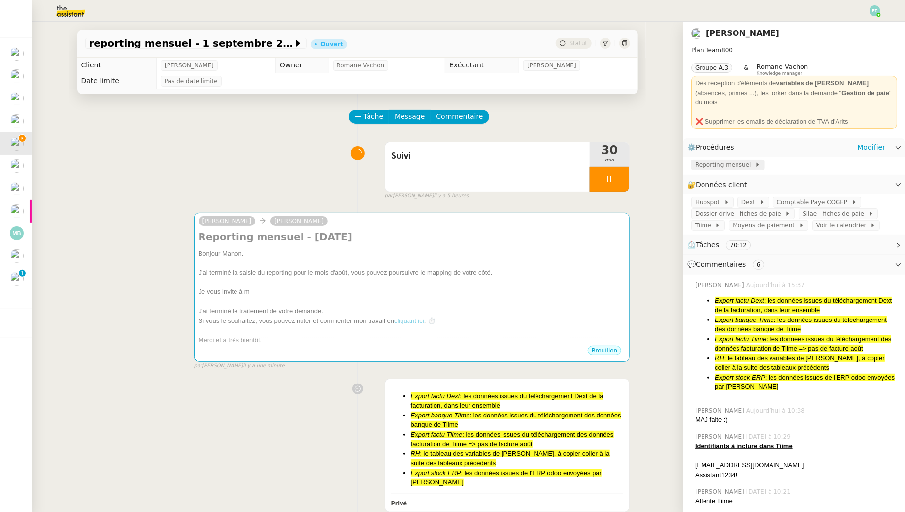
click at [751, 162] on span at bounding box center [753, 165] width 4 height 7
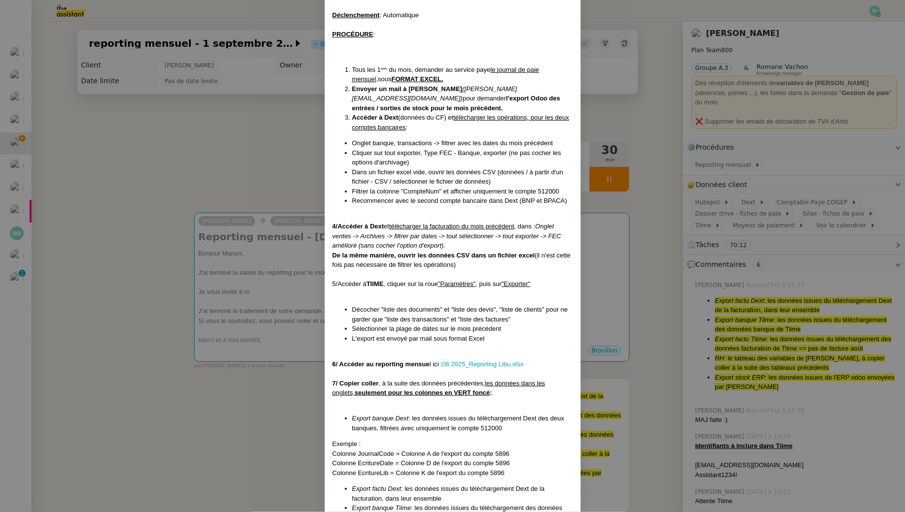
scroll to position [149, 0]
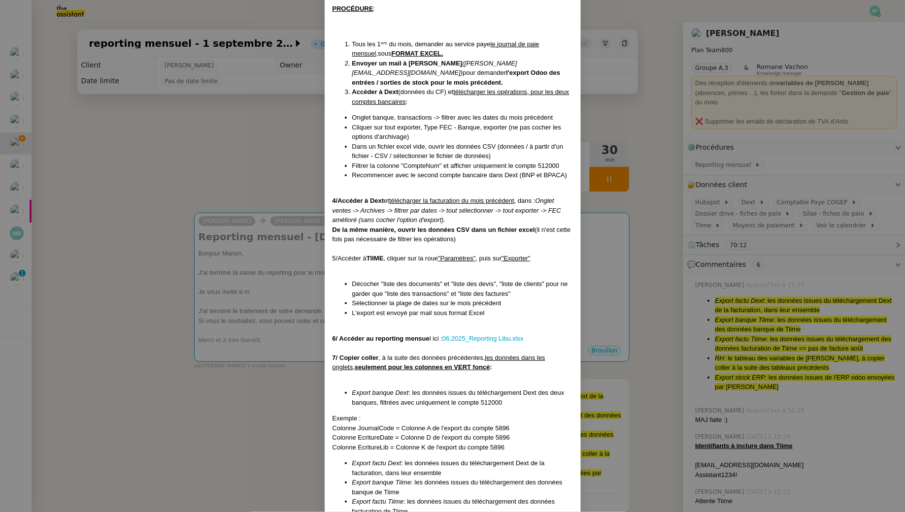
click at [191, 160] on nz-modal-container "Créée le [DATE] MAJ le [DATE] Contexte : La cliente souhaite que l'on traite et…" at bounding box center [452, 256] width 905 height 512
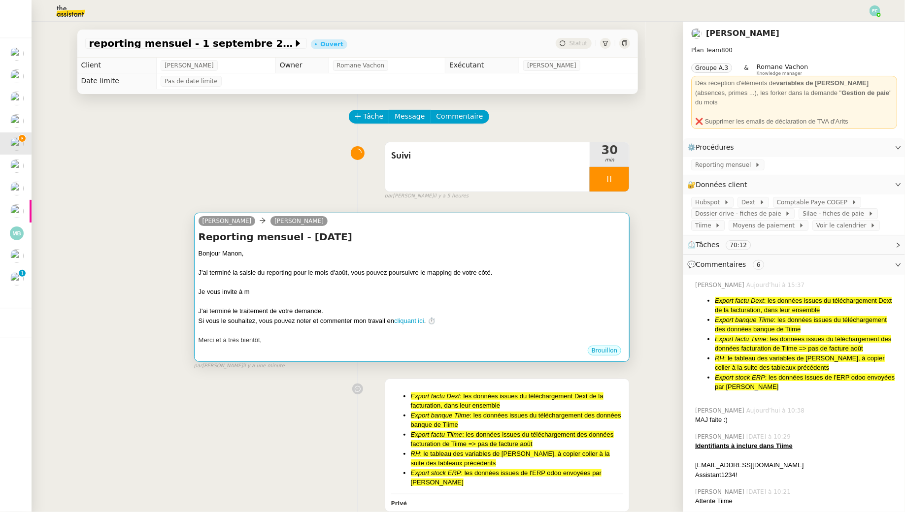
click at [321, 294] on div "Je vous invite à m" at bounding box center [412, 292] width 427 height 10
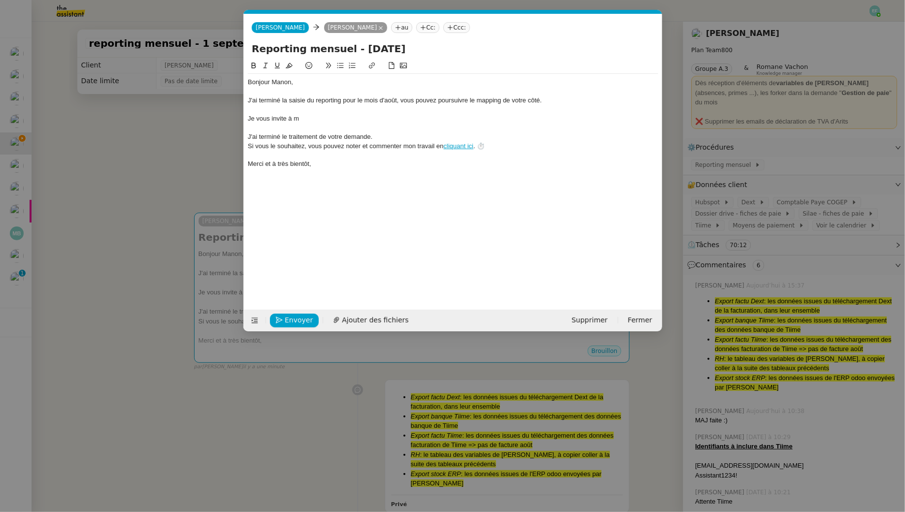
scroll to position [0, 38]
click at [311, 120] on div "Je vous invite à m" at bounding box center [453, 118] width 410 height 9
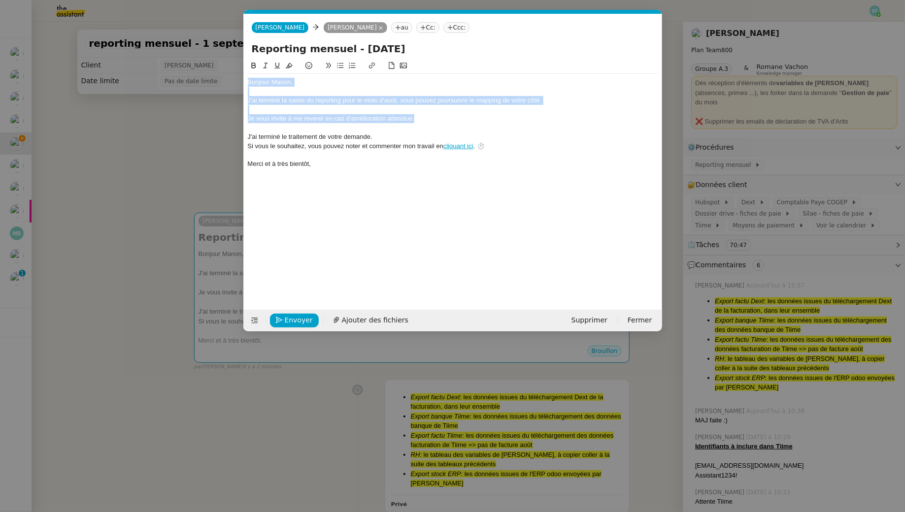
drag, startPoint x: 450, startPoint y: 121, endPoint x: 215, endPoint y: 69, distance: 240.6
click at [215, 69] on nz-modal-container "fin de Service TA - FIN DE MISSION (anglais) TA - FIN MISSION À envoyer à la fe…" at bounding box center [452, 256] width 905 height 512
copy div "Bonjour Manon, J'ai terminé la saisie du reporting pour le mois d'août, vous po…"
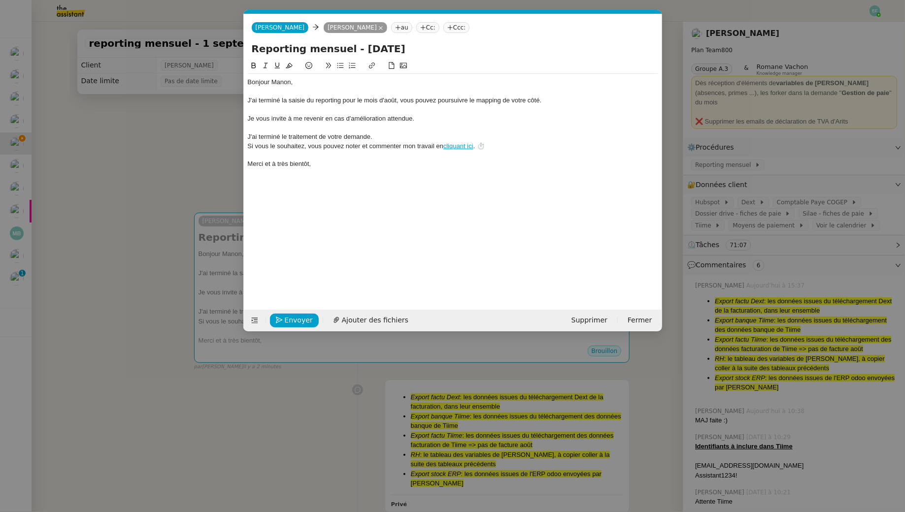
click at [422, 119] on div "Je vous invite à me revenir en cas d'amélioration attendue." at bounding box center [453, 118] width 410 height 9
drag, startPoint x: 433, startPoint y: 120, endPoint x: 184, endPoint y: 97, distance: 250.8
click at [184, 97] on nz-modal-container "fin de Service TA - FIN DE MISSION (anglais) TA - FIN MISSION À envoyer à la fe…" at bounding box center [452, 256] width 905 height 512
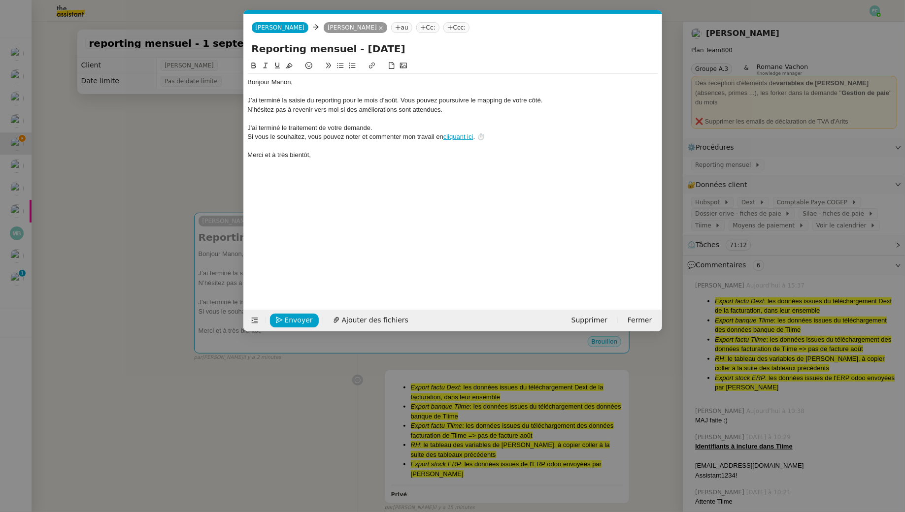
click at [550, 98] on div "J’ai terminé la saisie du reporting pour le mois d’août. Vous pouvez poursuivre…" at bounding box center [453, 100] width 410 height 9
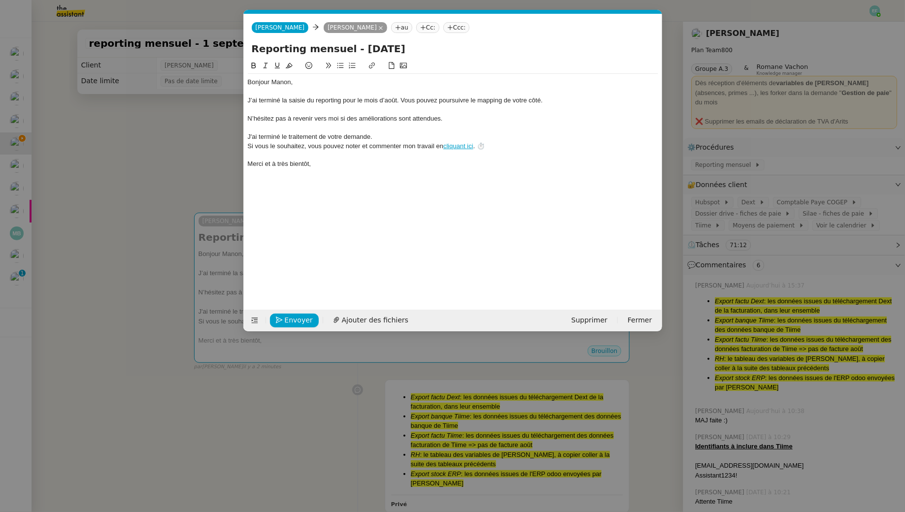
click at [291, 93] on div at bounding box center [453, 91] width 410 height 9
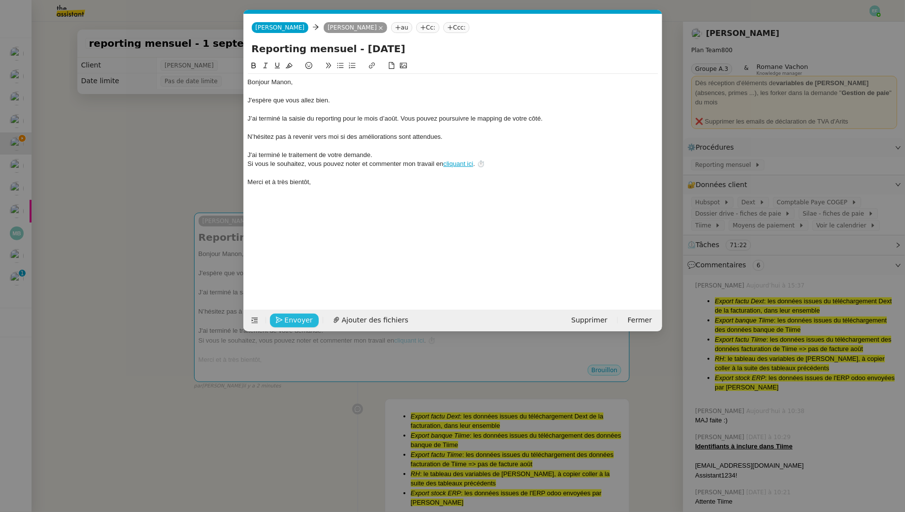
click at [289, 322] on span "Envoyer" at bounding box center [299, 320] width 28 height 11
click at [289, 322] on span "Confirmer l'envoi" at bounding box center [314, 320] width 59 height 11
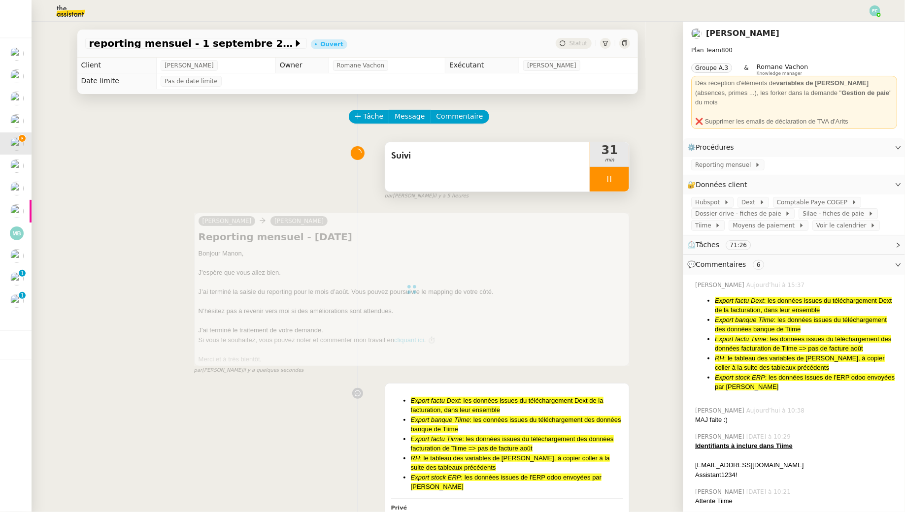
click at [609, 175] on icon at bounding box center [609, 179] width 8 height 8
click at [621, 174] on button at bounding box center [619, 179] width 20 height 25
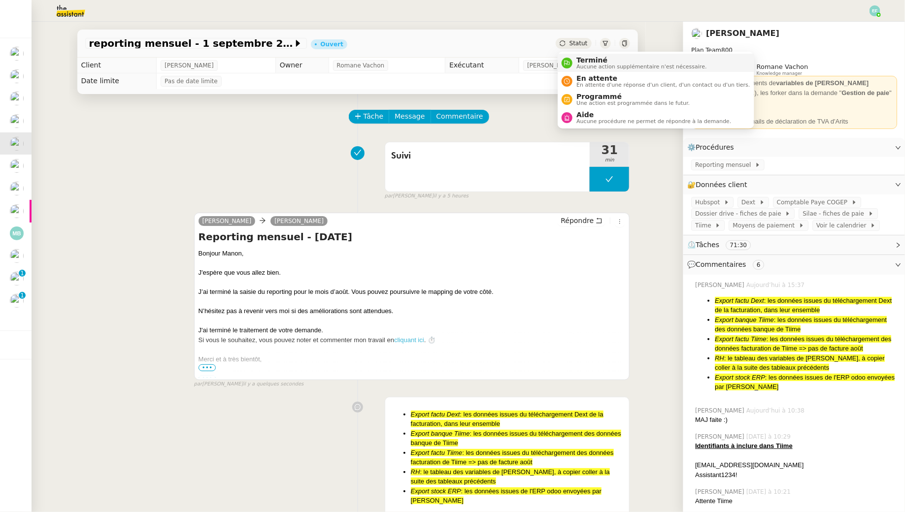
click at [580, 60] on span "Terminé" at bounding box center [641, 60] width 130 height 8
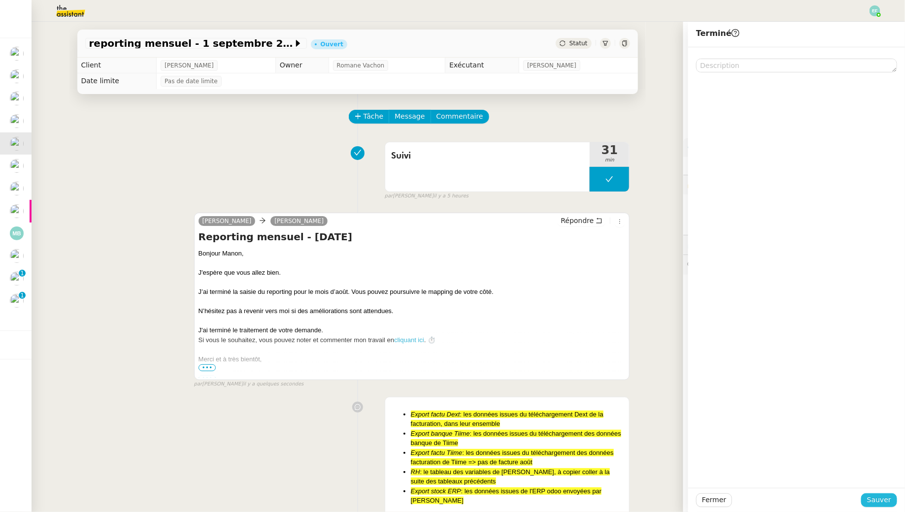
click at [868, 496] on button "Sauver" at bounding box center [879, 501] width 36 height 14
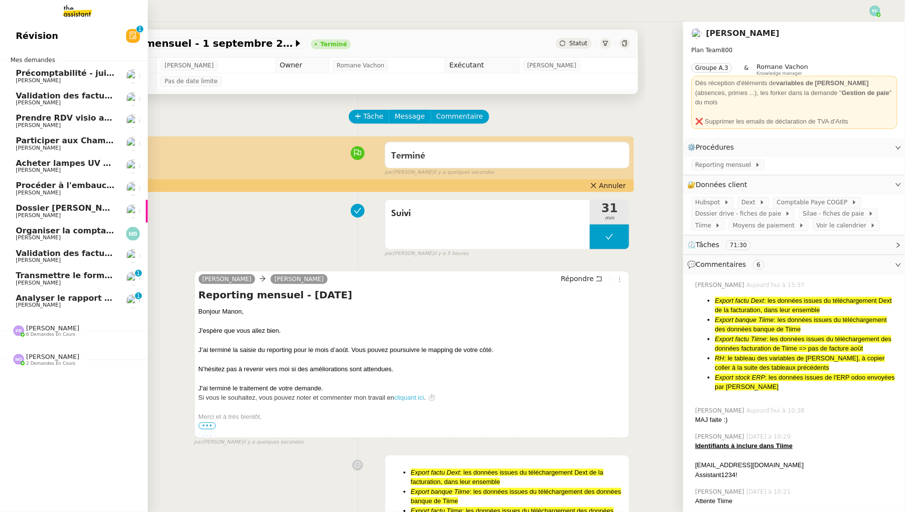
click at [26, 302] on span "[PERSON_NAME]" at bounding box center [38, 305] width 45 height 6
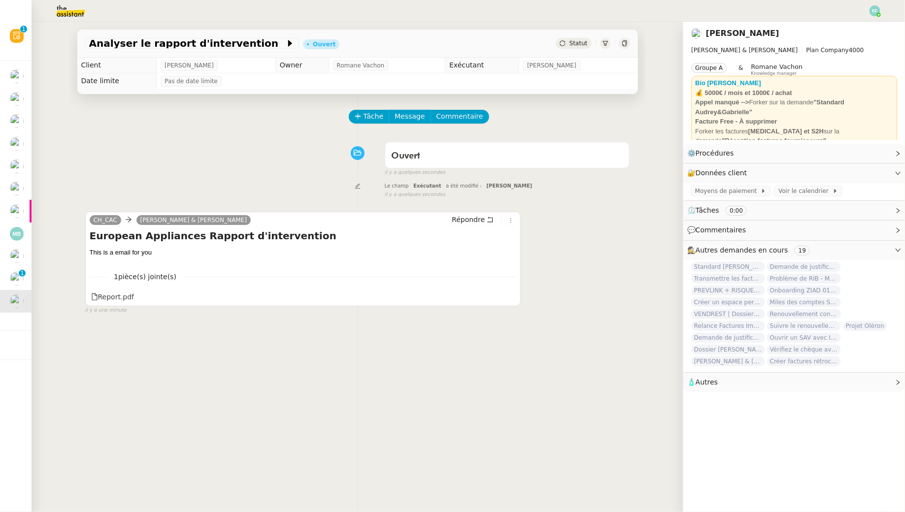
click at [106, 221] on link "CH_CAC" at bounding box center [106, 220] width 32 height 9
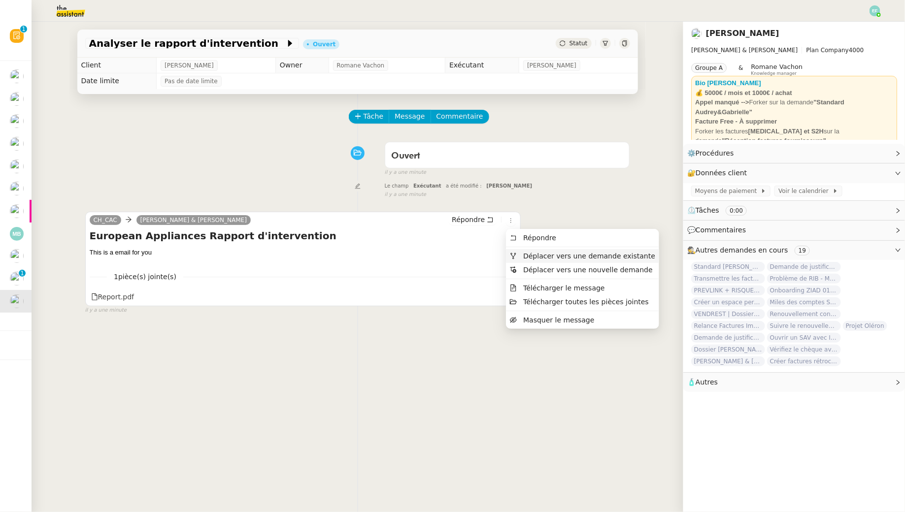
click at [534, 255] on span "Déplacer vers une demande existante" at bounding box center [589, 256] width 132 height 8
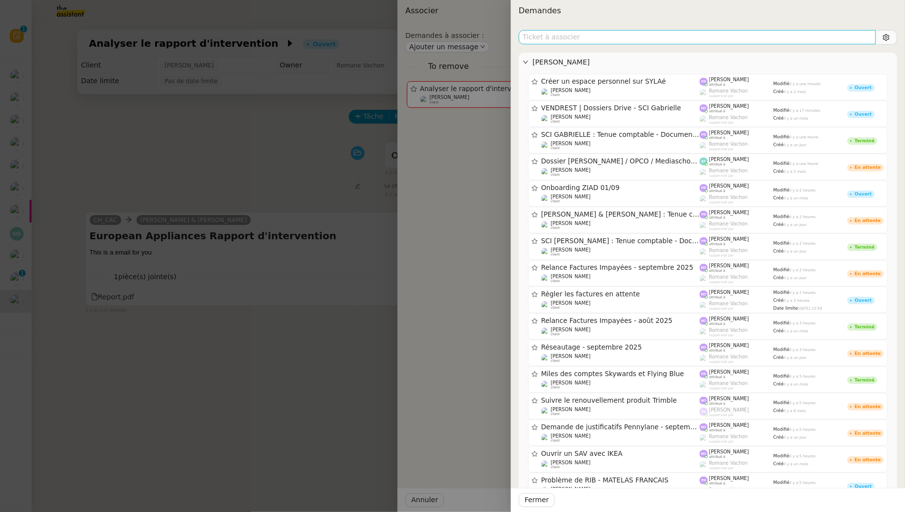
click at [631, 38] on input "text" at bounding box center [697, 37] width 357 height 14
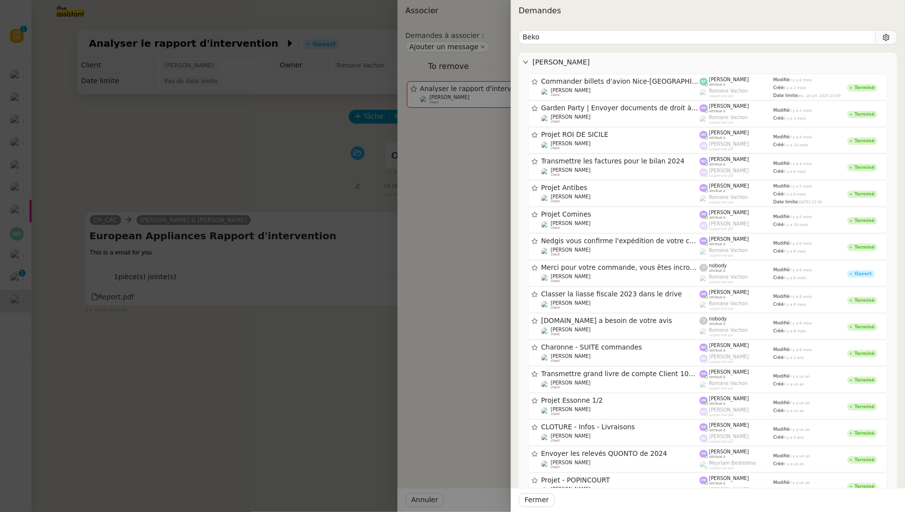
type input "Beko"
click at [290, 168] on div at bounding box center [452, 256] width 905 height 512
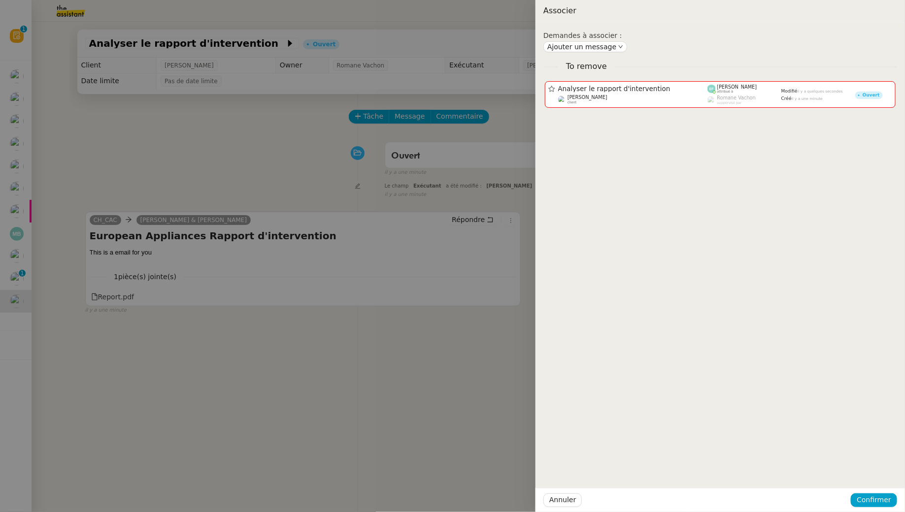
click at [290, 168] on div at bounding box center [452, 256] width 905 height 512
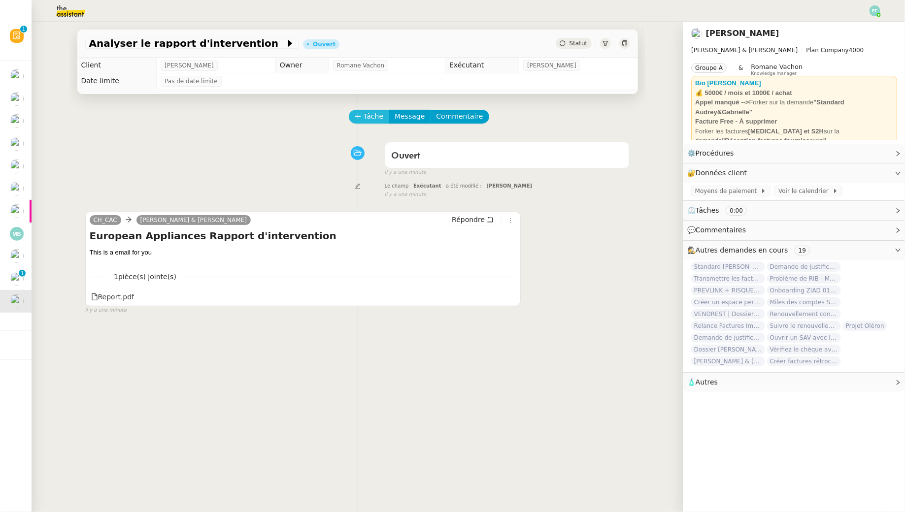
click at [363, 116] on button "Tâche" at bounding box center [369, 117] width 41 height 14
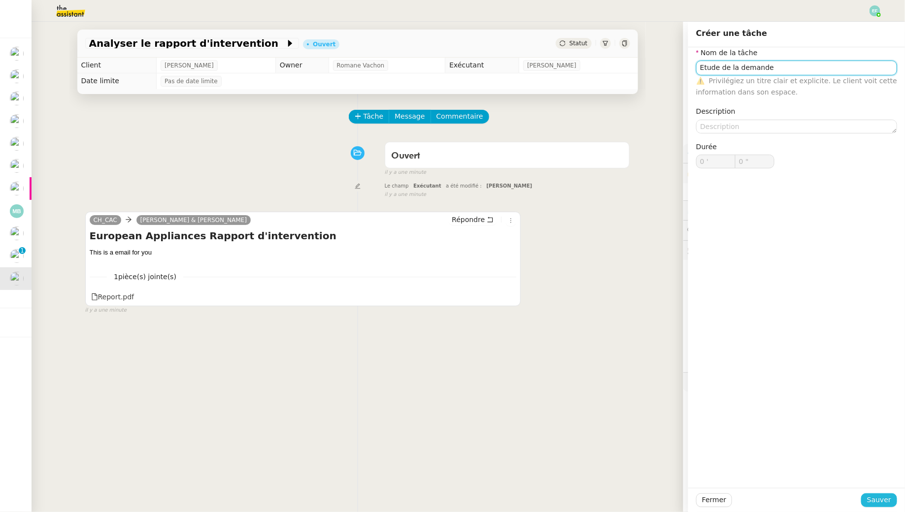
type input "Etude de la demande"
click at [876, 498] on span "Sauver" at bounding box center [879, 500] width 24 height 11
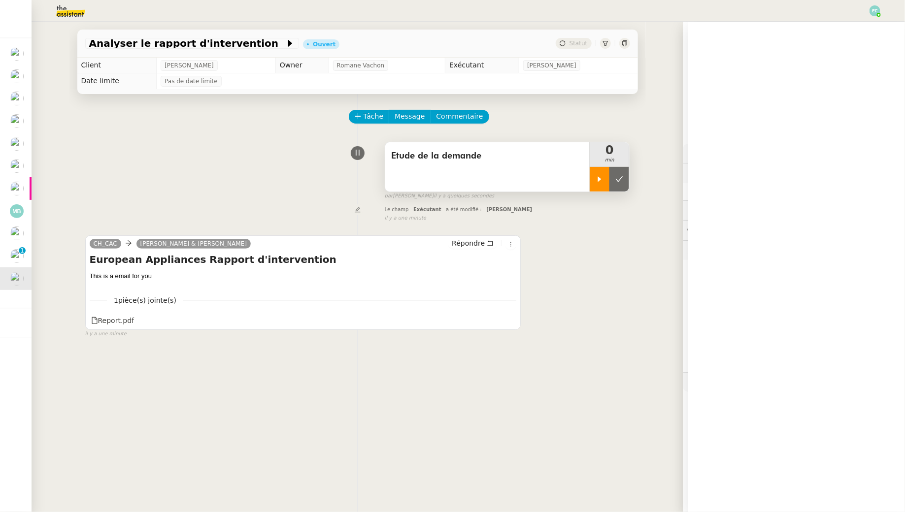
click at [598, 172] on div at bounding box center [600, 179] width 20 height 25
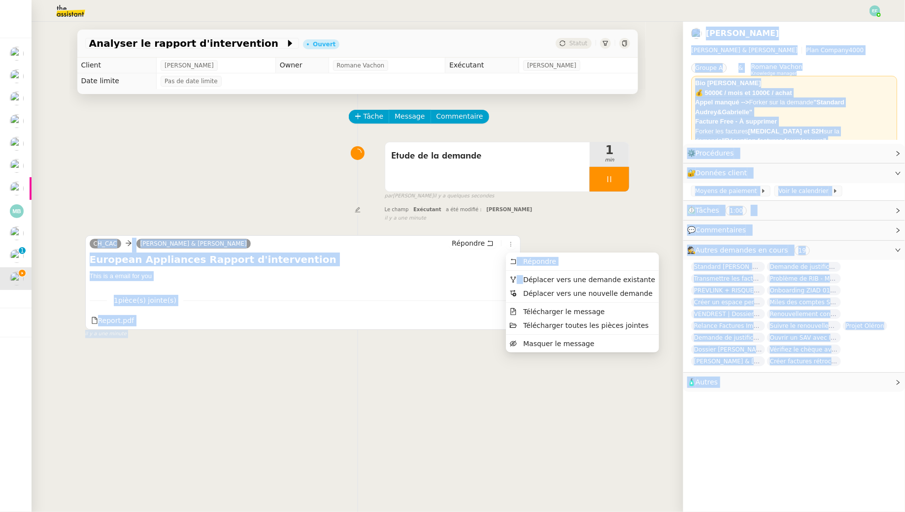
drag, startPoint x: 523, startPoint y: 281, endPoint x: 255, endPoint y: 232, distance: 272.3
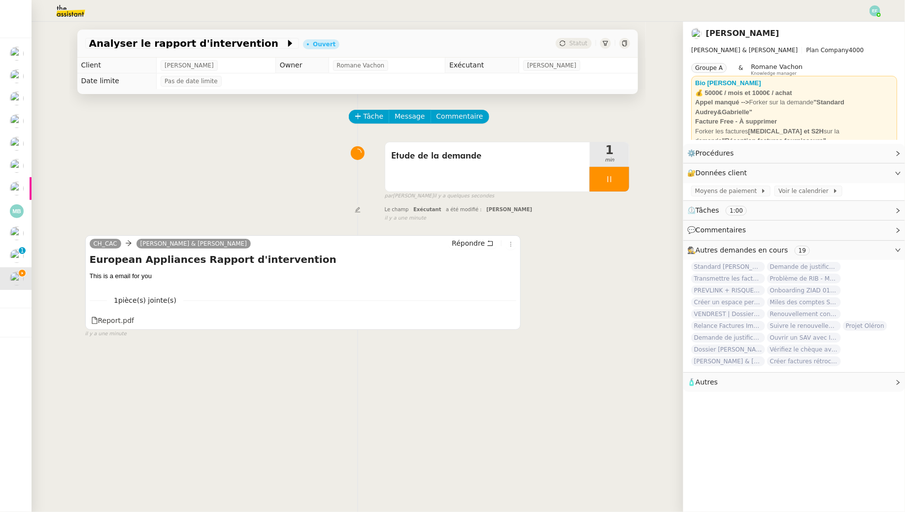
click at [195, 194] on div "Etude de la demande 1 min false par [PERSON_NAME] il y a quelques secondes" at bounding box center [357, 168] width 545 height 63
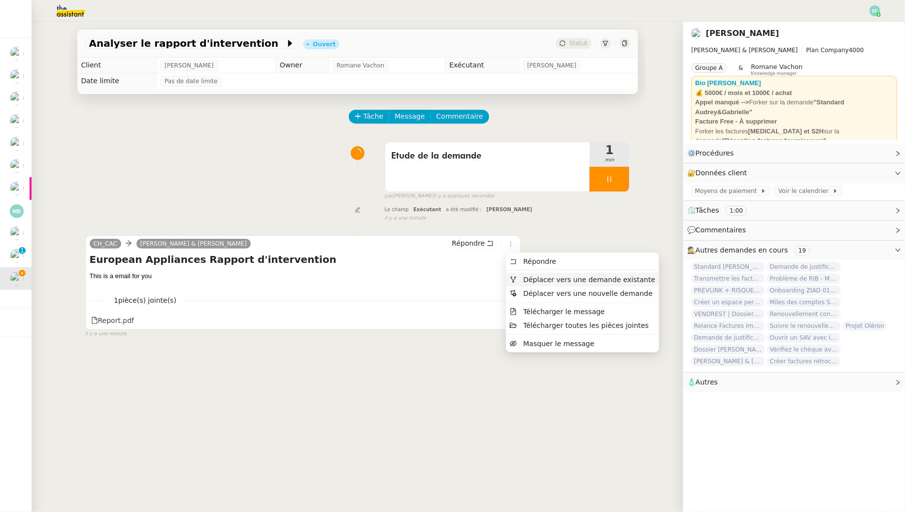
click at [526, 281] on span "Déplacer vers une demande existante" at bounding box center [589, 280] width 132 height 8
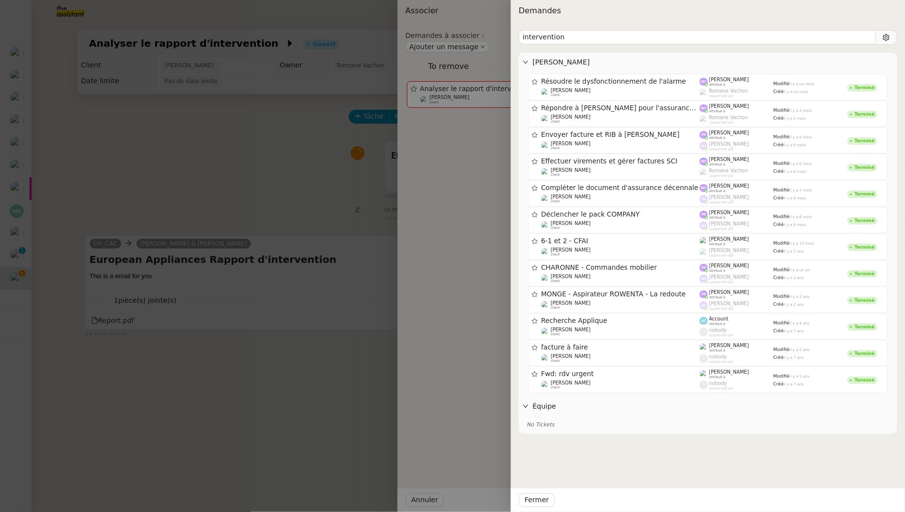
drag, startPoint x: 592, startPoint y: 40, endPoint x: 501, endPoint y: 22, distance: 92.4
click at [504, 26] on div "Demandes intervention [PERSON_NAME] Résoudre le dysfonctionnement de l'alarme […" at bounding box center [452, 256] width 905 height 512
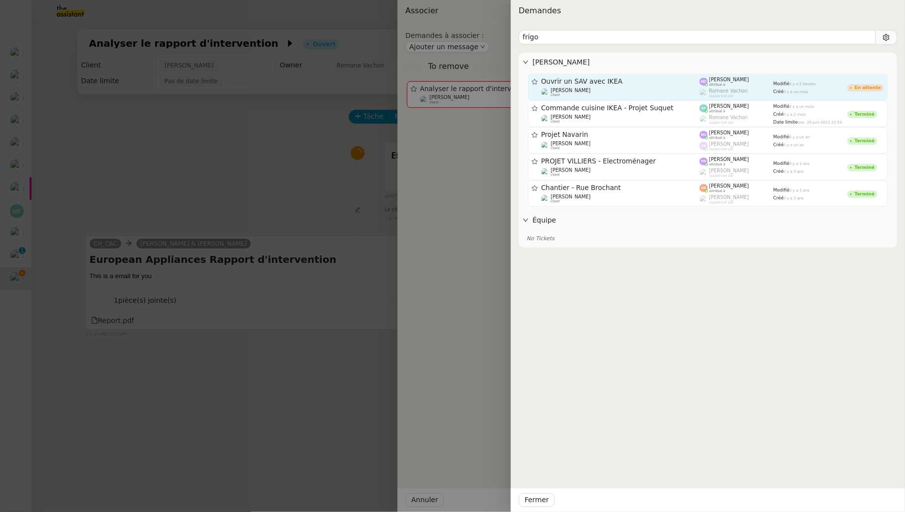
type input "frigo"
click at [584, 81] on span "Ouvrir un SAV avec IKEA" at bounding box center [620, 81] width 159 height 7
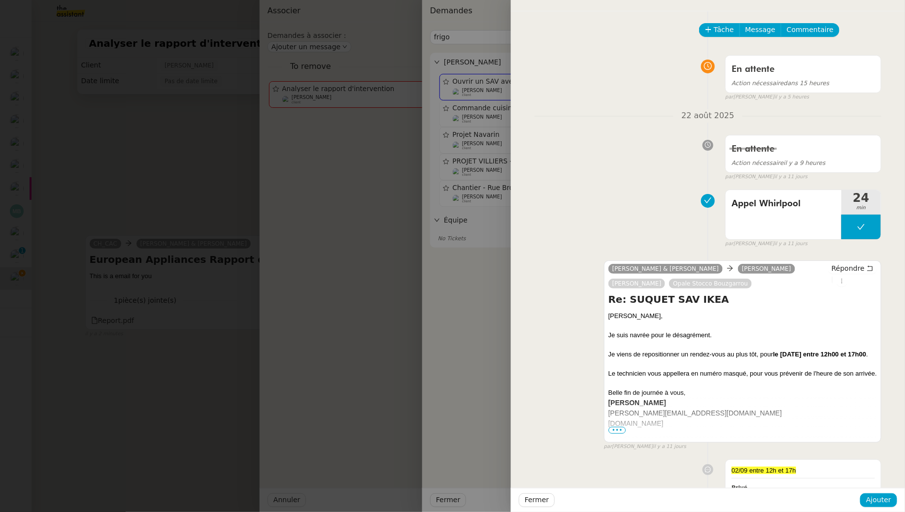
click at [180, 151] on div at bounding box center [452, 256] width 905 height 512
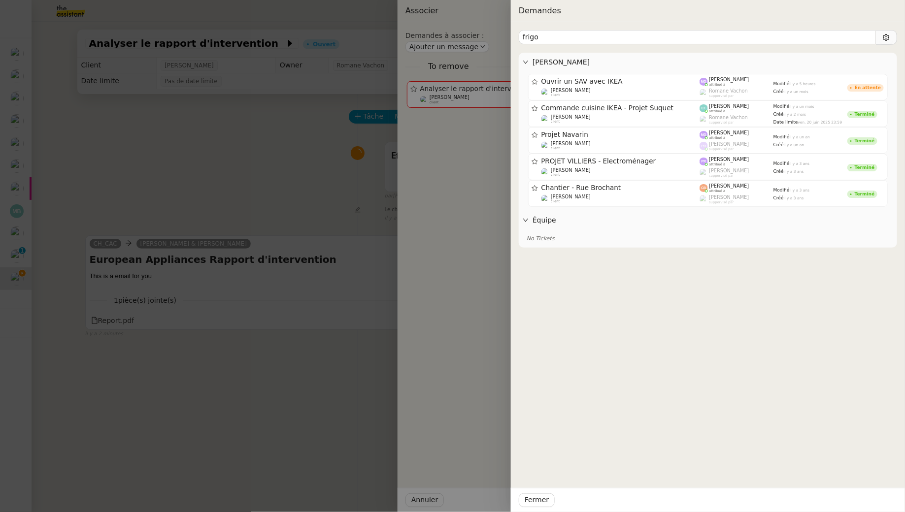
click at [194, 153] on div at bounding box center [452, 256] width 905 height 512
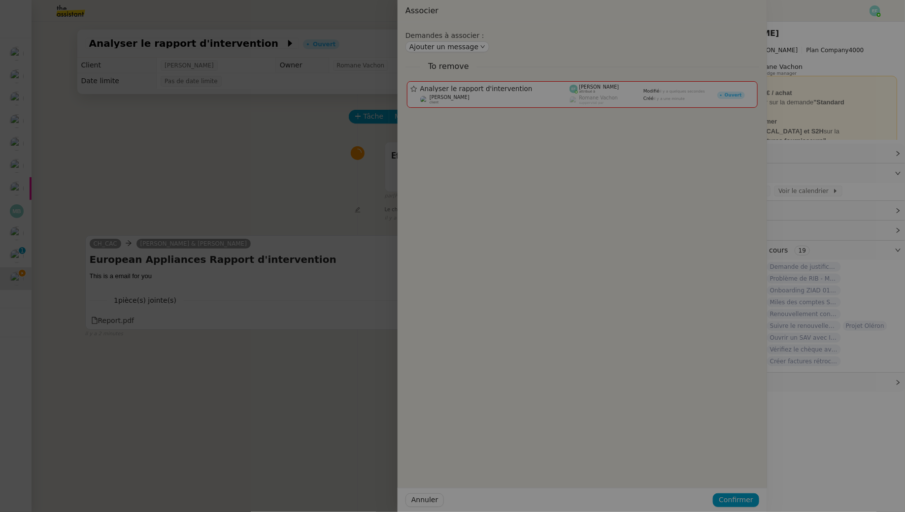
click at [194, 153] on div at bounding box center [314, 256] width 905 height 512
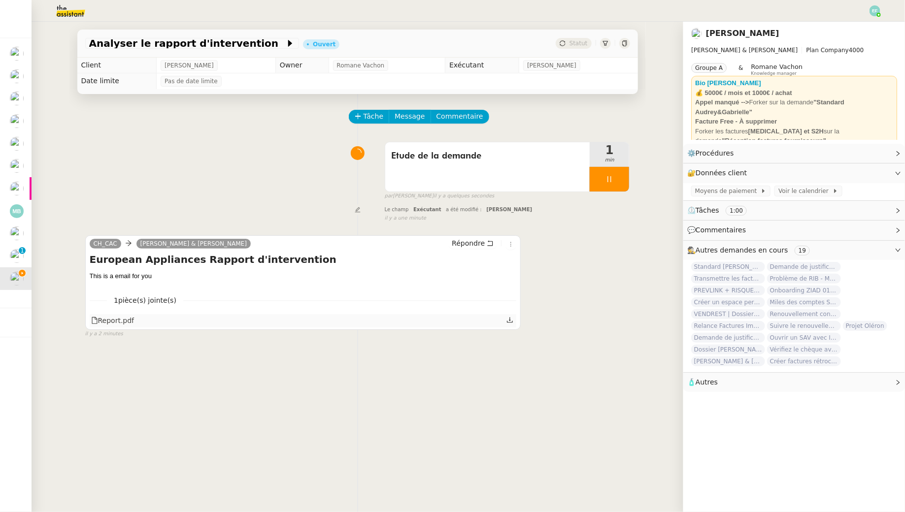
click at [510, 319] on icon at bounding box center [509, 320] width 7 height 7
click at [620, 180] on div at bounding box center [609, 179] width 39 height 25
click at [620, 180] on icon at bounding box center [619, 178] width 7 height 5
click at [470, 119] on span "Commentaire" at bounding box center [459, 116] width 47 height 11
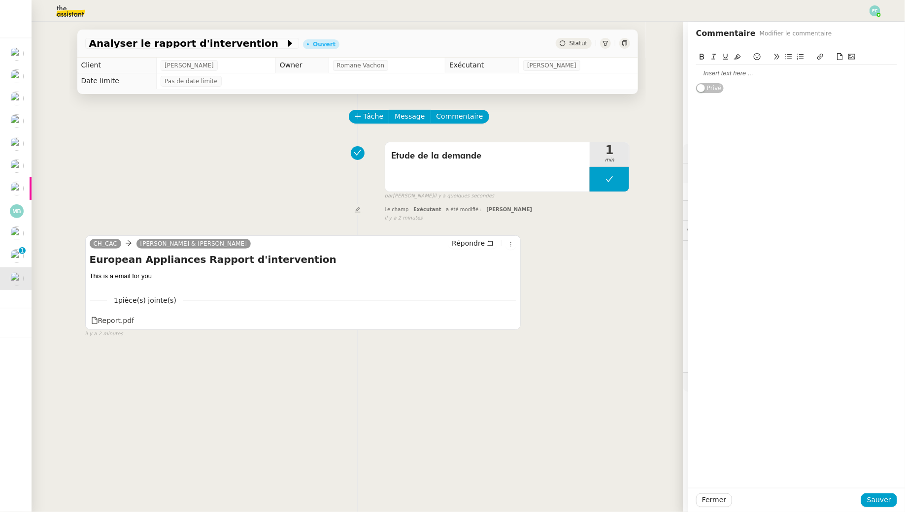
click at [749, 83] on div "Privé" at bounding box center [796, 70] width 201 height 46
click at [749, 69] on div at bounding box center [796, 73] width 201 height 9
click at [870, 497] on span "Sauver" at bounding box center [879, 500] width 24 height 11
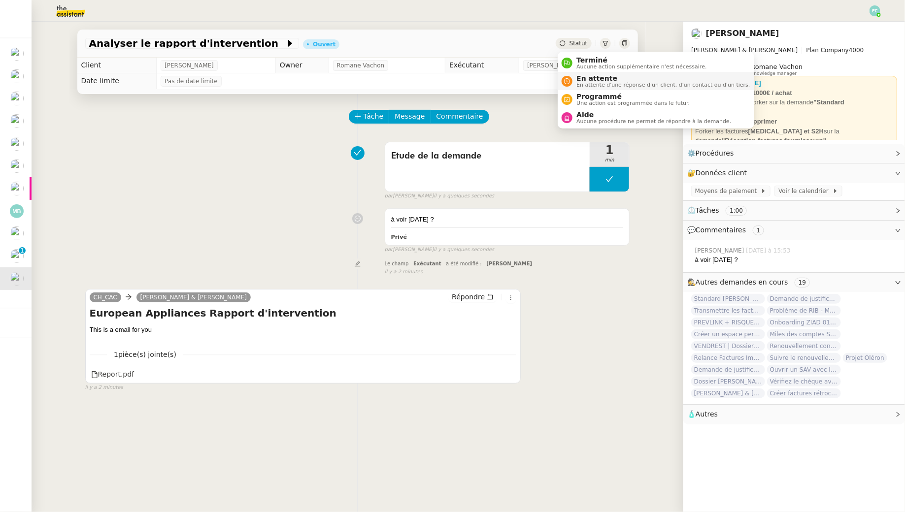
click at [589, 79] on span "En attente" at bounding box center [662, 78] width 173 height 8
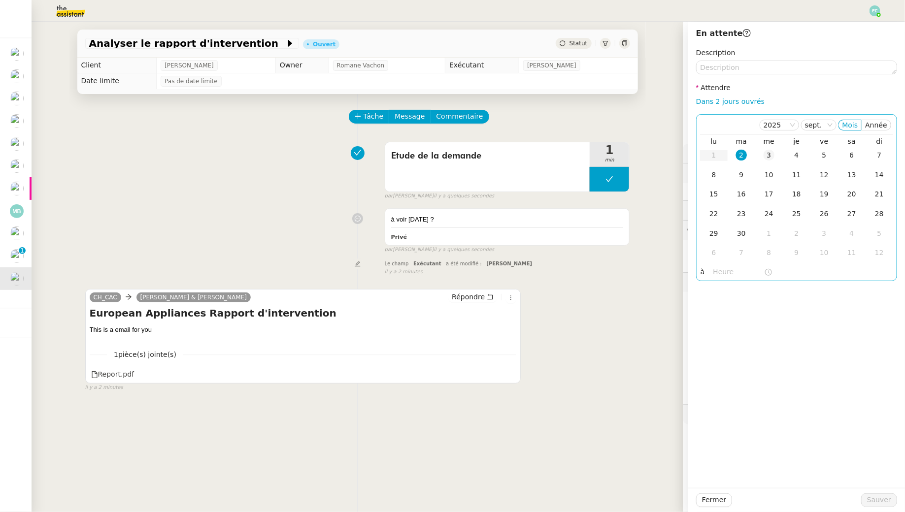
click at [770, 162] on td "3" at bounding box center [769, 156] width 28 height 20
click at [878, 503] on span "Sauver" at bounding box center [879, 500] width 24 height 11
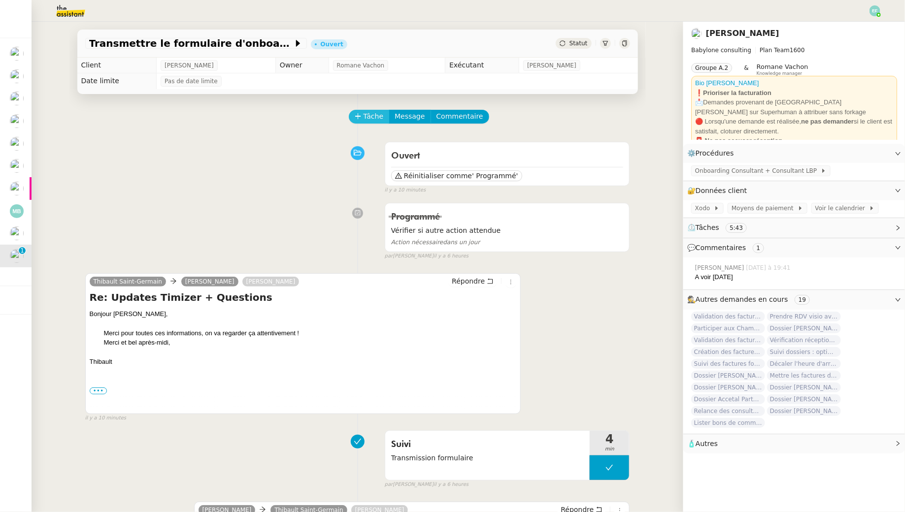
click at [378, 112] on span "Tâche" at bounding box center [374, 116] width 20 height 11
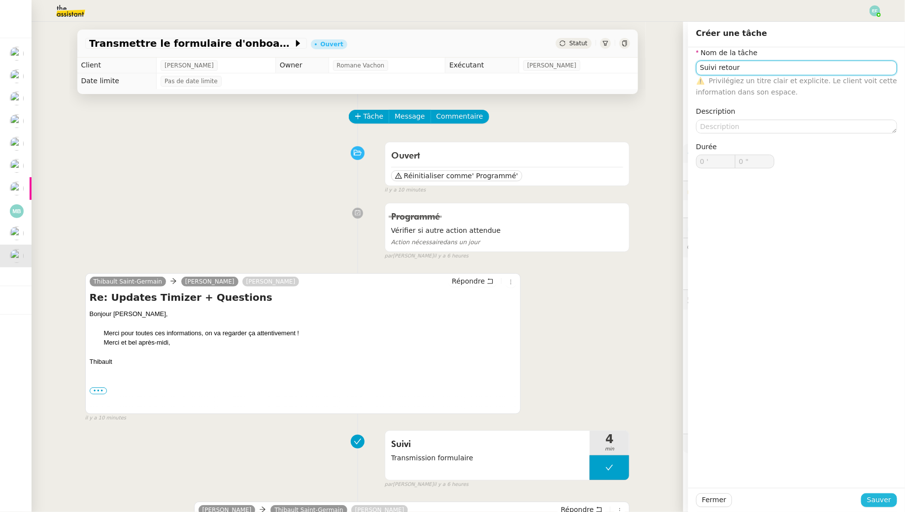
type input "Suivi retour"
click at [871, 497] on span "Sauver" at bounding box center [879, 500] width 24 height 11
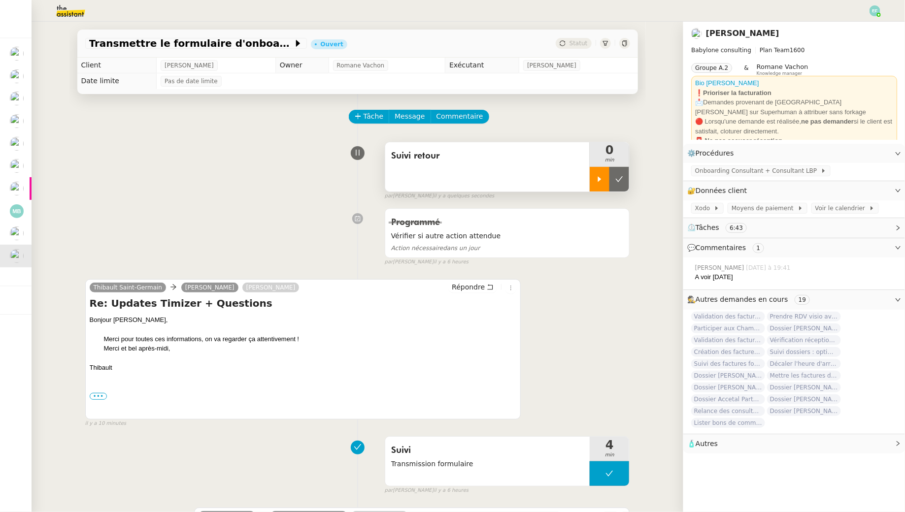
click at [603, 173] on div at bounding box center [600, 179] width 20 height 25
click at [612, 180] on icon at bounding box center [609, 179] width 8 height 8
click at [612, 180] on button at bounding box center [619, 179] width 20 height 25
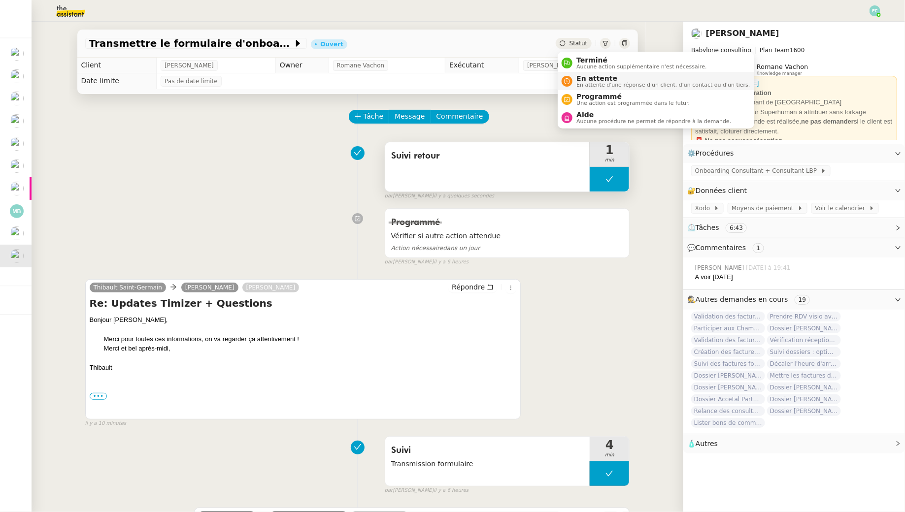
click at [588, 75] on span "En attente" at bounding box center [662, 78] width 173 height 8
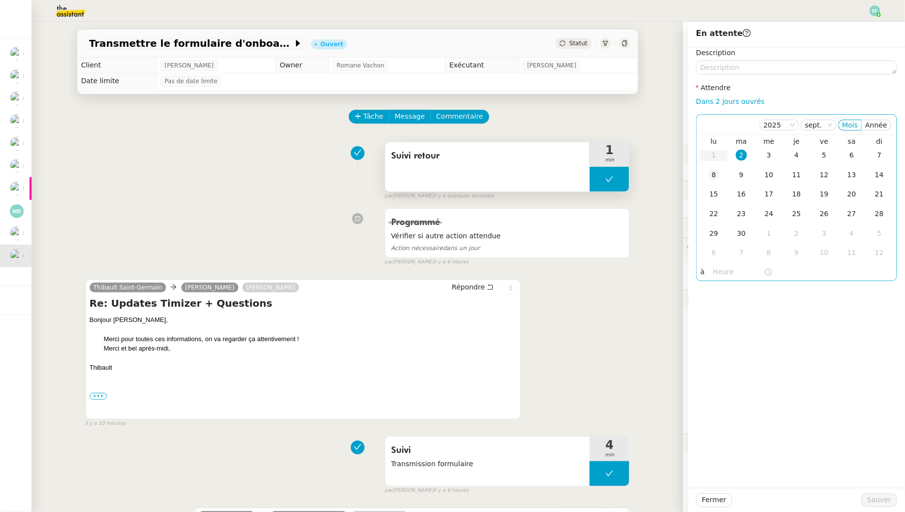
click at [715, 179] on div "8" at bounding box center [713, 174] width 11 height 11
click at [887, 495] on span "Sauver" at bounding box center [879, 500] width 24 height 11
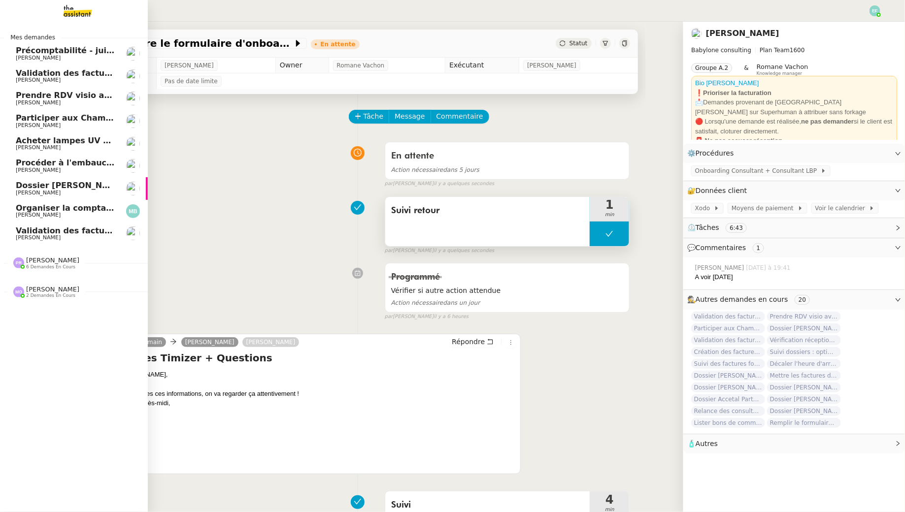
click at [36, 233] on span "Validation des factures consultants - juillet 2025" at bounding box center [124, 230] width 216 height 9
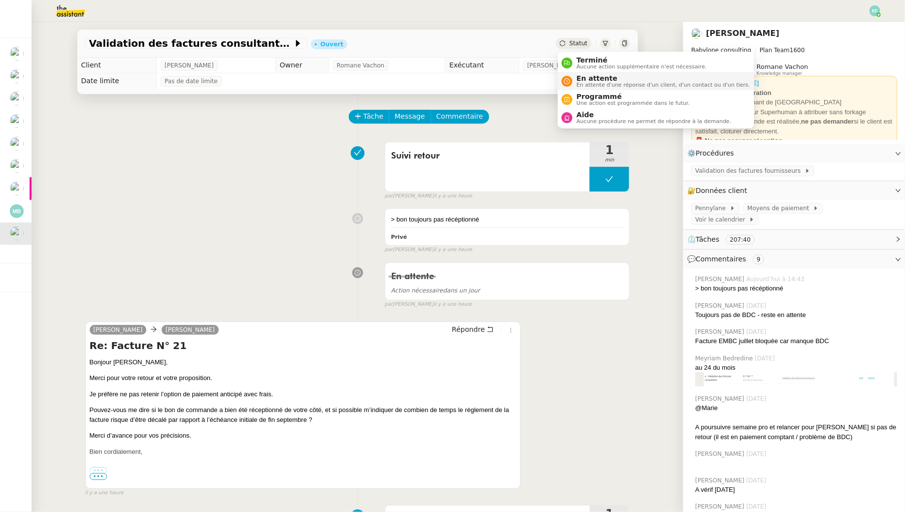
click at [585, 74] on span "En attente" at bounding box center [662, 78] width 173 height 8
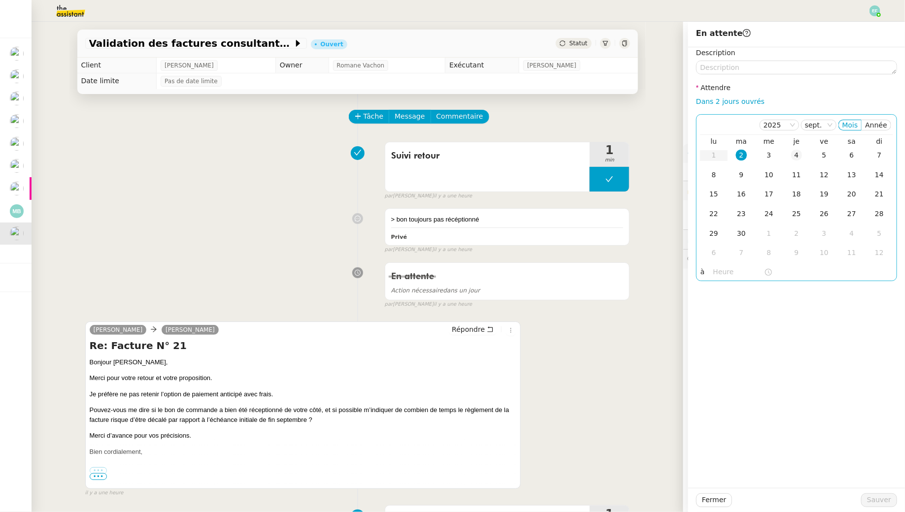
click at [797, 152] on div "4" at bounding box center [796, 155] width 11 height 11
click at [881, 498] on span "Sauver" at bounding box center [879, 500] width 24 height 11
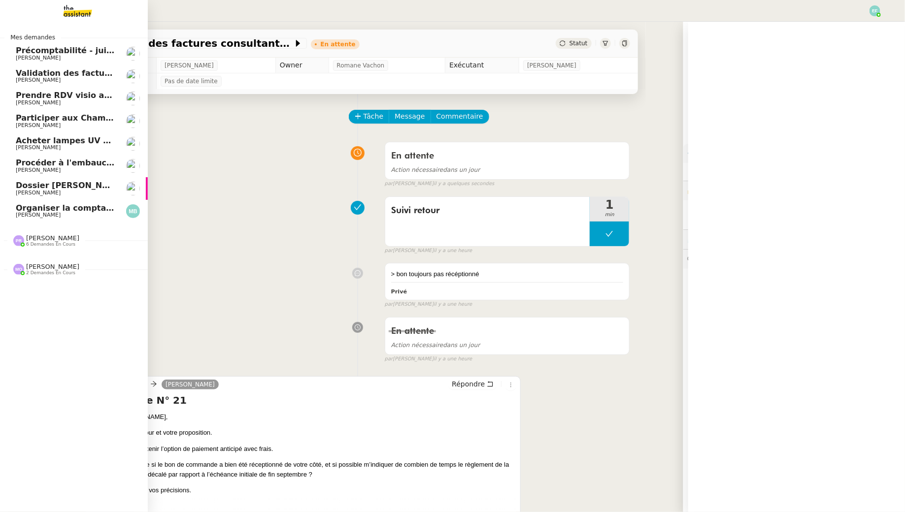
click at [20, 210] on span "Organiser la comptabilité NURI 2025" at bounding box center [97, 207] width 163 height 9
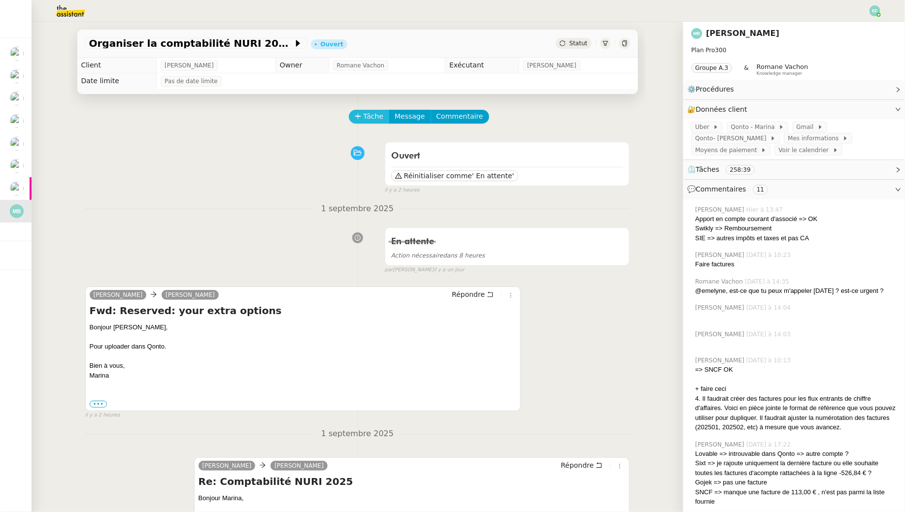
click at [378, 112] on span "Tâche" at bounding box center [374, 116] width 20 height 11
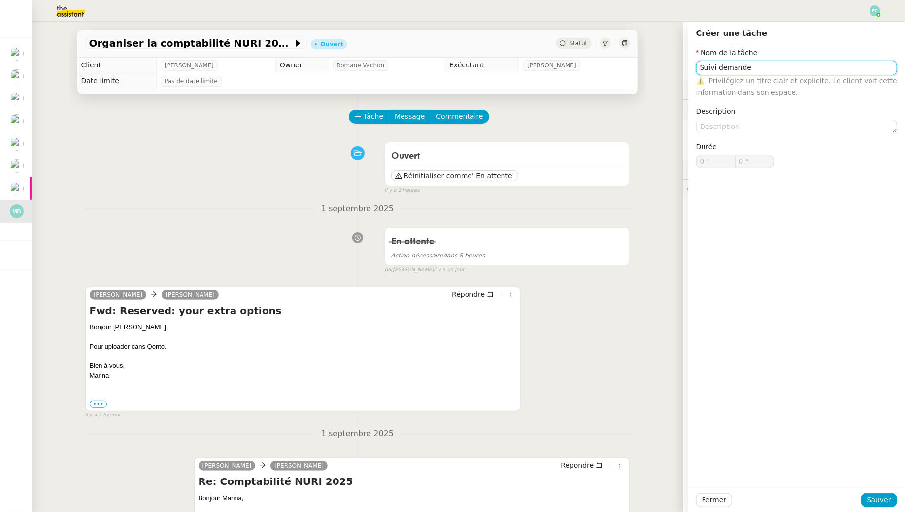
type input "Suivi demande"
click at [879, 493] on div "Fermer Sauver" at bounding box center [796, 500] width 217 height 24
click at [879, 495] on span "Sauver" at bounding box center [879, 500] width 24 height 11
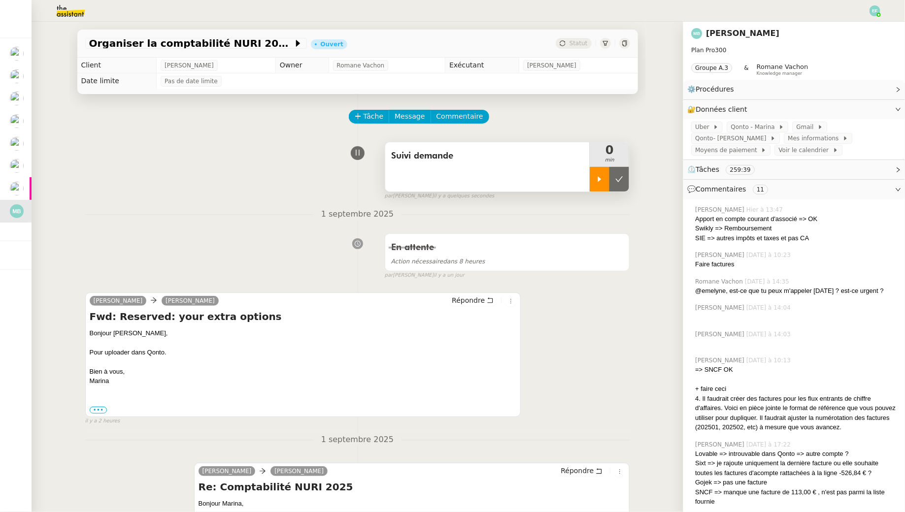
click at [594, 177] on div at bounding box center [600, 179] width 20 height 25
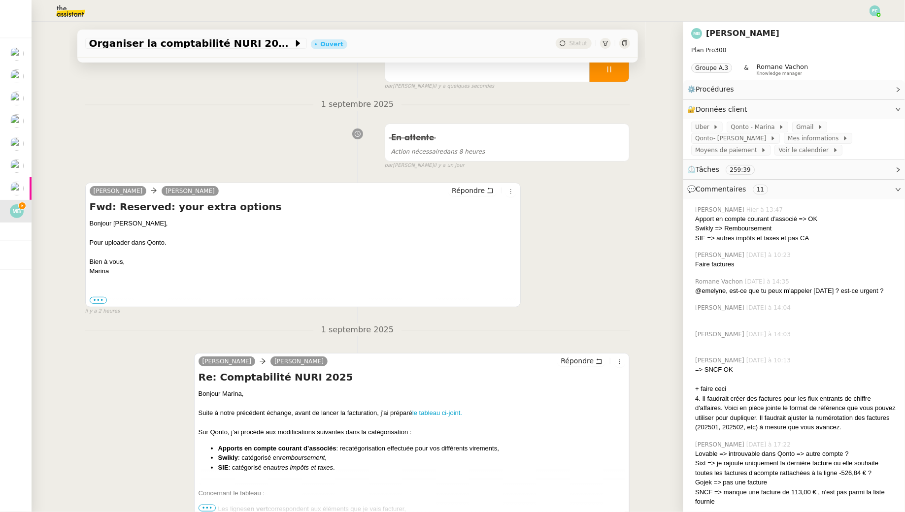
scroll to position [144, 0]
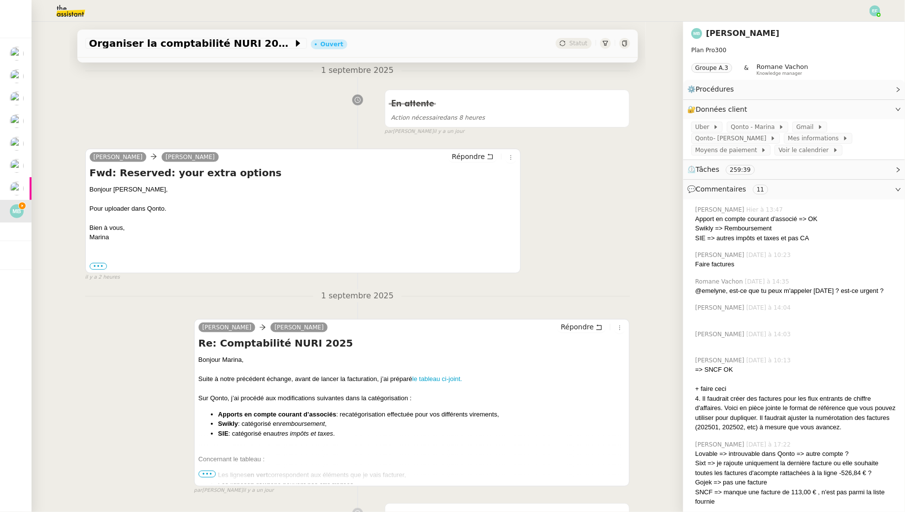
click at [211, 476] on span "•••" at bounding box center [208, 474] width 18 height 7
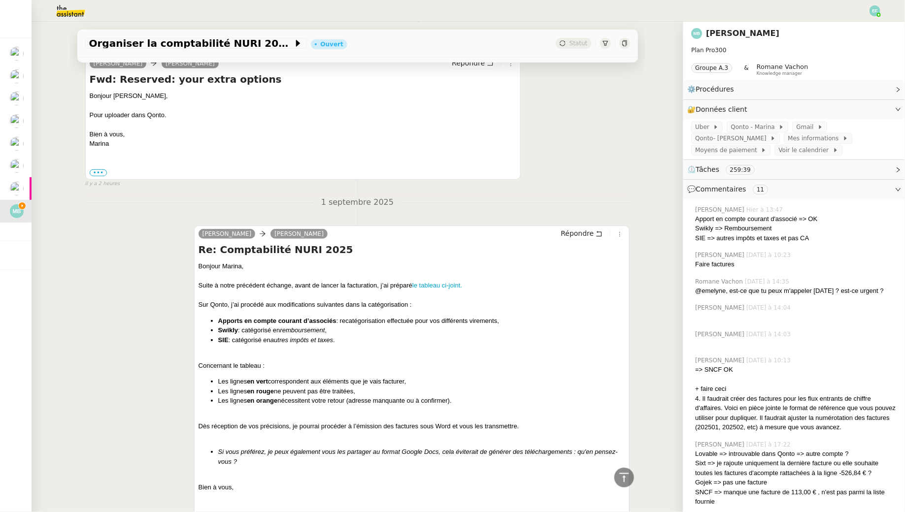
scroll to position [244, 0]
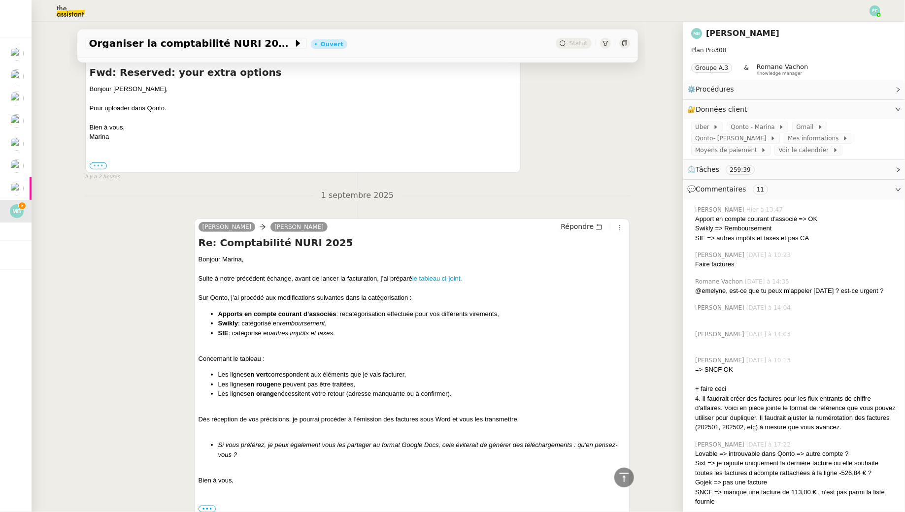
click at [100, 164] on label "•••" at bounding box center [99, 166] width 18 height 7
click at [0, 0] on input "•••" at bounding box center [0, 0] width 0 height 0
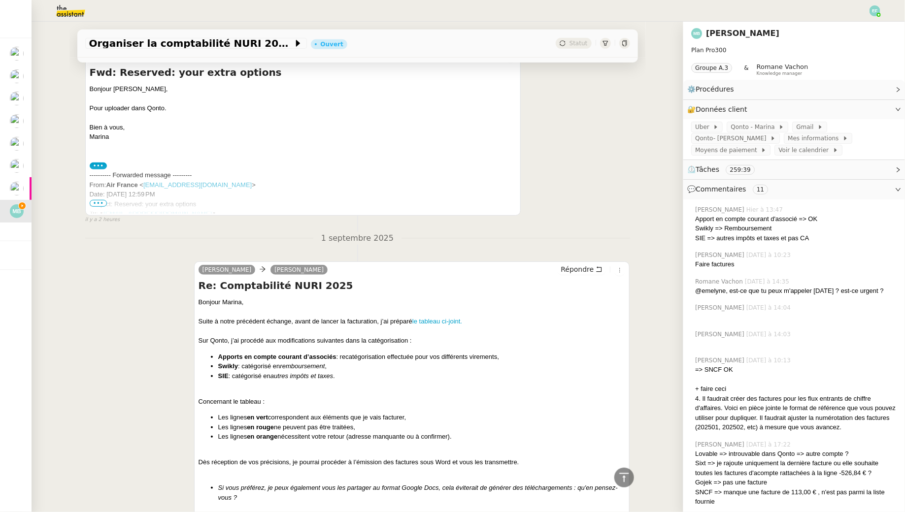
click at [101, 201] on span "•••" at bounding box center [99, 203] width 18 height 7
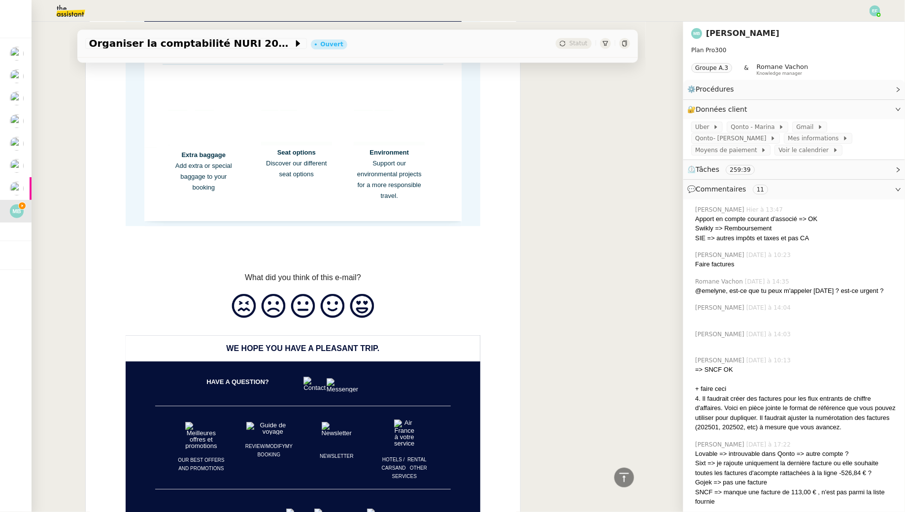
scroll to position [1345, 0]
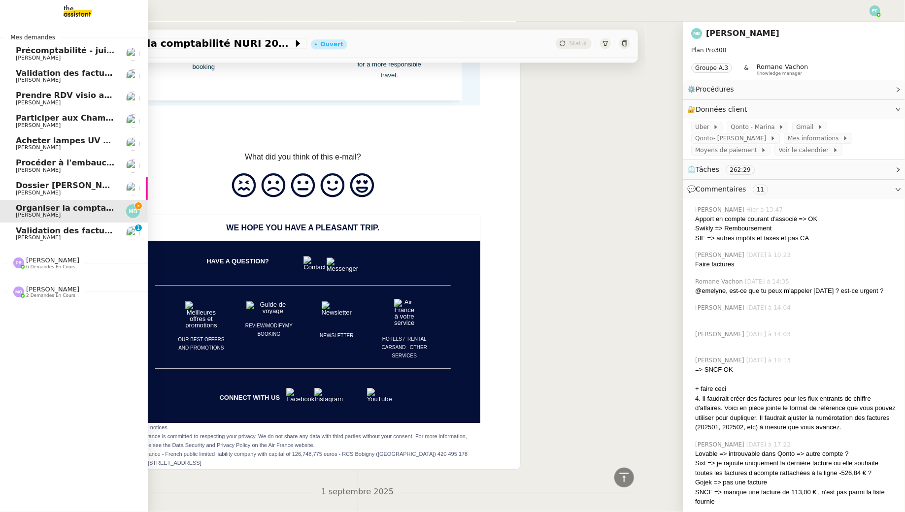
click at [46, 238] on span "[PERSON_NAME]" at bounding box center [38, 237] width 45 height 6
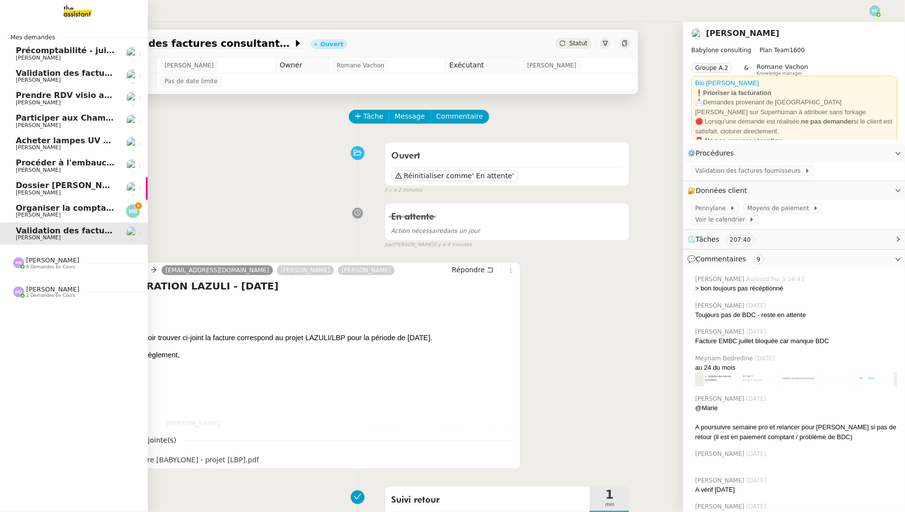
click at [32, 212] on span "[PERSON_NAME]" at bounding box center [38, 215] width 45 height 6
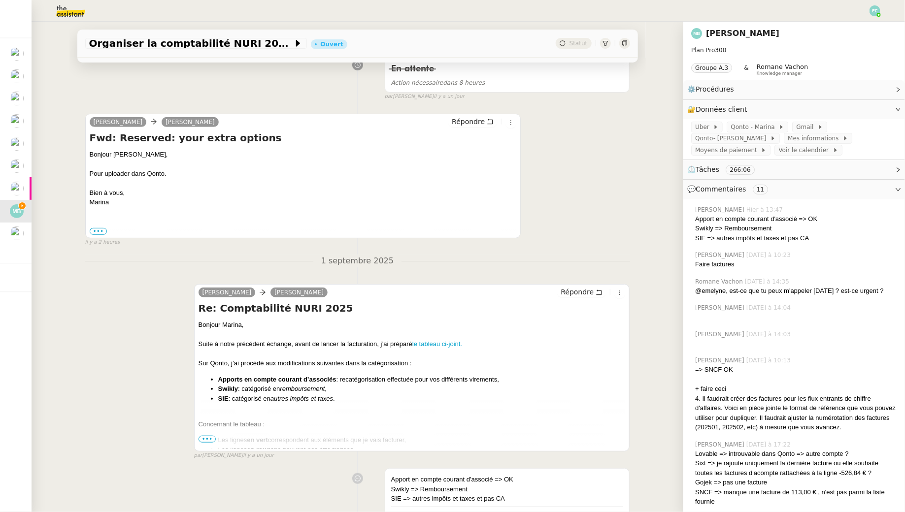
scroll to position [183, 0]
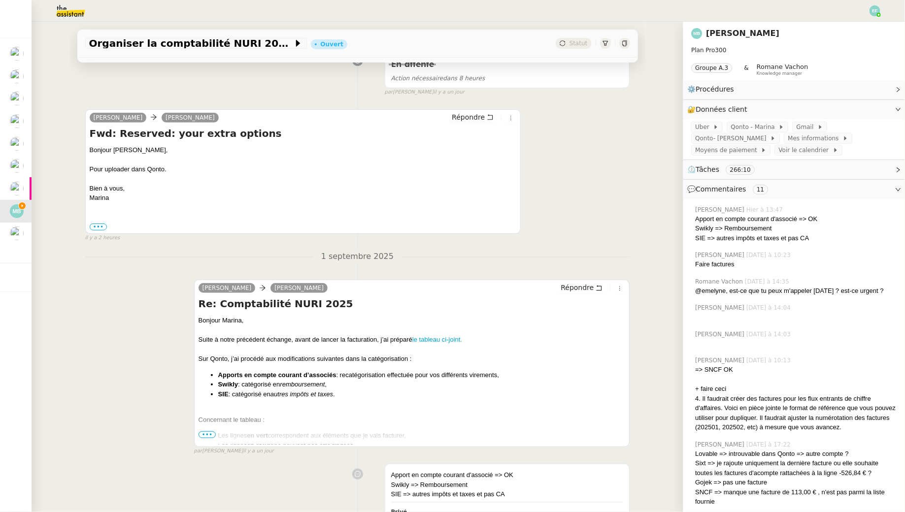
click at [203, 434] on span "•••" at bounding box center [208, 435] width 18 height 7
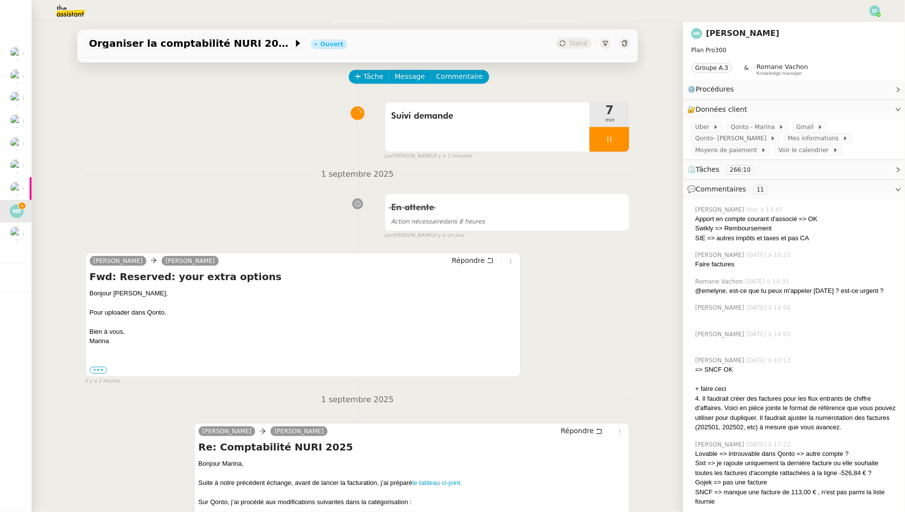
scroll to position [0, 0]
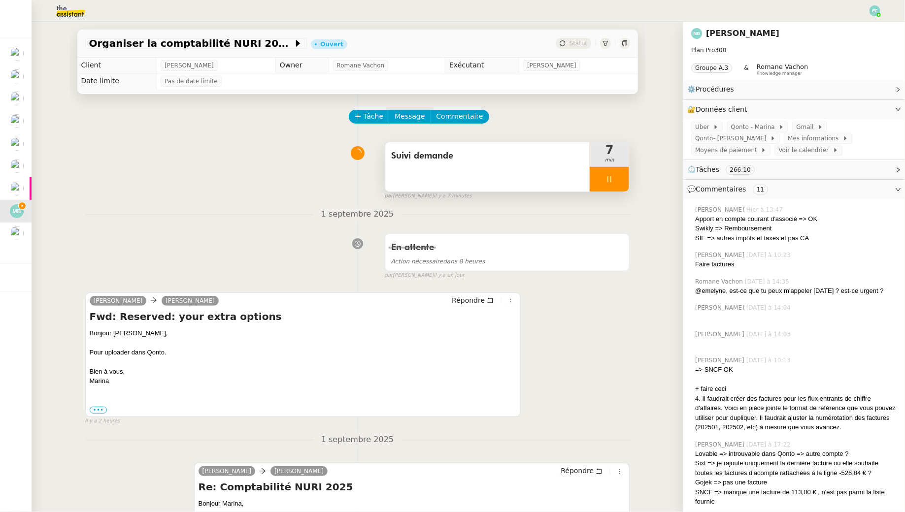
click at [624, 174] on div at bounding box center [609, 179] width 39 height 25
click at [624, 174] on button at bounding box center [619, 179] width 20 height 25
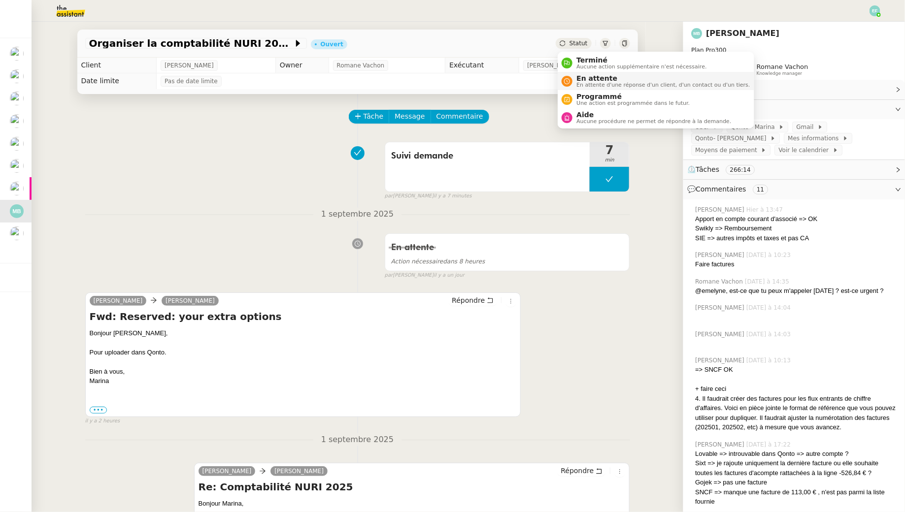
click at [579, 79] on span "En attente" at bounding box center [662, 78] width 173 height 8
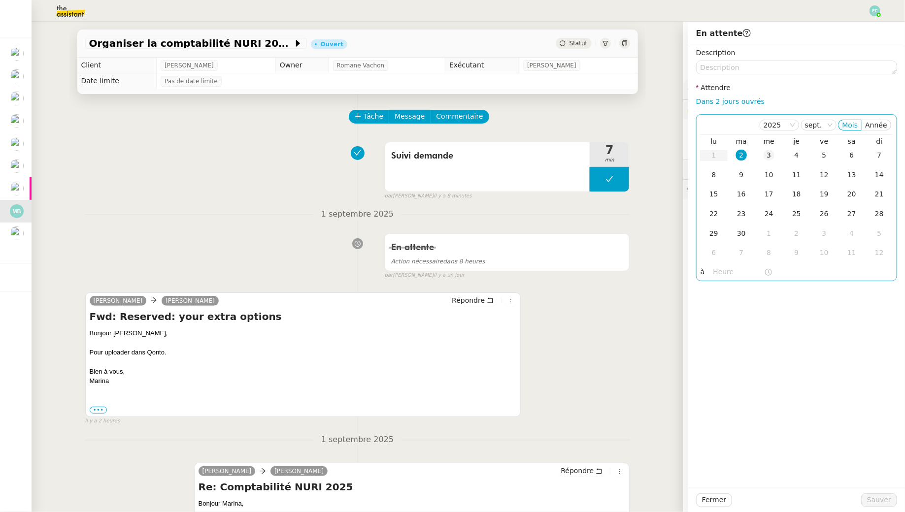
click at [773, 154] on div "3" at bounding box center [769, 155] width 11 height 11
click at [759, 64] on textarea at bounding box center [796, 68] width 201 height 14
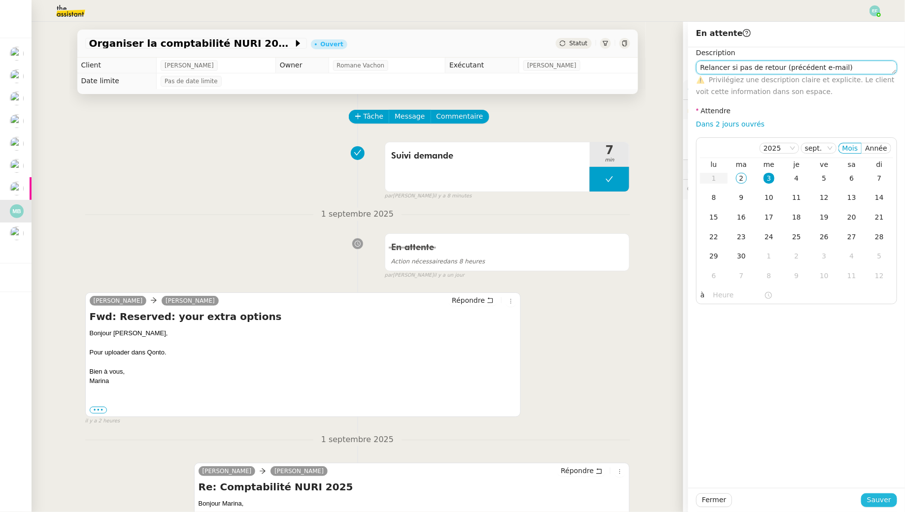
type textarea "Relancer si pas de retour (précédent e-mail)"
click at [876, 498] on span "Sauver" at bounding box center [879, 500] width 24 height 11
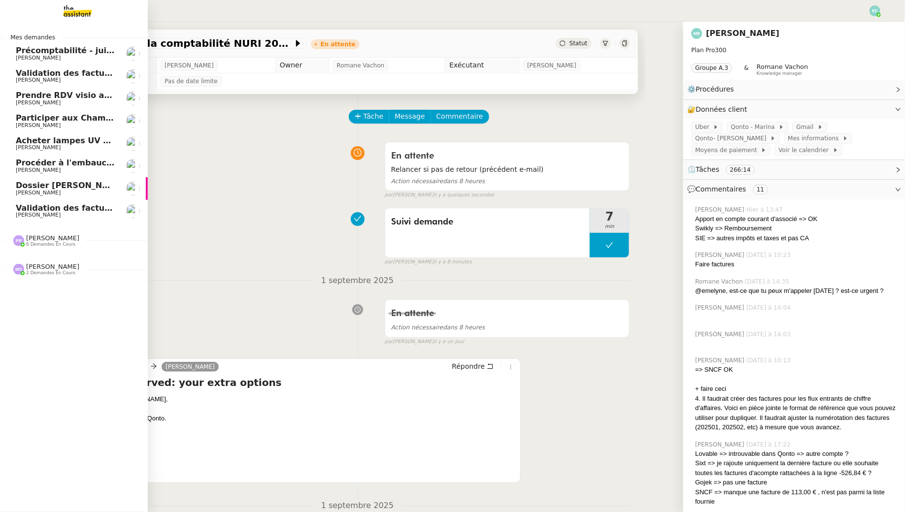
click at [86, 199] on link "Dossier [PERSON_NAME] [PERSON_NAME]" at bounding box center [74, 188] width 148 height 23
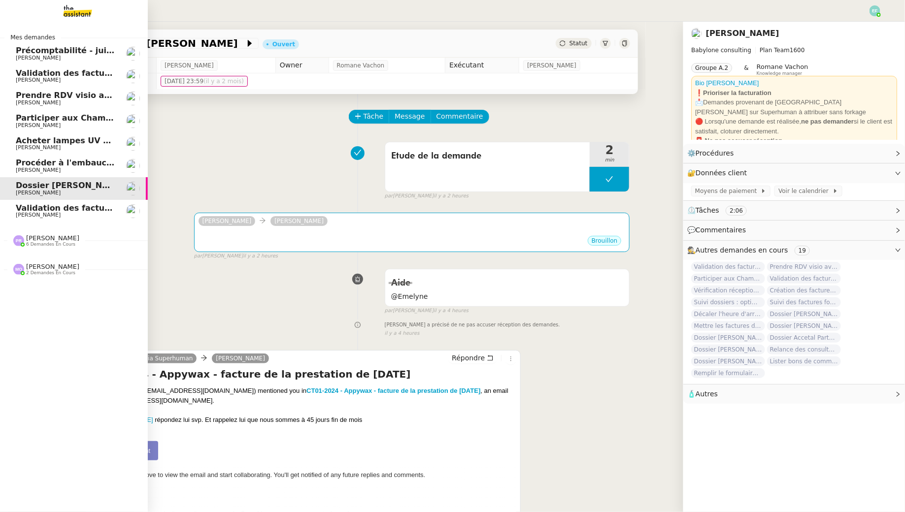
click at [85, 210] on span "Validation des factures consultants - juillet 2025" at bounding box center [124, 207] width 216 height 9
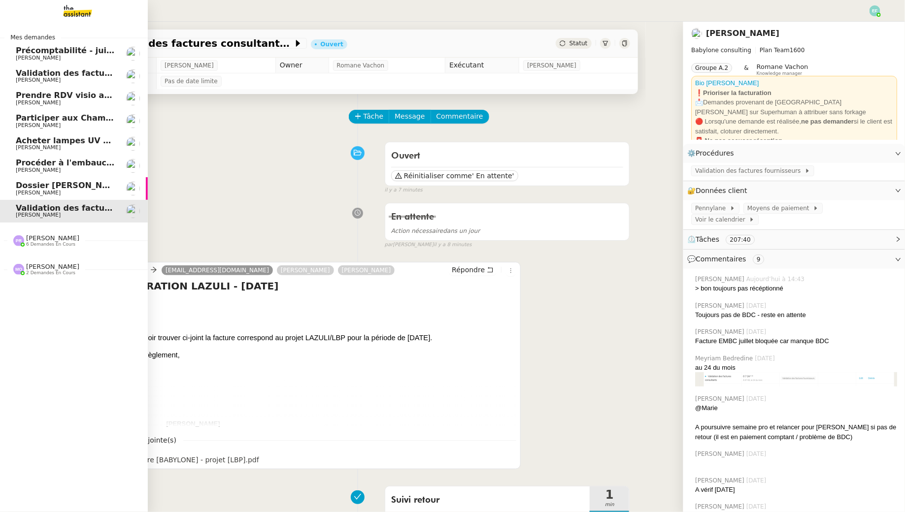
click at [47, 162] on span "Procéder à l'embauche d'[PERSON_NAME]" at bounding box center [109, 162] width 186 height 9
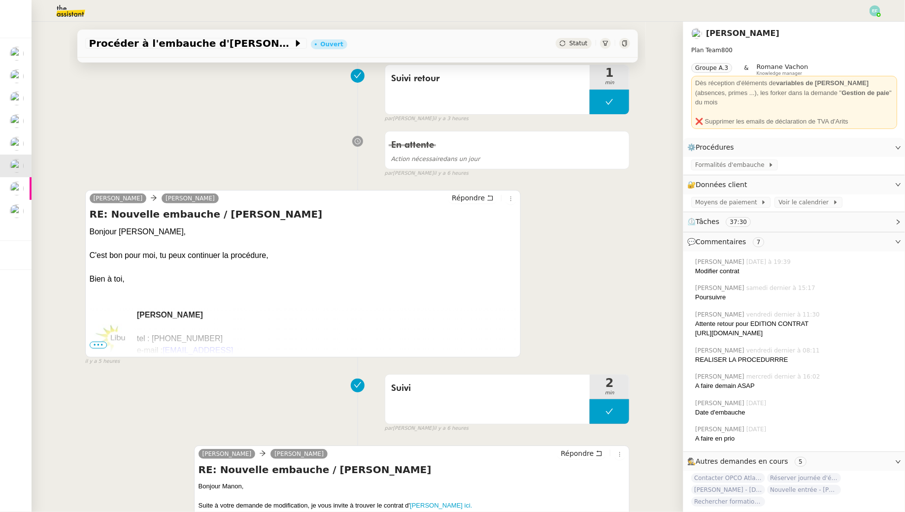
scroll to position [74, 0]
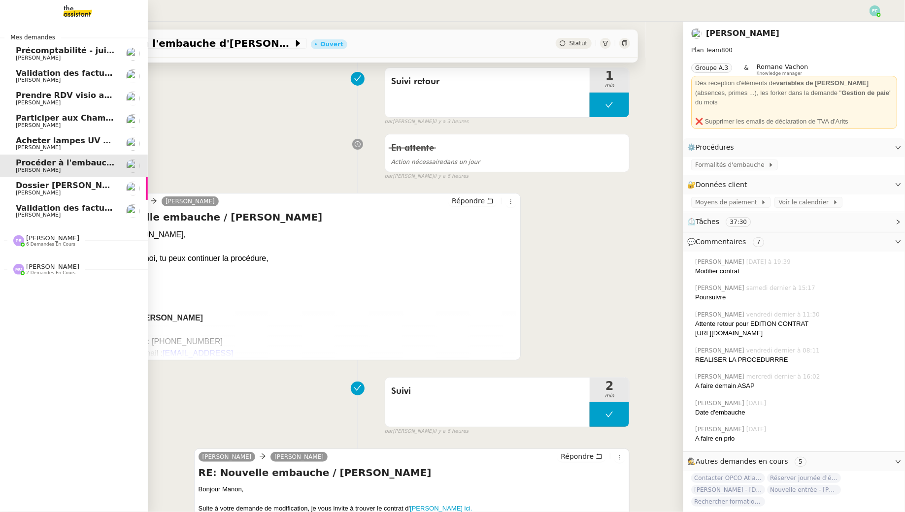
click at [46, 94] on span "Prendre RDV visio avec cabinet comptable" at bounding box center [110, 95] width 189 height 9
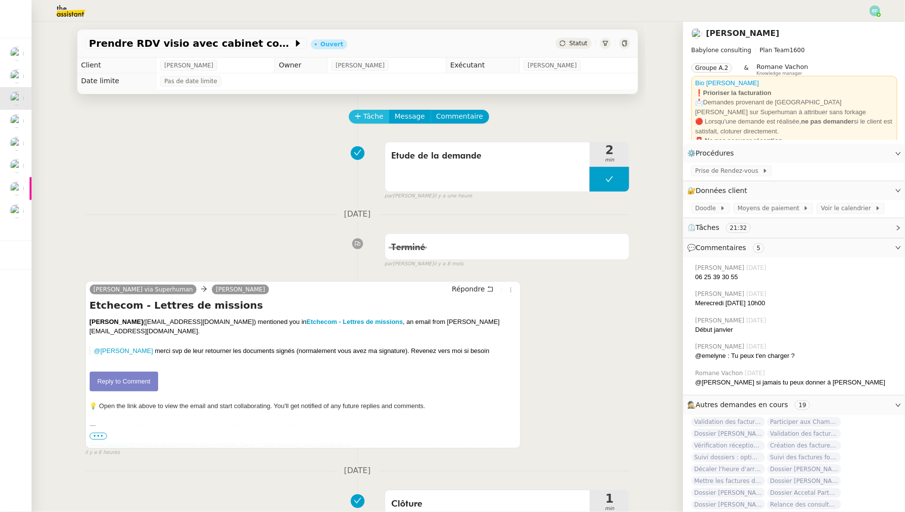
click at [380, 119] on span "Tâche" at bounding box center [374, 116] width 20 height 11
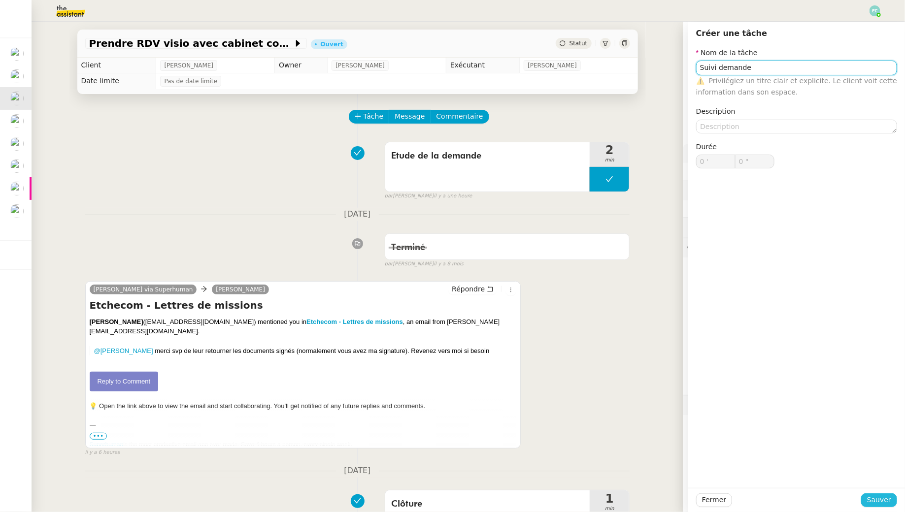
type input "Suivi demande"
click at [874, 499] on span "Sauver" at bounding box center [879, 500] width 24 height 11
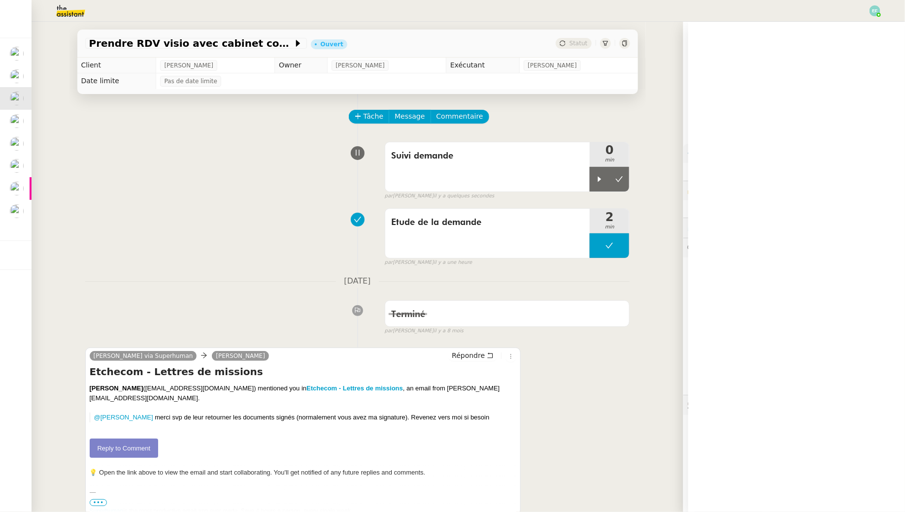
click at [598, 192] on div "par [PERSON_NAME] il y a quelques secondes" at bounding box center [507, 196] width 245 height 8
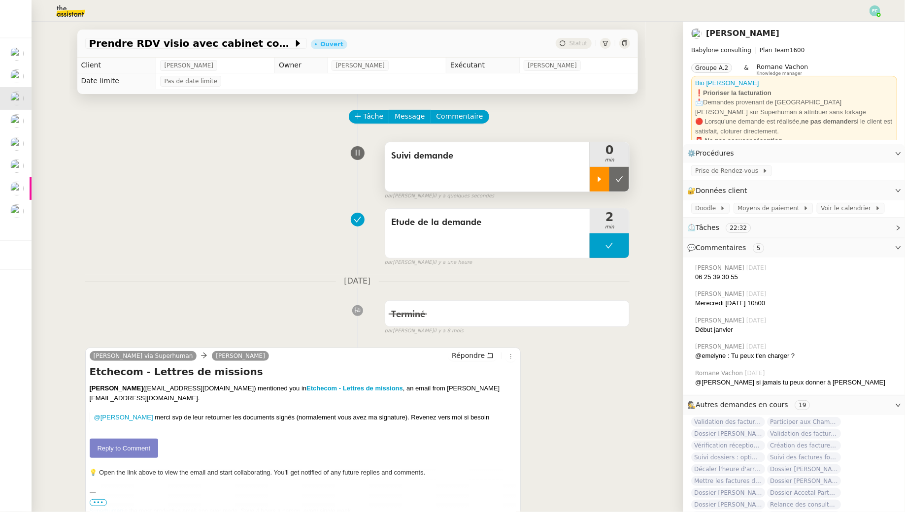
click at [597, 181] on icon at bounding box center [600, 179] width 8 height 8
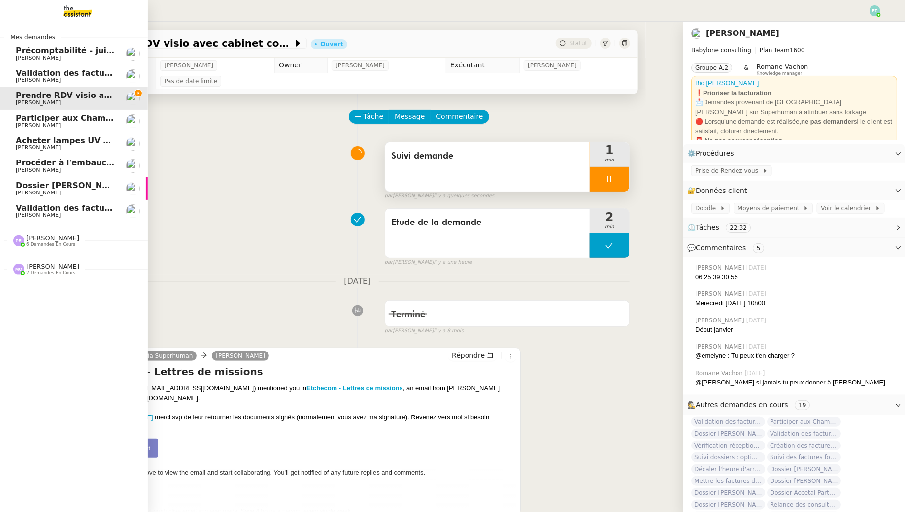
click at [14, 210] on link "Validation des factures consultants - [DATE] [PERSON_NAME]" at bounding box center [74, 211] width 148 height 23
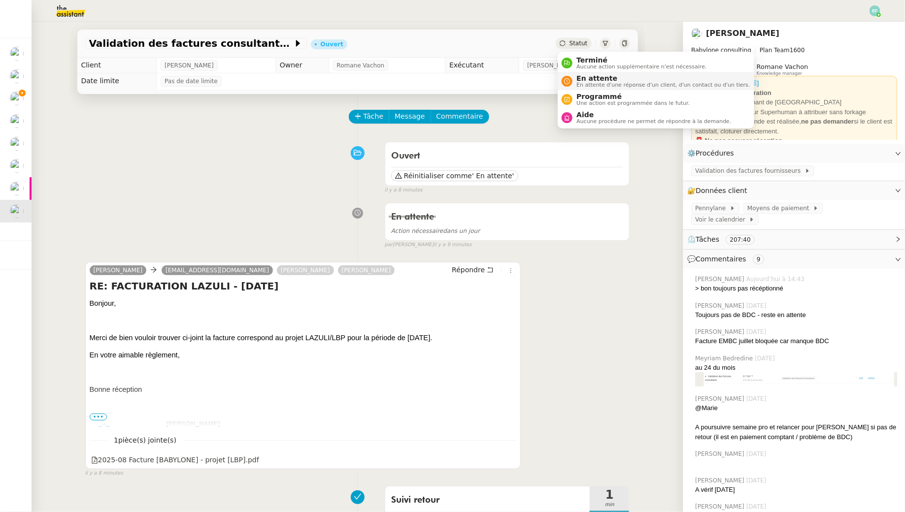
click at [584, 77] on span "En attente" at bounding box center [662, 78] width 173 height 8
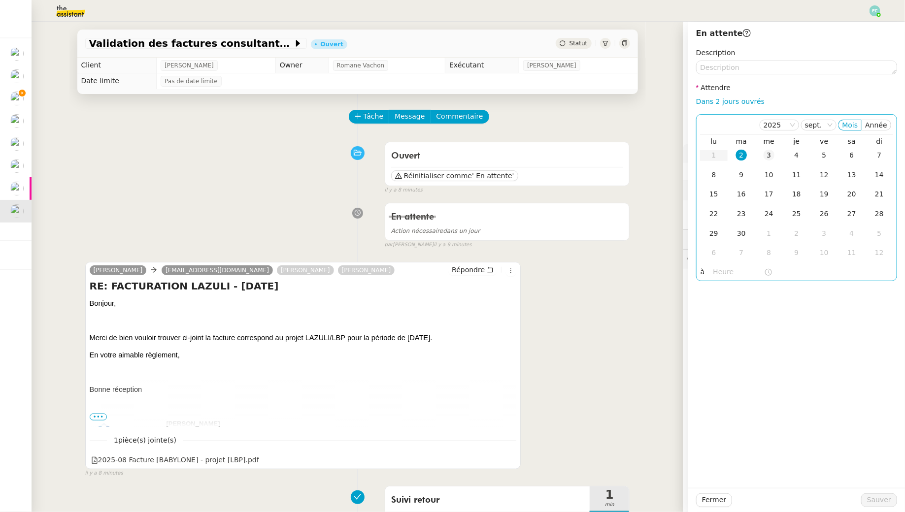
click at [768, 159] on div "3" at bounding box center [769, 155] width 11 height 11
click at [866, 499] on button "Sauver" at bounding box center [879, 501] width 36 height 14
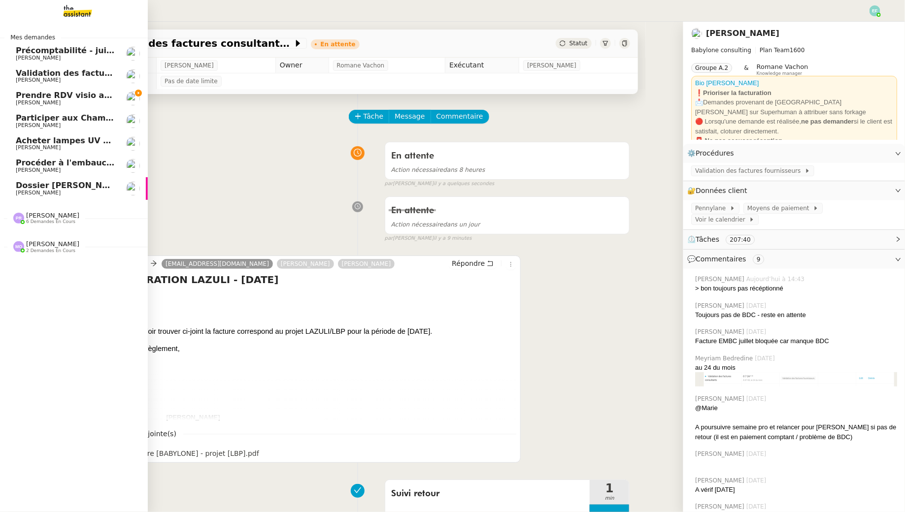
click at [21, 197] on link "Dossier Amine Asgaraly Florent Seiler" at bounding box center [74, 188] width 148 height 23
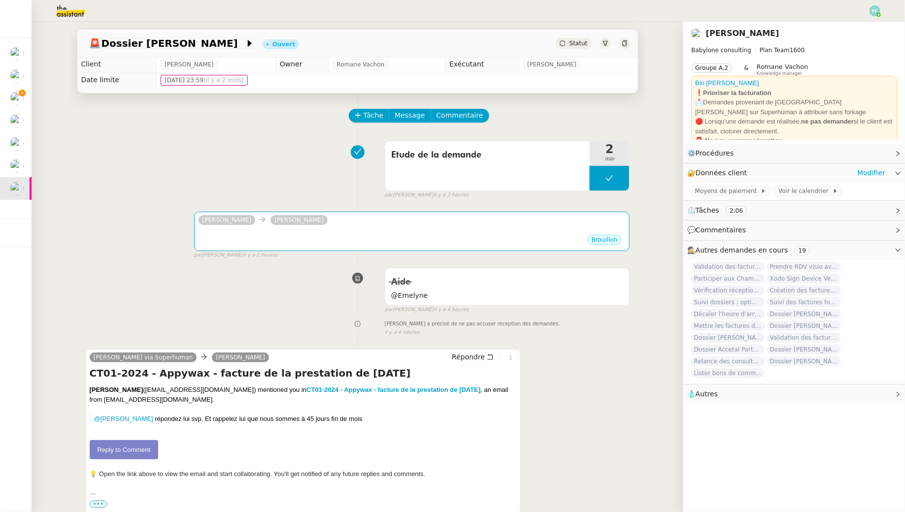
scroll to position [0, 0]
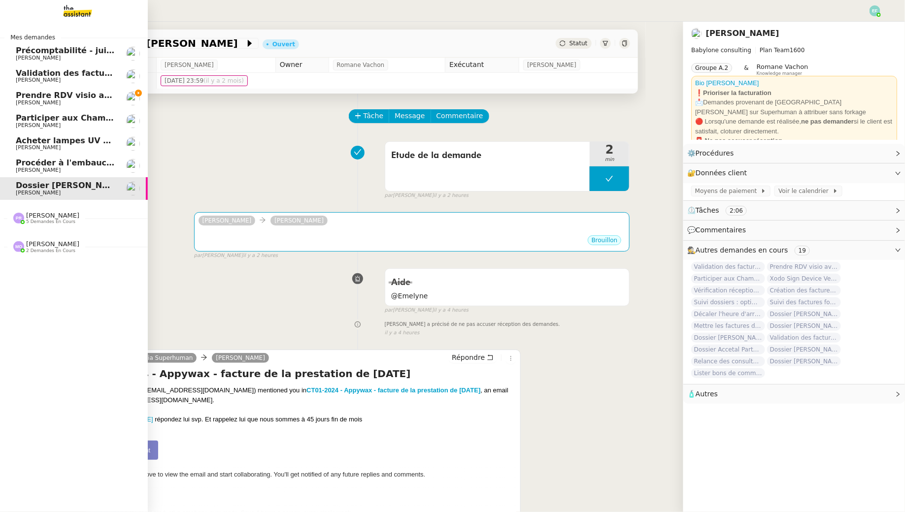
click at [30, 99] on span "Prendre RDV visio avec cabinet comptable" at bounding box center [110, 95] width 189 height 9
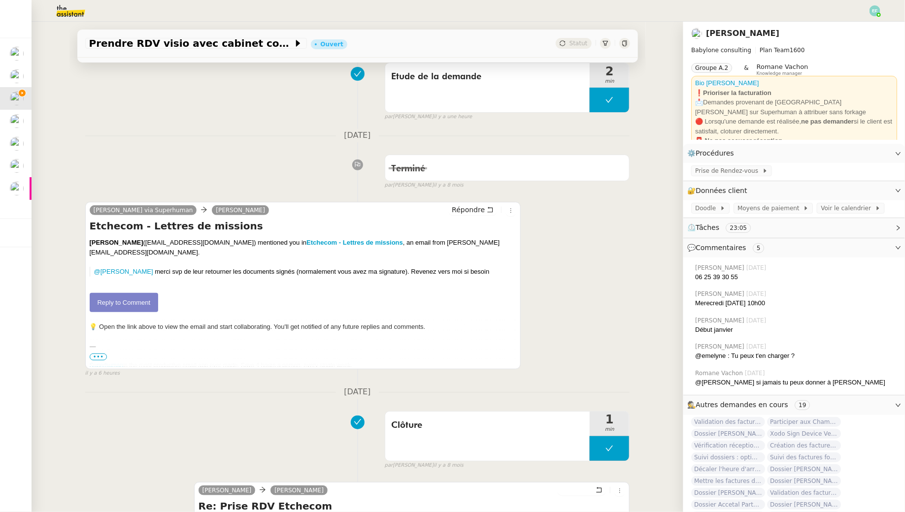
scroll to position [168, 0]
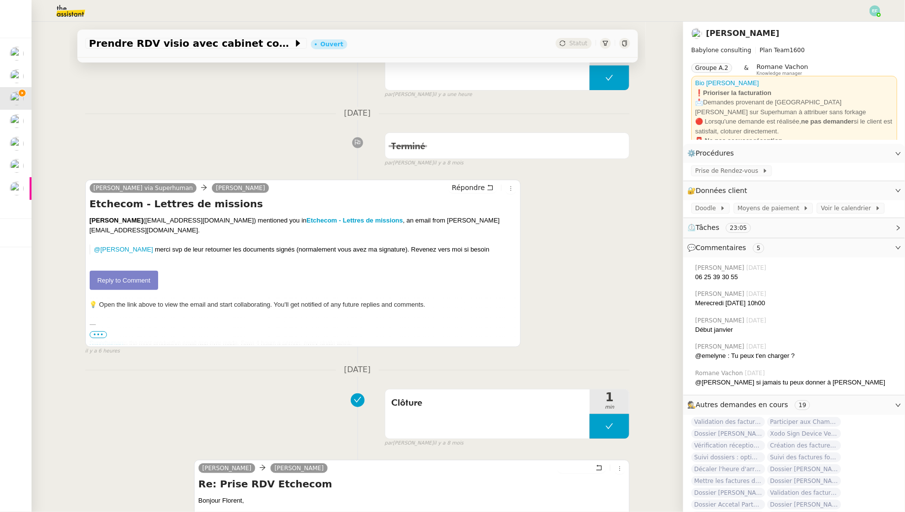
click at [138, 271] on link "Reply to Comment" at bounding box center [124, 281] width 69 height 20
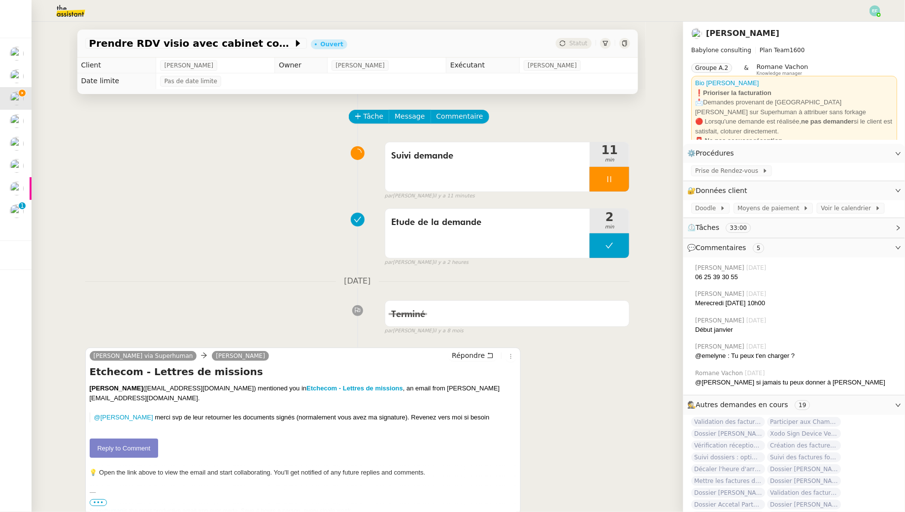
click at [203, 196] on div "Suivi demande 11 min false par Emelyne F. il y a 11 minutes" at bounding box center [357, 168] width 545 height 63
click at [605, 163] on span "min" at bounding box center [609, 160] width 39 height 8
click at [617, 171] on div at bounding box center [609, 179] width 39 height 25
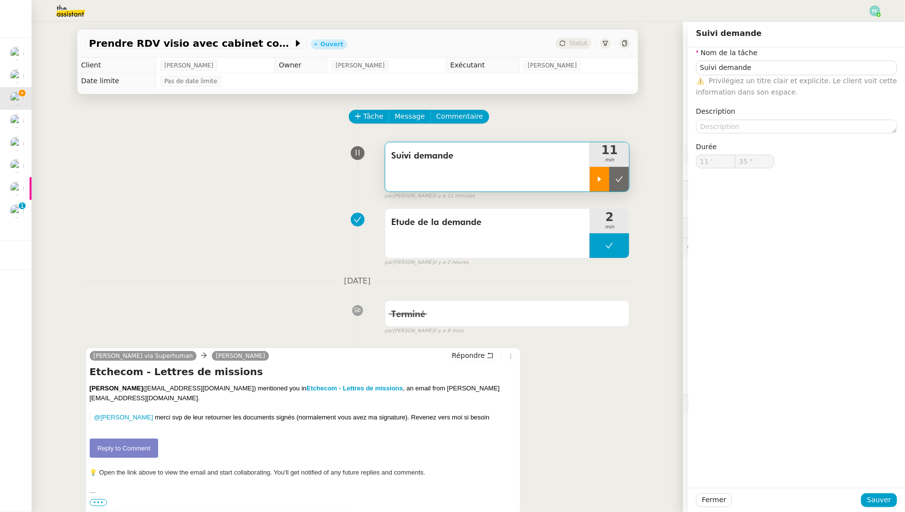
type input "Suivi demande"
type input "11 '"
type input "34 ""
click at [617, 171] on button at bounding box center [619, 179] width 20 height 25
type input "Suivi demande"
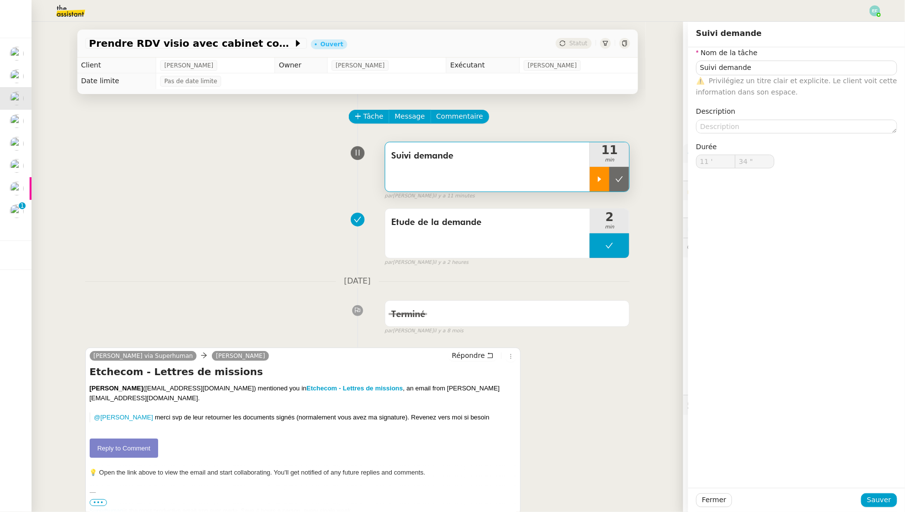
type input "11 '"
type input "34 ""
type input "Suivi demande"
type input "11 '"
type input "34 ""
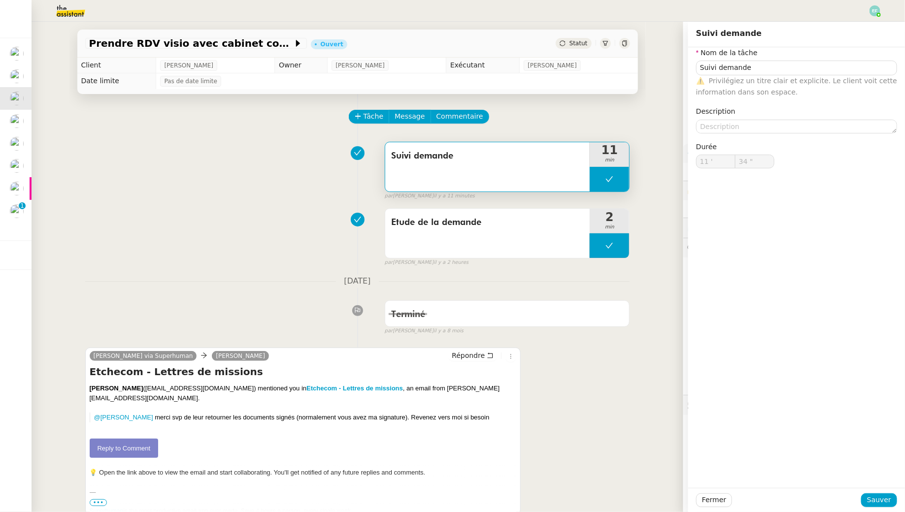
click at [254, 238] on div "Etude de la demande 2 min false par Emelyne F. il y a 2 heures" at bounding box center [357, 235] width 545 height 63
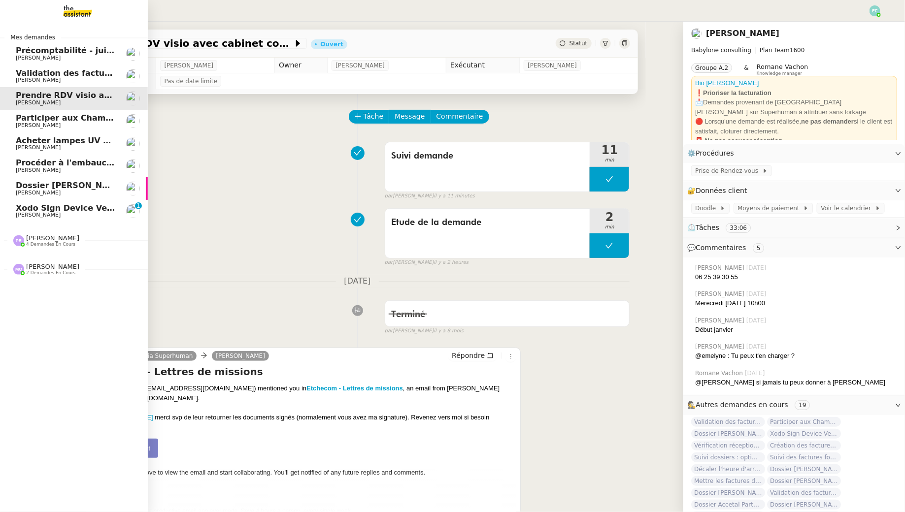
click at [23, 217] on span "[PERSON_NAME]" at bounding box center [38, 215] width 45 height 6
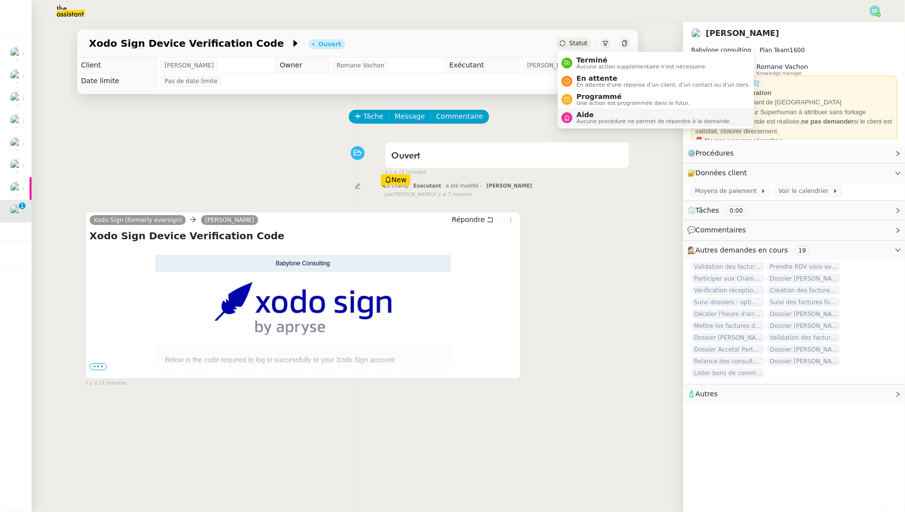
click at [585, 124] on span "Aucune procédure ne permet de répondre à la demande." at bounding box center [653, 121] width 155 height 5
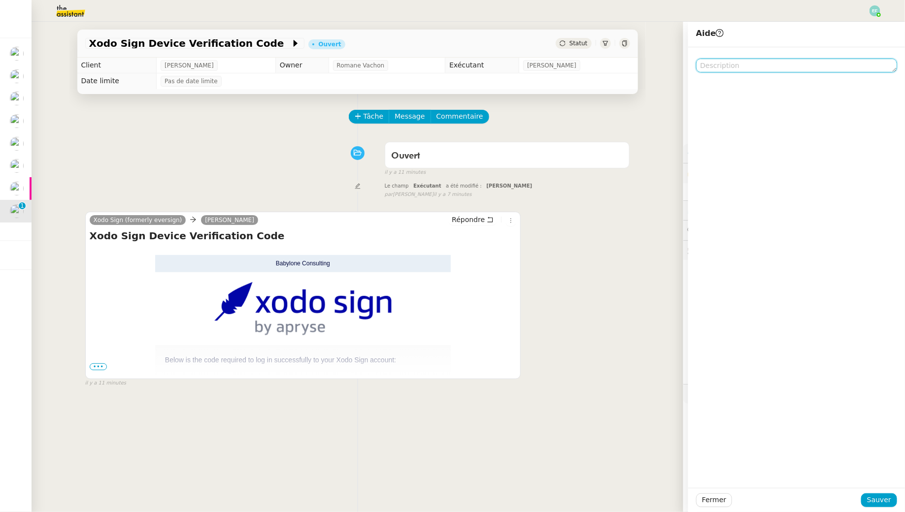
click at [742, 61] on textarea at bounding box center [796, 66] width 201 height 14
type textarea "à supp"
click at [878, 500] on span "Sauver" at bounding box center [879, 500] width 24 height 11
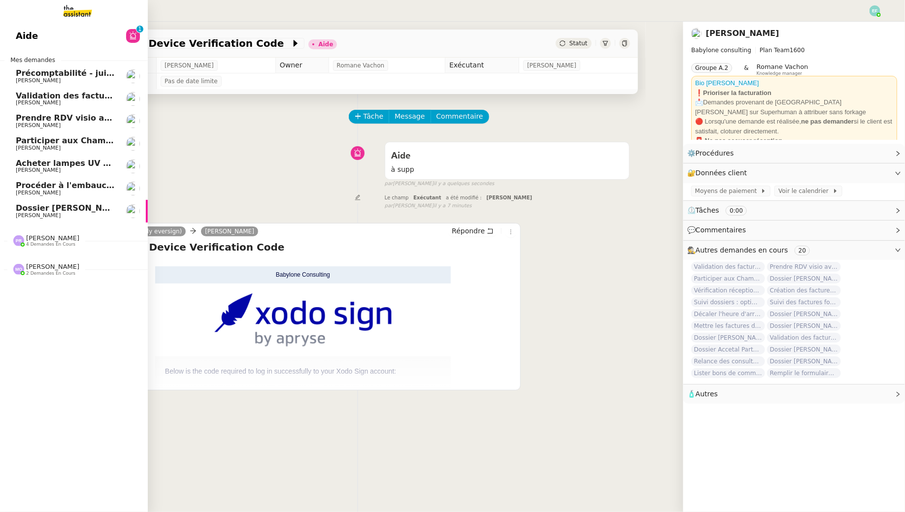
click at [24, 213] on span "[PERSON_NAME]" at bounding box center [38, 215] width 45 height 6
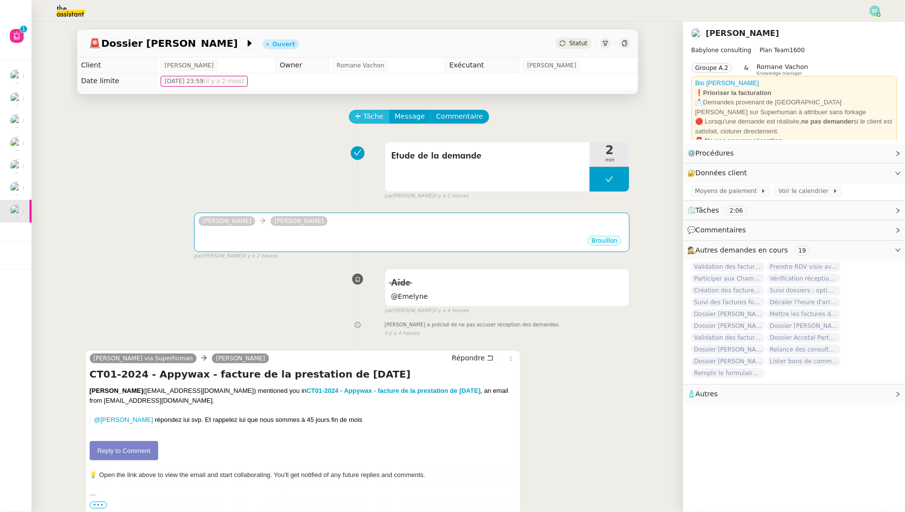
click at [373, 116] on span "Tâche" at bounding box center [374, 116] width 20 height 11
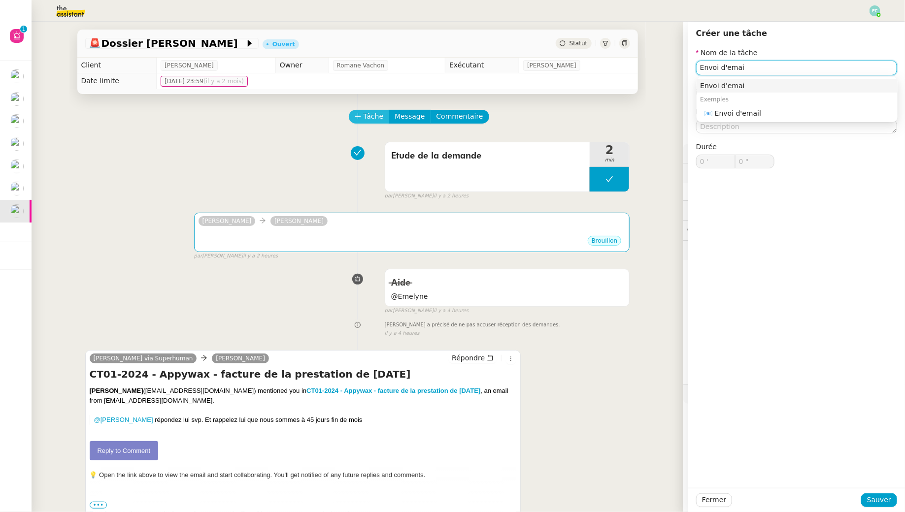
type input "Envoi d'email"
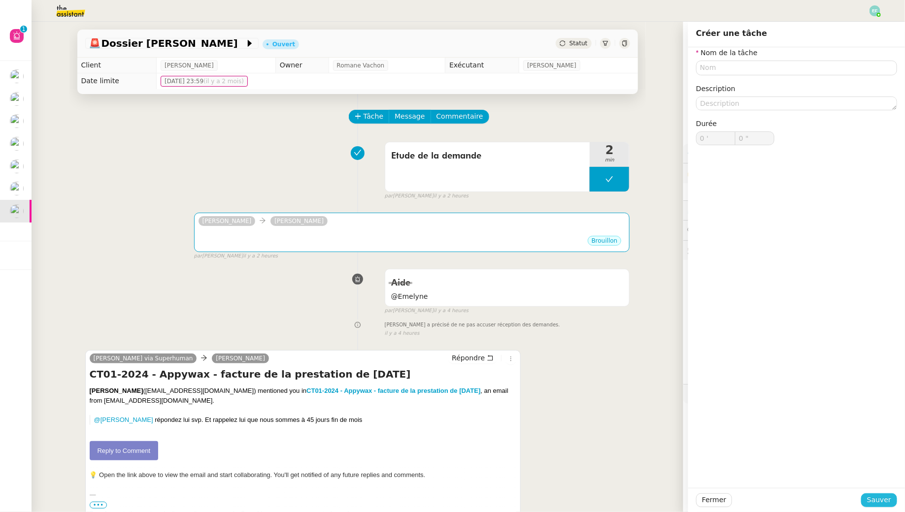
click at [878, 498] on span "Sauver" at bounding box center [879, 500] width 24 height 11
click at [726, 68] on input "text" at bounding box center [796, 68] width 201 height 14
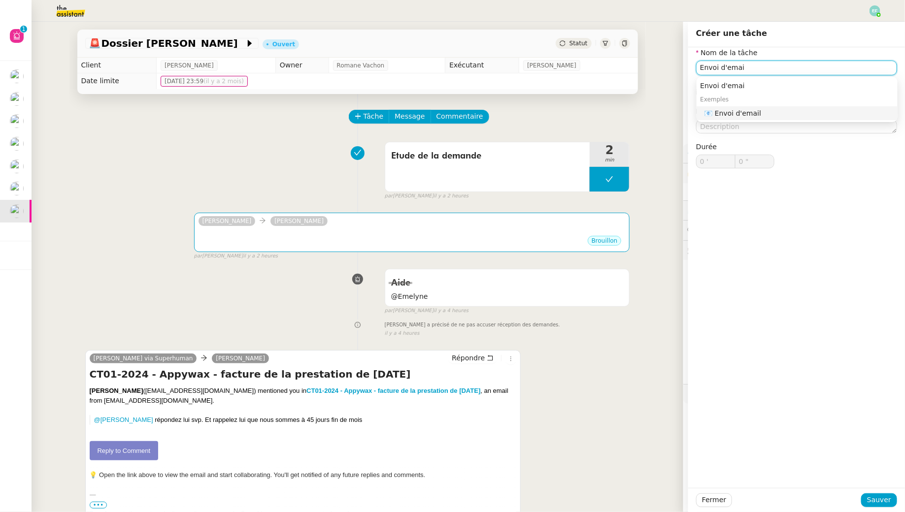
click at [784, 106] on nz-auto-option "📧 Envoi d'email" at bounding box center [797, 113] width 201 height 14
type input "Envoi d'email"
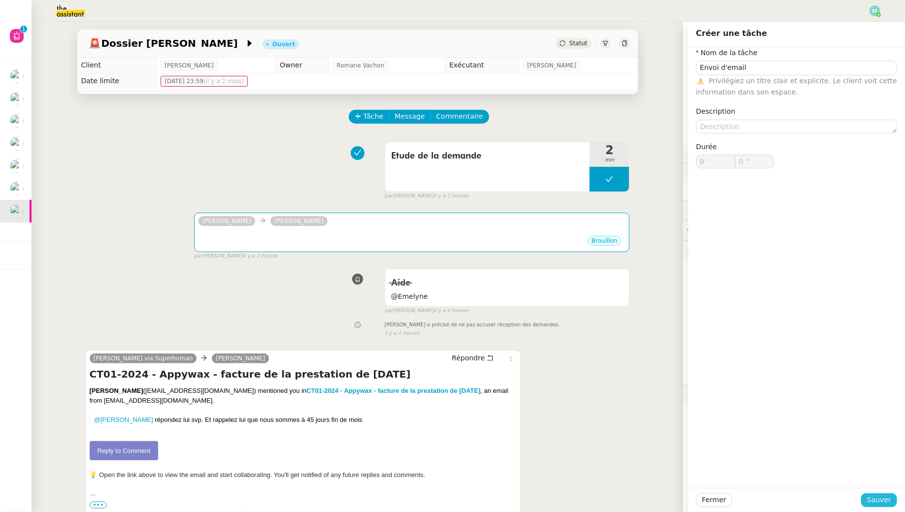
click at [877, 503] on span "Sauver" at bounding box center [879, 500] width 24 height 11
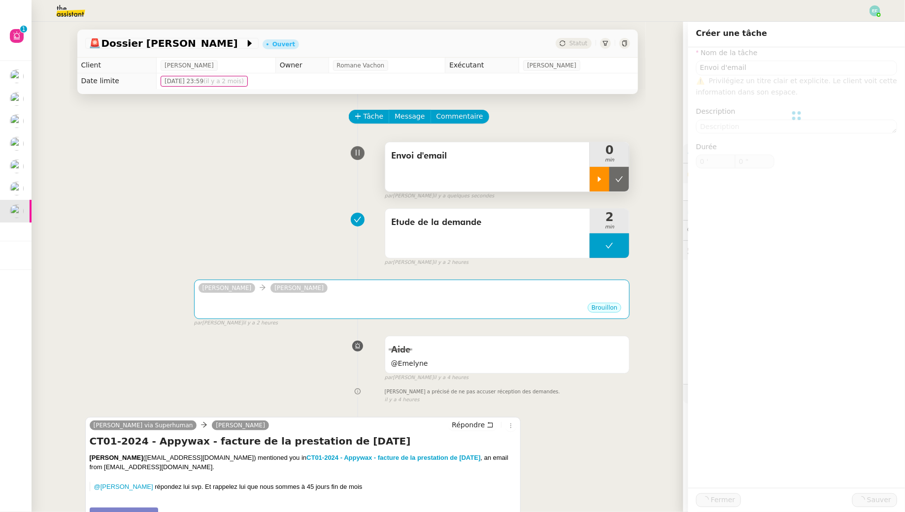
click at [593, 179] on div at bounding box center [600, 179] width 20 height 25
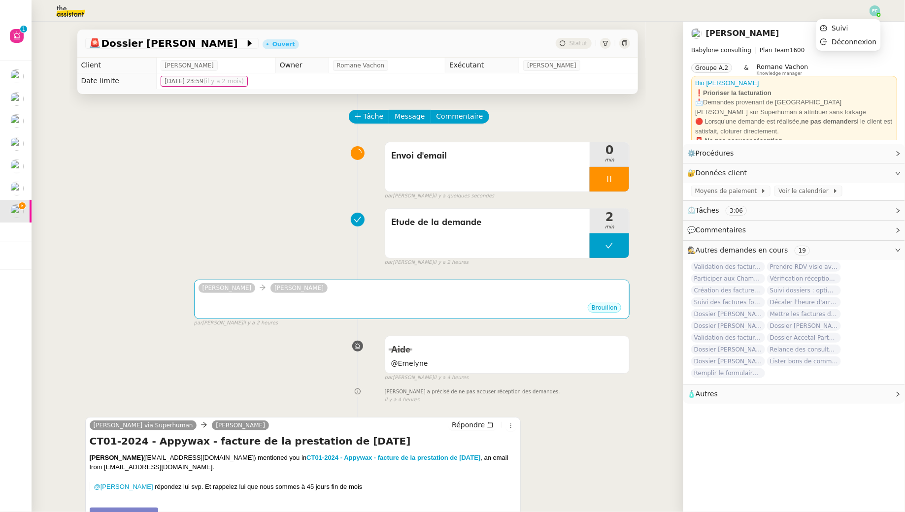
click at [874, 9] on img at bounding box center [874, 10] width 11 height 11
click at [837, 27] on span "Suivi" at bounding box center [839, 28] width 17 height 8
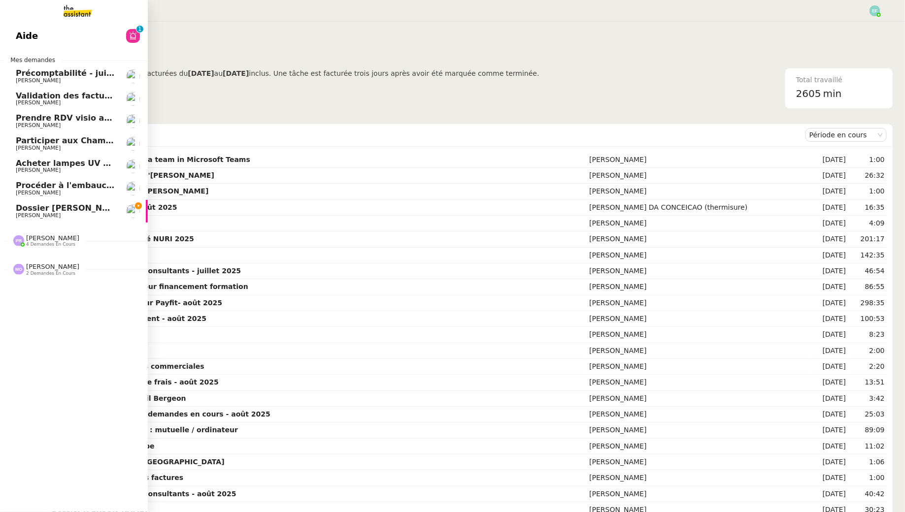
click at [33, 214] on span "[PERSON_NAME]" at bounding box center [38, 215] width 45 height 6
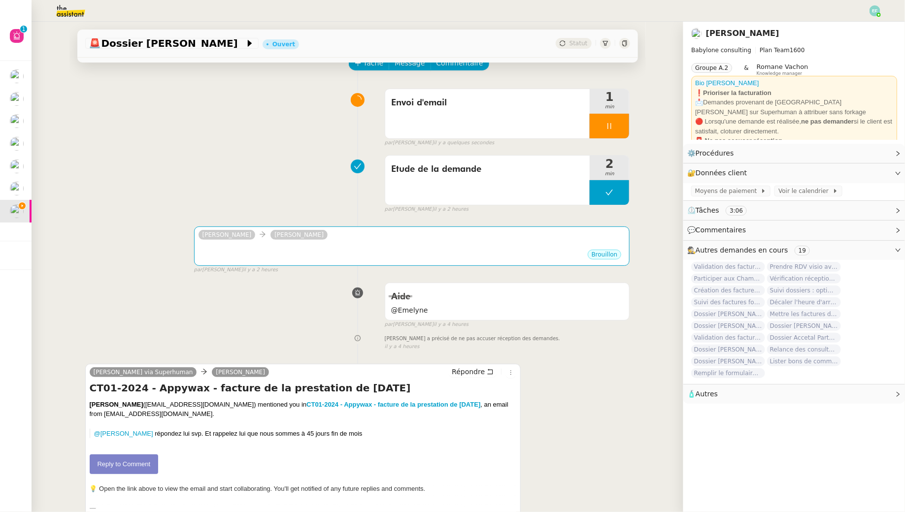
scroll to position [57, 0]
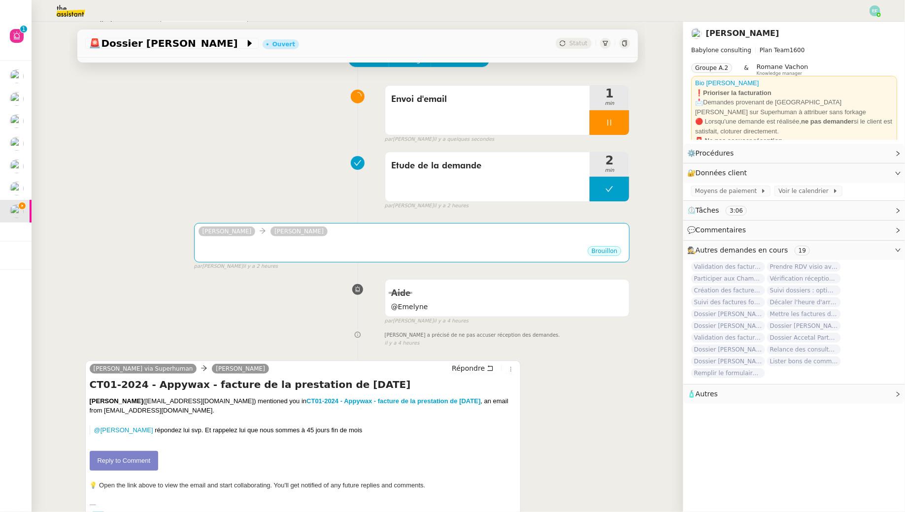
click at [144, 462] on link "Reply to Comment" at bounding box center [124, 461] width 69 height 20
click at [304, 383] on h4 "CT01-2024 - Appywax - facture de la prestation de juin 2025" at bounding box center [303, 385] width 427 height 14
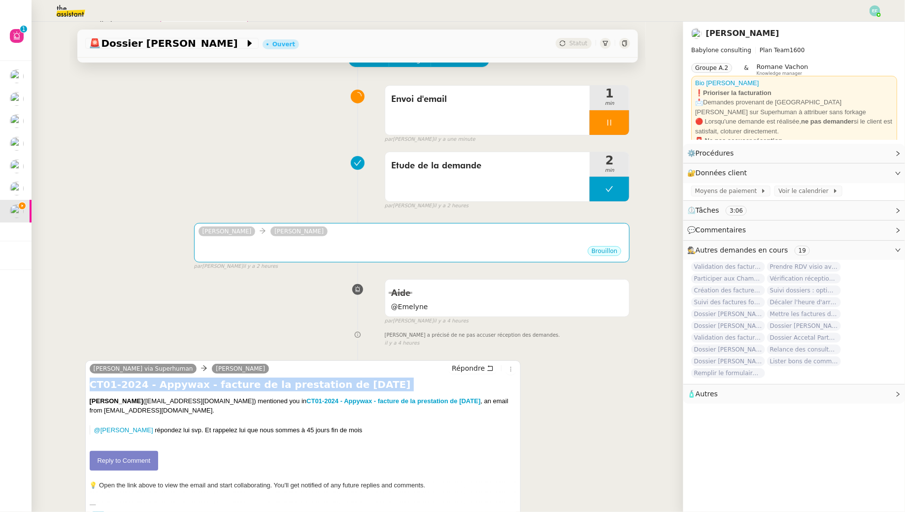
click at [304, 383] on h4 "CT01-2024 - Appywax - facture de la prestation de juin 2025" at bounding box center [303, 385] width 427 height 14
copy div "CT01-2024 - Appywax - facture de la prestation de juin 2025"
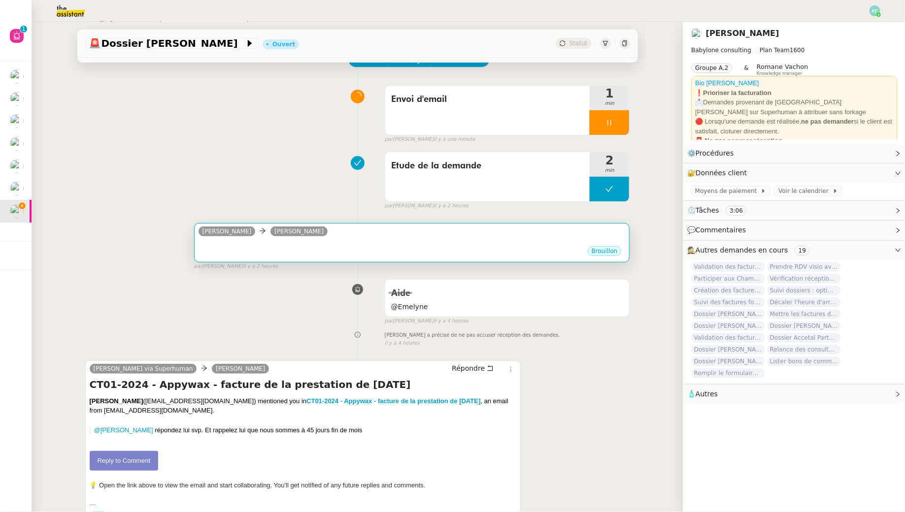
click at [338, 233] on div "Claudine Durand Amine Asgaraly" at bounding box center [412, 233] width 427 height 15
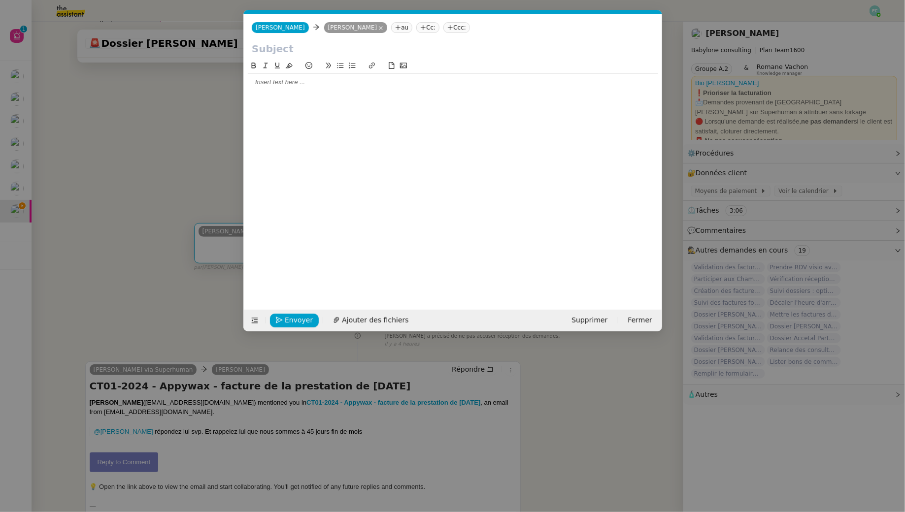
scroll to position [0, 21]
click at [313, 47] on input "text" at bounding box center [453, 48] width 402 height 15
paste input "CT01-2024 - Appywax - facture de la prestation de juin 2025"
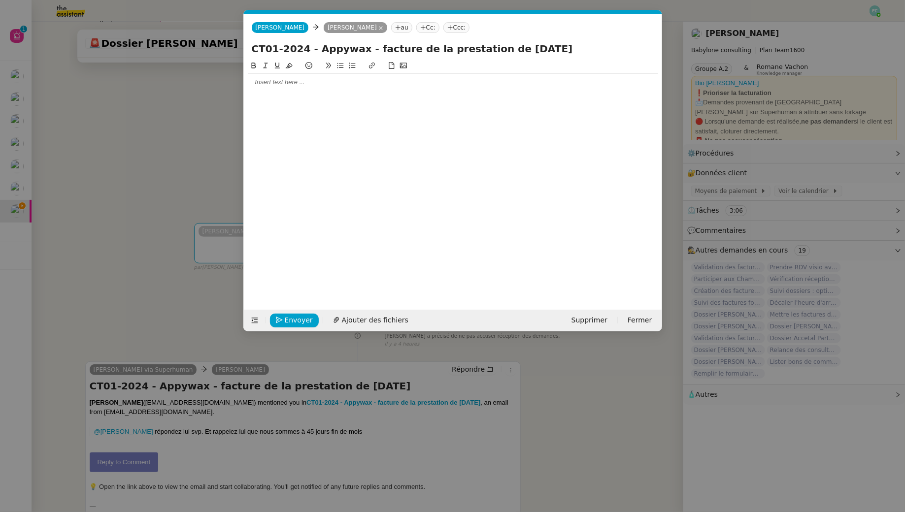
type input "CT01-2024 - Appywax - facture de la prestation de juin 2025"
click at [308, 88] on div at bounding box center [453, 82] width 410 height 17
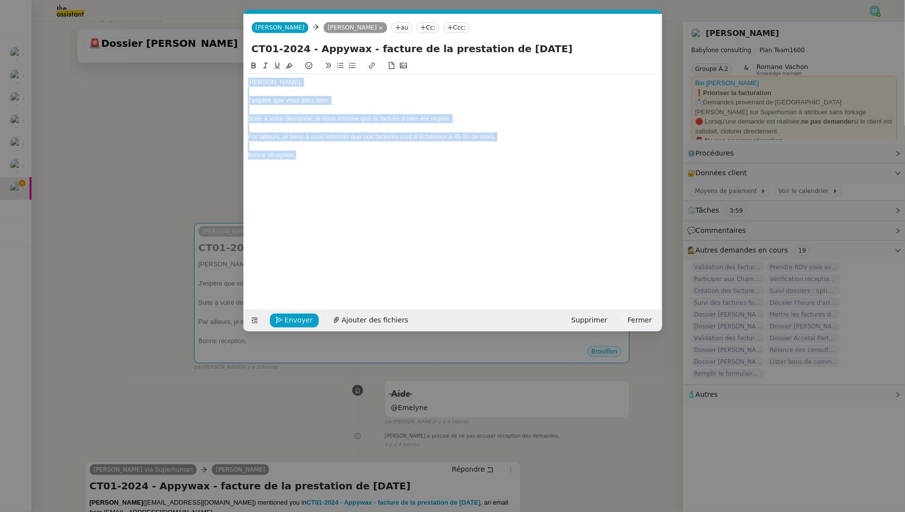
drag, startPoint x: 312, startPoint y: 156, endPoint x: 199, endPoint y: 33, distance: 168.0
click at [199, 33] on nz-modal-container "Service TA - VOYAGE - PROPOSITION GLOBALE A utiliser dans le cadre de propositi…" at bounding box center [452, 256] width 905 height 512
copy div "Bonjour Amine, J'espère que vous allez bien. Suite à votre demande, je vous inf…"
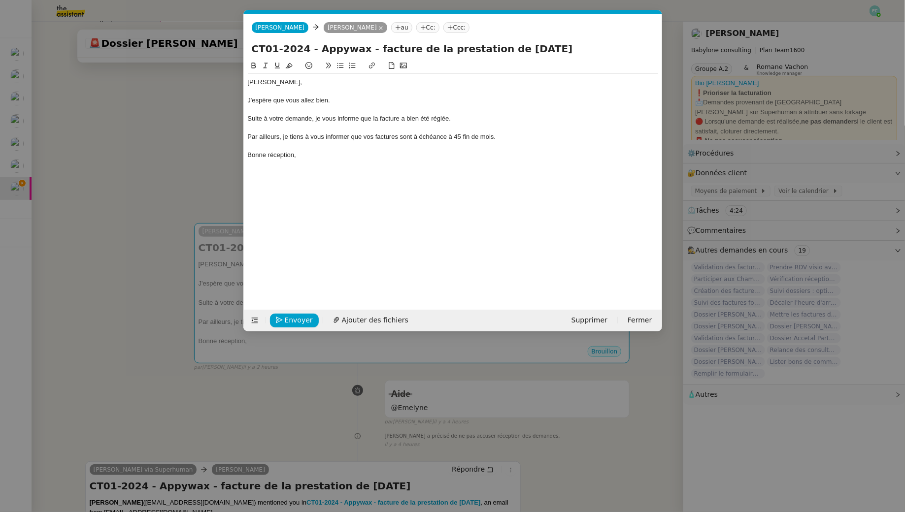
click at [325, 154] on div "Bonne réception," at bounding box center [453, 155] width 410 height 9
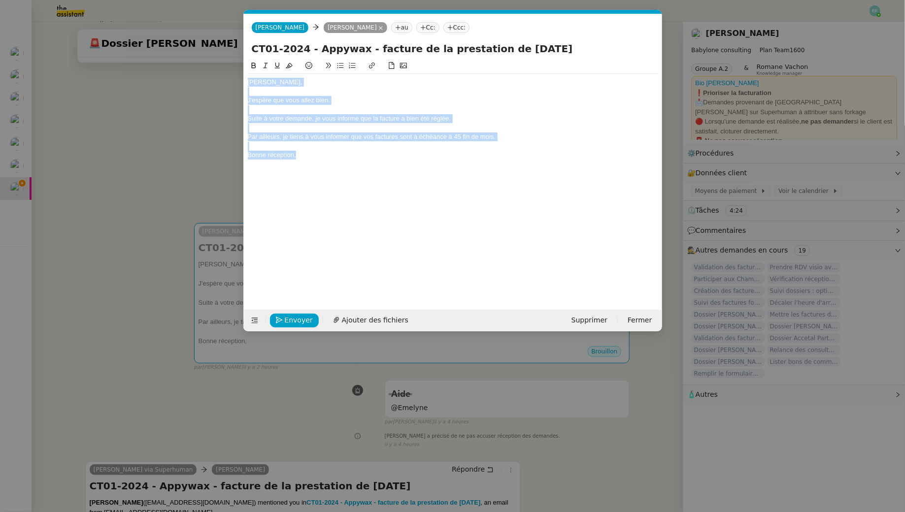
drag, startPoint x: 325, startPoint y: 158, endPoint x: 212, endPoint y: 43, distance: 161.3
click at [212, 43] on nz-modal-container "Service TA - VOYAGE - PROPOSITION GLOBALE A utiliser dans le cadre de propositi…" at bounding box center [452, 256] width 905 height 512
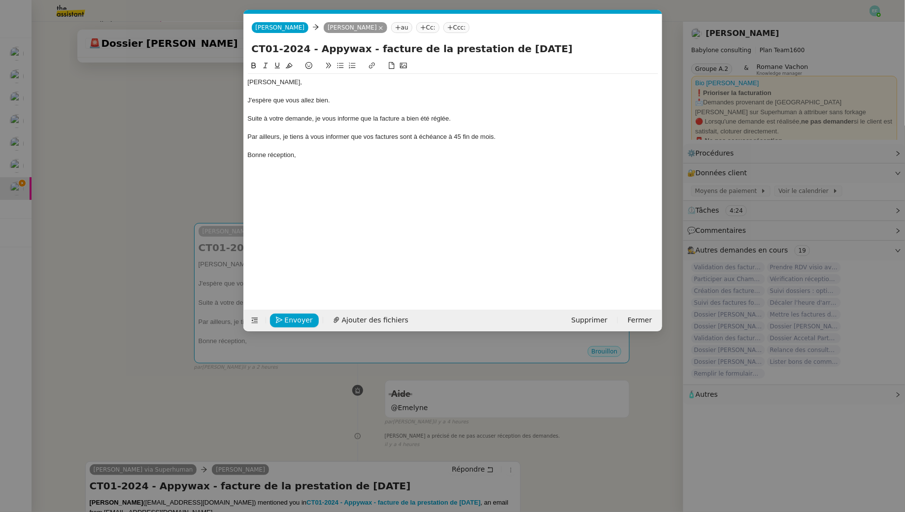
scroll to position [0, 0]
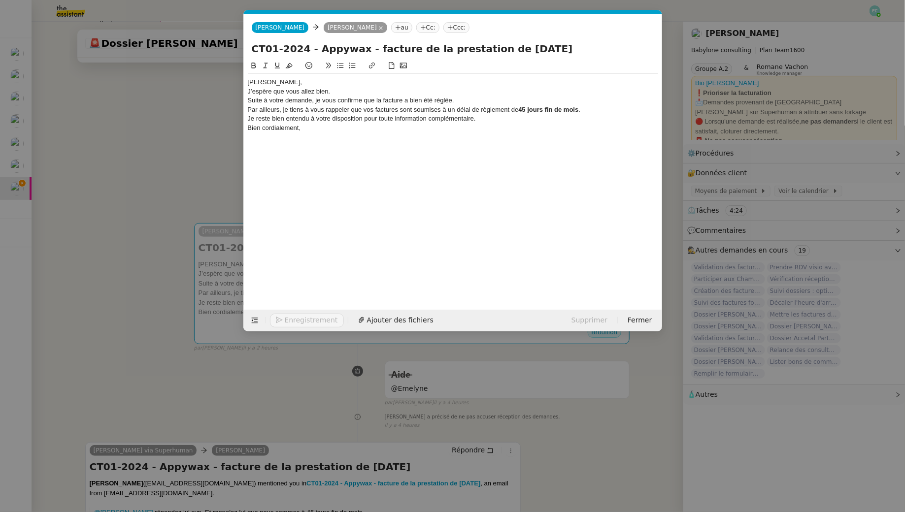
click at [316, 79] on div "Bonjour Amine," at bounding box center [453, 82] width 410 height 9
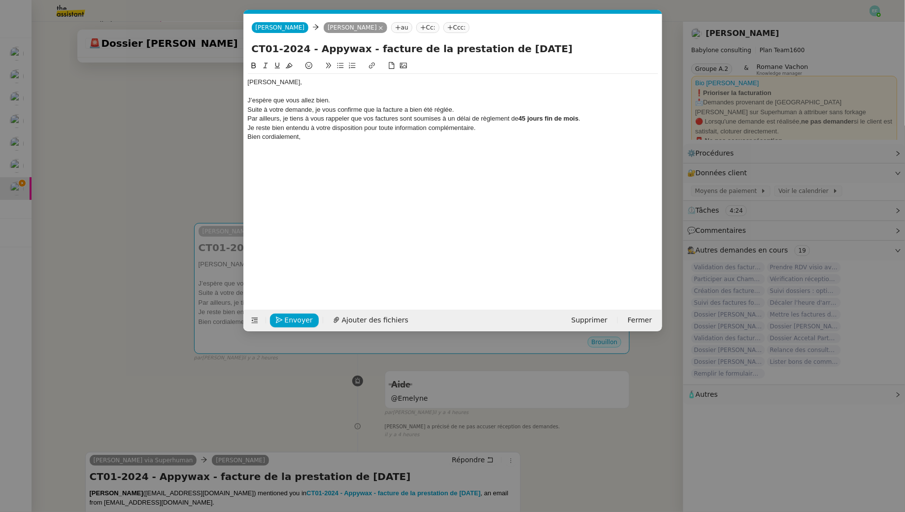
click at [344, 99] on div "J’espère que vous allez bien." at bounding box center [453, 100] width 410 height 9
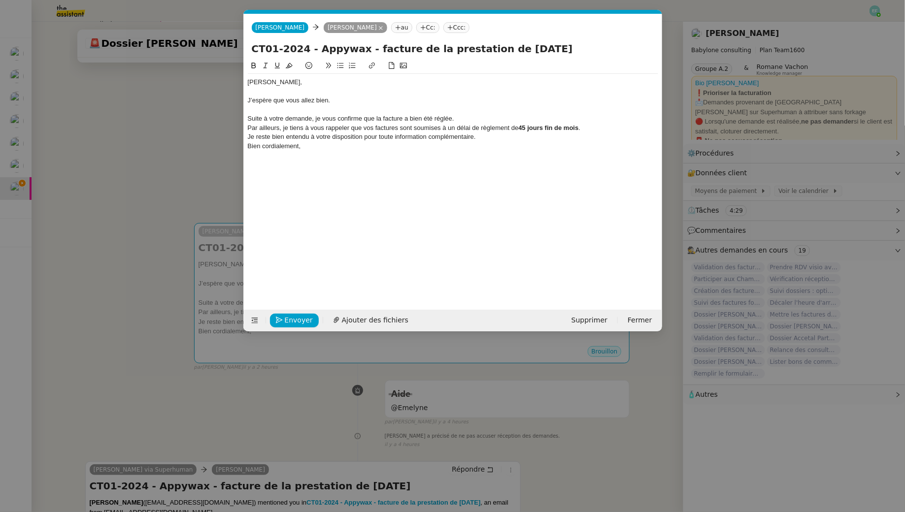
click at [465, 120] on div "Suite à votre demande, je vous confirme que la facture a bien été réglée." at bounding box center [453, 118] width 410 height 9
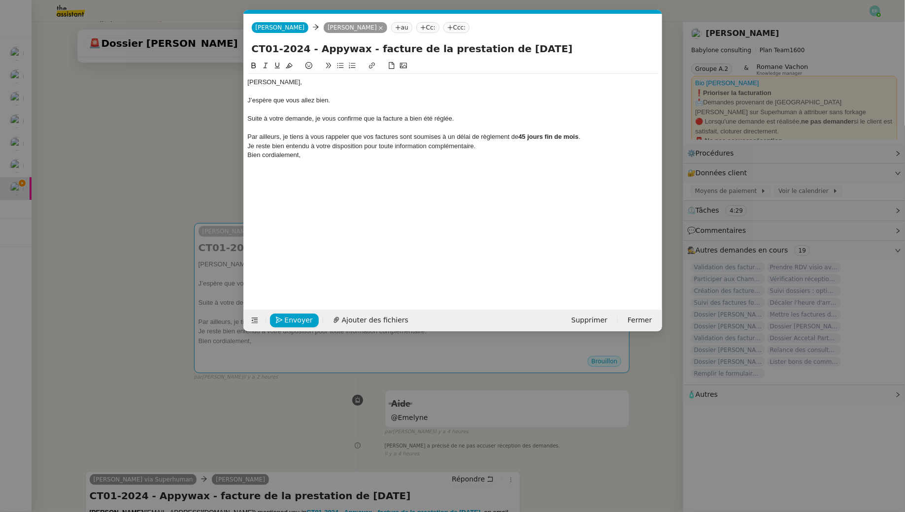
click at [593, 139] on div "Par ailleurs, je tiens à vous rappeler que vos factures sont soumises à un déla…" at bounding box center [453, 137] width 410 height 9
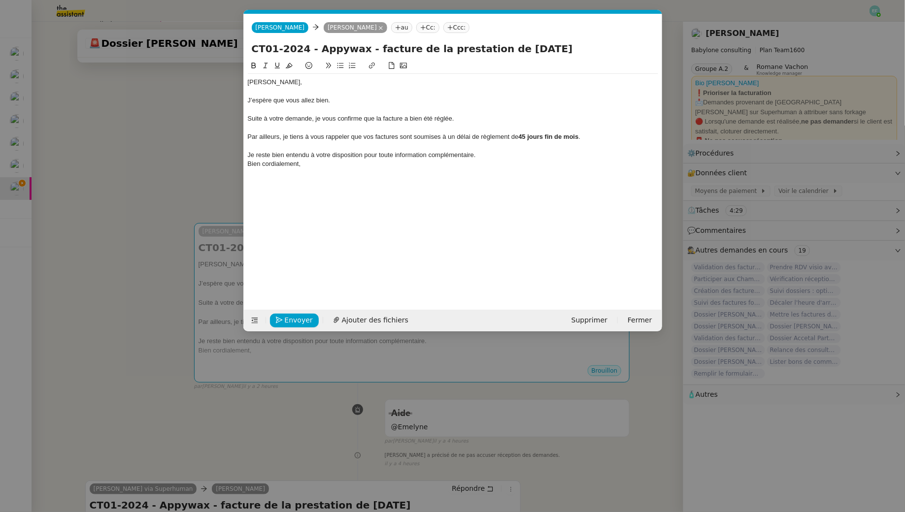
click at [518, 161] on div "Bien cordialement," at bounding box center [453, 164] width 410 height 9
click at [517, 159] on div "Je reste bien entendu à votre disposition pour toute information complémentaire." at bounding box center [453, 155] width 410 height 9
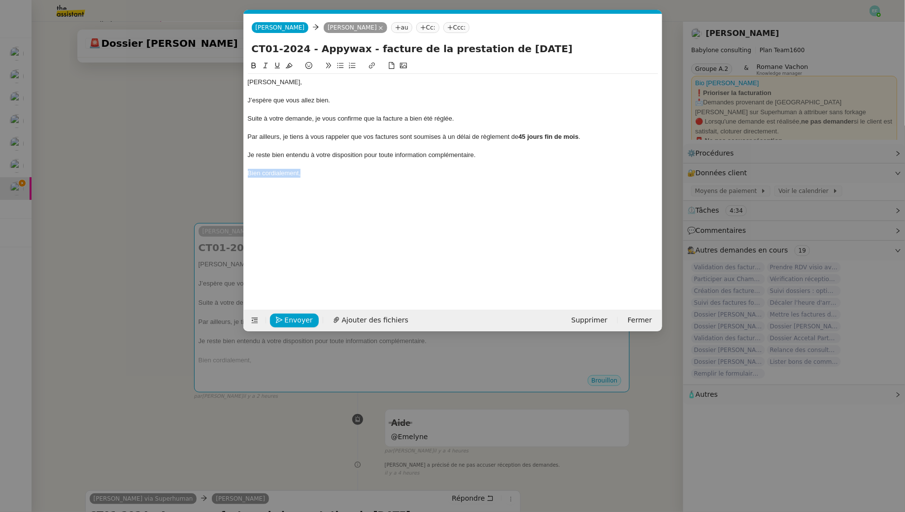
drag, startPoint x: 314, startPoint y: 173, endPoint x: 244, endPoint y: 175, distance: 70.0
click at [244, 175] on nz-spin "Bonjour Amine, J’espère que vous allez bien. Suite à votre demande, je vous con…" at bounding box center [453, 179] width 418 height 238
click at [285, 320] on span "Envoyer" at bounding box center [299, 320] width 28 height 11
click at [285, 320] on span "Confirmer l'envoi" at bounding box center [314, 320] width 59 height 11
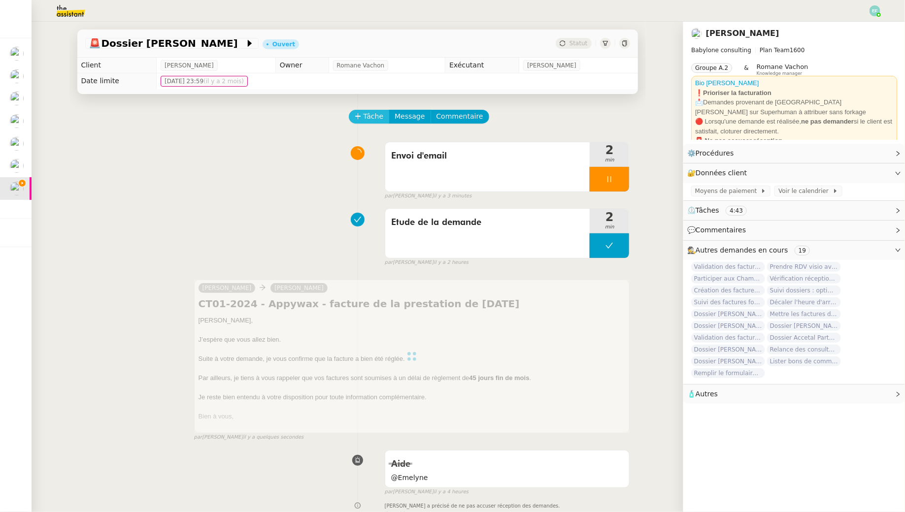
scroll to position [240, 0]
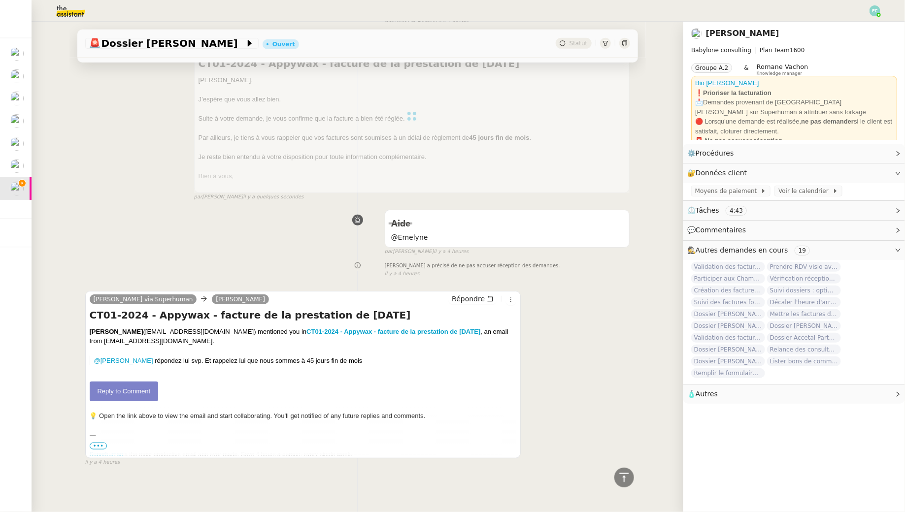
click at [152, 386] on link "Reply to Comment" at bounding box center [124, 392] width 69 height 20
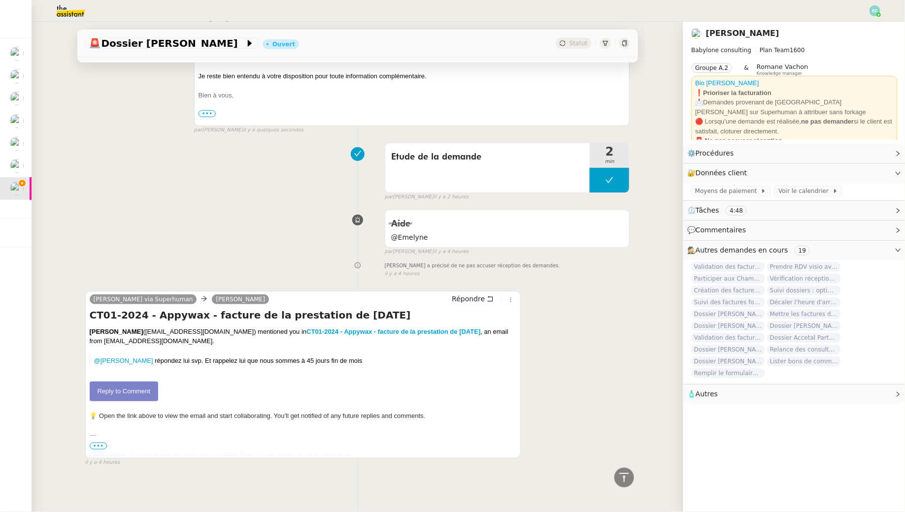
scroll to position [0, 0]
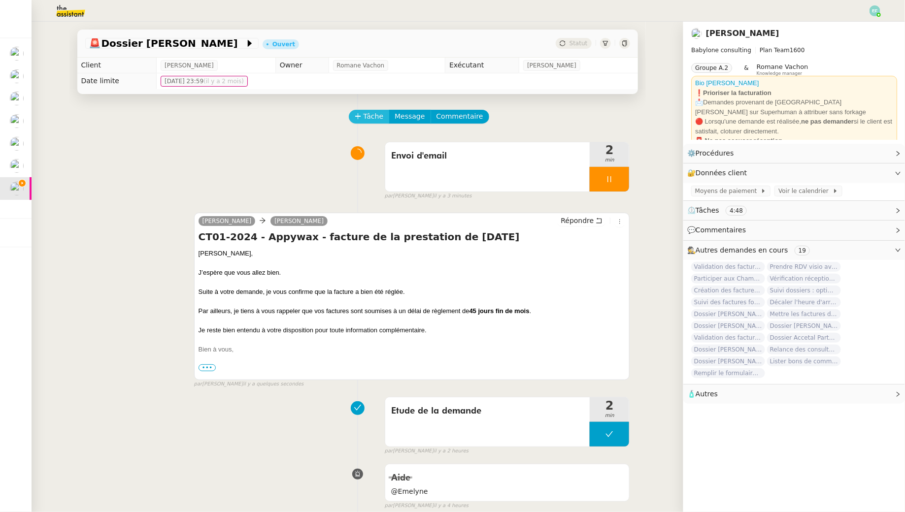
click at [373, 117] on span "Tâche" at bounding box center [374, 116] width 20 height 11
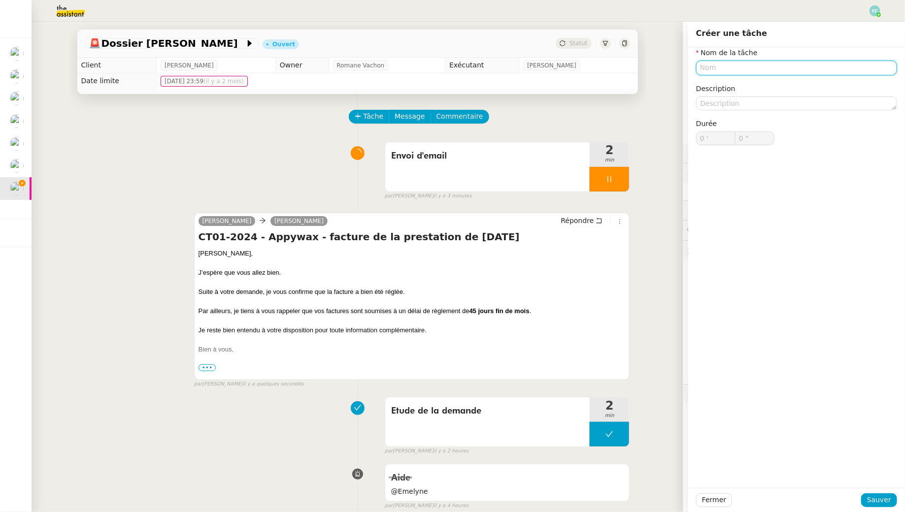
click at [781, 74] on input "text" at bounding box center [796, 68] width 201 height 14
type input "Clôture"
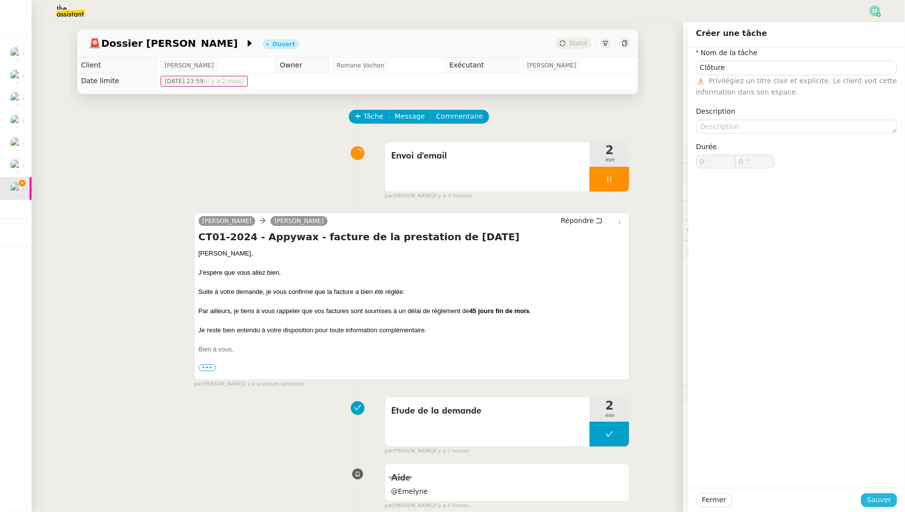
click at [882, 497] on span "Sauver" at bounding box center [879, 500] width 24 height 11
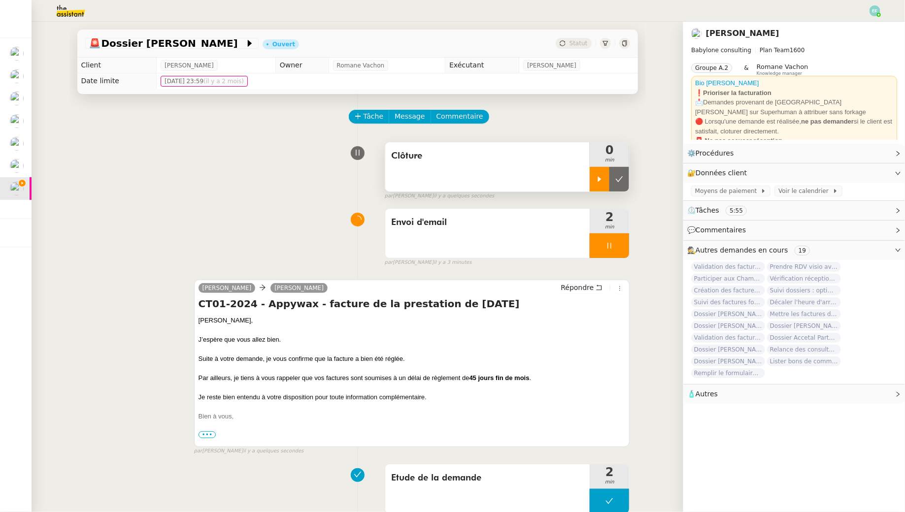
click at [603, 178] on icon at bounding box center [600, 179] width 8 height 8
click at [615, 252] on div at bounding box center [609, 245] width 39 height 25
click at [617, 251] on button at bounding box center [619, 245] width 20 height 25
click at [622, 178] on div at bounding box center [609, 179] width 39 height 25
click at [622, 178] on icon at bounding box center [619, 179] width 8 height 8
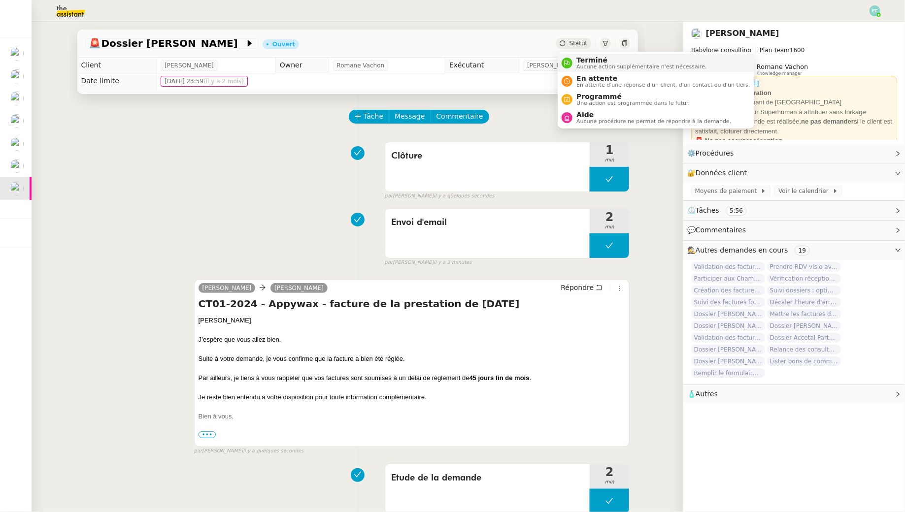
click at [585, 61] on span "Terminé" at bounding box center [641, 60] width 130 height 8
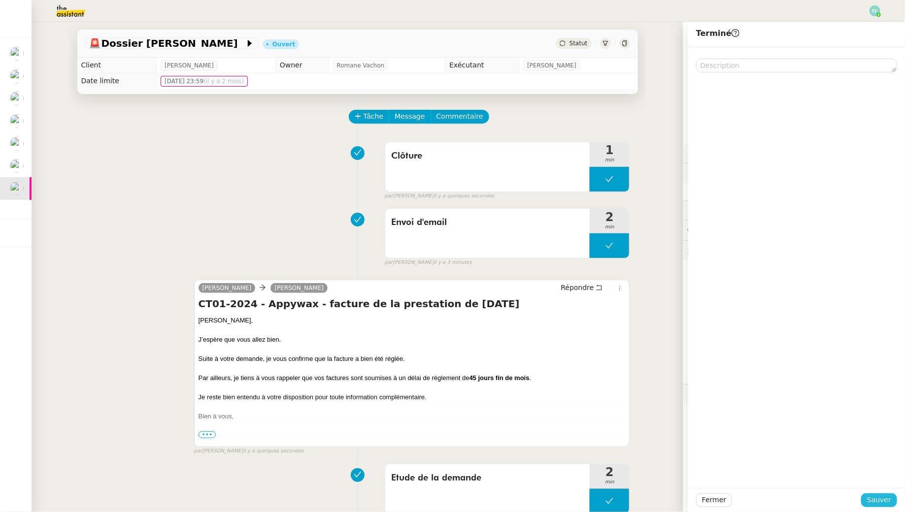
click at [888, 497] on span "Sauver" at bounding box center [879, 500] width 24 height 11
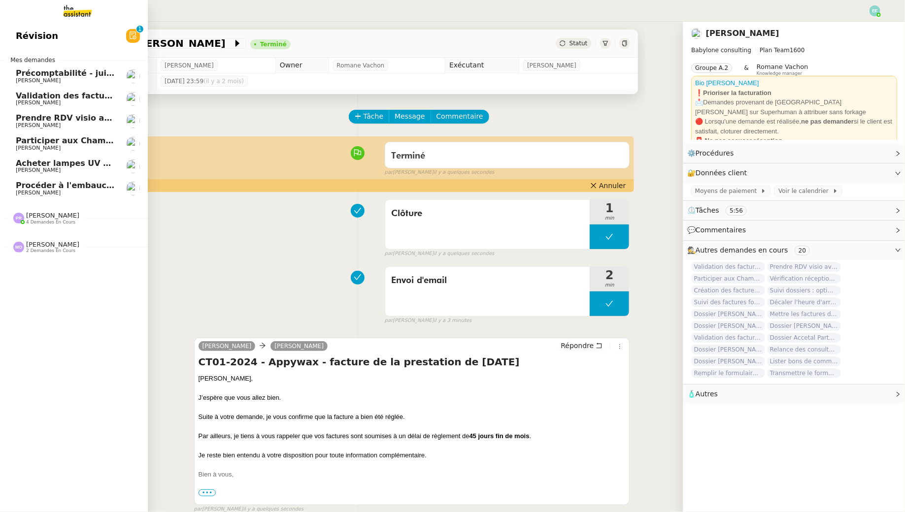
click at [33, 169] on span "Jean-Baptiste Pamar" at bounding box center [38, 170] width 45 height 6
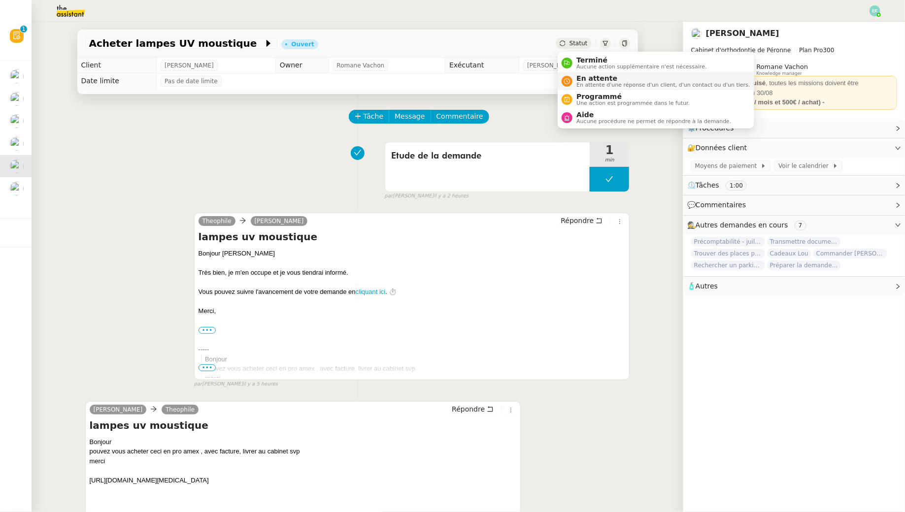
click at [587, 80] on span "En attente" at bounding box center [662, 78] width 173 height 8
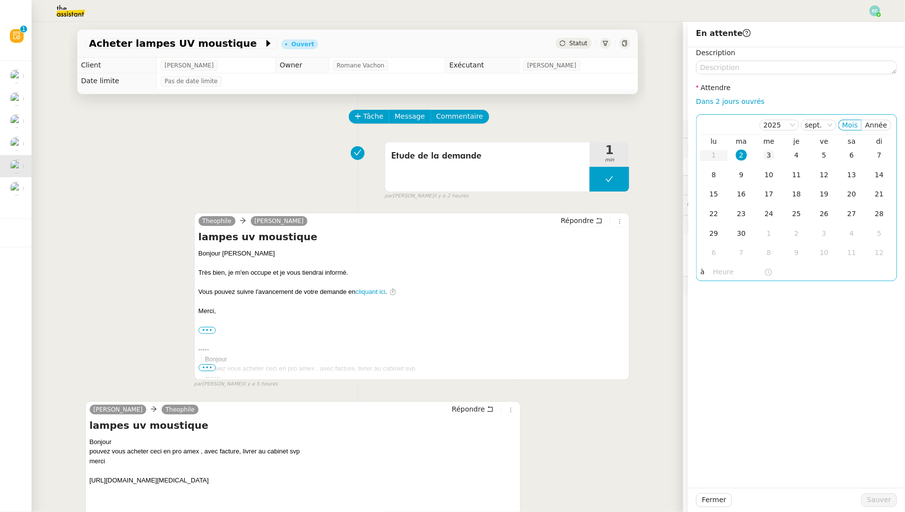
click at [763, 154] on td "3" at bounding box center [769, 156] width 28 height 20
click at [869, 504] on span "Sauver" at bounding box center [879, 500] width 24 height 11
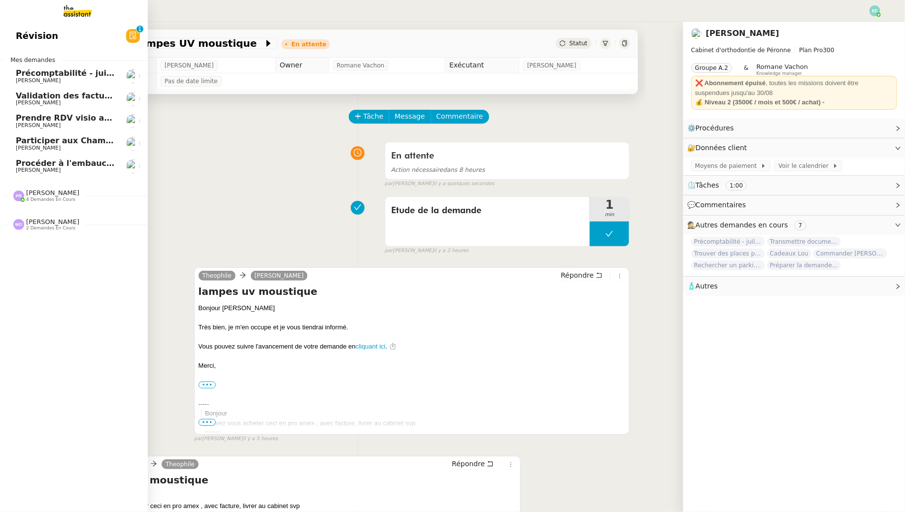
click at [23, 73] on span "Précomptabilité - juillet 2025" at bounding box center [81, 72] width 130 height 9
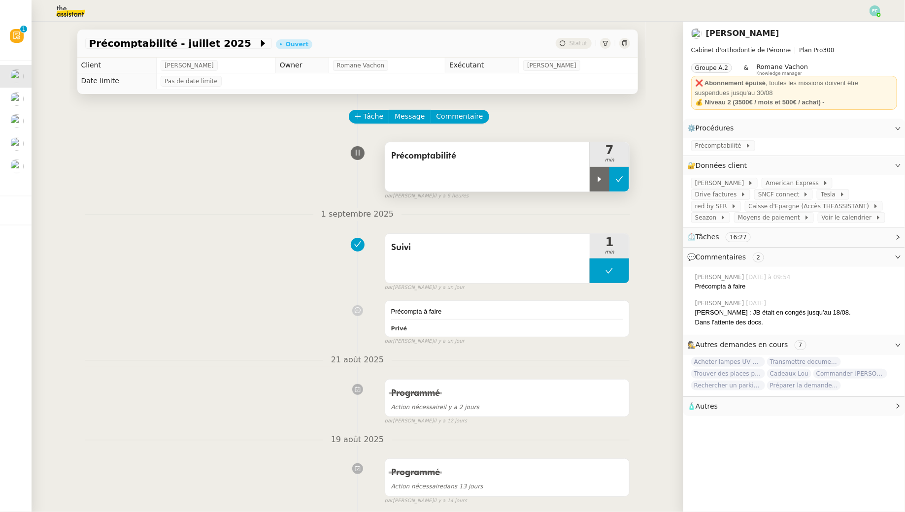
click at [616, 175] on icon at bounding box center [619, 179] width 8 height 8
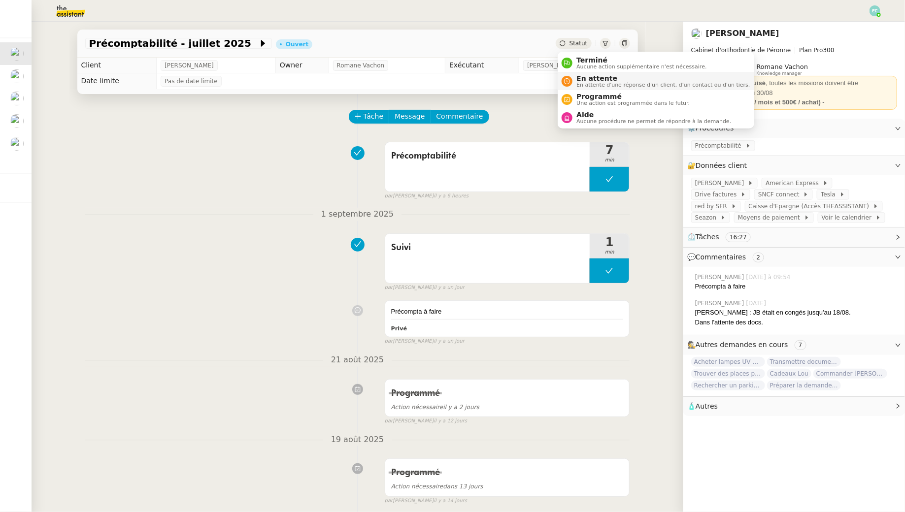
click at [583, 74] on span "En attente" at bounding box center [662, 78] width 173 height 8
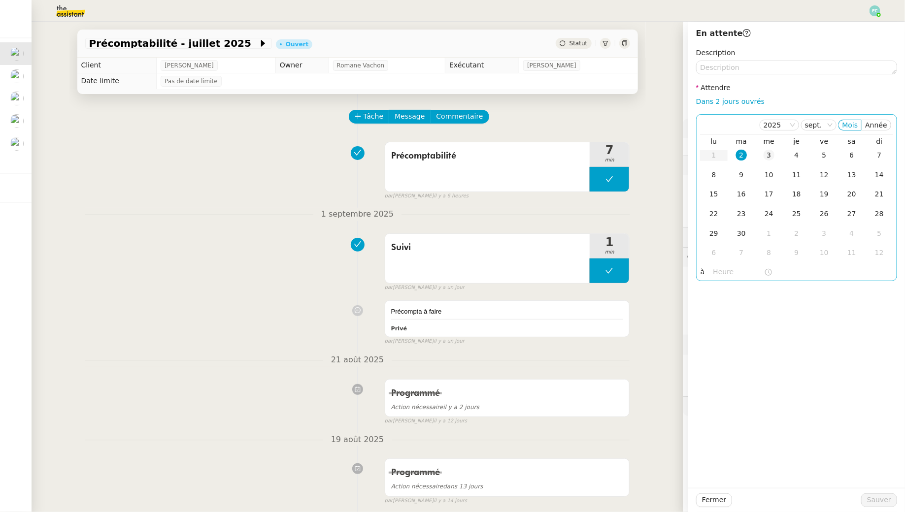
click at [775, 157] on td "3" at bounding box center [769, 156] width 28 height 20
click at [877, 503] on span "Sauver" at bounding box center [879, 500] width 24 height 11
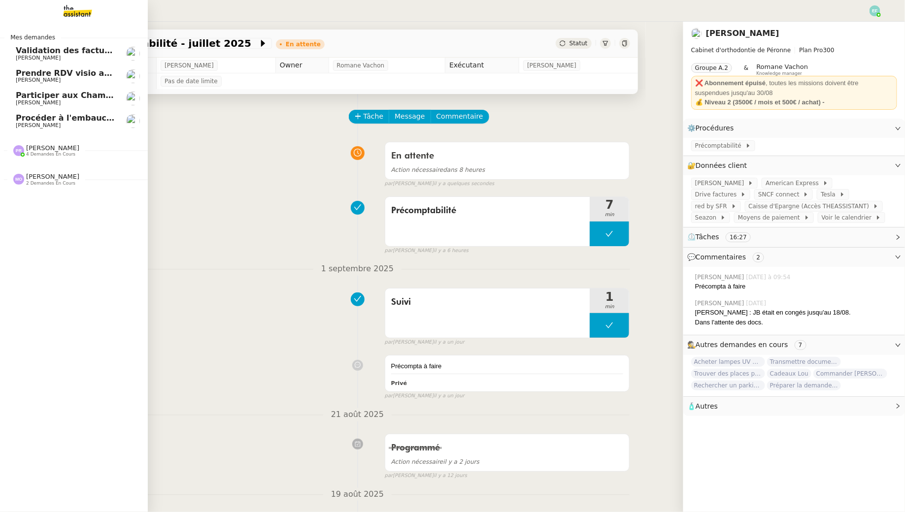
click at [20, 127] on span "Manon Loustau" at bounding box center [38, 125] width 45 height 6
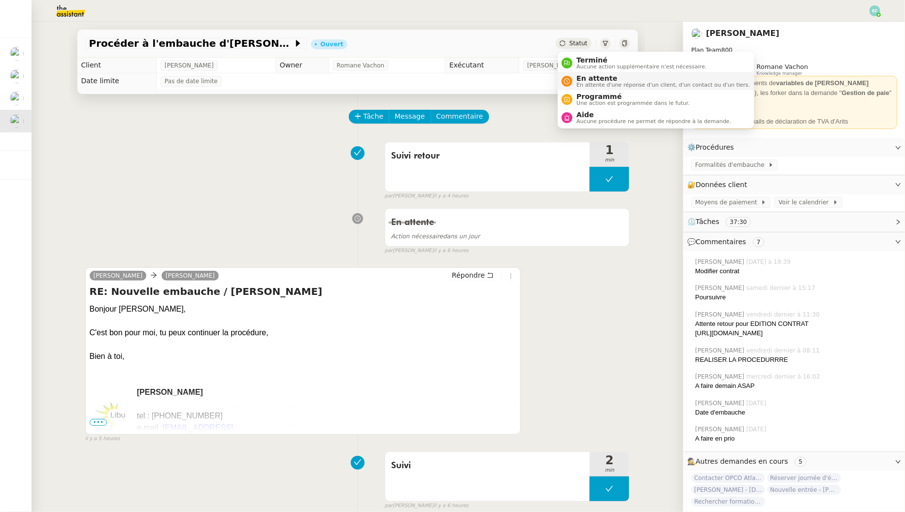
click at [577, 76] on span "En attente" at bounding box center [662, 78] width 173 height 8
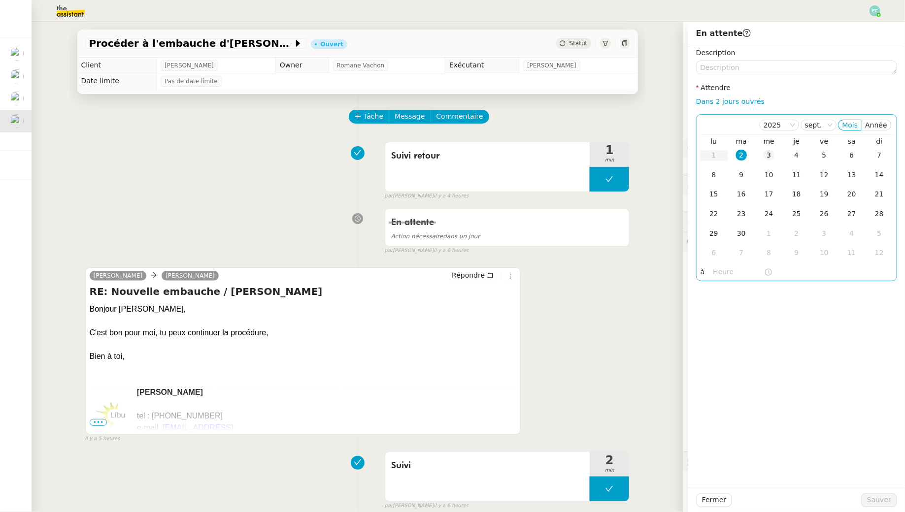
click at [760, 155] on td "3" at bounding box center [769, 156] width 28 height 20
click at [878, 498] on span "Sauver" at bounding box center [879, 500] width 24 height 11
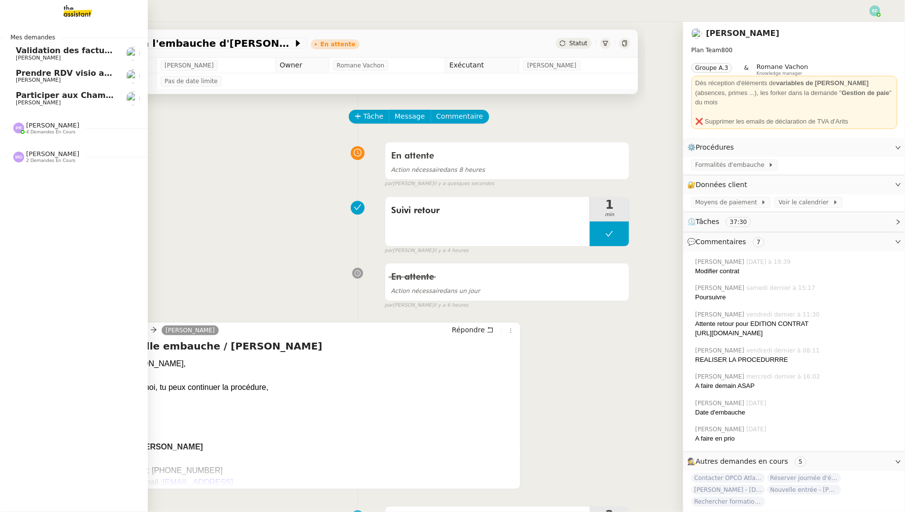
click at [24, 59] on span "[PERSON_NAME]" at bounding box center [38, 58] width 45 height 6
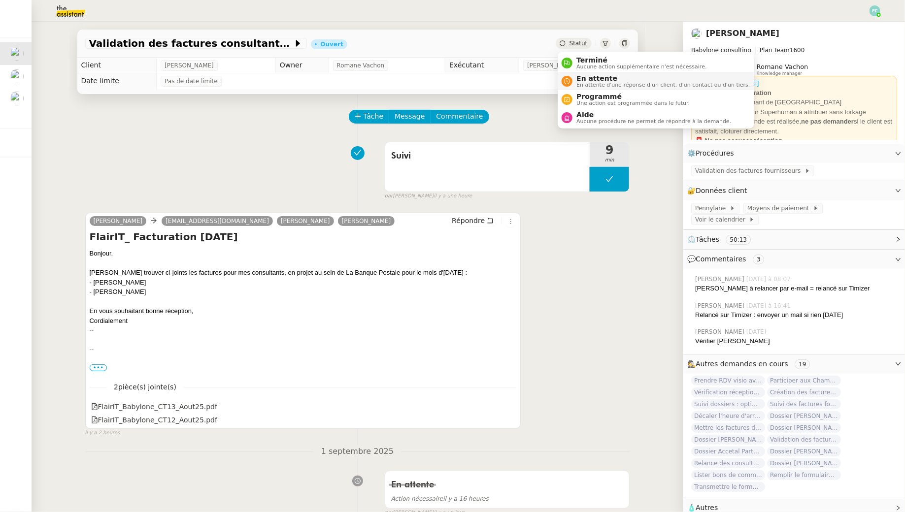
click at [585, 87] on span "En attente d'une réponse d'un client, d'un contact ou d'un tiers." at bounding box center [662, 84] width 173 height 5
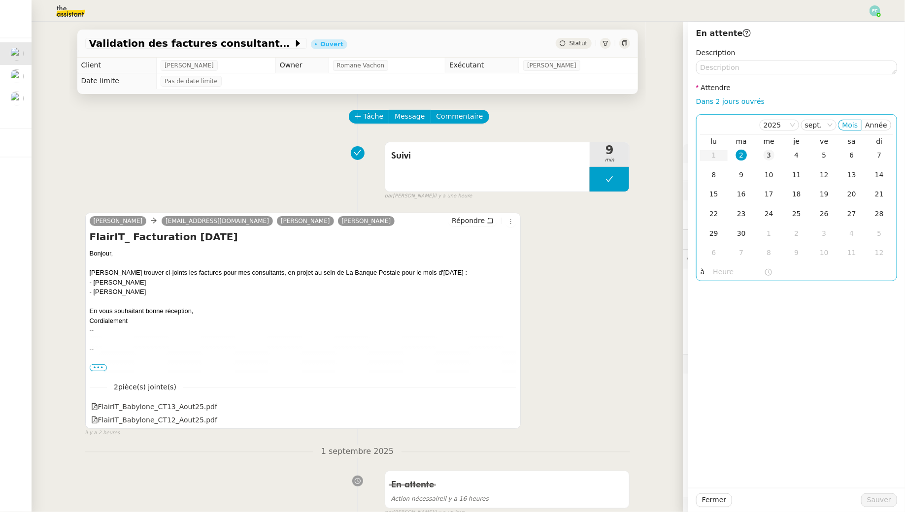
click at [766, 156] on div "3" at bounding box center [769, 155] width 11 height 11
click at [877, 507] on div "Fermer Sauver" at bounding box center [796, 500] width 217 height 24
click at [886, 506] on button "Sauver" at bounding box center [879, 501] width 36 height 14
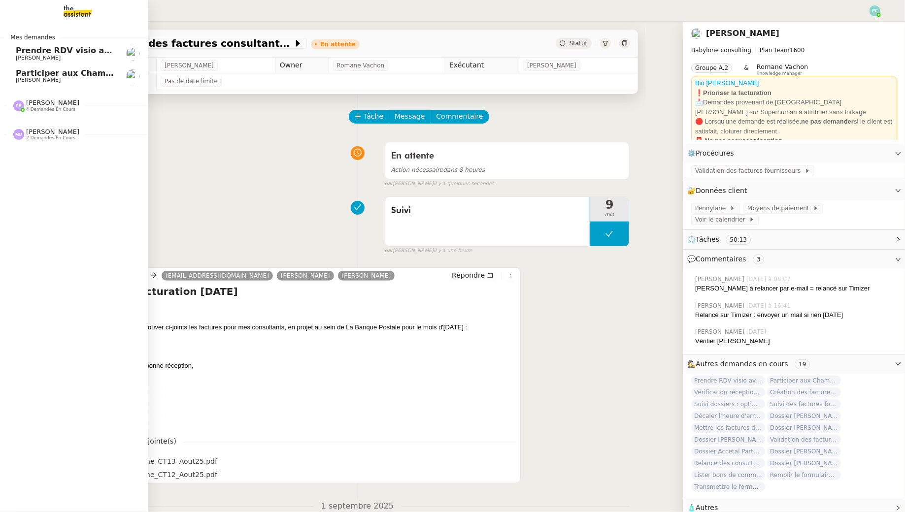
click at [17, 47] on span "Prendre RDV visio avec cabinet comptable" at bounding box center [110, 50] width 189 height 9
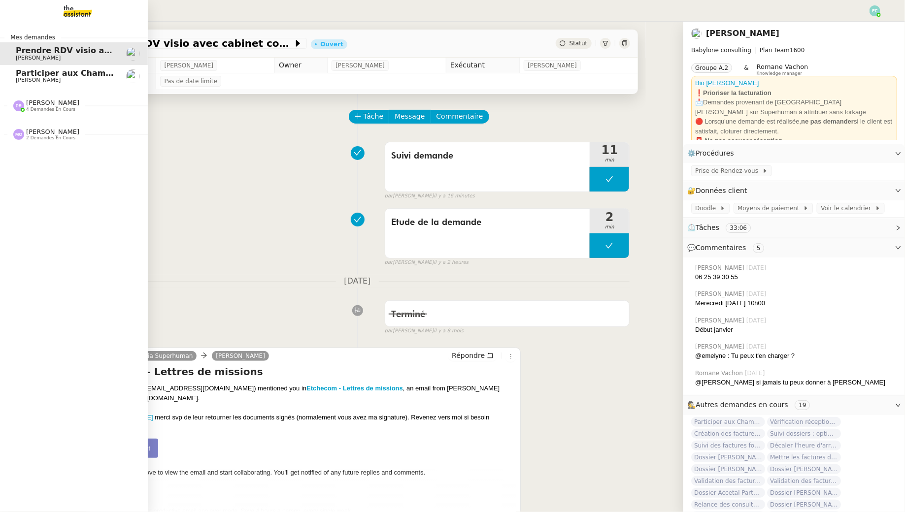
click at [40, 80] on span "[PERSON_NAME]" at bounding box center [38, 80] width 45 height 6
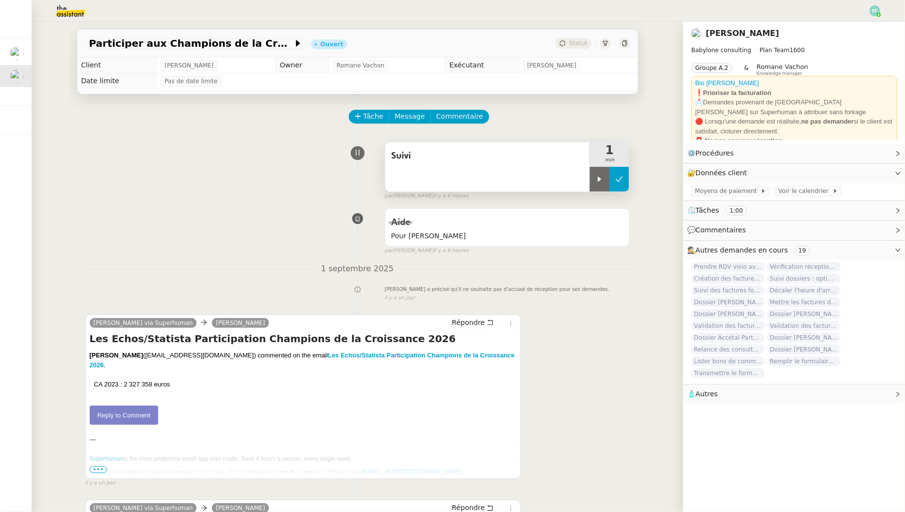
click at [621, 180] on icon at bounding box center [619, 179] width 8 height 8
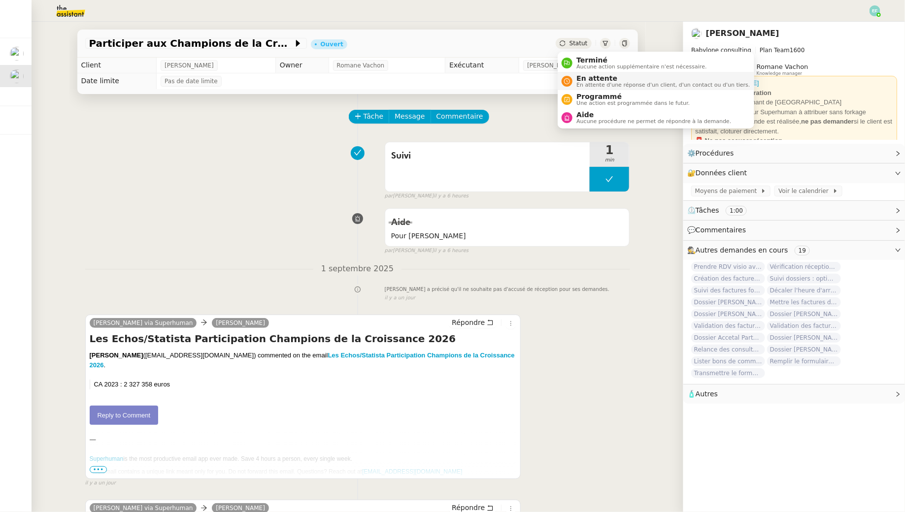
click at [584, 72] on li "En attente En attente d'une réponse d'un client, d'un contact ou d'un tiers." at bounding box center [656, 81] width 196 height 18
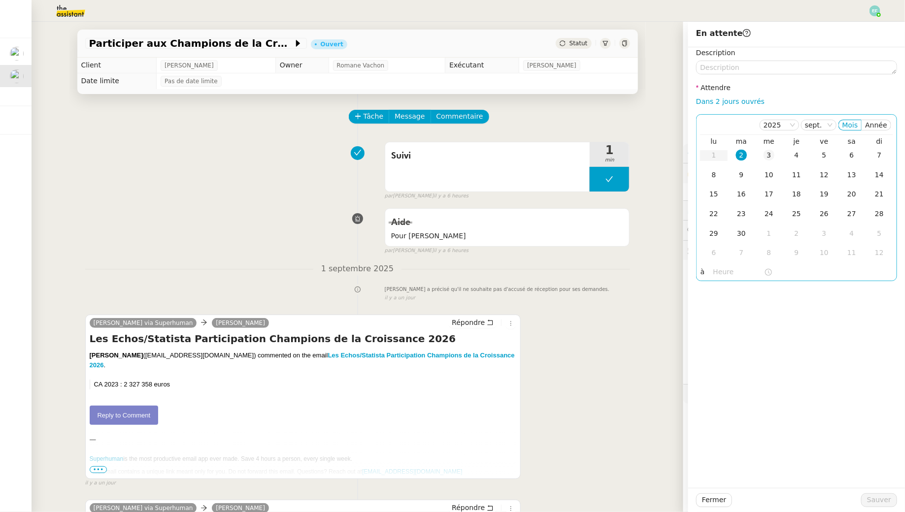
click at [768, 158] on div "3" at bounding box center [769, 155] width 11 height 11
click at [874, 498] on span "Sauver" at bounding box center [879, 500] width 24 height 11
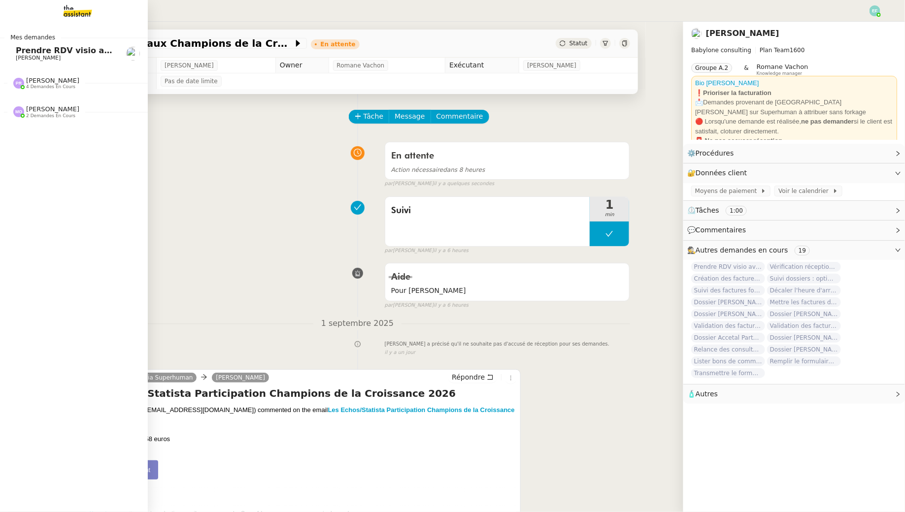
click at [19, 54] on span "Prendre RDV visio avec cabinet comptable" at bounding box center [110, 50] width 189 height 9
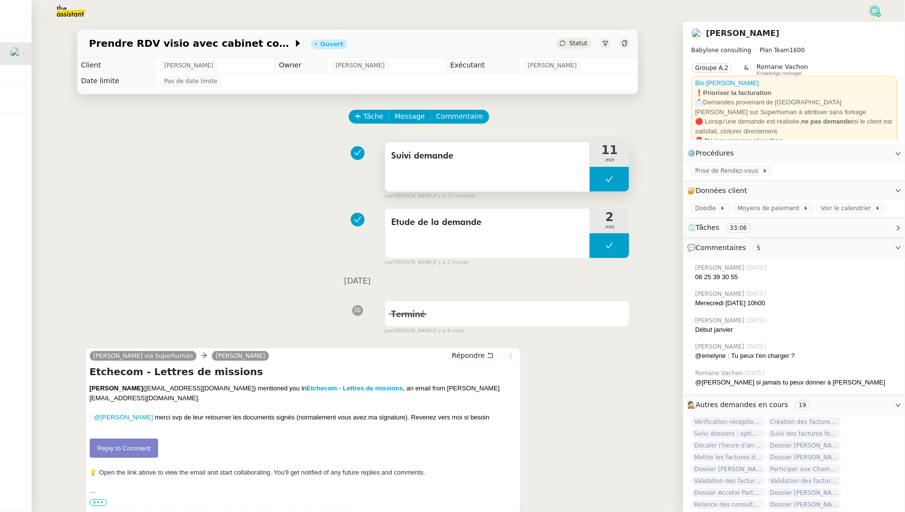
click at [615, 179] on button at bounding box center [609, 179] width 39 height 25
click at [600, 181] on icon at bounding box center [600, 179] width 8 height 8
click at [616, 183] on div at bounding box center [609, 179] width 39 height 25
click at [595, 177] on div at bounding box center [600, 179] width 20 height 25
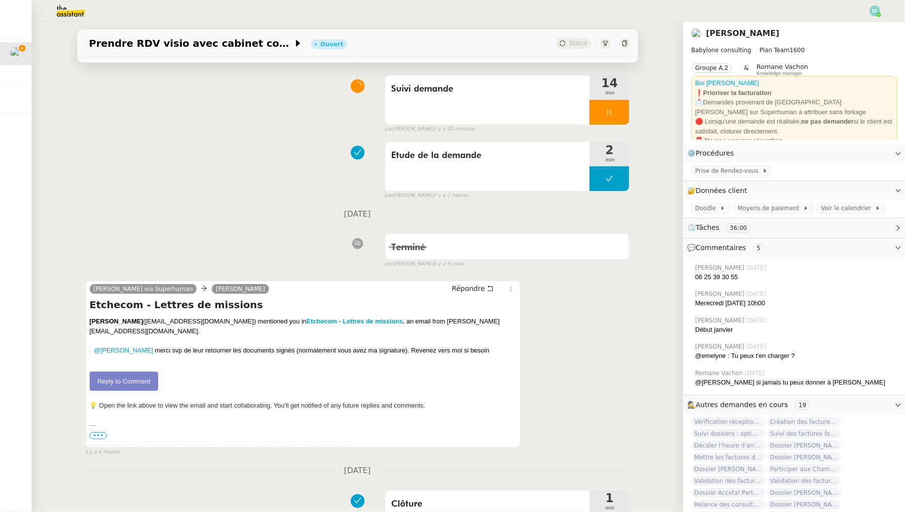
scroll to position [169, 0]
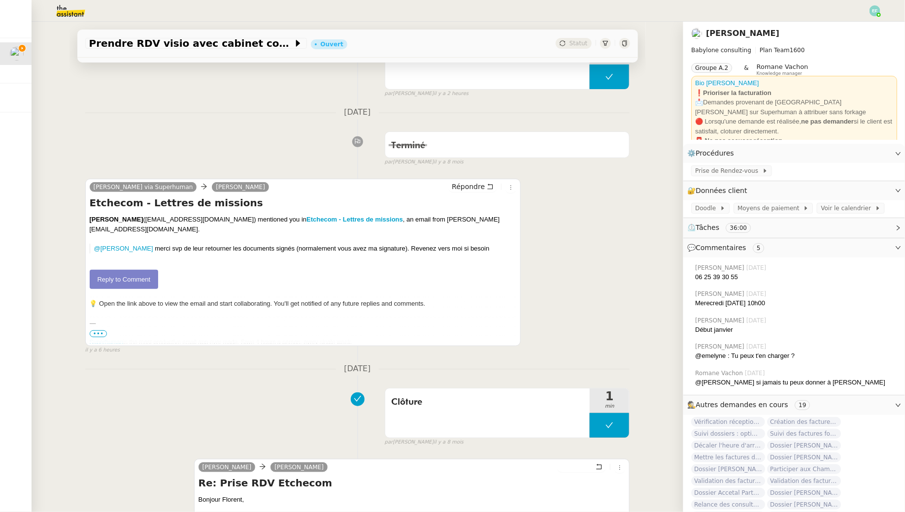
click at [131, 270] on link "Reply to Comment" at bounding box center [124, 280] width 69 height 20
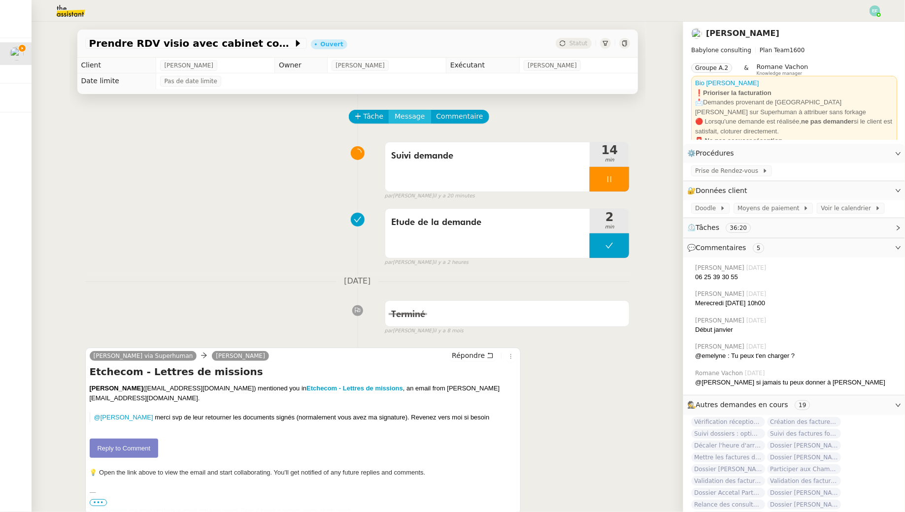
click at [414, 110] on button "Message" at bounding box center [410, 117] width 42 height 14
click at [414, 135] on link "Nouvelle conversation" at bounding box center [455, 145] width 123 height 20
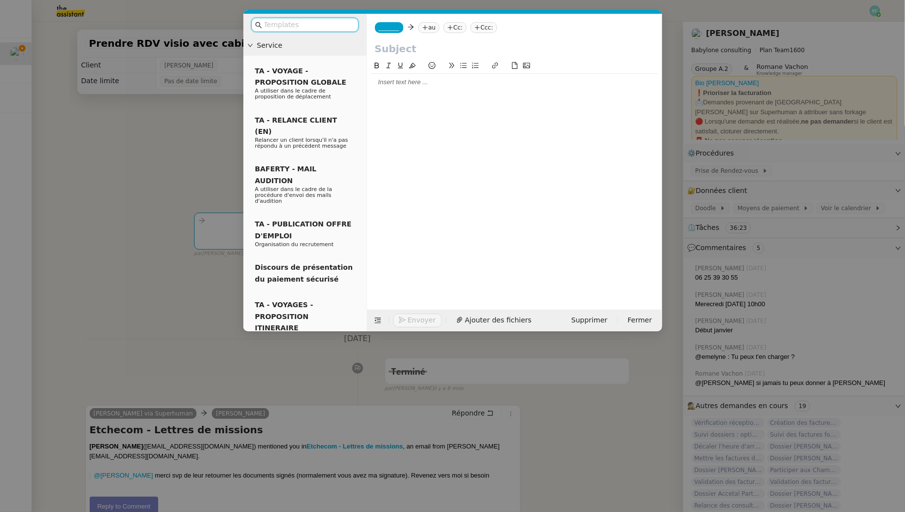
click at [432, 24] on nz-tag "au" at bounding box center [428, 27] width 21 height 11
paste input "[PERSON_NAME][EMAIL_ADDRESS][DOMAIN_NAME]"
type input "[PERSON_NAME][EMAIL_ADDRESS][DOMAIN_NAME]"
click at [488, 38] on nz-option-item "[PERSON_NAME][EMAIL_ADDRESS][DOMAIN_NAME]" at bounding box center [472, 44] width 99 height 14
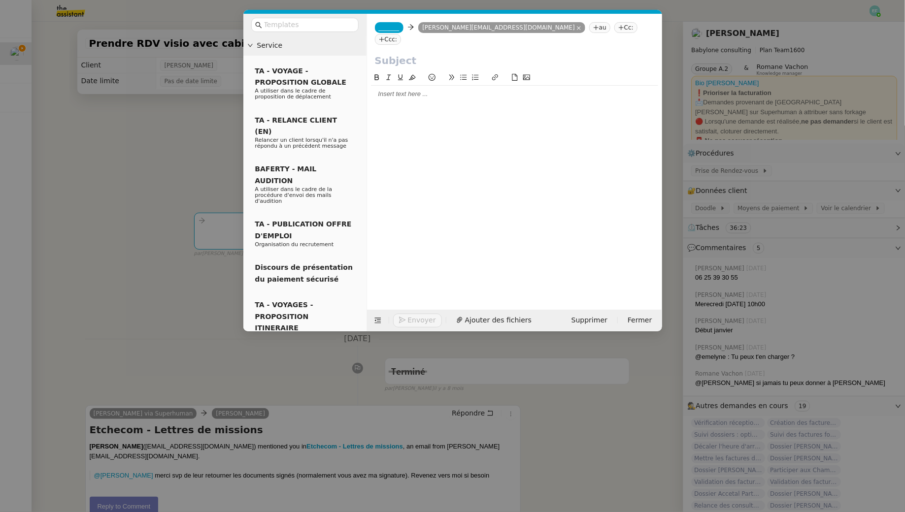
click at [395, 26] on span "_______" at bounding box center [389, 27] width 21 height 7
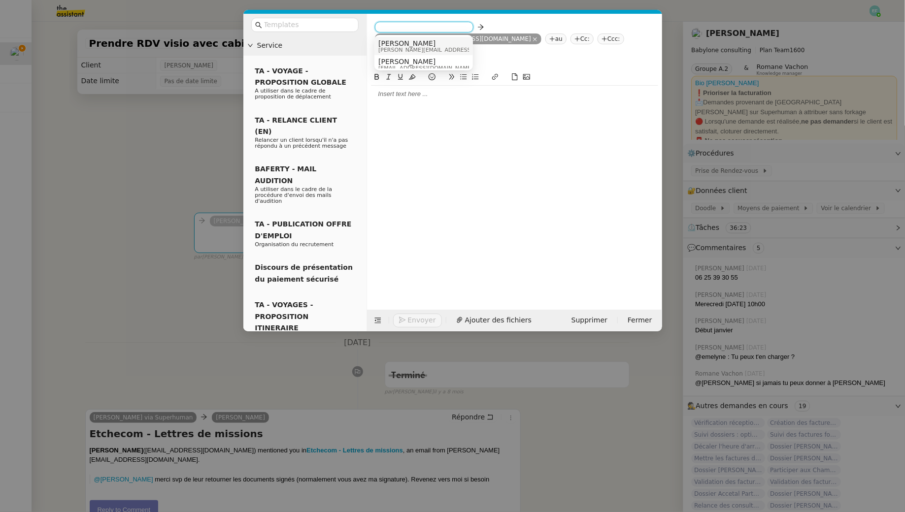
click at [418, 43] on span "[PERSON_NAME]" at bounding box center [448, 43] width 140 height 8
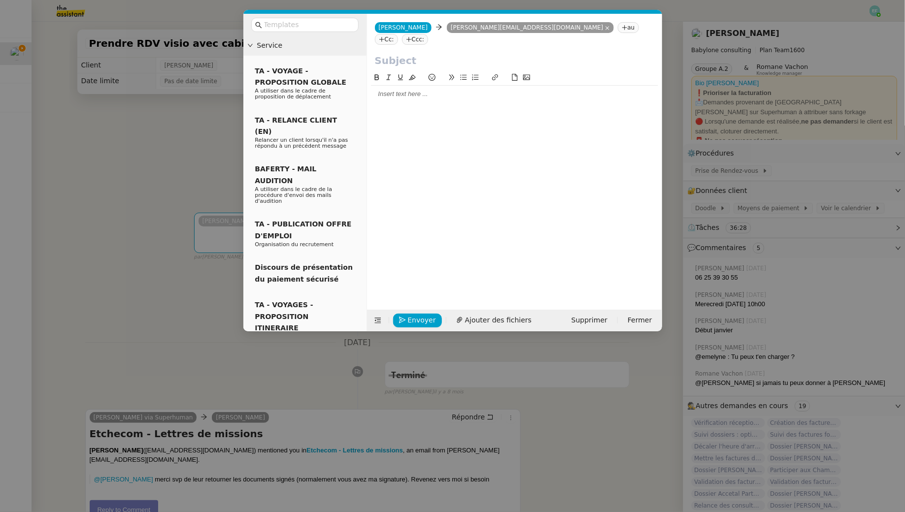
click at [409, 53] on input "text" at bounding box center [514, 60] width 279 height 15
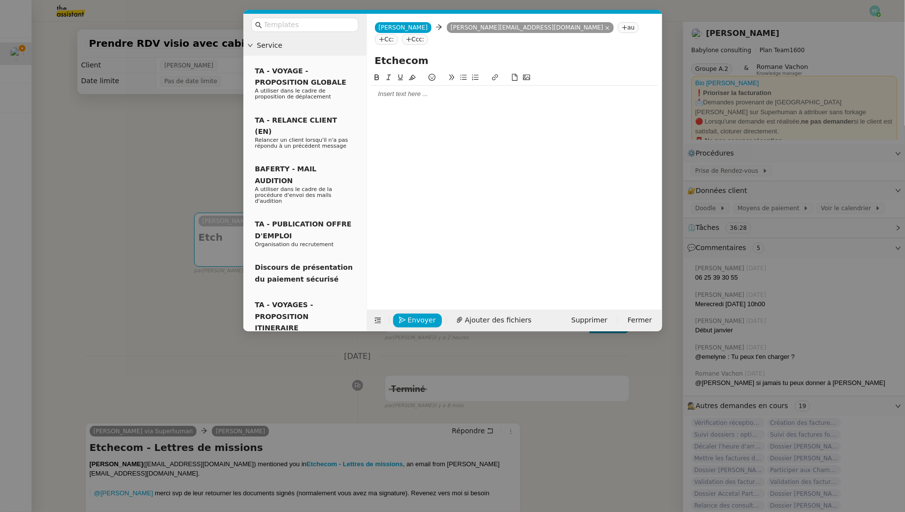
type input "Etchecom"
click at [202, 135] on nz-modal-container "Service TA - VOYAGE - PROPOSITION GLOBALE A utiliser dans le cadre de propositi…" at bounding box center [452, 256] width 905 height 512
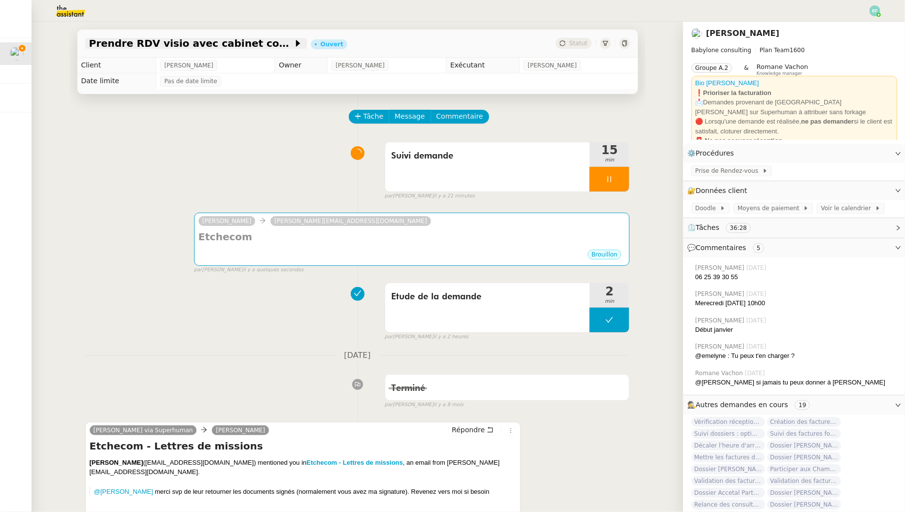
click at [251, 45] on span "Prendre RDV visio avec cabinet comptable" at bounding box center [191, 43] width 204 height 10
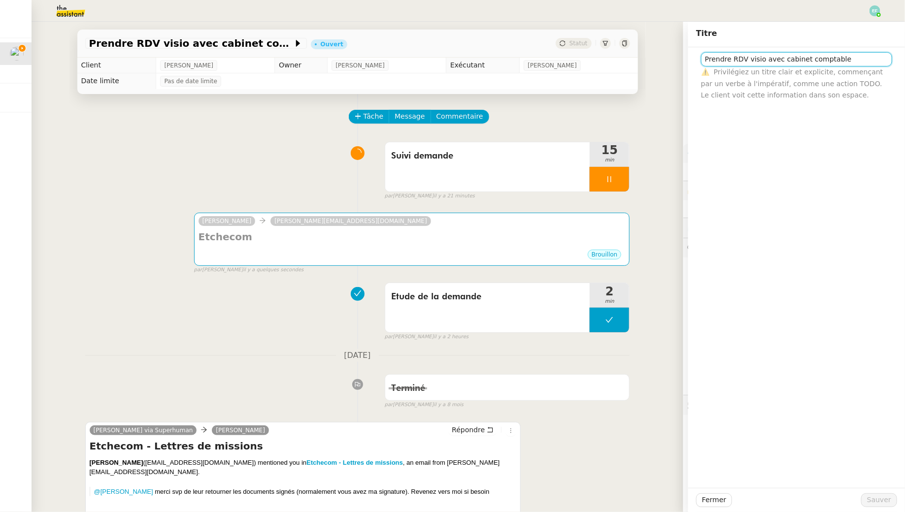
click at [779, 59] on input "Prendre RDV visio avec cabinet comptable" at bounding box center [796, 59] width 191 height 14
type input "Dossier Etchecom / cabinet comptable"
click at [874, 498] on span "Sauver" at bounding box center [879, 500] width 24 height 11
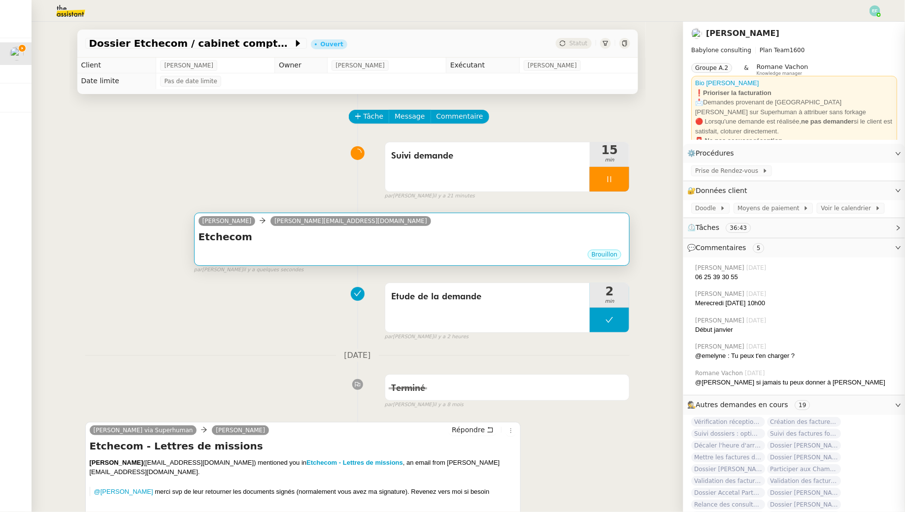
click at [500, 247] on div "Etchecom •••" at bounding box center [412, 239] width 427 height 19
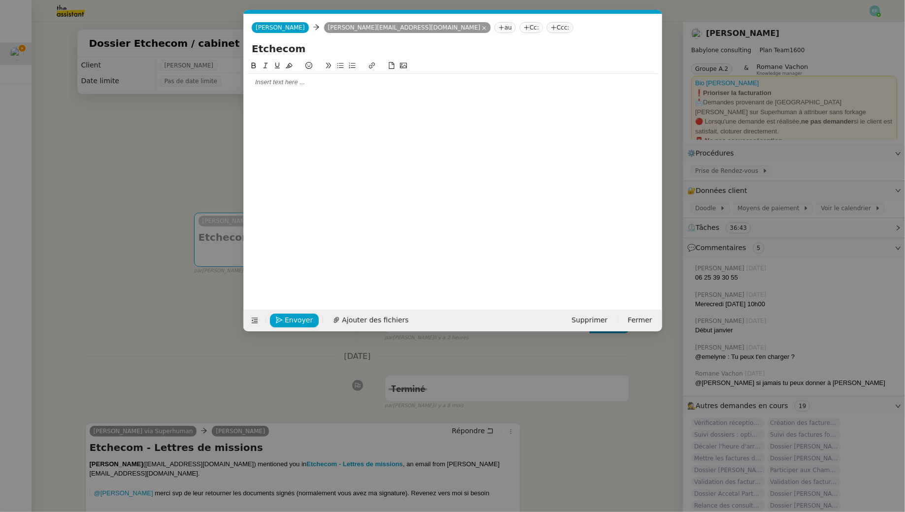
scroll to position [0, 21]
click at [352, 323] on span "Ajouter des fichiers" at bounding box center [375, 320] width 66 height 11
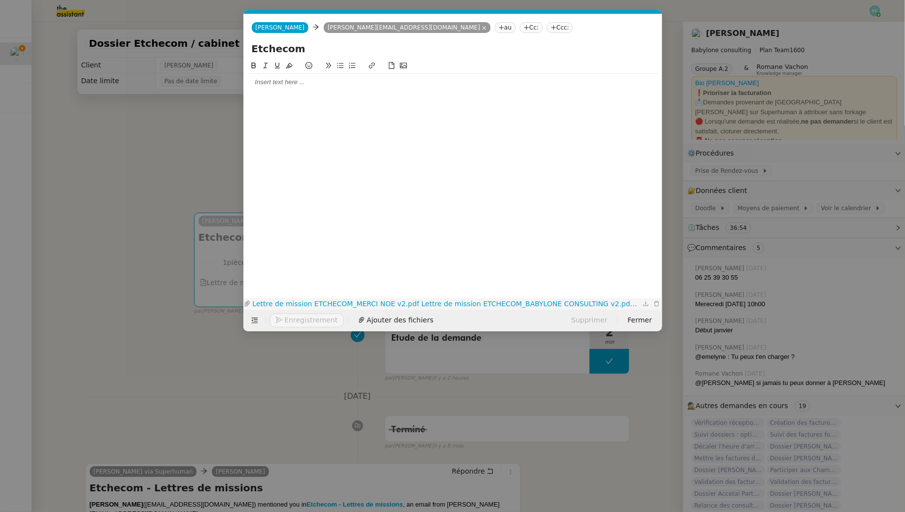
click at [390, 300] on link "Lettre de mission ETCHECOM_MERCI NOE v2.pdf Lettre de mission ETCHECOM_BABYLONE…" at bounding box center [446, 304] width 390 height 11
click at [520, 28] on nz-tag "Cc:" at bounding box center [531, 27] width 23 height 11
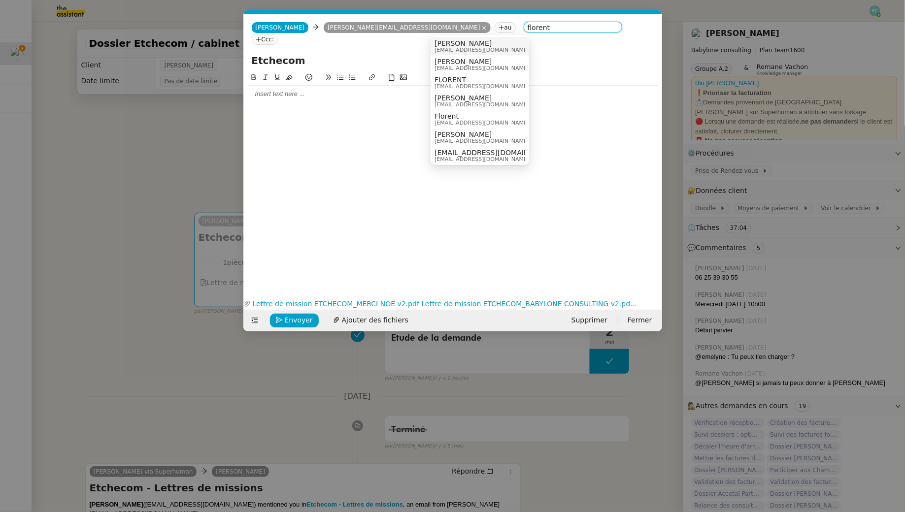
type input "florent"
click at [477, 44] on span "[PERSON_NAME]" at bounding box center [481, 43] width 95 height 8
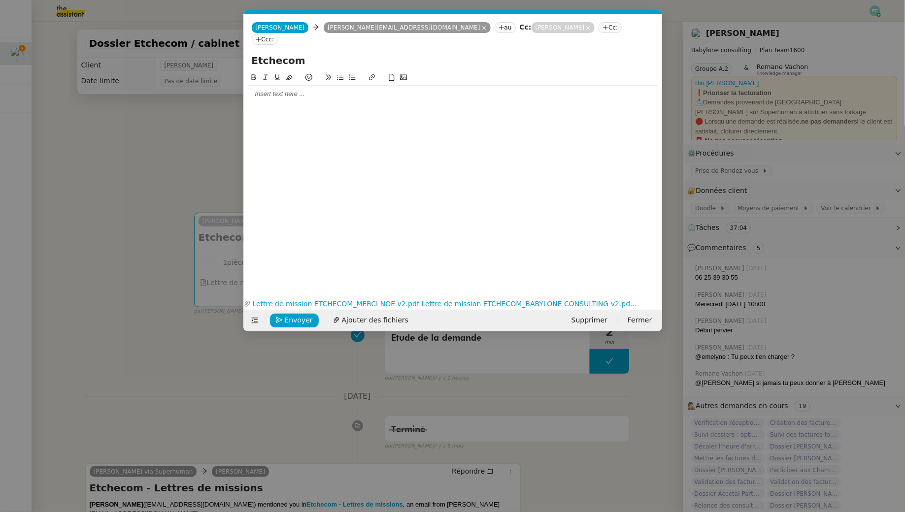
click at [360, 88] on div at bounding box center [453, 94] width 410 height 17
click at [344, 53] on input "Etchecom" at bounding box center [453, 60] width 402 height 15
drag, startPoint x: 337, startPoint y: 51, endPoint x: 202, endPoint y: -40, distance: 162.9
click at [202, 0] on html "Mes demandes Dossier Etchecom / cabinet comptable [PERSON_NAME] [PERSON_NAME] 4…" at bounding box center [452, 256] width 905 height 512
type input "Lettres de mission Etchecom"
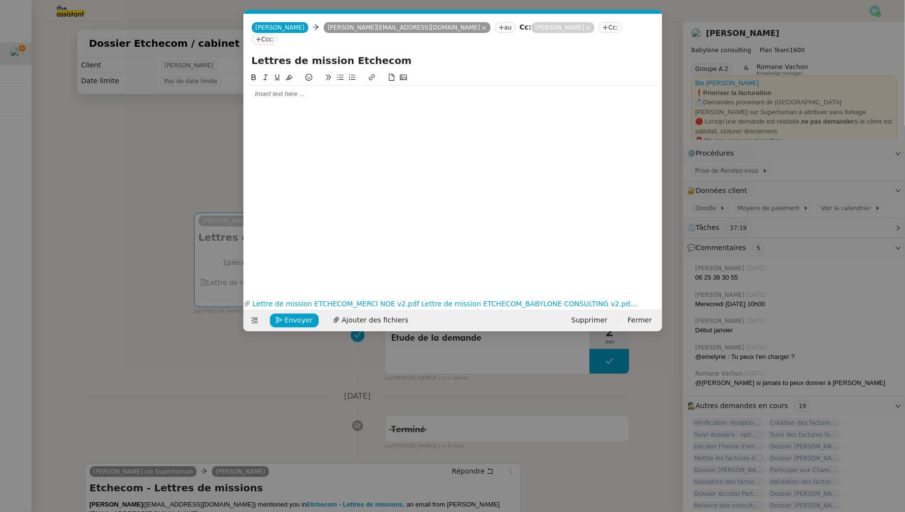
click at [262, 90] on div at bounding box center [453, 94] width 410 height 9
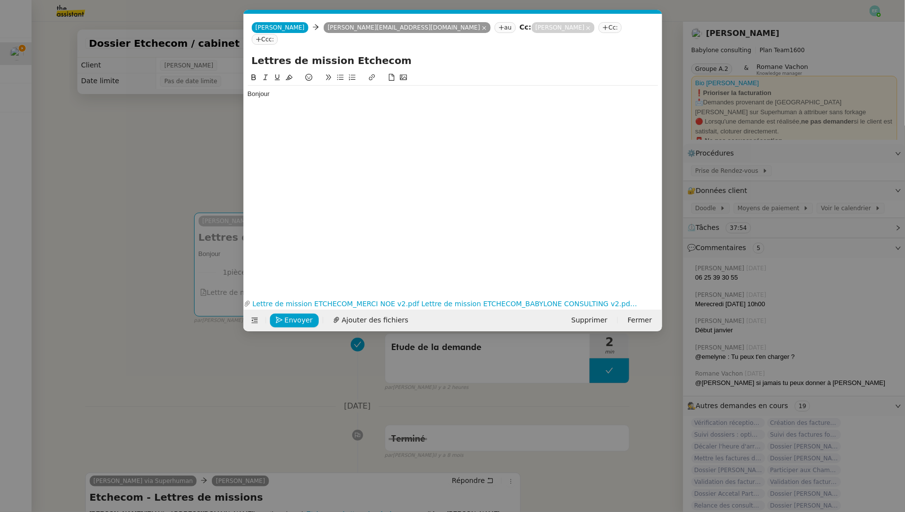
click at [367, 90] on div "Bonjour" at bounding box center [453, 94] width 410 height 9
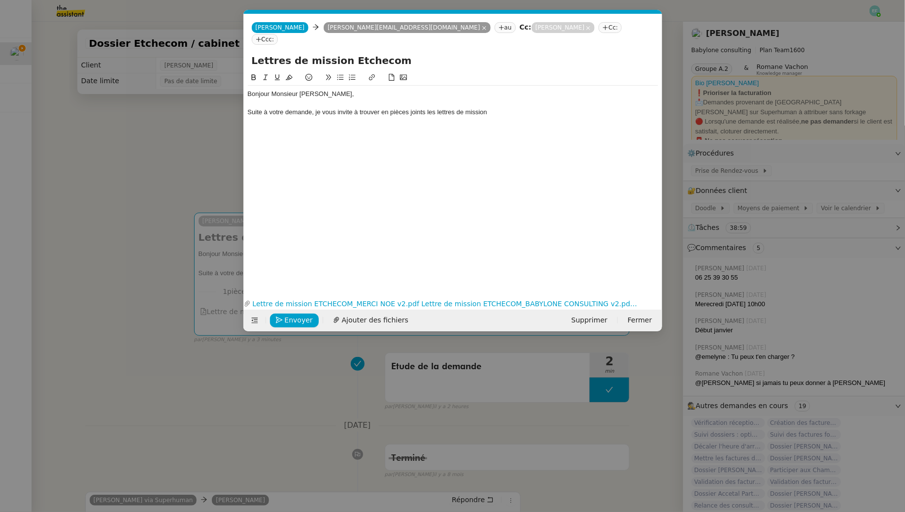
click at [407, 108] on div "Suite à votre demande, je vous invite à trouver en pièces joints les lettres de…" at bounding box center [453, 112] width 410 height 9
click at [423, 108] on div "Suite à votre demande, je vous invite à trouver en pièce joints les lettres de …" at bounding box center [453, 112] width 410 height 9
click at [485, 108] on div "Suite à votre demande, je vous invite à trouver en pièce jointe les lettres de …" at bounding box center [453, 112] width 410 height 9
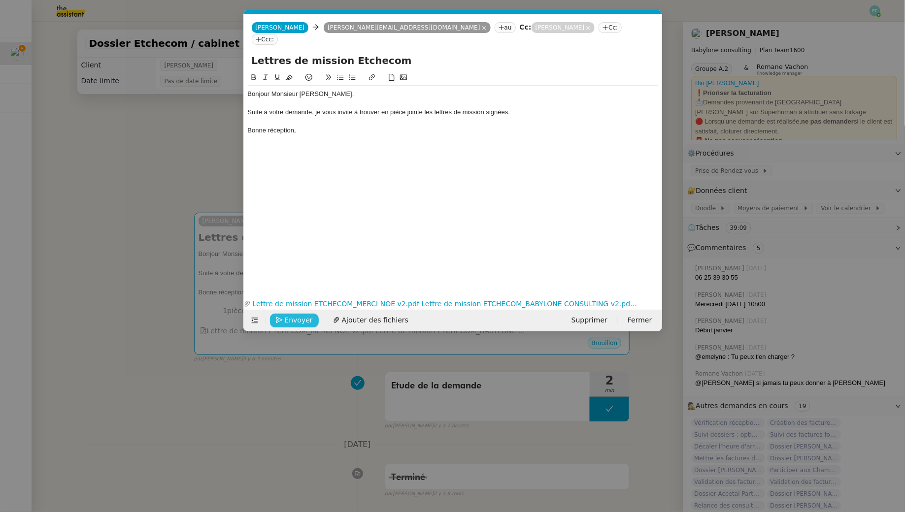
click at [290, 314] on button "Envoyer" at bounding box center [294, 321] width 49 height 14
click at [422, 54] on input "Lettres de mission Etchecom" at bounding box center [453, 60] width 402 height 15
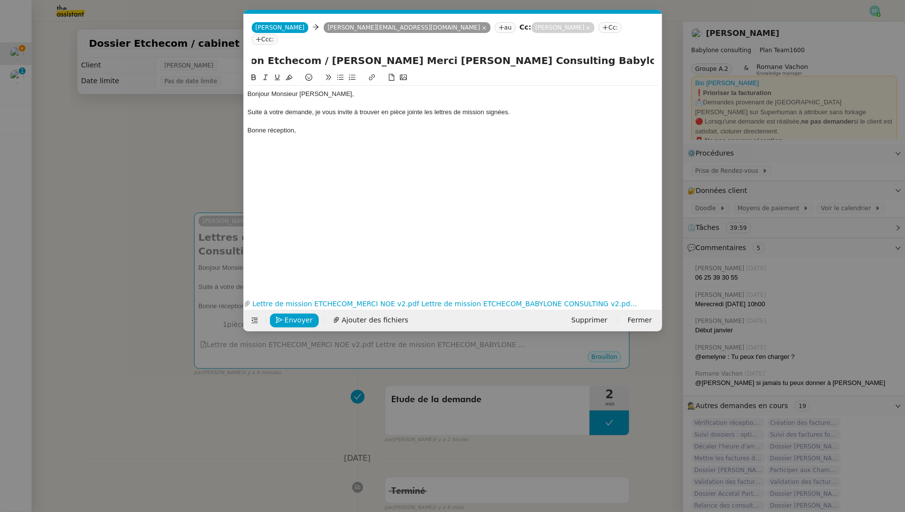
scroll to position [0, 96]
click at [590, 53] on input "Lettres de mission Etchecom / [PERSON_NAME] Merci [PERSON_NAME] Consulting Baby…" at bounding box center [453, 60] width 402 height 15
click at [508, 53] on input "Lettres de mission Etchecom / [PERSON_NAME] Merci [PERSON_NAME] Consulting Baby…" at bounding box center [453, 60] width 402 height 15
click at [414, 53] on input "Lettres de mission Etchecom / [PERSON_NAME] Merci [PERSON_NAME] Consulting // B…" at bounding box center [453, 60] width 402 height 15
click at [408, 53] on input "Lettres de mission Etchecom / [PERSON_NAME] Merci [PERSON_NAME] Consulting // B…" at bounding box center [453, 60] width 402 height 15
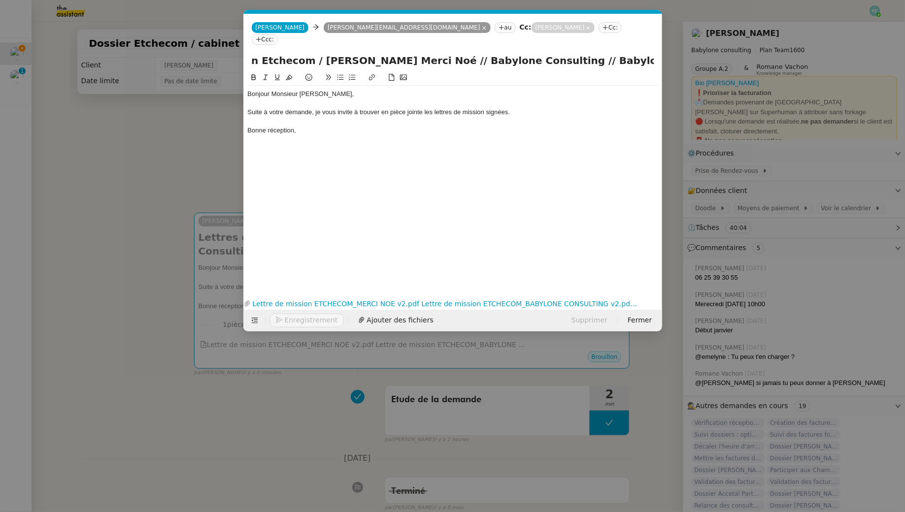
click at [361, 53] on input "Lettres de mission Etchecom / [PERSON_NAME] Merci Noé // Babylone Consulting //…" at bounding box center [453, 60] width 402 height 15
click at [327, 53] on input "Lettres de mission Etchecom / [PERSON_NAME] : Merci Noé // Babylone Consulting …" at bounding box center [453, 60] width 402 height 15
drag, startPoint x: 380, startPoint y: 49, endPoint x: 235, endPoint y: 48, distance: 144.3
click at [235, 48] on nz-modal-container "Service TA - VOYAGE - PROPOSITION GLOBALE A utiliser dans le cadre de propositi…" at bounding box center [452, 256] width 905 height 512
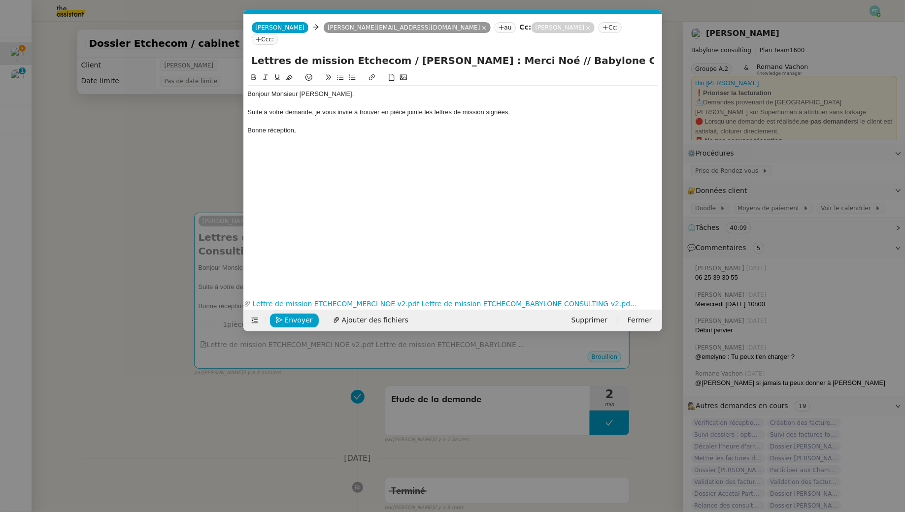
click at [292, 53] on input "Lettres de mission Etchecom / [PERSON_NAME] : Merci Noé // Babylone Consulting …" at bounding box center [453, 60] width 402 height 15
type input "Lettres de mission Etchecom / [PERSON_NAME] : Merci Noé // Babylone Consulting …"
click at [326, 117] on div at bounding box center [453, 121] width 410 height 9
click at [299, 318] on span "Envoyer" at bounding box center [299, 320] width 28 height 11
click at [299, 318] on span "Confirmer l'envoi" at bounding box center [314, 320] width 59 height 11
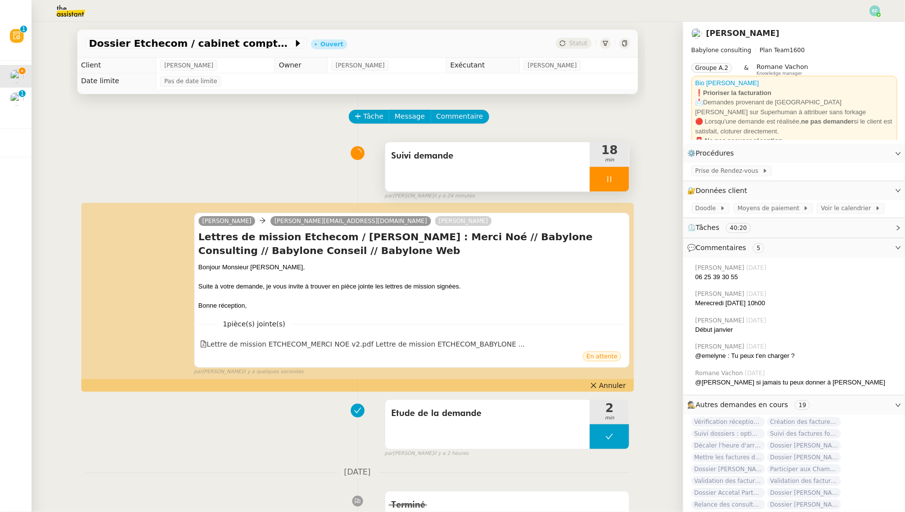
click at [626, 181] on div at bounding box center [609, 179] width 39 height 25
click at [626, 181] on button at bounding box center [619, 179] width 20 height 25
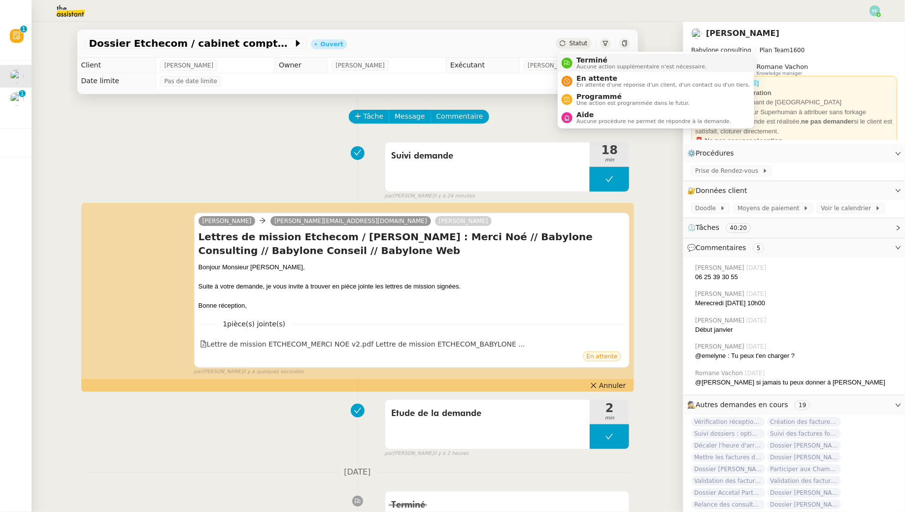
click at [587, 61] on span "Terminé" at bounding box center [641, 60] width 130 height 8
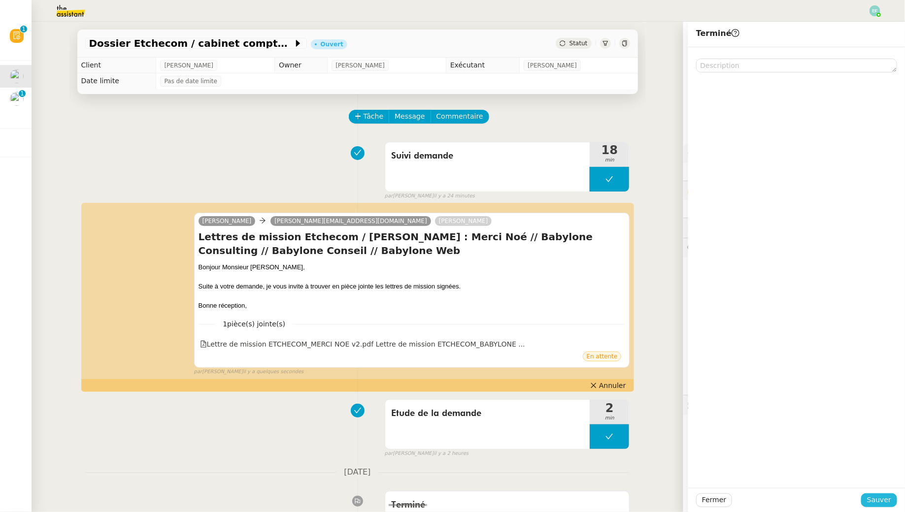
click at [872, 495] on span "Sauver" at bounding box center [879, 500] width 24 height 11
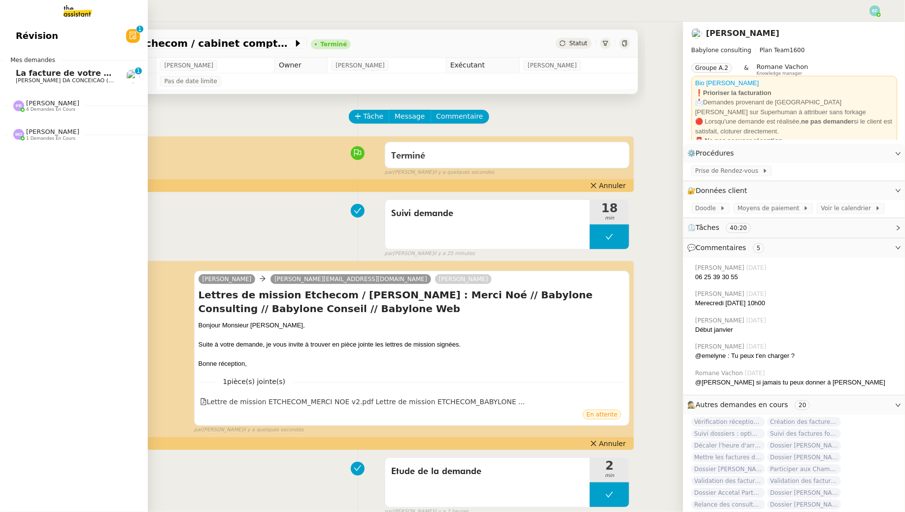
click at [20, 78] on span "[PERSON_NAME] DA CONCEICAO (thermisure)" at bounding box center [78, 80] width 124 height 6
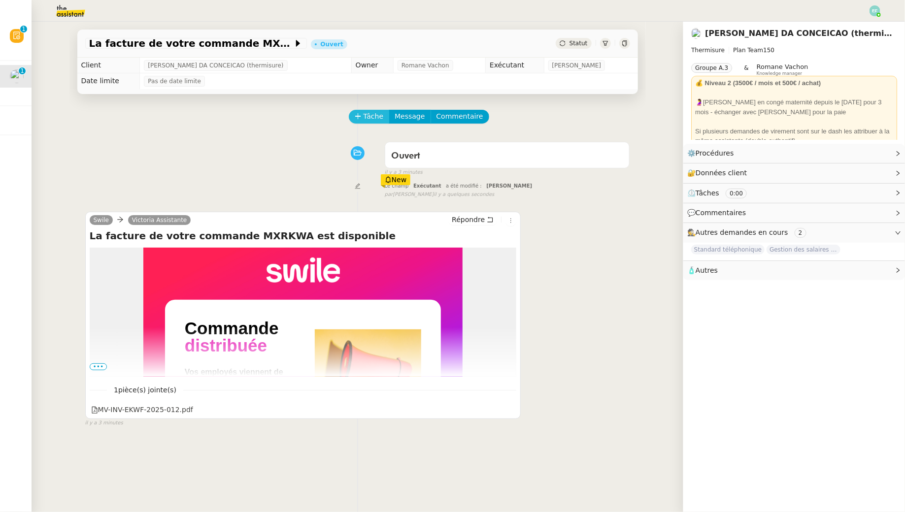
click at [378, 116] on span "Tâche" at bounding box center [374, 116] width 20 height 11
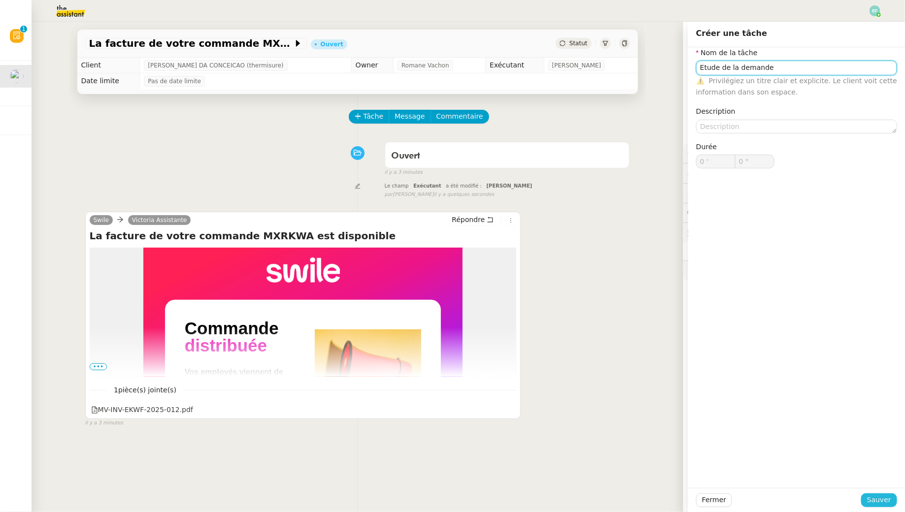
type input "Etude de la demande"
click at [868, 494] on button "Sauver" at bounding box center [879, 501] width 36 height 14
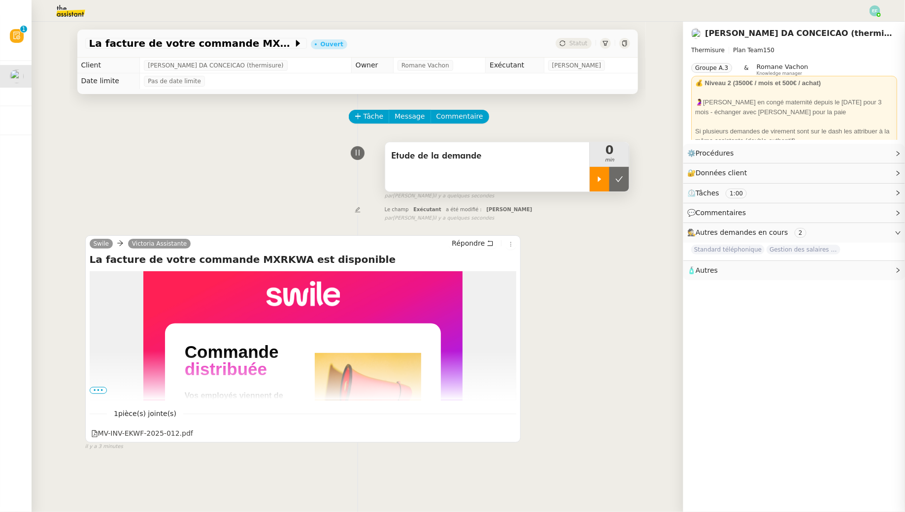
click at [591, 172] on div at bounding box center [600, 179] width 20 height 25
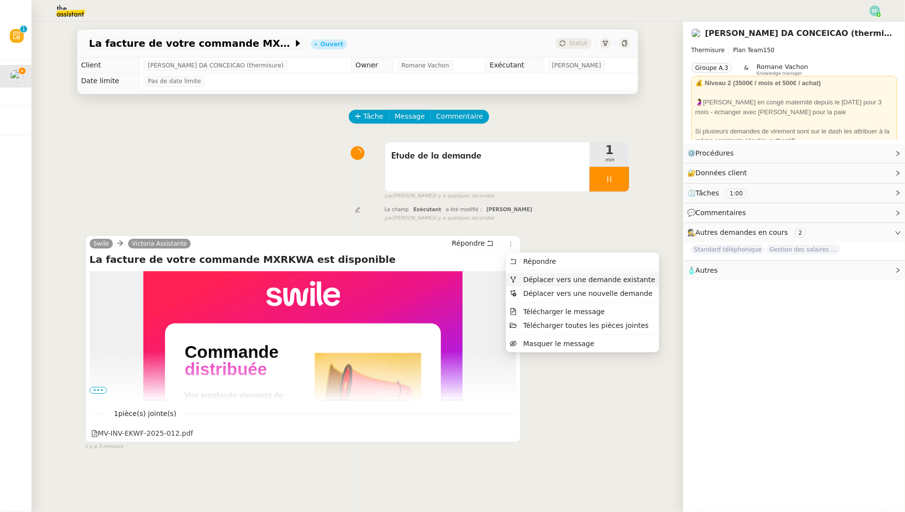
click at [519, 280] on span "Déplacer vers une demande existante" at bounding box center [582, 279] width 145 height 9
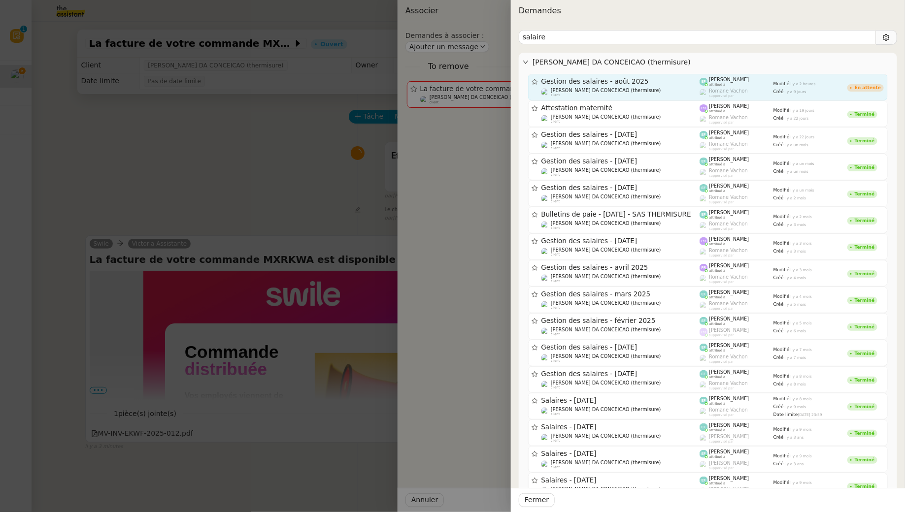
type input "salaire"
click at [644, 85] on div "Gestion des salaires - août 2025" at bounding box center [620, 81] width 159 height 8
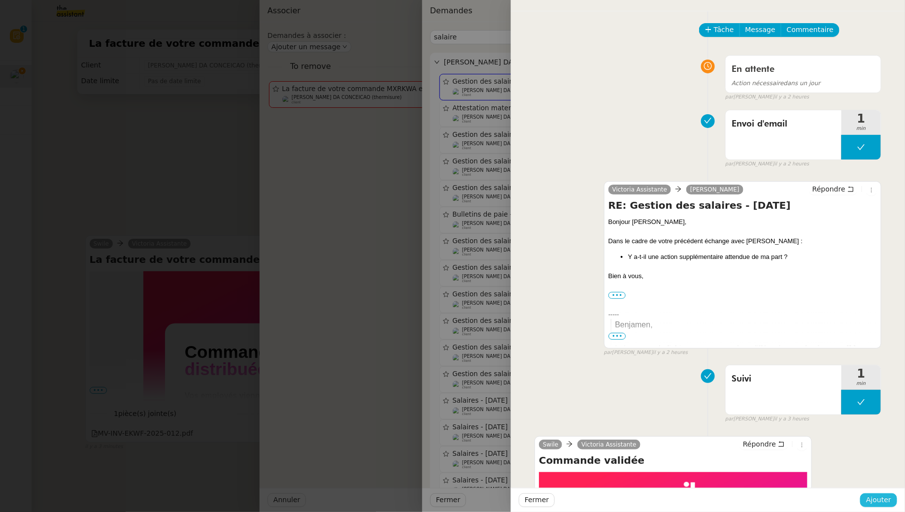
click at [887, 497] on span "Ajouter" at bounding box center [878, 500] width 25 height 11
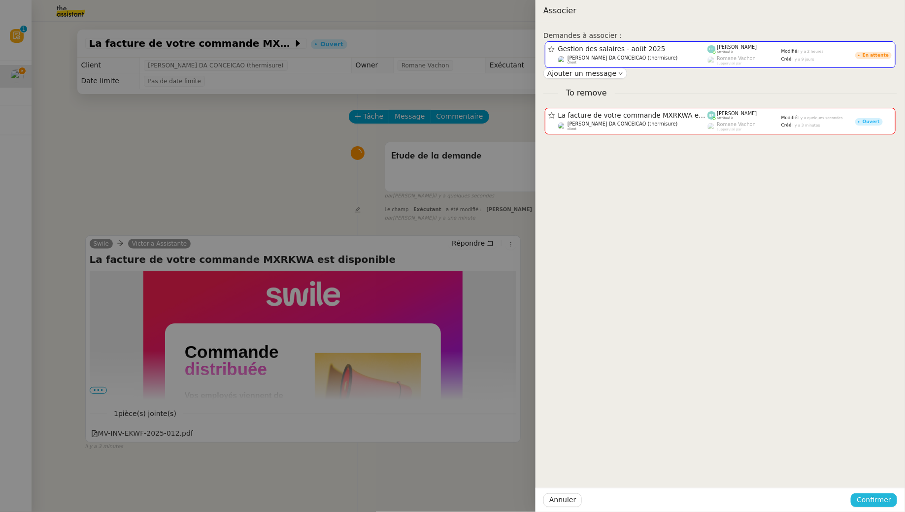
click at [864, 496] on span "Confirmer" at bounding box center [874, 500] width 34 height 11
click at [868, 475] on span "Ajouter" at bounding box center [875, 474] width 25 height 10
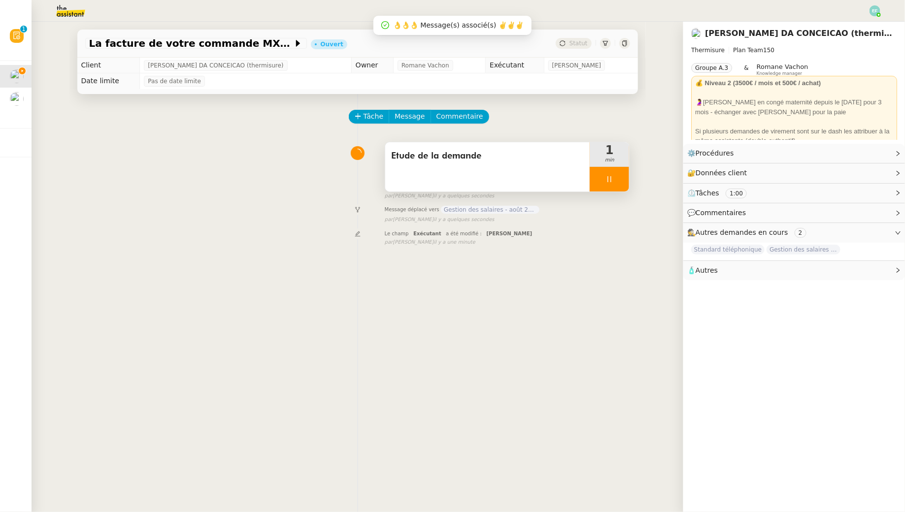
click at [621, 179] on div at bounding box center [609, 179] width 39 height 25
click at [621, 179] on icon at bounding box center [619, 179] width 8 height 8
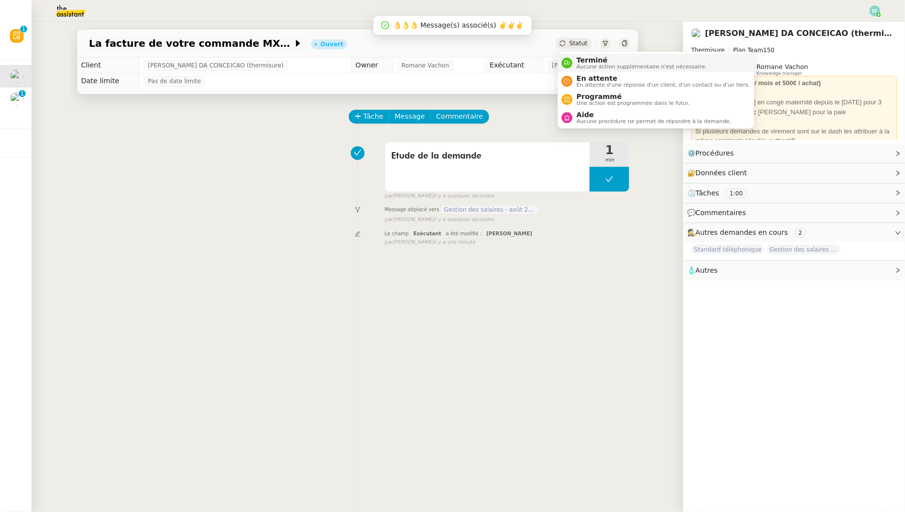
click at [580, 56] on span "Terminé" at bounding box center [641, 60] width 130 height 8
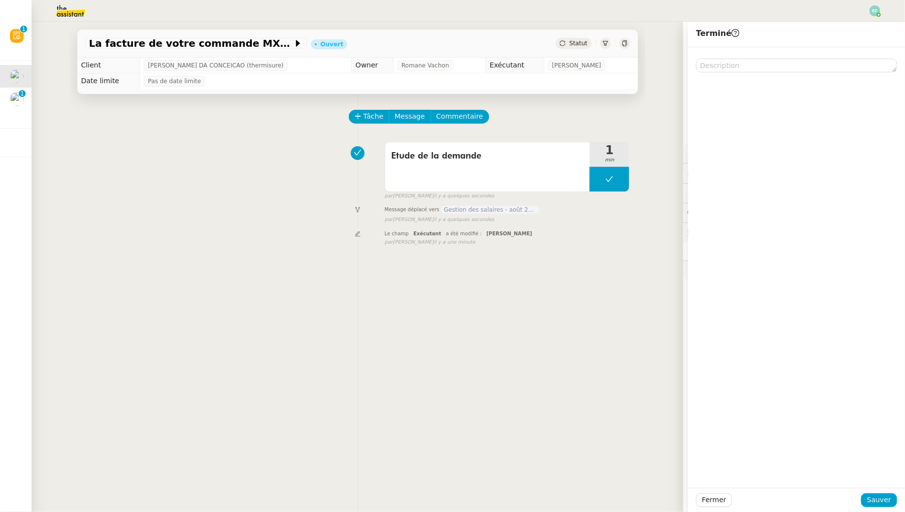
click at [878, 492] on div "Fermer Sauver" at bounding box center [796, 500] width 217 height 24
click at [878, 499] on span "Sauver" at bounding box center [879, 500] width 24 height 11
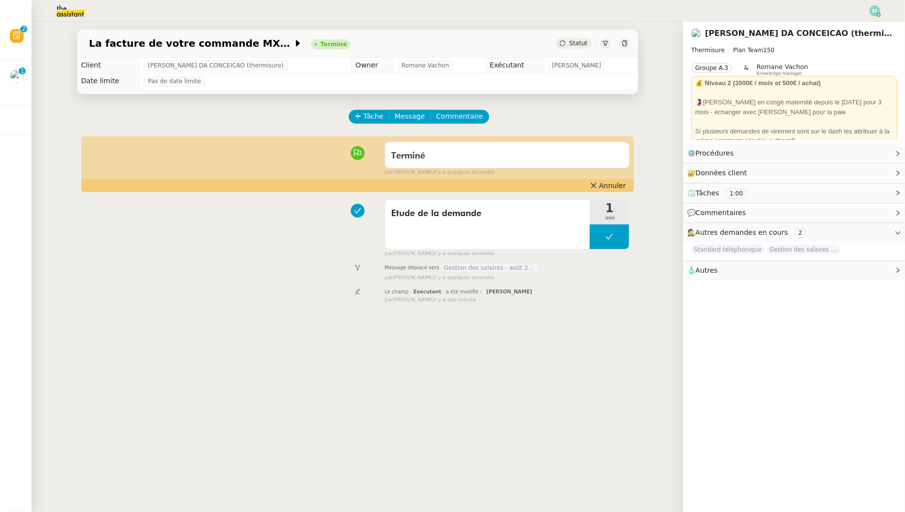
scroll to position [23, 0]
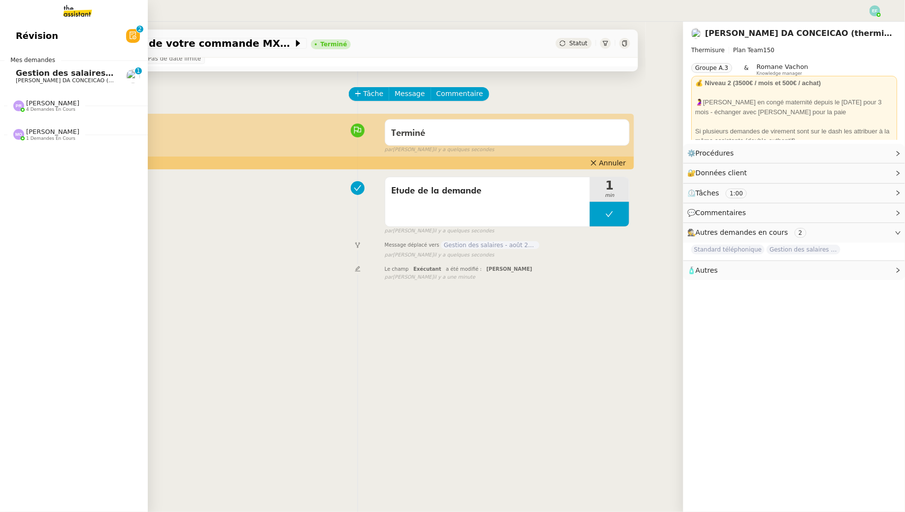
click at [24, 81] on span "[PERSON_NAME] DA CONCEICAO (thermisure)" at bounding box center [78, 80] width 124 height 6
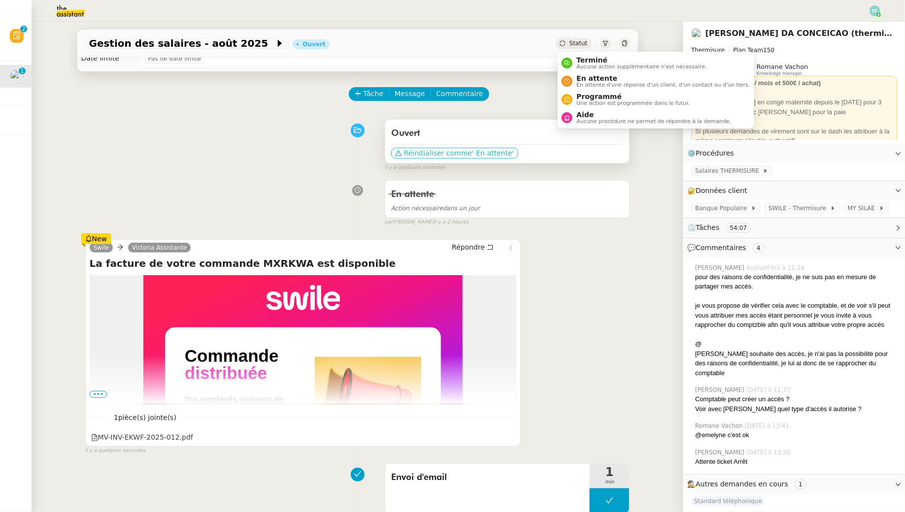
click at [478, 154] on span "' En attente'" at bounding box center [493, 153] width 42 height 10
